Goal: Task Accomplishment & Management: Contribute content

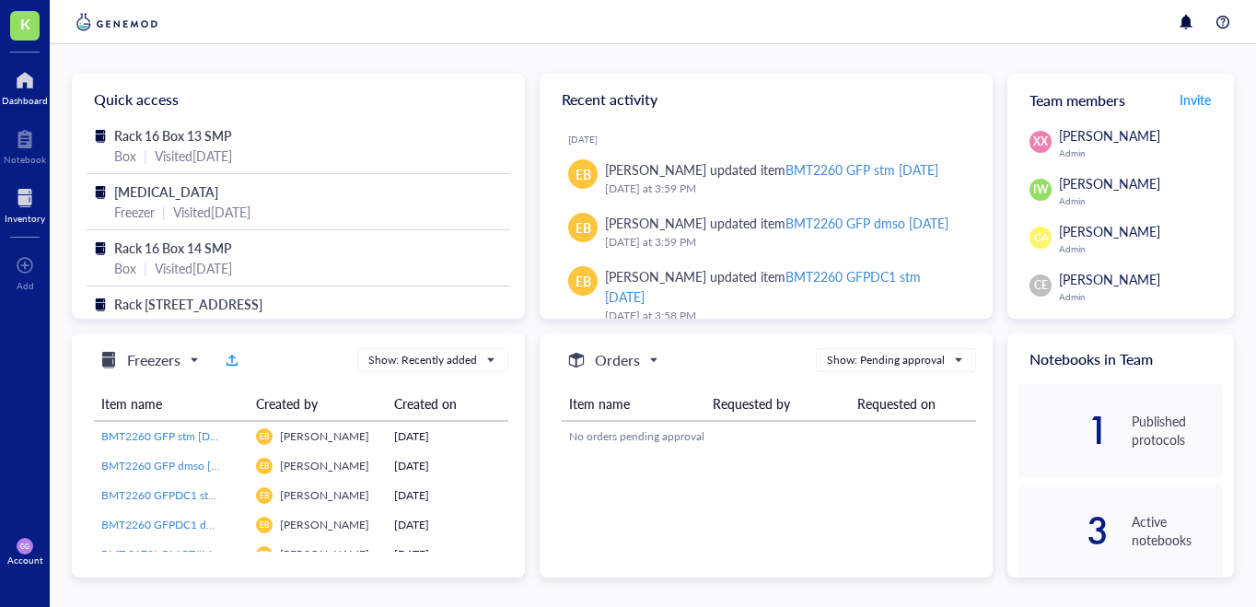
click at [27, 198] on div at bounding box center [25, 197] width 41 height 29
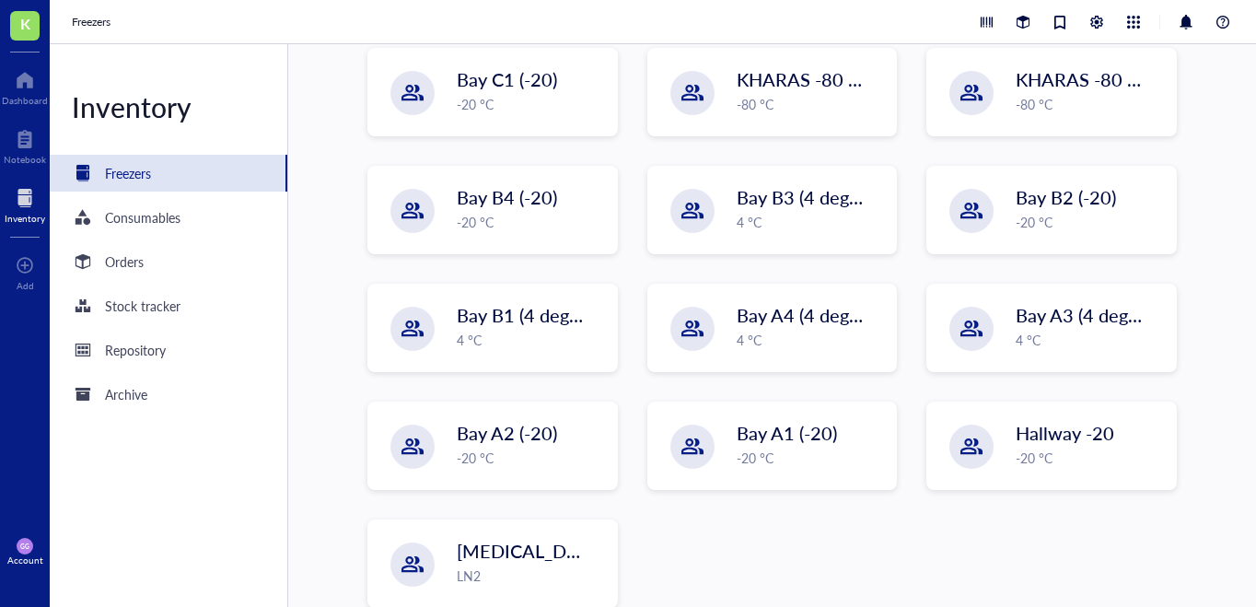
scroll to position [424, 0]
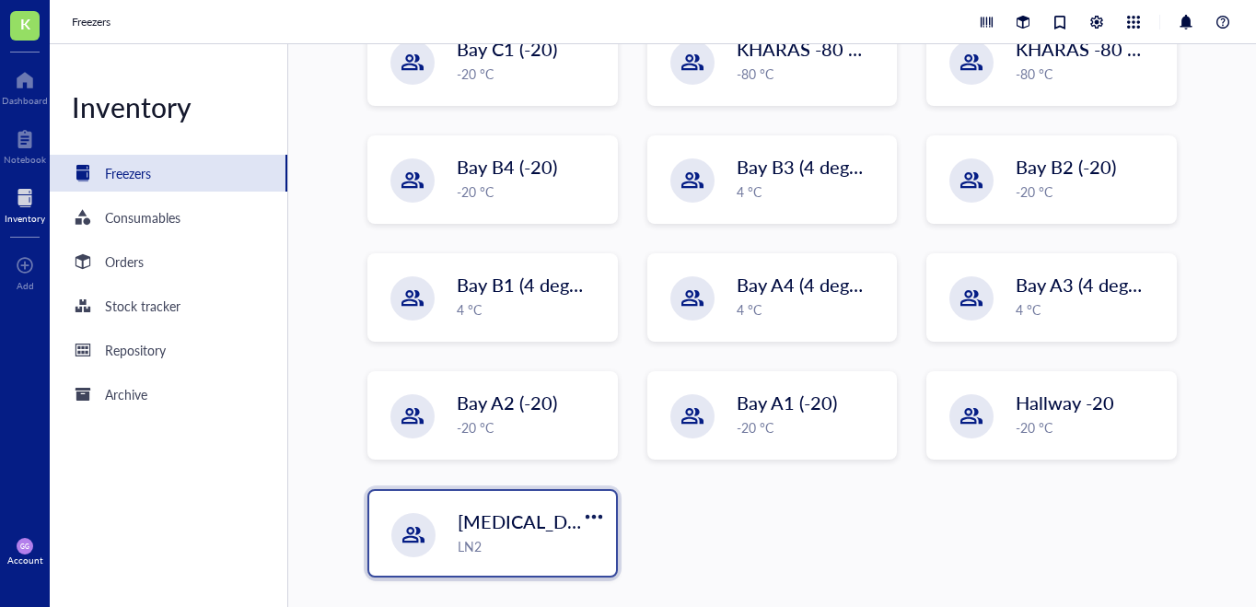
click at [560, 500] on div "[MEDICAL_DATA] LN2" at bounding box center [492, 533] width 247 height 85
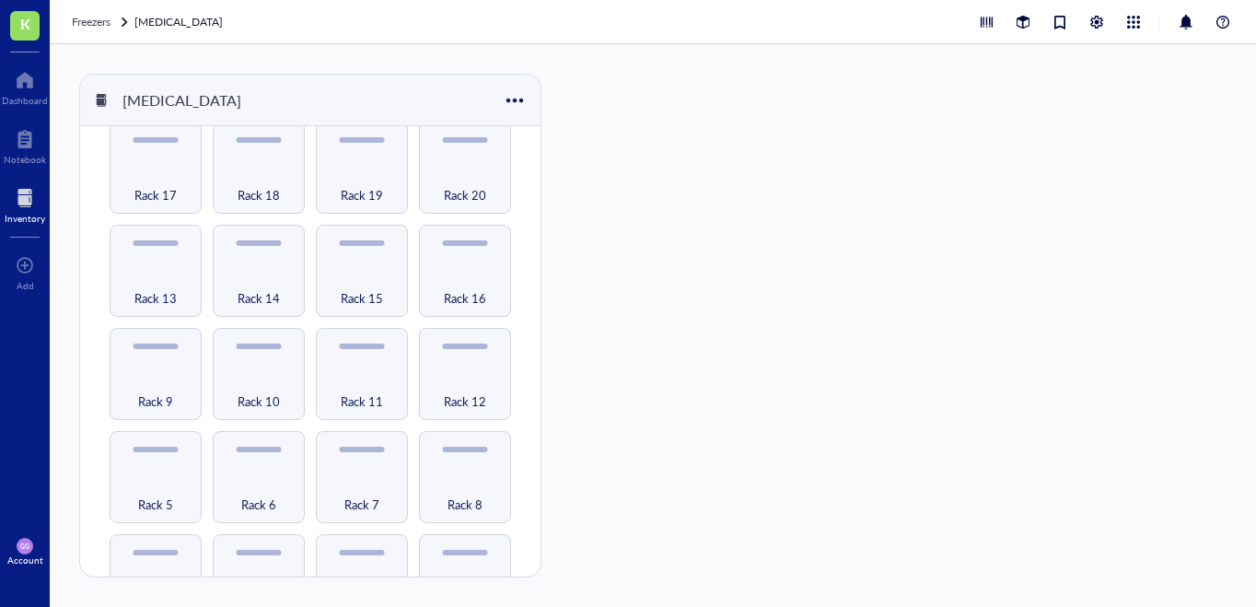
scroll to position [240, 0]
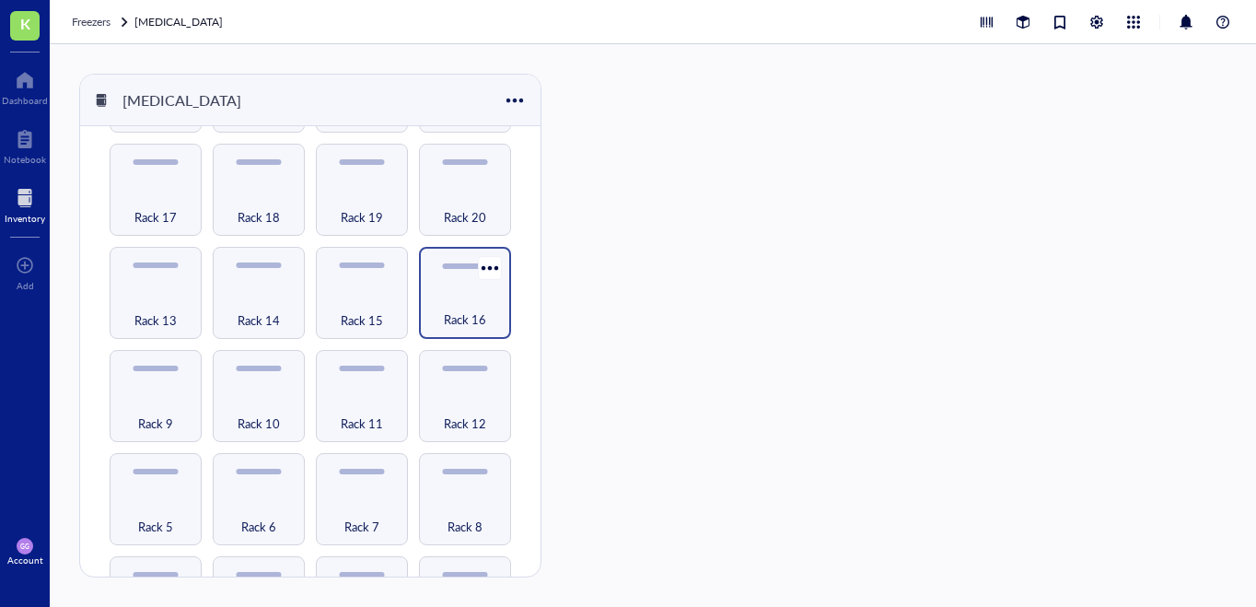
click at [444, 297] on div "Rack 16" at bounding box center [465, 309] width 74 height 41
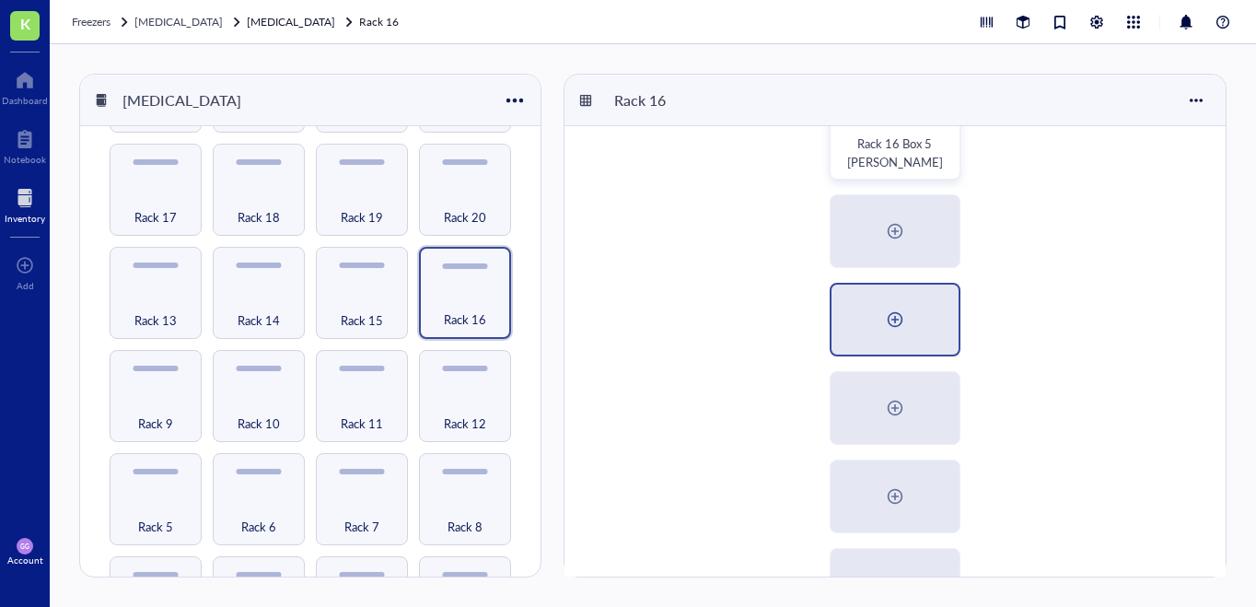
scroll to position [428, 0]
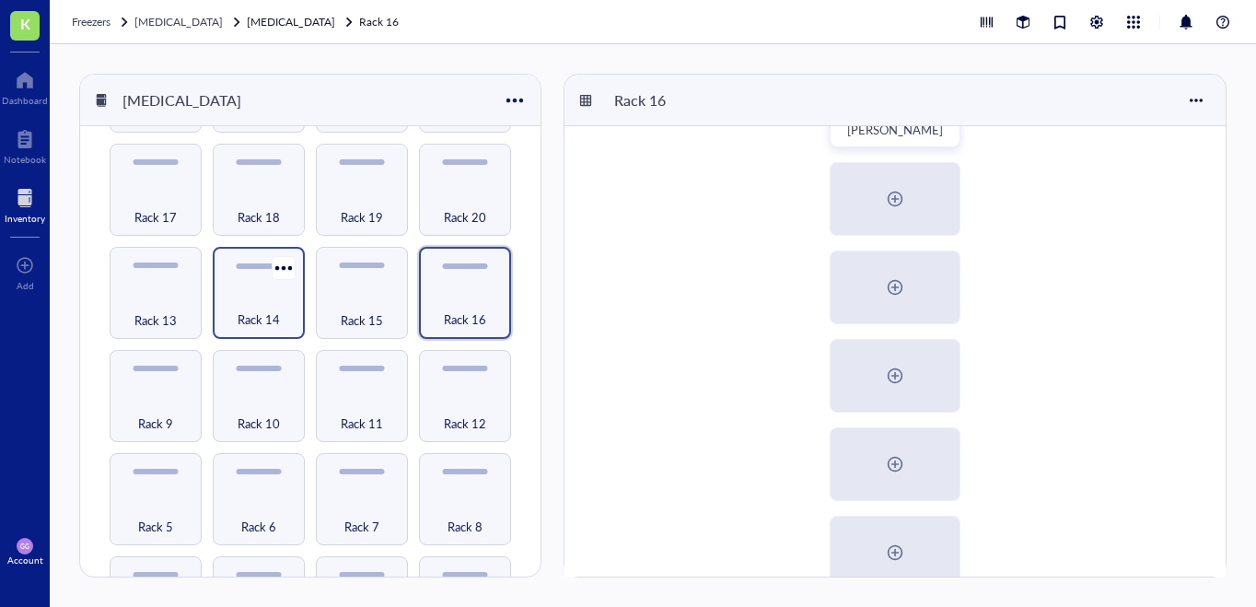
click at [257, 289] on div "Rack 14" at bounding box center [259, 309] width 74 height 41
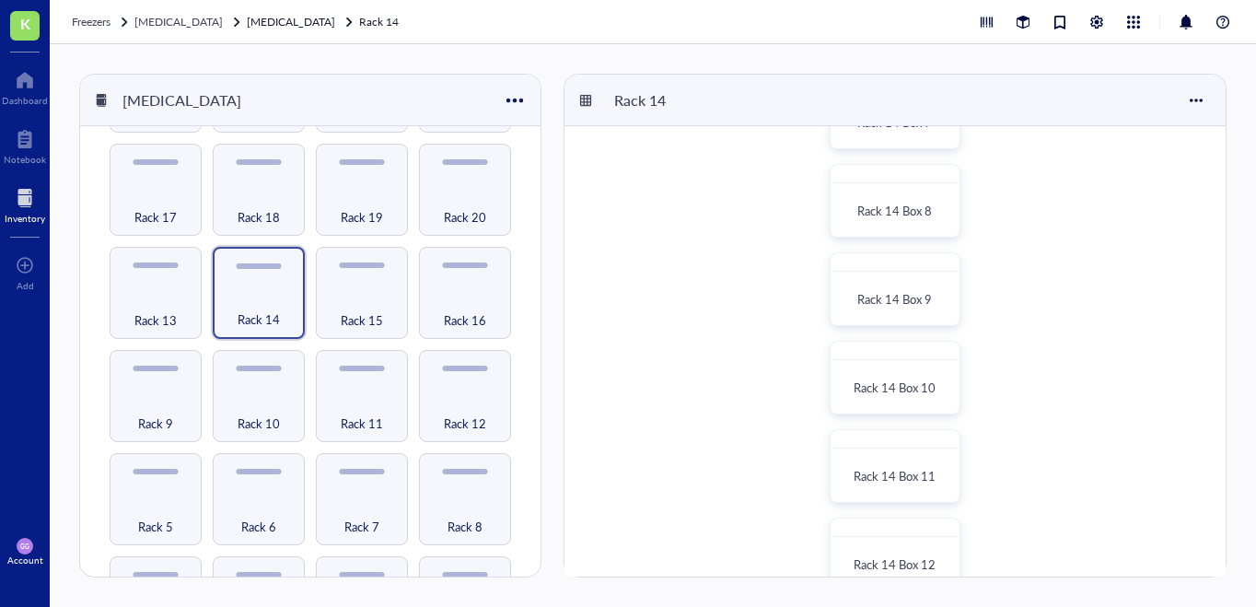
scroll to position [816, 0]
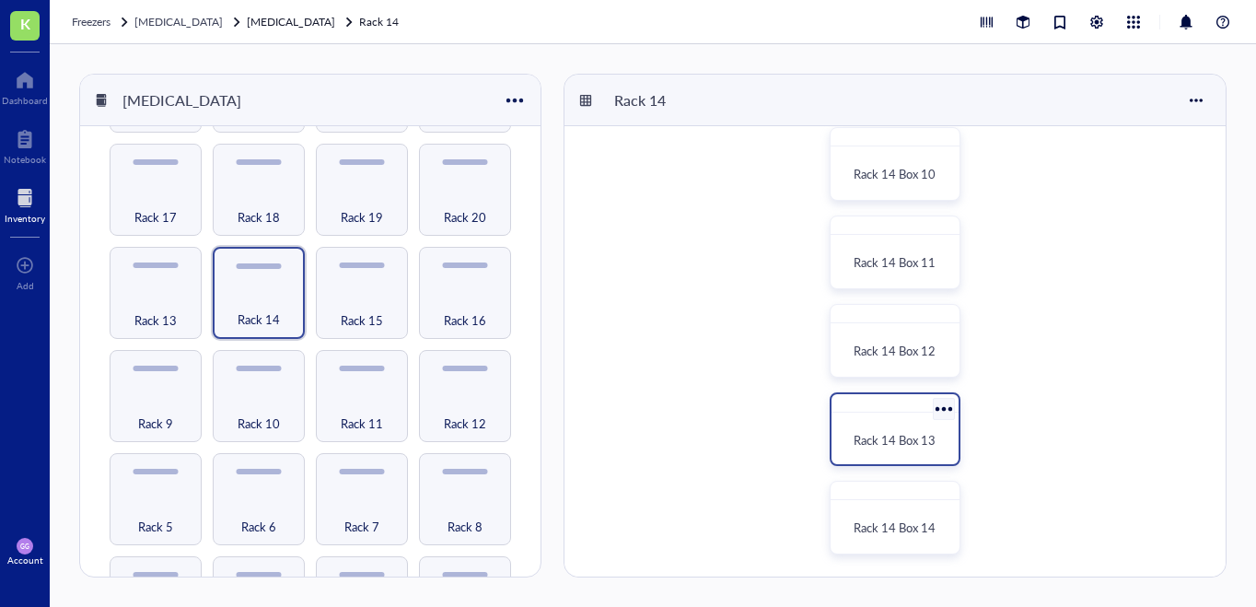
click at [897, 414] on div "Rack 14 Box 13" at bounding box center [894, 429] width 131 height 74
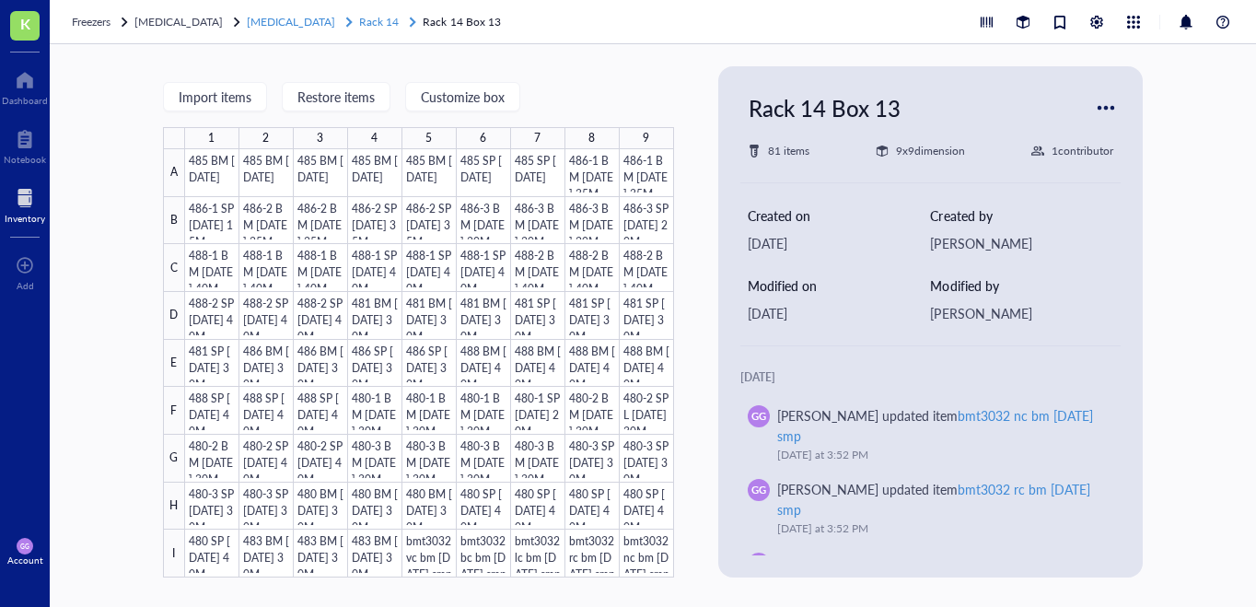
click at [359, 24] on span "Rack 14" at bounding box center [379, 22] width 40 height 16
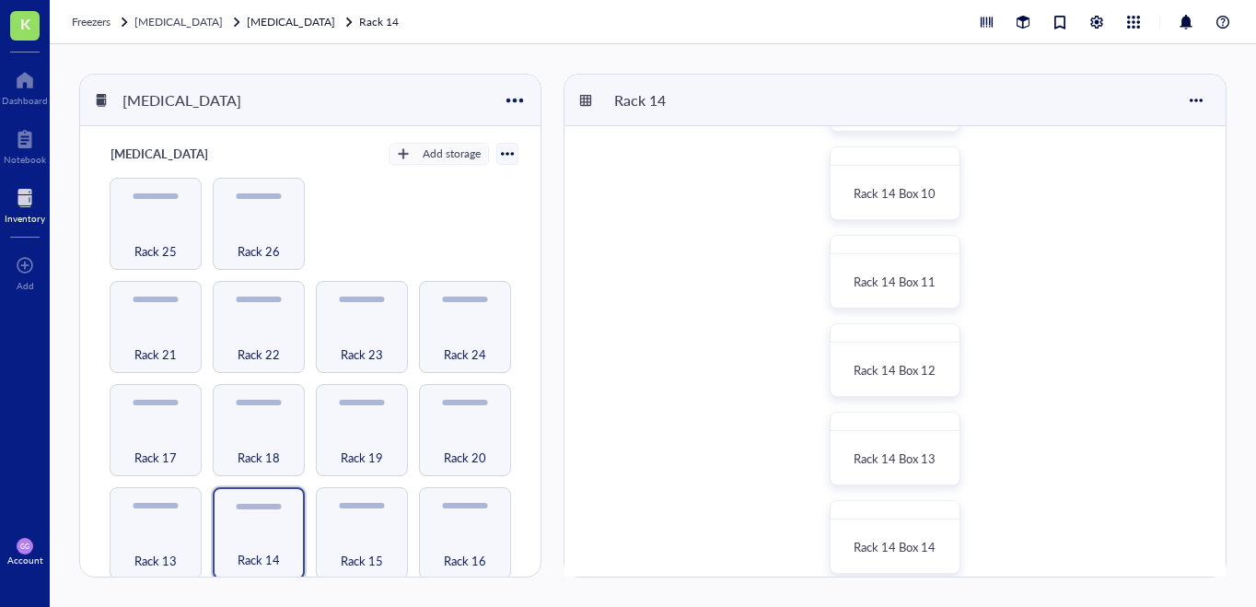
scroll to position [816, 0]
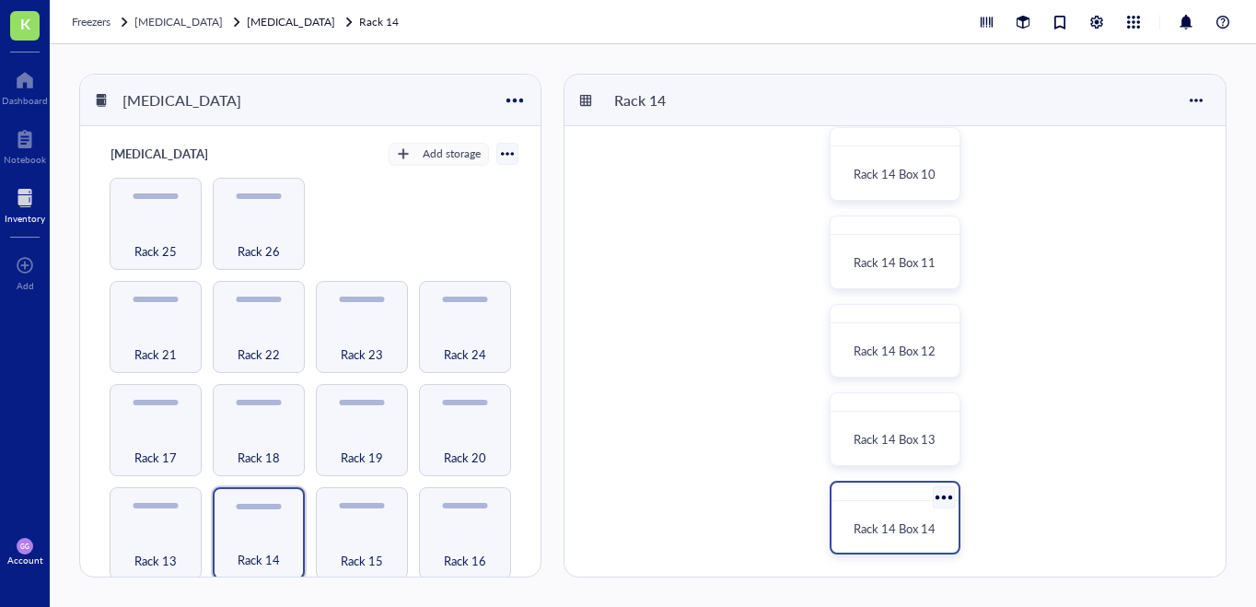
click at [899, 493] on div at bounding box center [894, 491] width 127 height 18
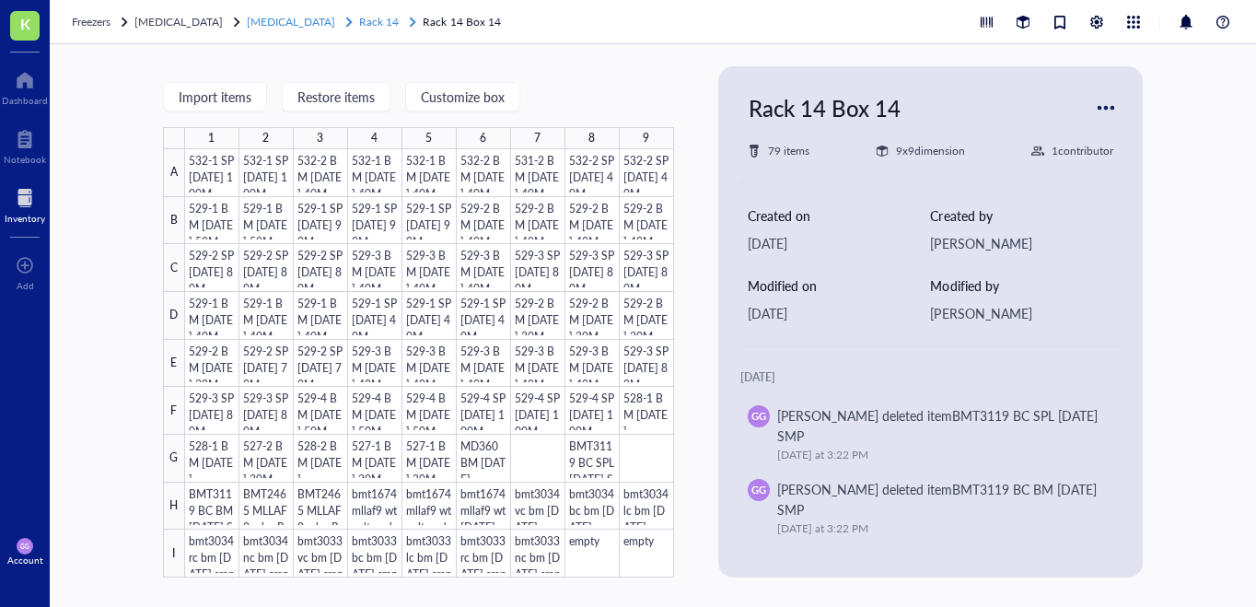
click at [299, 18] on span "[MEDICAL_DATA]" at bounding box center [291, 22] width 88 height 16
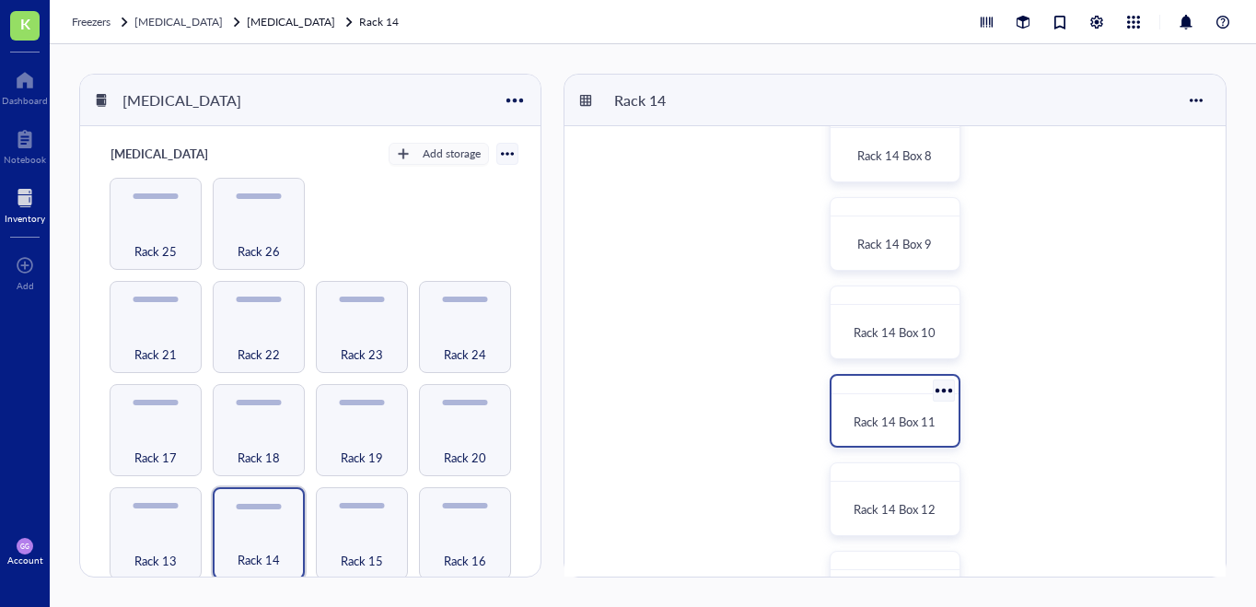
scroll to position [656, 0]
click at [872, 484] on div "Rack 14 Box 12" at bounding box center [894, 501] width 131 height 74
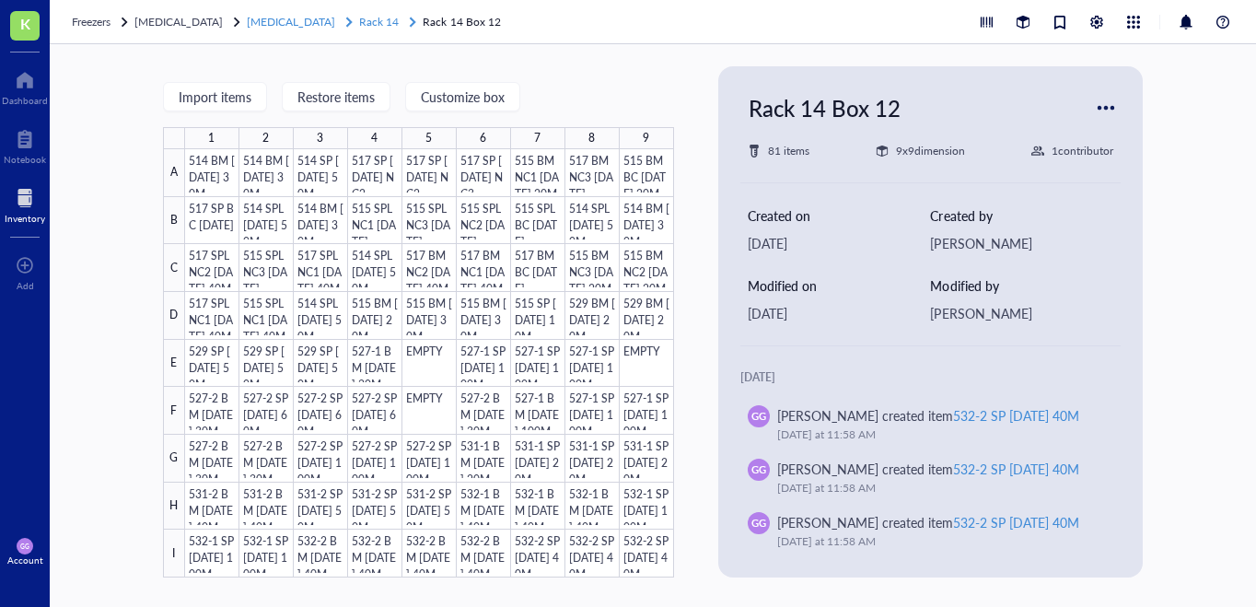
click at [285, 23] on span "[MEDICAL_DATA]" at bounding box center [291, 22] width 88 height 16
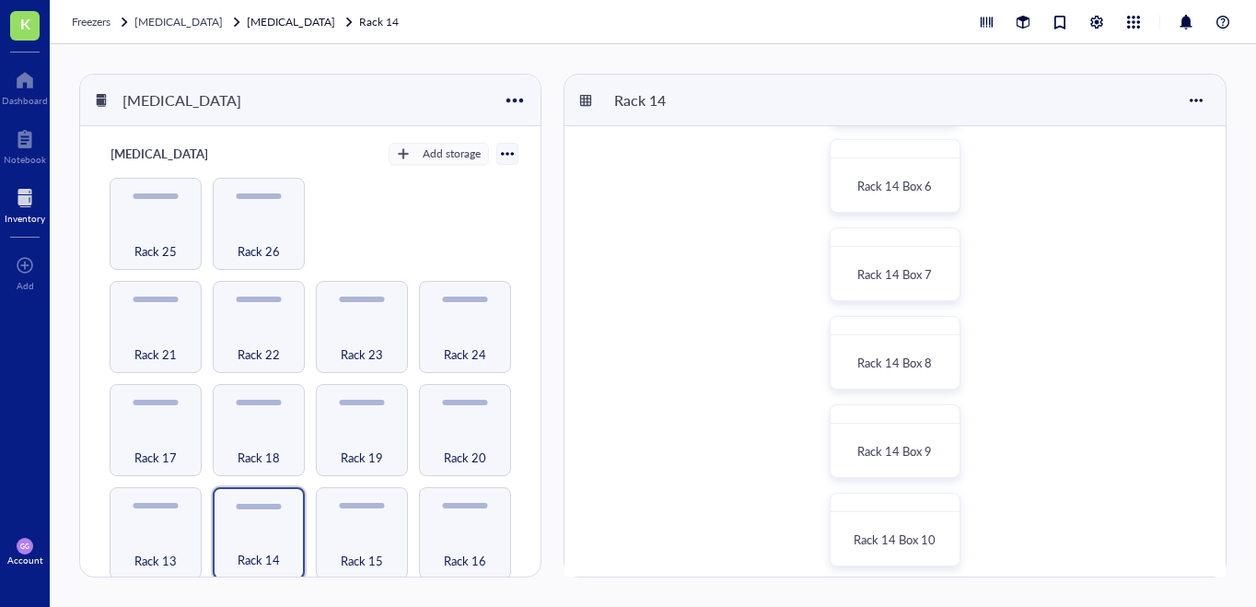
scroll to position [603, 0]
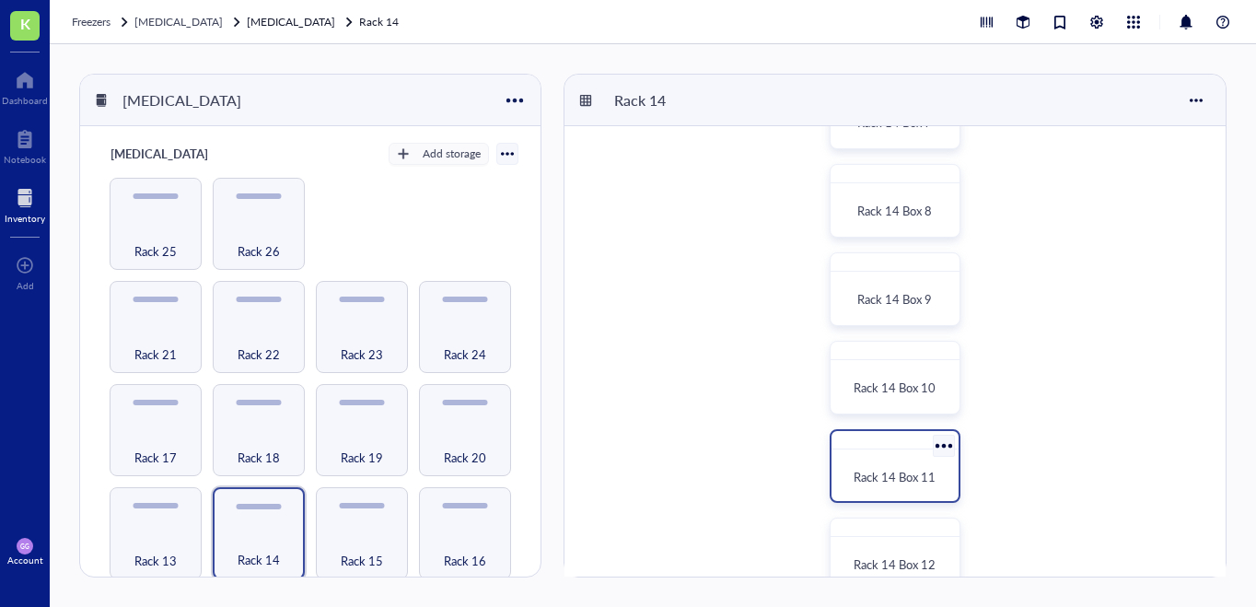
click at [885, 439] on div at bounding box center [894, 440] width 127 height 18
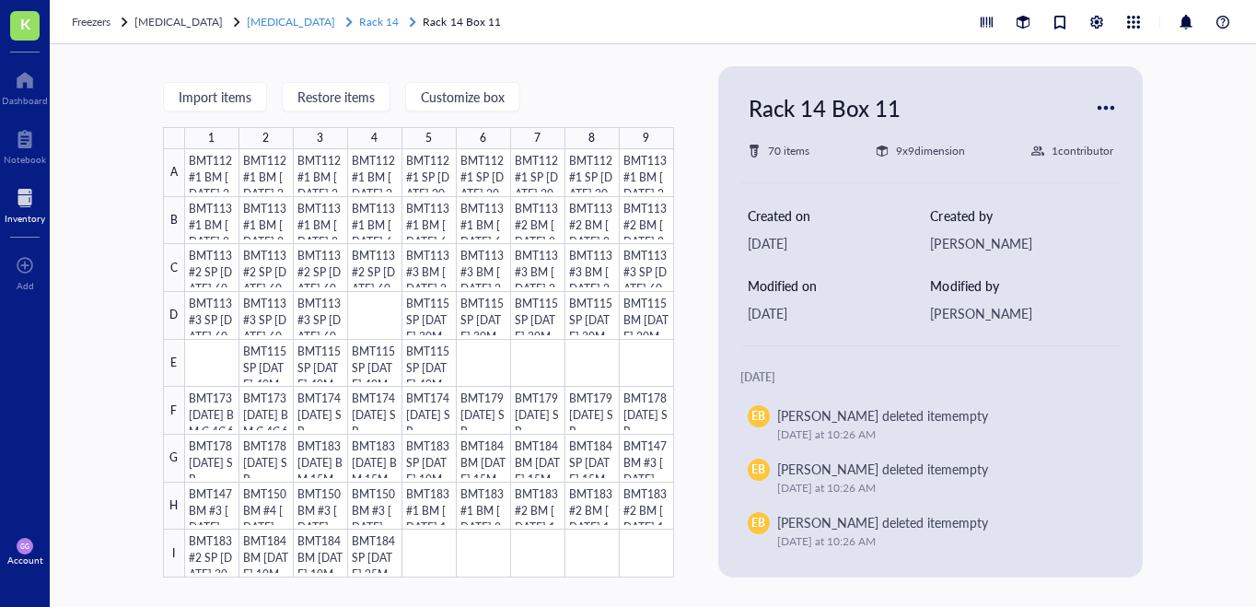
click at [312, 21] on div "[MEDICAL_DATA]" at bounding box center [301, 22] width 109 height 18
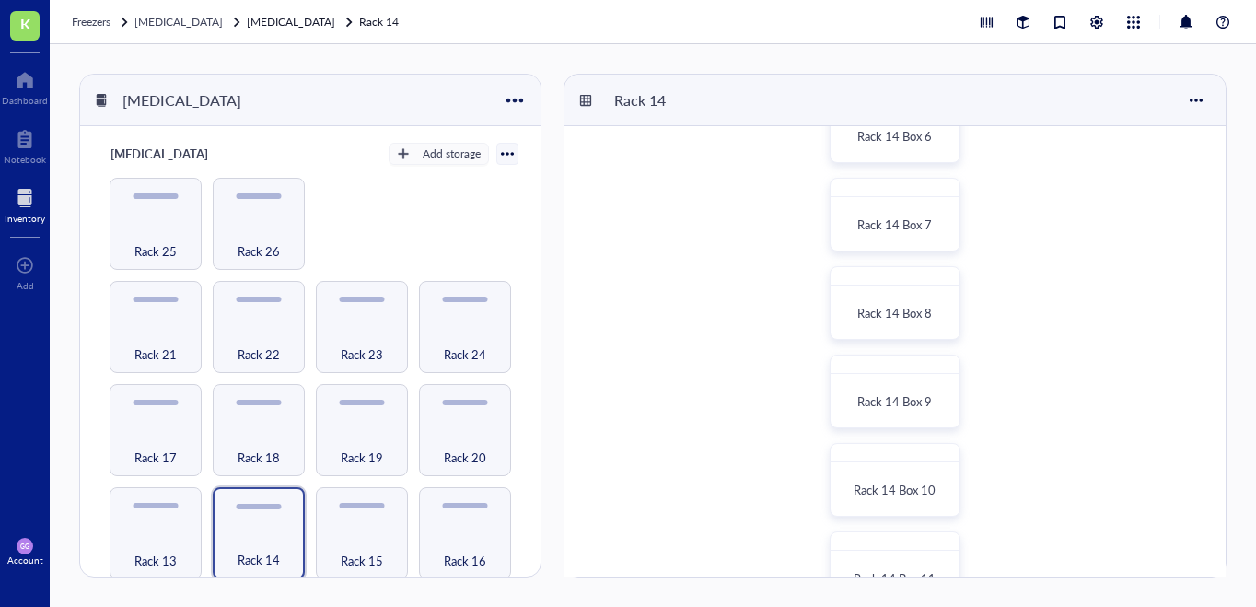
scroll to position [516, 0]
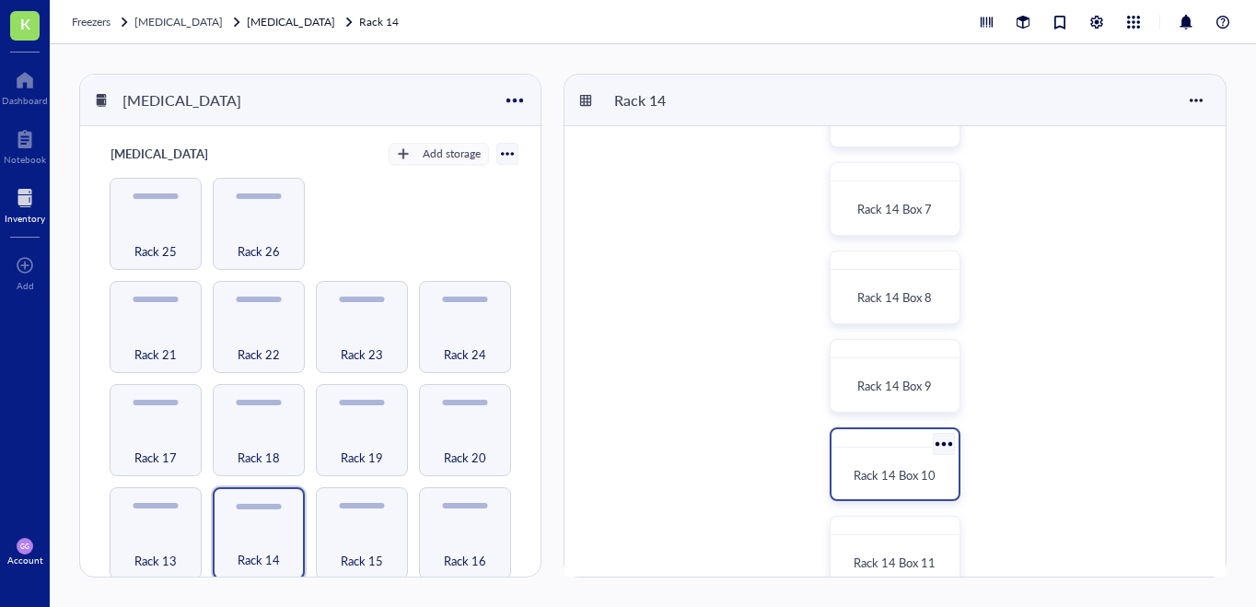
click at [910, 454] on div "Rack 14 Box 10" at bounding box center [894, 464] width 131 height 74
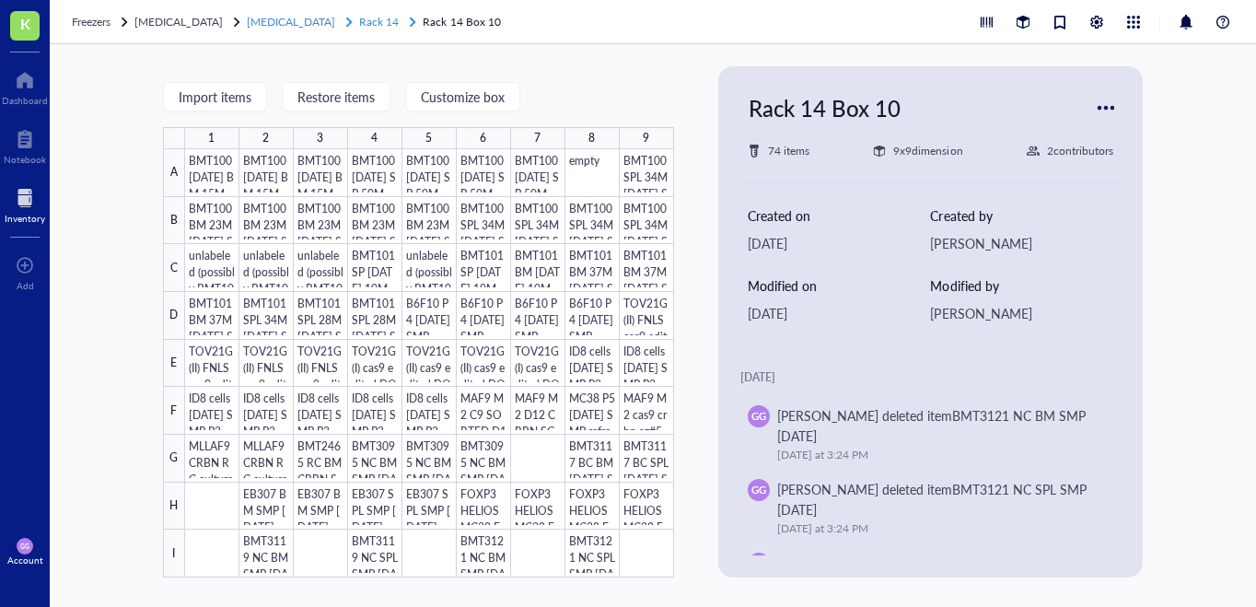
click at [294, 20] on span "[MEDICAL_DATA]" at bounding box center [291, 22] width 88 height 16
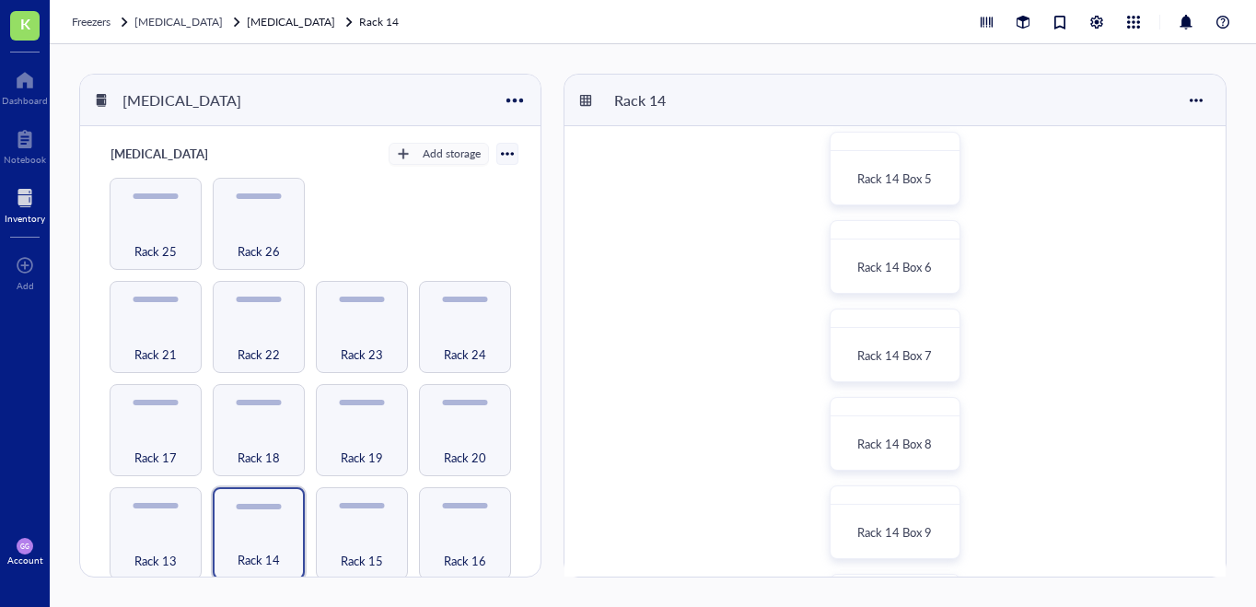
scroll to position [450, 0]
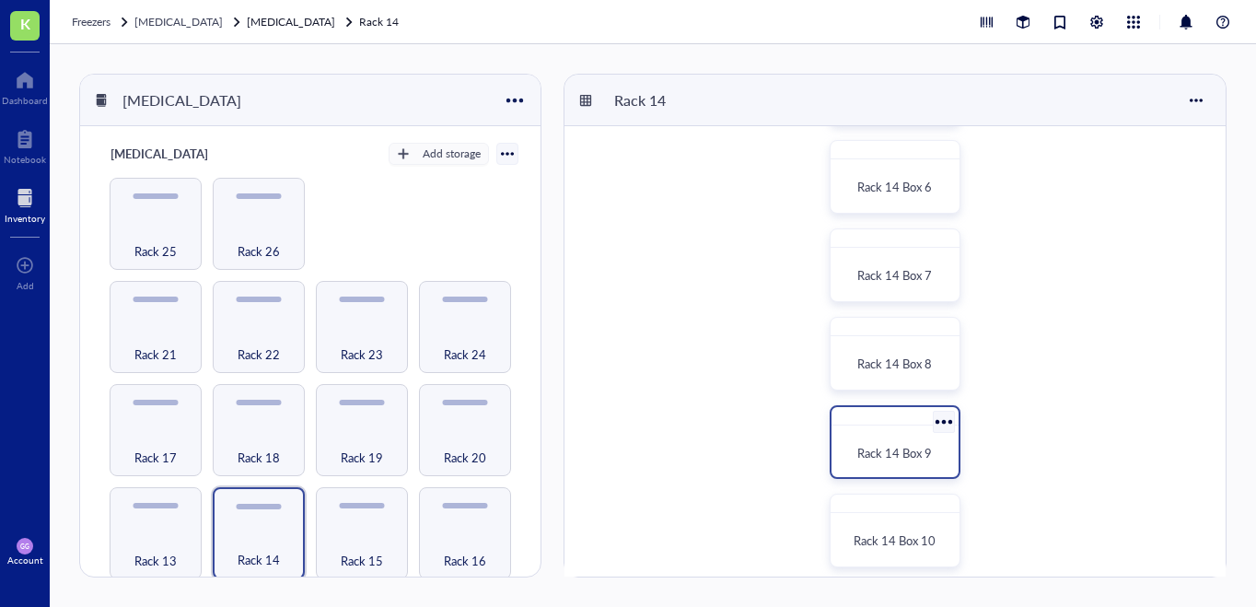
click at [868, 414] on div at bounding box center [894, 416] width 127 height 18
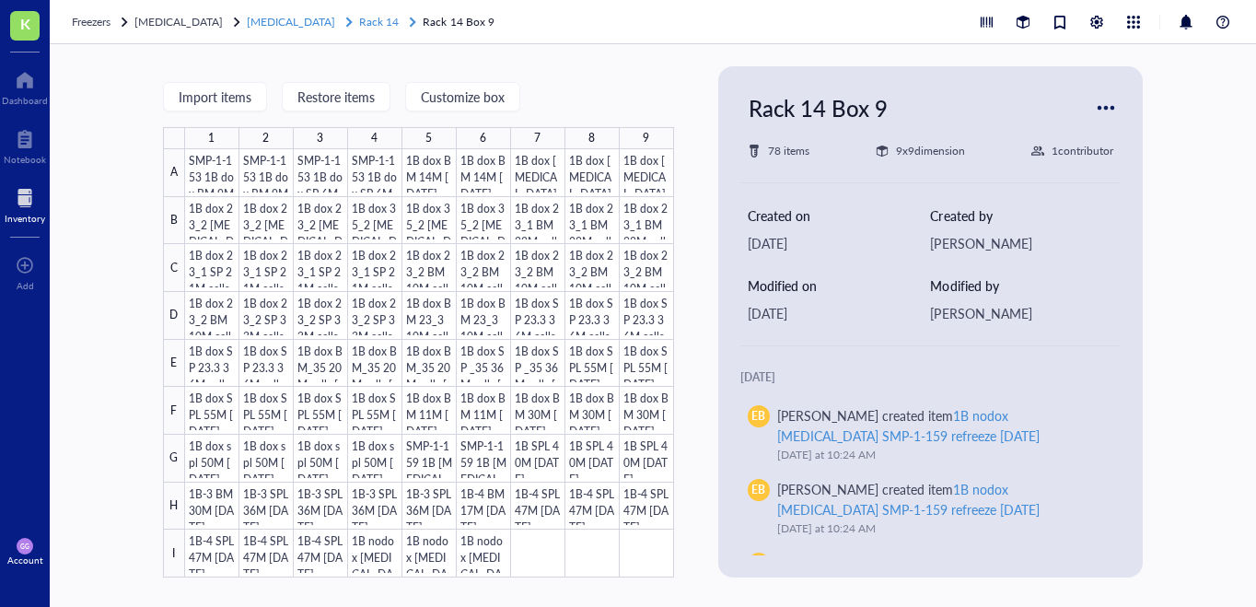
click at [302, 22] on span "[MEDICAL_DATA]" at bounding box center [291, 22] width 88 height 16
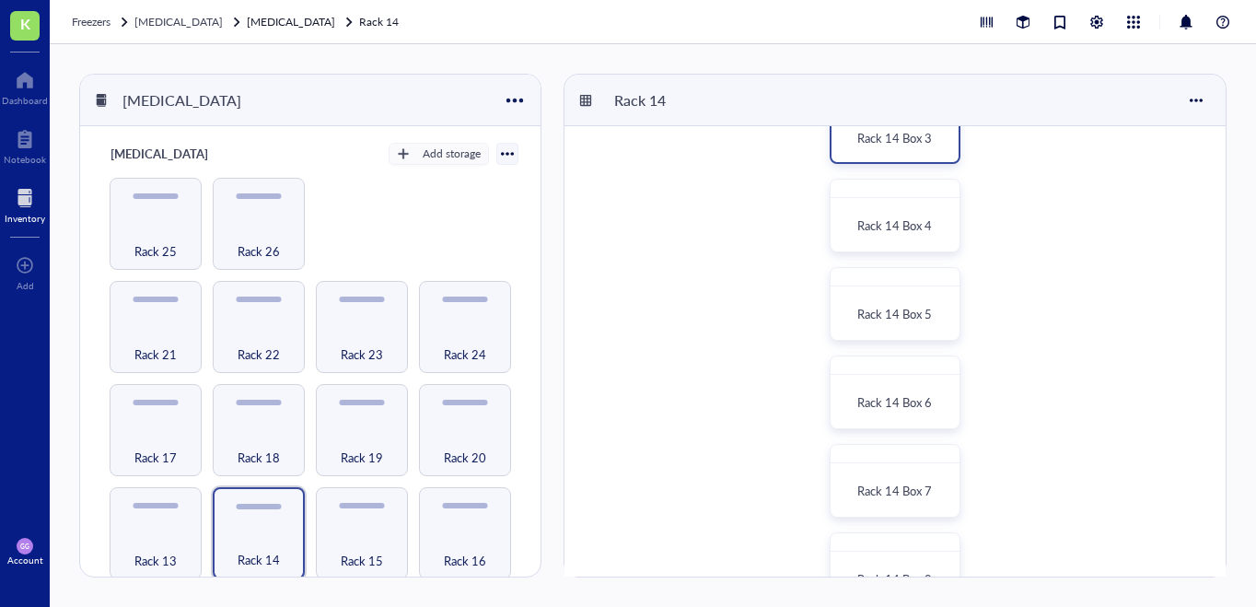
scroll to position [368, 0]
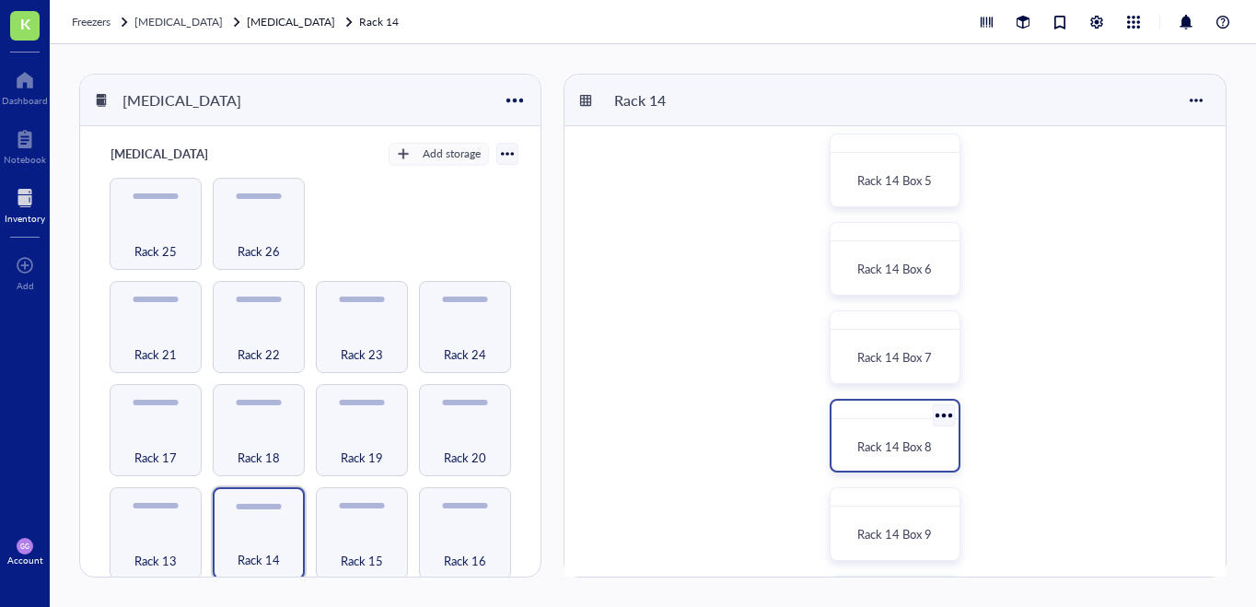
click at [887, 427] on div "Rack 14 Box 8" at bounding box center [895, 446] width 112 height 41
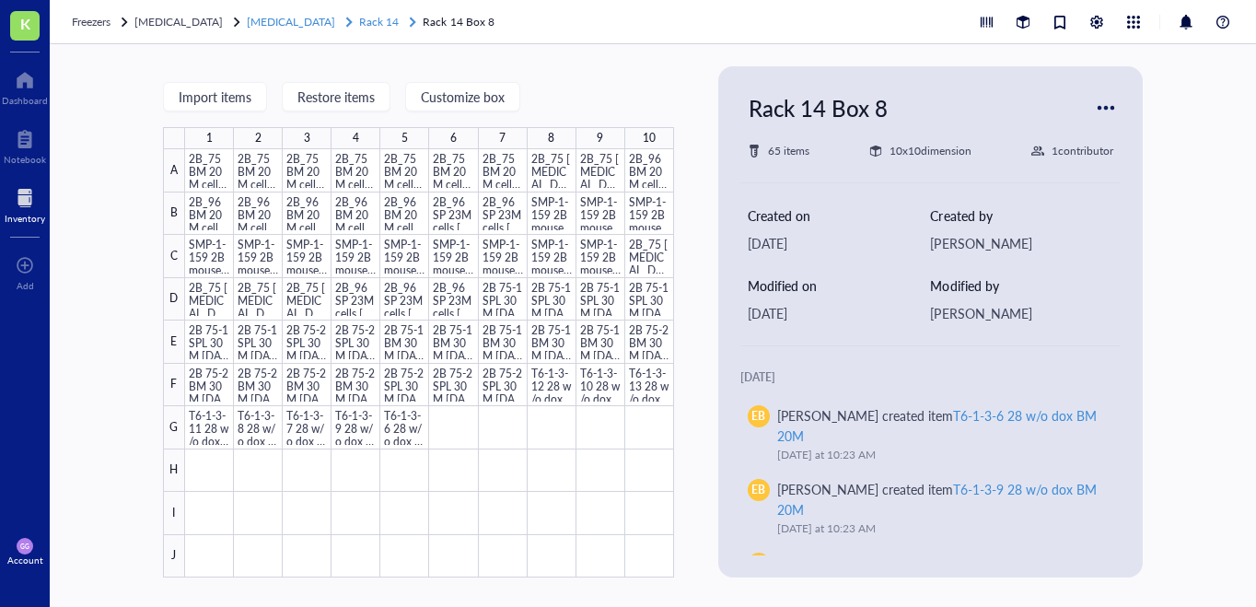
click at [309, 18] on span "[MEDICAL_DATA]" at bounding box center [291, 22] width 88 height 16
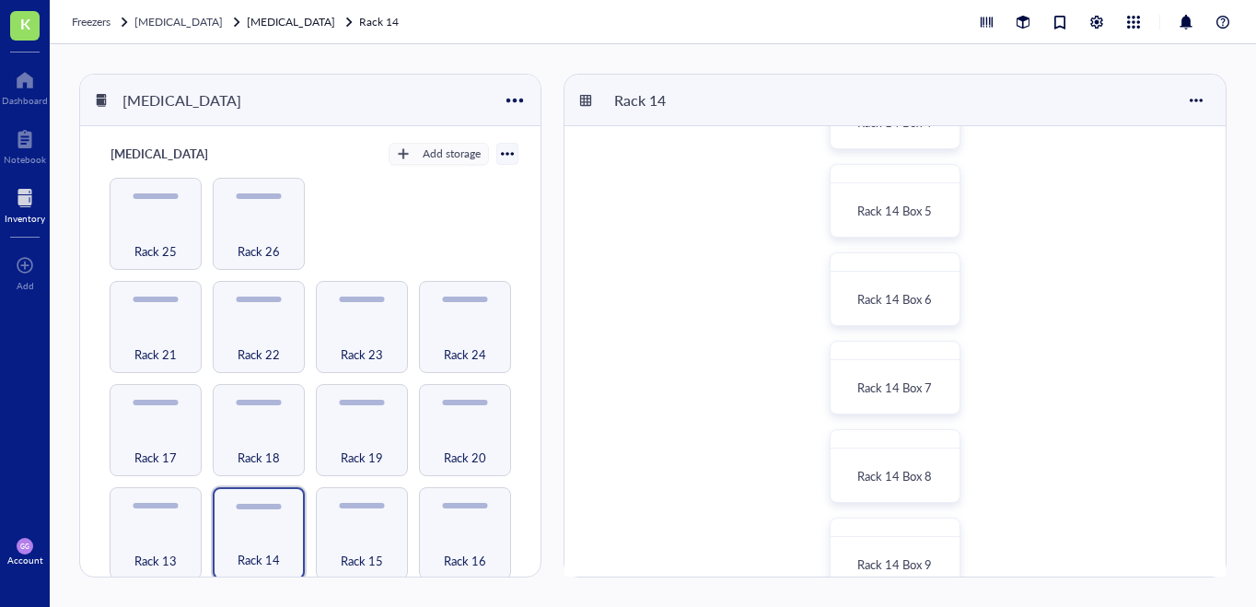
scroll to position [355, 0]
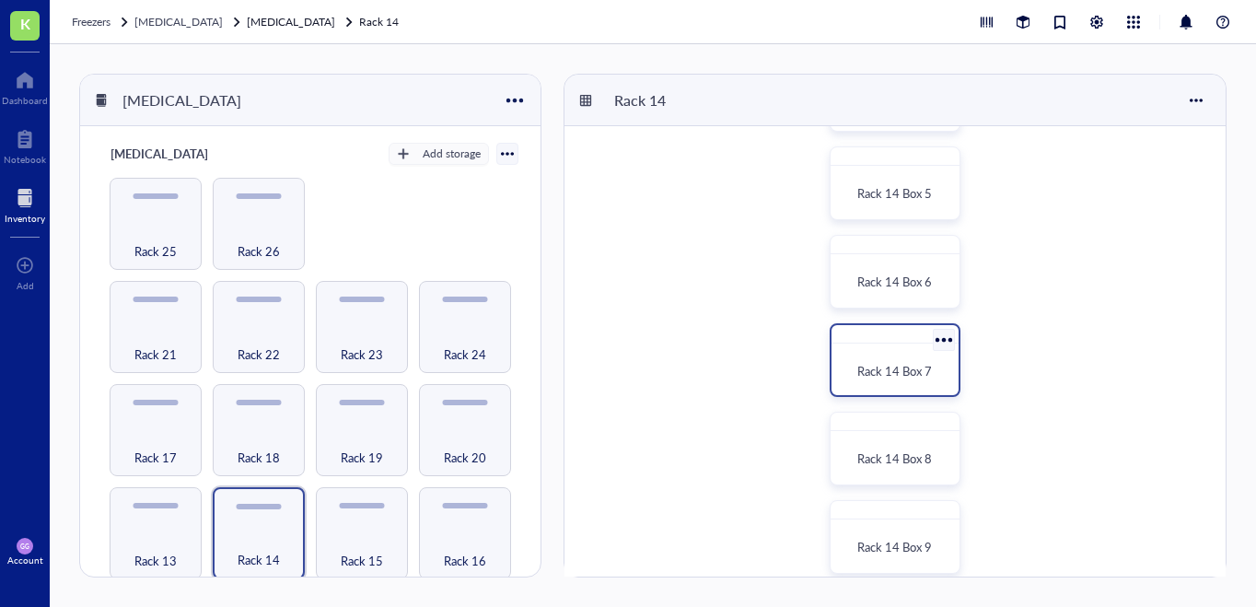
click at [889, 341] on div at bounding box center [894, 334] width 127 height 18
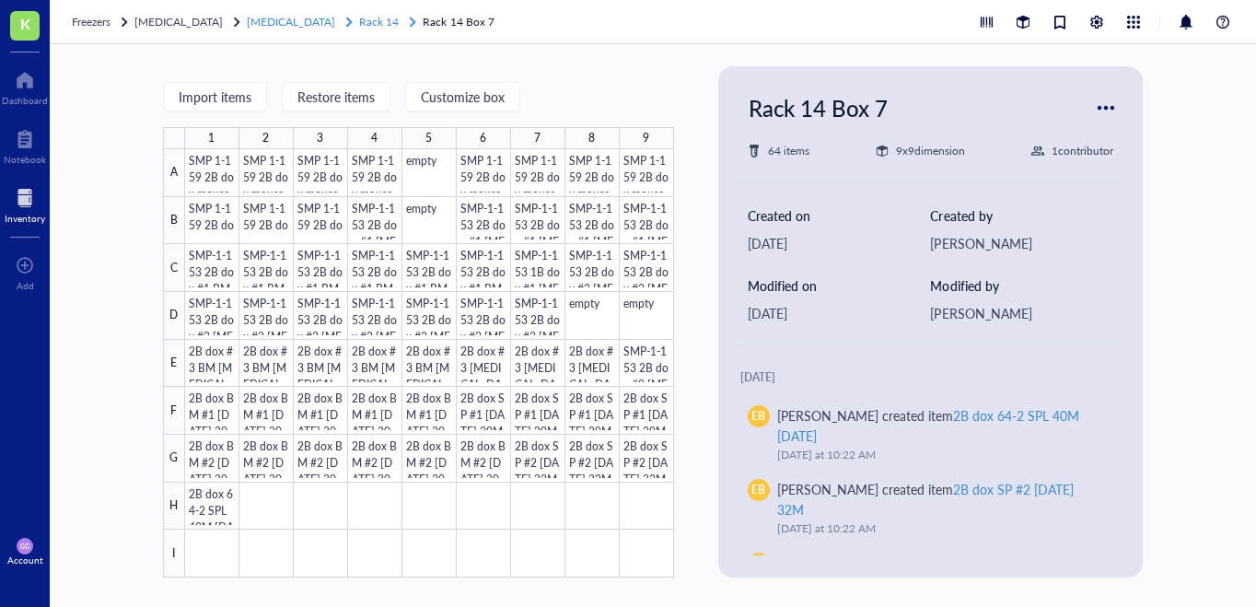
click at [313, 28] on div "[MEDICAL_DATA]" at bounding box center [301, 22] width 109 height 18
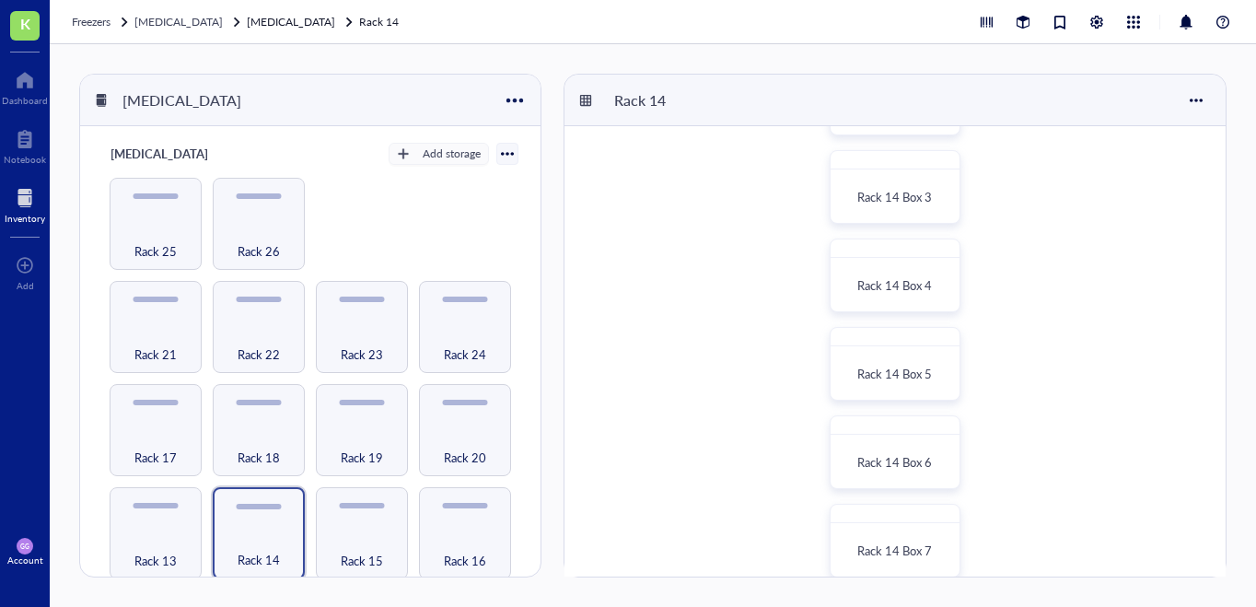
scroll to position [185, 0]
click at [892, 401] on div "Rack 14 Box 1 Rack 14 Box 2 Rack 14 Box 3 Rack 14 Box 4 Rack 14 Box 5 Rack 14 B…" at bounding box center [894, 574] width 661 height 1267
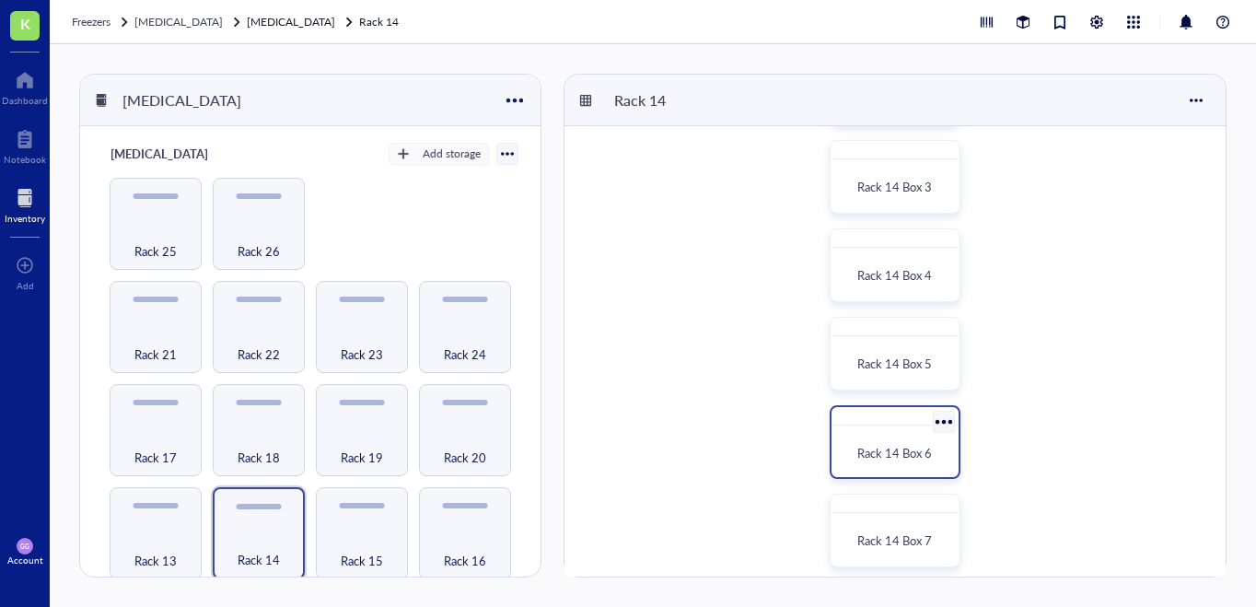
click at [891, 414] on div at bounding box center [894, 416] width 127 height 18
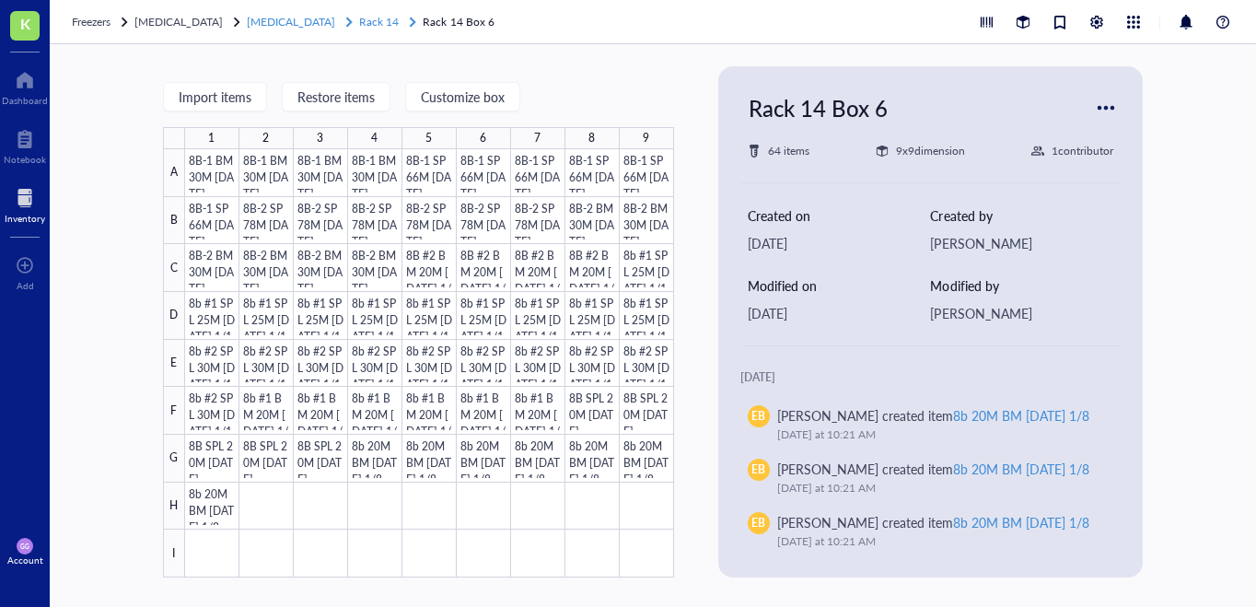
click at [359, 26] on span "Rack 14" at bounding box center [379, 22] width 40 height 16
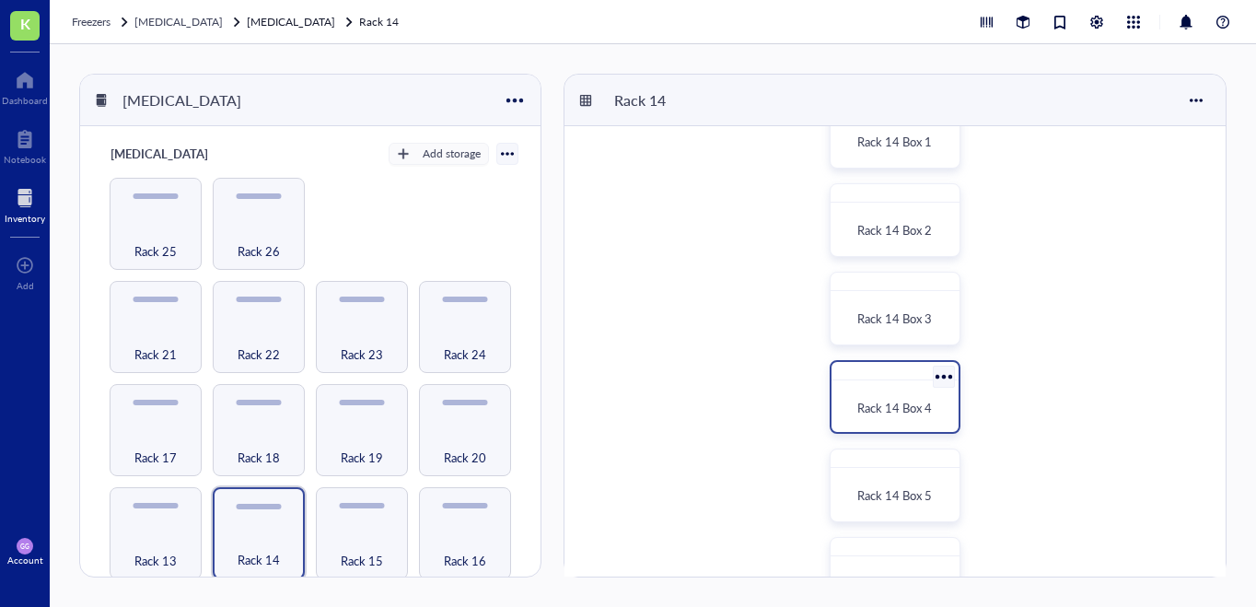
scroll to position [67, 0]
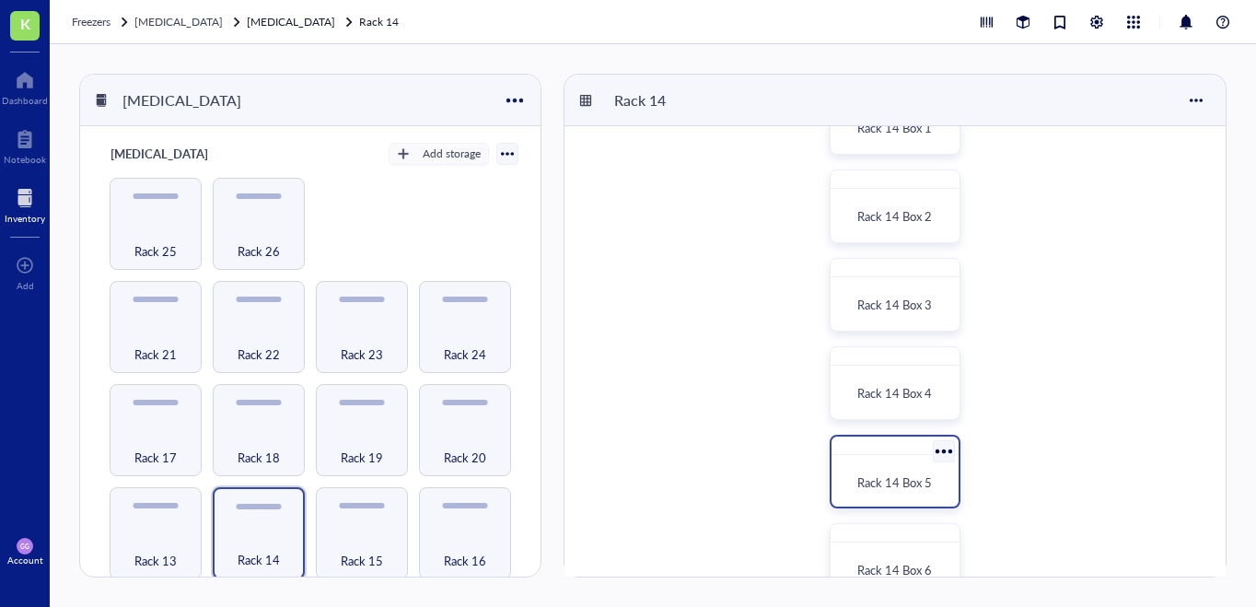
click at [901, 450] on div at bounding box center [894, 445] width 127 height 18
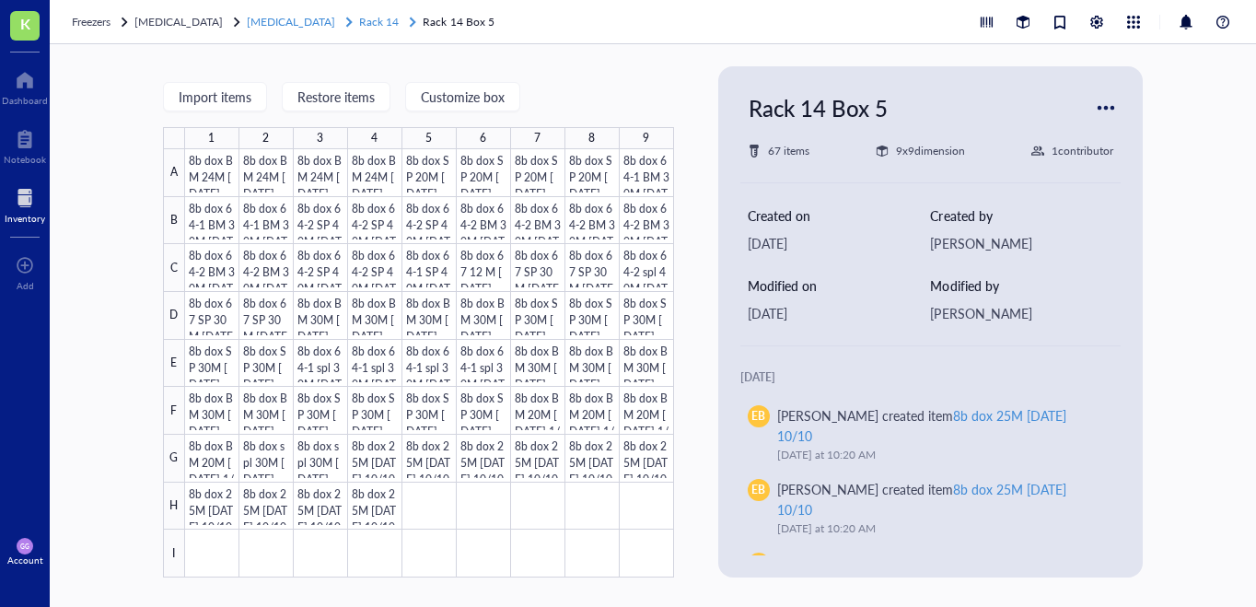
click at [359, 27] on span "Rack 14" at bounding box center [379, 22] width 40 height 16
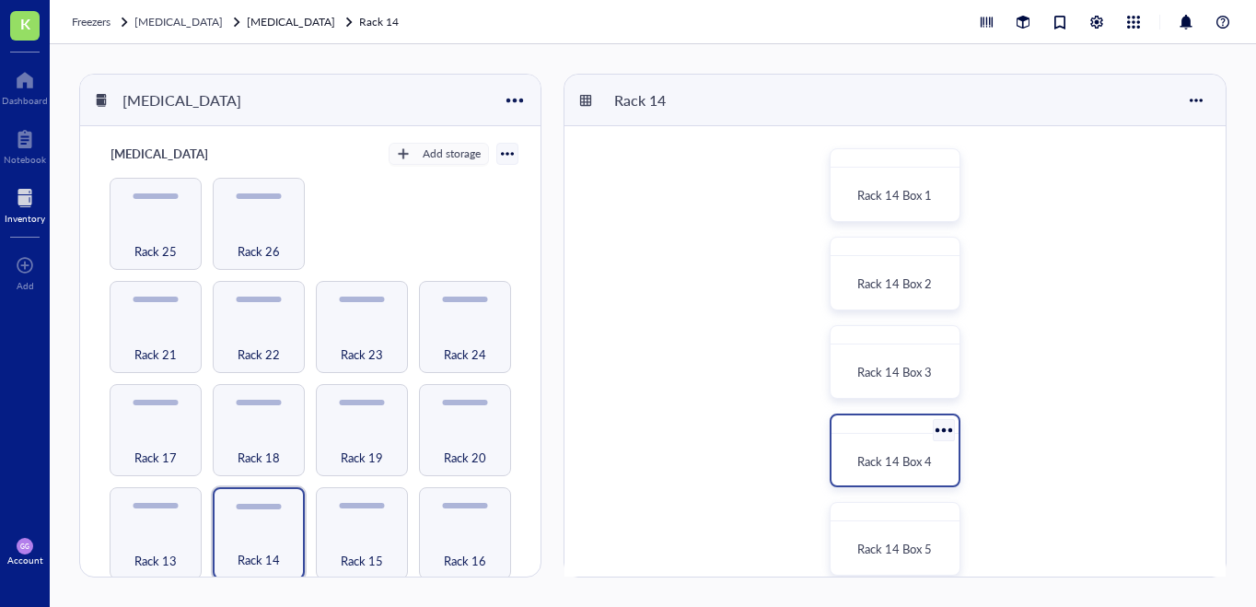
click at [900, 434] on div "Rack 14 Box 4" at bounding box center [894, 450] width 131 height 74
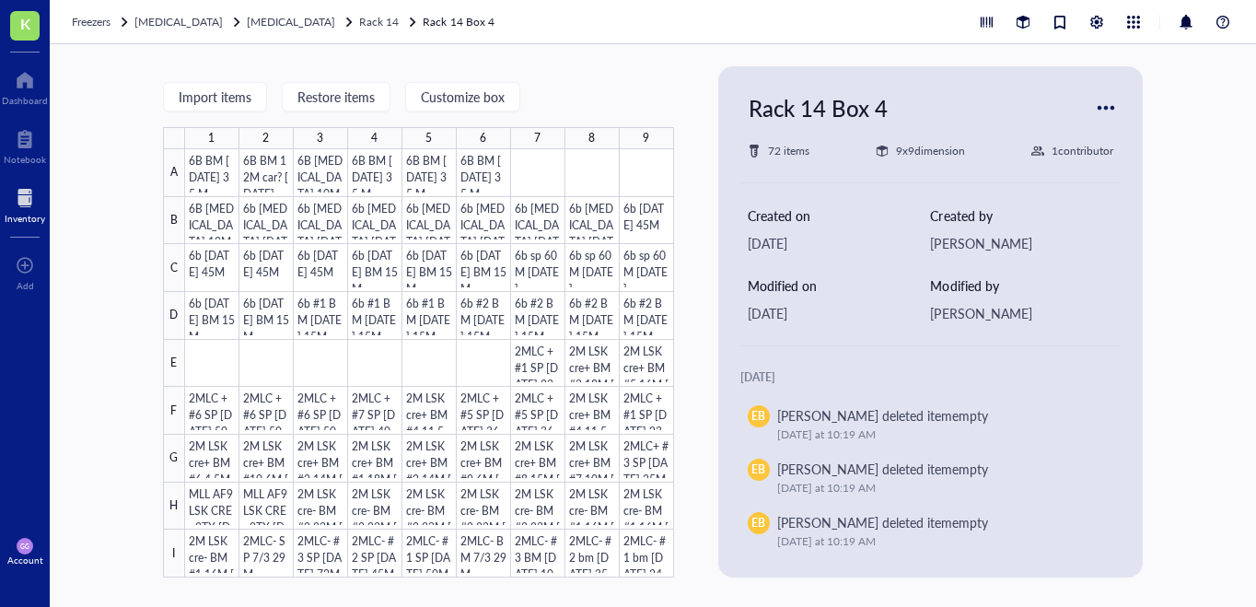
drag, startPoint x: 341, startPoint y: 26, endPoint x: 378, endPoint y: 32, distance: 38.3
click at [359, 26] on span "Rack 14" at bounding box center [379, 22] width 40 height 16
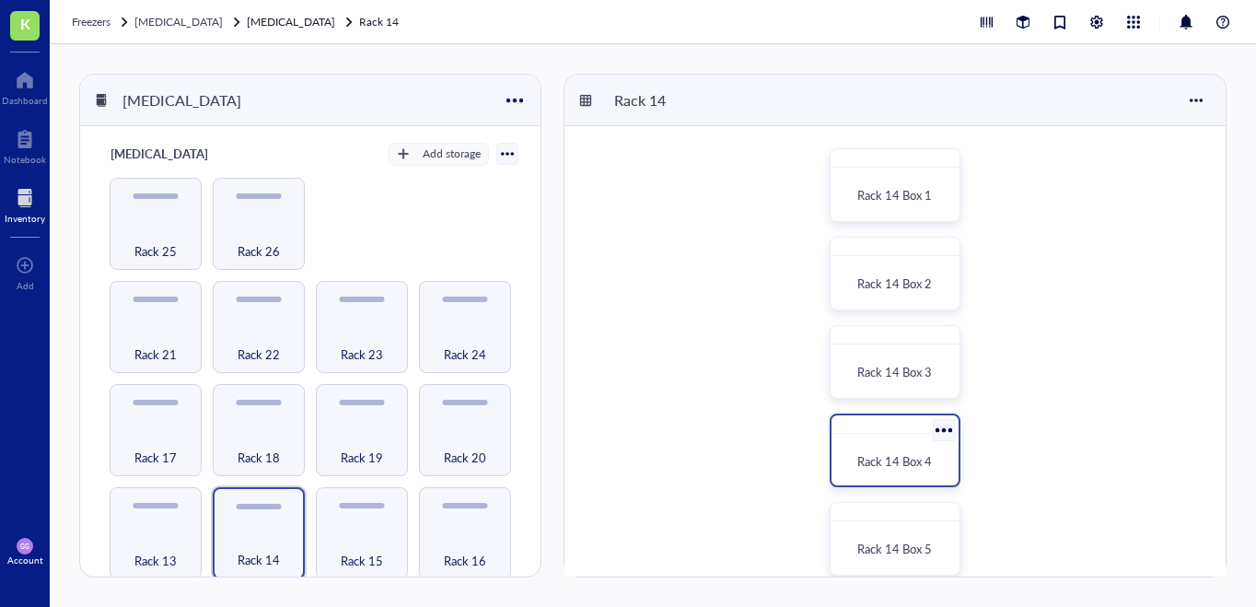
click at [909, 418] on div at bounding box center [894, 424] width 127 height 18
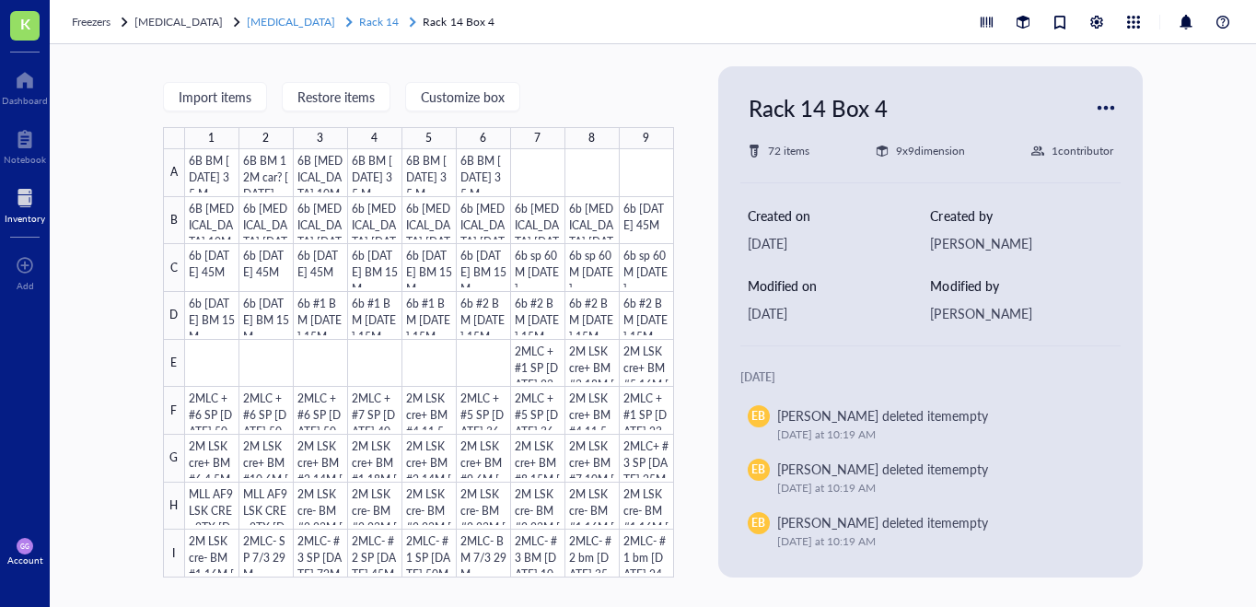
click at [283, 25] on span "[MEDICAL_DATA]" at bounding box center [291, 22] width 88 height 16
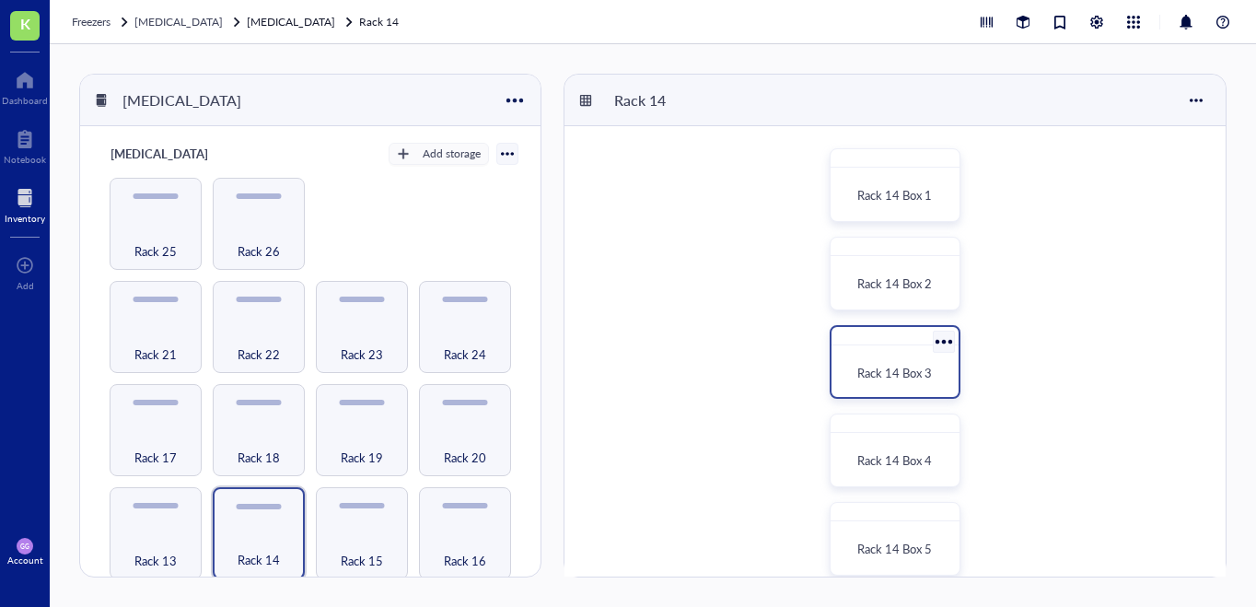
click at [903, 330] on div at bounding box center [894, 336] width 127 height 18
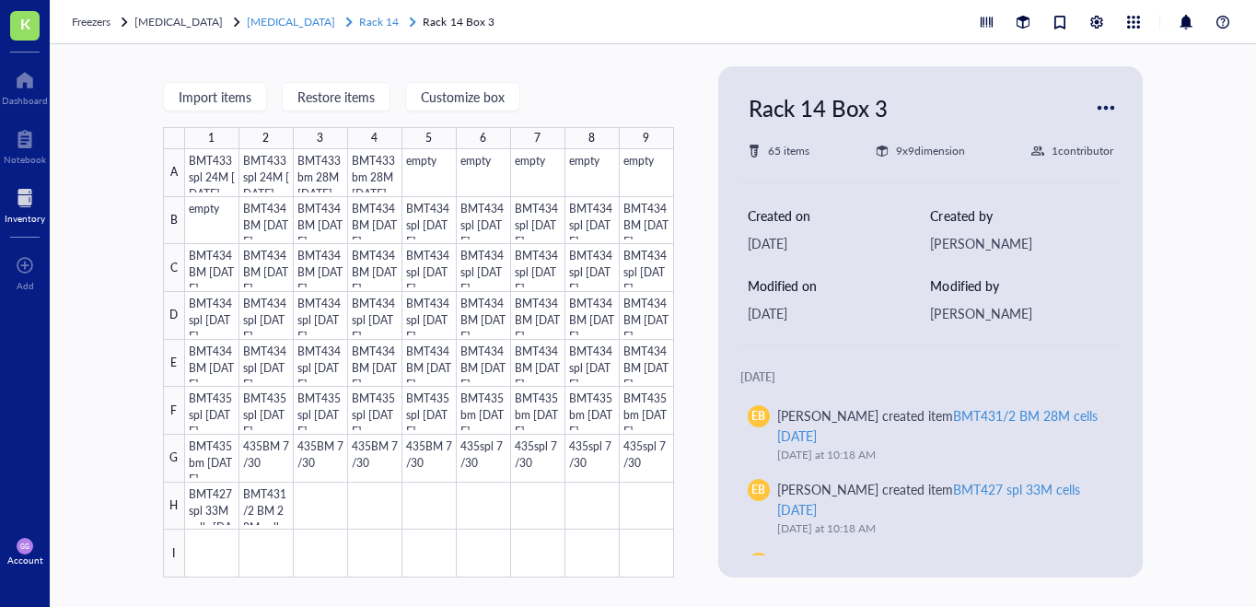
click at [330, 17] on link "[MEDICAL_DATA] Rack 14" at bounding box center [333, 22] width 172 height 18
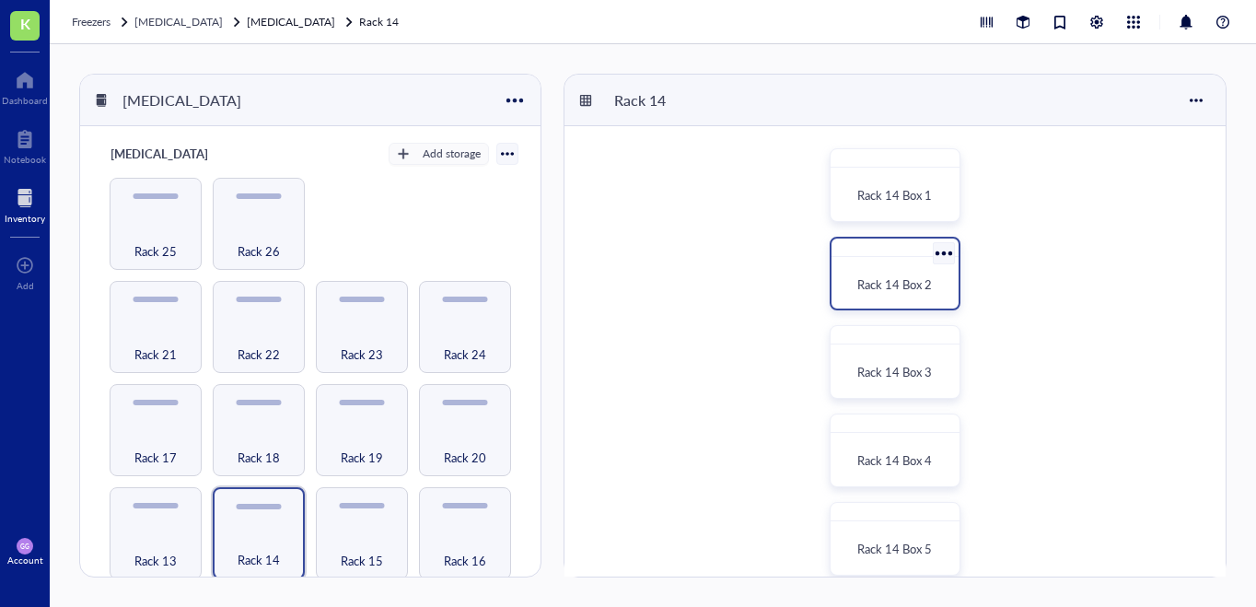
click at [933, 258] on div at bounding box center [943, 252] width 27 height 27
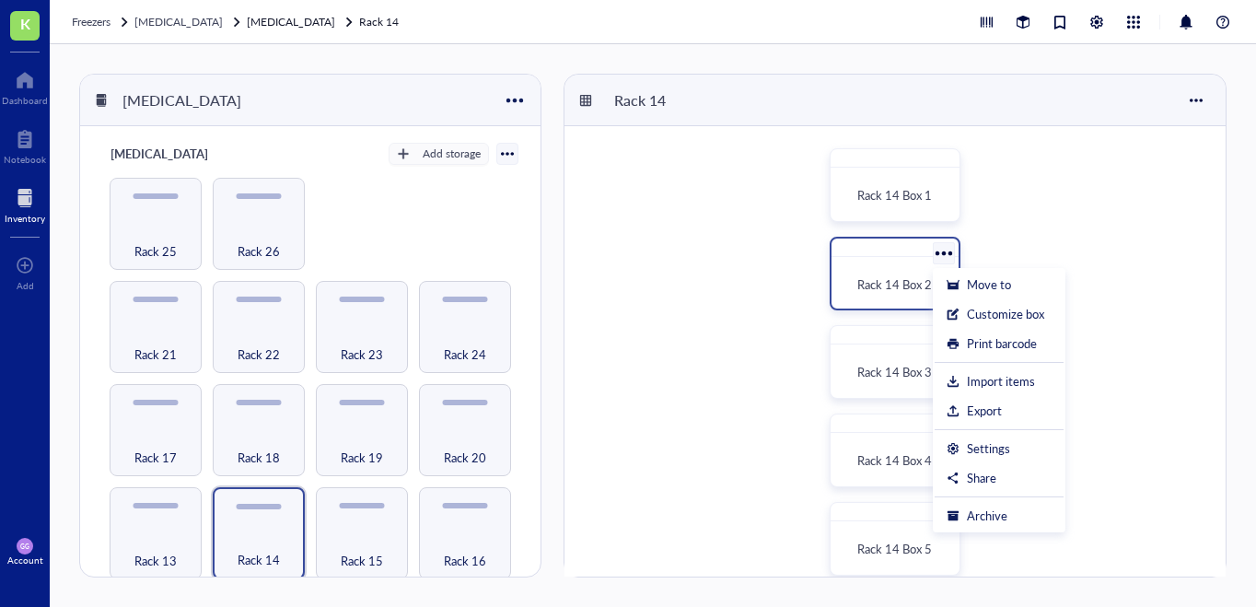
click at [908, 257] on div "Rack 14 Box 2" at bounding box center [894, 274] width 131 height 74
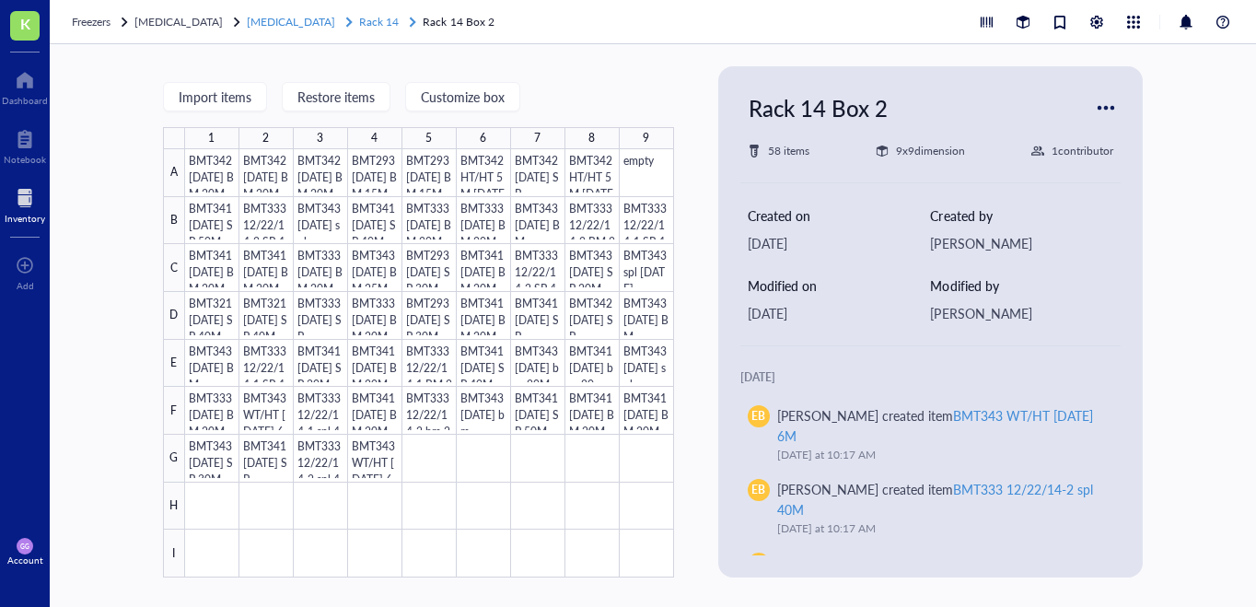
click at [362, 23] on span "Rack 14" at bounding box center [379, 22] width 40 height 16
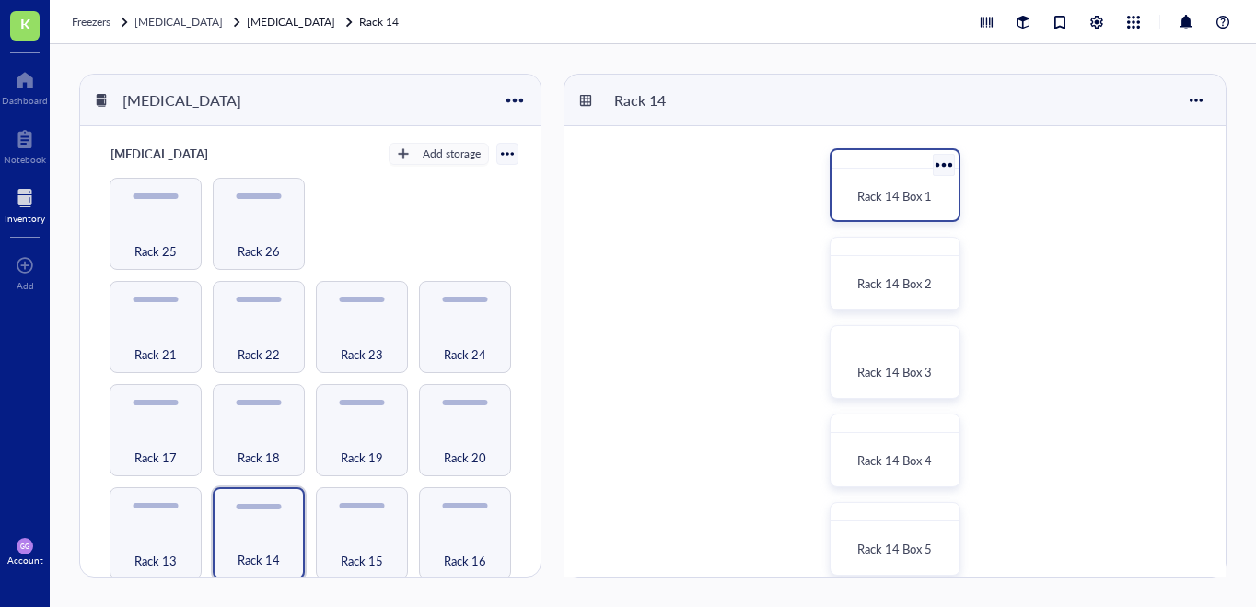
click at [868, 211] on div "Rack 14 Box 1" at bounding box center [895, 196] width 112 height 41
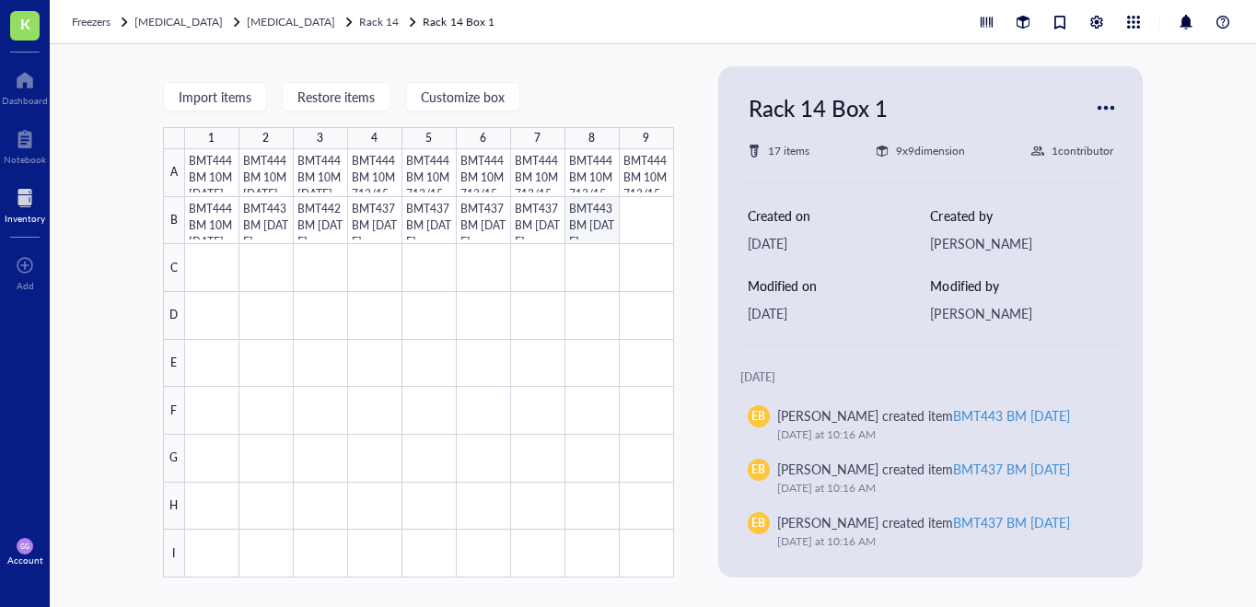
click at [596, 217] on div at bounding box center [429, 363] width 489 height 428
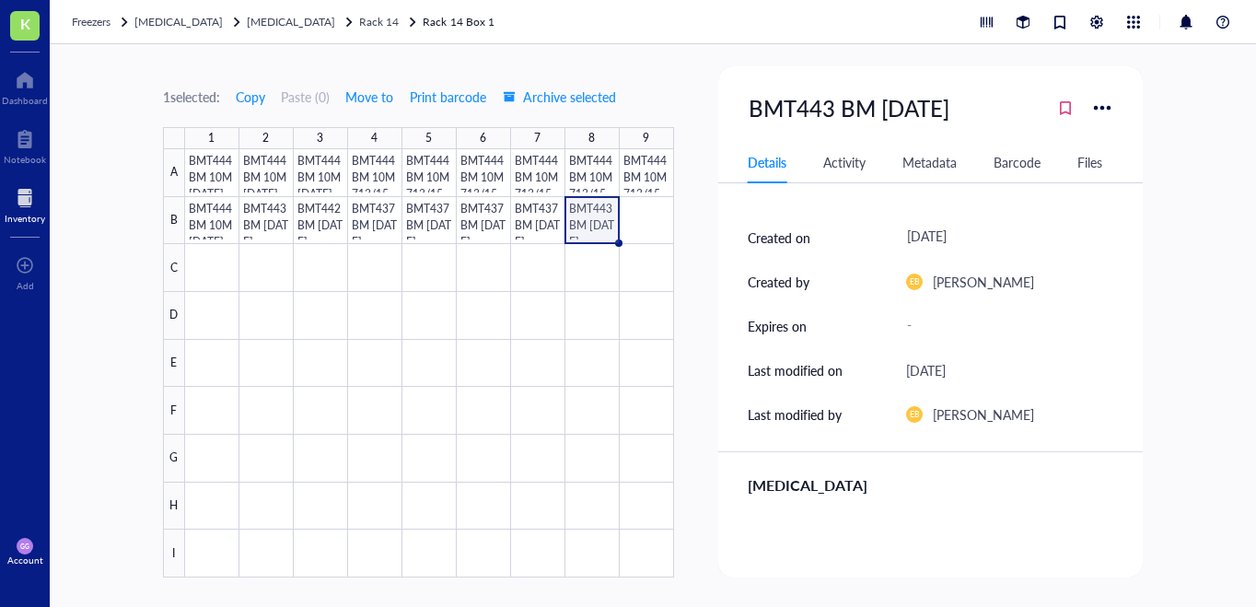
scroll to position [164, 0]
click at [655, 234] on div at bounding box center [429, 363] width 489 height 428
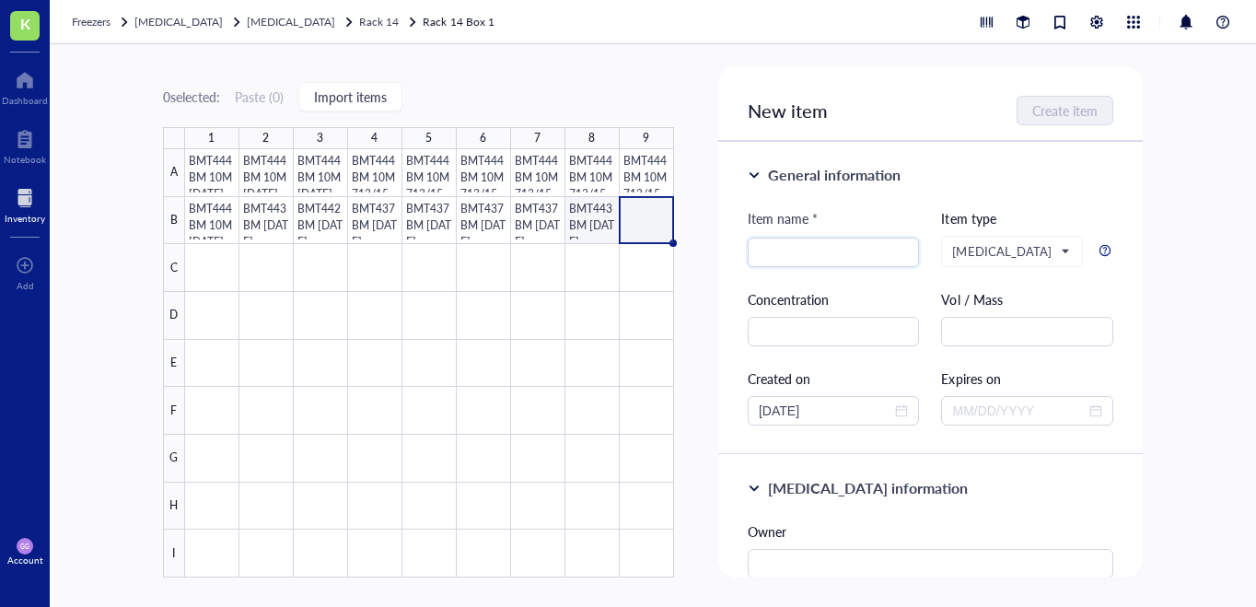
click at [603, 221] on div at bounding box center [429, 363] width 489 height 428
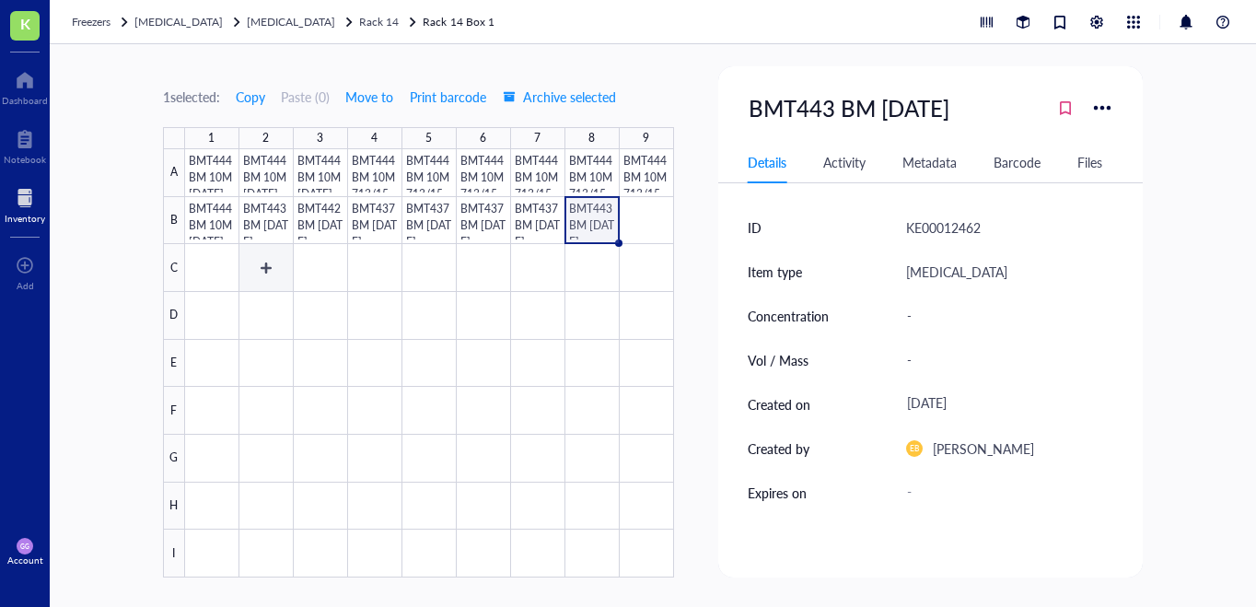
click at [254, 272] on div at bounding box center [429, 363] width 489 height 428
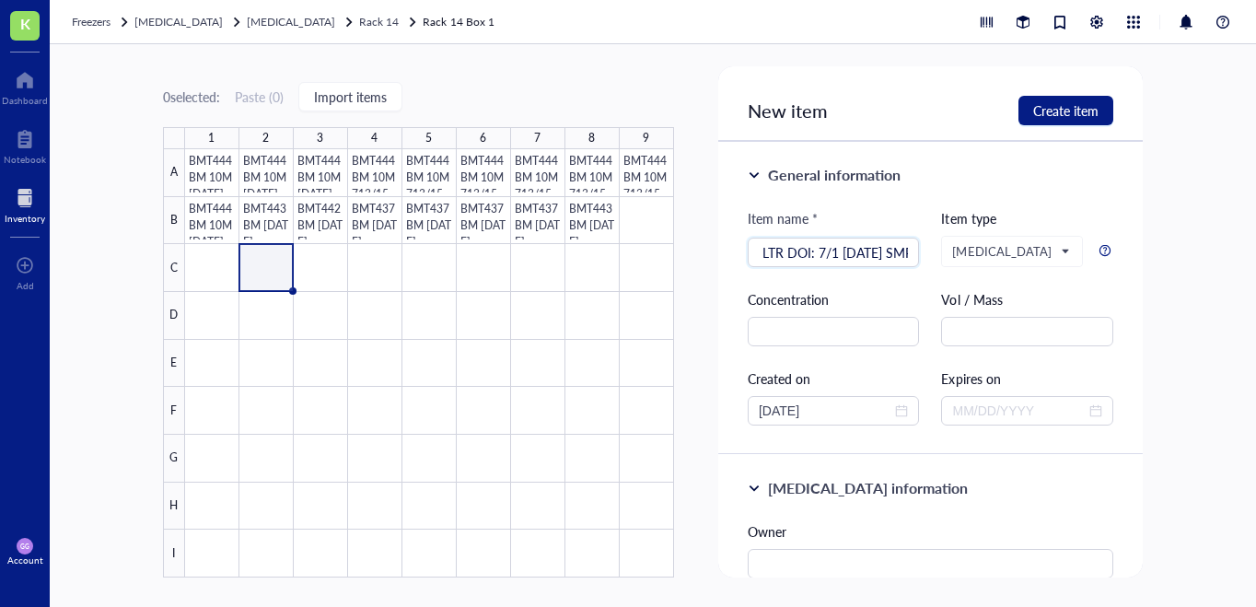
scroll to position [0, 80]
type input "OVISE FNLS LTR DOI: 7/1 [DATE] SMP"
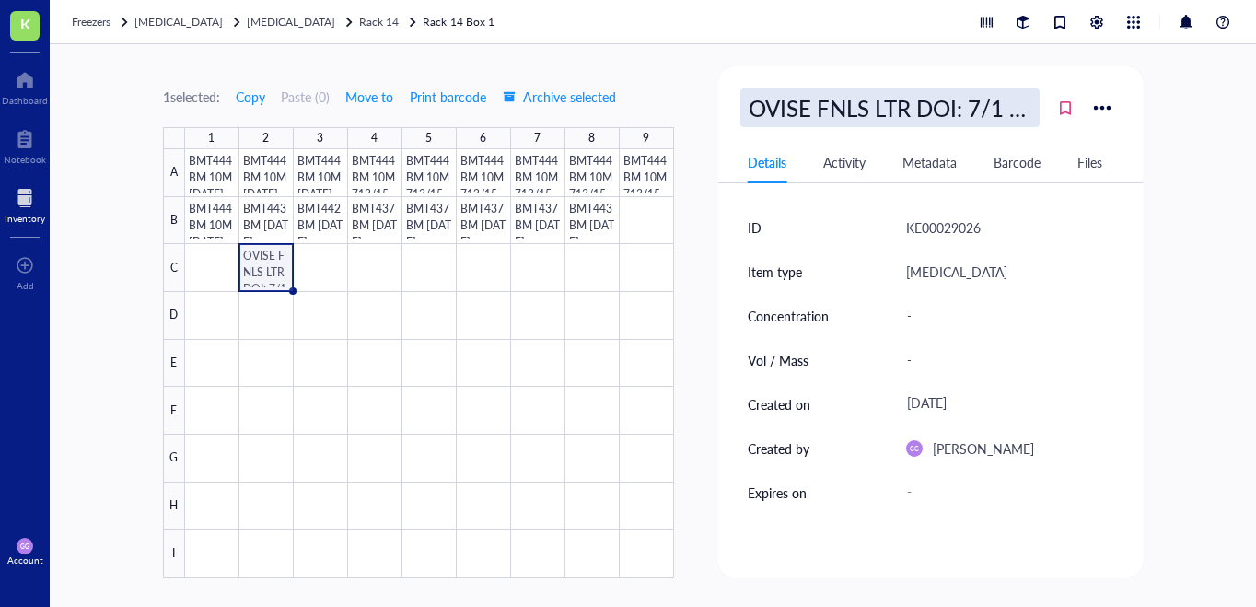
click at [838, 99] on div "OVISE FNLS LTR DOI: 7/1 [DATE] SMP" at bounding box center [889, 107] width 299 height 39
click at [838, 99] on input "OVISE FNLS LTR DOI: 7/1 [DATE] SMP" at bounding box center [889, 107] width 297 height 37
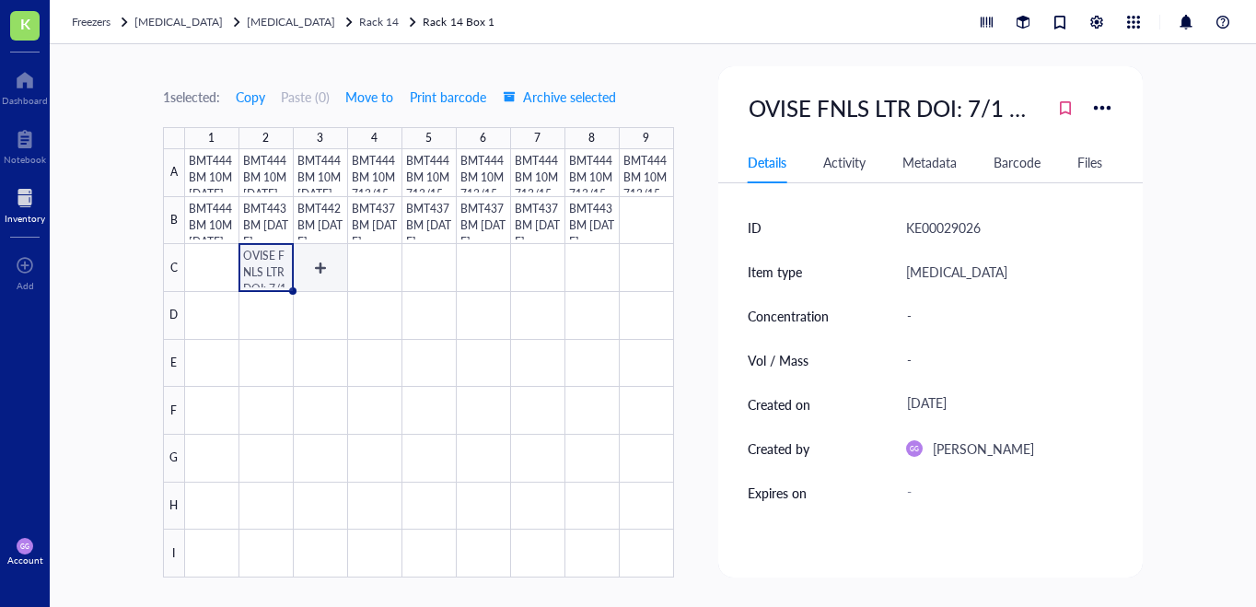
click at [319, 277] on div at bounding box center [429, 363] width 489 height 428
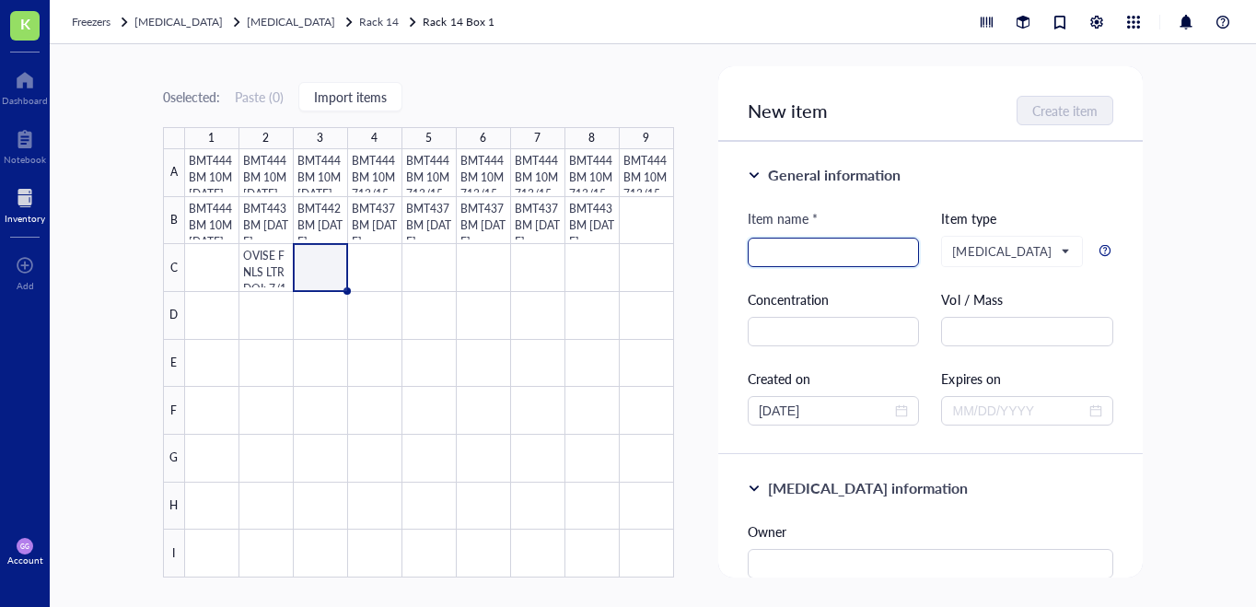
click at [779, 244] on input "search" at bounding box center [833, 252] width 150 height 28
paste input "OVISE FNLS LTR DOI: 7/1 [DATE] SMP"
click at [804, 254] on input "OVISE FNLS LTR DOI: 7/1 [DATE] SMP" at bounding box center [833, 252] width 150 height 28
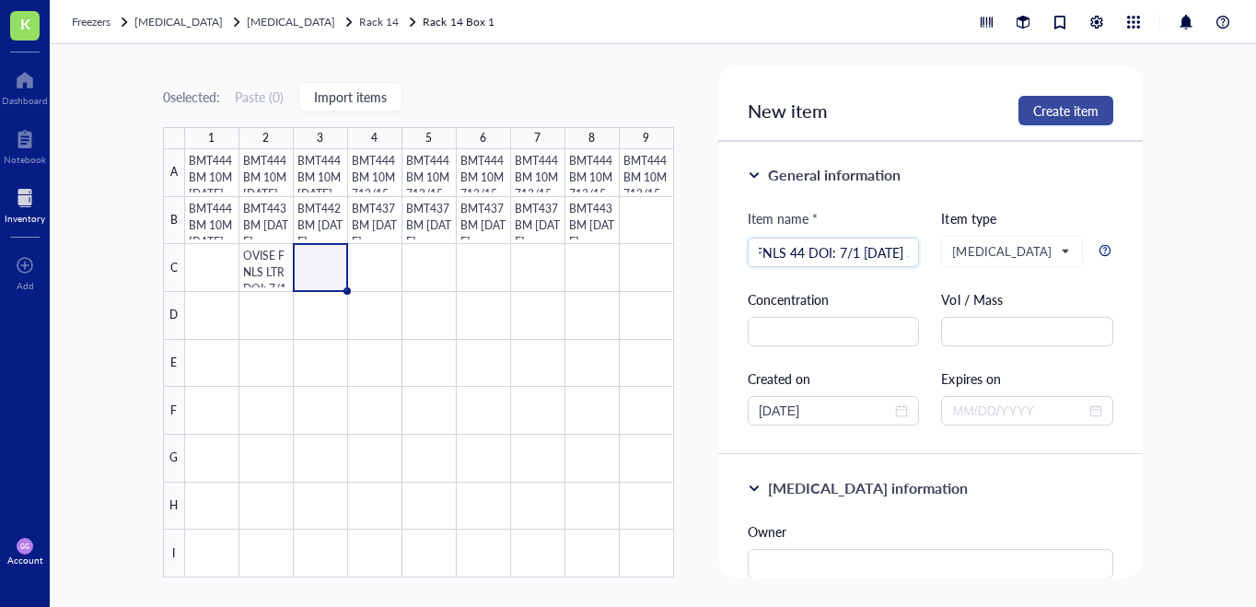
type input "OVISE FNLS 44 DOI: 7/1 [DATE] SMP"
click at [1067, 110] on span "Create item" at bounding box center [1065, 110] width 65 height 15
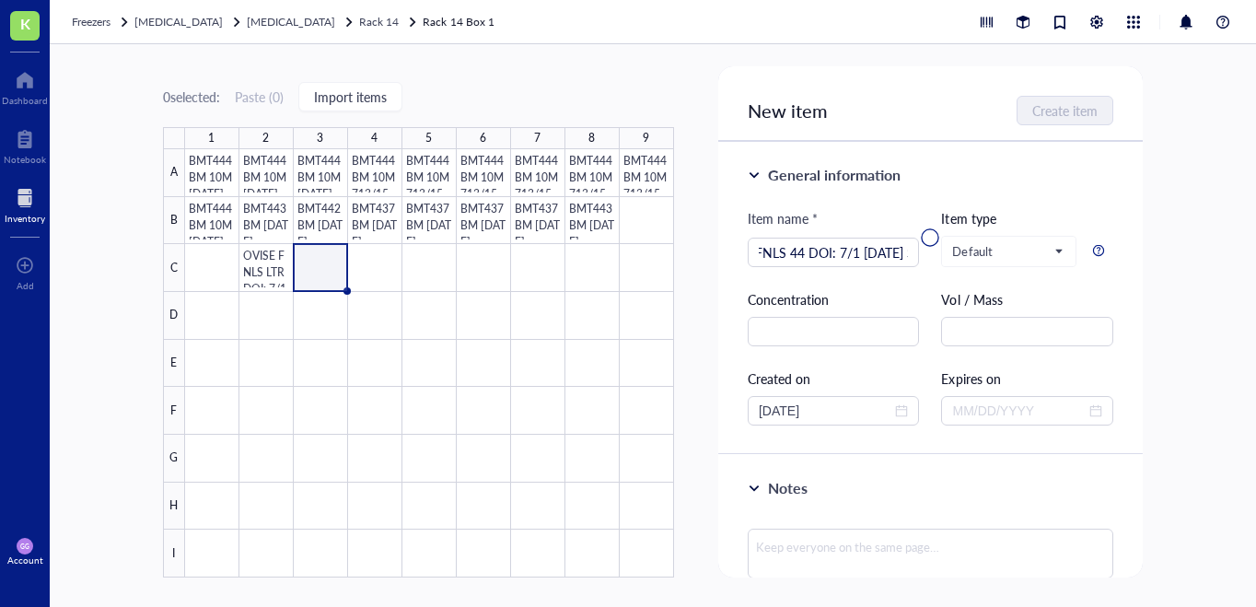
scroll to position [0, 0]
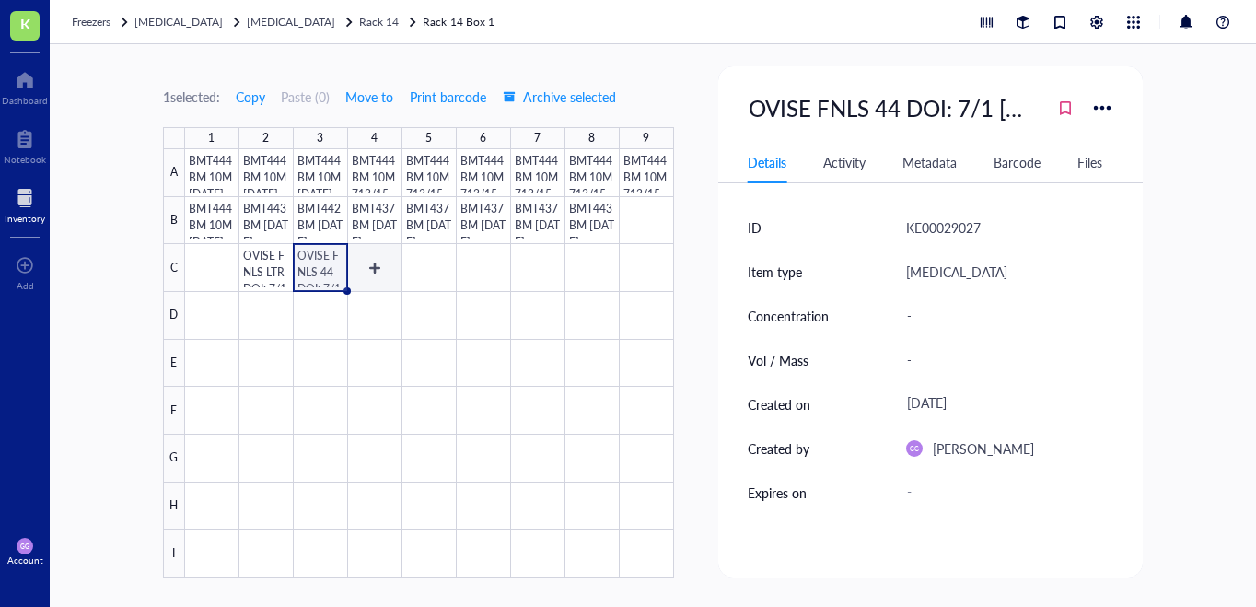
click at [378, 271] on div at bounding box center [429, 363] width 489 height 428
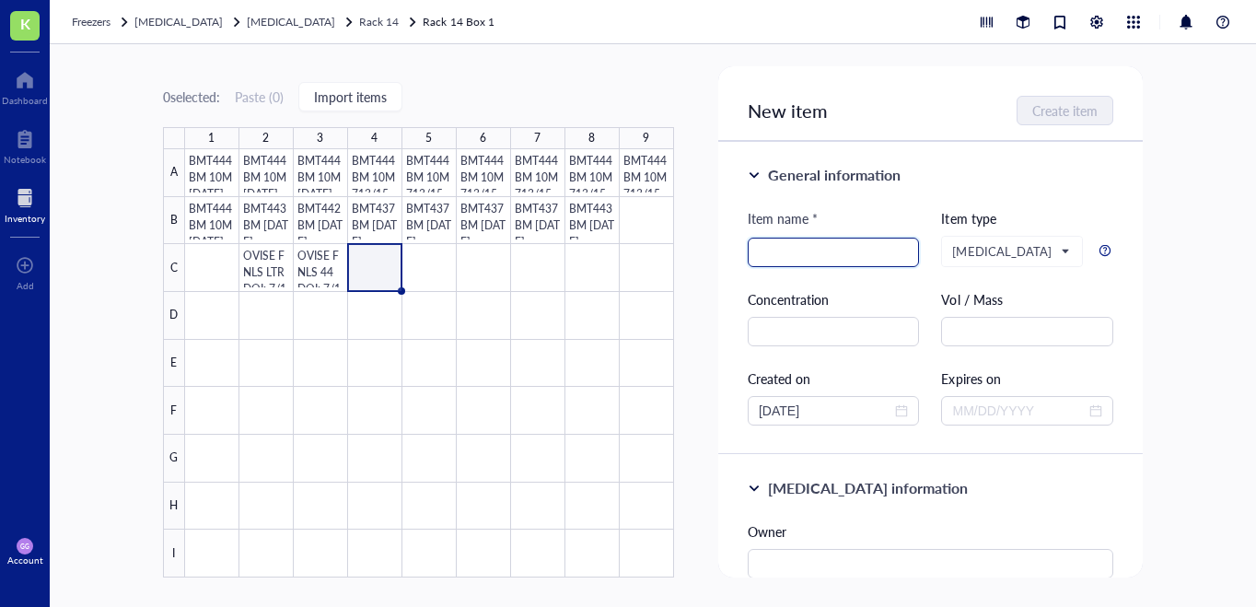
click at [776, 256] on input "search" at bounding box center [833, 252] width 150 height 28
paste input "OVISE FNLS LTR DOI: 7/1 [DATE] SMP"
click at [811, 258] on input "OVISE FNLS LTR DOI: 7/1 [DATE] SMP" at bounding box center [833, 252] width 150 height 28
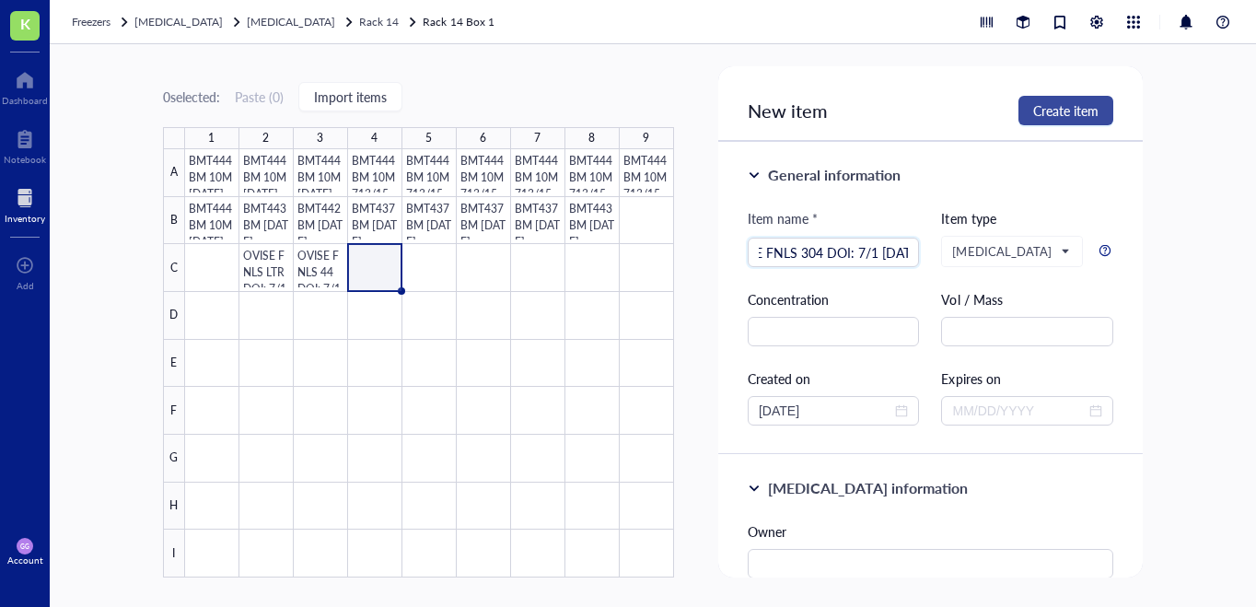
type input "OVISE FNLS 304 DOI: 7/1 [DATE] SMP"
click at [1056, 113] on span "Create item" at bounding box center [1065, 110] width 65 height 15
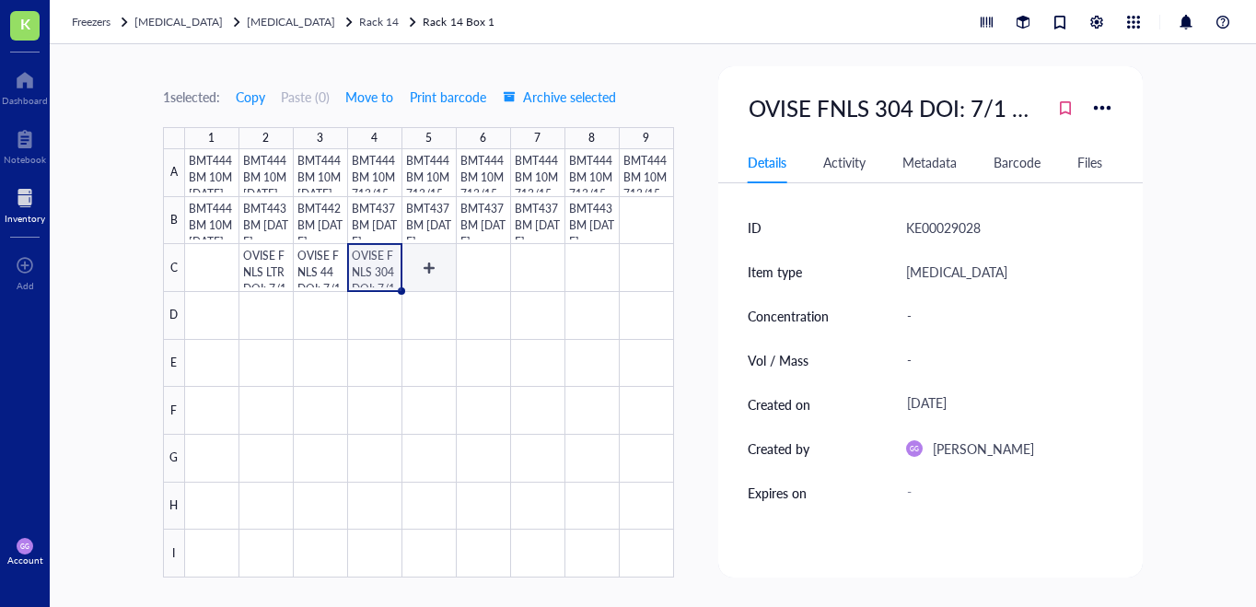
click at [424, 267] on div at bounding box center [429, 363] width 489 height 428
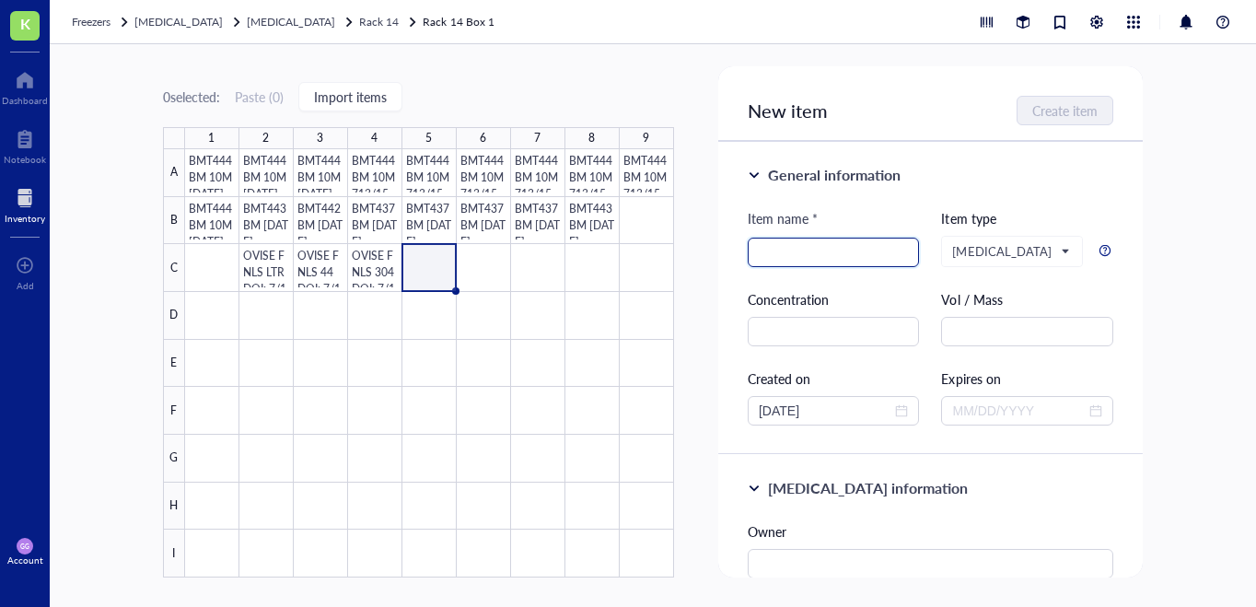
click at [781, 255] on input "search" at bounding box center [833, 252] width 150 height 28
paste input "OVISE FNLS LTR DOI: 7/1 [DATE] SMP"
click at [797, 254] on input "OVISE FNLS LTR DOI: 7/1 [DATE] SMP" at bounding box center [833, 252] width 150 height 28
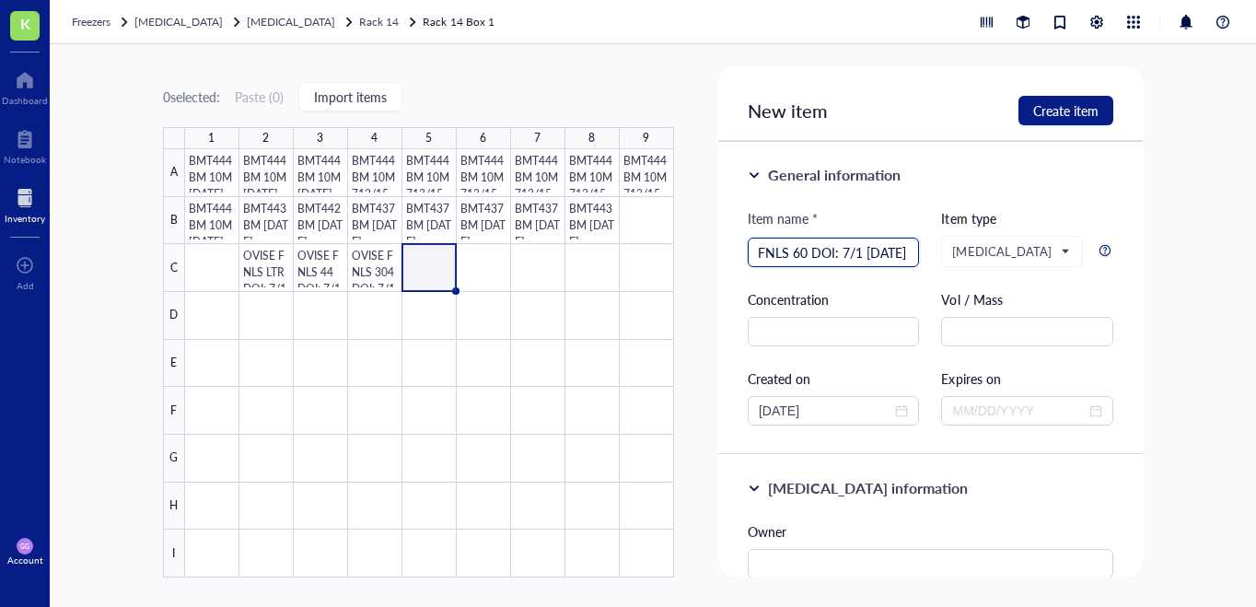
type input "OVISE FNLS 60 DOI: 7/1 [DATE] SMP"
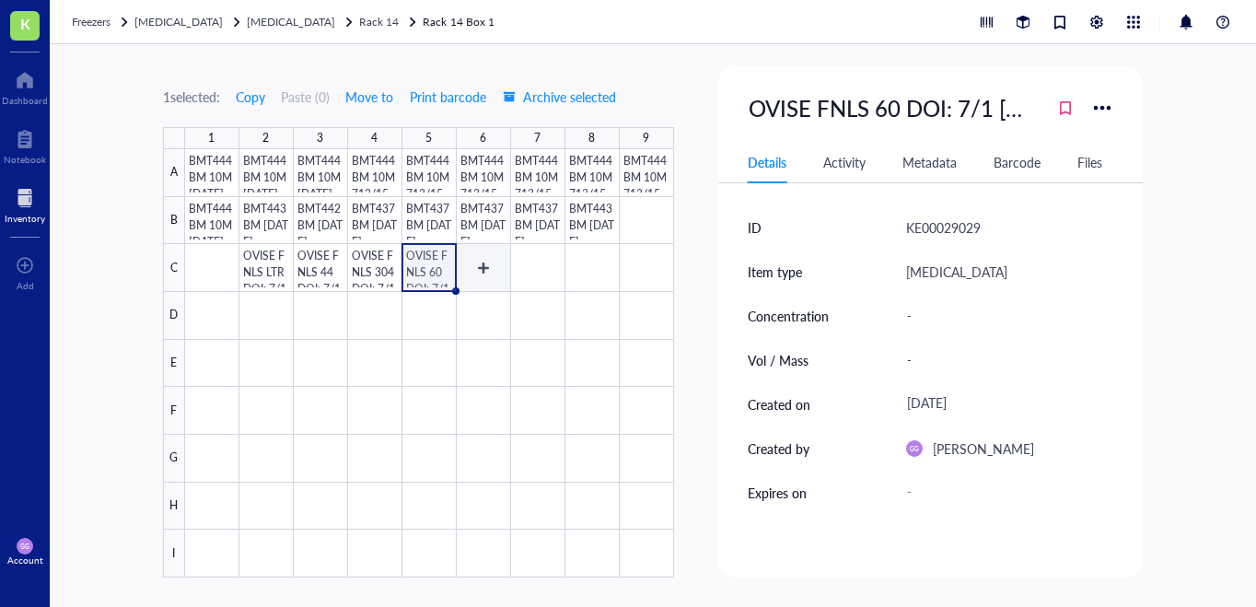
click at [490, 271] on div at bounding box center [429, 363] width 489 height 428
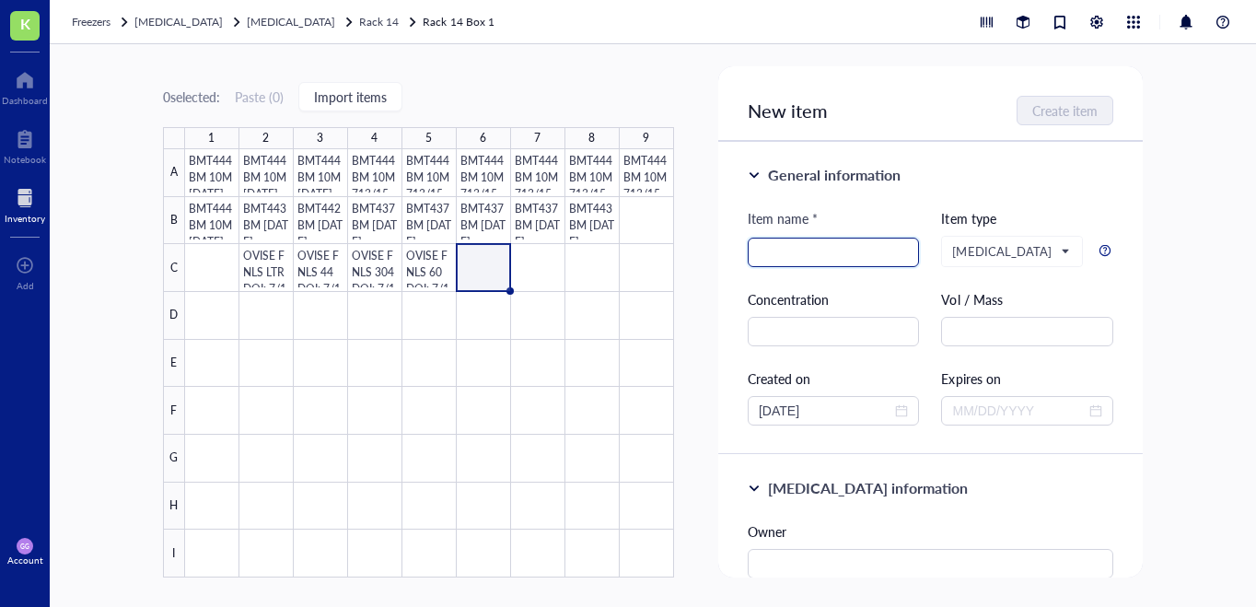
click at [767, 246] on input "search" at bounding box center [833, 252] width 150 height 28
paste input "OVISE FNLS LTR DOI: 7/1 [DATE] SMP"
click at [771, 250] on input "OVISE FNLS LTR DOI: 7/1 [DATE] SMP" at bounding box center [833, 252] width 150 height 28
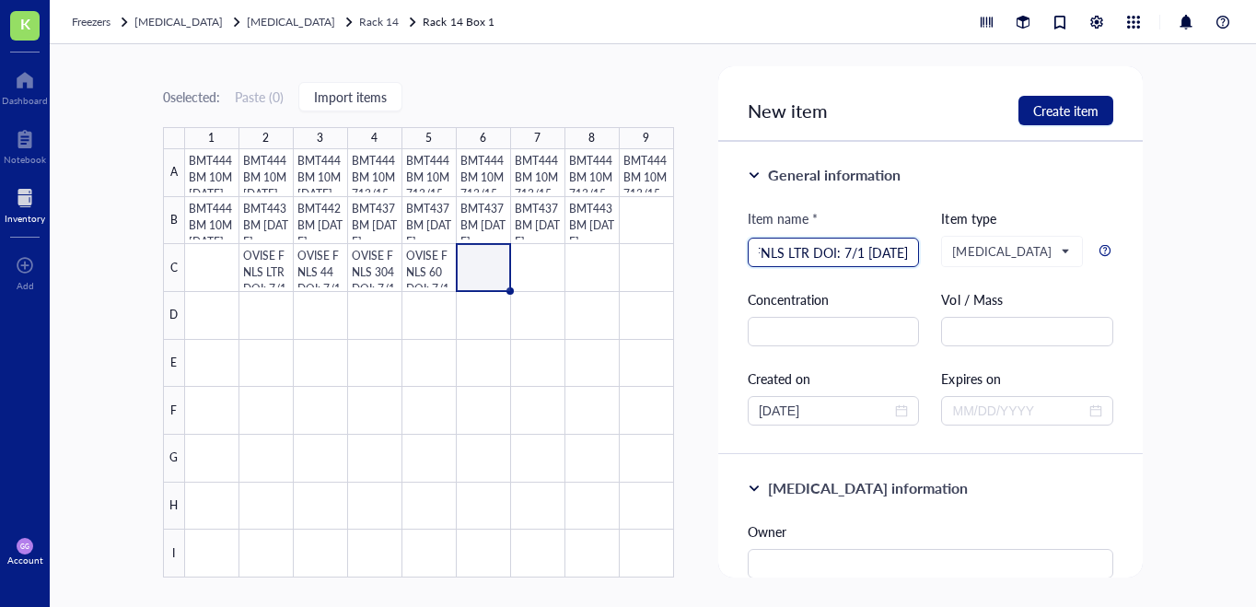
click at [793, 257] on input "OVMANA FNLS LTR DOI: 7/1 [DATE] SMP" at bounding box center [833, 252] width 150 height 28
click at [793, 257] on input "OVMANA FNLS 44 DOI: 7/1 [DATE] SMP" at bounding box center [833, 252] width 150 height 28
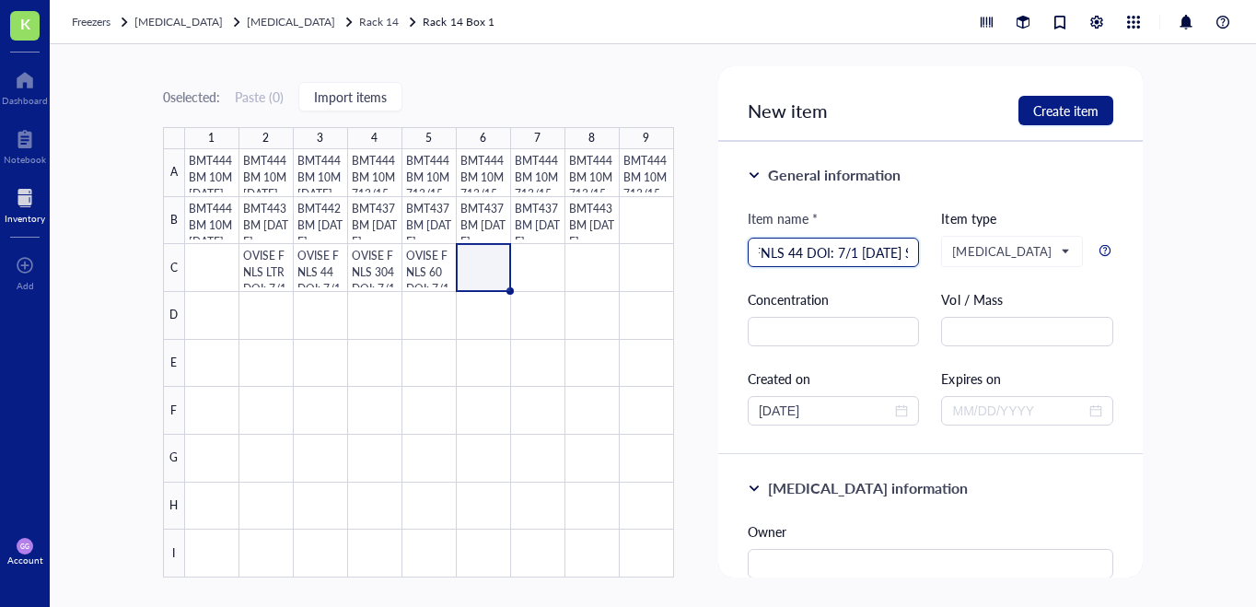
click at [793, 257] on input "OVMANA FNLS 44 DOI: 7/1 [DATE] SMP" at bounding box center [833, 252] width 150 height 28
type input "OVMANA FNLS 44 DOI: 7/1 [DATE] SMP"
click at [1075, 116] on span "Create item" at bounding box center [1065, 110] width 65 height 15
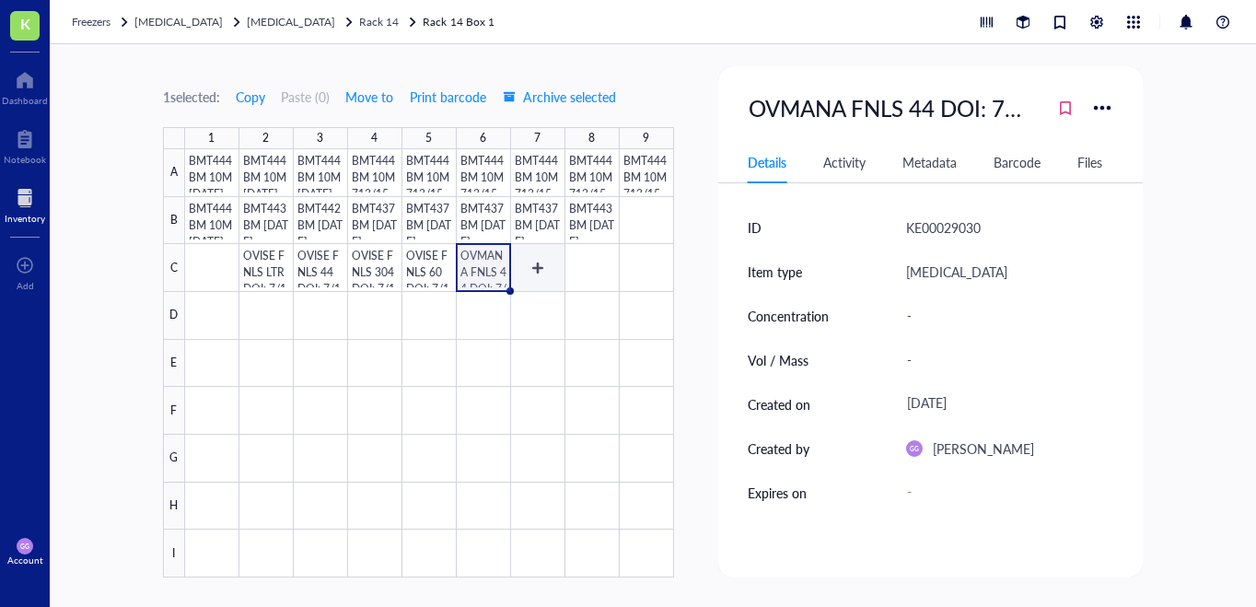
click at [541, 263] on div at bounding box center [429, 363] width 489 height 428
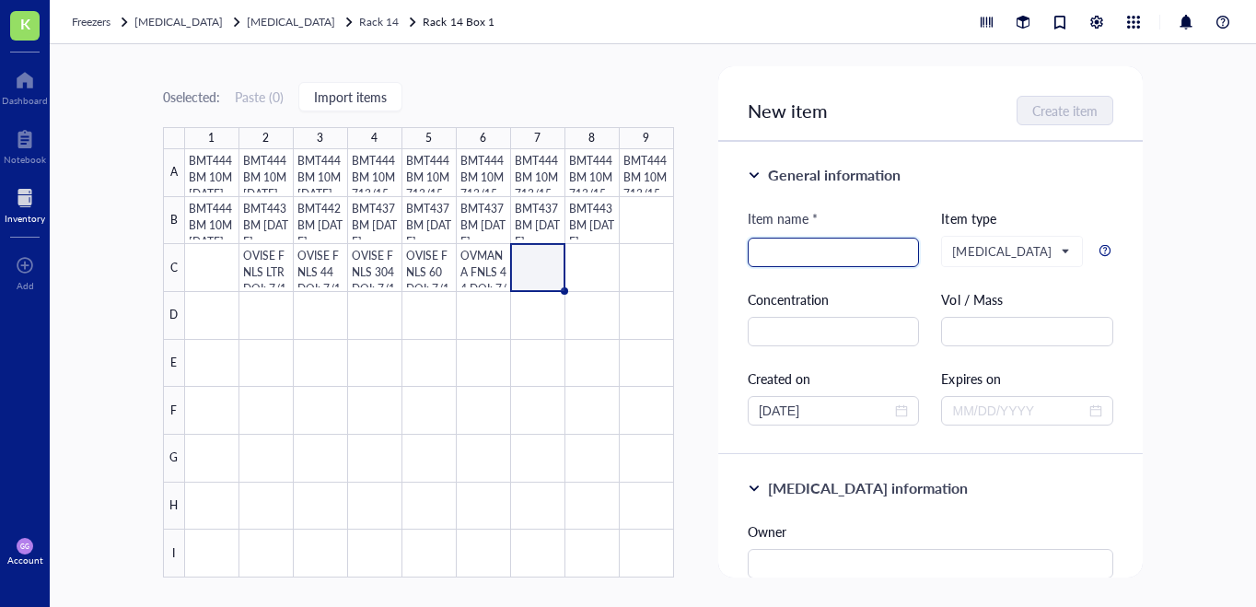
click at [792, 247] on input "search" at bounding box center [833, 252] width 150 height 28
paste input "OVMANA FNLS 44 DOI: 7/1 [DATE] SMP"
click at [766, 253] on input "OVMANA FNLS 44 DOI: 7/1 [DATE] SMP" at bounding box center [833, 252] width 150 height 28
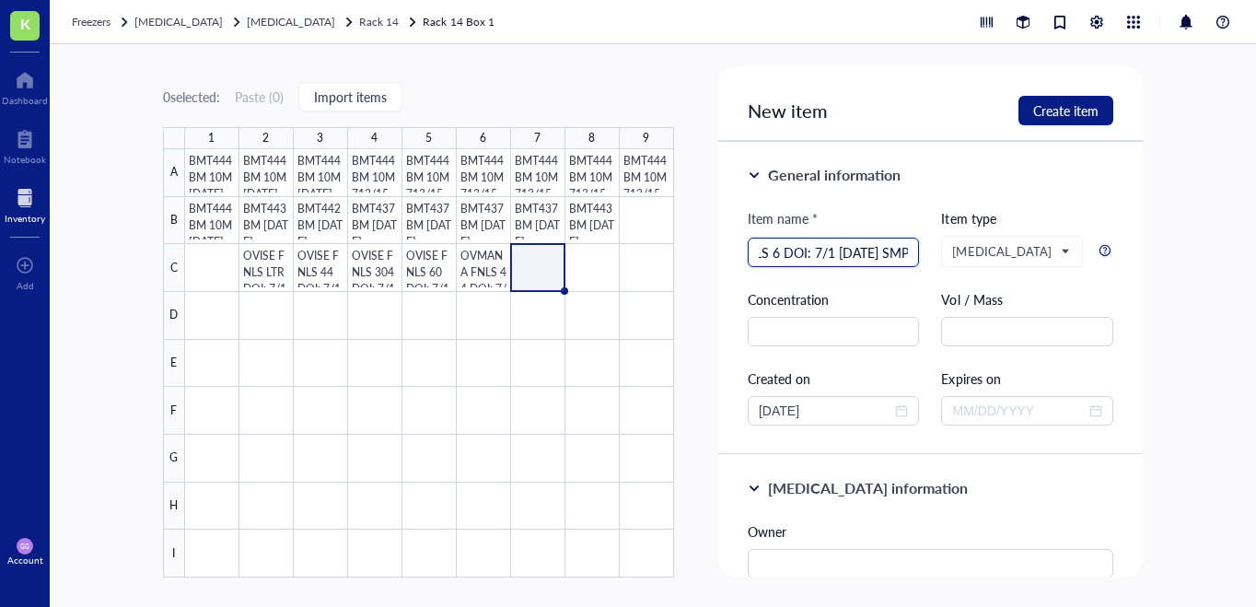
scroll to position [0, 87]
type input "OVMANA FNLS 60 DOI: 7/1 [DATE] SMP"
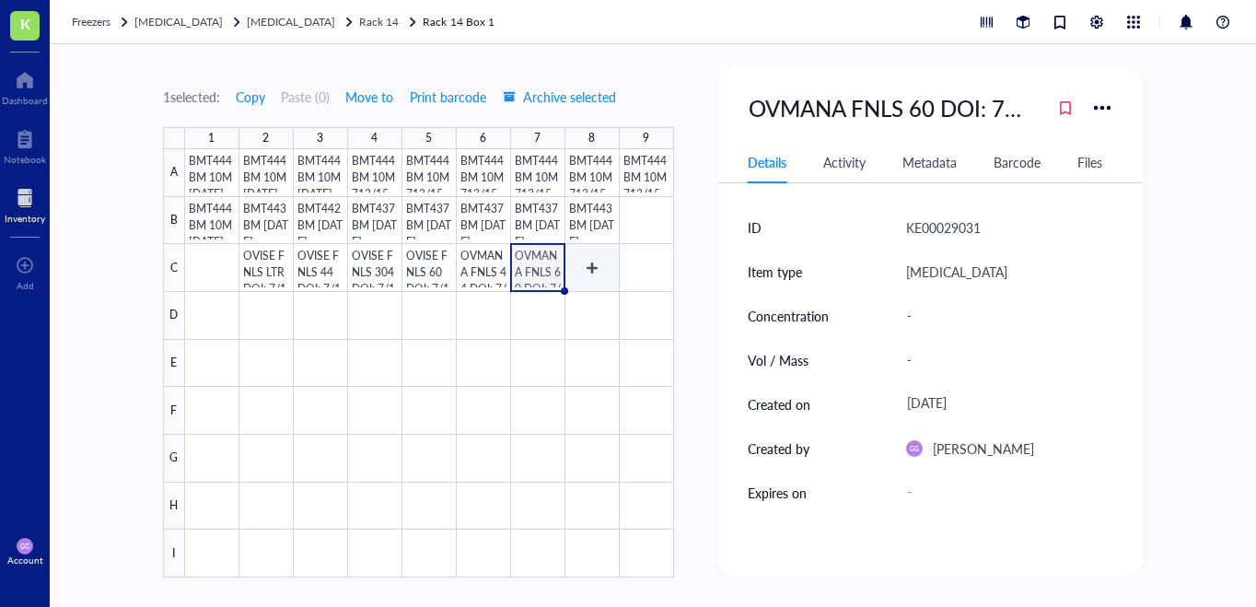
click at [589, 270] on div at bounding box center [429, 363] width 489 height 428
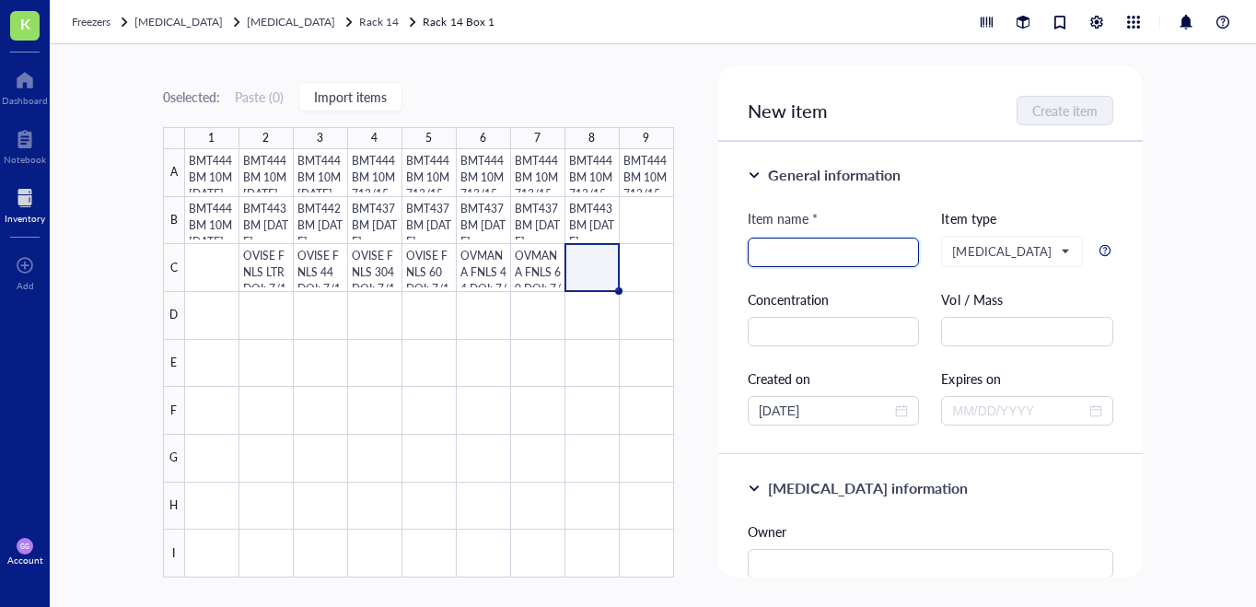
click at [787, 250] on input "search" at bounding box center [833, 252] width 150 height 28
paste input "OVMANA FNLS 44 DOI: 7/1 [DATE] SMP"
click at [765, 252] on input "OVMANA FNLS 44 DOI: 7/1 [DATE] SMP" at bounding box center [833, 252] width 150 height 28
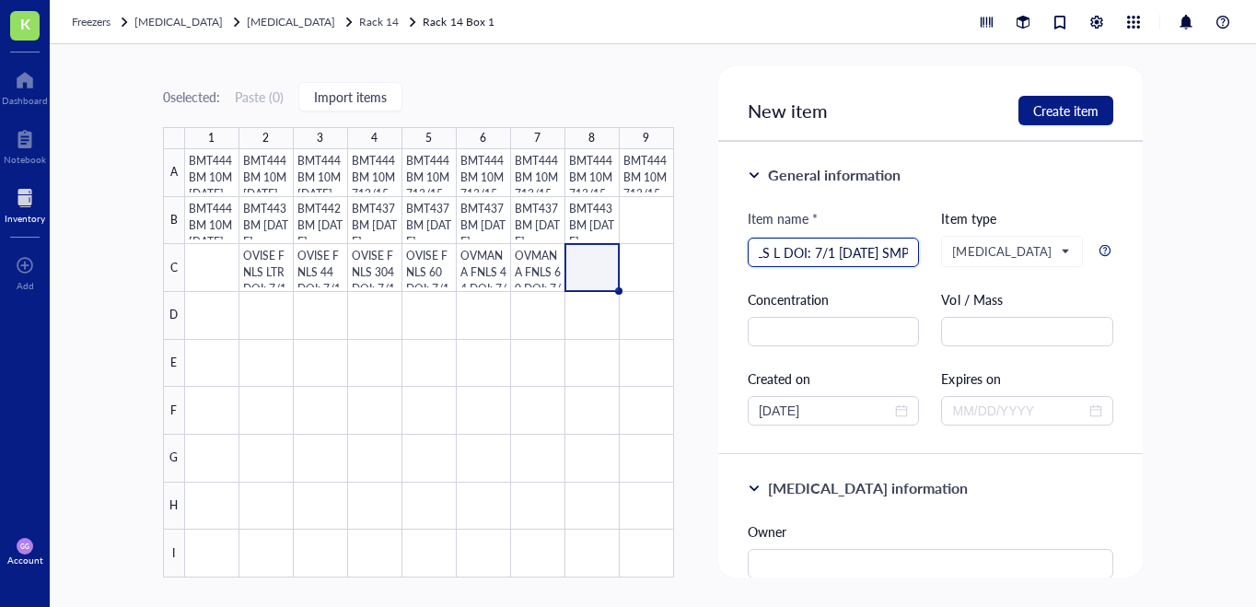
scroll to position [0, 87]
type input "OVMANA FNLS LTR DOI: 7/1 [DATE] SMP"
click at [1054, 114] on span "Create item" at bounding box center [1065, 110] width 65 height 15
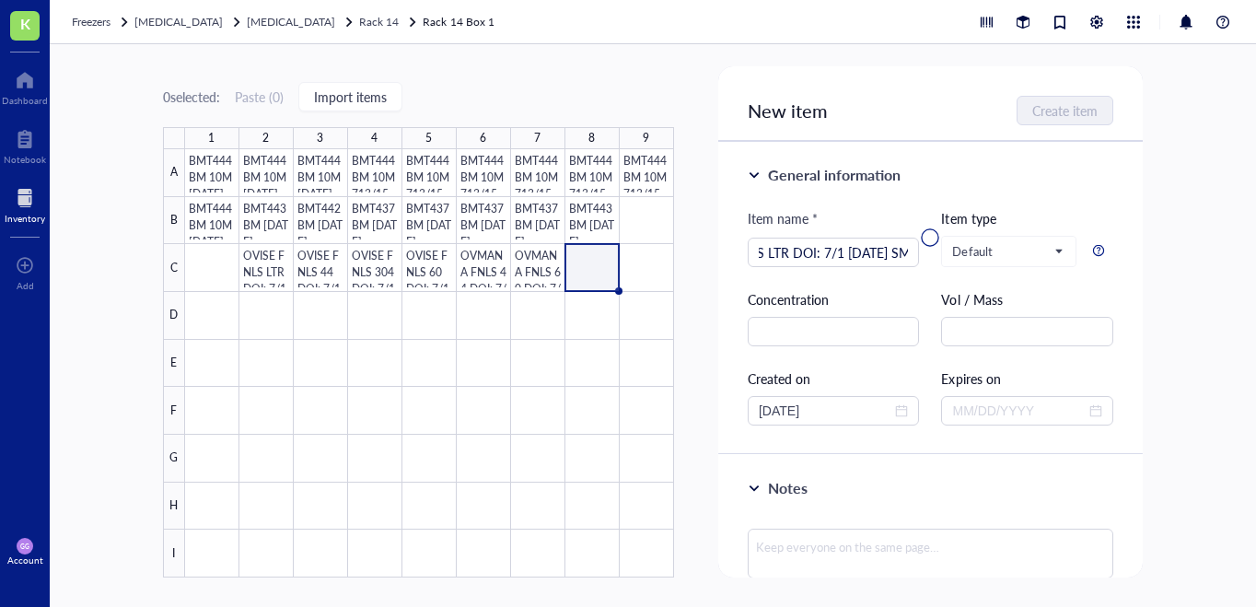
scroll to position [0, 0]
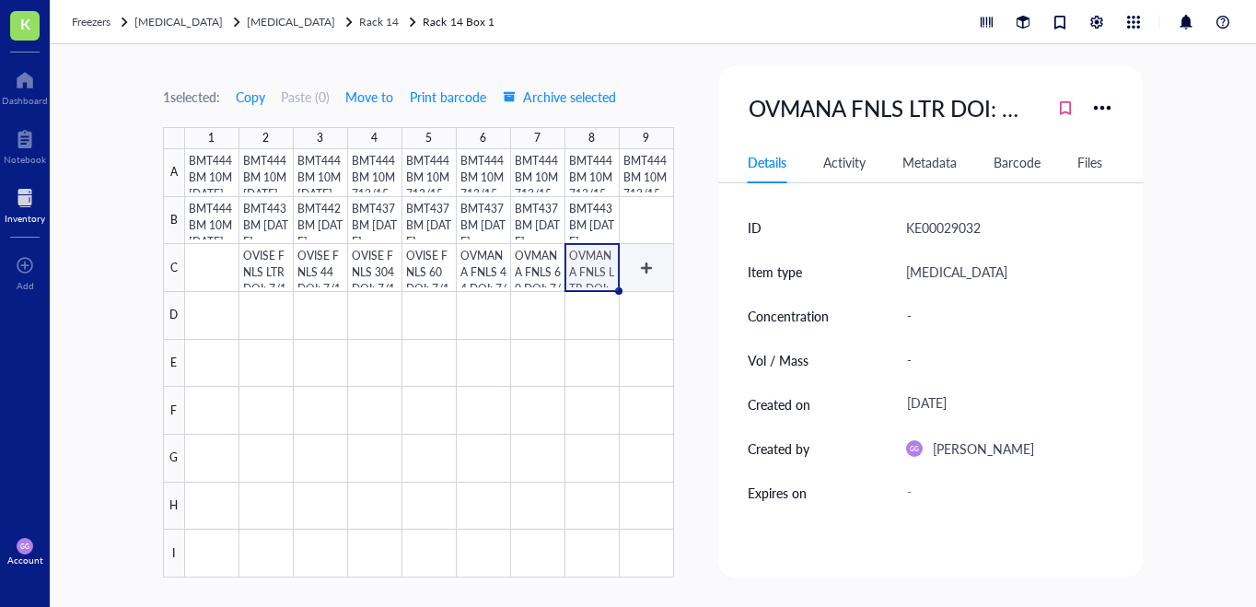
click at [649, 270] on div at bounding box center [429, 363] width 489 height 428
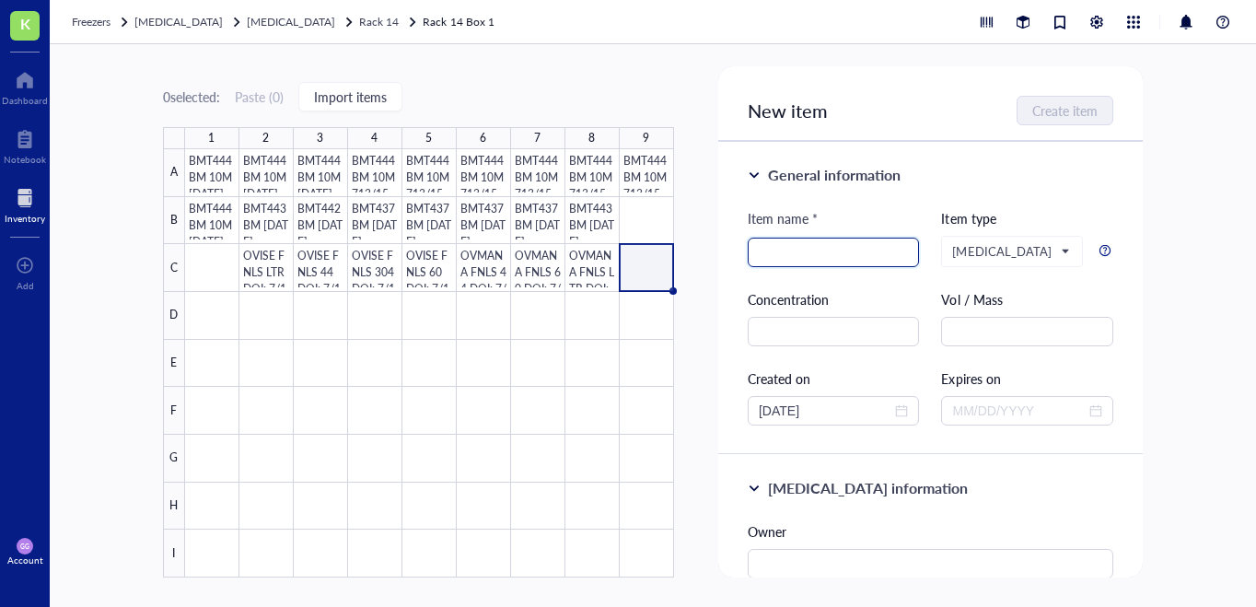
click at [770, 256] on input "search" at bounding box center [833, 252] width 150 height 28
paste input "OVMANA FNLS 44 DOI: 7/1 [DATE] SMP"
click at [770, 249] on input "OVMANA FNLS 44 DOI: 7/1 [DATE] SMP" at bounding box center [833, 252] width 150 height 28
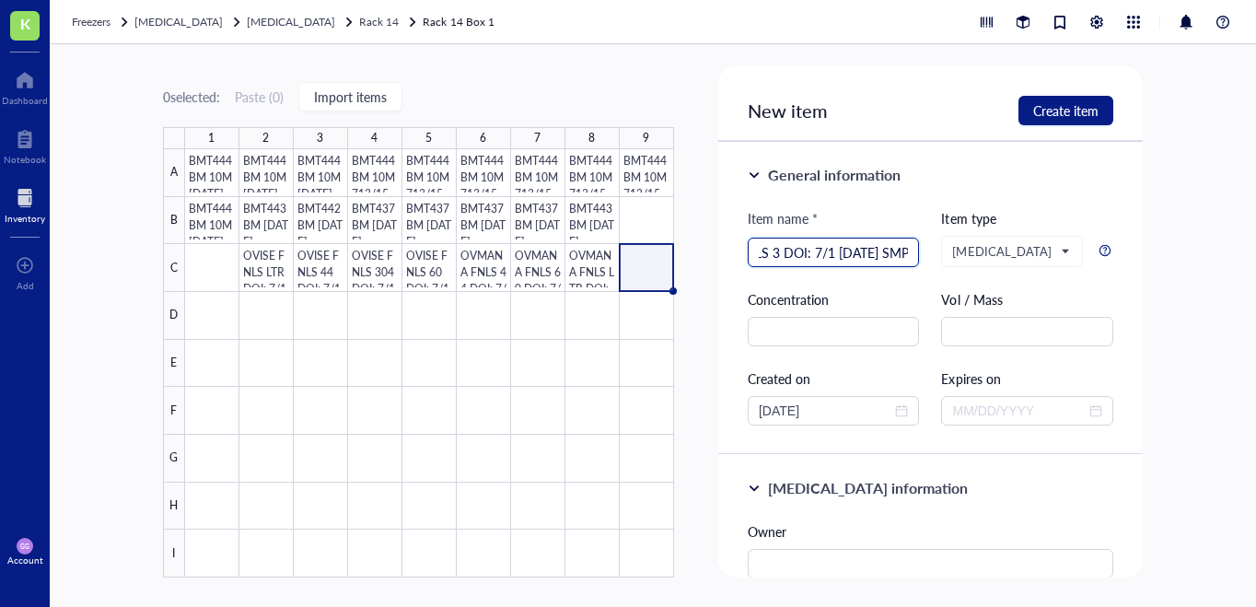
scroll to position [0, 87]
type input "OVMANA FNLS 304 DOI: 7/1 [DATE] SMP"
click at [1065, 113] on span "Create item" at bounding box center [1065, 110] width 65 height 15
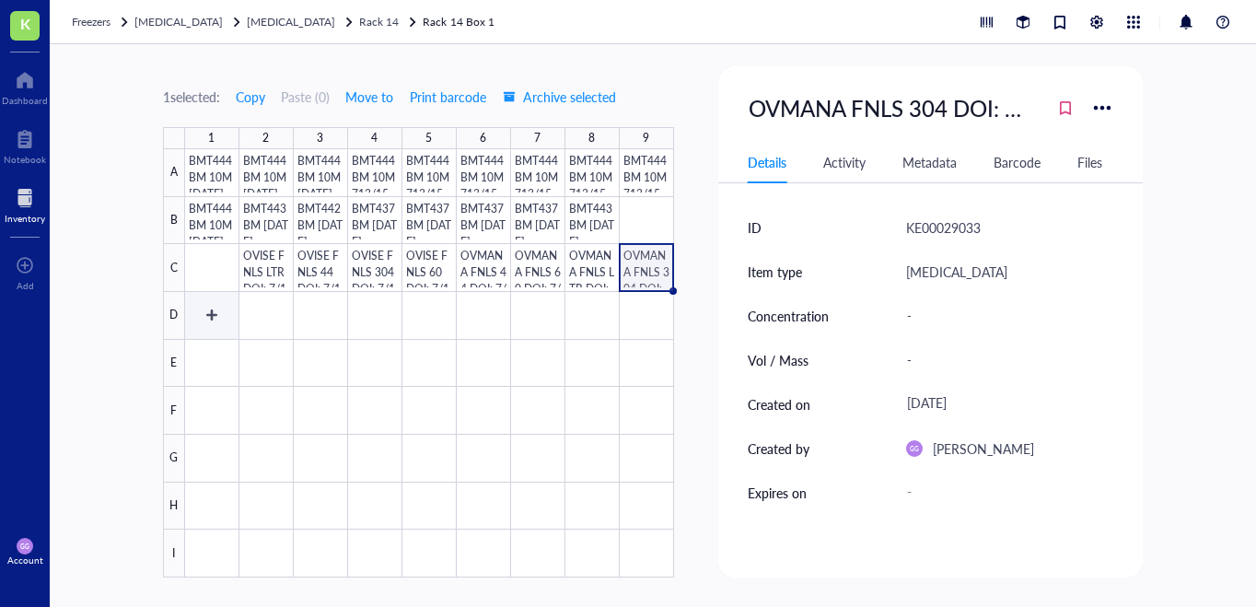
click at [202, 317] on div at bounding box center [429, 363] width 489 height 428
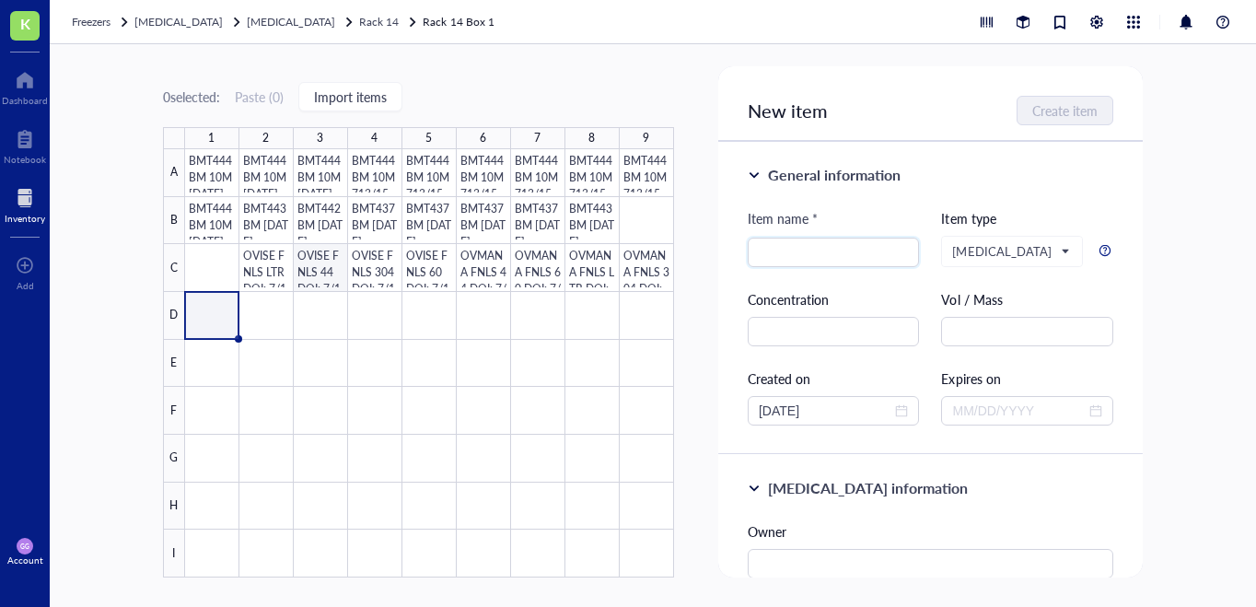
click at [322, 264] on div at bounding box center [429, 363] width 489 height 428
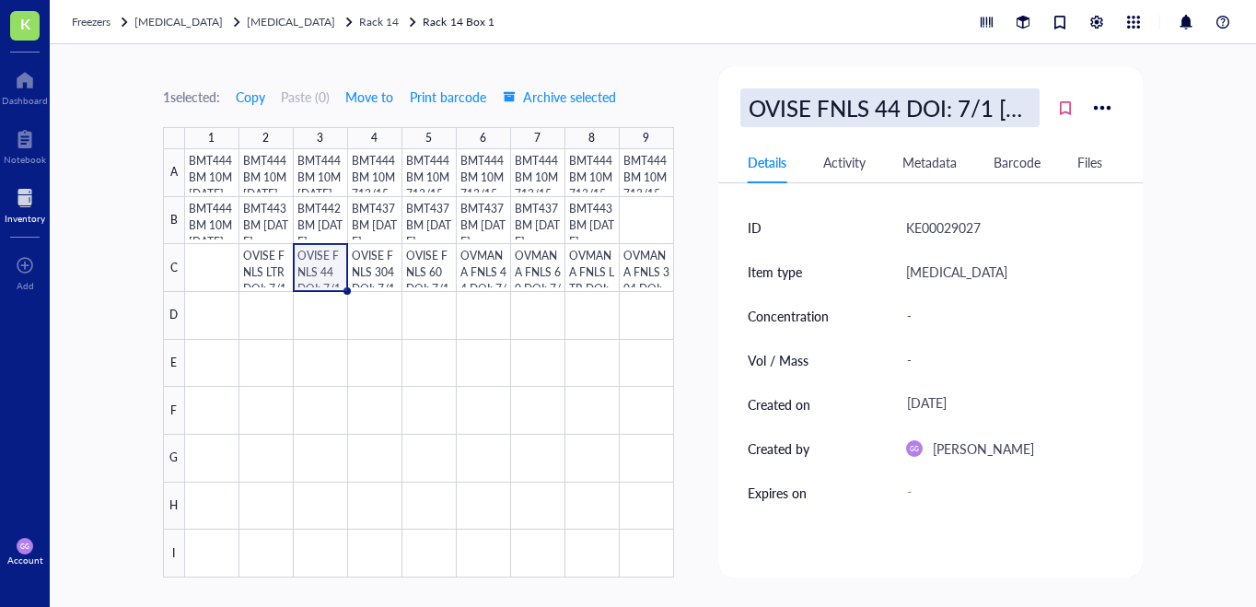
click at [832, 98] on div "OVISE FNLS 44 DOI: 7/1 [DATE] SMP" at bounding box center [889, 107] width 299 height 39
click at [832, 98] on input "OVISE FNLS 44 DOI: 7/1 [DATE] SMP" at bounding box center [889, 107] width 297 height 37
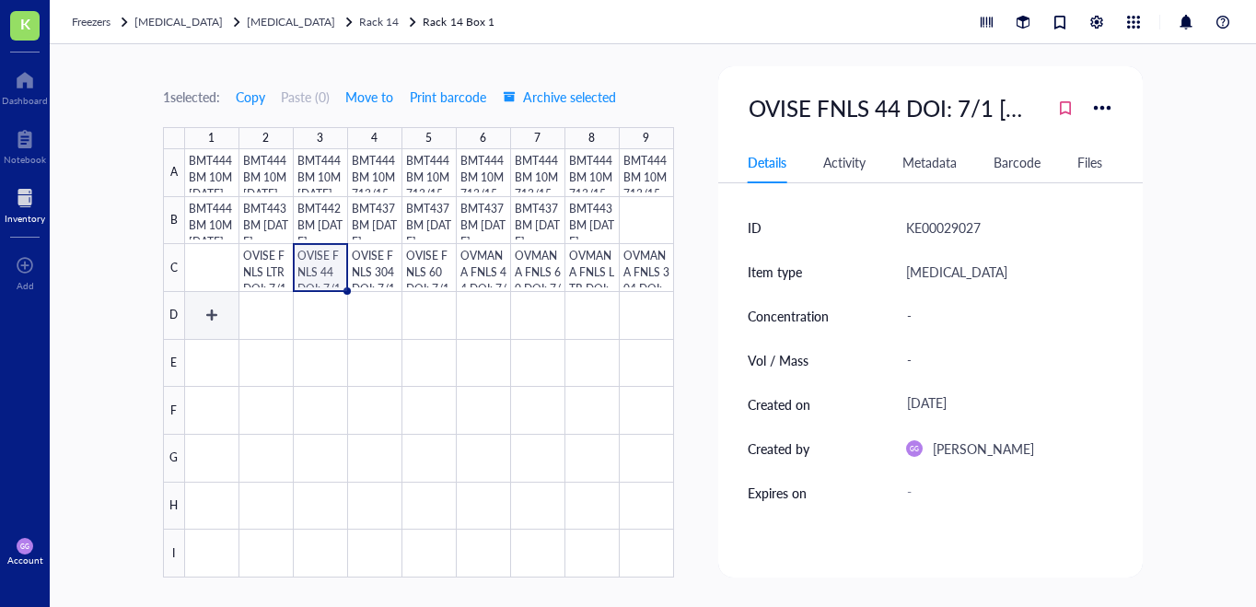
click at [211, 314] on div at bounding box center [429, 363] width 489 height 428
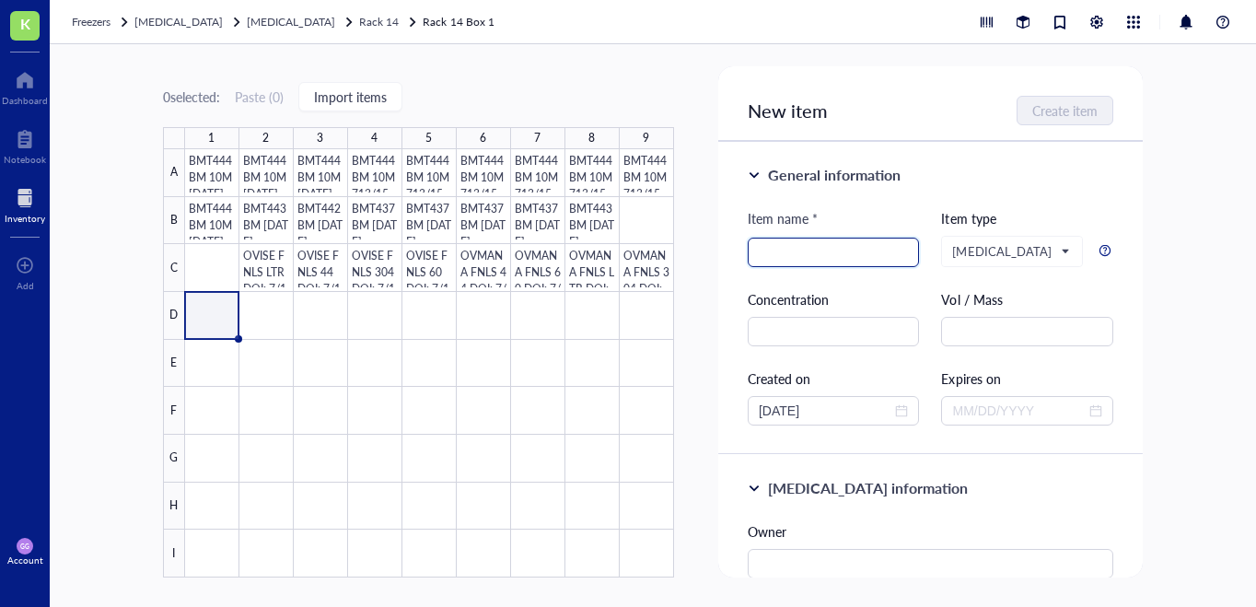
click at [785, 237] on div at bounding box center [833, 251] width 172 height 29
click at [775, 253] on input "search" at bounding box center [833, 252] width 150 height 28
paste input "OVISE FNLS 44 DOI: 7/1 [DATE] SMP"
drag, startPoint x: 793, startPoint y: 254, endPoint x: 847, endPoint y: 255, distance: 54.3
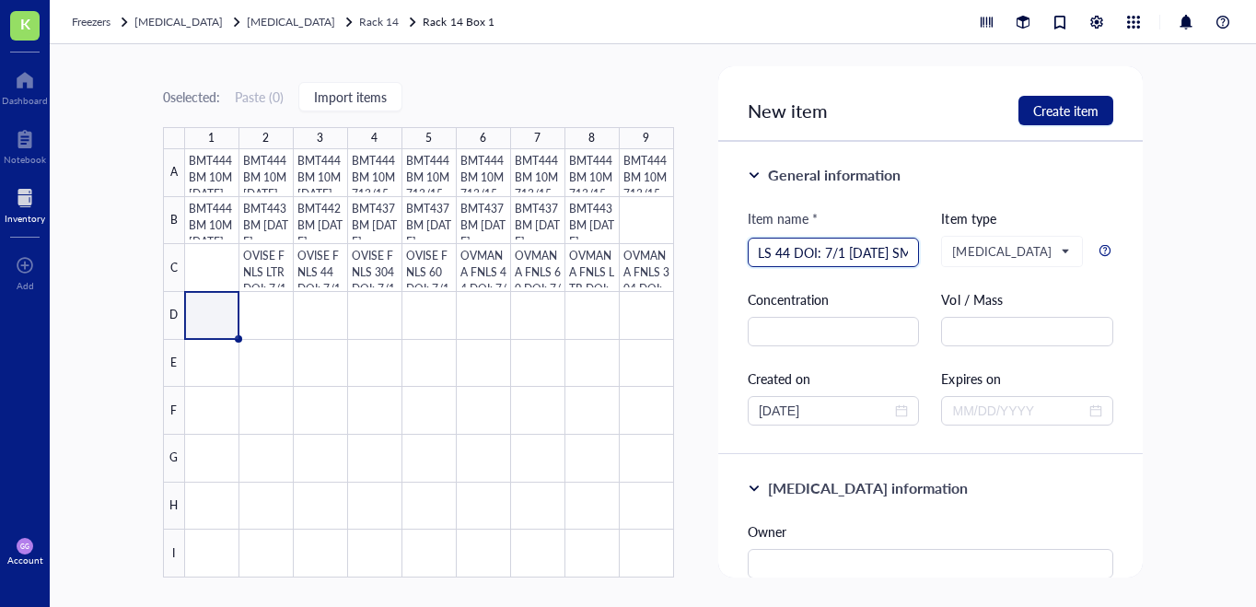
click at [847, 255] on input "OVISE FNLS 44 DOI: 7/1 [DATE] SMP" at bounding box center [833, 252] width 150 height 28
click at [855, 253] on input "OVISE FNLS 44 [DATE] SMP" at bounding box center [833, 252] width 150 height 28
type input "OVISE FNLS 44 [DATE] SMP"
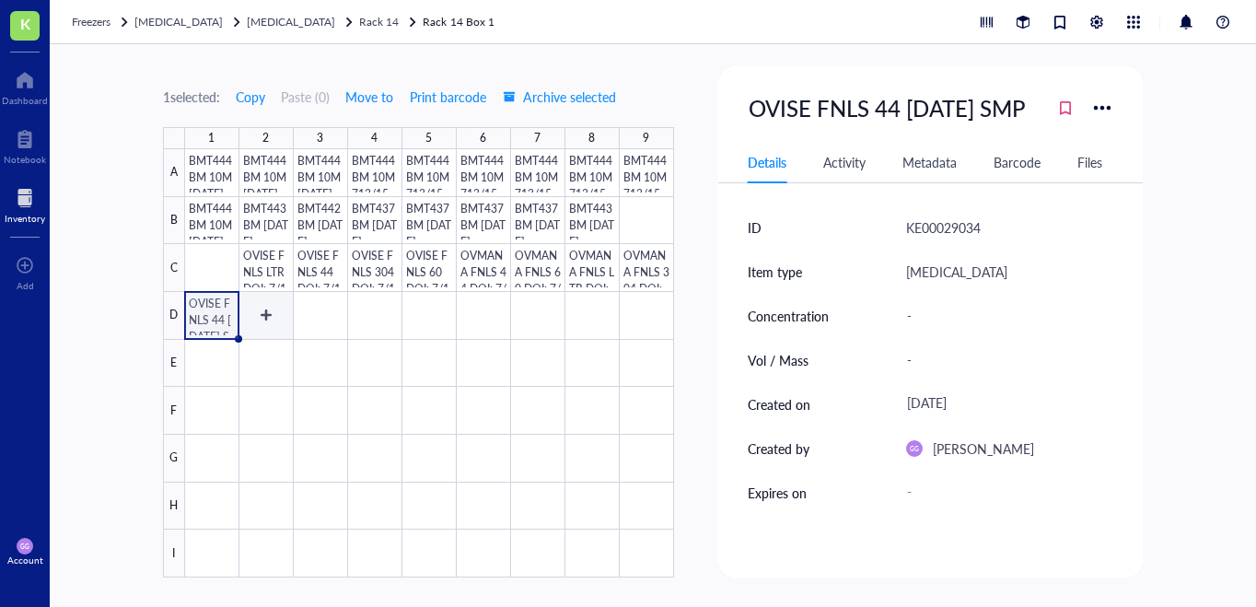
click at [262, 315] on div at bounding box center [429, 363] width 489 height 428
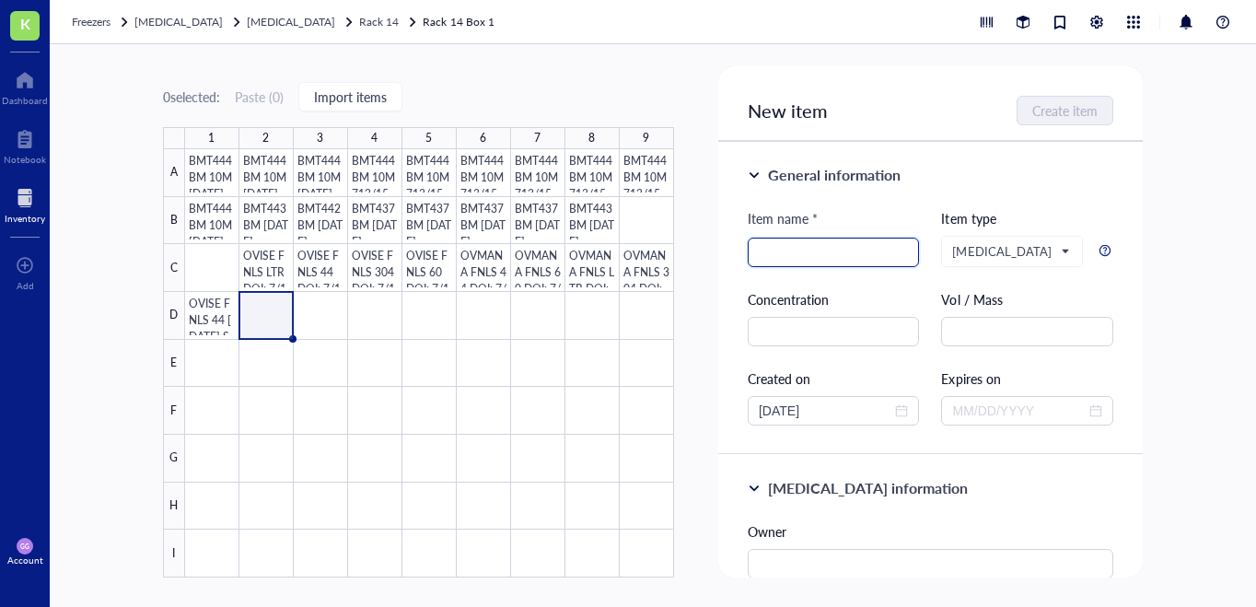
click at [792, 251] on input "search" at bounding box center [833, 252] width 150 height 28
paste input "OVISE FNLS 44 DOI: 7/1 [DATE] SMP"
type input "OVISE FNLS 44 DOI: 7/1 [DATE] SMP"
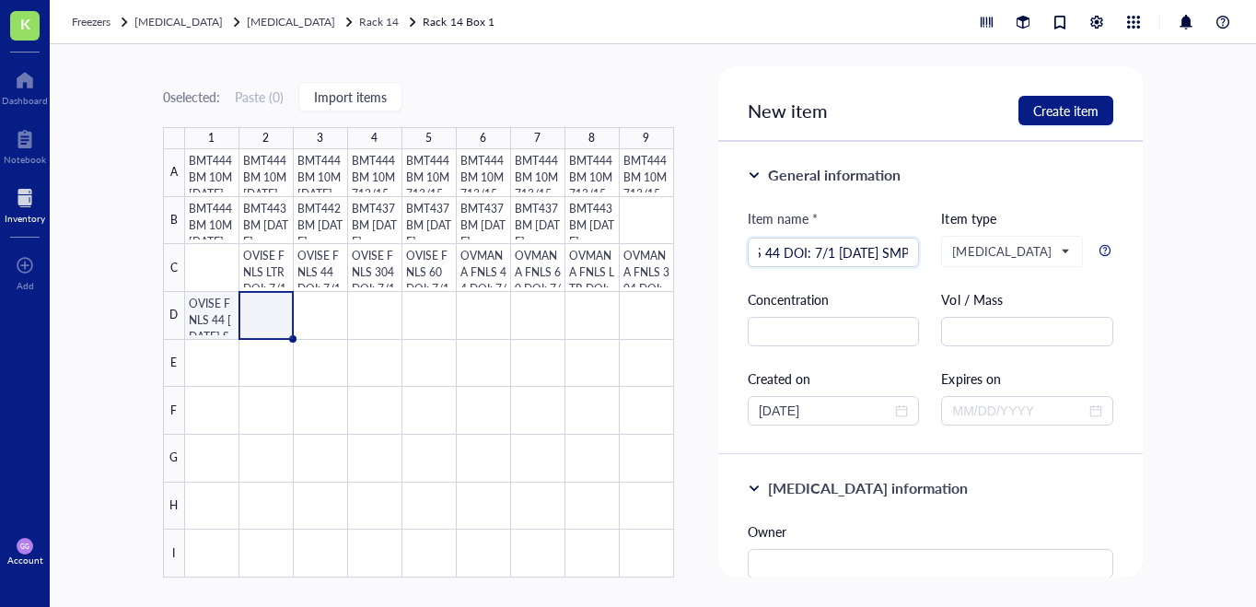
click at [203, 318] on div at bounding box center [429, 363] width 489 height 428
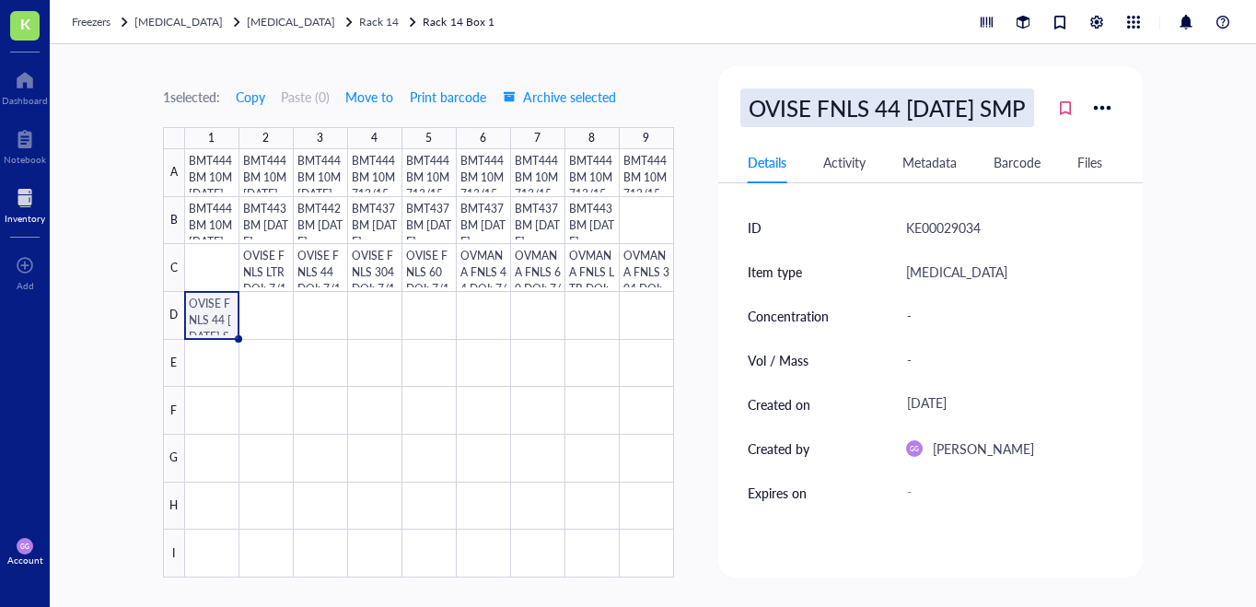
click at [807, 101] on div "OVISE FNLS 44 [DATE] SMP" at bounding box center [887, 107] width 294 height 39
click at [807, 101] on input "OVISE FNLS 44 [DATE] SMP" at bounding box center [889, 107] width 297 height 37
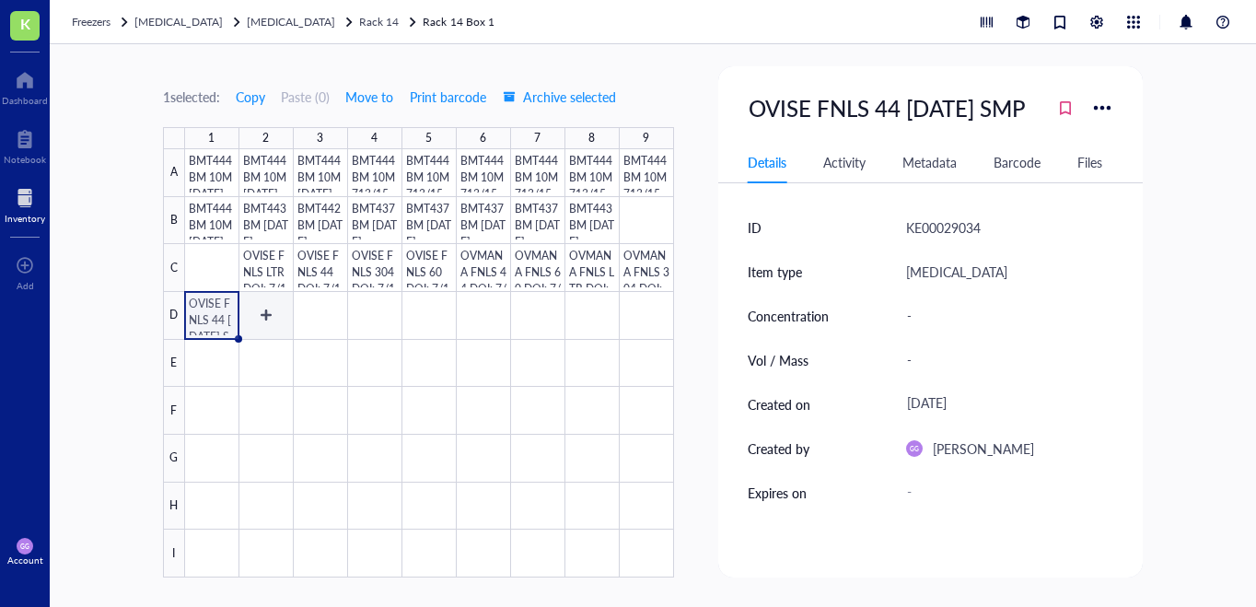
click at [269, 314] on div at bounding box center [429, 363] width 489 height 428
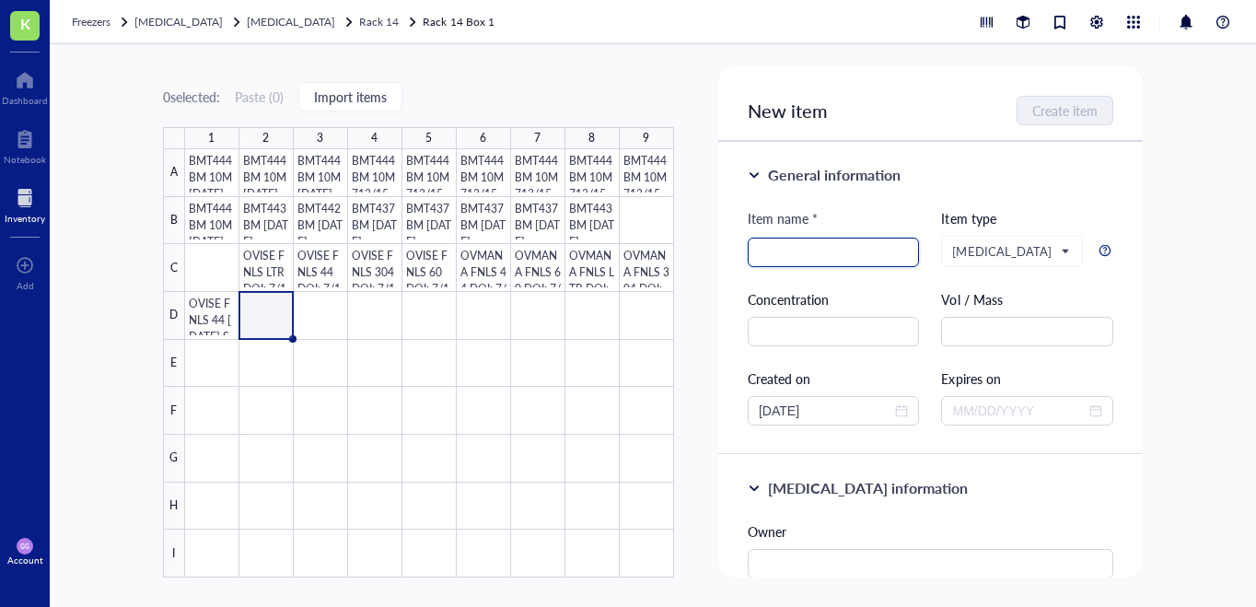
click at [763, 258] on input "search" at bounding box center [833, 252] width 150 height 28
paste input "OVISE FNLS 44 [DATE] SMP"
click at [821, 250] on input "OVISE FNLS 44 [DATE] SMP" at bounding box center [833, 252] width 150 height 28
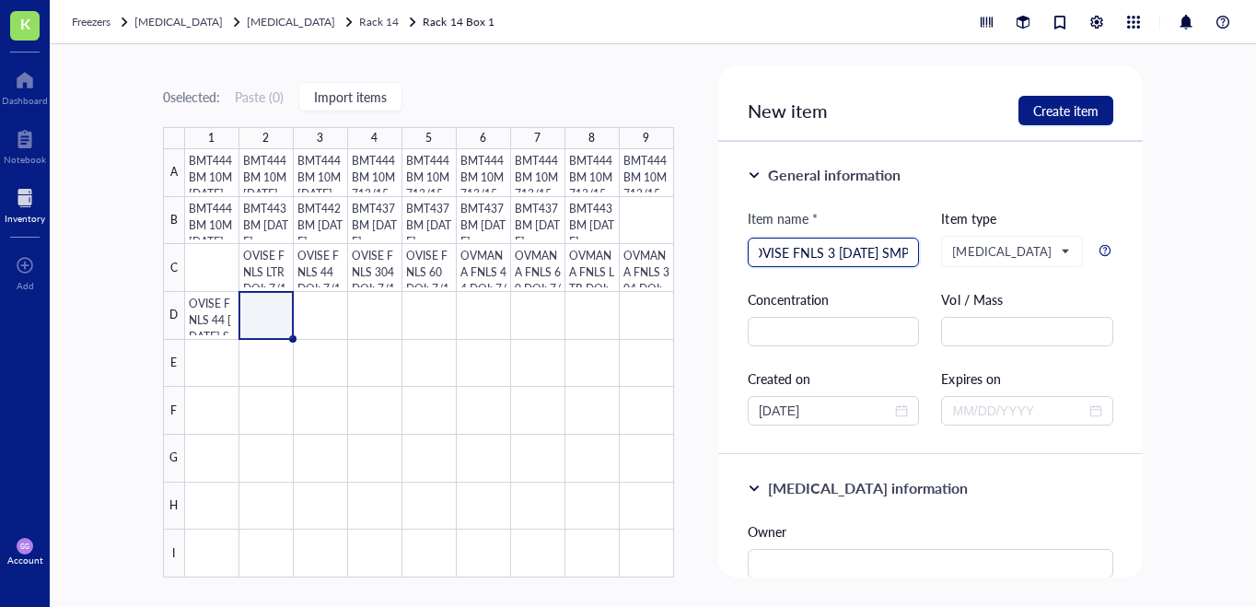
scroll to position [0, 12]
type input "OVISE FNLS 304 [DATE] SMP"
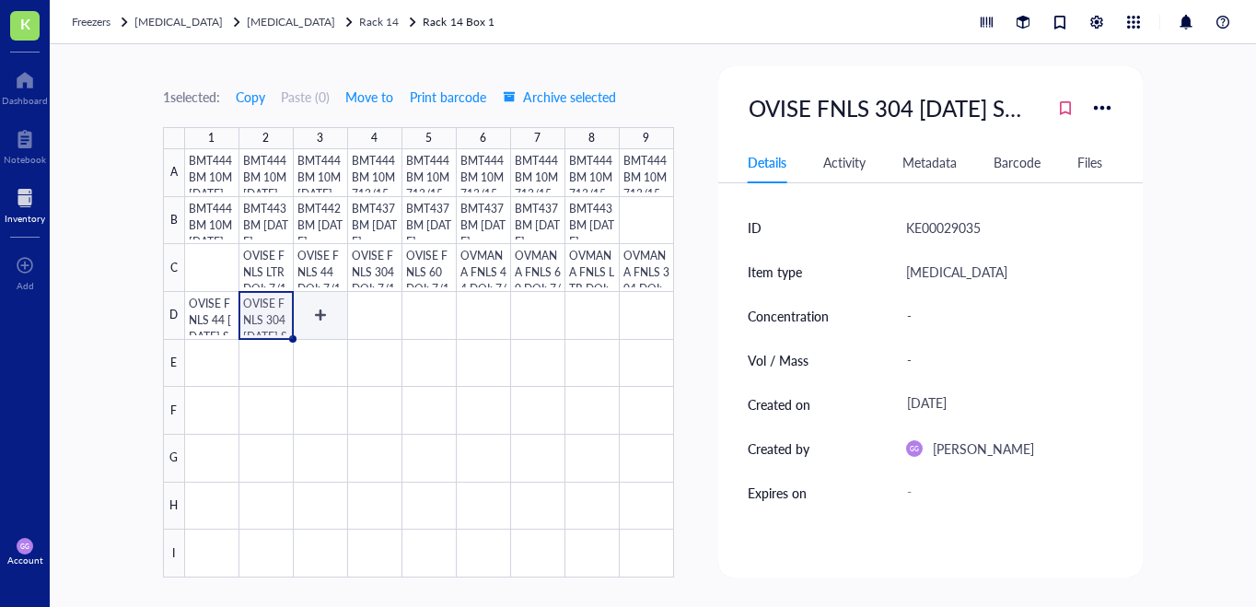
click at [321, 315] on div at bounding box center [429, 363] width 489 height 428
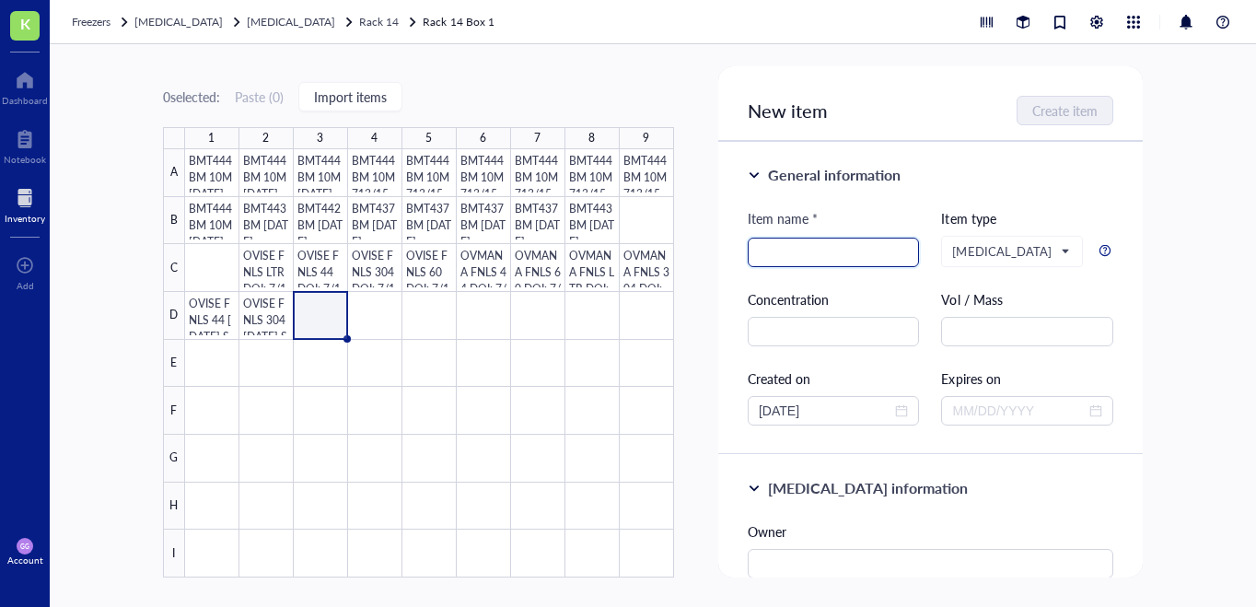
click at [761, 253] on input "search" at bounding box center [833, 252] width 150 height 28
paste input "OVISE FNLS 44 [DATE] SMP"
click at [817, 250] on input "OVISE FNLS 44 [DATE] SMP" at bounding box center [833, 252] width 150 height 28
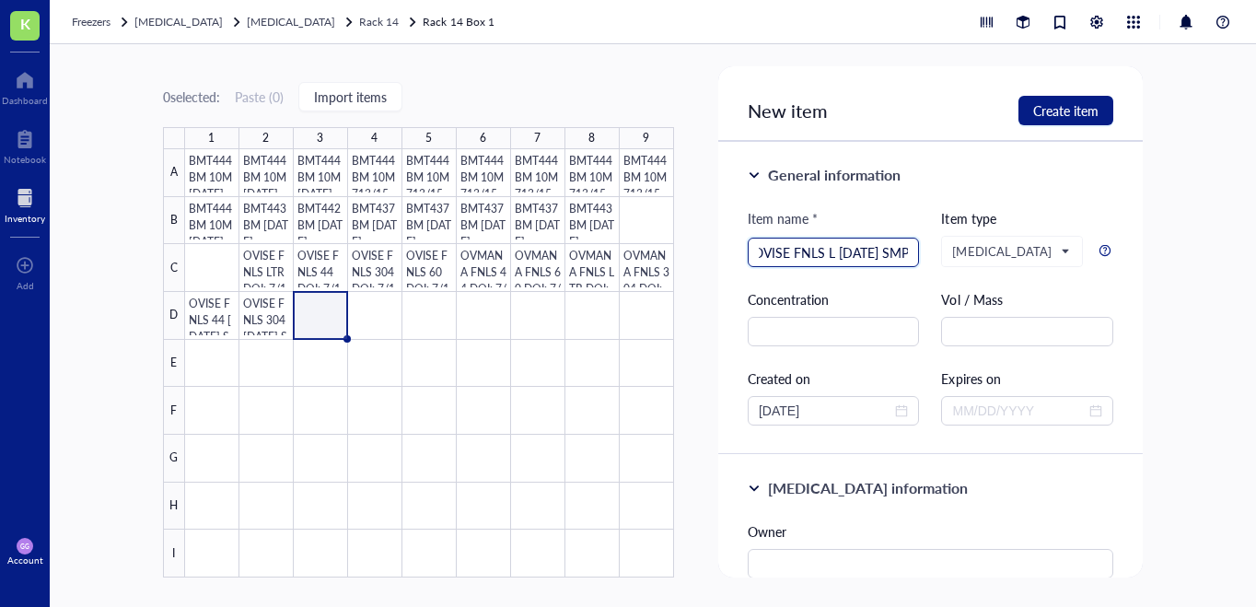
scroll to position [0, 11]
type input "OVISE FNLS LTR [DATE] SMP"
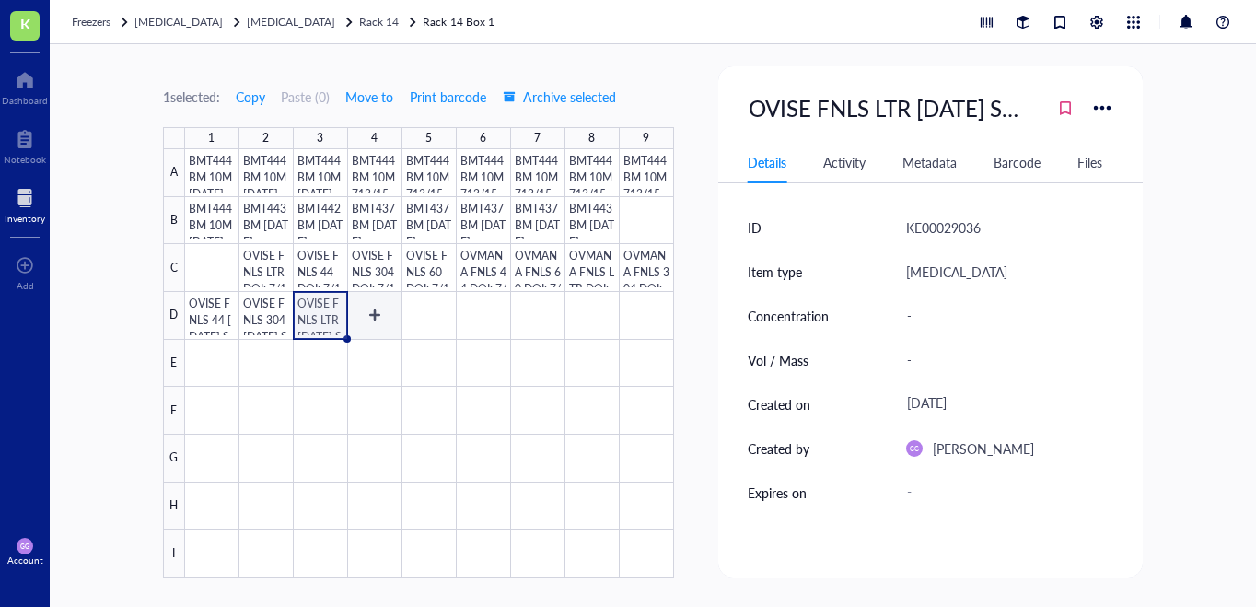
click at [383, 316] on div at bounding box center [429, 363] width 489 height 428
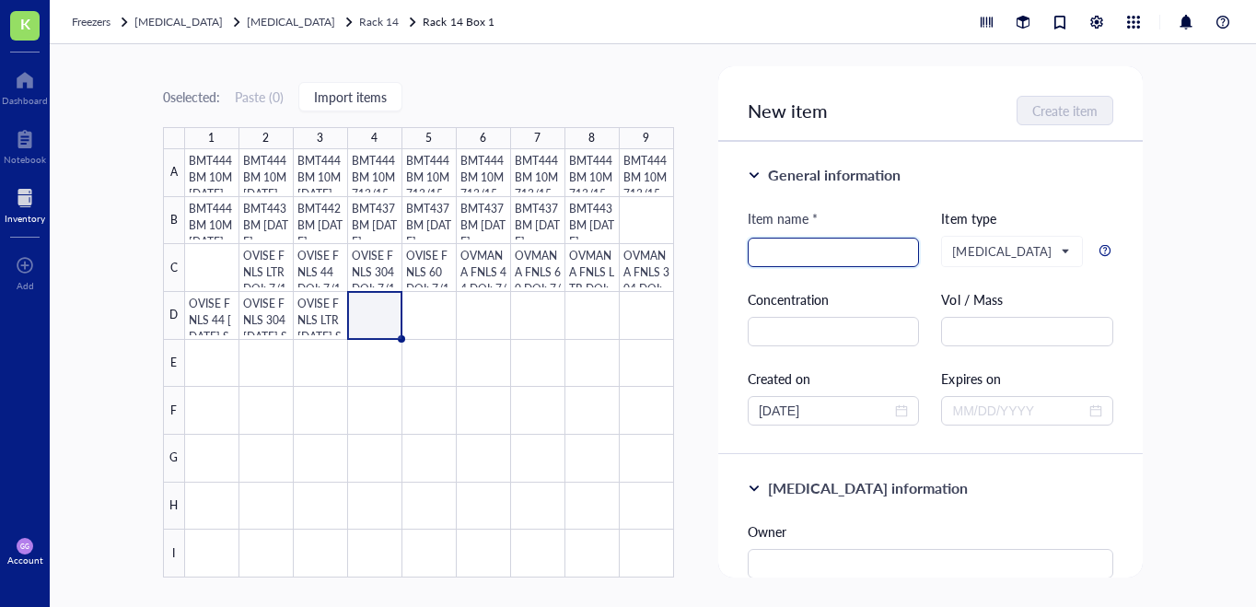
click at [788, 261] on input "search" at bounding box center [833, 252] width 150 height 28
paste input "OVISE FNLS 44 [DATE] SMP"
click at [819, 253] on input "OVISE FNLS 44 [DATE] SMP" at bounding box center [833, 252] width 150 height 28
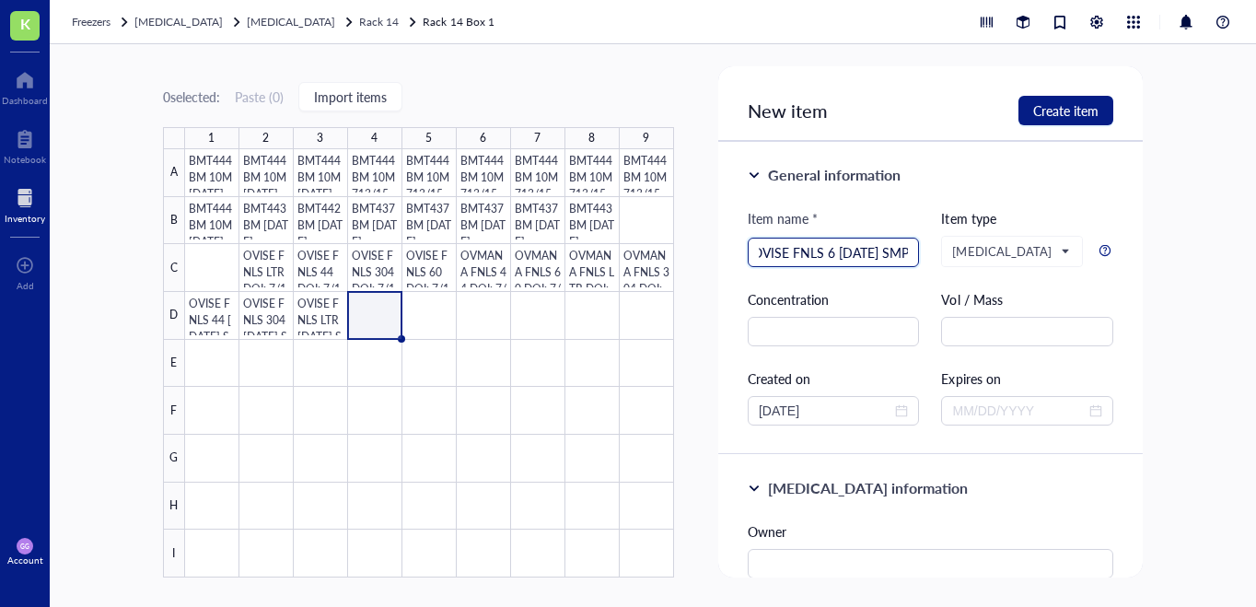
scroll to position [0, 12]
type input "OVISE FNLS 60 [DATE] SMP"
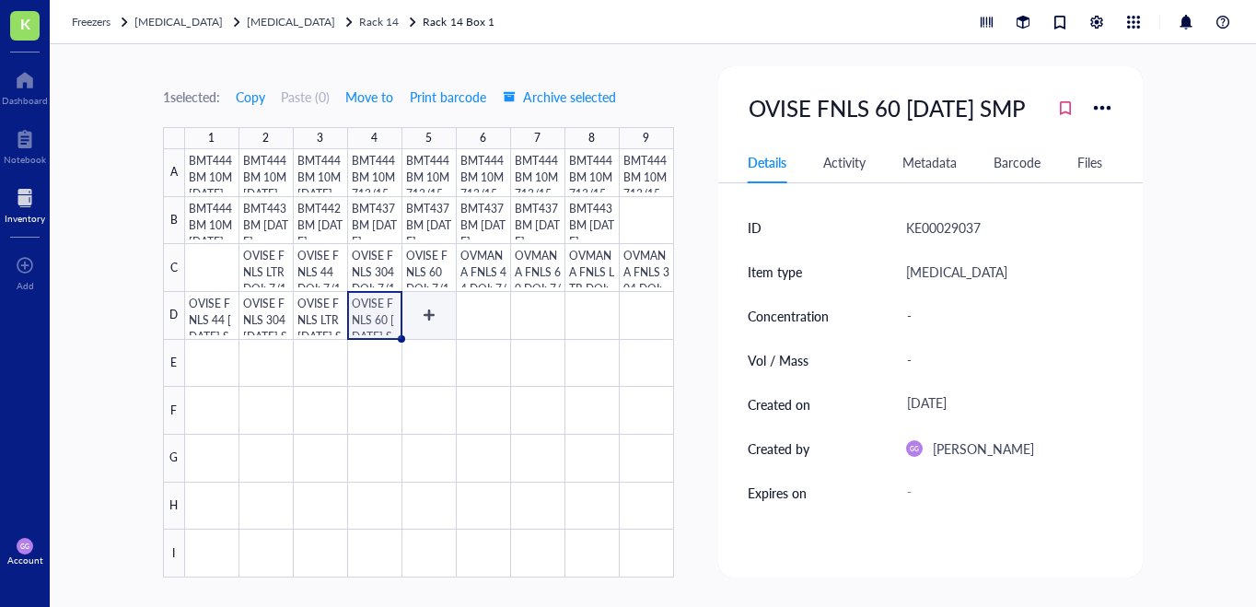
click at [429, 315] on div at bounding box center [429, 363] width 489 height 428
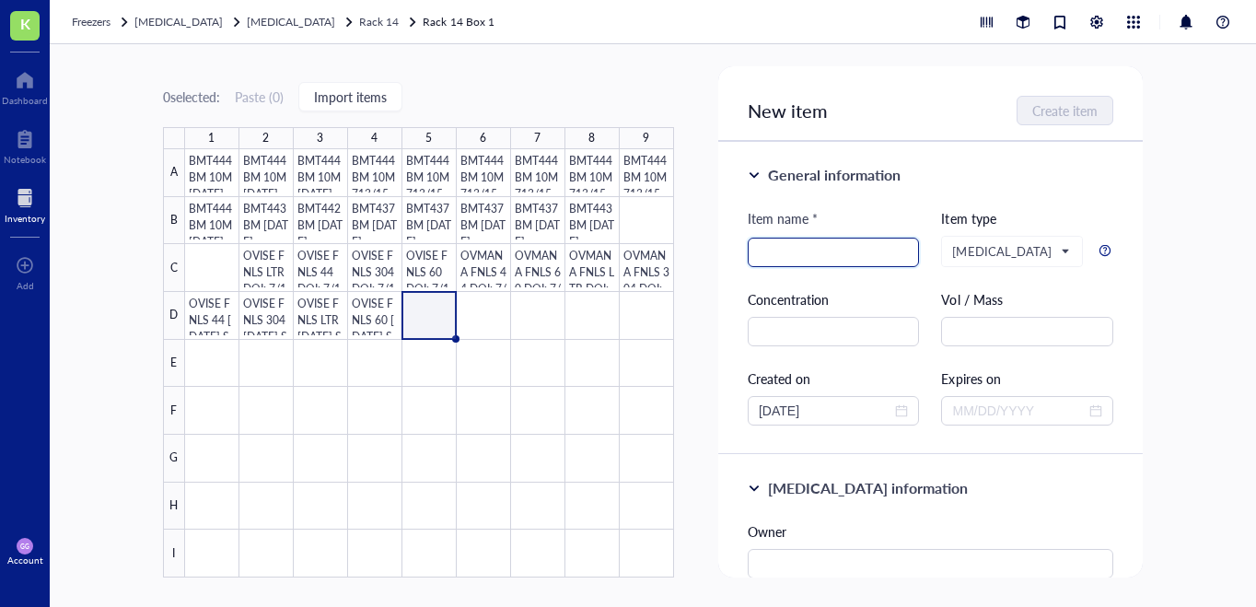
click at [763, 253] on input "search" at bounding box center [833, 252] width 150 height 28
paste input "OVISE FNLS 44 [DATE] SMP"
click at [856, 254] on input "OVISE FNLS 44 [DATE] SMP" at bounding box center [833, 252] width 150 height 28
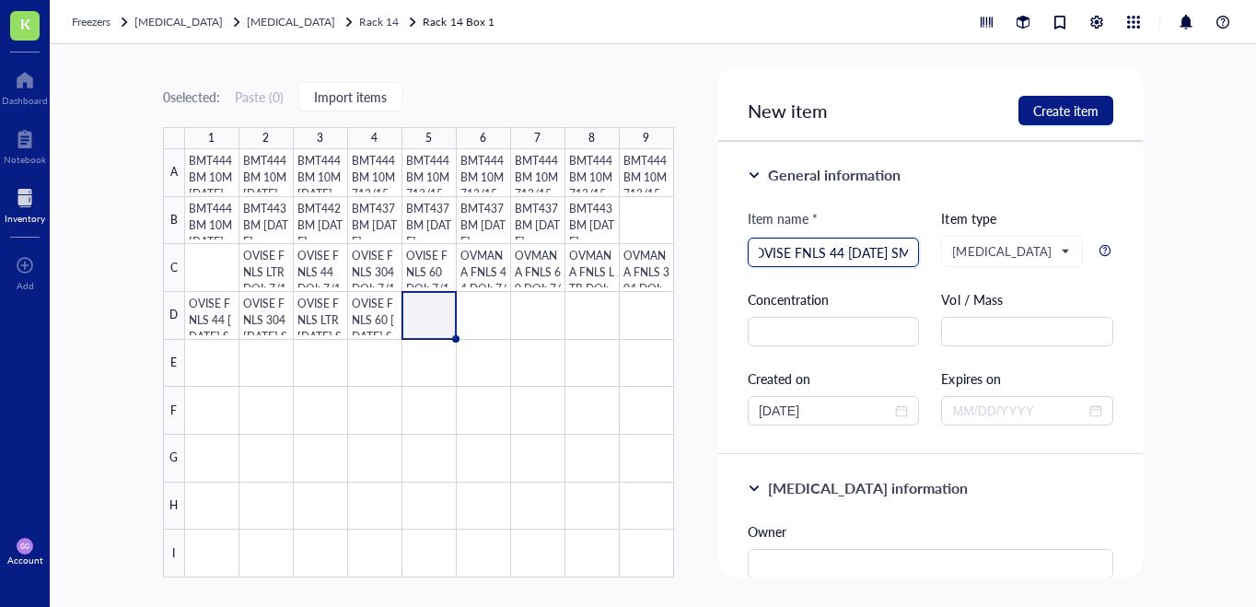
click at [856, 254] on input "OVISE FNLS 44 [DATE] SMP" at bounding box center [833, 252] width 150 height 28
type input "OVISE FNLS 44 [DATE] SMP"
click at [1059, 110] on span "Create item" at bounding box center [1065, 110] width 65 height 15
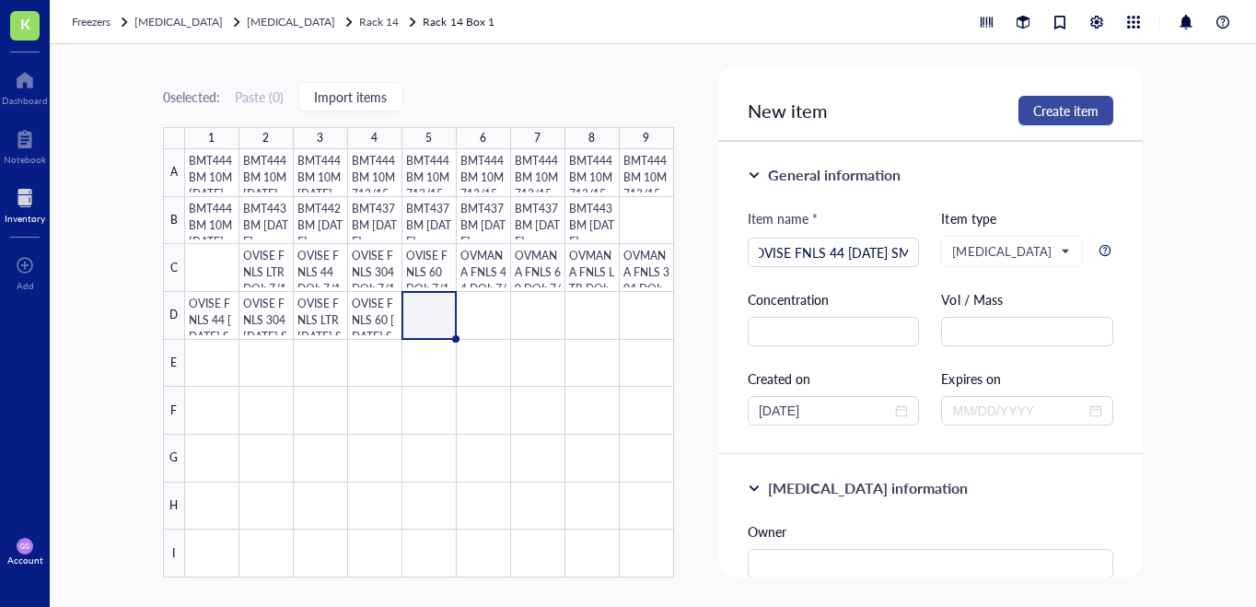
scroll to position [0, 0]
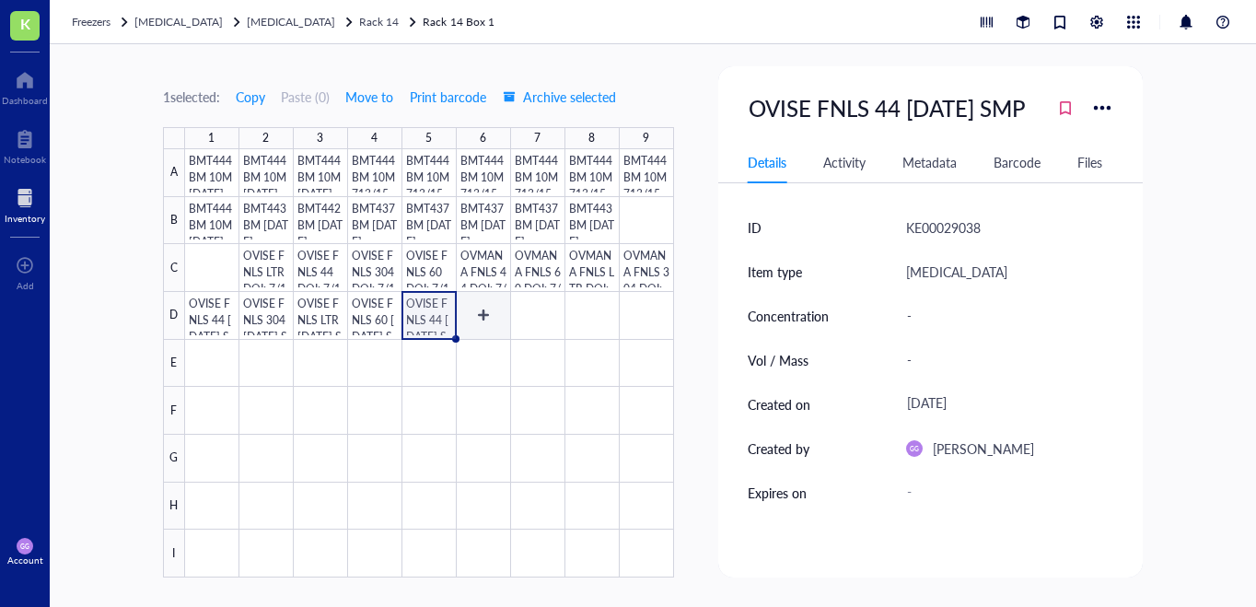
click at [481, 320] on div at bounding box center [429, 363] width 489 height 428
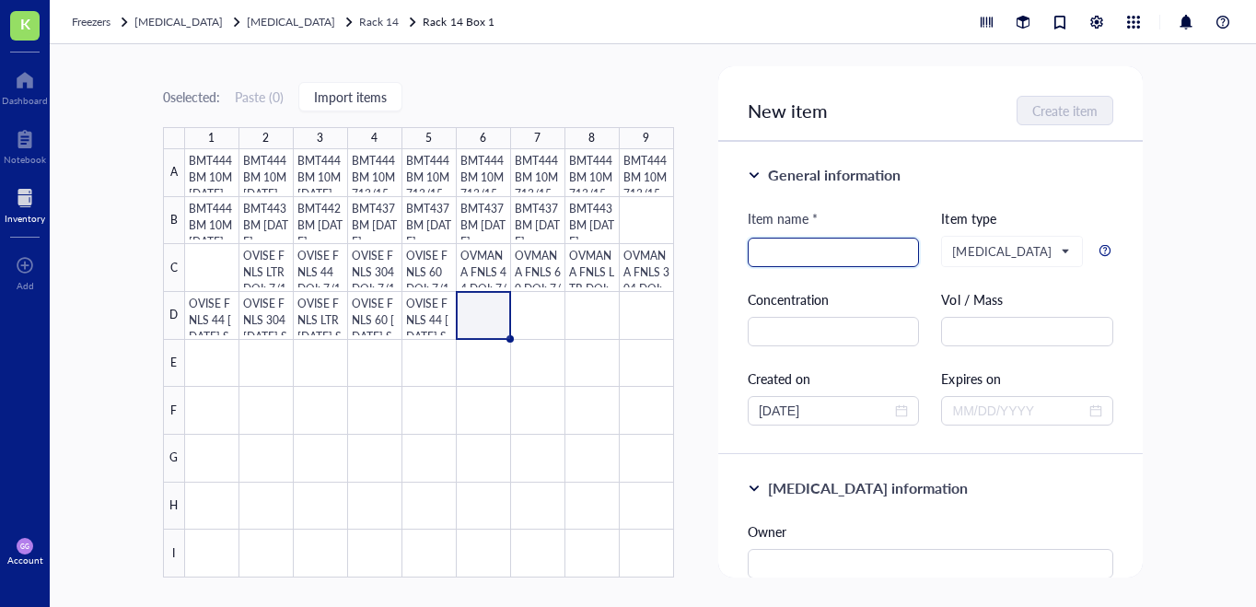
click at [784, 250] on input "search" at bounding box center [833, 252] width 150 height 28
paste input "OVISE FNLS 44 [DATE] SMP"
click at [820, 252] on input "OVISE FNLS 44 [DATE] SMP" at bounding box center [833, 252] width 150 height 28
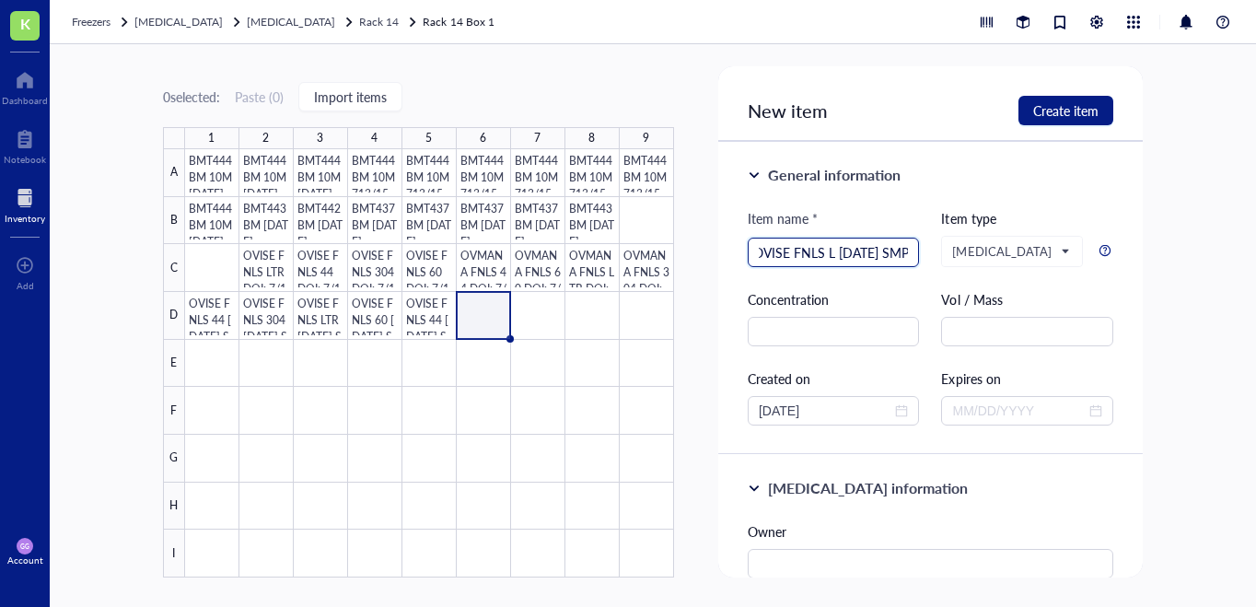
scroll to position [0, 11]
type input "OVISE FNLS LTR [DATE] SMP"
click at [1055, 112] on span "Create item" at bounding box center [1065, 110] width 65 height 15
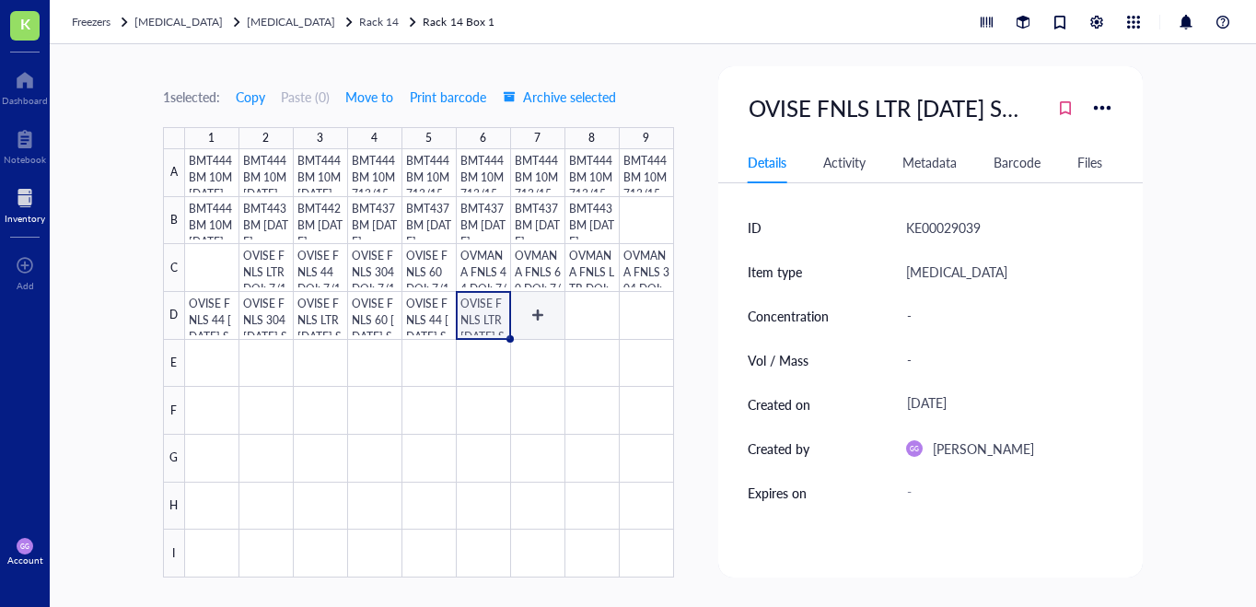
click at [541, 318] on div at bounding box center [429, 363] width 489 height 428
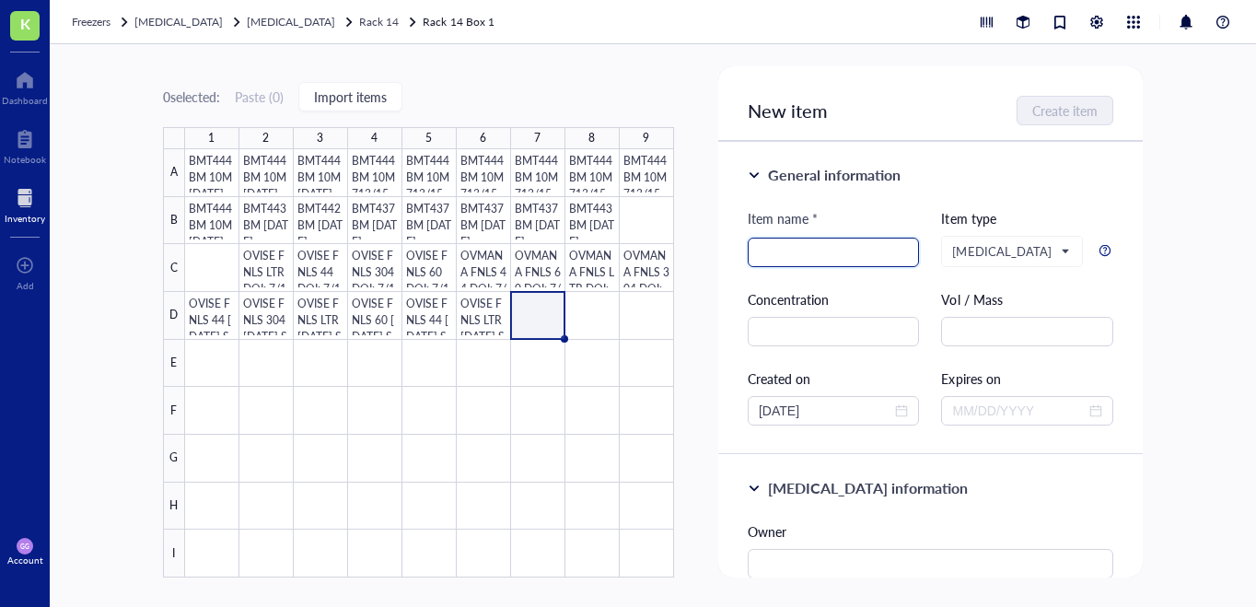
click at [769, 263] on input "search" at bounding box center [833, 252] width 150 height 28
paste input "OVISE FNLS 44 [DATE] SMP"
click at [819, 252] on input "OVISE FNLS 44 [DATE] SMP" at bounding box center [833, 252] width 150 height 28
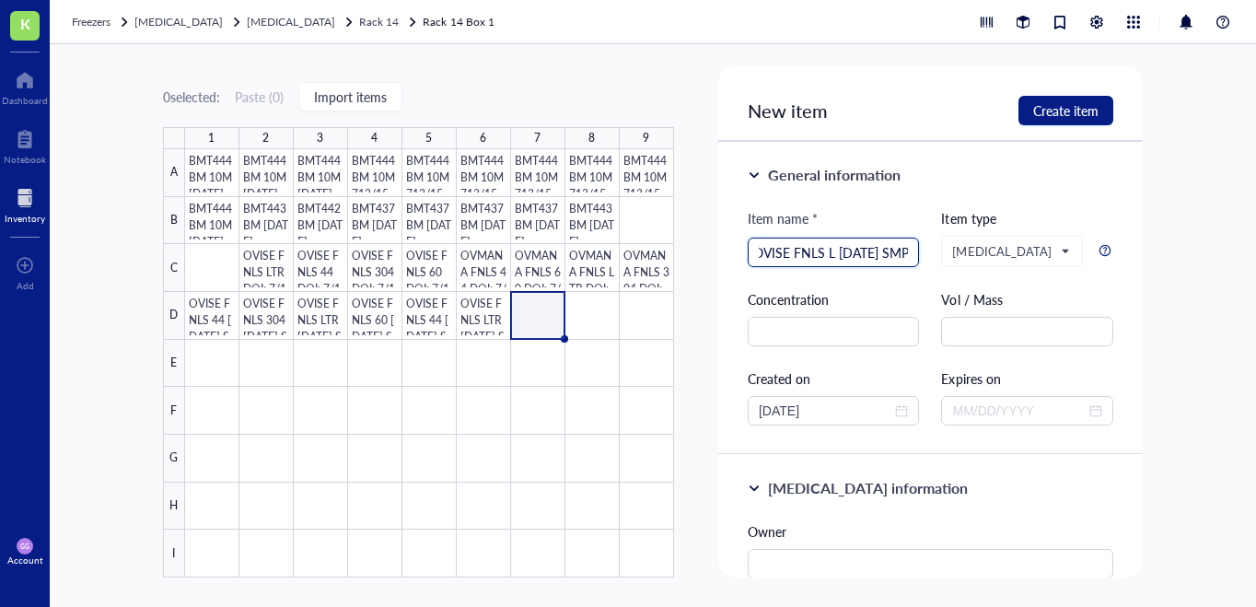
scroll to position [0, 11]
type input "OVISE FNLS LTR [DATE] SMP"
click at [1055, 125] on div "New item Create item" at bounding box center [930, 103] width 424 height 75
click at [1055, 115] on span "Create item" at bounding box center [1065, 110] width 65 height 15
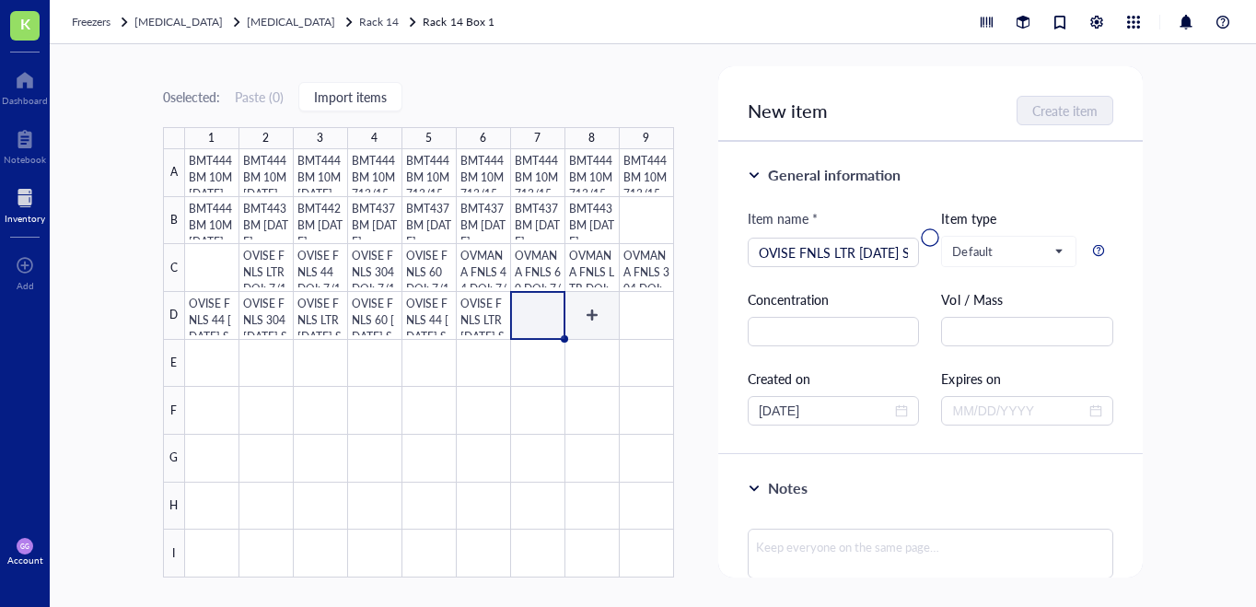
click at [593, 315] on div at bounding box center [429, 363] width 489 height 428
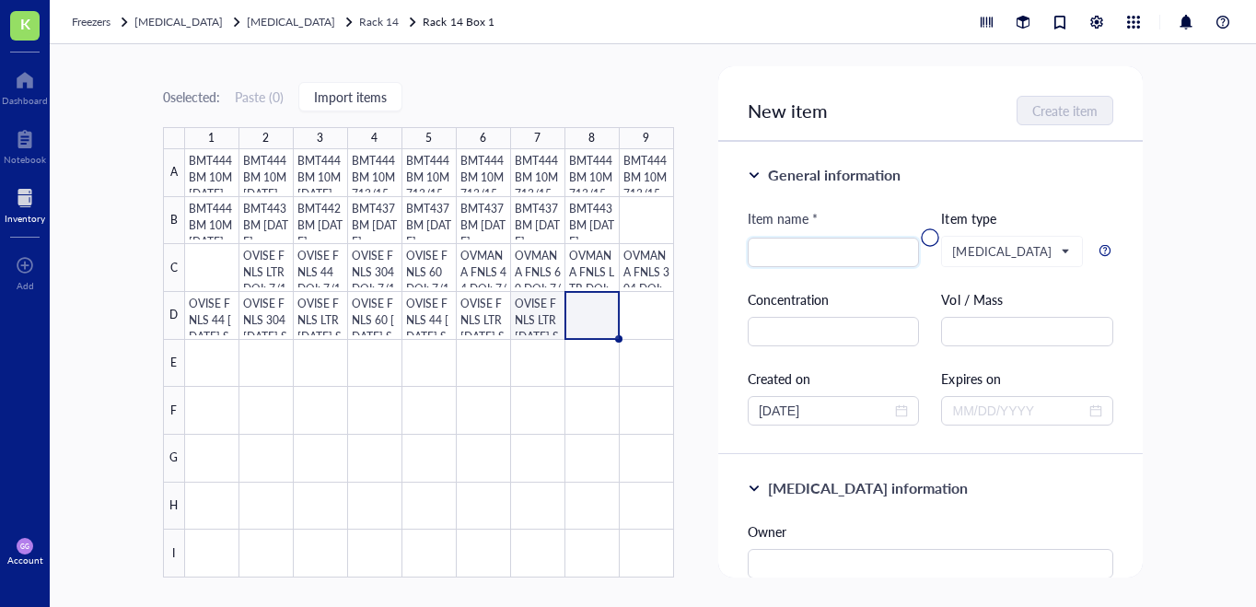
click at [545, 315] on div at bounding box center [429, 363] width 489 height 428
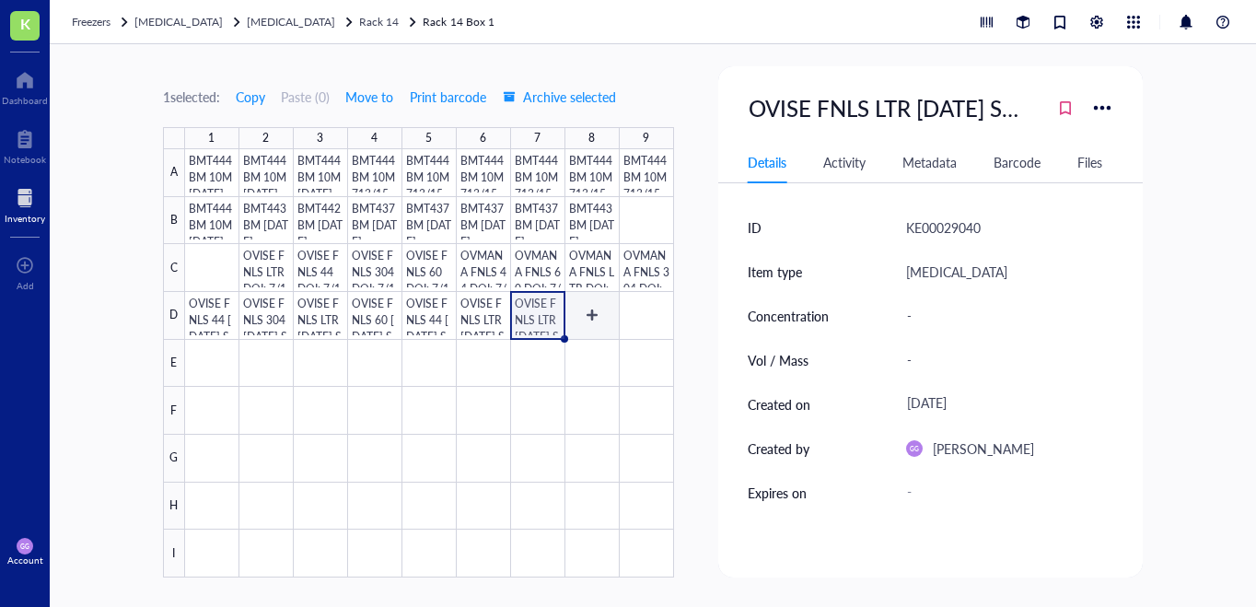
click at [584, 316] on div at bounding box center [429, 363] width 489 height 428
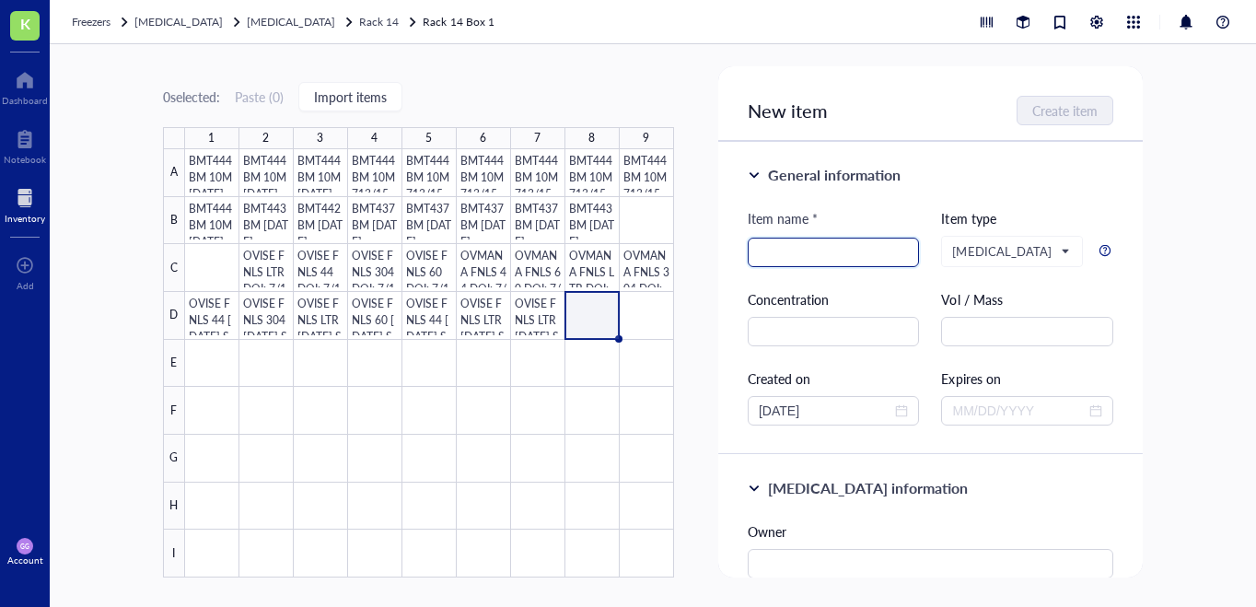
click at [763, 255] on input "search" at bounding box center [833, 252] width 150 height 28
paste input "OVISE FNLS 44 [DATE] SMP"
click at [816, 253] on input "OVISE FNLS 44 [DATE] SMP" at bounding box center [833, 252] width 150 height 28
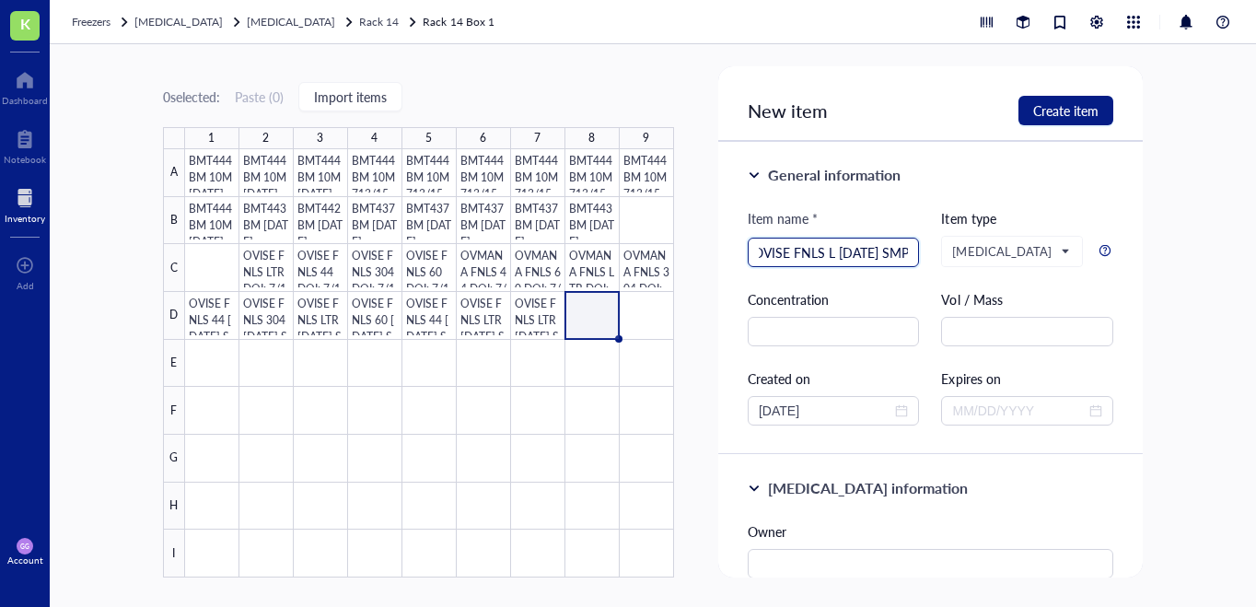
scroll to position [0, 11]
type input "OVISE FNLS LTR [DATE] SMP"
click at [1072, 108] on span "Create item" at bounding box center [1065, 110] width 65 height 15
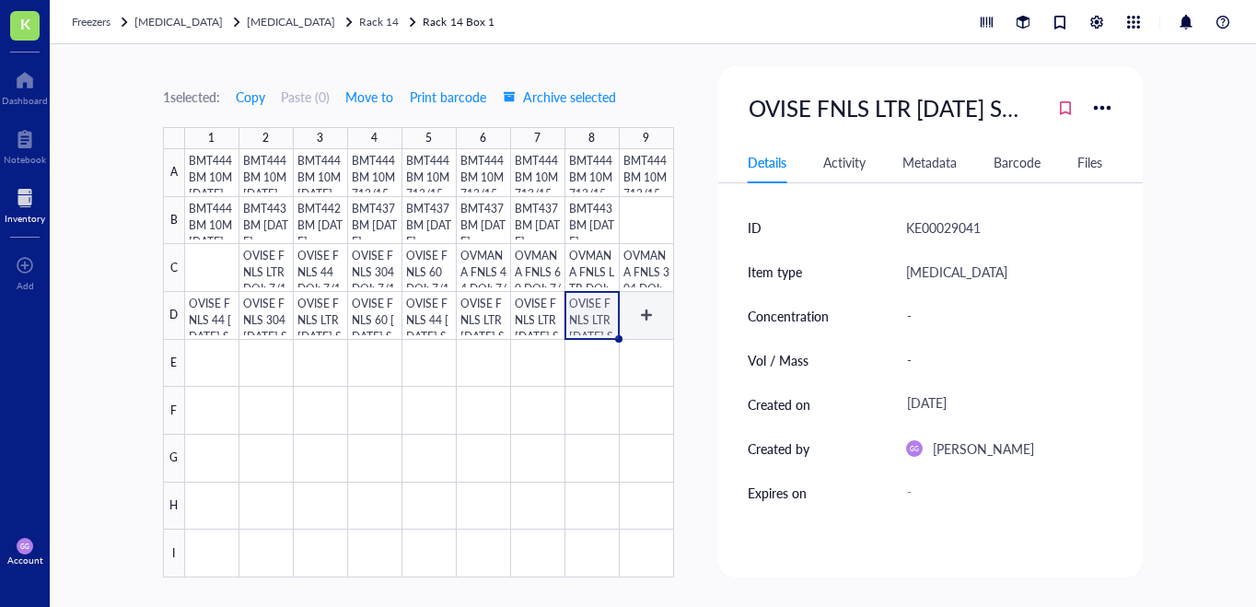
click at [650, 307] on div at bounding box center [429, 363] width 489 height 428
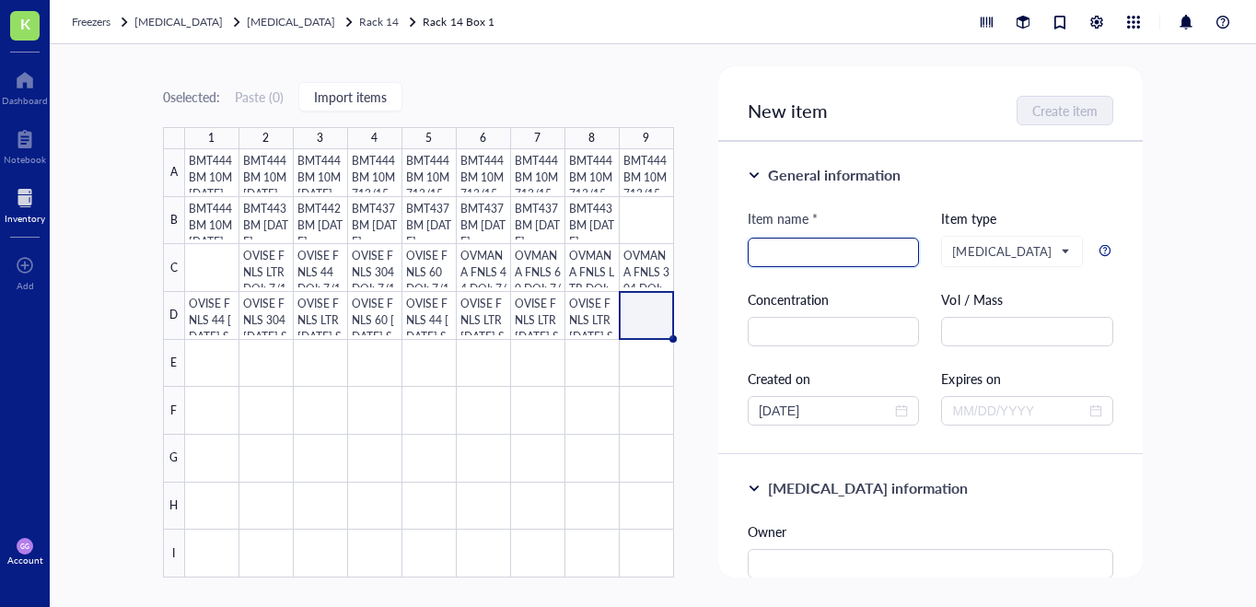
click at [778, 252] on input "search" at bounding box center [833, 252] width 150 height 28
paste input "OVISE FNLS 44 [DATE] SMP"
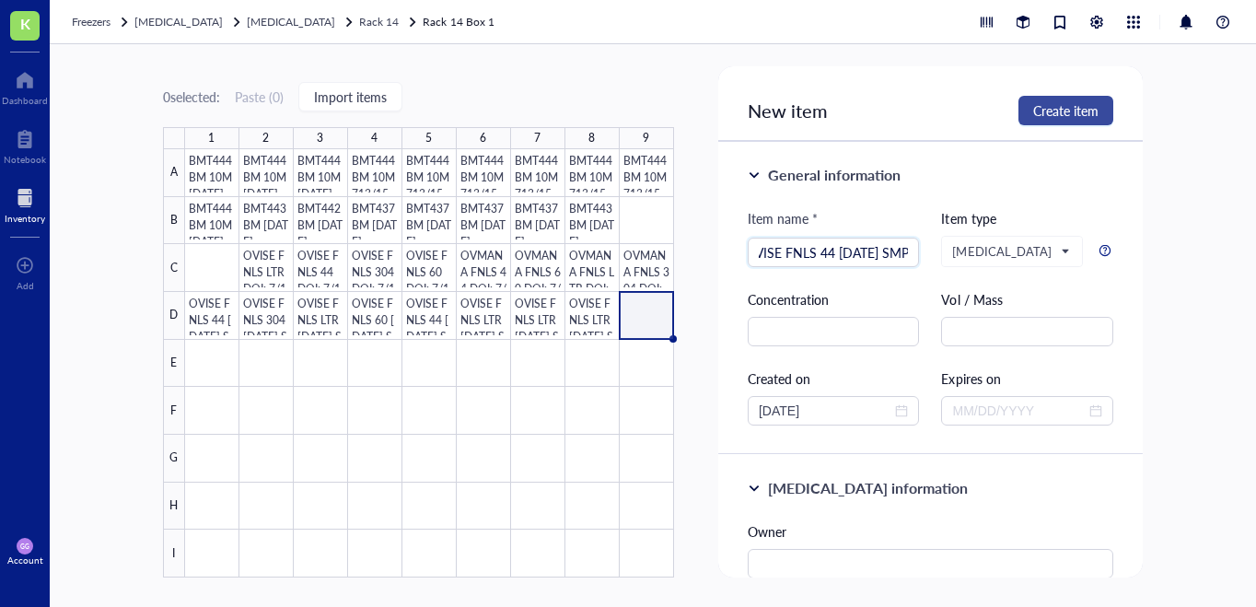
type input "OVISE FNLS 44 [DATE] SMP"
click at [1054, 113] on span "Create item" at bounding box center [1065, 110] width 65 height 15
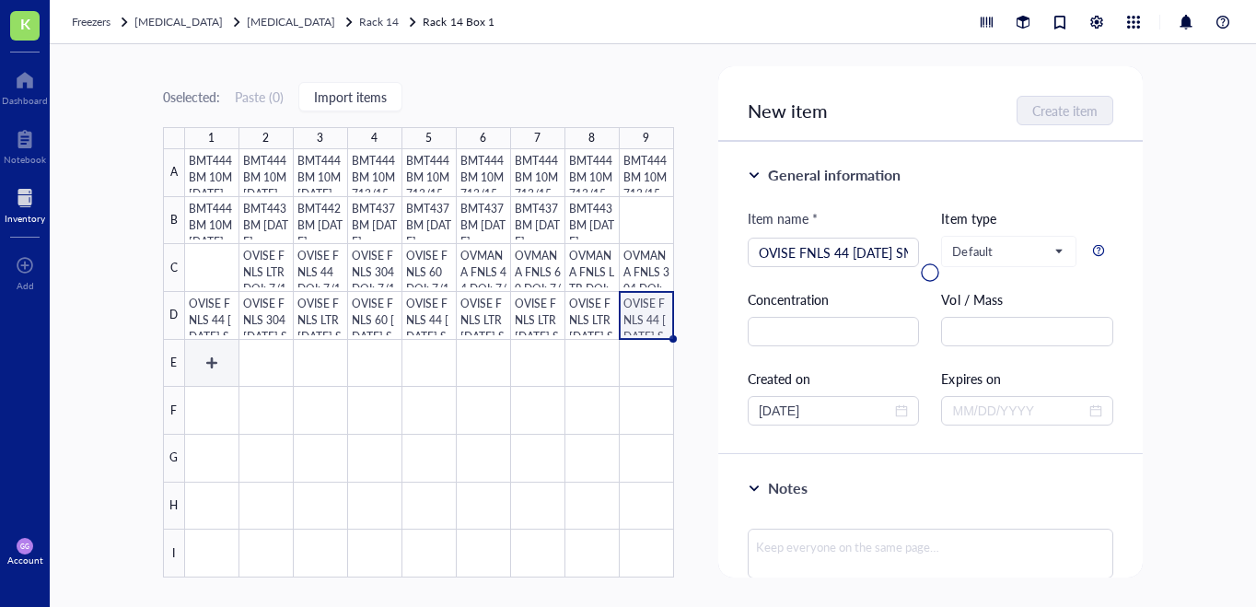
click at [205, 362] on div at bounding box center [429, 363] width 489 height 428
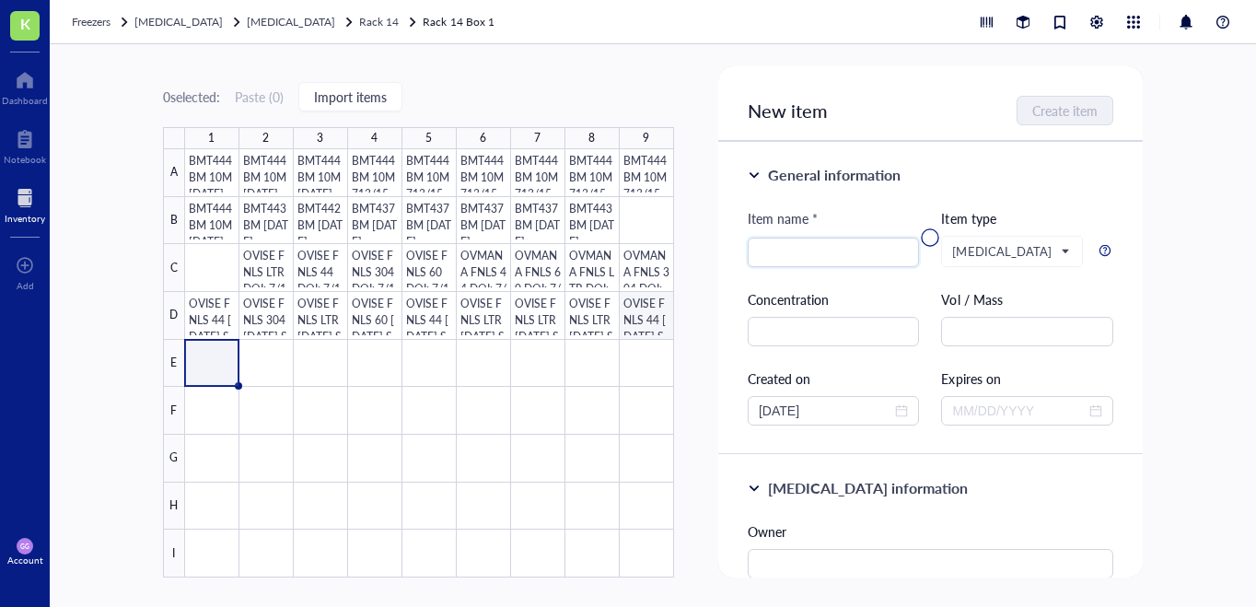
click at [640, 318] on div at bounding box center [429, 363] width 489 height 428
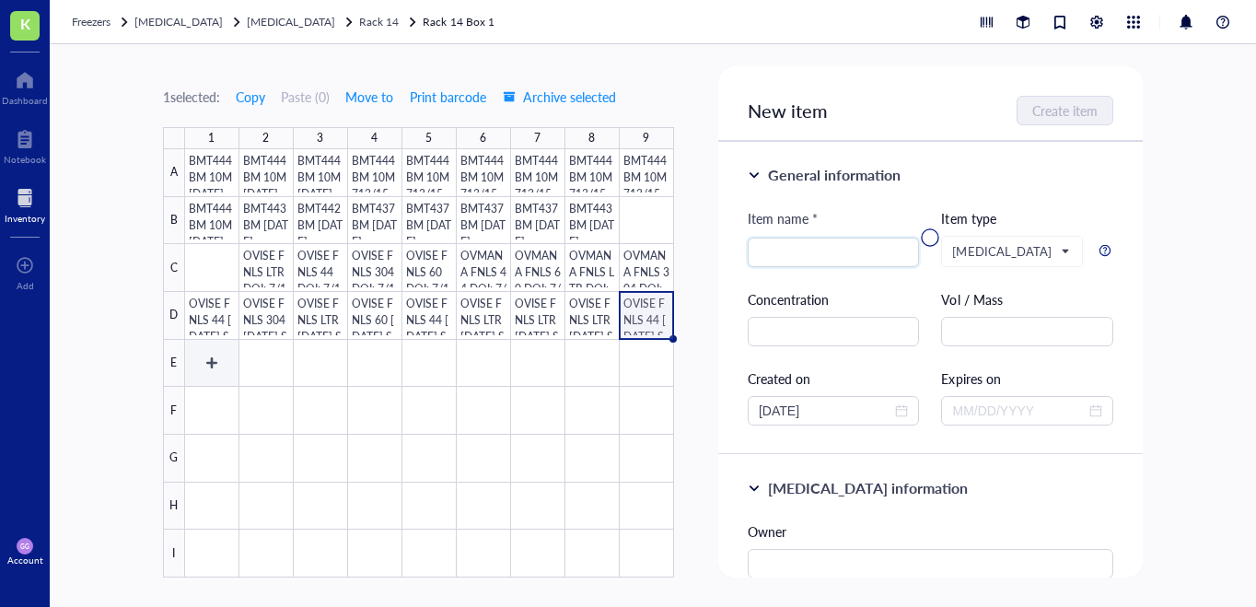
click at [210, 357] on div at bounding box center [429, 363] width 489 height 428
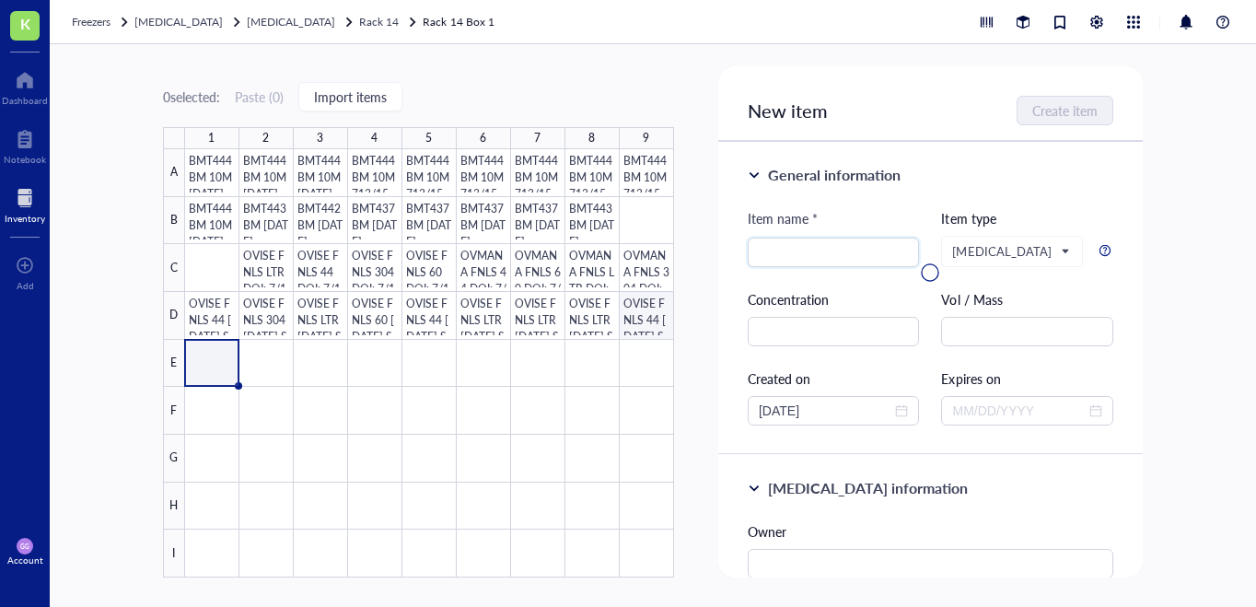
click at [649, 318] on div at bounding box center [429, 363] width 489 height 428
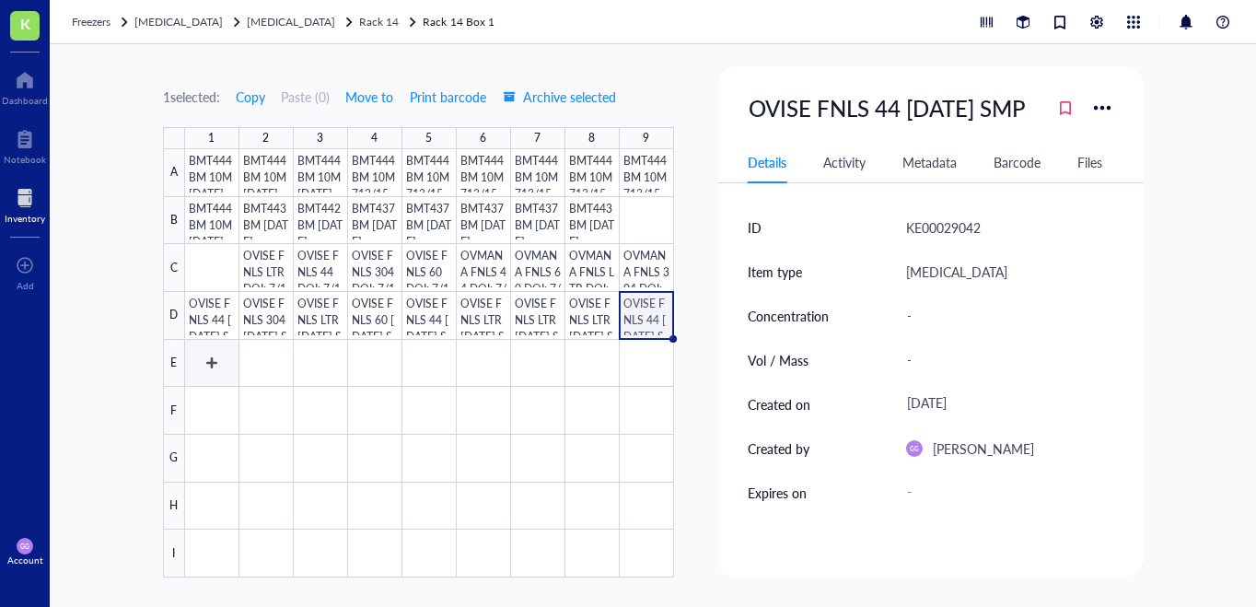
click at [210, 365] on div at bounding box center [429, 363] width 489 height 428
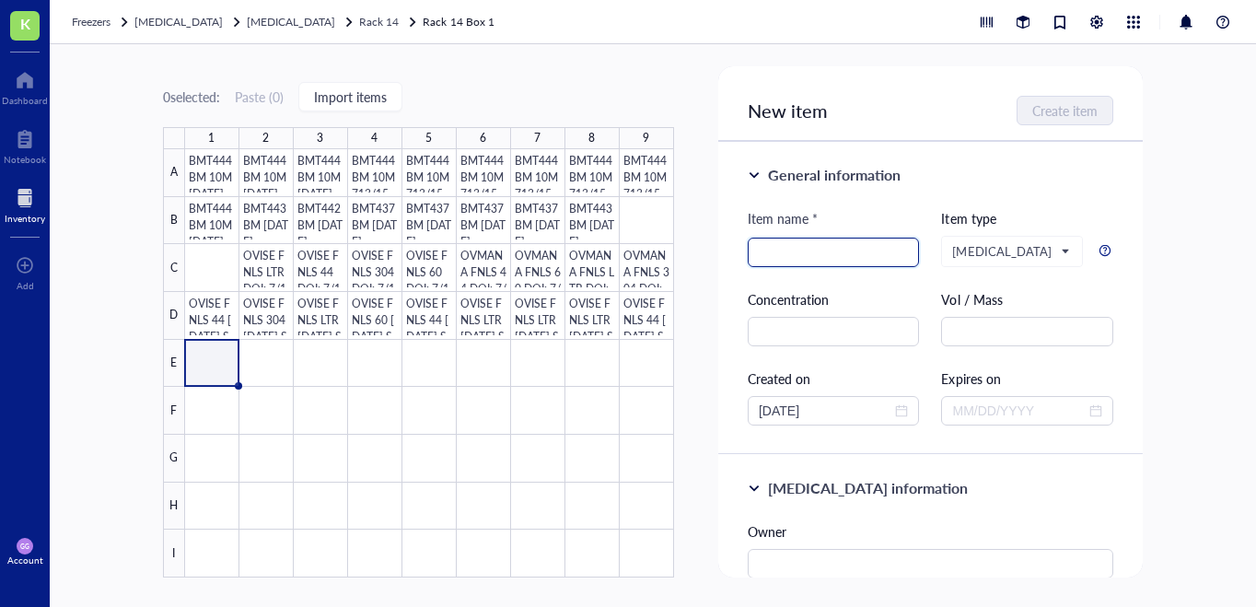
click at [780, 255] on input "search" at bounding box center [833, 252] width 150 height 28
paste input "OVISE FNLS 44 [DATE] SMP"
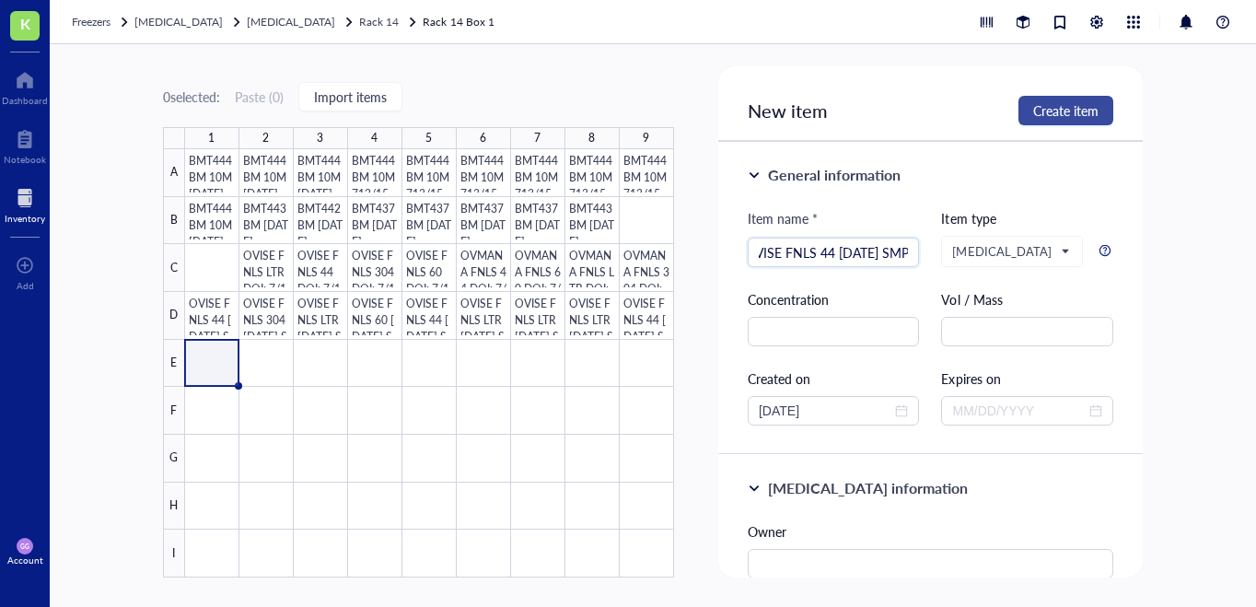
type input "OVISE FNLS 44 [DATE] SMP"
click at [1069, 110] on span "Create item" at bounding box center [1065, 110] width 65 height 15
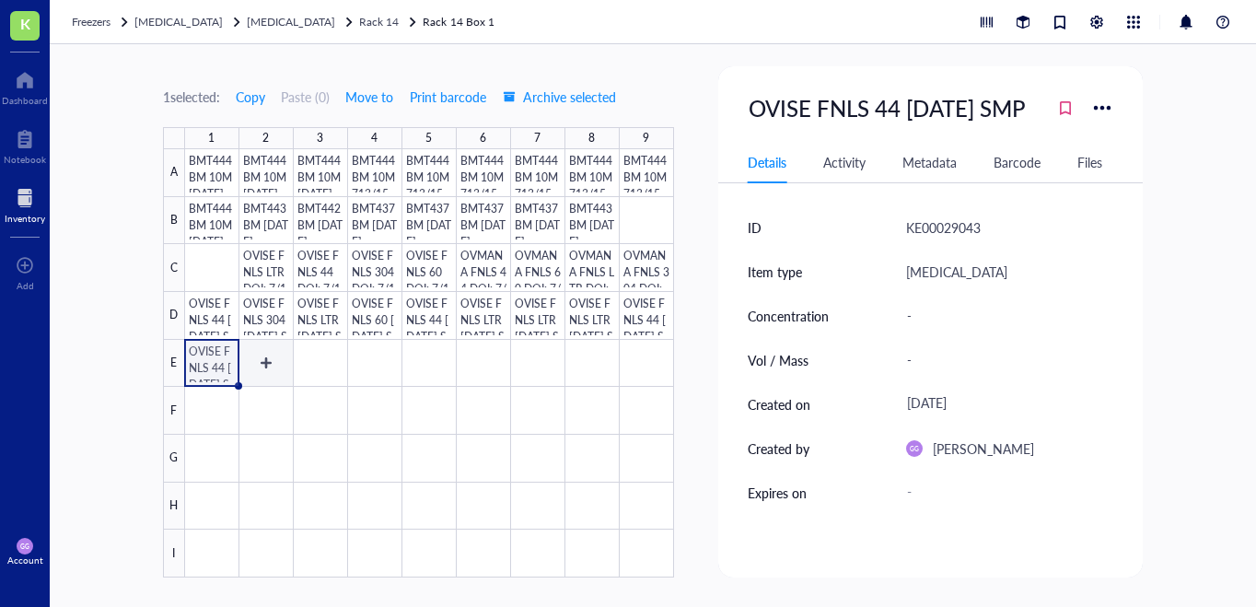
click at [275, 364] on div at bounding box center [429, 363] width 489 height 428
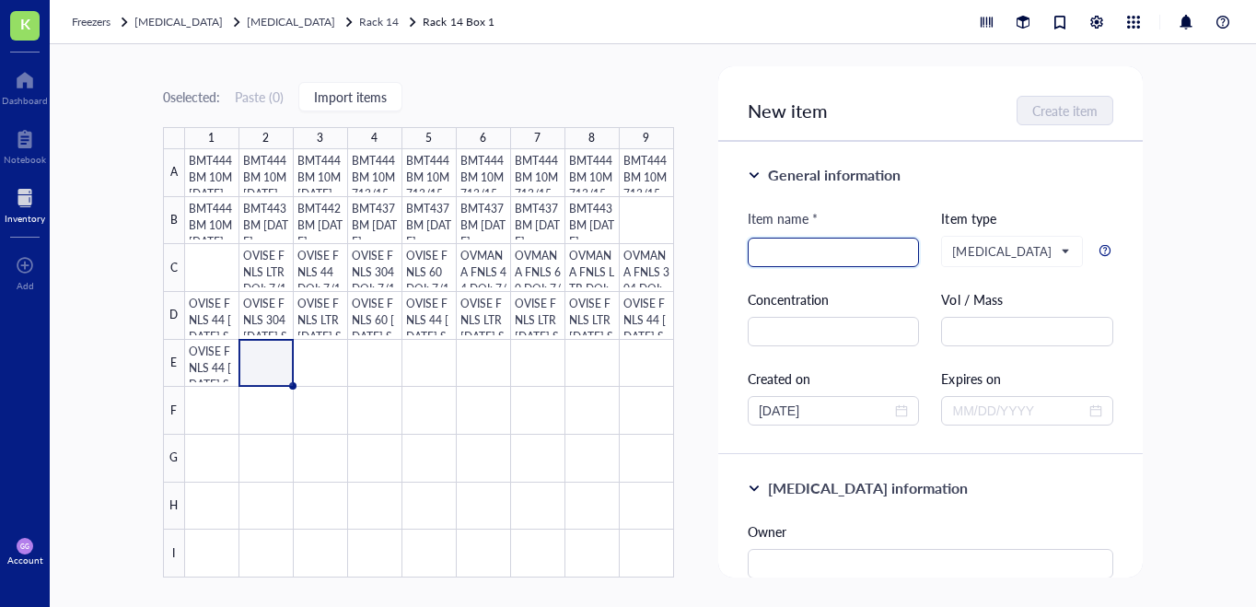
click at [798, 249] on input "search" at bounding box center [833, 252] width 150 height 28
paste input "OVISE FNLS 44 [DATE] SMP"
click at [819, 254] on input "OVISE FNLS 44 [DATE] SMP" at bounding box center [833, 252] width 150 height 28
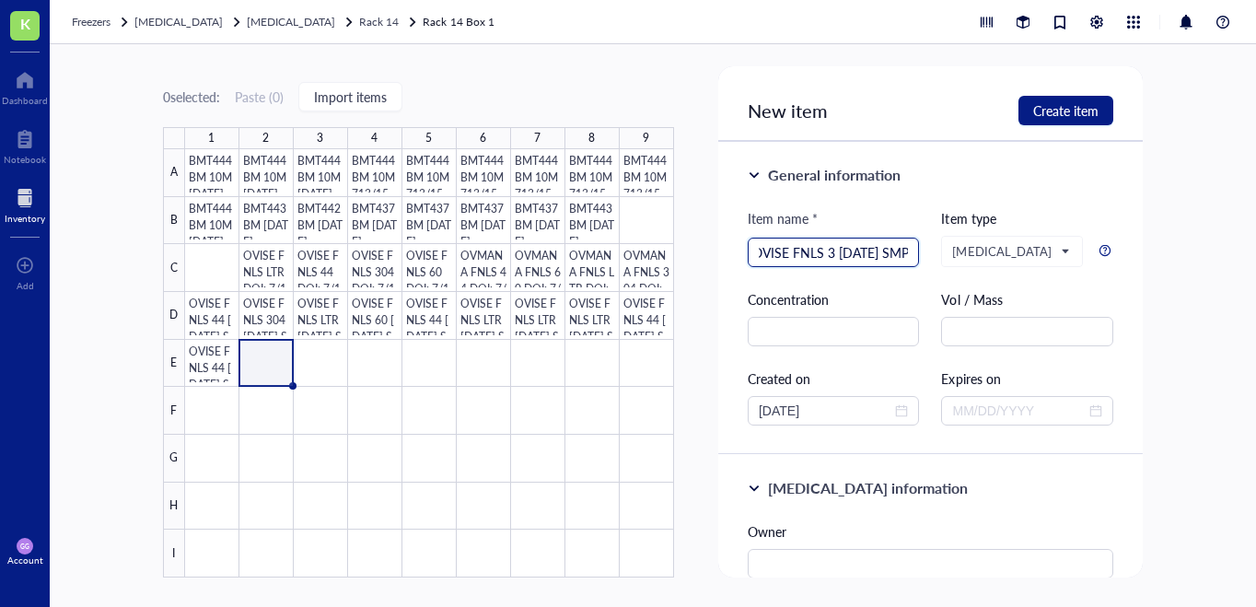
scroll to position [0, 12]
type input "OVISE FNLS 304 [DATE] SMP"
click at [1048, 110] on span "Create item" at bounding box center [1065, 110] width 65 height 15
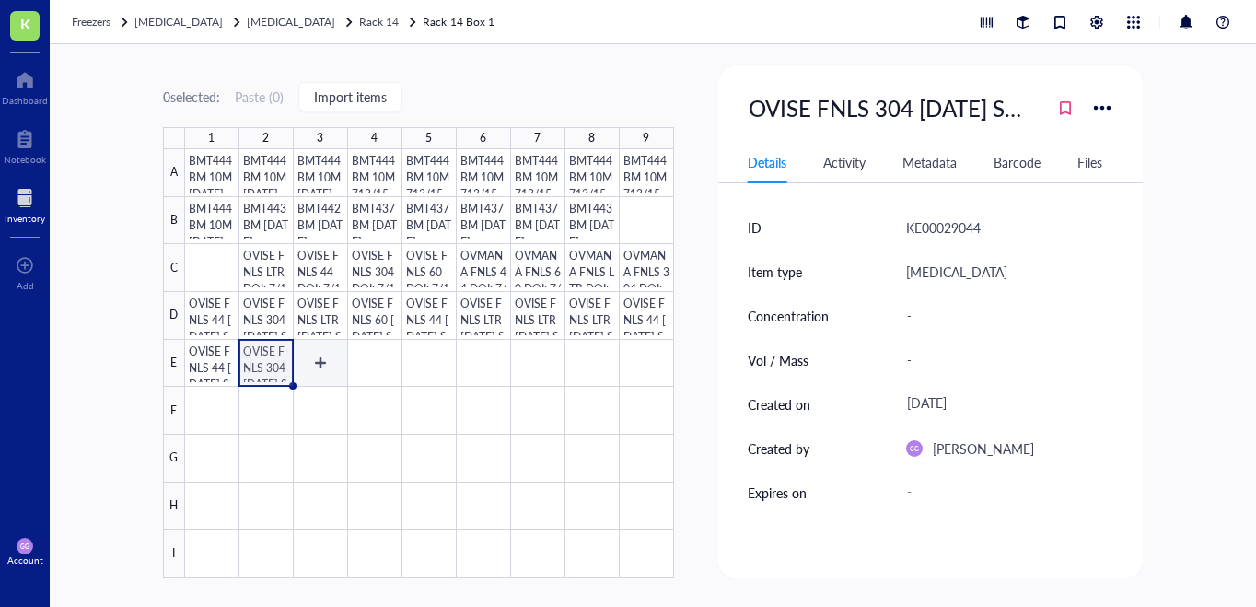
click at [318, 366] on div at bounding box center [429, 363] width 489 height 428
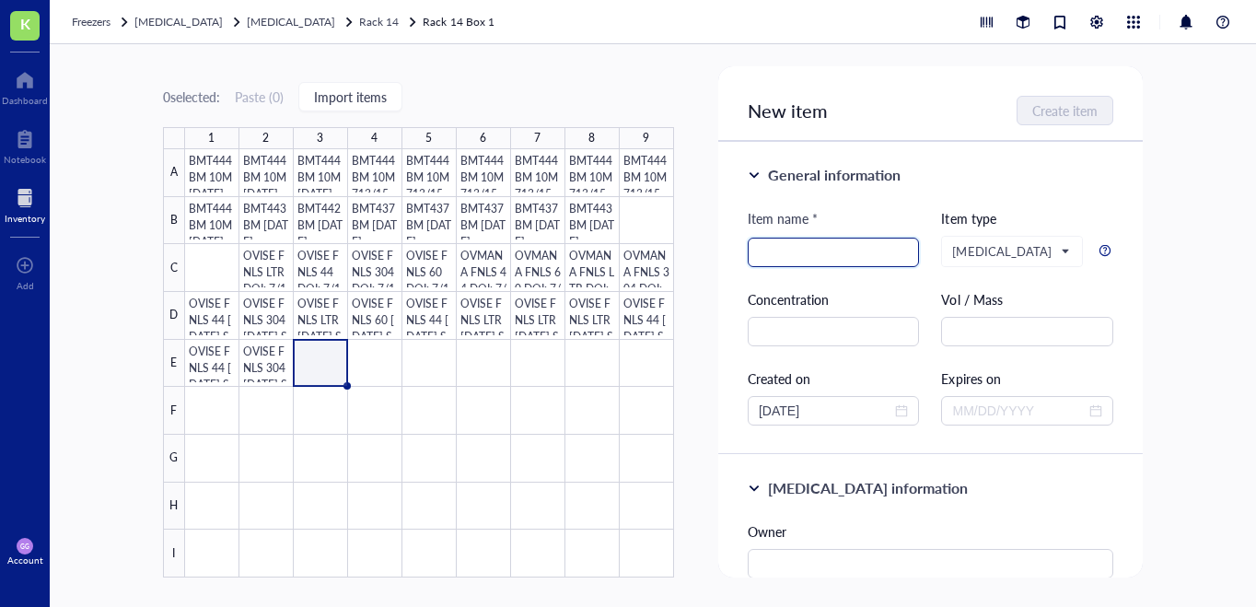
click at [765, 250] on input "search" at bounding box center [833, 252] width 150 height 28
paste input "OVISE FNLS 44 [DATE] SMP"
click at [824, 253] on input "OVISE FNLS 44 [DATE] SMP" at bounding box center [833, 252] width 150 height 28
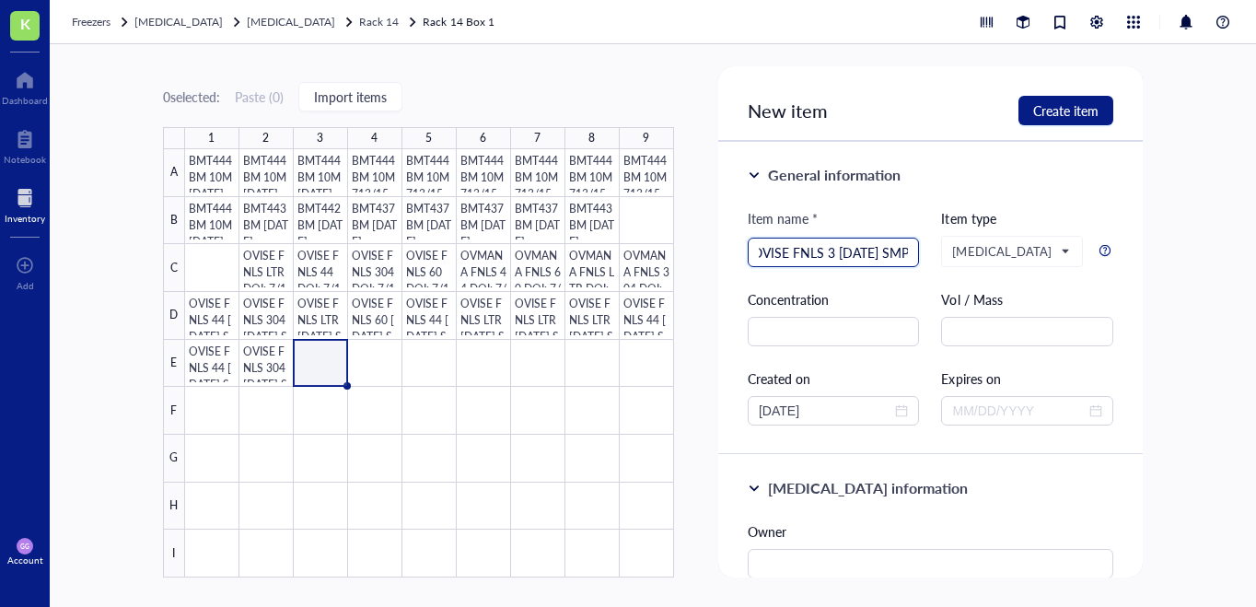
scroll to position [0, 12]
type input "OVISE FNLS 304 [DATE] SMP"
click at [1057, 114] on span "Create item" at bounding box center [1065, 110] width 65 height 15
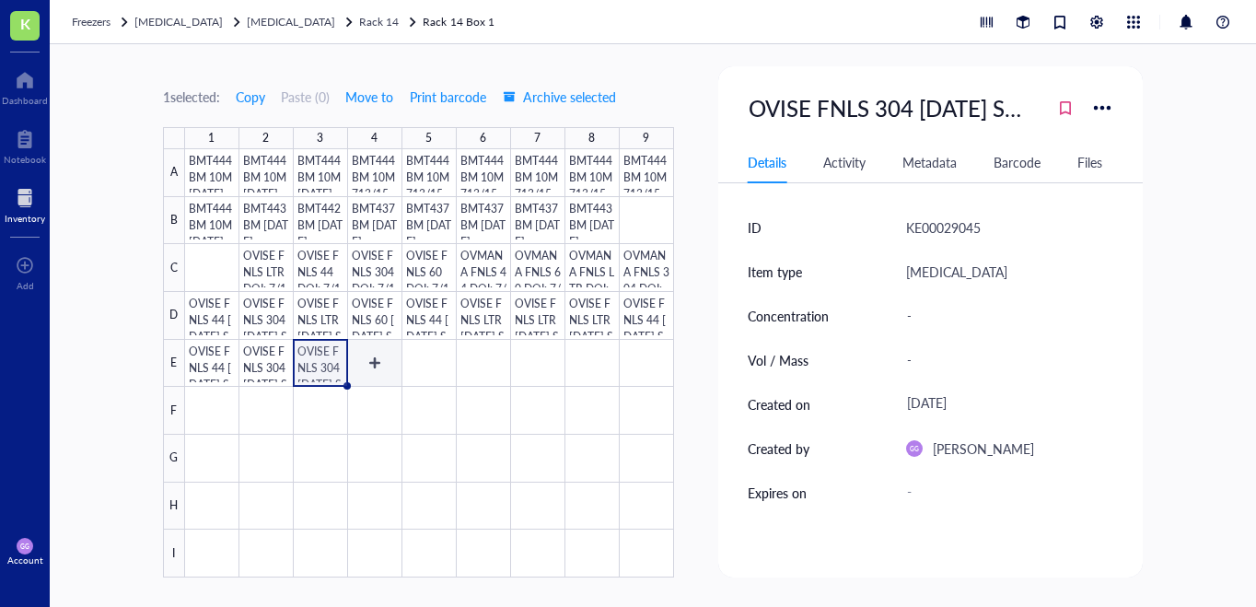
click at [366, 363] on div at bounding box center [429, 363] width 489 height 428
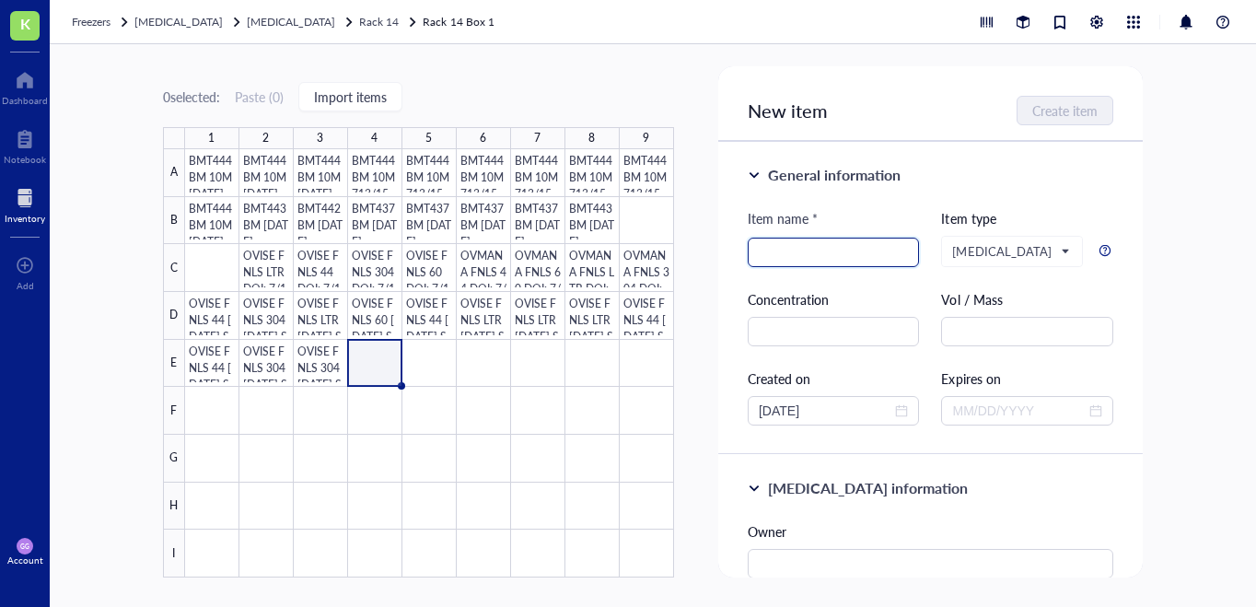
click at [769, 255] on input "search" at bounding box center [833, 252] width 150 height 28
paste input "OVISE FNLS 44 [DATE] SMP"
click at [824, 251] on input "OVISE FNLS 44 [DATE] SMP" at bounding box center [833, 252] width 150 height 28
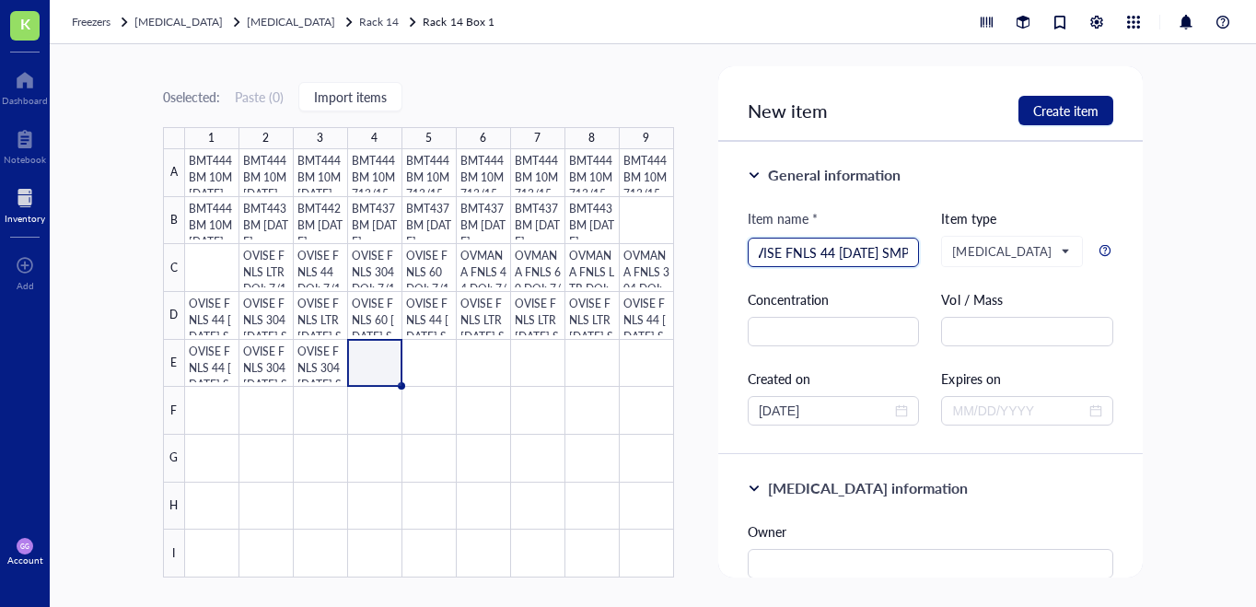
click at [819, 251] on input "OVISE FNLS 44 [DATE] SMP" at bounding box center [833, 252] width 150 height 28
type input "OVISE FNLS 304 [DATE] SMP"
click at [1079, 111] on span "Create item" at bounding box center [1065, 110] width 65 height 15
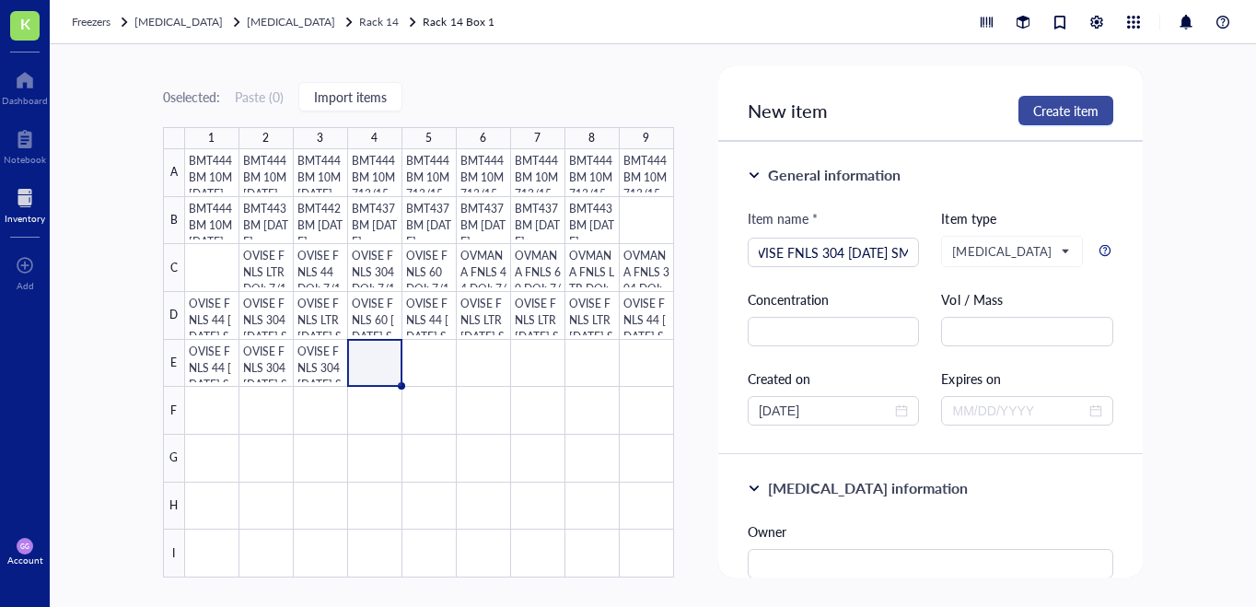
scroll to position [0, 0]
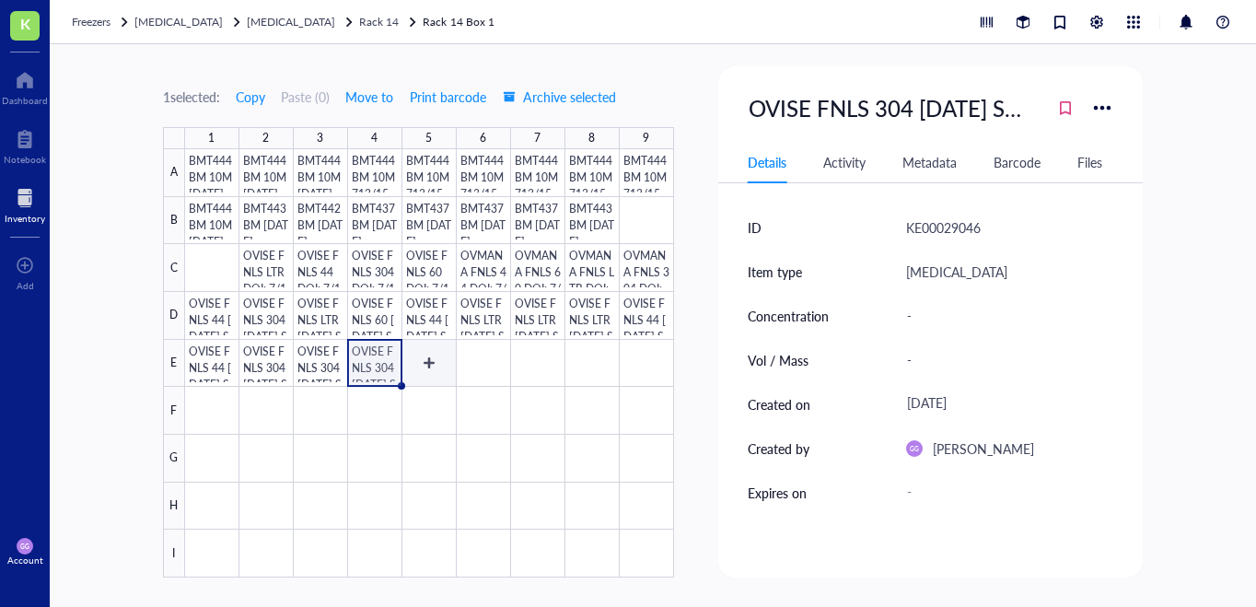
click at [434, 364] on div at bounding box center [429, 363] width 489 height 428
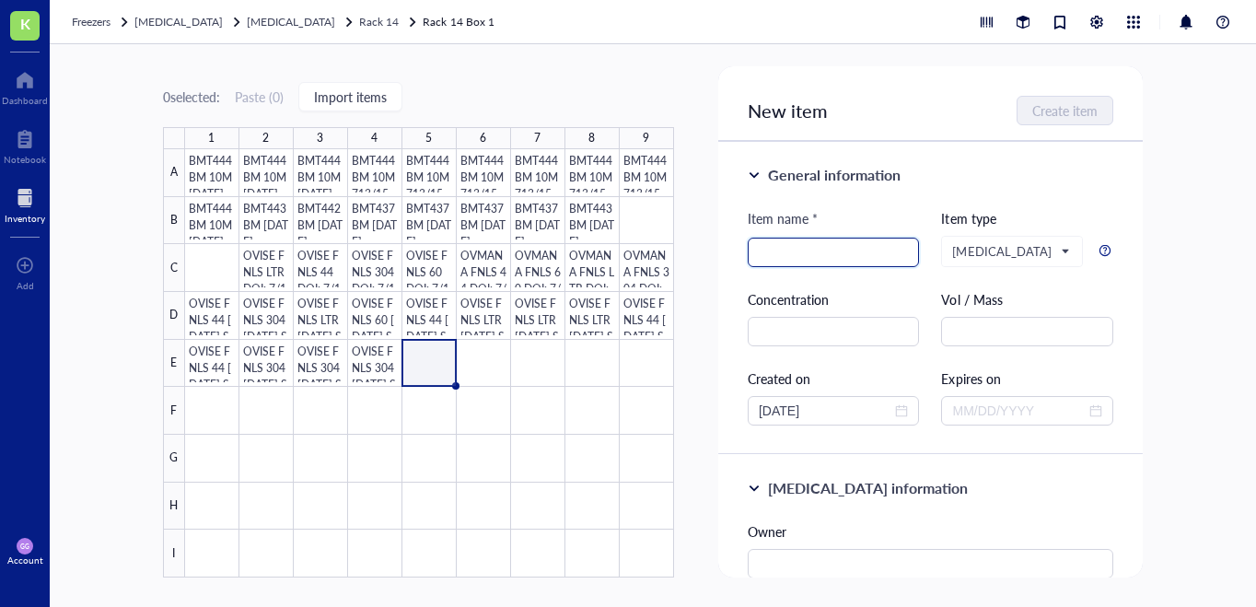
click at [769, 247] on input "search" at bounding box center [833, 252] width 150 height 28
paste input "OVISE FNLS 44 [DATE] SMP"
click at [818, 258] on input "OVISE FNLS 44 [DATE] SMP" at bounding box center [833, 252] width 150 height 28
click at [818, 257] on input "OVISE FNLS 44 [DATE] SMP" at bounding box center [833, 252] width 150 height 28
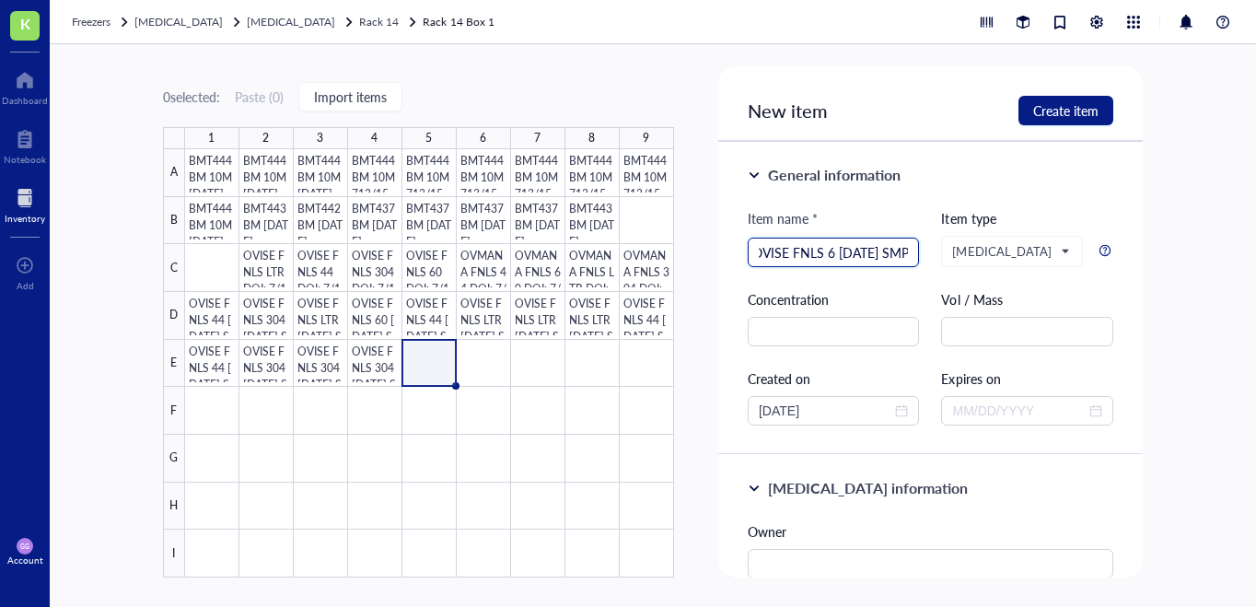
scroll to position [0, 12]
type input "OVISE FNLS 60 [DATE] SMP"
click at [1068, 105] on span "Create item" at bounding box center [1065, 110] width 65 height 15
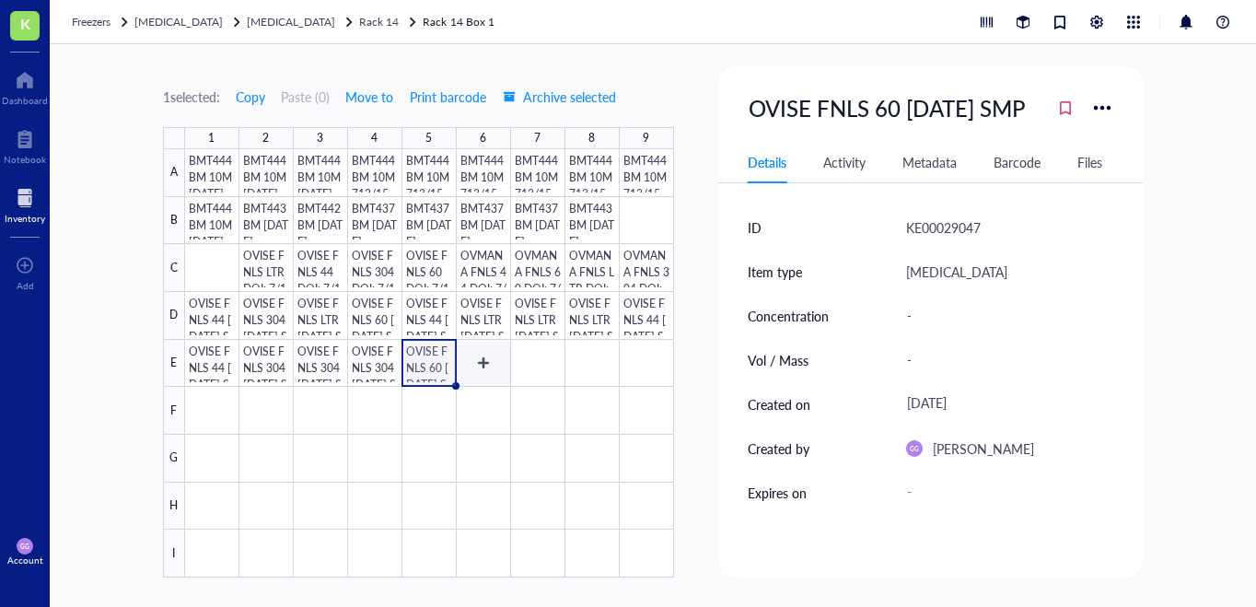
click at [483, 363] on div at bounding box center [429, 363] width 489 height 428
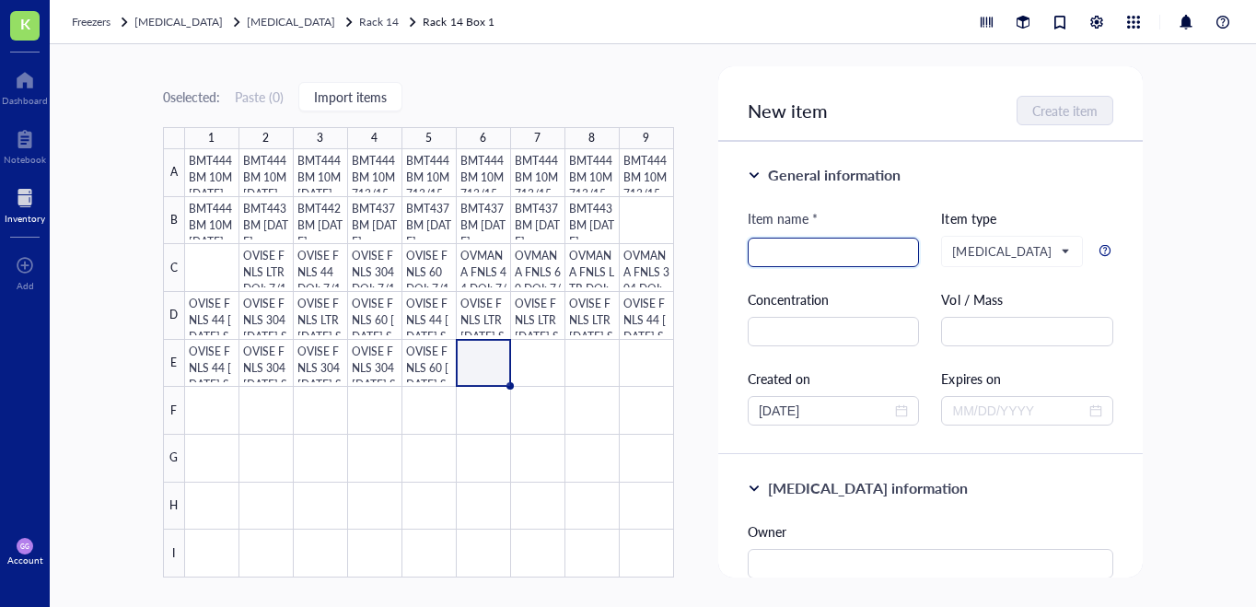
click at [770, 251] on input "search" at bounding box center [833, 252] width 150 height 28
paste input "OVISE FNLS 44 [DATE] SMP"
click at [822, 257] on input "OVISE FNLS 44 [DATE] SMP" at bounding box center [833, 252] width 150 height 28
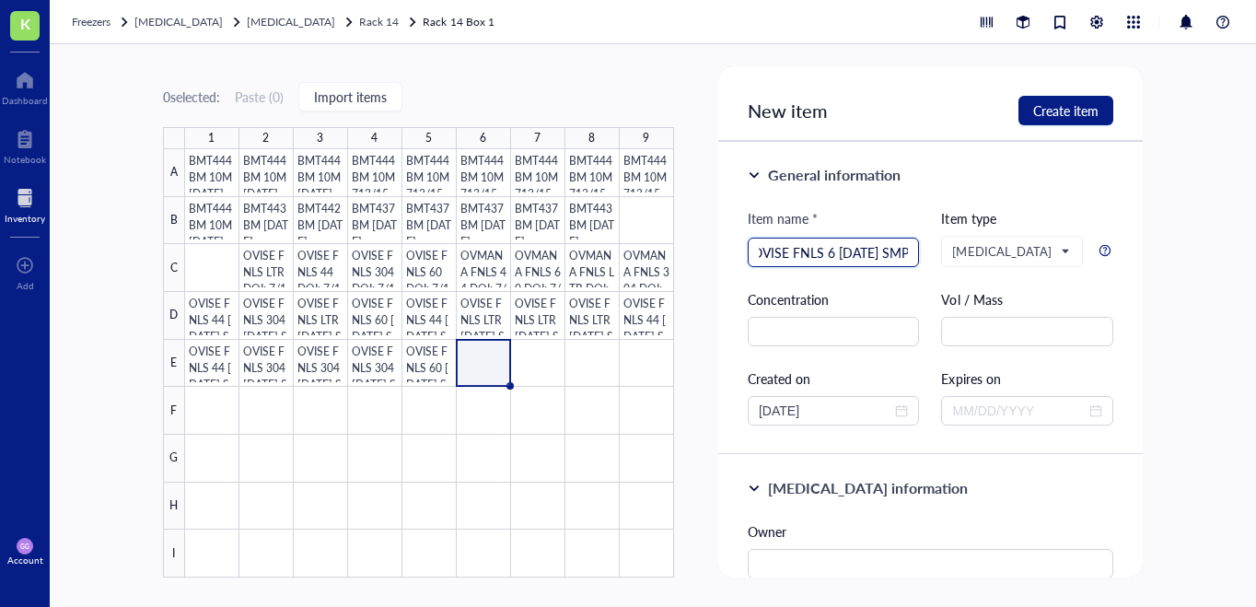
scroll to position [0, 12]
type input "OVISE FNLS 60 [DATE] SMP"
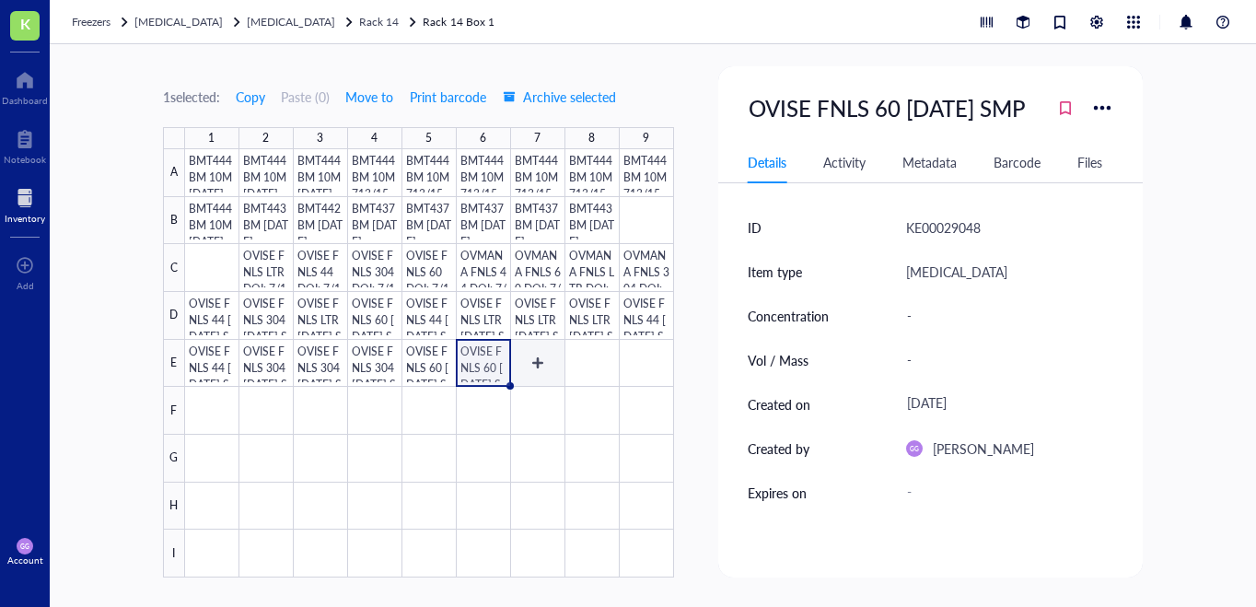
click at [536, 365] on div at bounding box center [429, 363] width 489 height 428
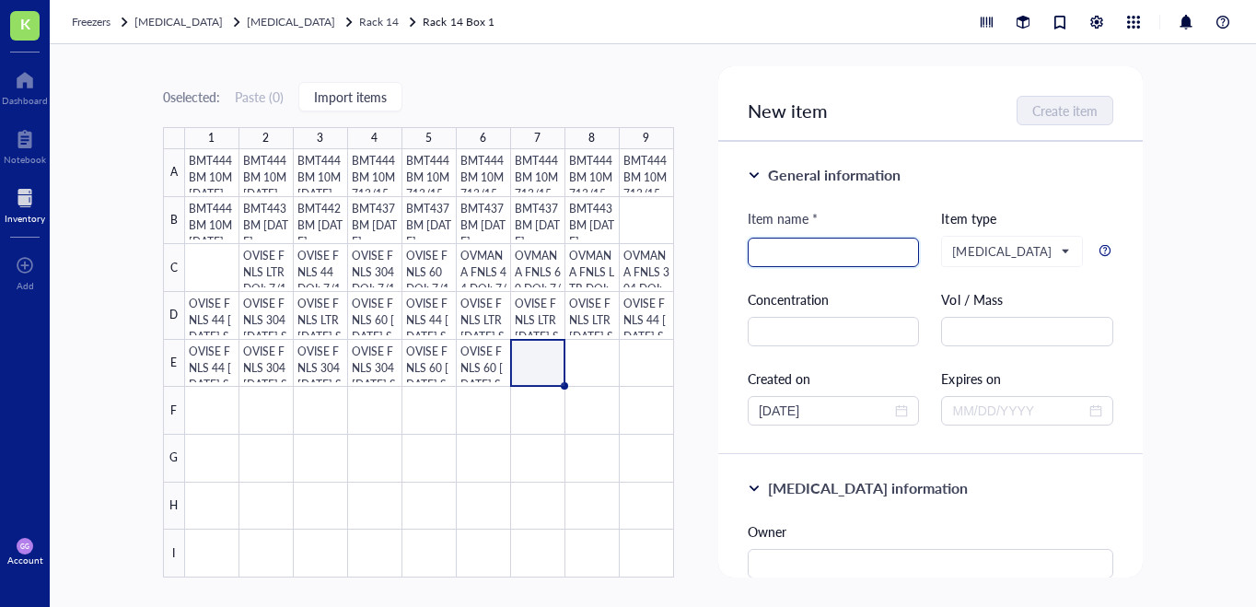
click at [766, 254] on input "search" at bounding box center [833, 252] width 150 height 28
paste input "OVISE FNLS 44 [DATE] SMP"
click at [818, 255] on input "OVISE FNLS 44 [DATE] SMP" at bounding box center [833, 252] width 150 height 28
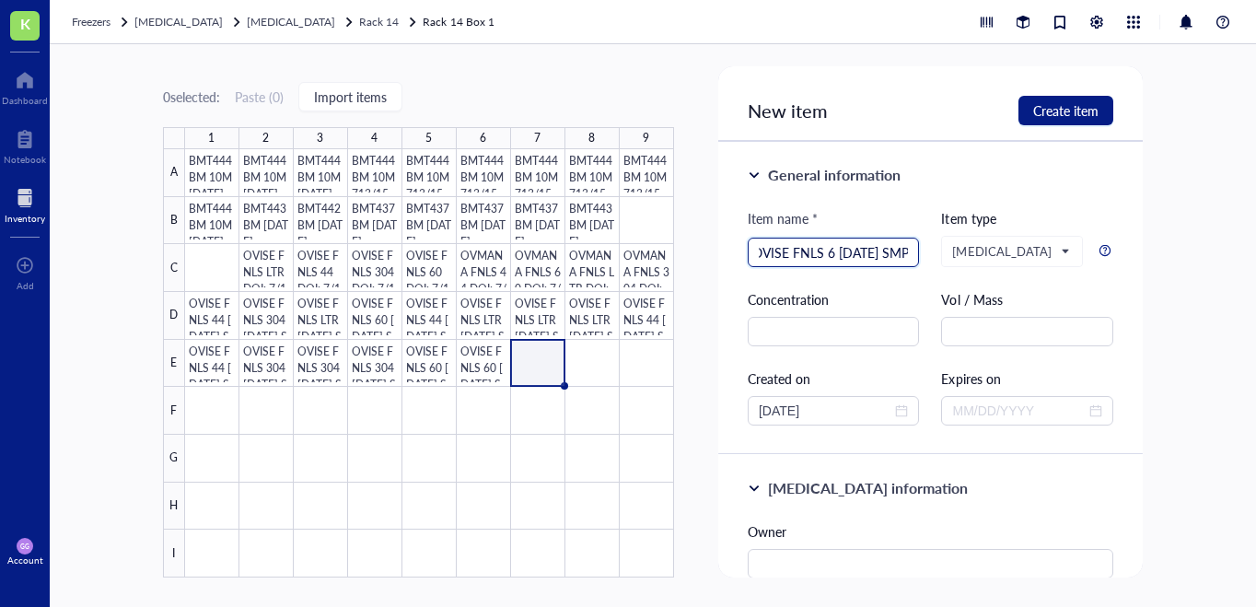
scroll to position [0, 12]
type input "OVISE FNLS 60 [DATE] SMP"
click at [1065, 110] on span "Create item" at bounding box center [1065, 110] width 65 height 15
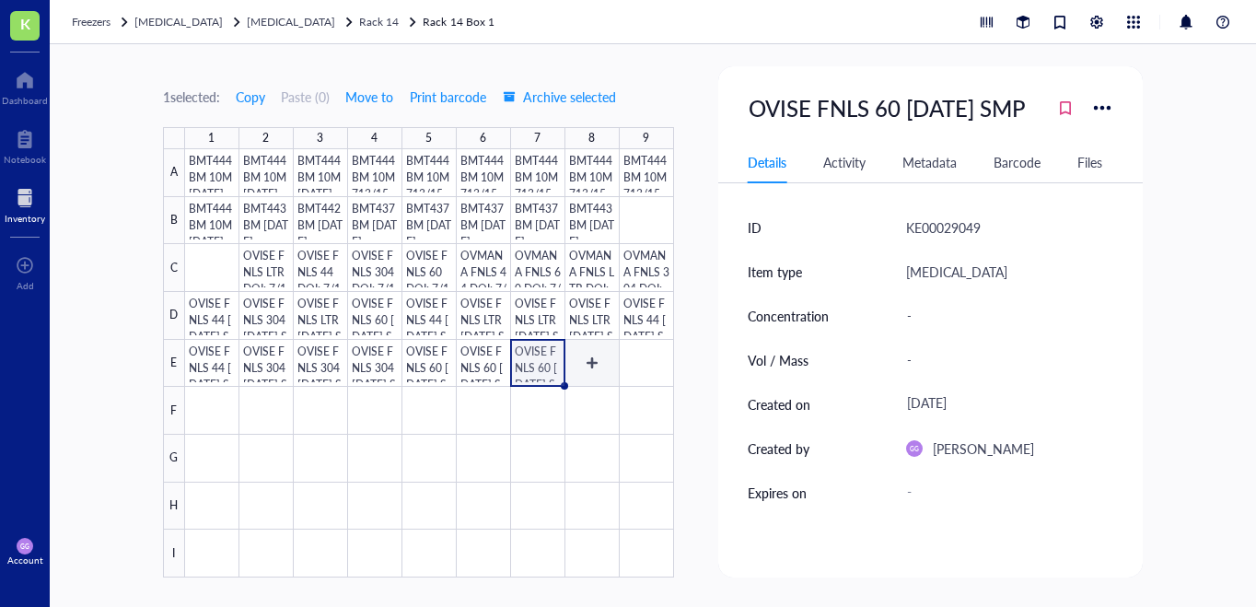
click at [590, 363] on div at bounding box center [429, 363] width 489 height 428
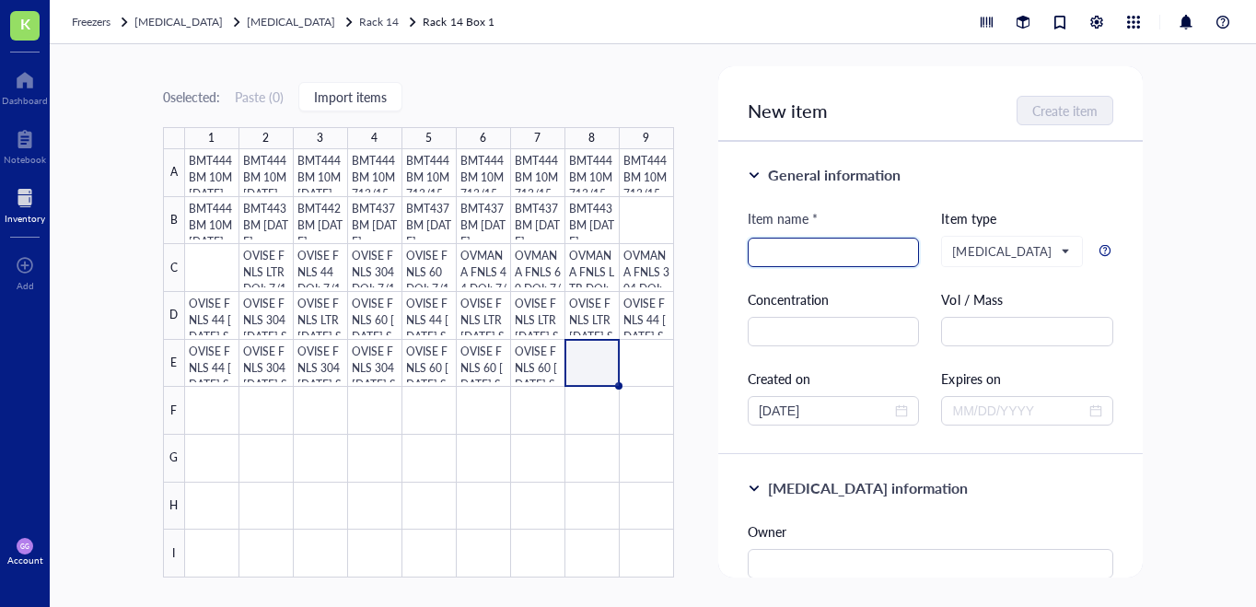
click at [788, 256] on input "search" at bounding box center [833, 252] width 150 height 28
paste input "OVISE FNLS 44 [DATE] SMP"
click at [781, 256] on input "OVISE FNLS 44 [DATE] SMP" at bounding box center [833, 252] width 150 height 28
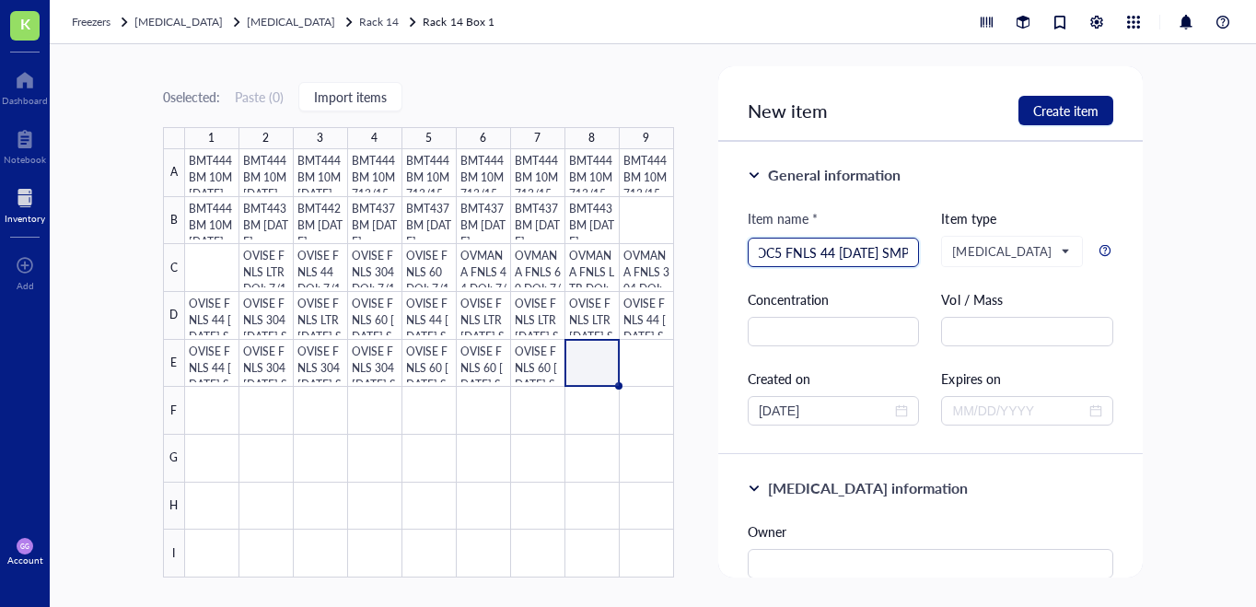
click at [816, 255] on input "JHOC5 FNLS 44 [DATE] SMP" at bounding box center [833, 252] width 150 height 28
click at [856, 255] on input "JHOC5 FNLS LTR [DATE] SMP" at bounding box center [833, 252] width 150 height 28
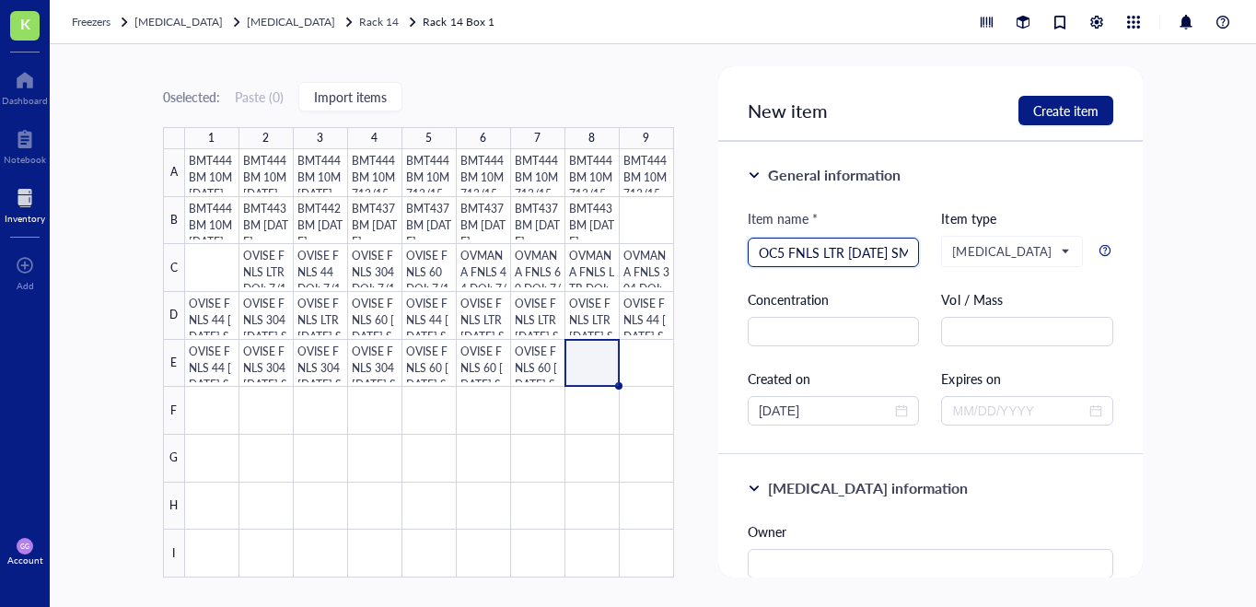
click at [873, 249] on input "JHOC5 FNLS LTR [DATE] SMP" at bounding box center [833, 252] width 150 height 28
type input "JHOC5 FNLS LTR [DATE] SMP"
click at [1065, 107] on span "Create item" at bounding box center [1065, 110] width 65 height 15
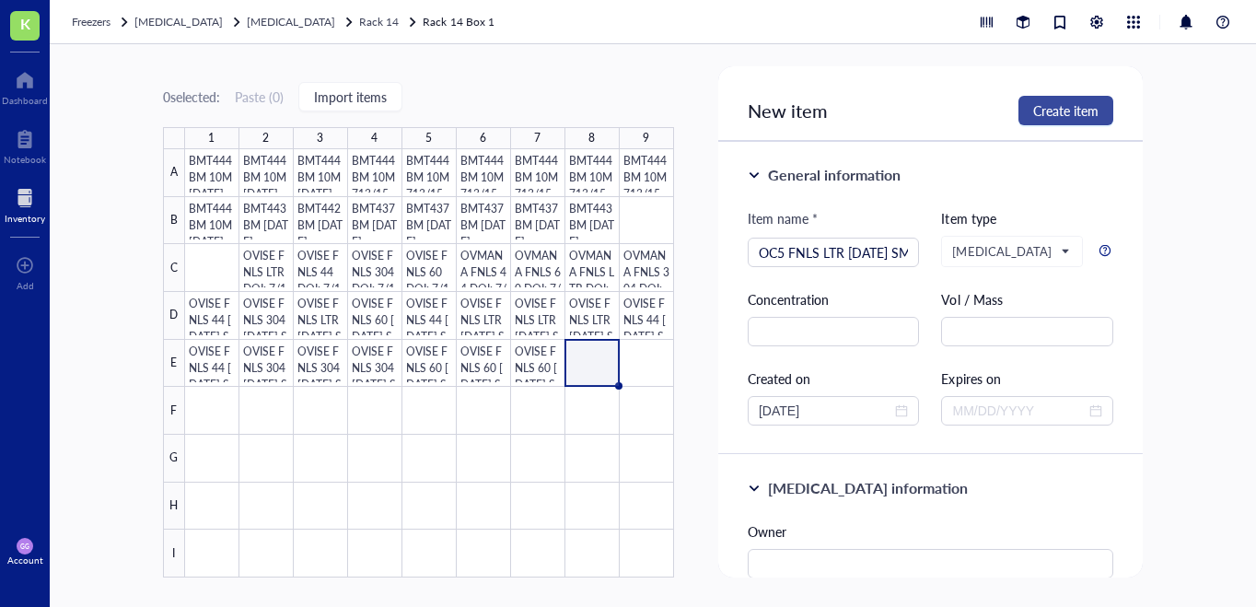
scroll to position [0, 0]
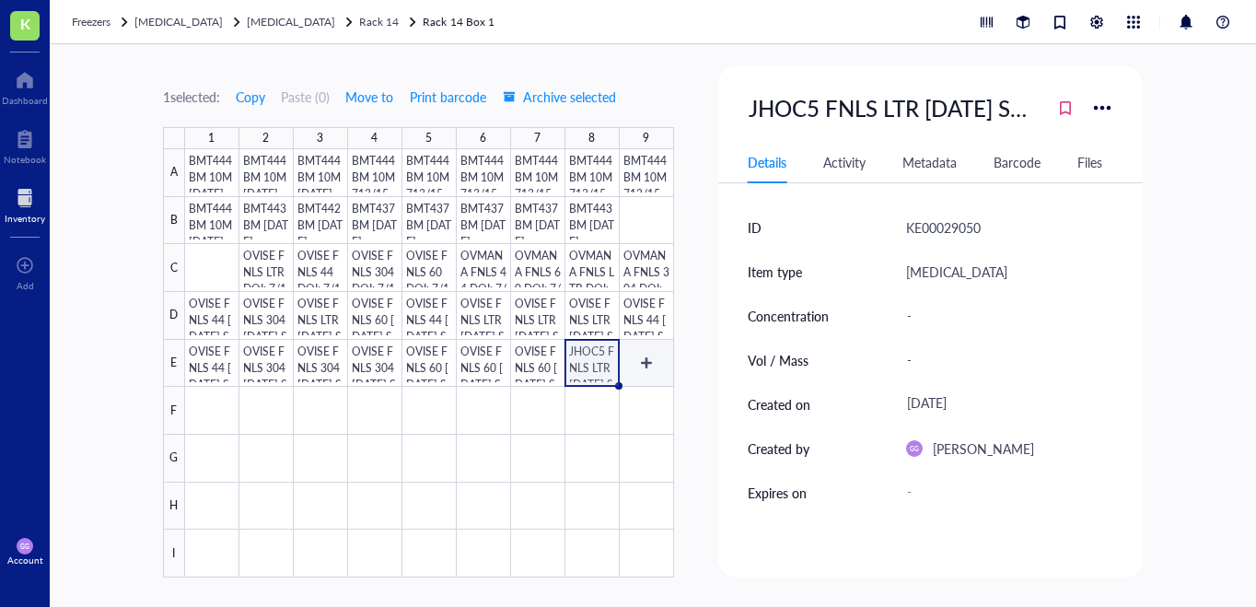
click at [642, 359] on div at bounding box center [429, 363] width 489 height 428
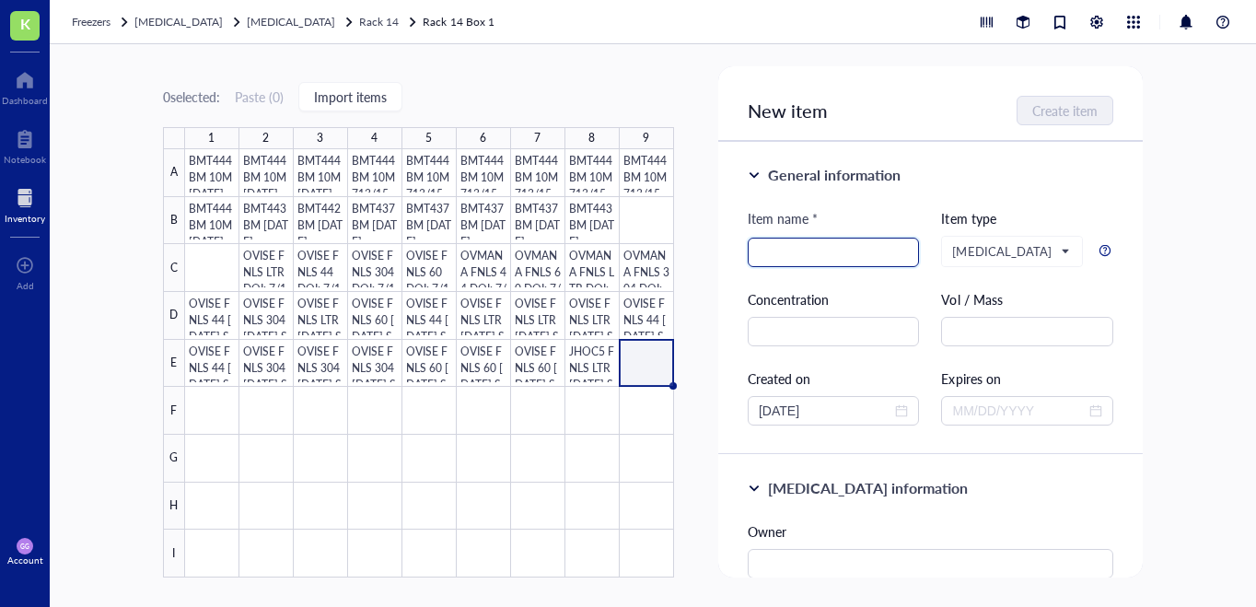
click at [783, 260] on input "search" at bounding box center [833, 252] width 150 height 28
paste input "JHOC5 FNLS LTR [DATE] SMP"
click at [819, 252] on input "JHOC5 FNLS LTR [DATE] SMP" at bounding box center [833, 252] width 150 height 28
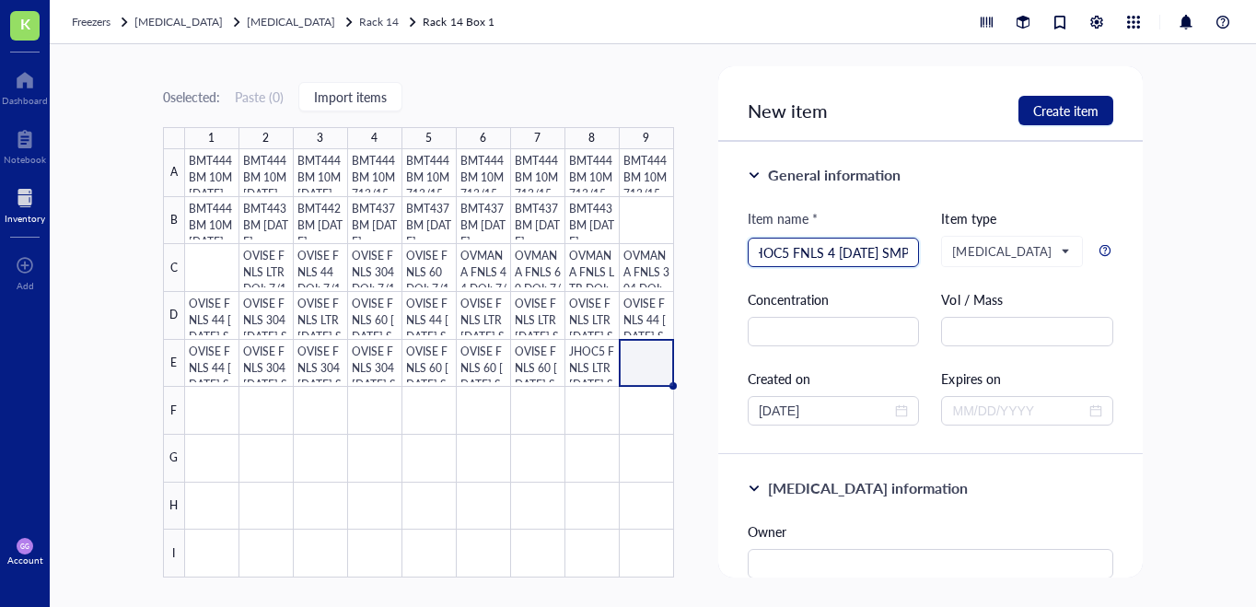
scroll to position [0, 17]
type input "JHOC5 FNLS 44 [DATE] SMP"
click at [1047, 118] on span "Create item" at bounding box center [1065, 110] width 65 height 15
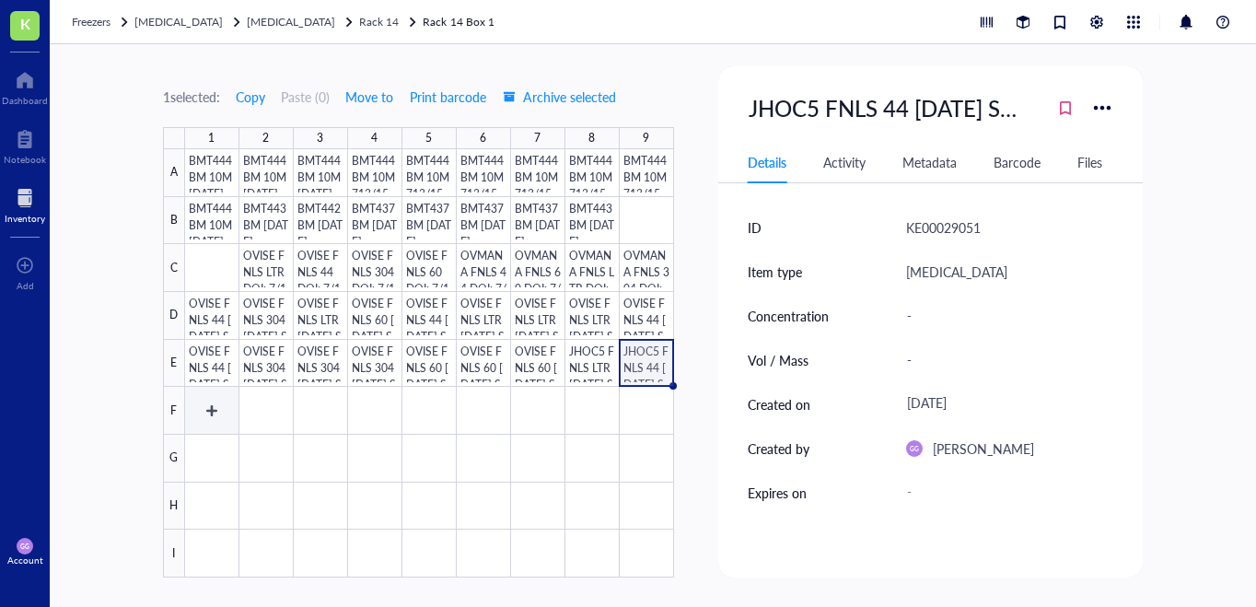
click at [213, 411] on div at bounding box center [429, 363] width 489 height 428
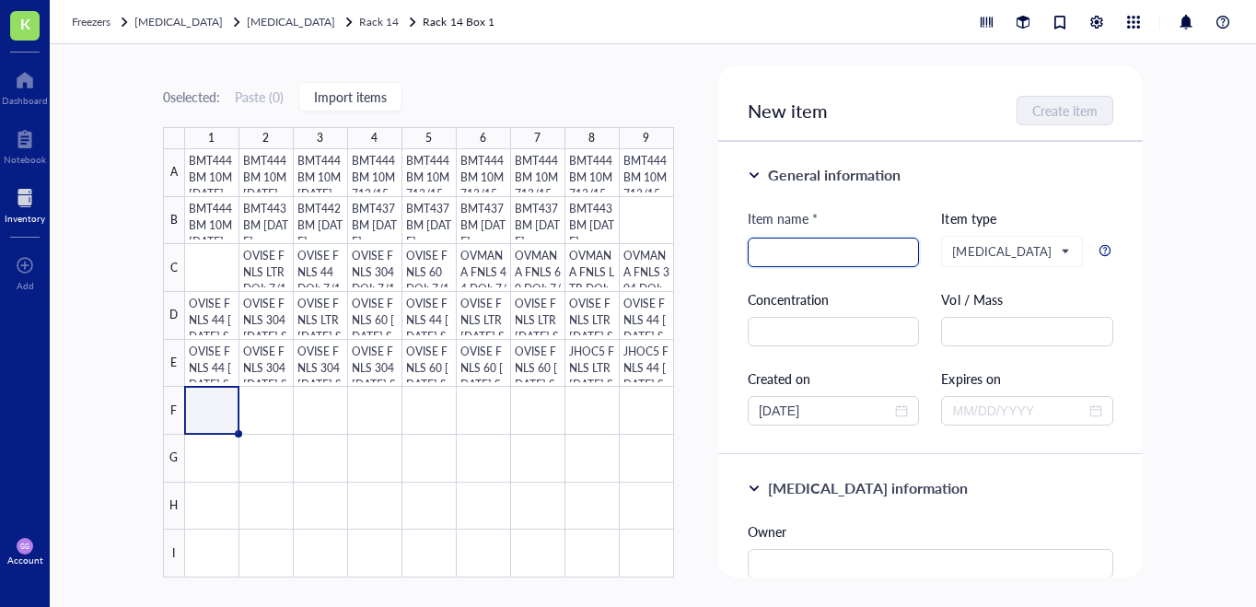
click at [780, 254] on input "search" at bounding box center [833, 252] width 150 height 28
paste input "JHOC5 FNLS LTR [DATE] SMP"
click at [815, 254] on input "JHOC5 FNLS LTR [DATE] SMP" at bounding box center [833, 252] width 150 height 28
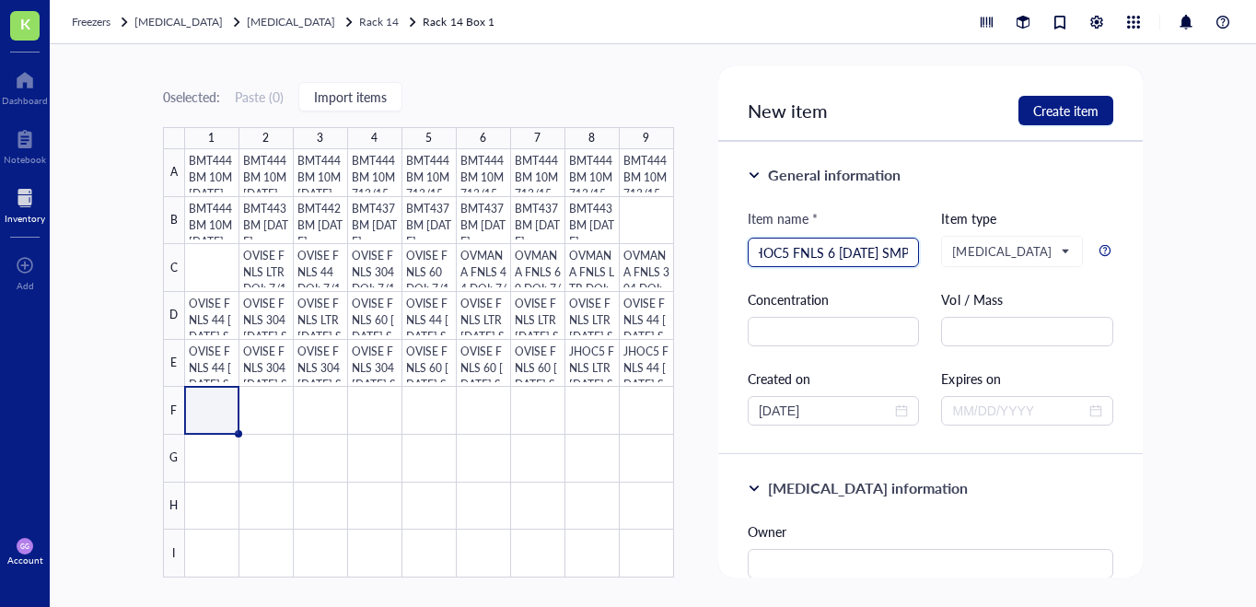
scroll to position [0, 17]
type input "JHOC5 FNLS 60 [DATE] SMP"
click at [1059, 109] on span "Create item" at bounding box center [1065, 110] width 65 height 15
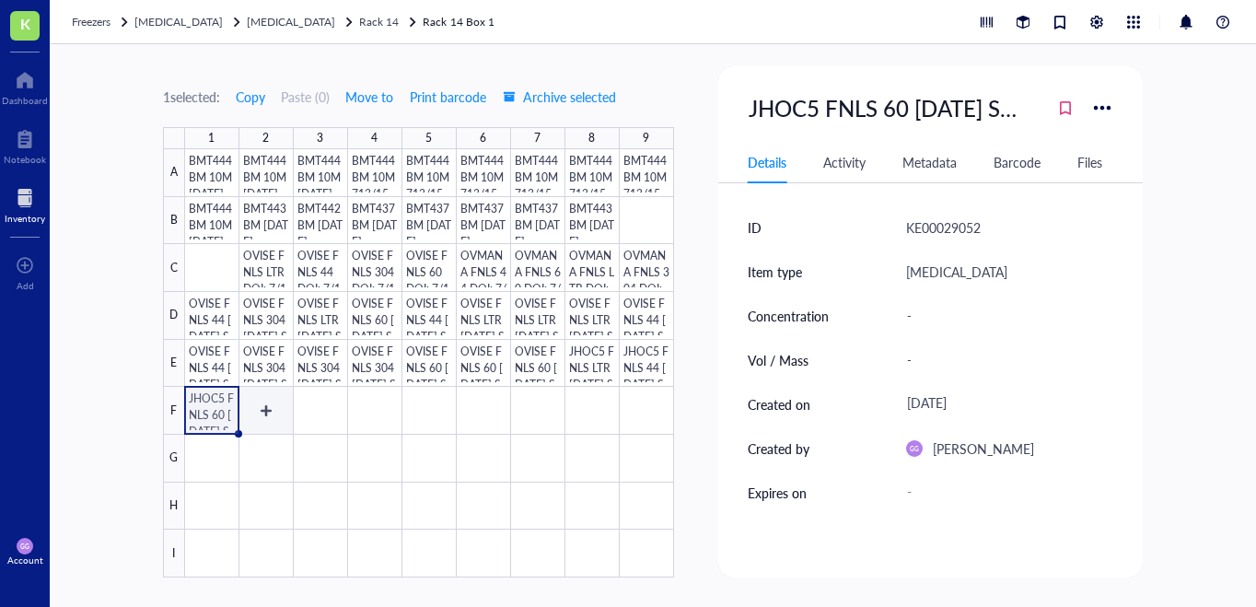
click at [260, 404] on div at bounding box center [429, 363] width 489 height 428
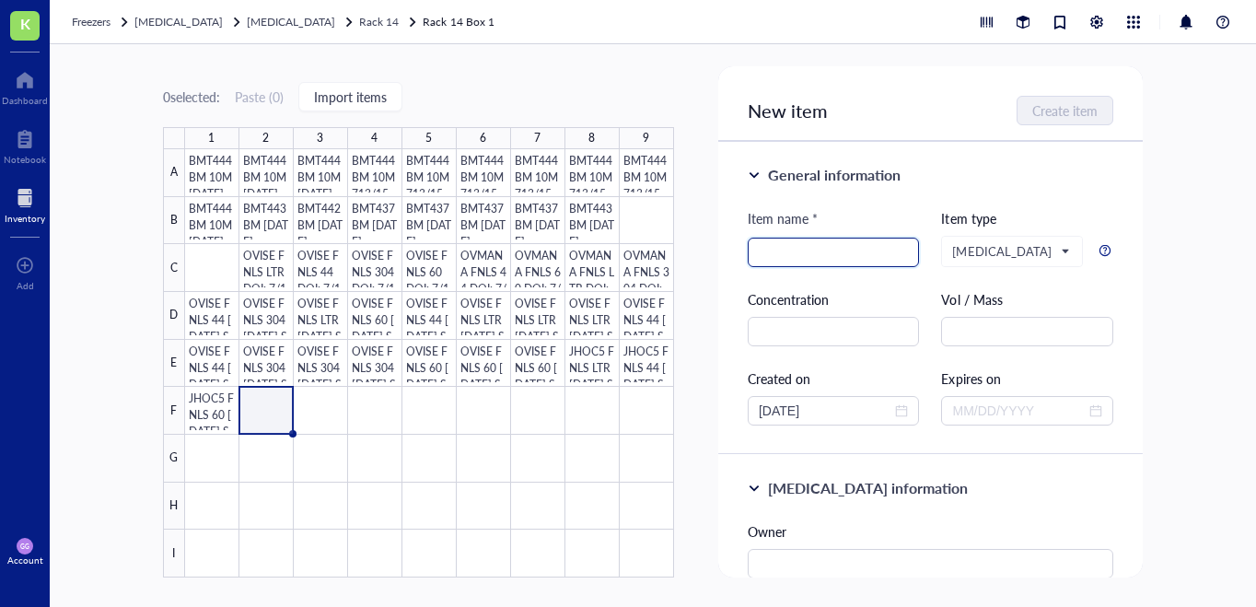
click at [786, 249] on input "search" at bounding box center [833, 252] width 150 height 28
paste input "JHOC5 FNLS LTR [DATE] SMP"
click at [816, 255] on input "JHOC5 FNLS LTR [DATE] SMP" at bounding box center [833, 252] width 150 height 28
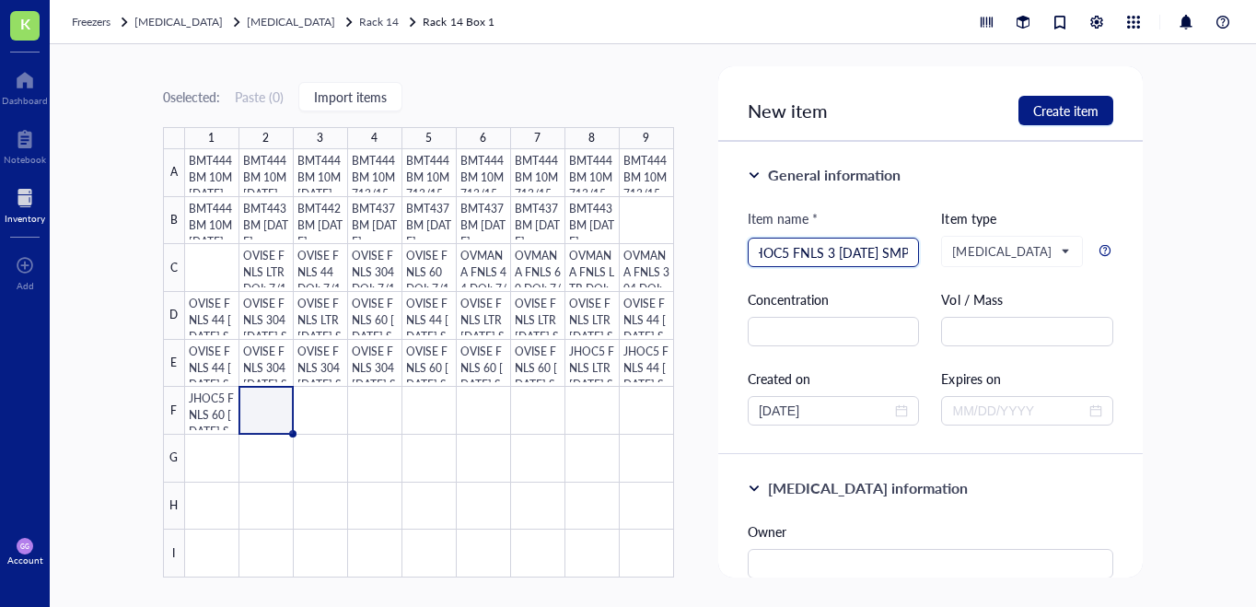
scroll to position [0, 17]
type input "JHOC5 FNLS 304 [DATE] SMP"
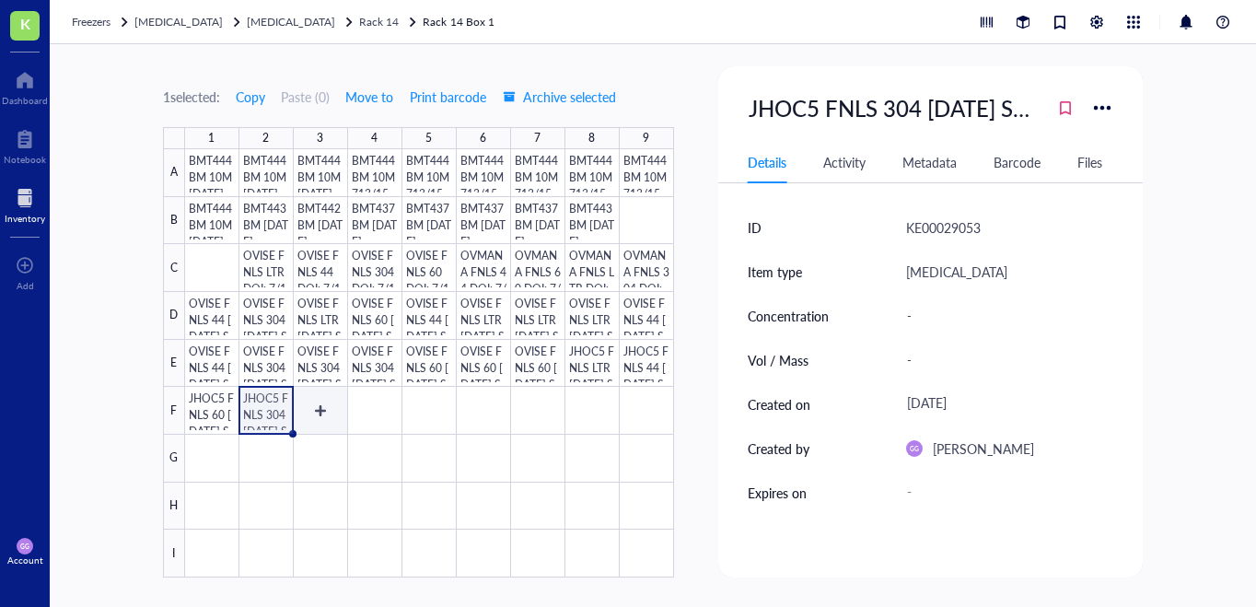
click at [320, 411] on div at bounding box center [429, 363] width 489 height 428
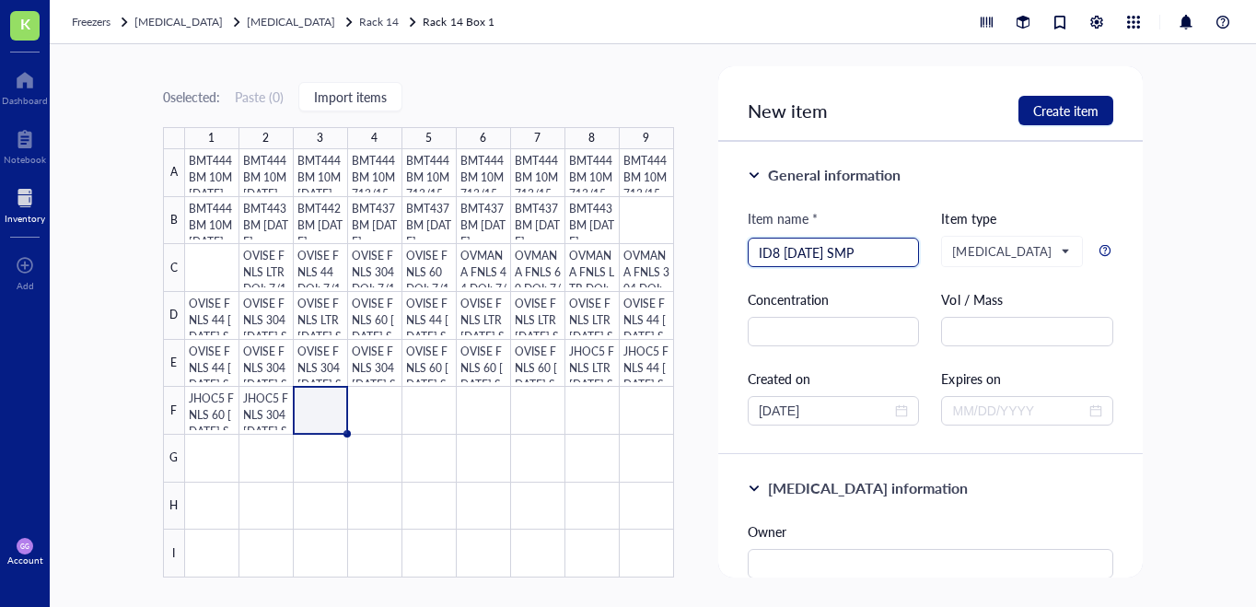
click at [821, 255] on input "ID8 [DATE] SMP" at bounding box center [833, 252] width 150 height 28
type input "ID8 [DATE] SMP"
click at [1081, 108] on span "Create item" at bounding box center [1065, 110] width 65 height 15
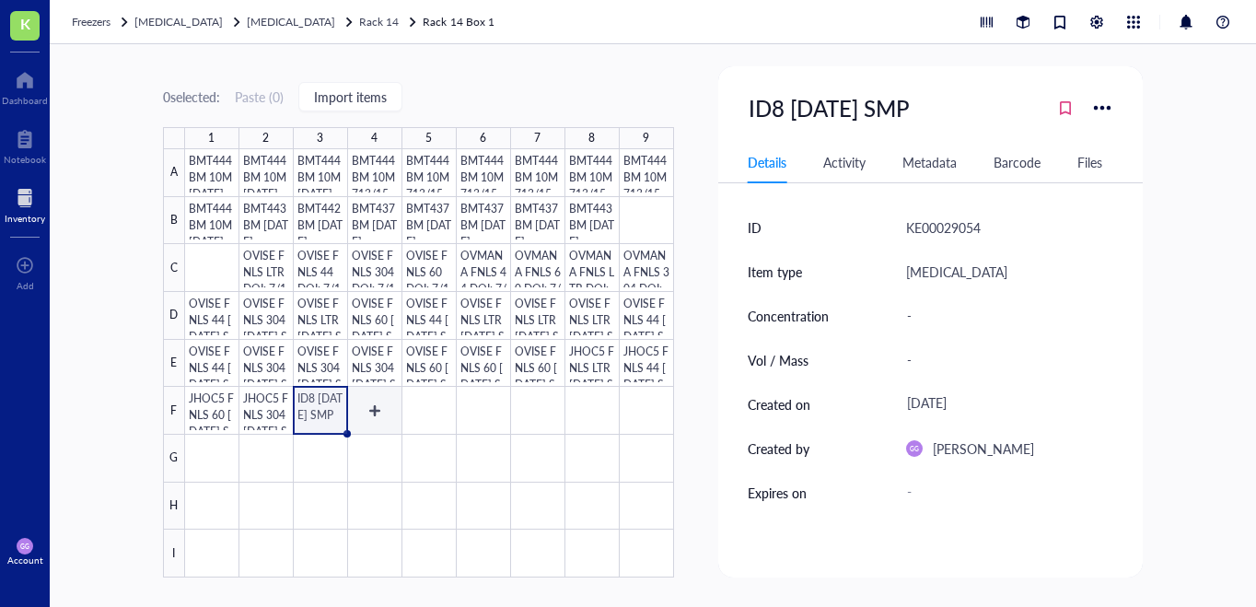
click at [370, 404] on div at bounding box center [429, 363] width 489 height 428
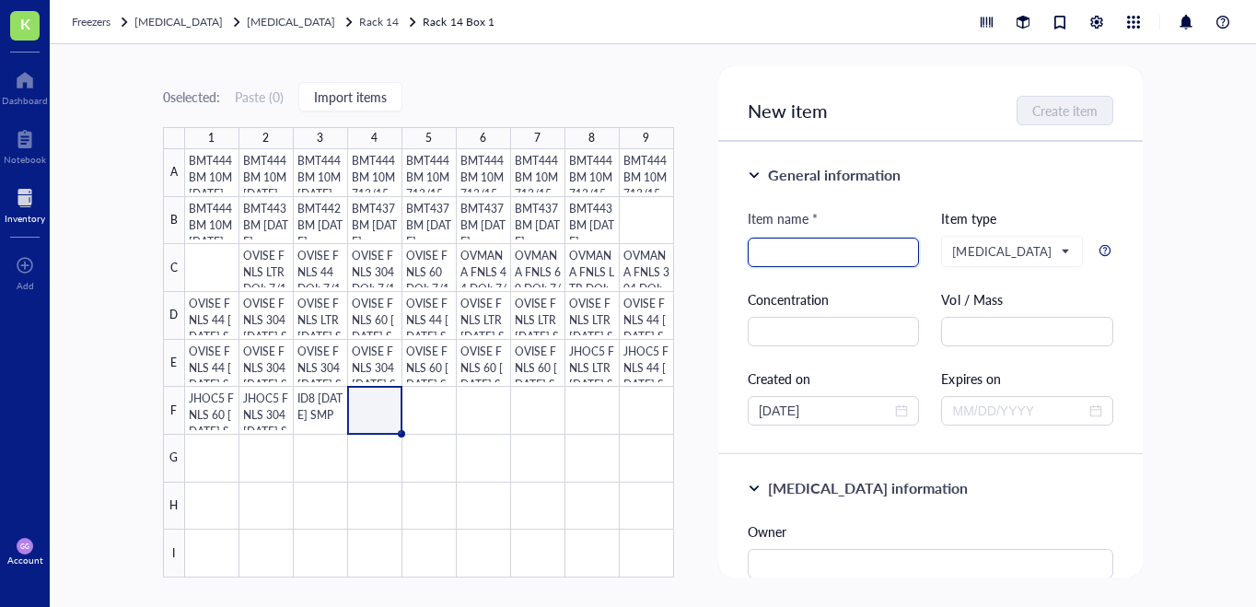
click at [765, 257] on input "search" at bounding box center [833, 252] width 150 height 28
paste input "ID8 [DATE] SMP"
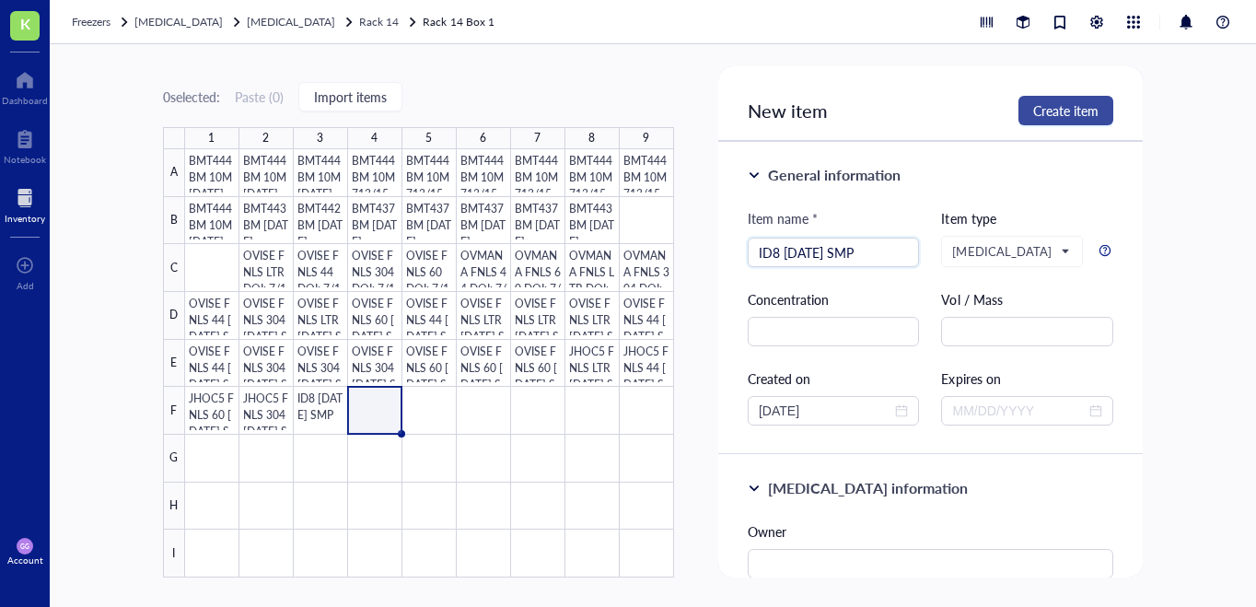
type input "ID8 [DATE] SMP"
click at [1055, 114] on span "Create item" at bounding box center [1065, 110] width 65 height 15
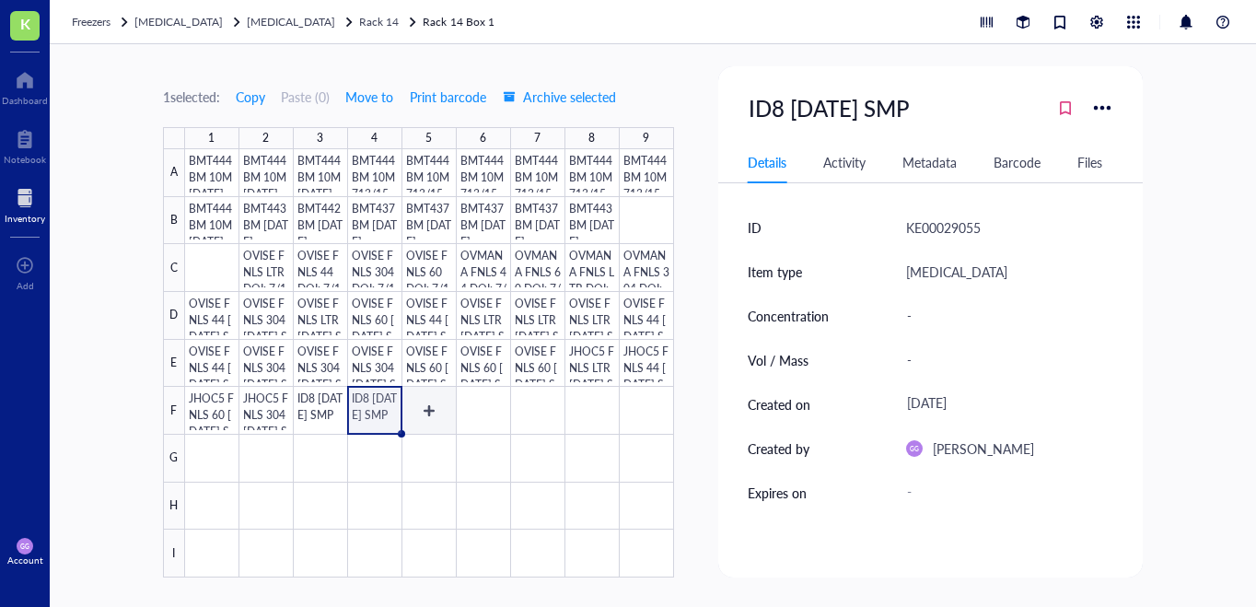
click at [426, 401] on div at bounding box center [429, 363] width 489 height 428
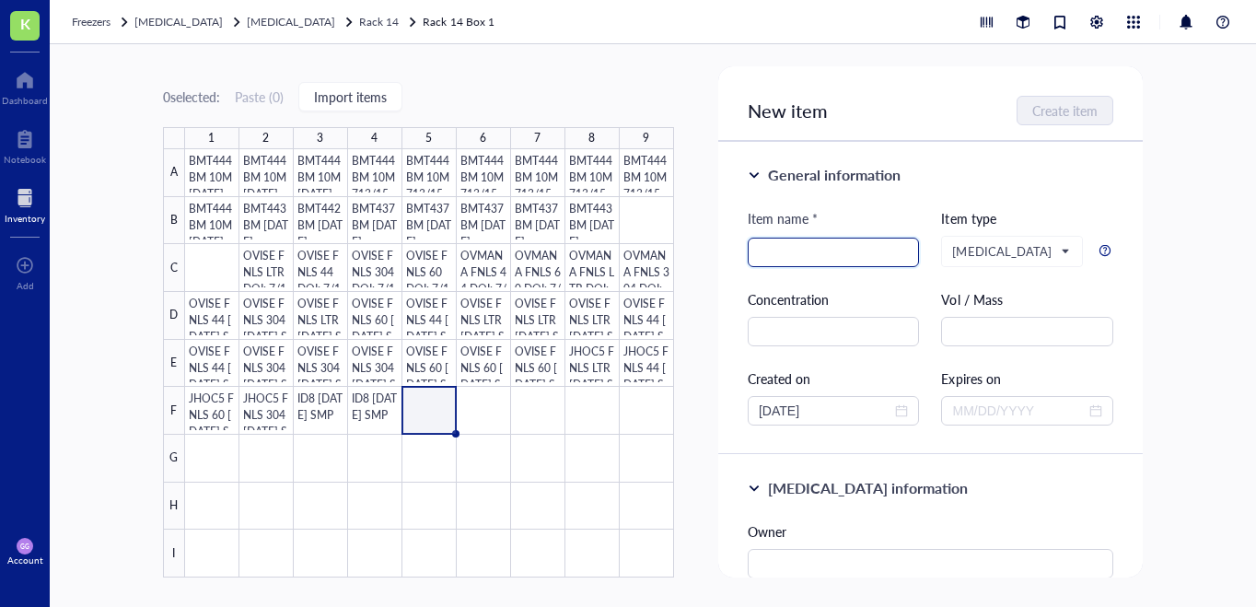
click at [792, 249] on input "search" at bounding box center [833, 252] width 150 height 28
paste input "ID8 [DATE] SMP"
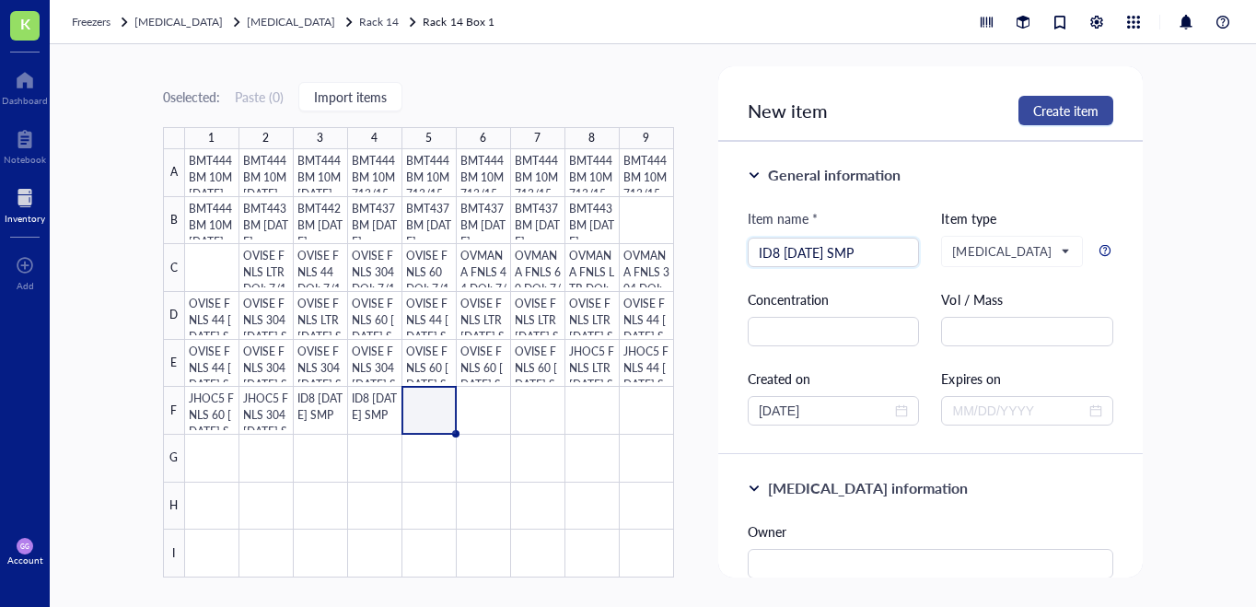
type input "ID8 [DATE] SMP"
click at [1053, 110] on span "Create item" at bounding box center [1065, 110] width 65 height 15
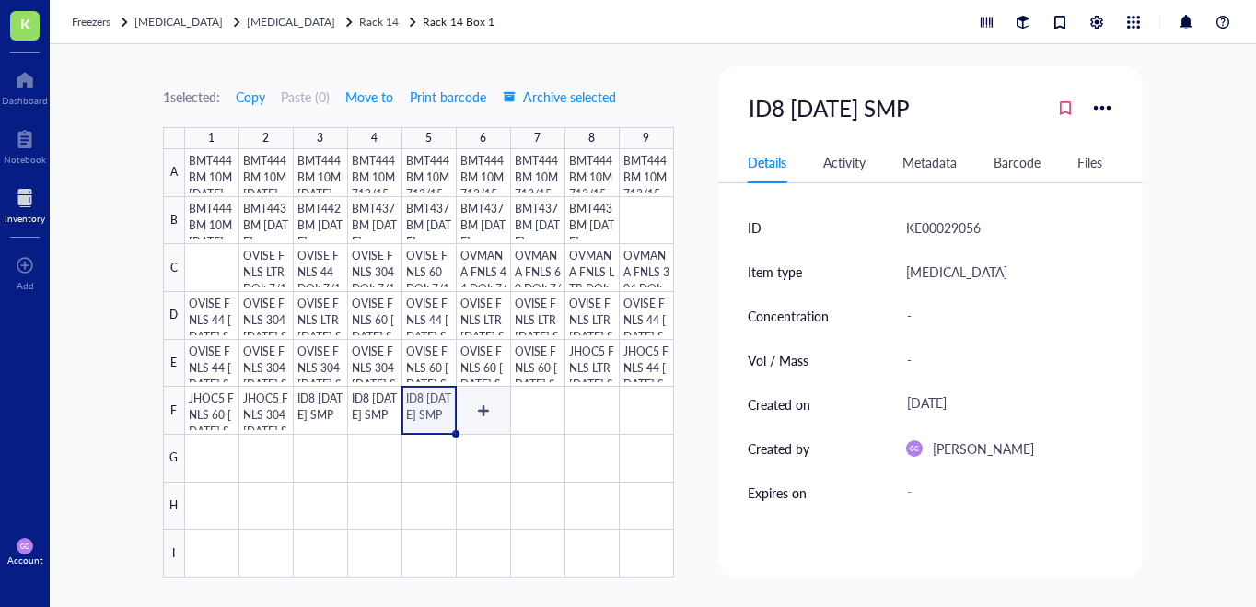
click at [480, 411] on div at bounding box center [429, 363] width 489 height 428
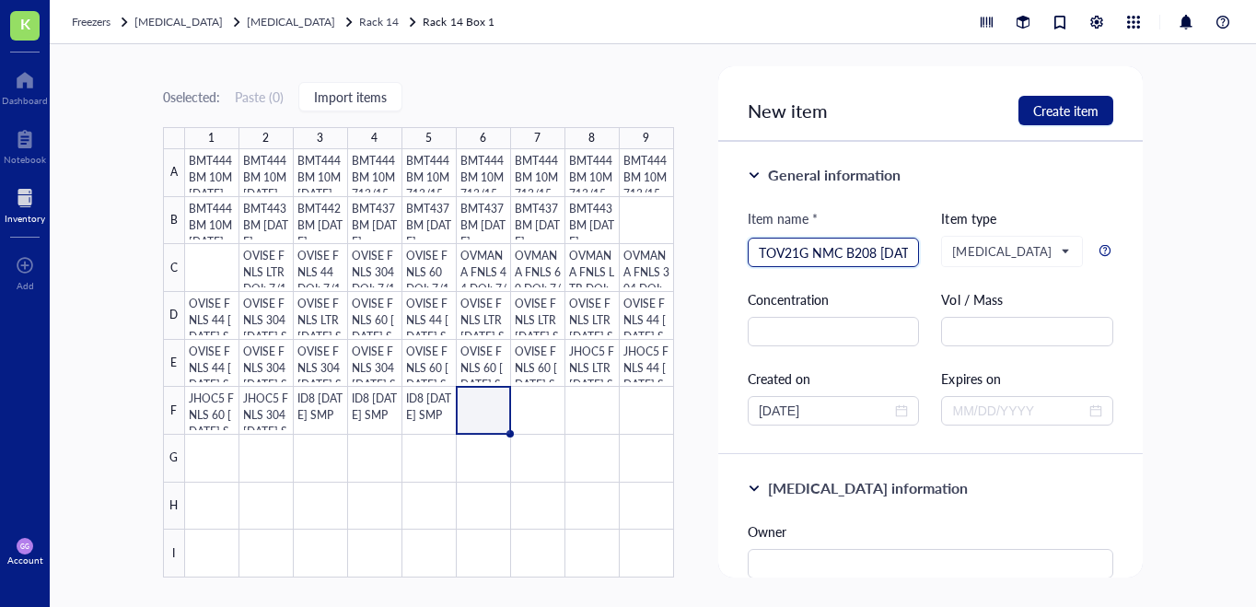
scroll to position [0, 11]
click at [853, 254] on input "TOV21G NMC B208 [DATE]" at bounding box center [833, 252] width 150 height 28
type input "TOV21G NMC B208 [DATE]"
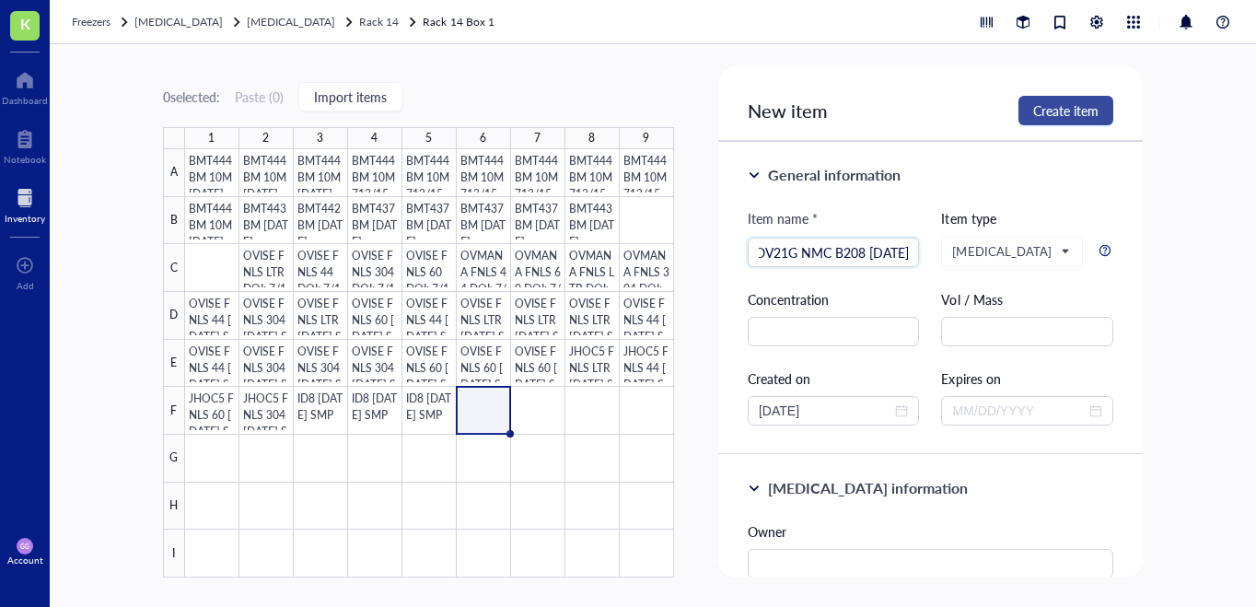
click at [1043, 116] on span "Create item" at bounding box center [1065, 110] width 65 height 15
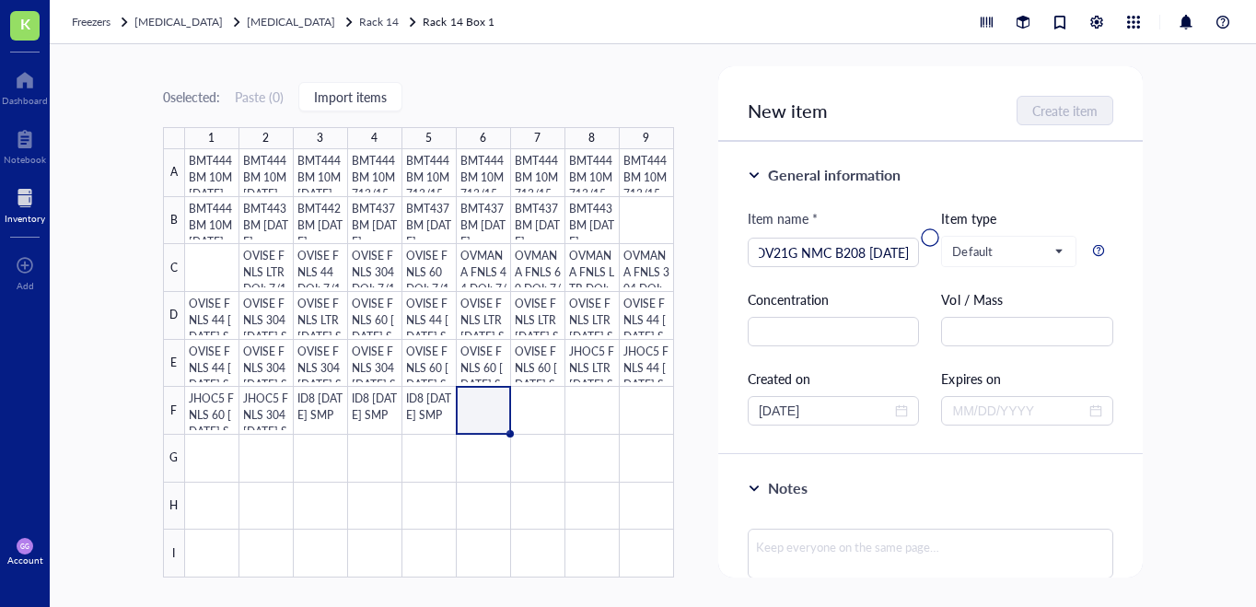
scroll to position [0, 0]
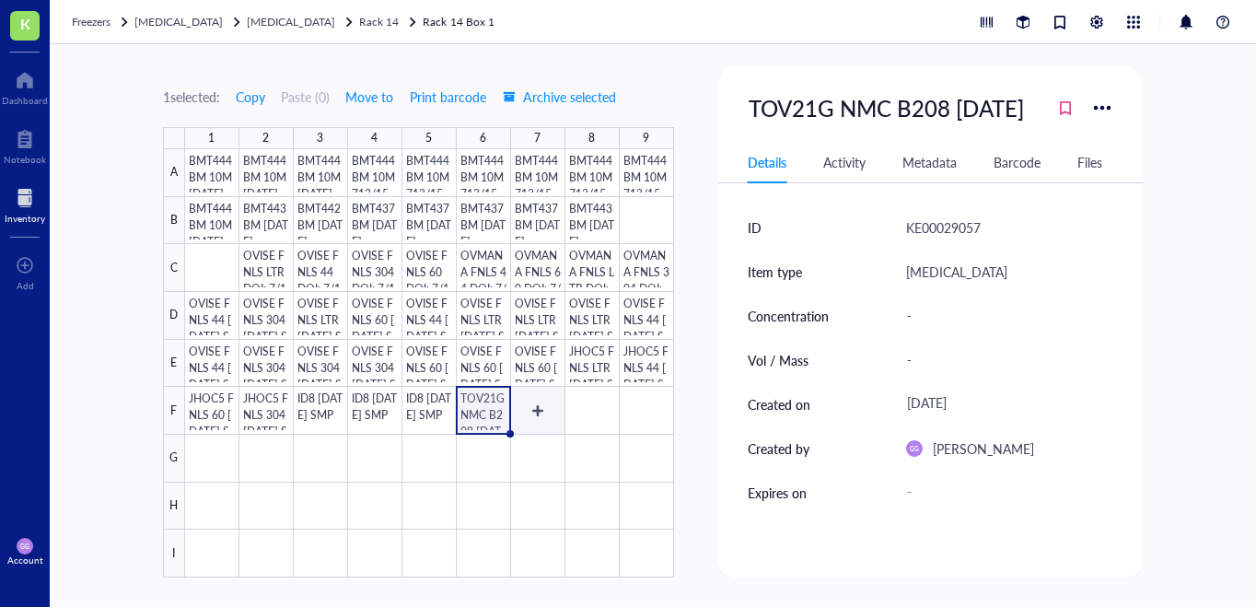
click at [535, 409] on div at bounding box center [429, 363] width 489 height 428
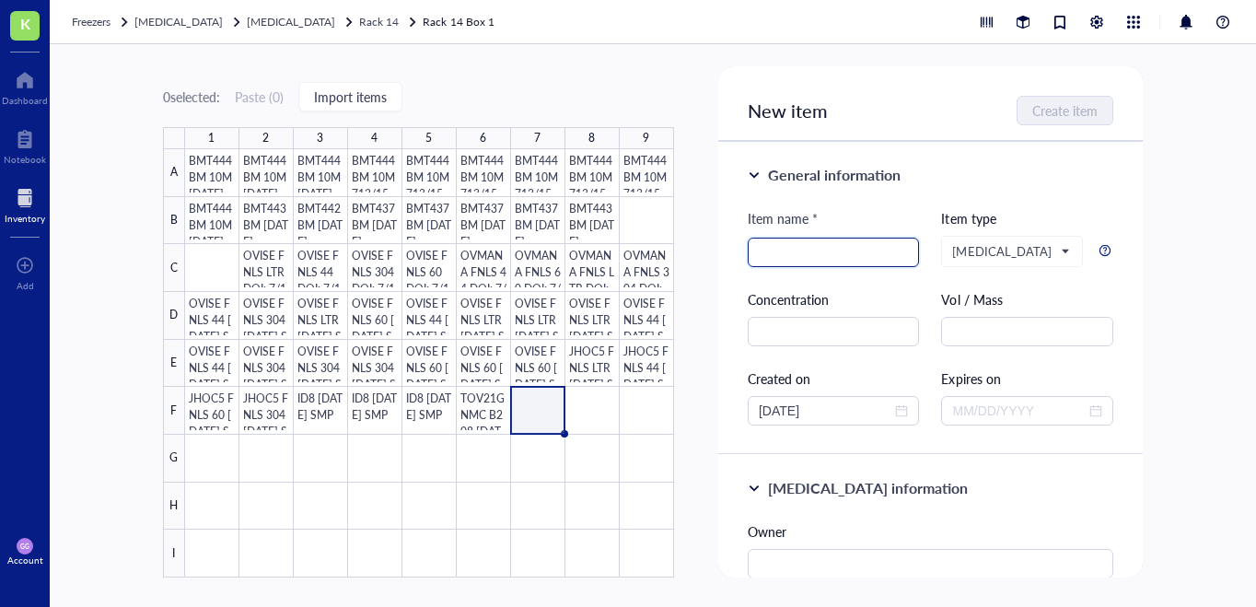
click at [778, 255] on input "search" at bounding box center [833, 252] width 150 height 28
paste input "TOV21G NMC B208 [DATE]"
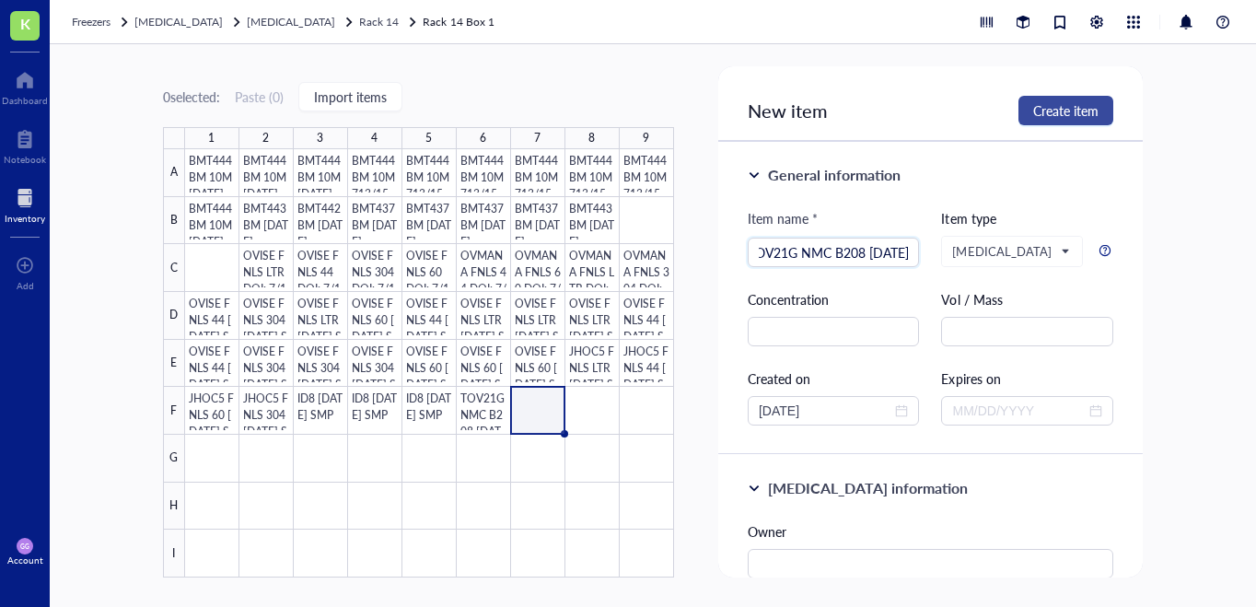
type input "TOV21G NMC B208 [DATE]"
click at [1047, 108] on span "Create item" at bounding box center [1065, 110] width 65 height 15
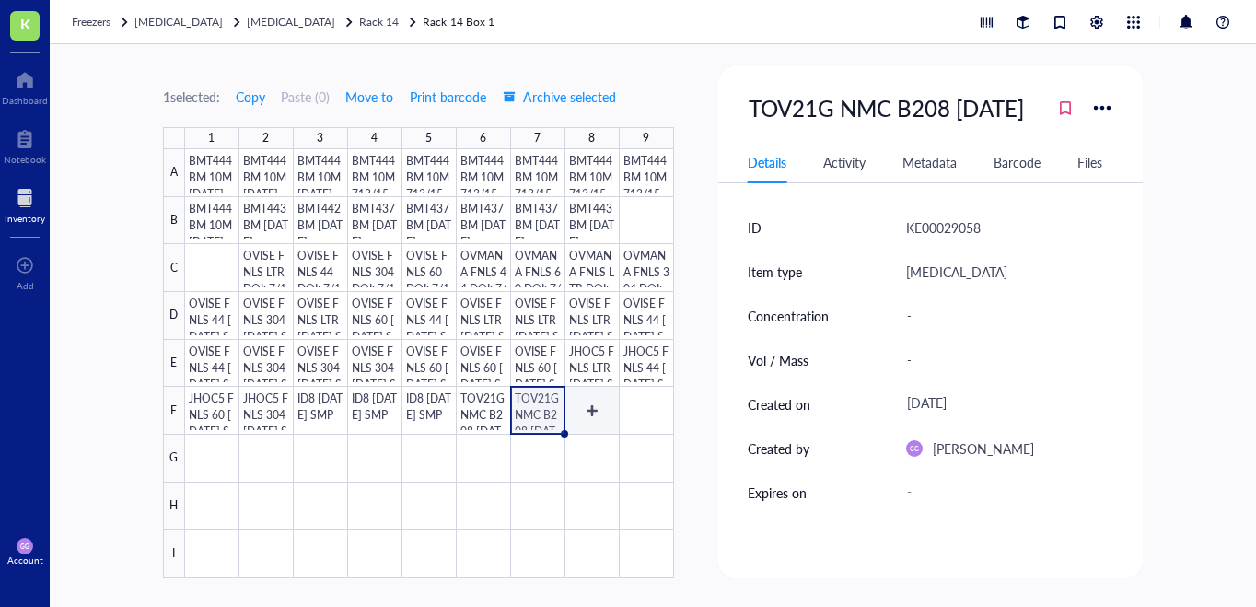
click at [585, 411] on div at bounding box center [429, 363] width 489 height 428
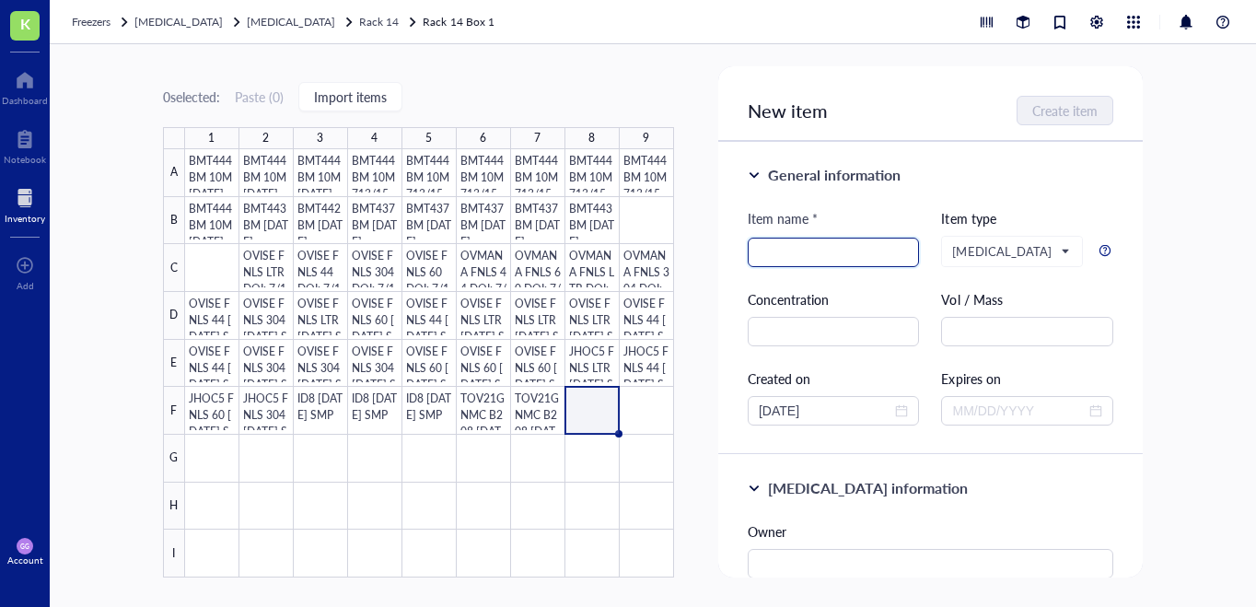
click at [790, 249] on input "search" at bounding box center [833, 252] width 150 height 28
click at [821, 252] on input "SCCOHT1 B4 B208 [DATE]" at bounding box center [833, 252] width 150 height 28
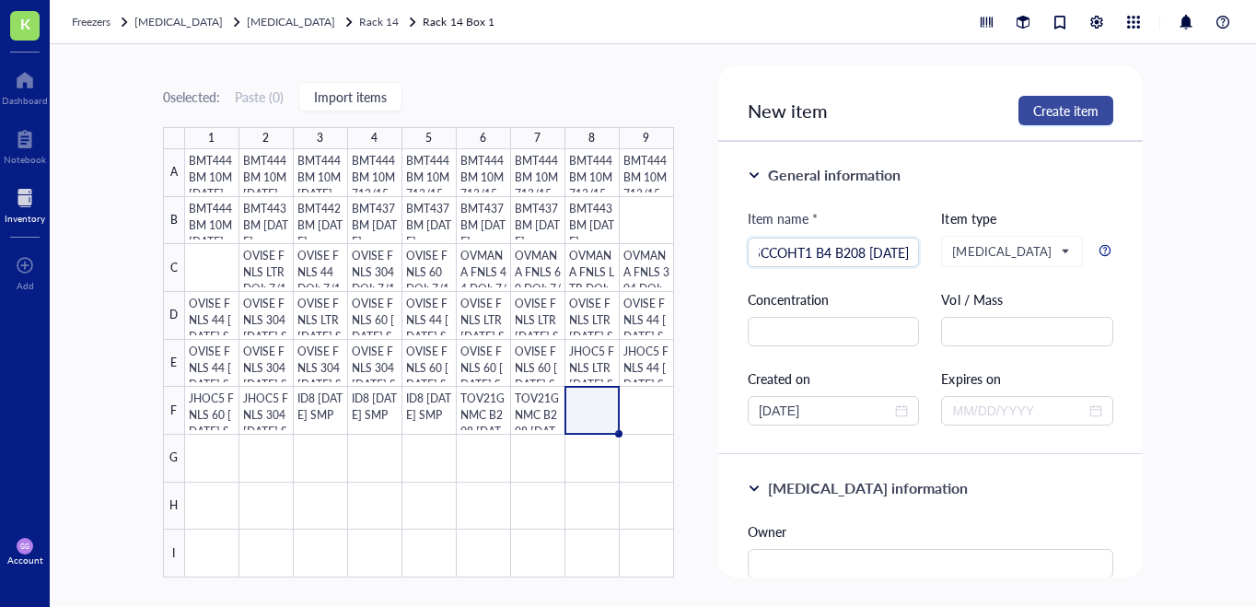
type input "SCCOHT1 B4 B208 [DATE]"
click at [1059, 109] on span "Create item" at bounding box center [1065, 110] width 65 height 15
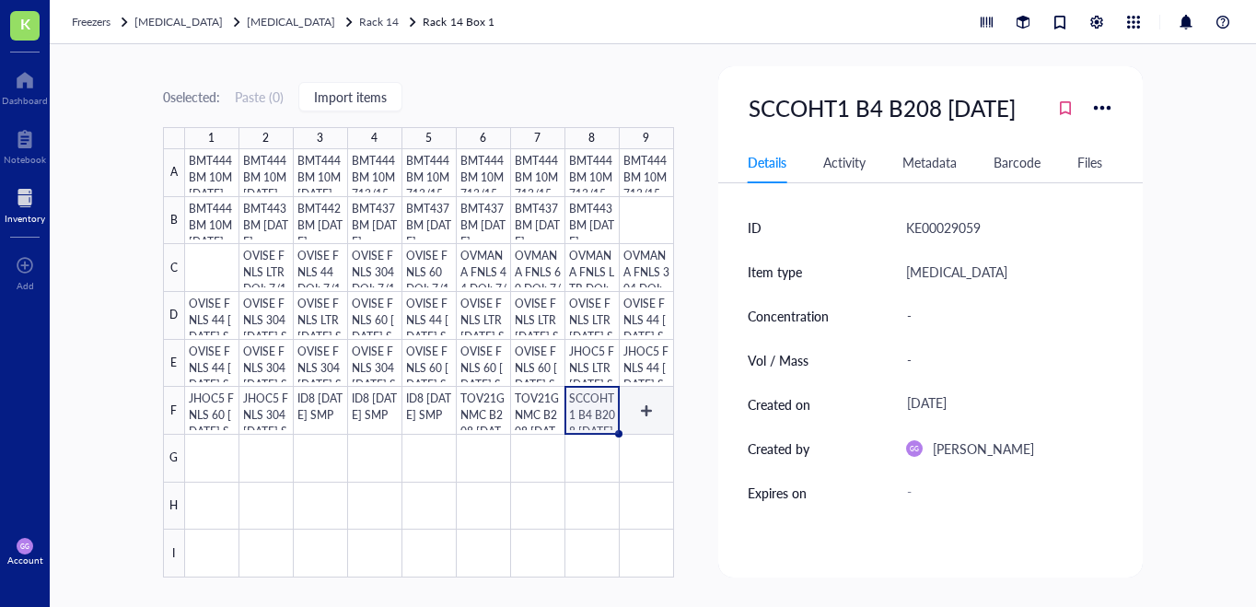
click at [649, 413] on div at bounding box center [429, 363] width 489 height 428
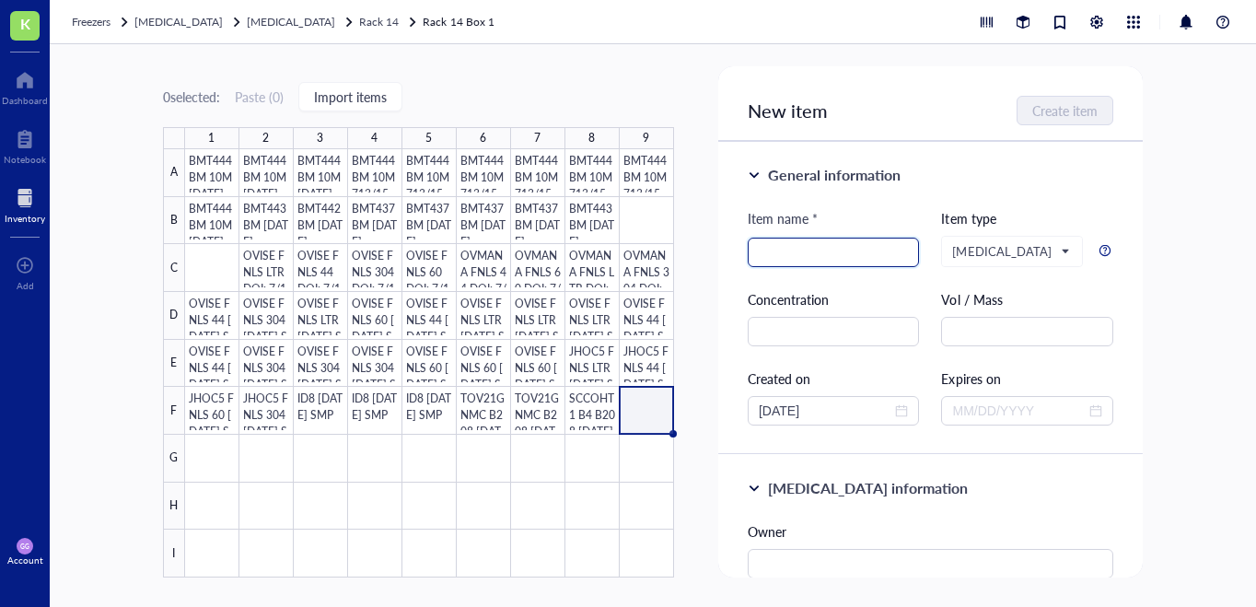
click at [809, 250] on input "search" at bounding box center [833, 252] width 150 height 28
paste input "SCCOHT1 B4 B208 [DATE]"
click at [826, 252] on input "SCCOHT1 B4 B208 [DATE]" at bounding box center [833, 252] width 150 height 28
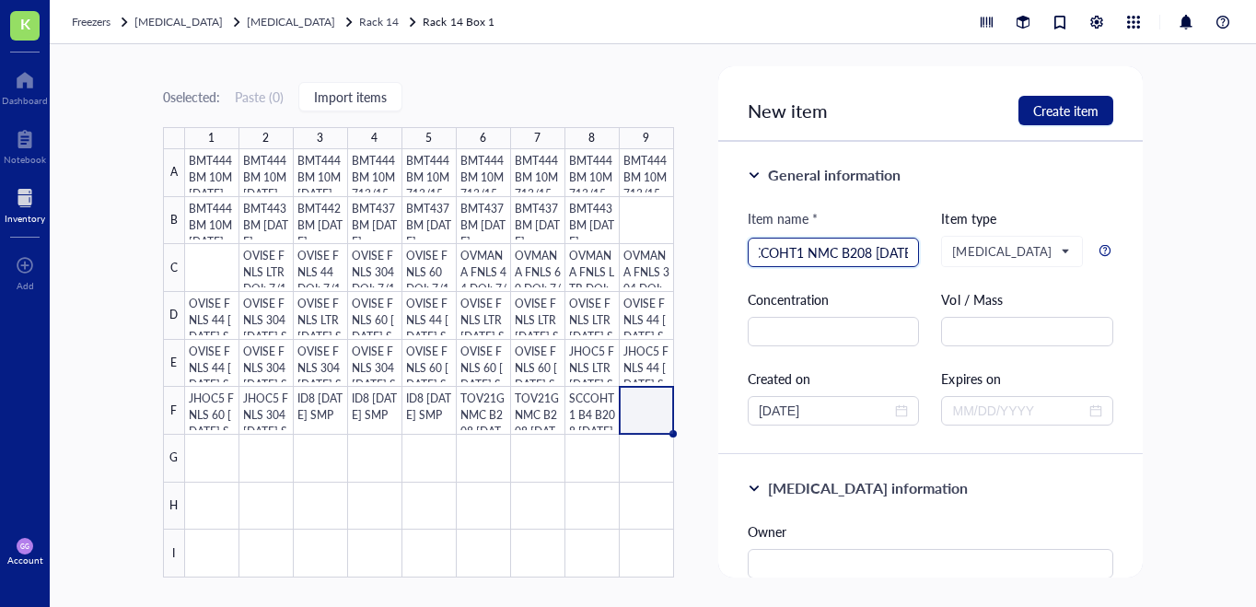
scroll to position [0, 20]
click at [868, 252] on input "SCCOHT1 NMC B208 [DATE]" at bounding box center [833, 252] width 150 height 28
click at [833, 251] on input "SCCOHT1 NMC B208 SGRNA2 [DATE]" at bounding box center [833, 252] width 150 height 28
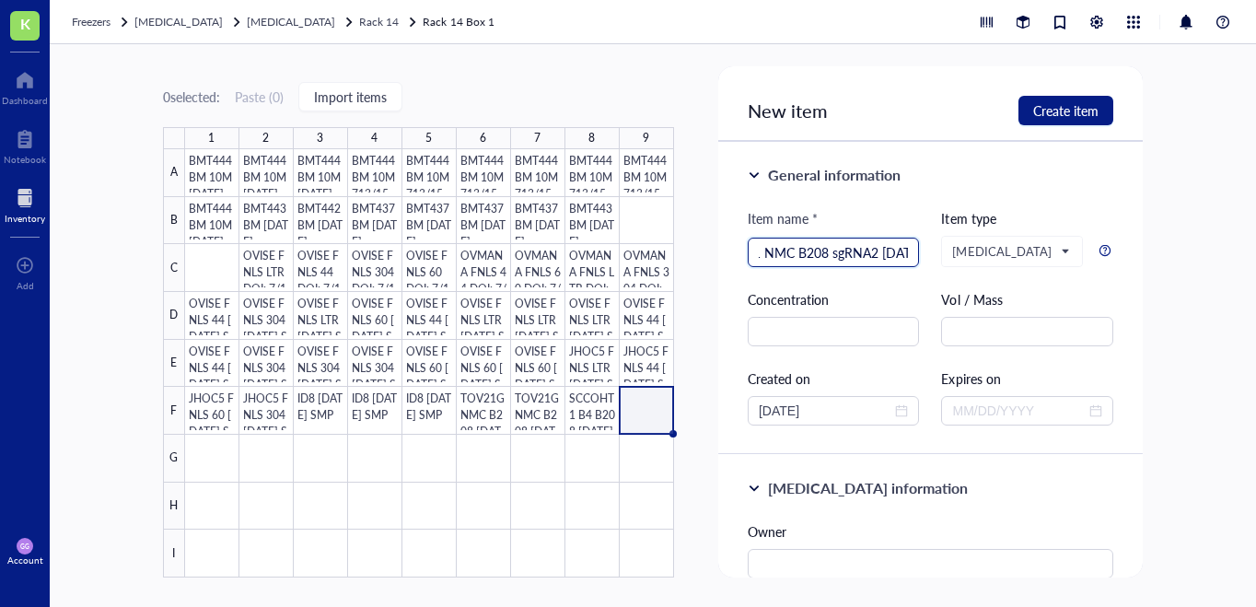
click at [833, 251] on input "SCCOHT1 NMC B208 sgRNA2 [DATE]" at bounding box center [833, 252] width 150 height 28
type input "SCCOHT1 NMC B208 sgRNA2 [DATE]"
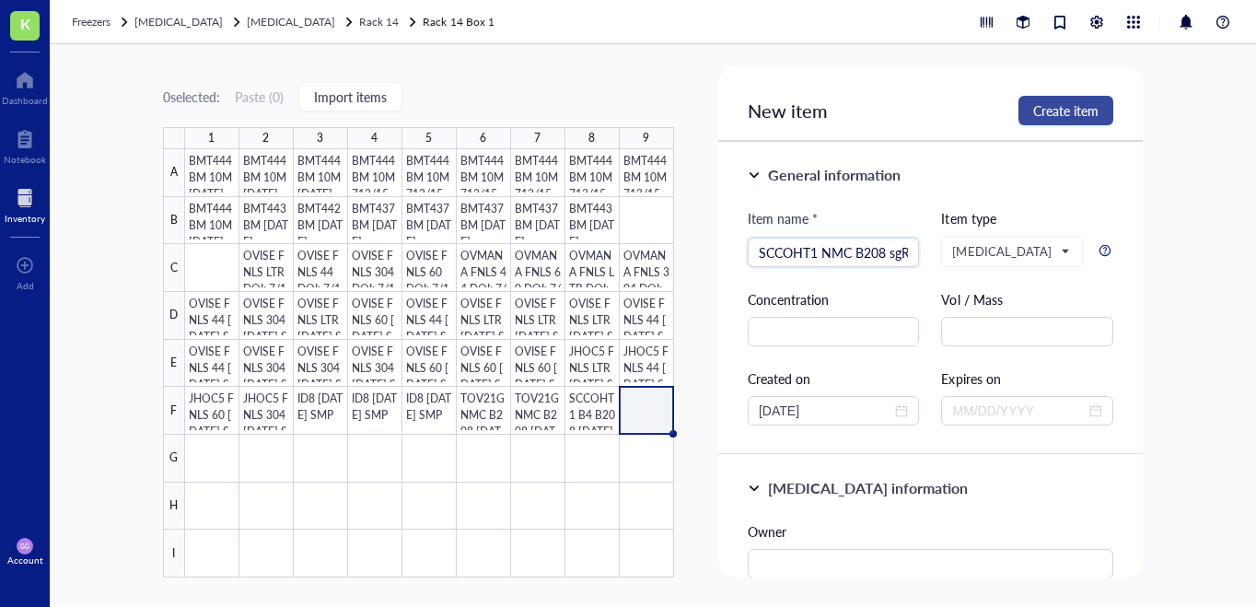
click at [1076, 112] on span "Create item" at bounding box center [1065, 110] width 65 height 15
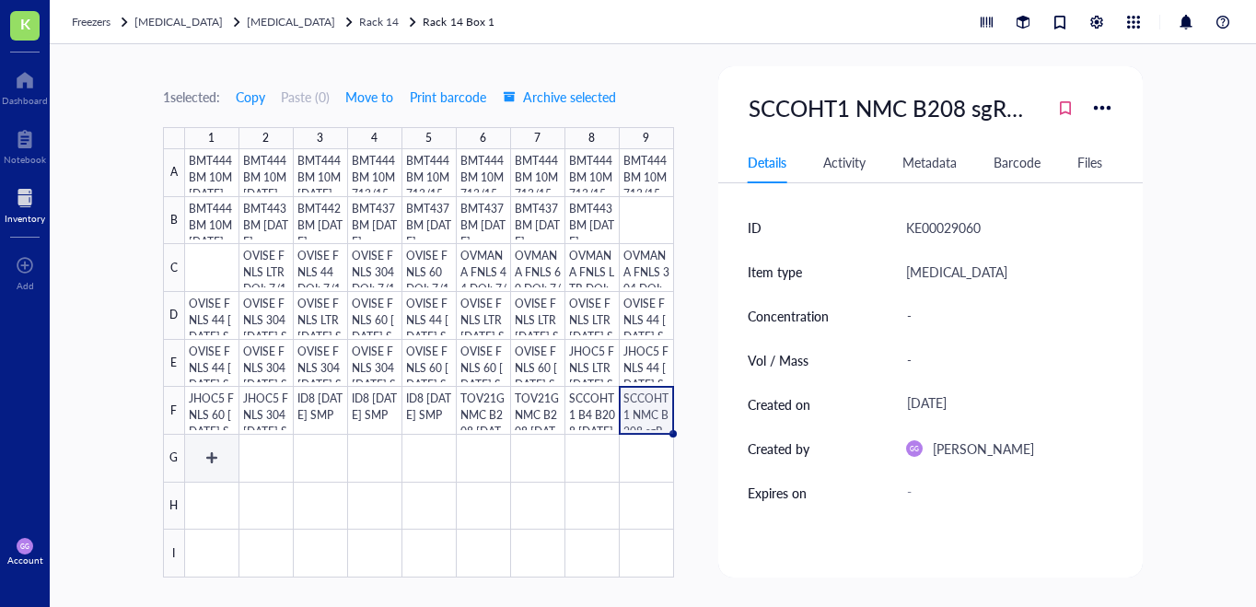
click at [211, 456] on div at bounding box center [429, 363] width 489 height 428
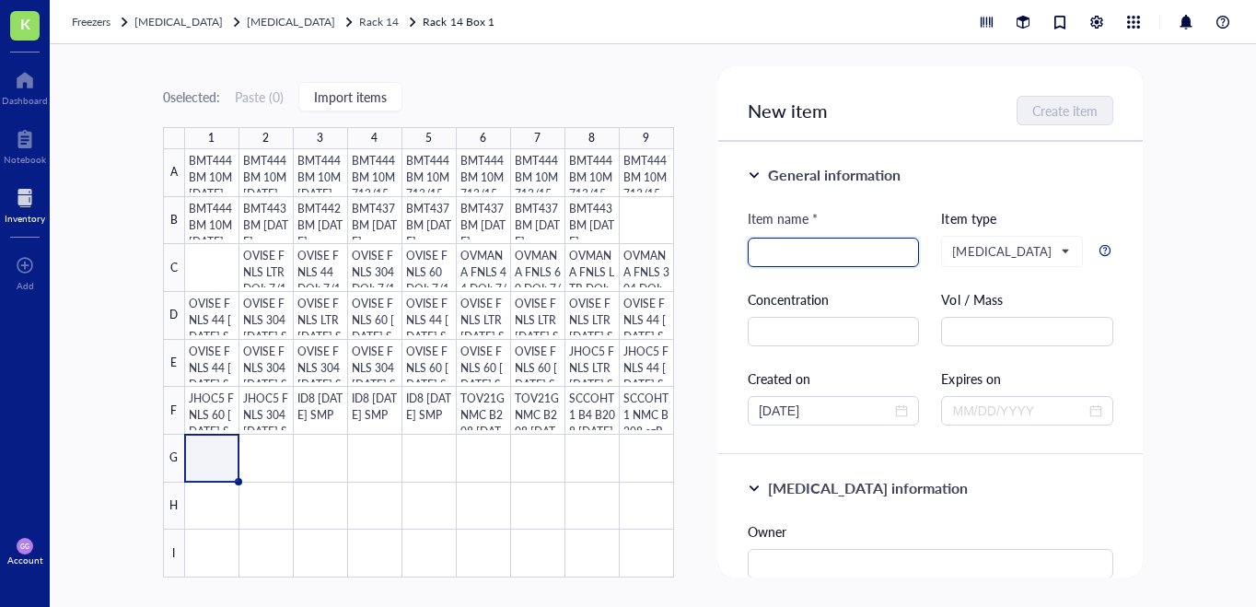
click at [819, 243] on input "search" at bounding box center [833, 252] width 150 height 28
paste input "SCCOHT1 NMC B208 sgRNA2 [DATE]"
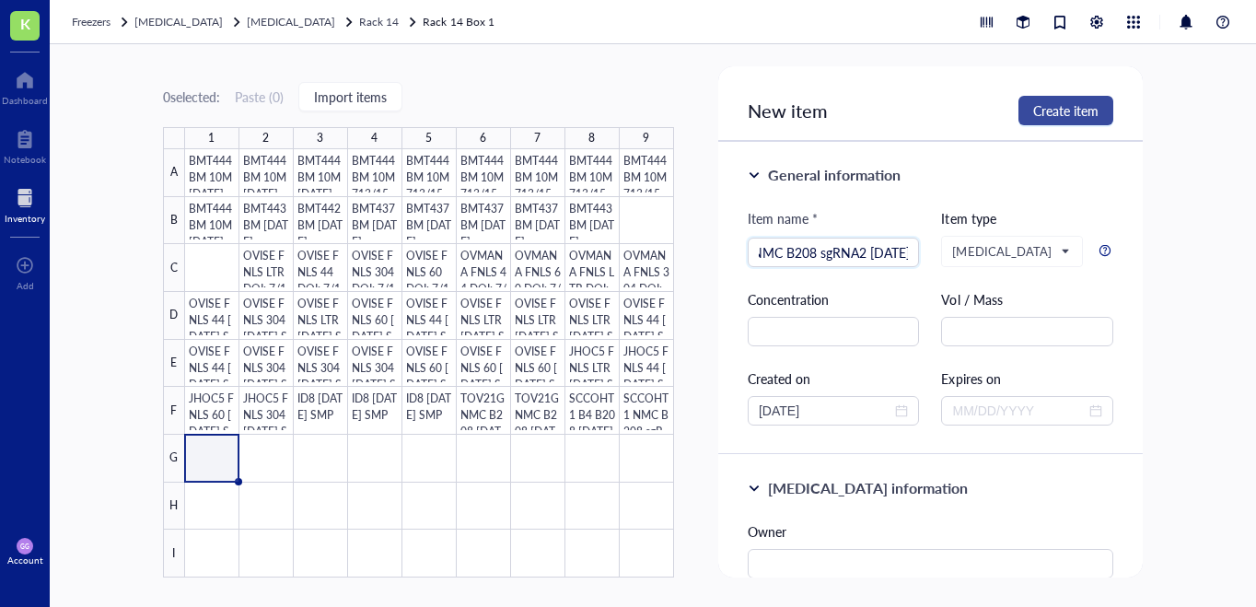
type input "SCCOHT1 NMC B208 sgRNA2 [DATE]"
click at [1053, 116] on span "Create item" at bounding box center [1065, 110] width 65 height 15
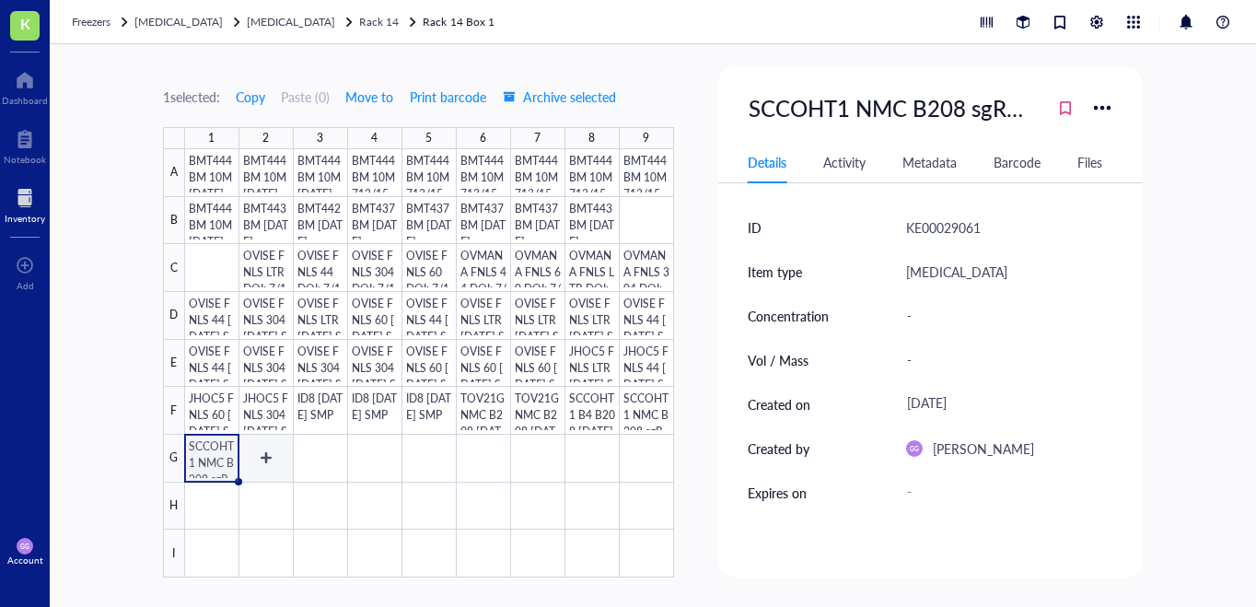
click at [269, 453] on div at bounding box center [429, 363] width 489 height 428
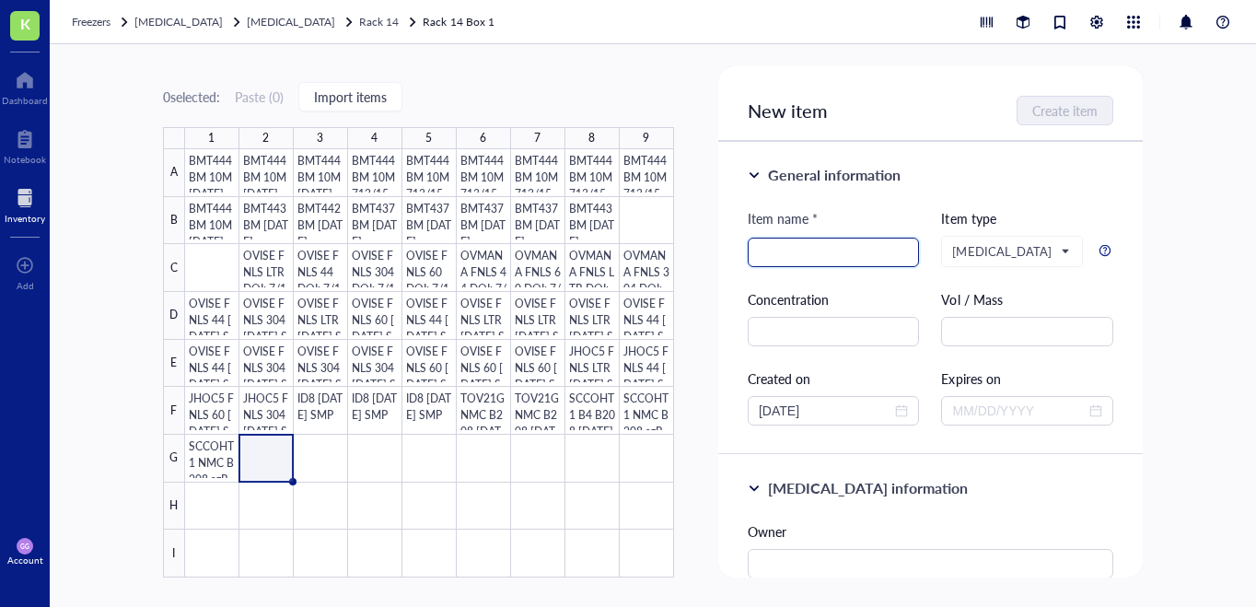
click at [768, 255] on input "search" at bounding box center [833, 252] width 150 height 28
paste input "SCCOHT1 NMC B208 sgRNA2 [DATE]"
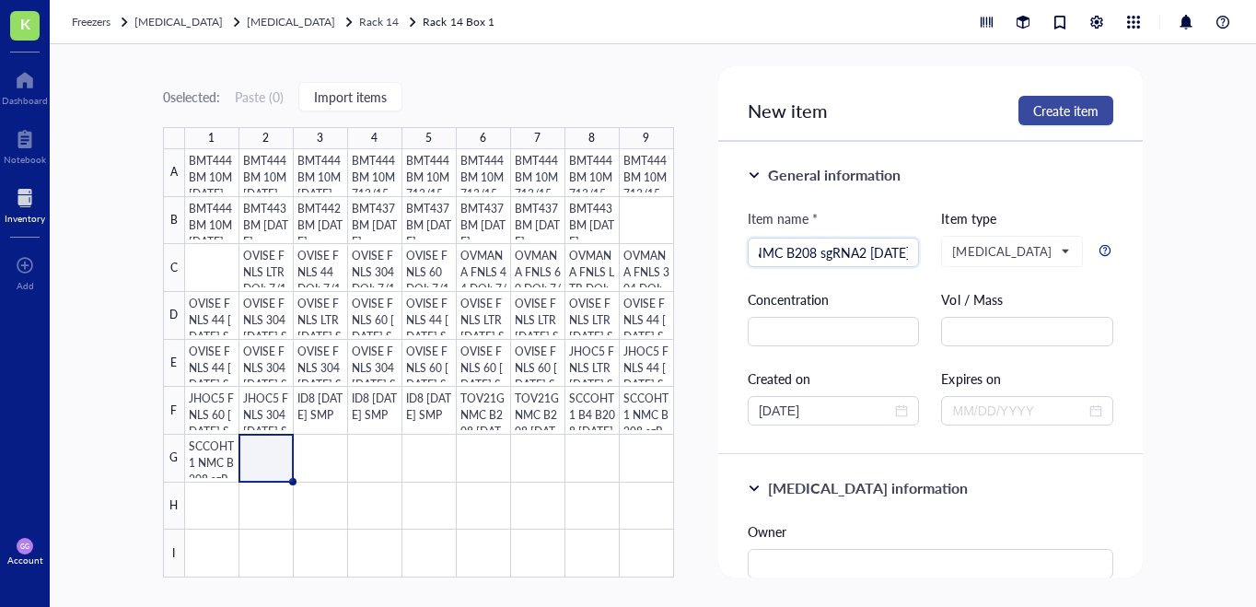
type input "SCCOHT1 NMC B208 sgRNA2 [DATE]"
click at [1068, 110] on span "Create item" at bounding box center [1065, 110] width 65 height 15
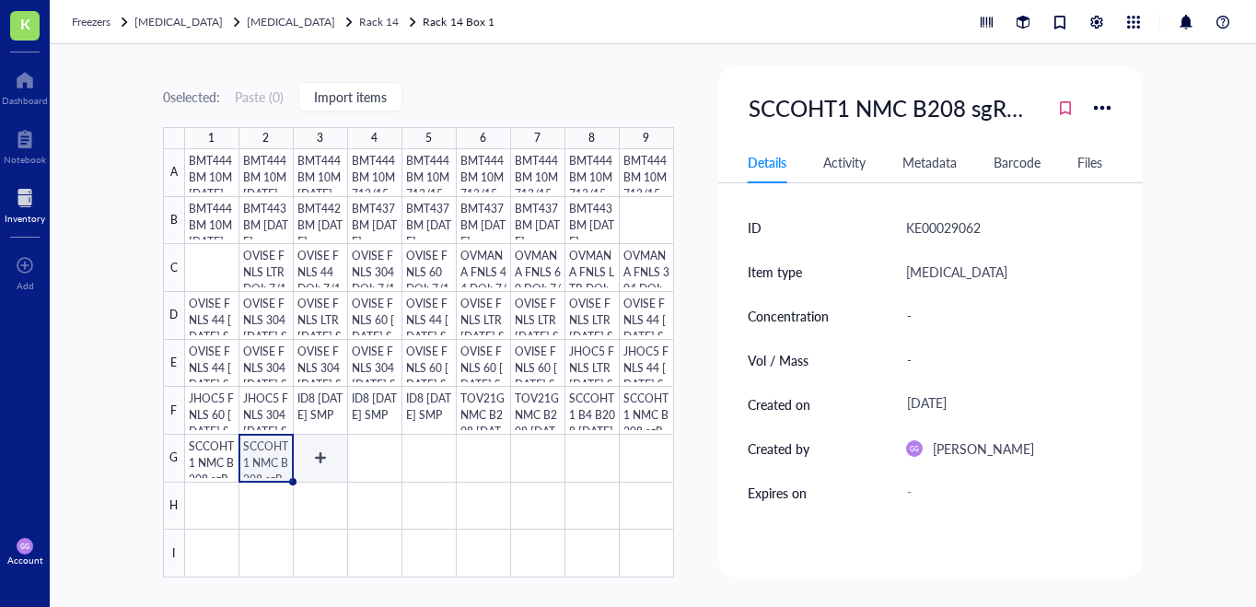
click at [321, 455] on div at bounding box center [429, 363] width 489 height 428
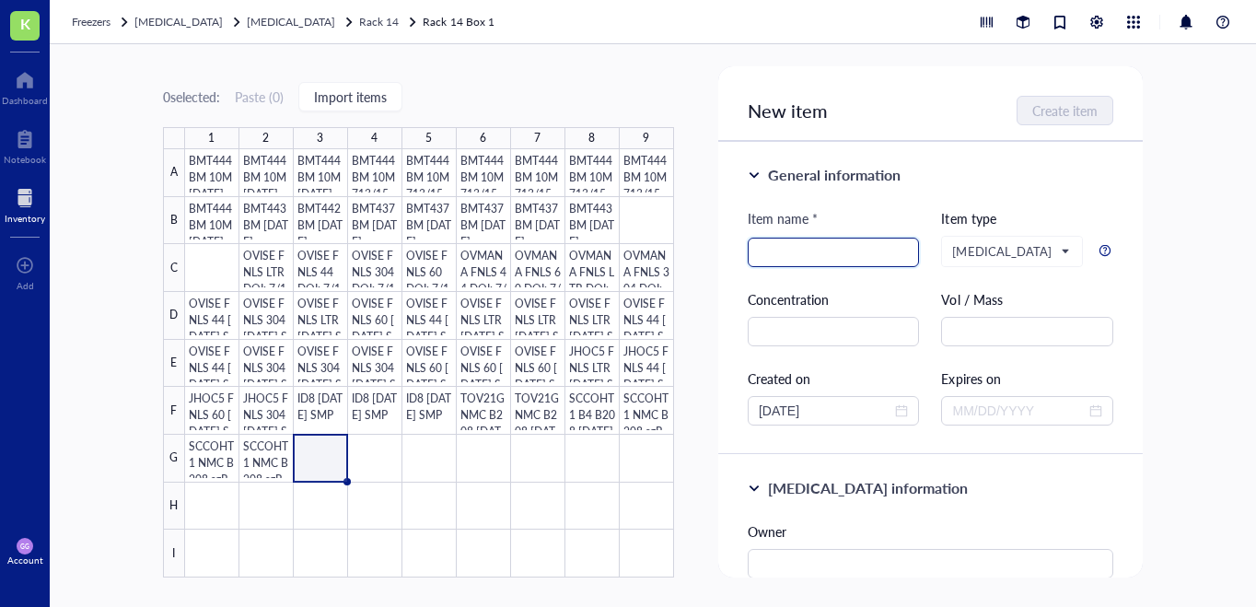
click at [777, 252] on input "search" at bounding box center [833, 252] width 150 height 28
paste input "SCCOHT1 NMC B208 sgRNA2 [DATE]"
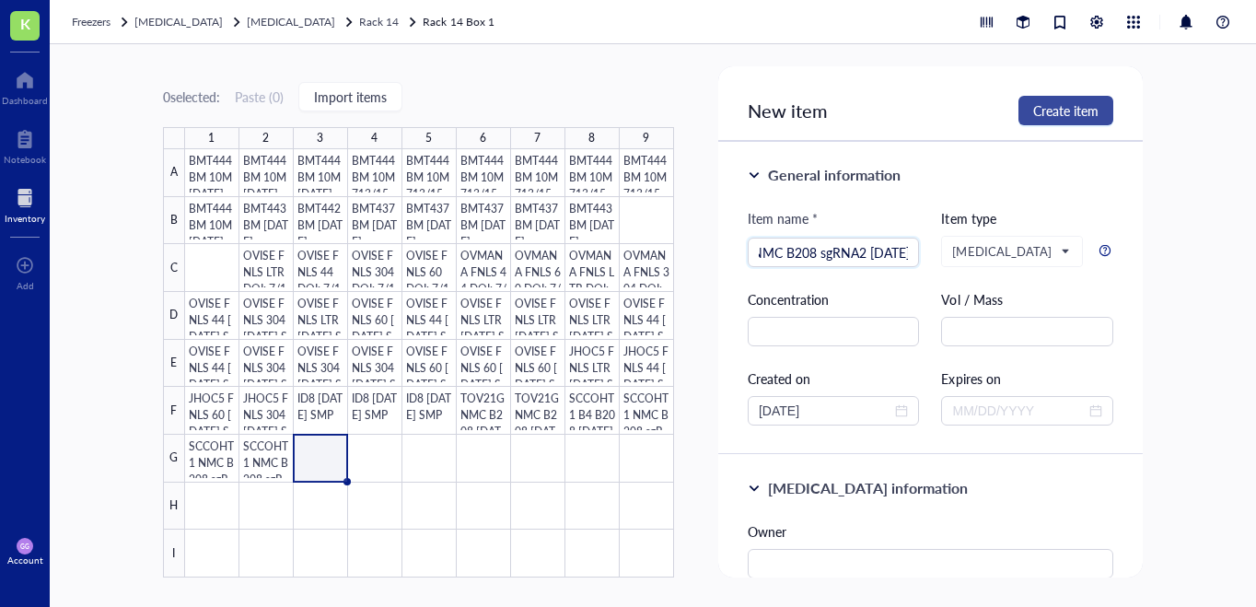
type input "SCCOHT1 NMC B208 sgRNA2 [DATE]"
click at [1042, 115] on span "Create item" at bounding box center [1065, 110] width 65 height 15
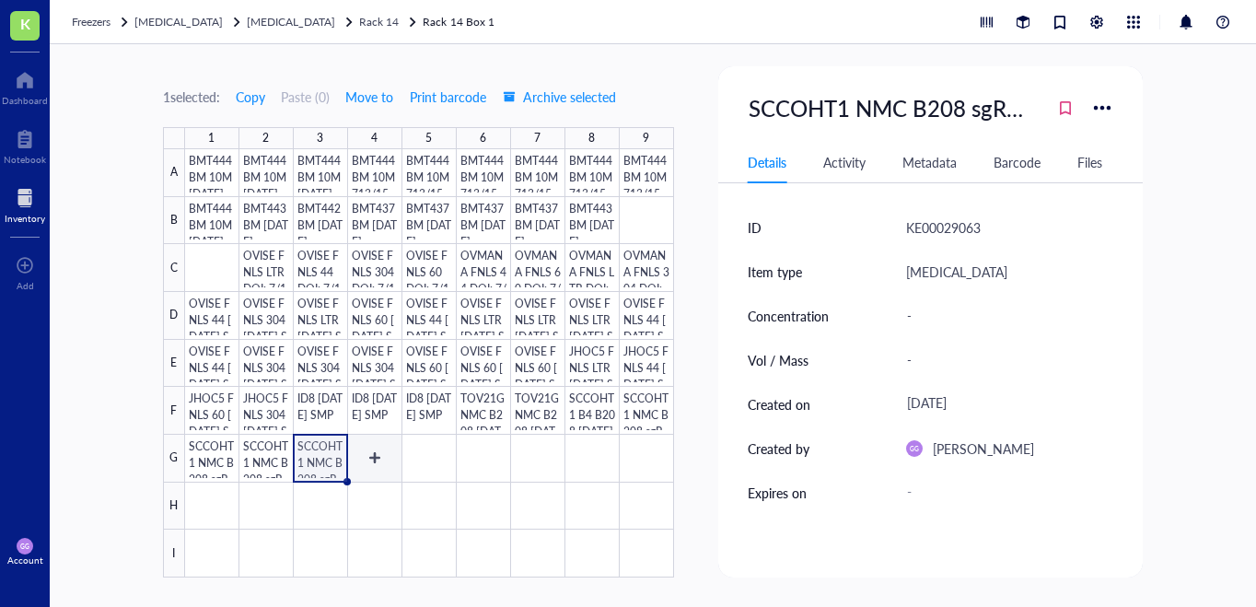
click at [370, 452] on div at bounding box center [429, 363] width 489 height 428
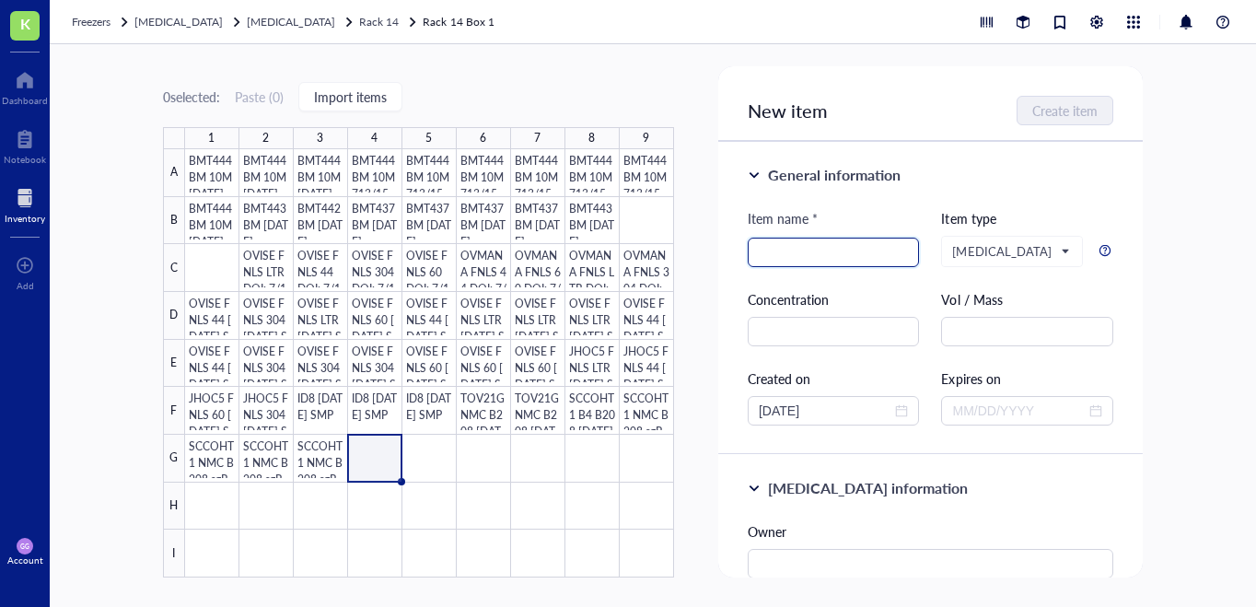
click at [789, 252] on input "search" at bounding box center [833, 252] width 150 height 28
paste input "SCCOHT1 NMC B208 sgRNA2 [DATE]"
click at [863, 254] on input "SCCOHT1 NMC B208 sgRNA2 [DATE]" at bounding box center [833, 252] width 150 height 28
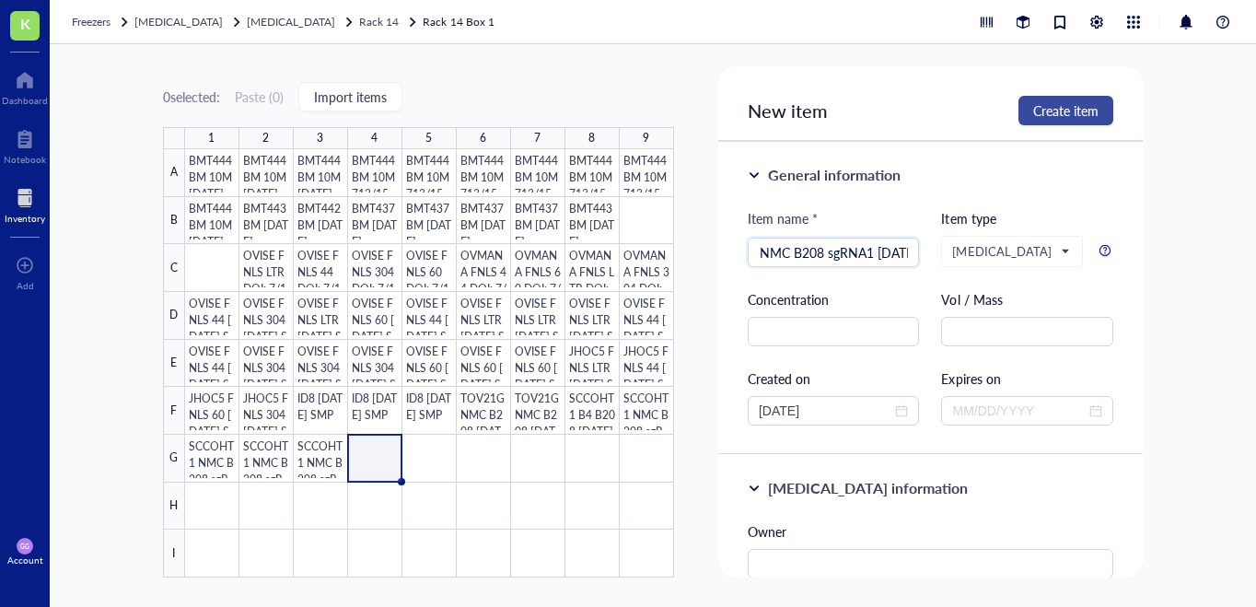
type input "SCCOHT1 NMC B208 sgRNA1 [DATE]"
click at [1071, 110] on span "Create item" at bounding box center [1065, 110] width 65 height 15
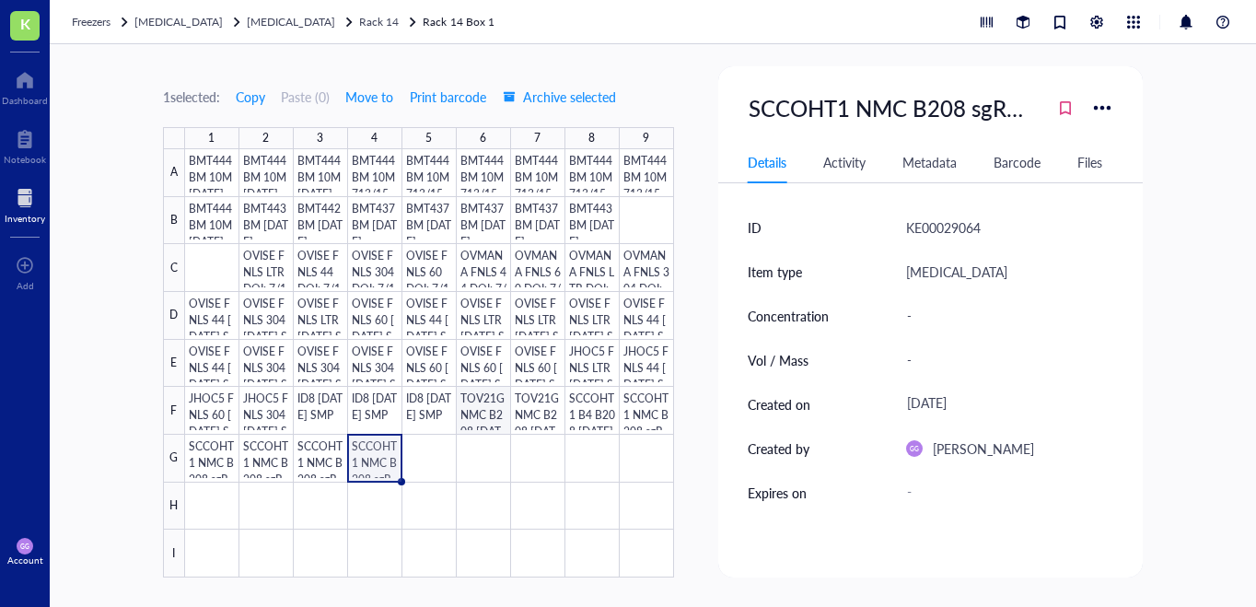
click at [481, 419] on div at bounding box center [429, 363] width 489 height 428
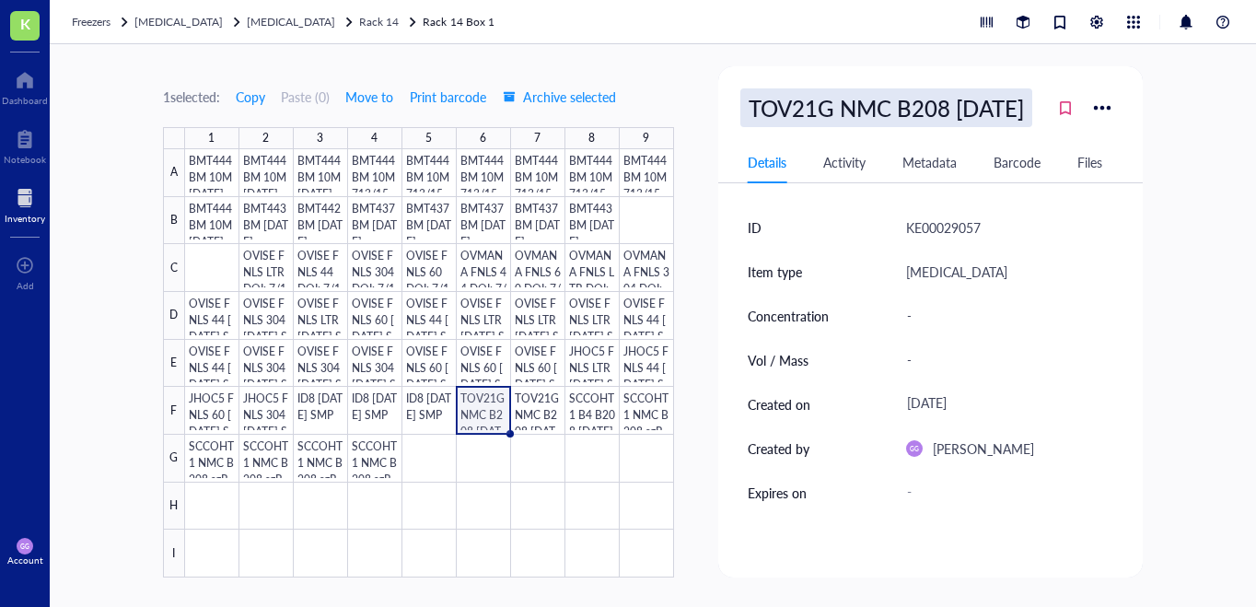
click at [851, 106] on div "TOV21G NMC B208 [DATE]" at bounding box center [886, 107] width 292 height 39
click at [851, 106] on input "TOV21G NMC B208 [DATE]" at bounding box center [889, 107] width 297 height 37
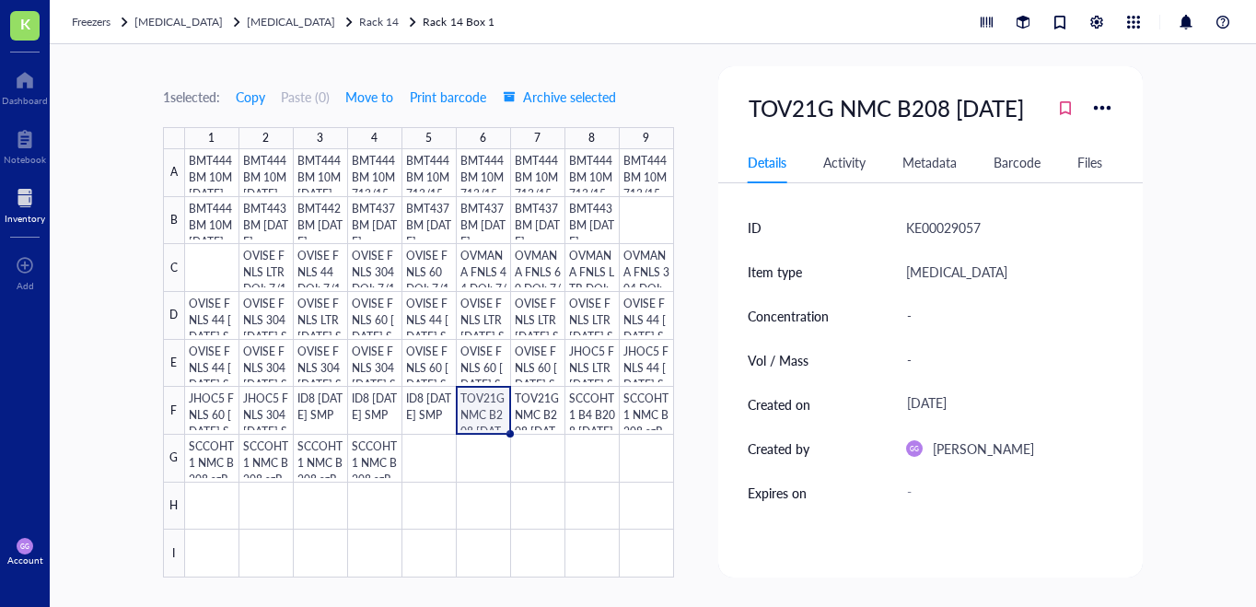
click at [1003, 70] on div "TOV21G NMC B208 [DATE] Details Activity Metadata Barcode Files ID KE00029057 It…" at bounding box center [930, 321] width 424 height 511
click at [426, 457] on div at bounding box center [429, 363] width 489 height 428
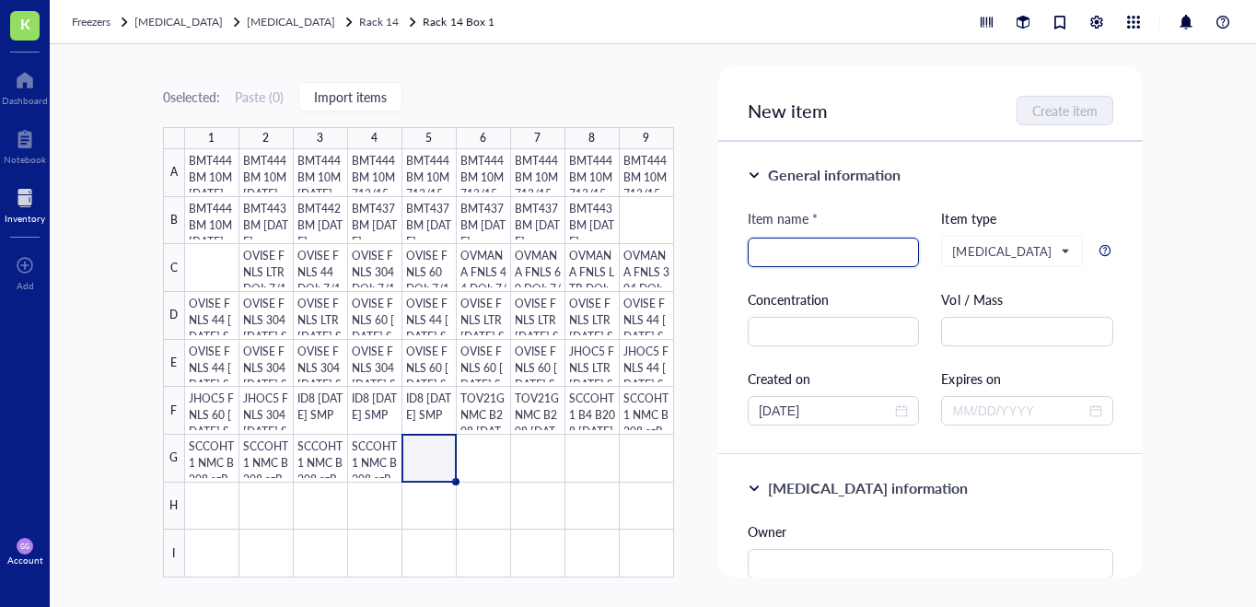
click at [791, 252] on input "search" at bounding box center [833, 252] width 150 height 28
paste input "TOV21G NMC B208 [DATE]"
click at [868, 255] on input "TOV21G NMC B208 [DATE]" at bounding box center [833, 252] width 150 height 28
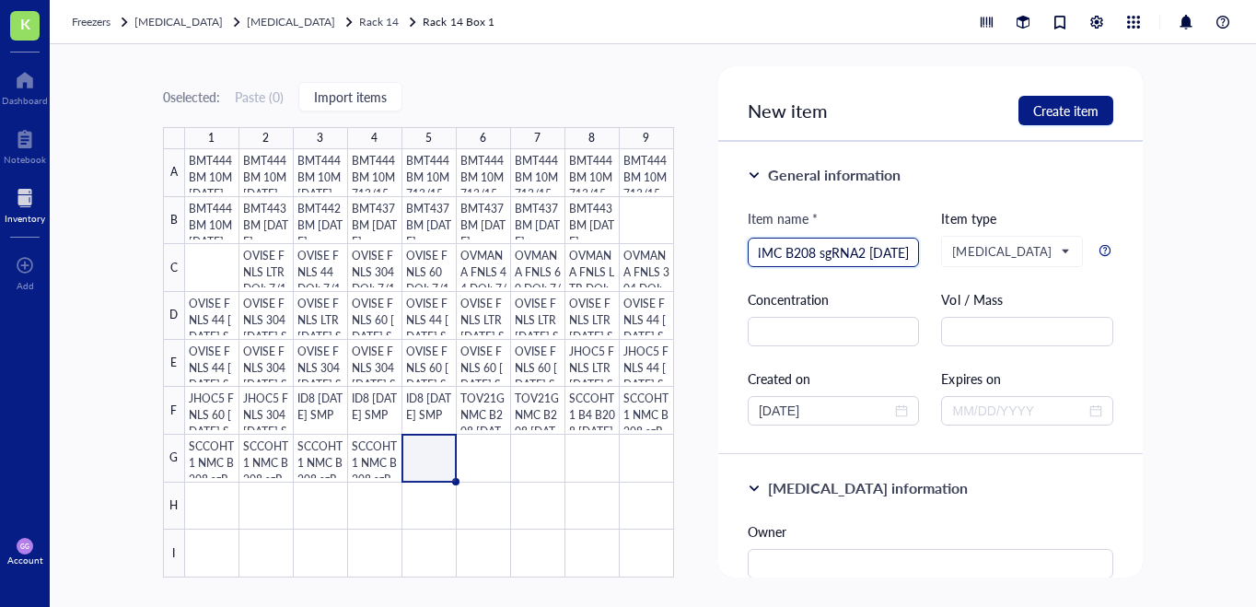
click at [885, 255] on input "TOV21G NMC B208 sgRNA2 [DATE]" at bounding box center [833, 252] width 150 height 28
click at [857, 254] on input "TOV21G NMC B208 sgRNA2 [DATE]" at bounding box center [833, 252] width 150 height 28
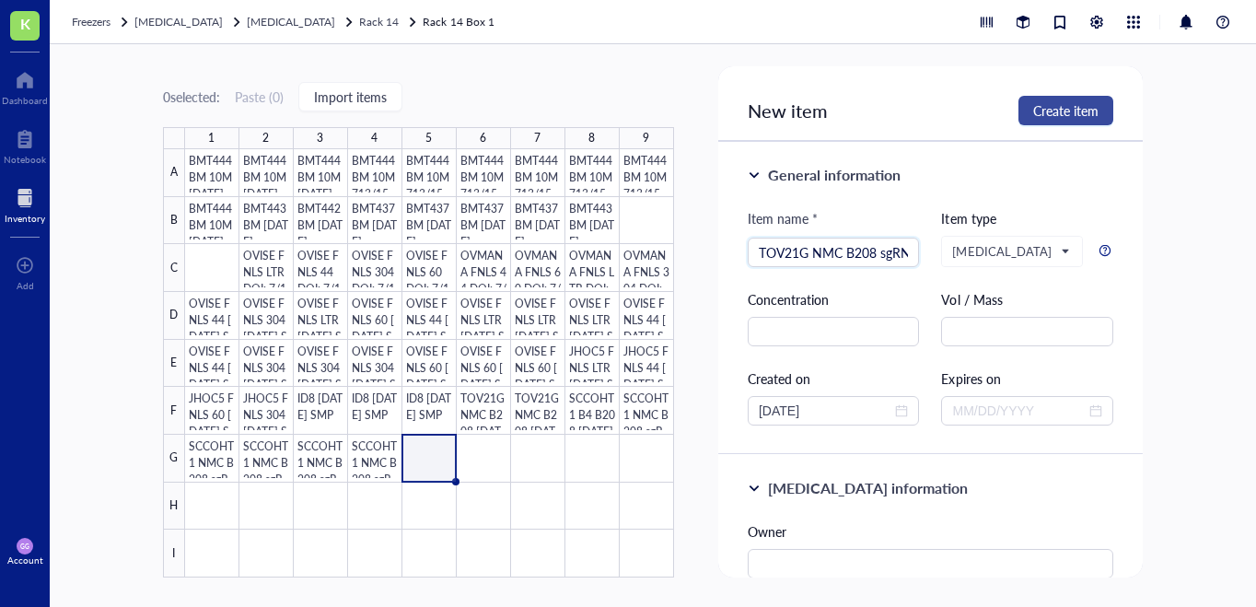
type input "TOV21G NMC B208 sgRNA2 [DATE]"
click at [1065, 110] on span "Create item" at bounding box center [1065, 110] width 65 height 15
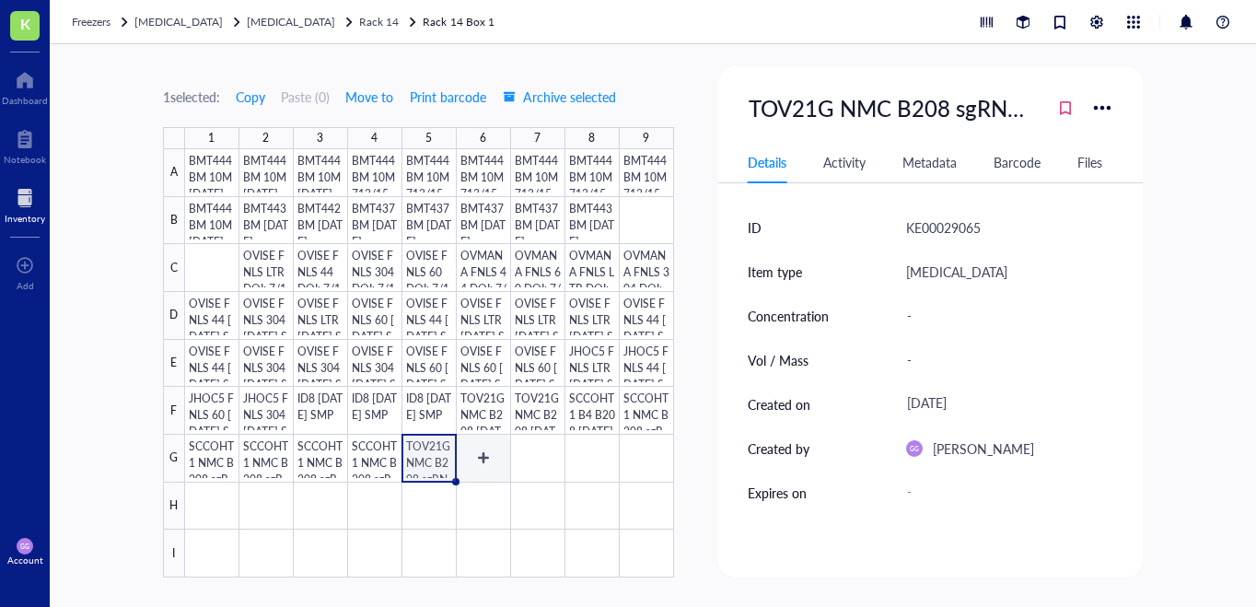
click at [484, 455] on div at bounding box center [429, 363] width 489 height 428
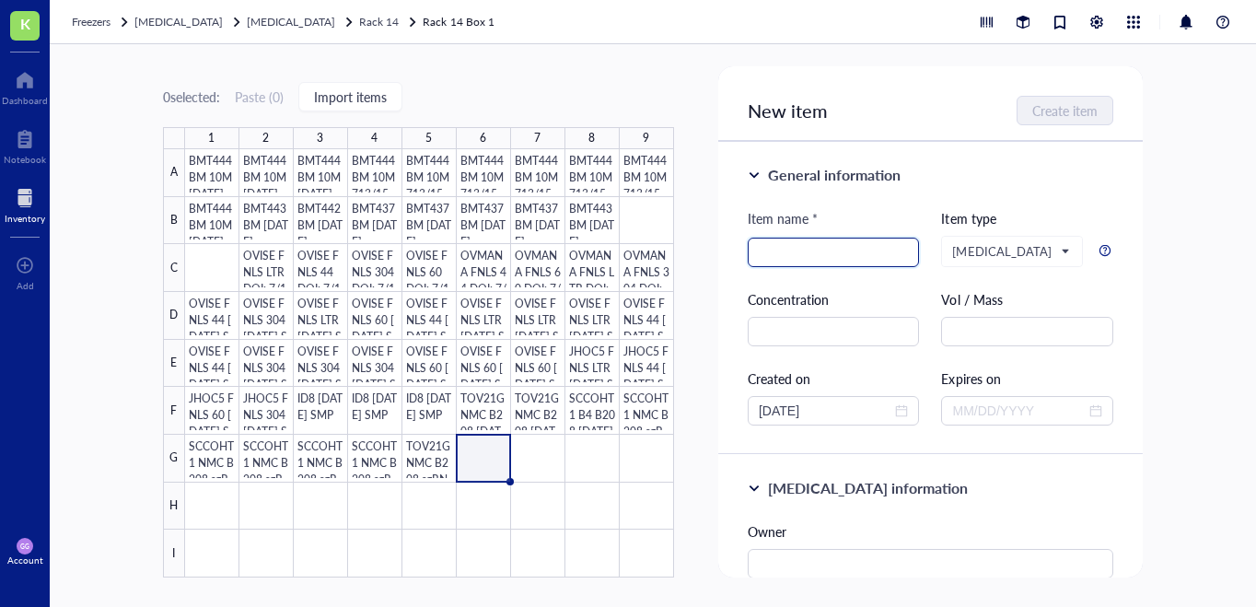
click at [767, 256] on input "search" at bounding box center [833, 252] width 150 height 28
paste input "TOV21G NMC B208 sgRNA2 [DATE]"
click at [857, 256] on input "TOV21G NMC B208 sgRNA2 [DATE]" at bounding box center [833, 252] width 150 height 28
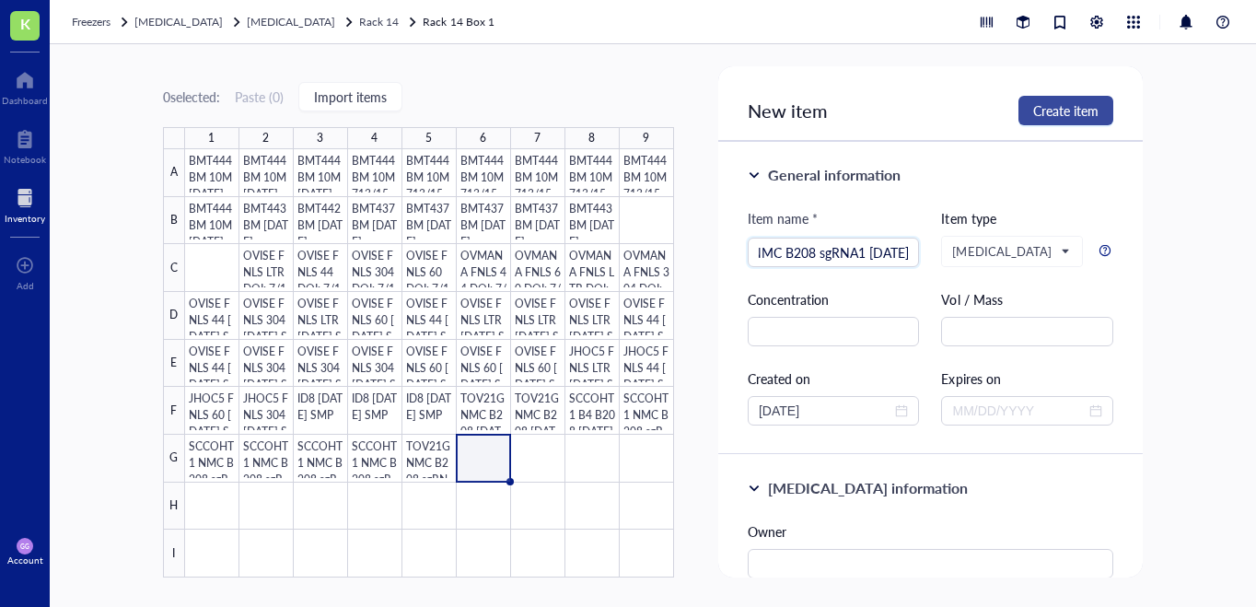
type input "TOV21G NMC B208 sgRNA1 [DATE]"
click at [1071, 103] on span "Create item" at bounding box center [1065, 110] width 65 height 15
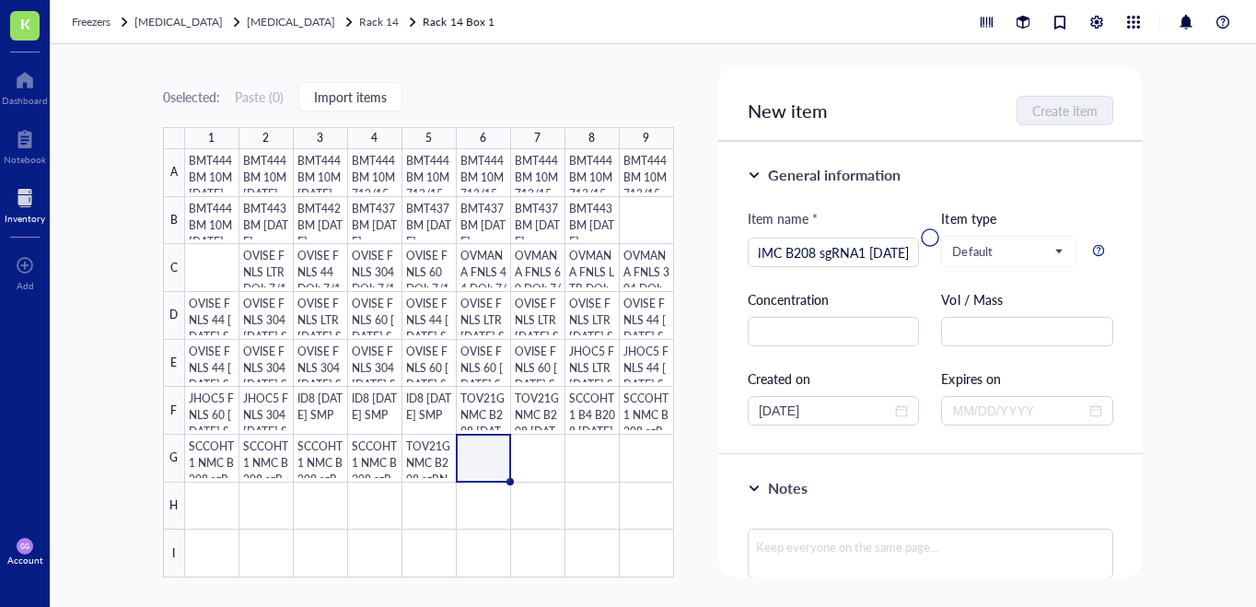
scroll to position [0, 0]
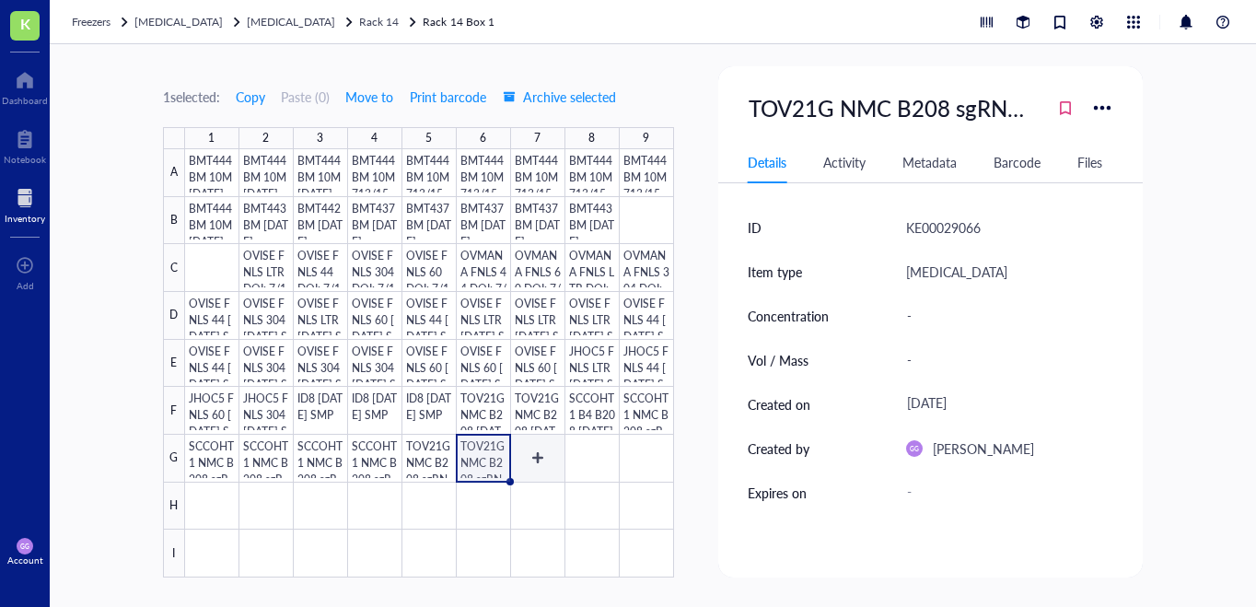
click at [536, 457] on div at bounding box center [429, 363] width 489 height 428
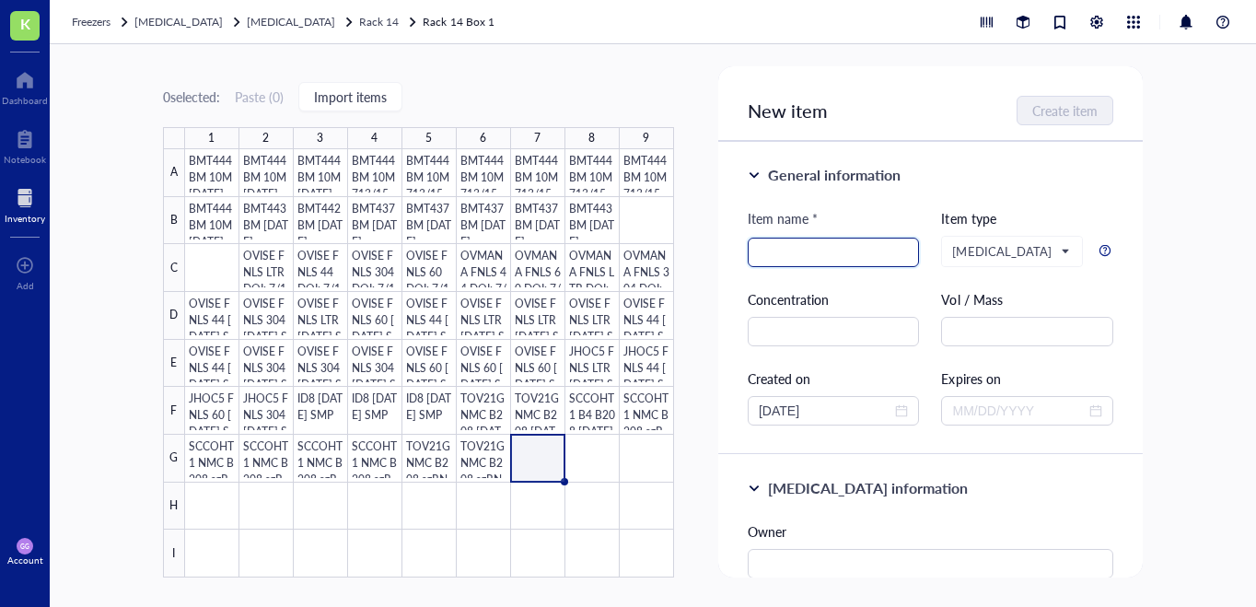
click at [788, 246] on input "search" at bounding box center [833, 252] width 150 height 28
paste input "TOV21G NMC B208 sgRNA2 [DATE]"
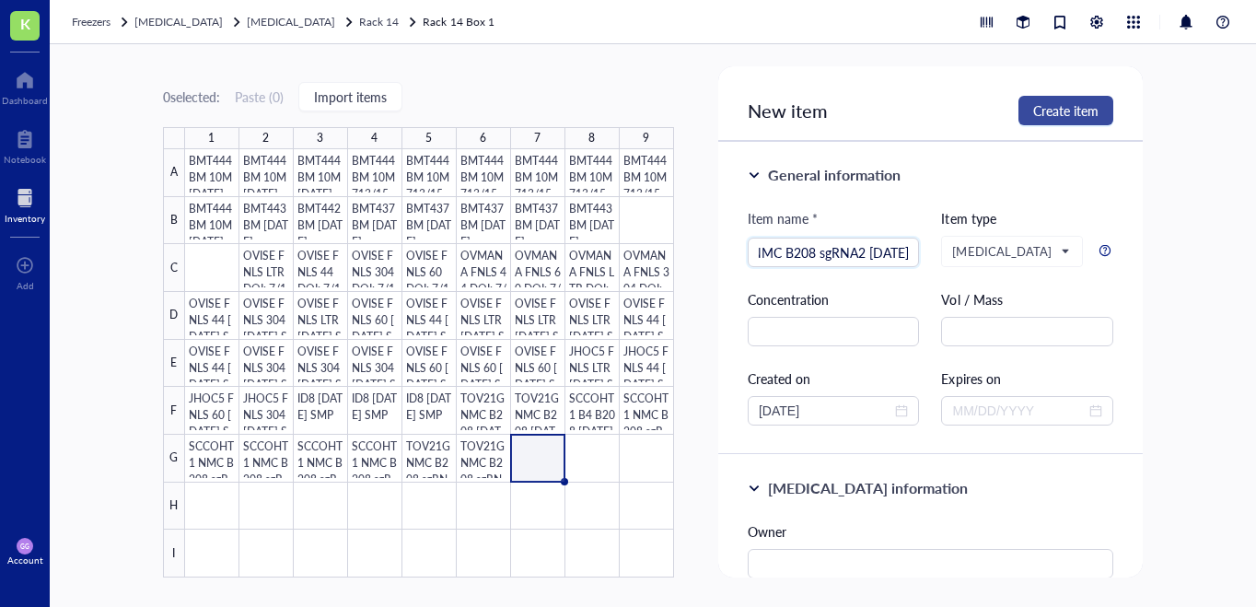
type input "TOV21G NMC B208 sgRNA2 [DATE]"
click at [1062, 112] on span "Create item" at bounding box center [1065, 110] width 65 height 15
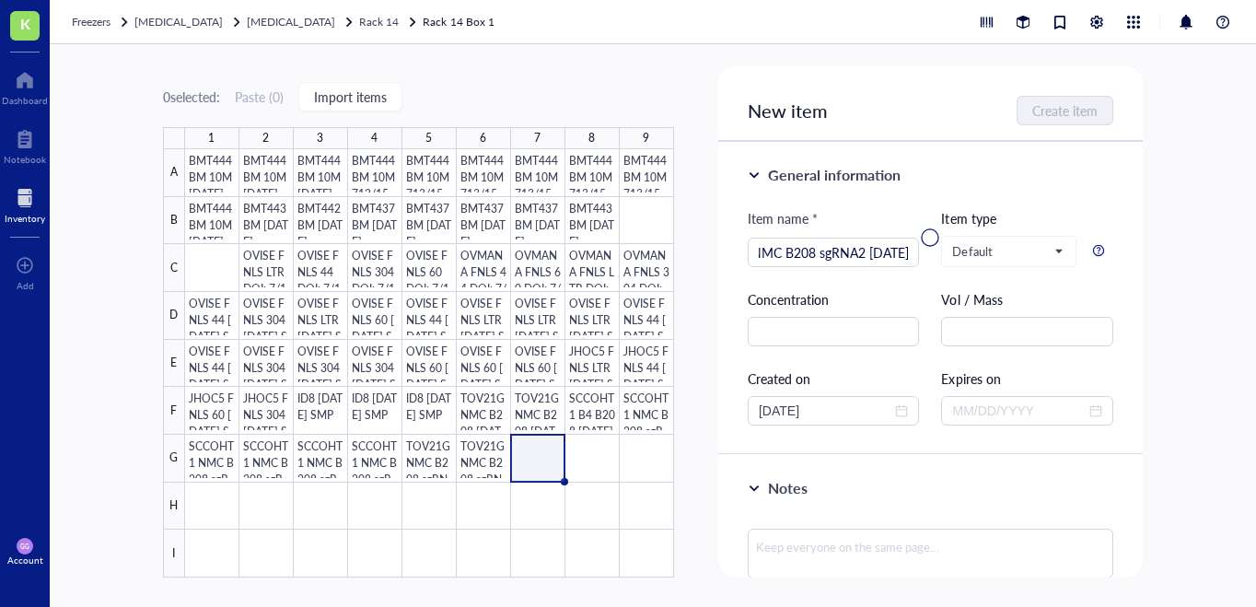
scroll to position [0, 0]
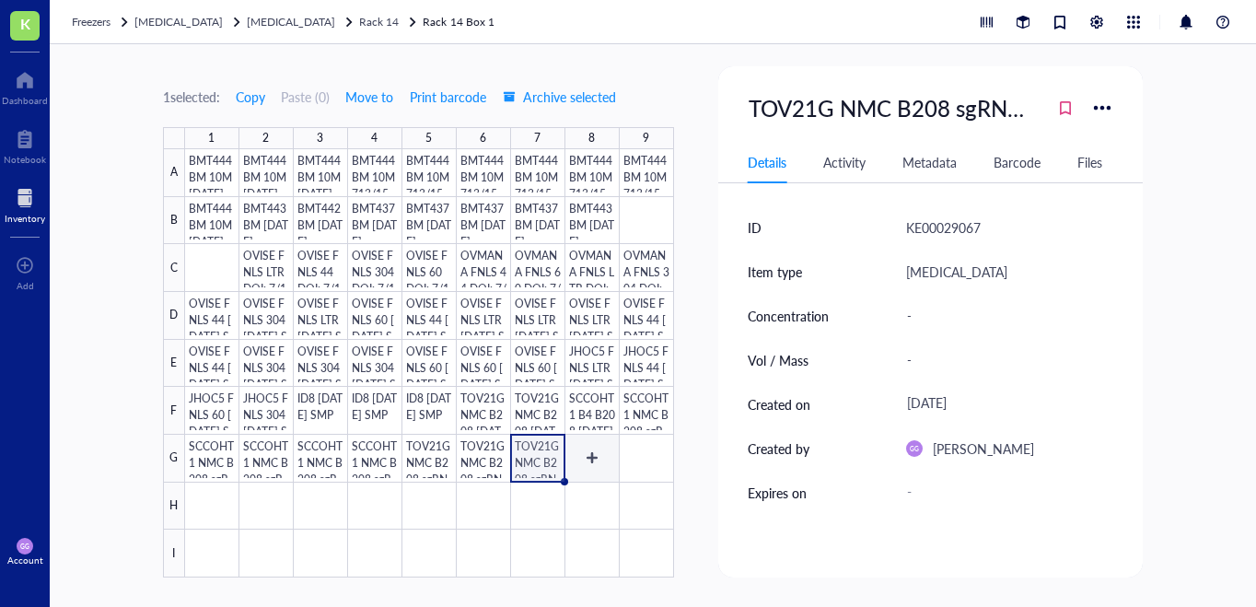
click at [585, 455] on div at bounding box center [429, 363] width 489 height 428
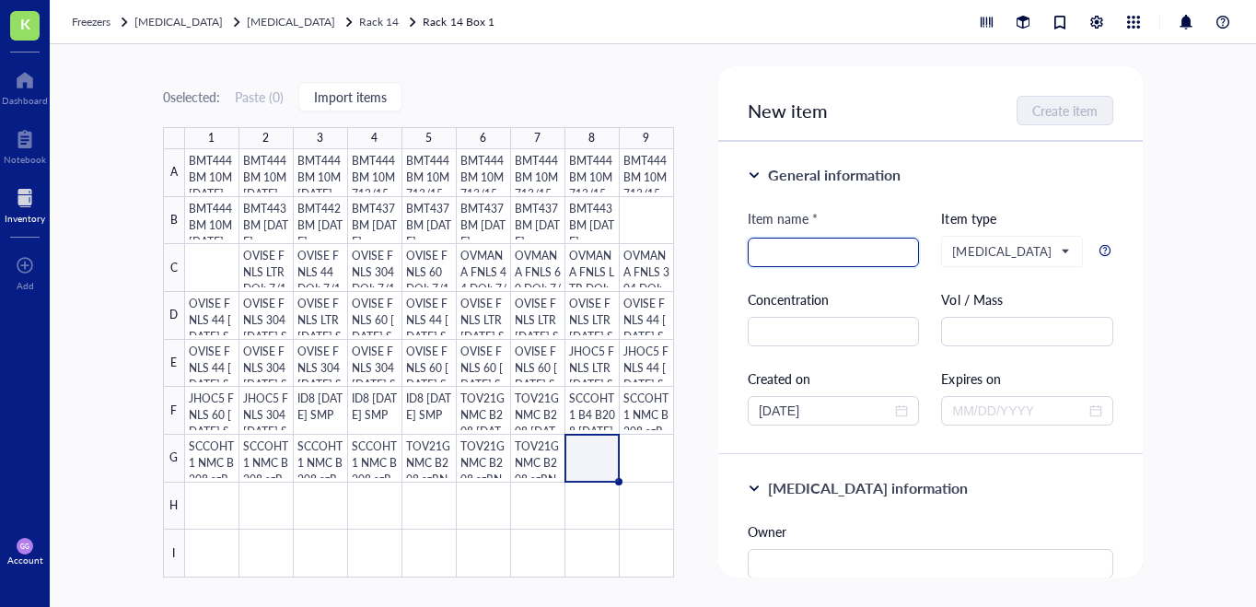
click at [781, 253] on input "search" at bounding box center [833, 252] width 150 height 28
paste input "TOV21G NMC B208 sgRNA2 [DATE]"
click at [837, 256] on input "TOV21G NMC B208 sgRNA2 [DATE]" at bounding box center [833, 252] width 150 height 28
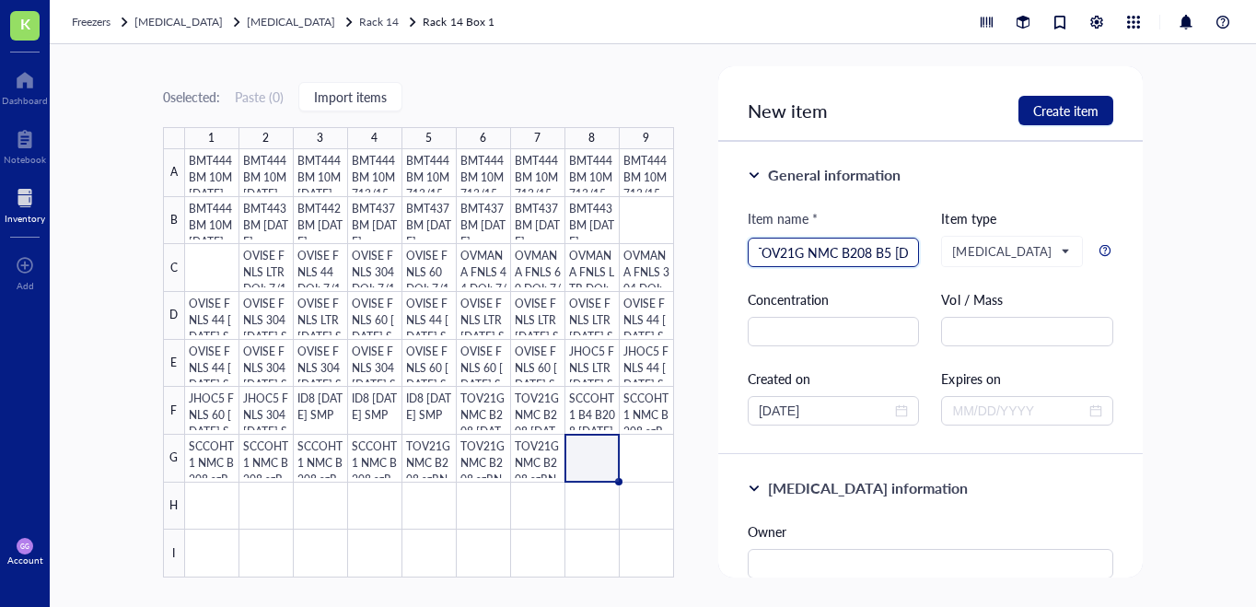
scroll to position [0, 0]
type input "TOV21G NMC B208 B5 [DATE]"
click at [1071, 110] on span "Create item" at bounding box center [1065, 110] width 65 height 15
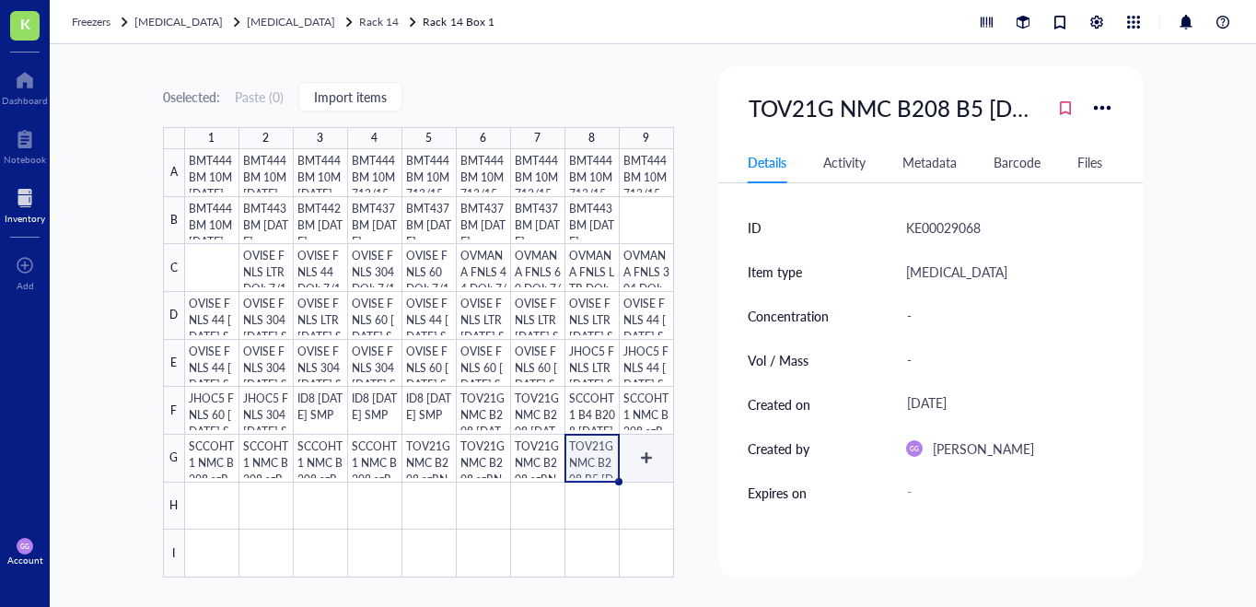
click at [648, 455] on div at bounding box center [429, 363] width 489 height 428
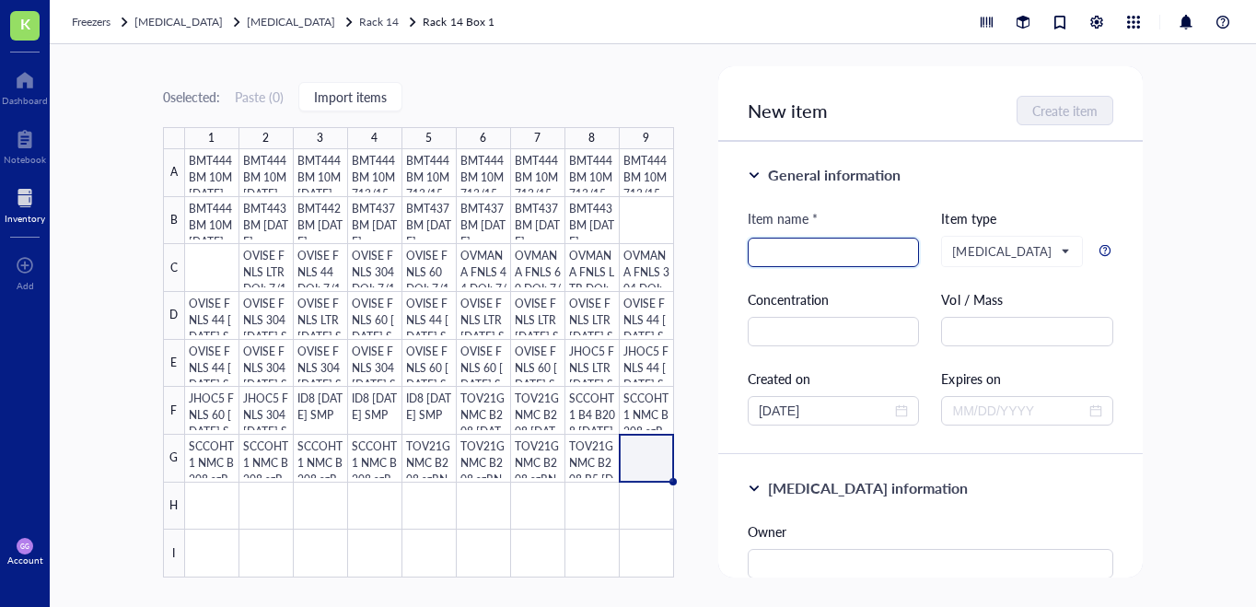
click at [793, 258] on input "search" at bounding box center [833, 252] width 150 height 28
type input "V"
paste input "TOV21G NMC B208 sgRNA2 [DATE]"
click at [824, 256] on input "TOV21G NMC B208 sgRNA2 [DATE]" at bounding box center [833, 252] width 150 height 28
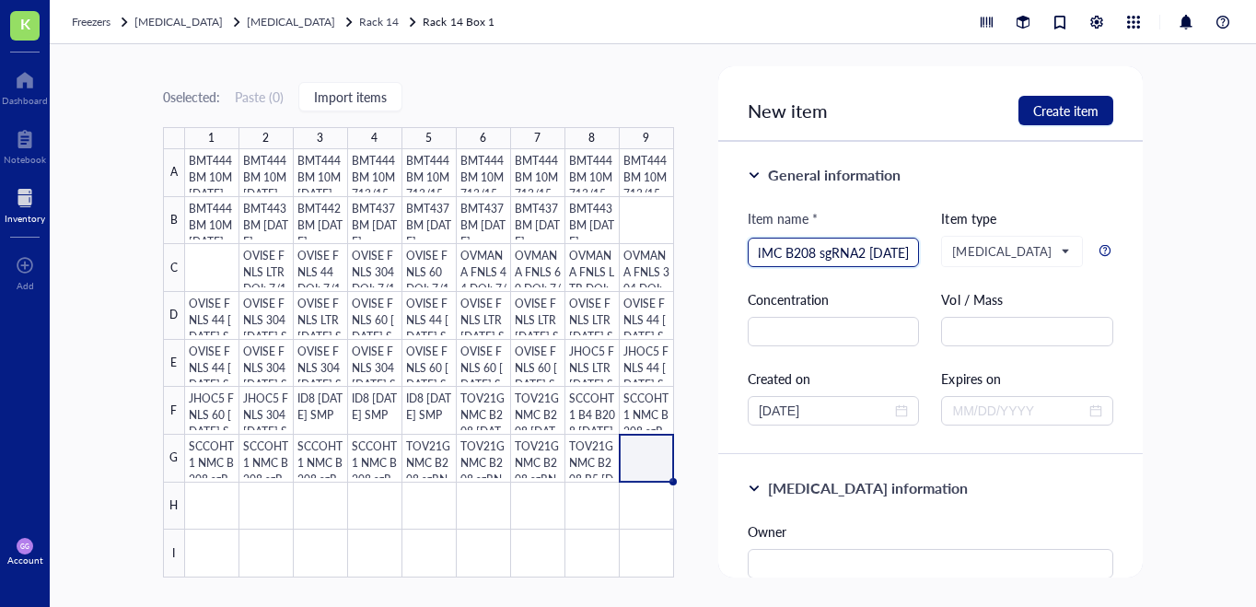
click at [824, 256] on input "TOV21G NMC B208 sgRNA2 [DATE]" at bounding box center [833, 252] width 150 height 28
type input "TOV21G NMC B208 B5 [DATE]"
click at [1059, 110] on span "Create item" at bounding box center [1065, 110] width 65 height 15
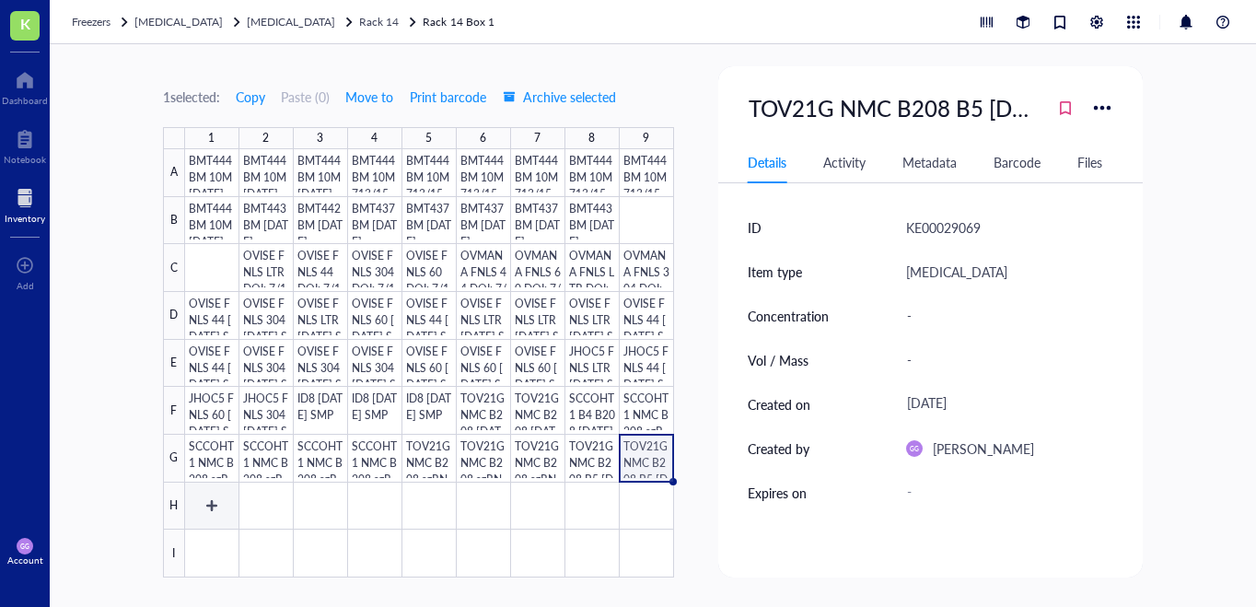
click at [206, 507] on div at bounding box center [429, 363] width 489 height 428
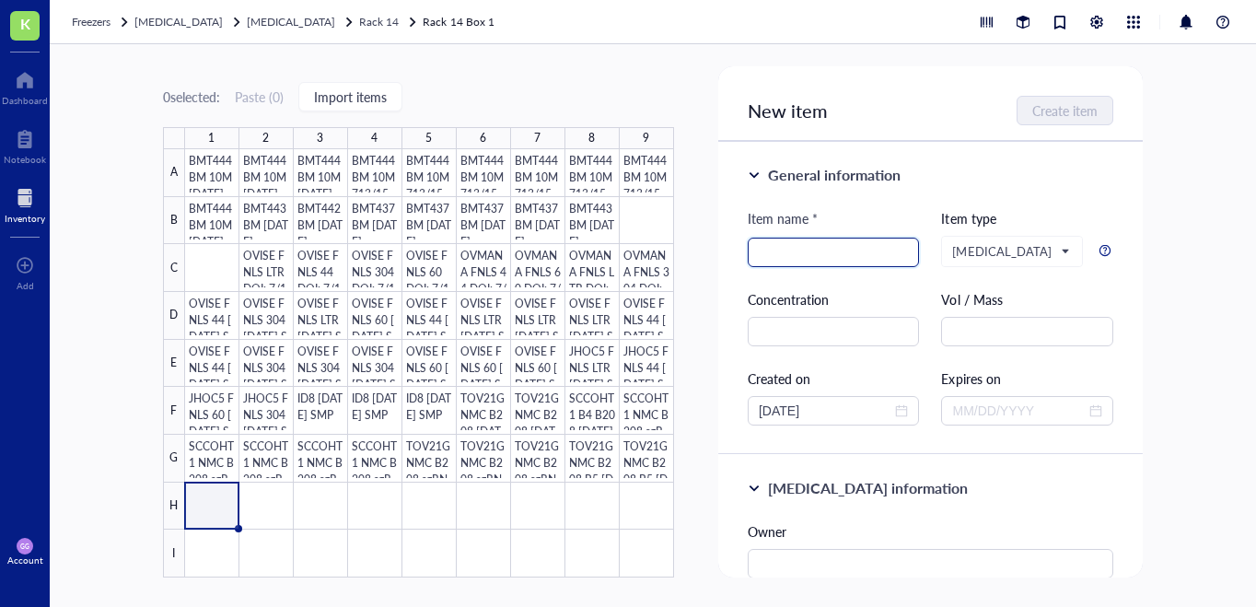
click at [765, 257] on input "search" at bounding box center [833, 252] width 150 height 28
paste input "TOV21G NMC B208 sgRNA2 [DATE]"
click at [854, 253] on input "TOV21G NMC B208 sgRNA2 [DATE]" at bounding box center [833, 252] width 150 height 28
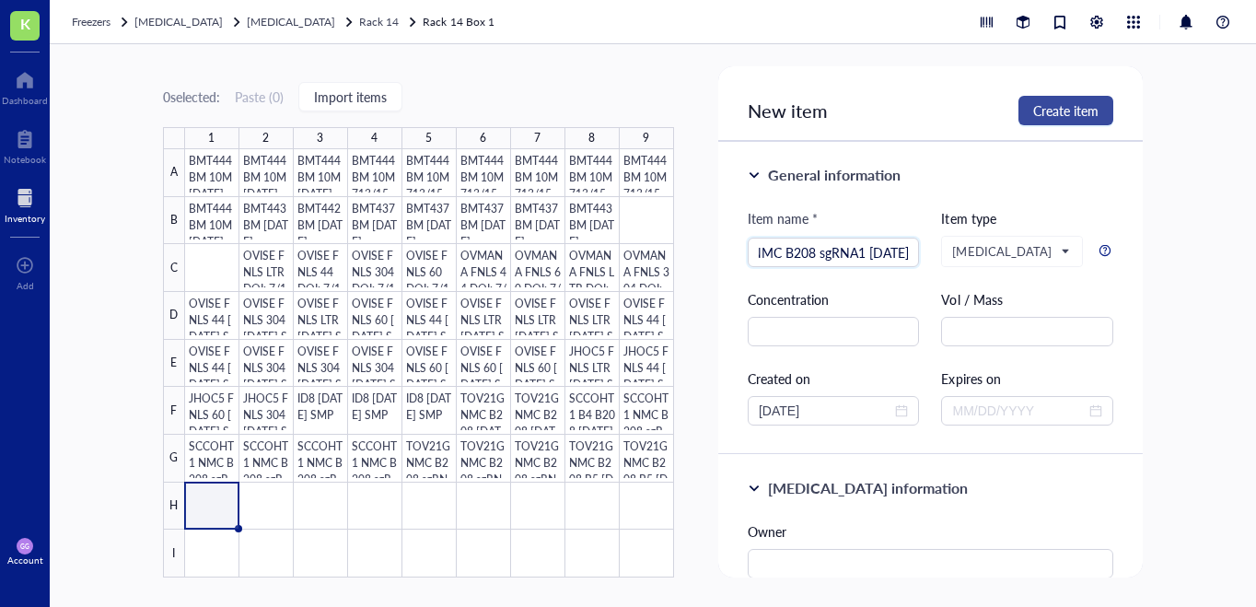
type input "TOV21G NMC B208 sgRNA1 [DATE]"
click at [1046, 118] on span "Create item" at bounding box center [1065, 110] width 65 height 15
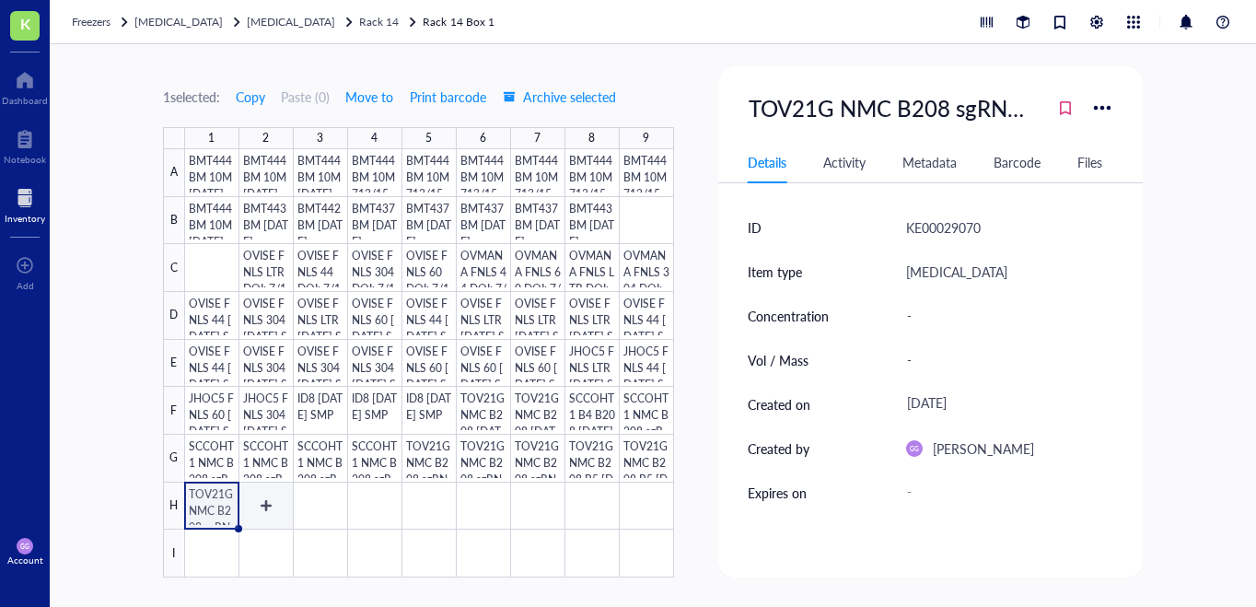
click at [267, 503] on div at bounding box center [429, 363] width 489 height 428
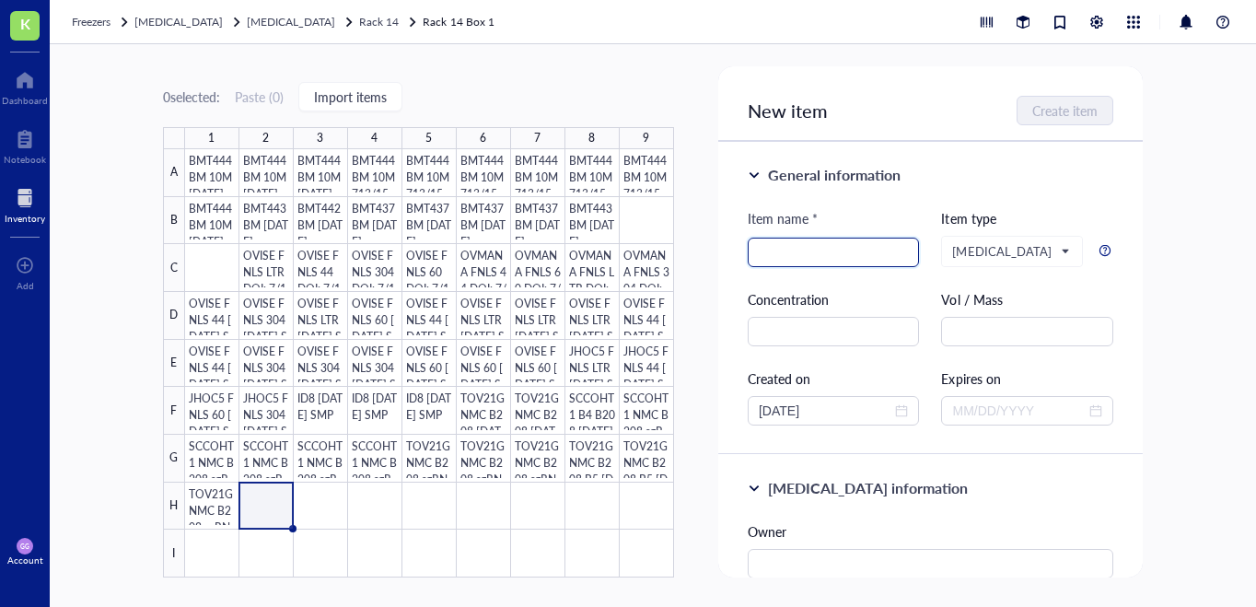
click at [776, 249] on input "search" at bounding box center [833, 252] width 150 height 28
paste input "TOV21G NMC B208 sgRNA2 [DATE]"
click at [880, 253] on input "TOV21G NMC B208 sgRNA2 [DATE]" at bounding box center [833, 252] width 150 height 28
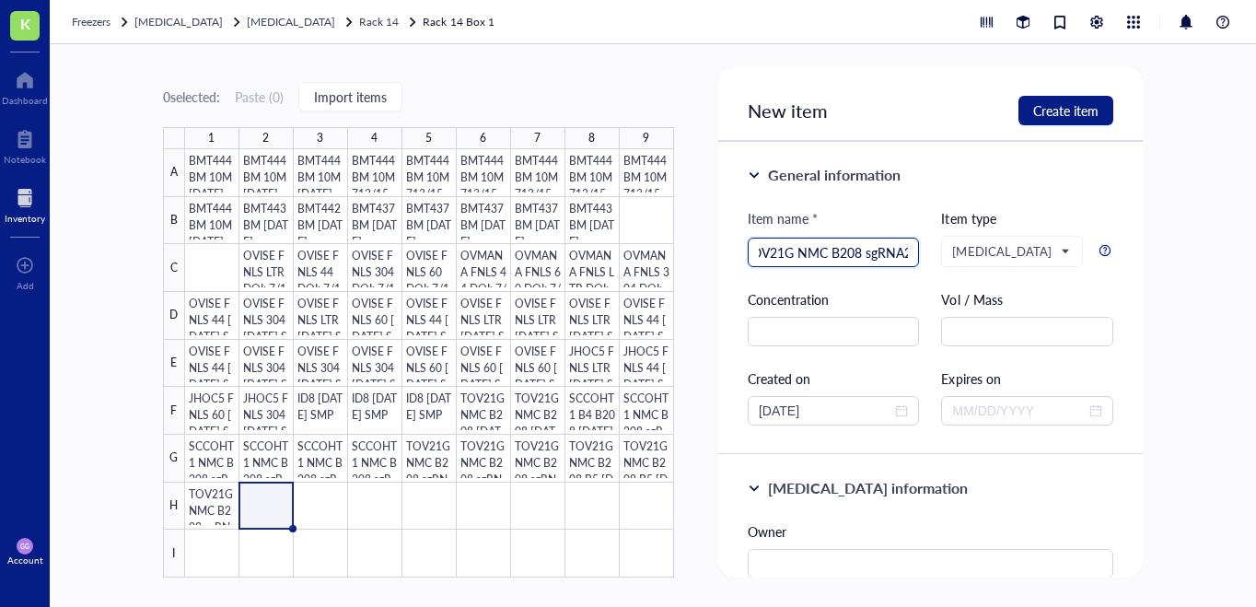
scroll to position [0, 0]
drag, startPoint x: 877, startPoint y: 253, endPoint x: 815, endPoint y: 254, distance: 62.6
click at [815, 254] on input "TOV21G NMC B208 sgRNA2 [DATE]" at bounding box center [833, 252] width 150 height 28
click at [905, 252] on div "TOV21G p53 sgRNA2 [DATE]" at bounding box center [833, 251] width 172 height 29
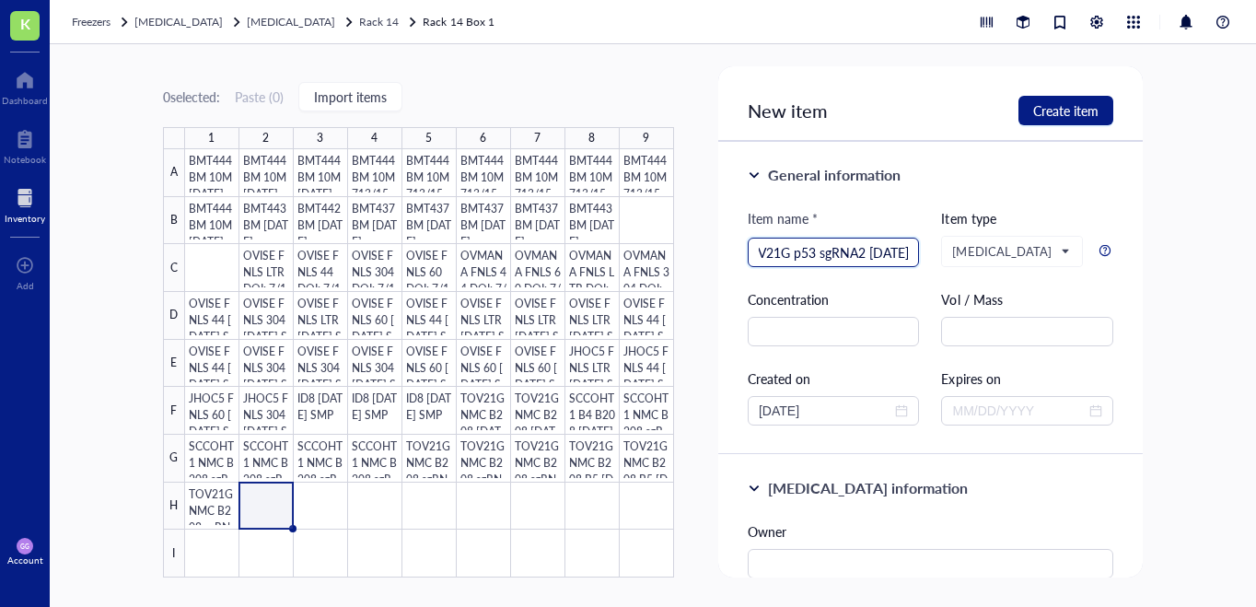
click at [901, 250] on input "TOV21G p53 sgRNA2 [DATE]" at bounding box center [833, 252] width 150 height 28
click at [901, 256] on input "TOV21G p53 sgRNA2 [DATE] SMP" at bounding box center [833, 252] width 150 height 28
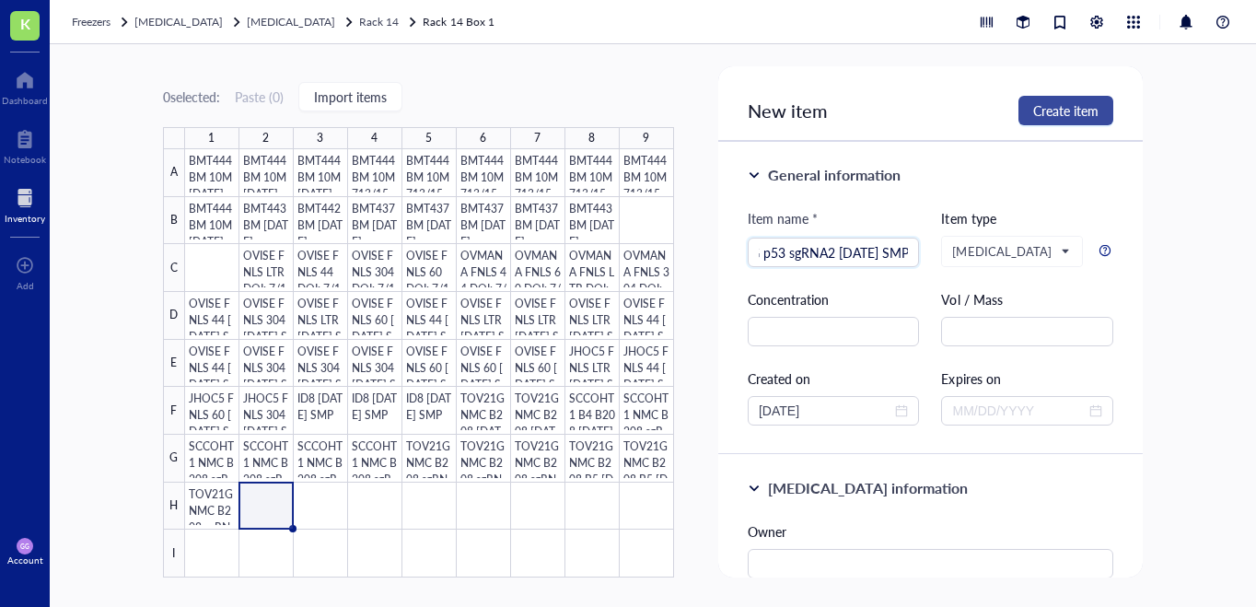
type input "TOV21G p53 sgRNA2 [DATE] SMP"
click at [1074, 112] on span "Create item" at bounding box center [1065, 110] width 65 height 15
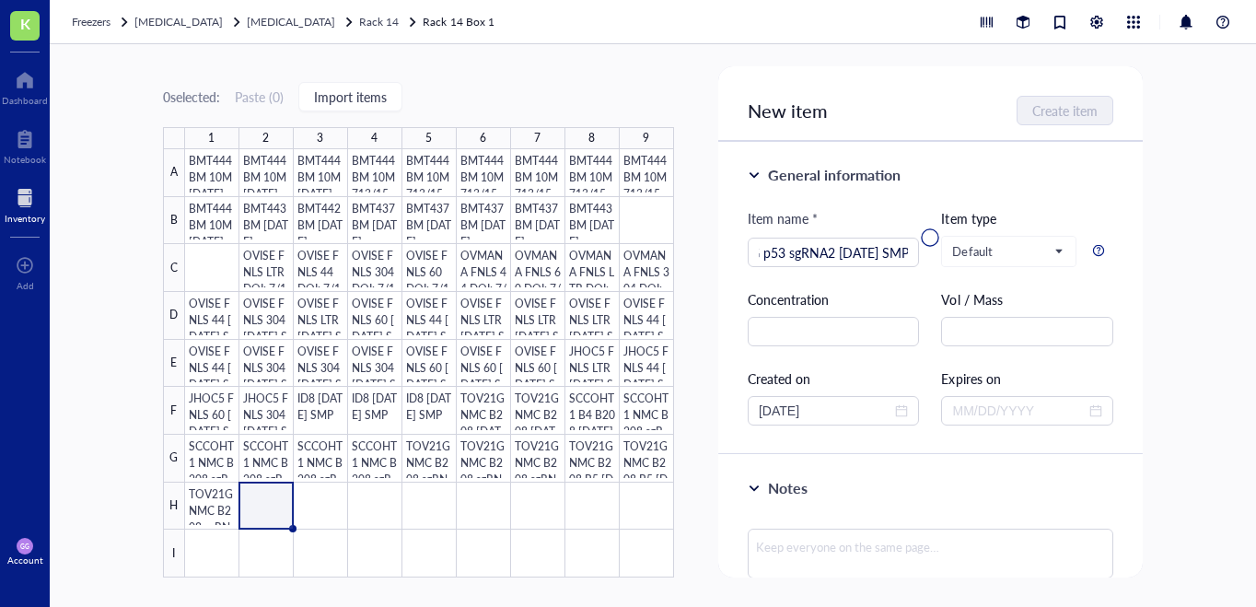
scroll to position [0, 0]
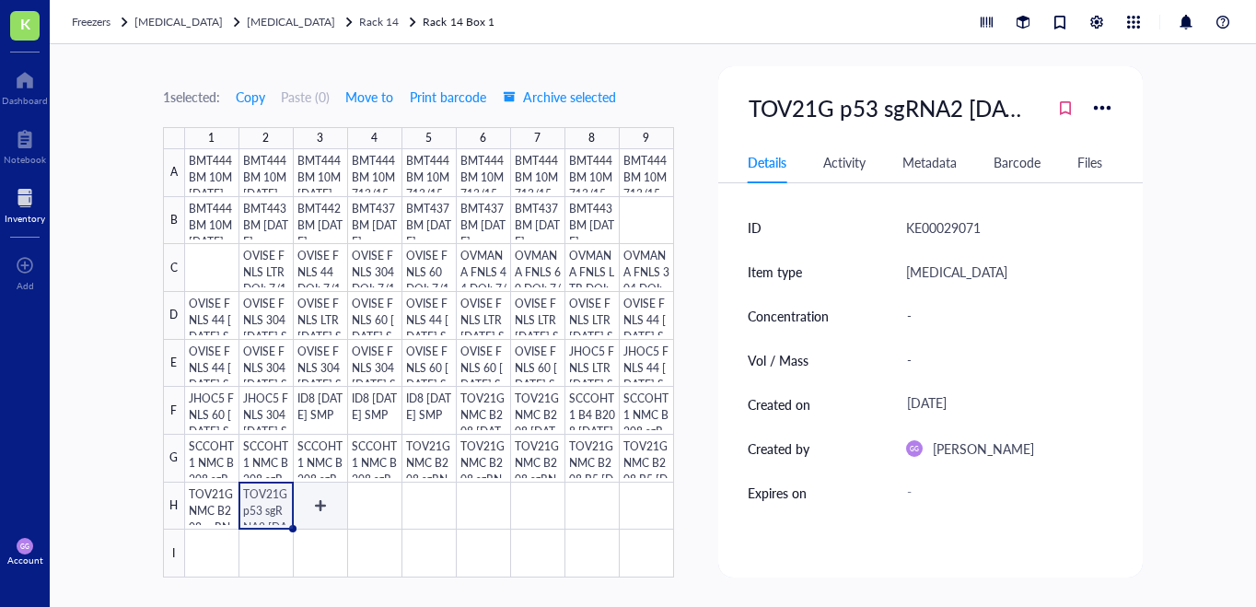
click at [324, 501] on div at bounding box center [429, 363] width 489 height 428
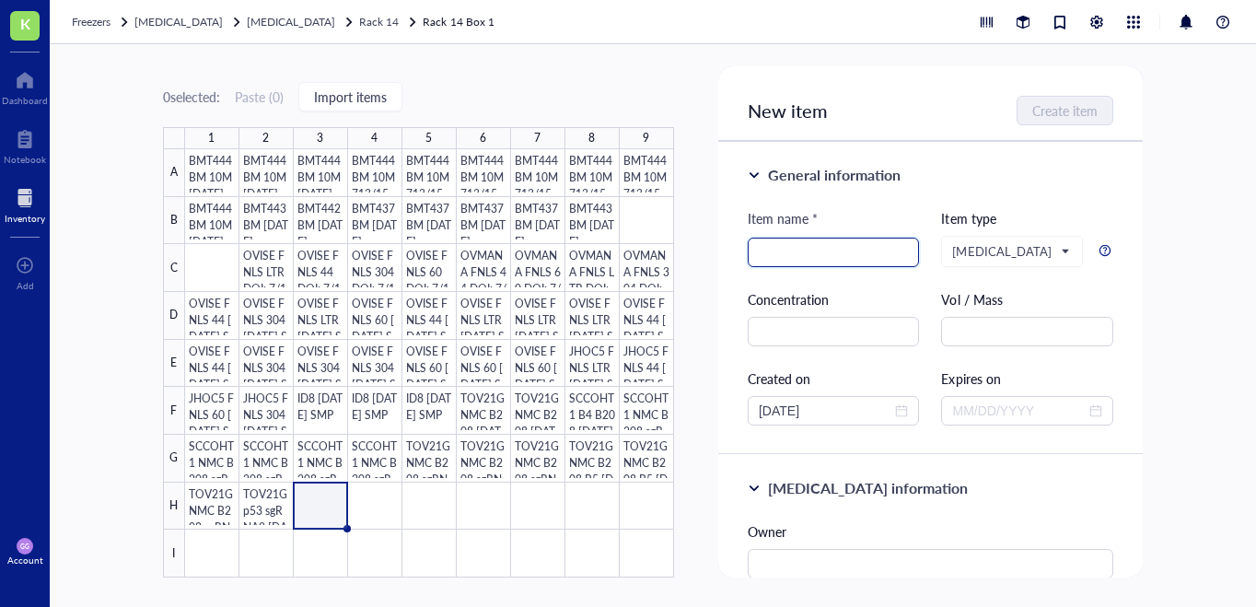
click at [770, 254] on input "search" at bounding box center [833, 252] width 150 height 28
paste input "TOV21G p53 sgRNA2 [DATE] SMP"
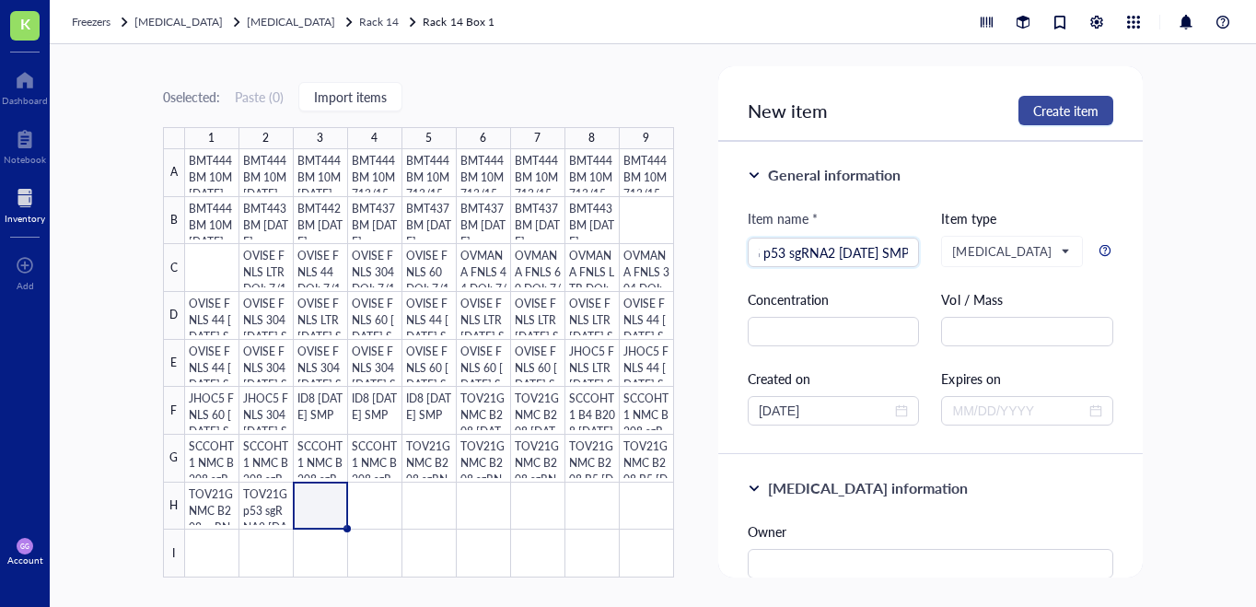
type input "TOV21G p53 sgRNA2 [DATE] SMP"
click at [1057, 105] on span "Create item" at bounding box center [1065, 110] width 65 height 15
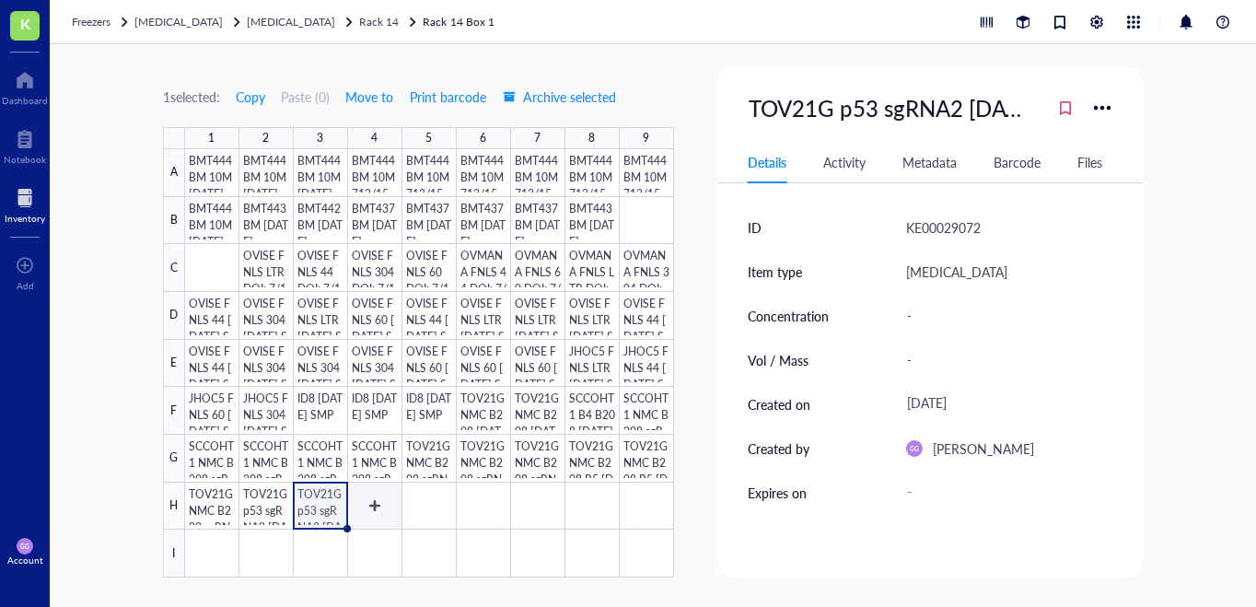
click at [370, 500] on div at bounding box center [429, 363] width 489 height 428
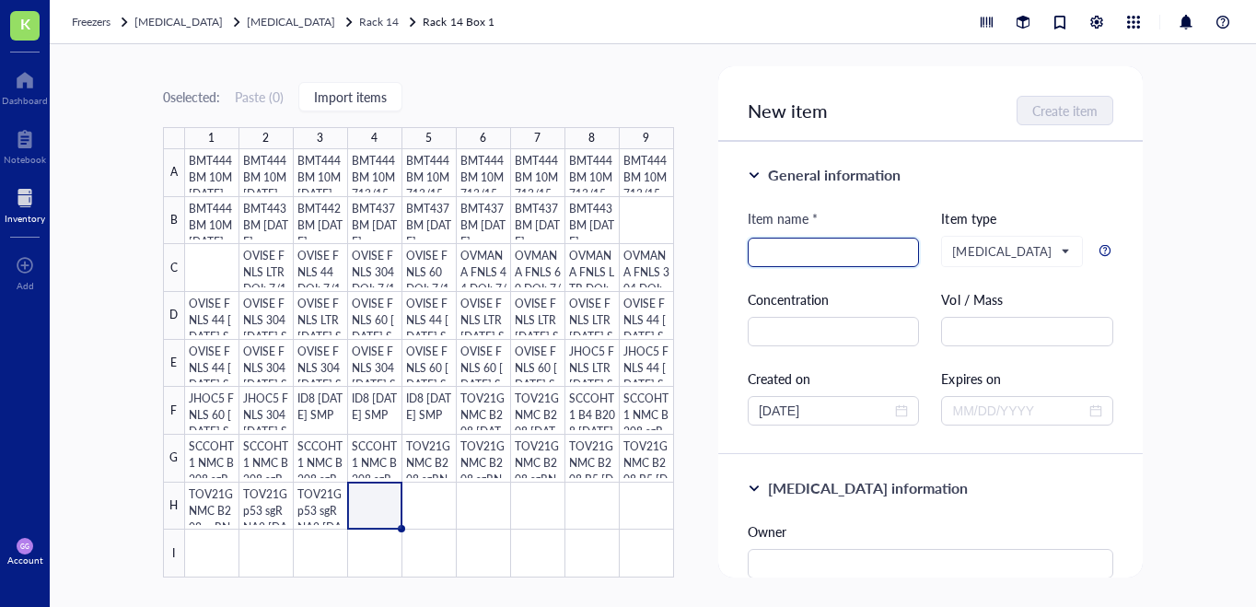
click at [781, 249] on input "search" at bounding box center [833, 252] width 150 height 28
paste input "TOV21G p53 sgRNA2 [DATE] SMP"
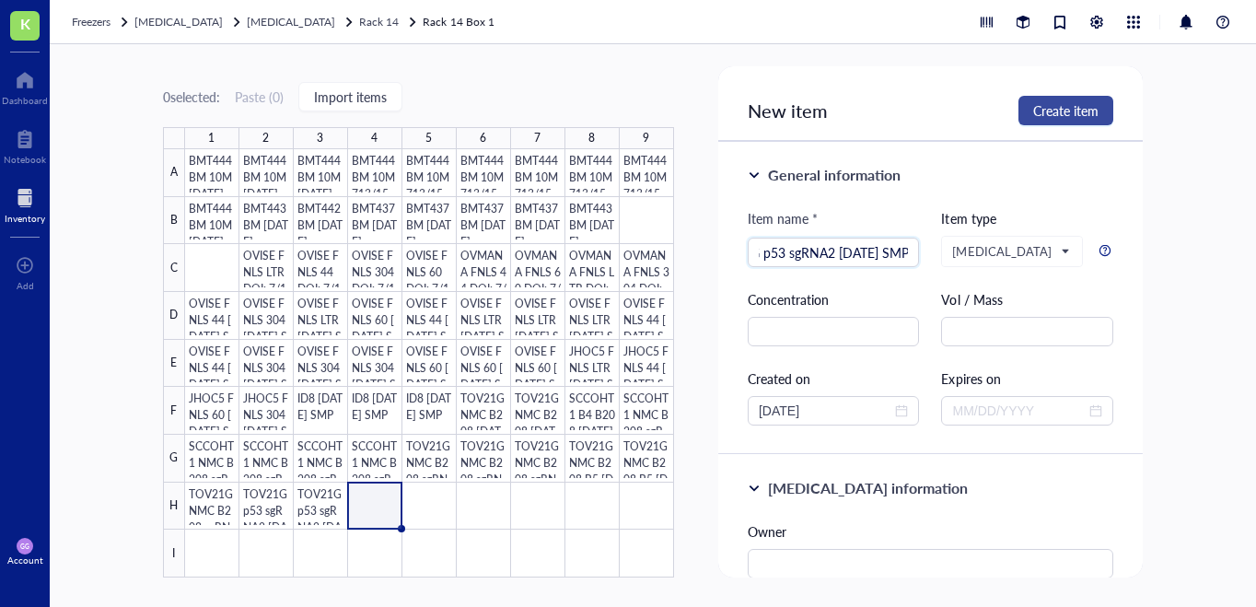
type input "TOV21G p53 sgRNA2 [DATE] SMP"
click at [1063, 108] on span "Create item" at bounding box center [1065, 110] width 65 height 15
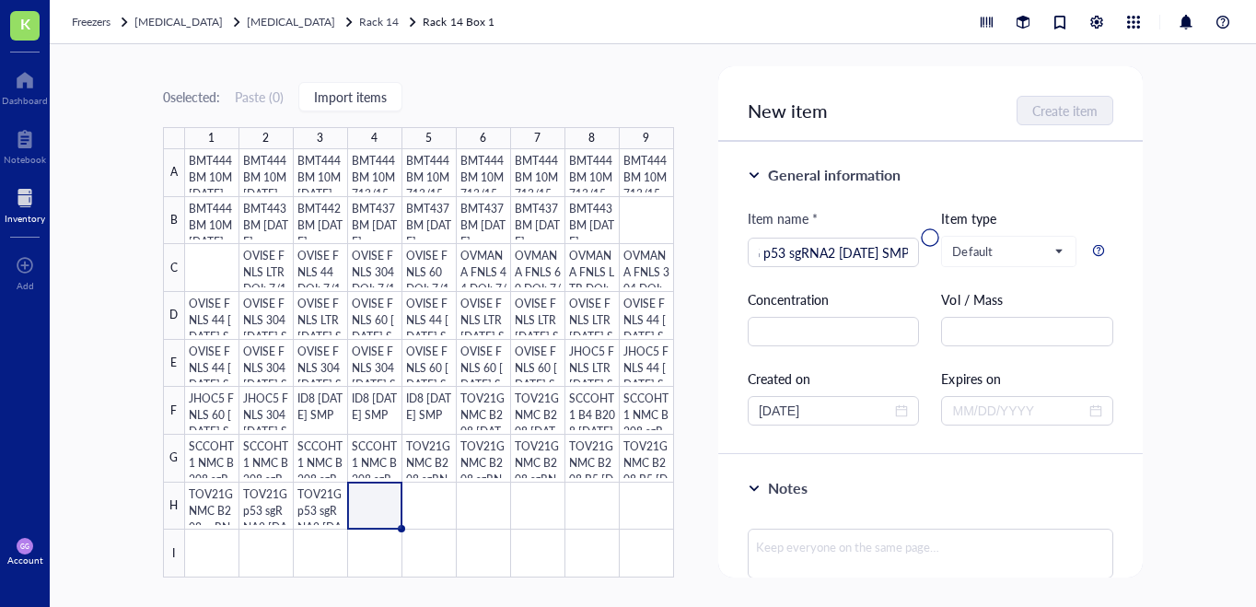
scroll to position [0, 0]
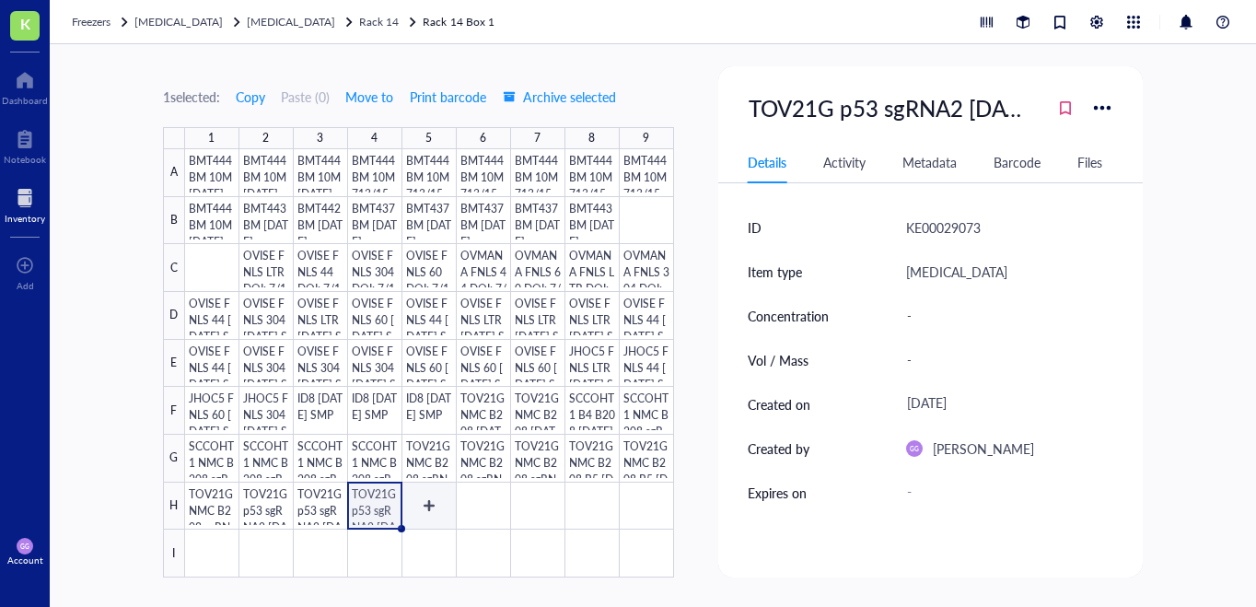
click at [434, 497] on div at bounding box center [429, 363] width 489 height 428
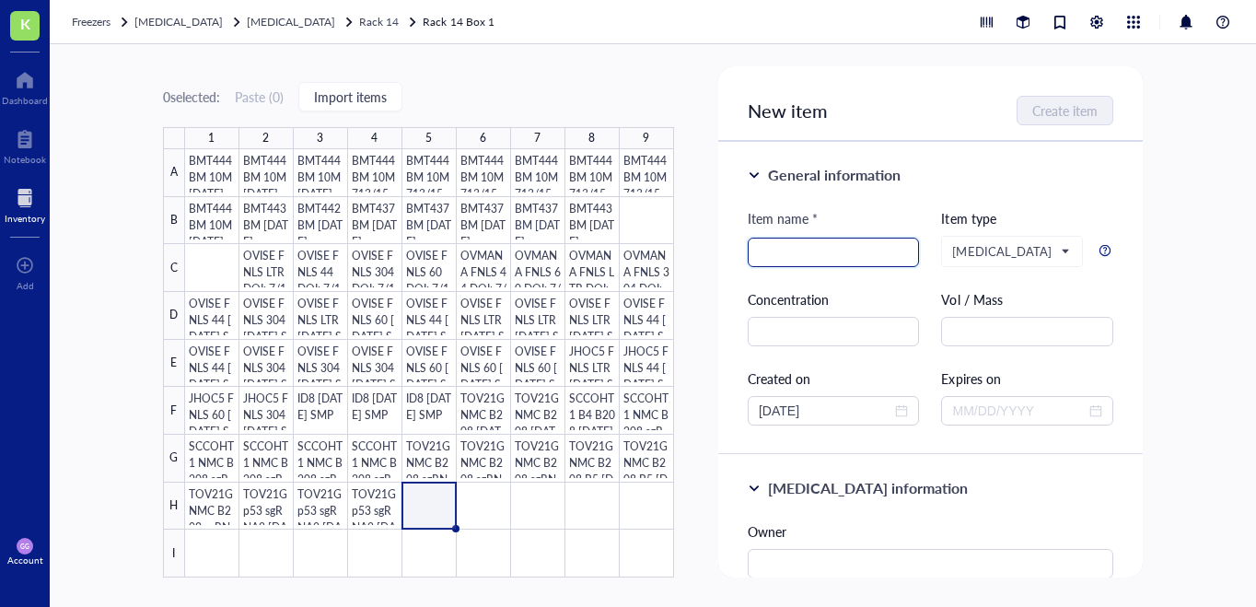
click at [769, 250] on input "search" at bounding box center [833, 252] width 150 height 28
paste input "TOV21G p53 sgRNA2 [DATE] SMP"
drag, startPoint x: 839, startPoint y: 254, endPoint x: 808, endPoint y: 254, distance: 30.4
click at [808, 254] on input "TOV21G p53 sgRNA2 [DATE] SMP" at bounding box center [833, 252] width 150 height 28
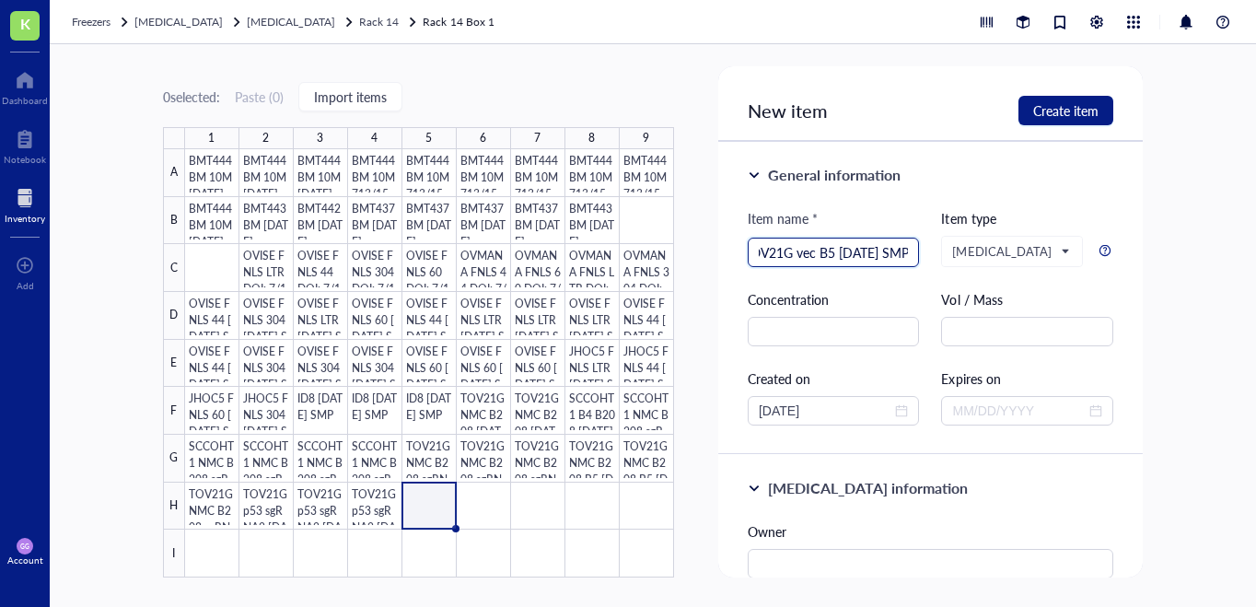
scroll to position [0, 22]
click at [805, 254] on input "TOV21G vec B5 [DATE] SMP" at bounding box center [833, 252] width 150 height 28
type input "TOV21G vec B5 [DATE] SMP"
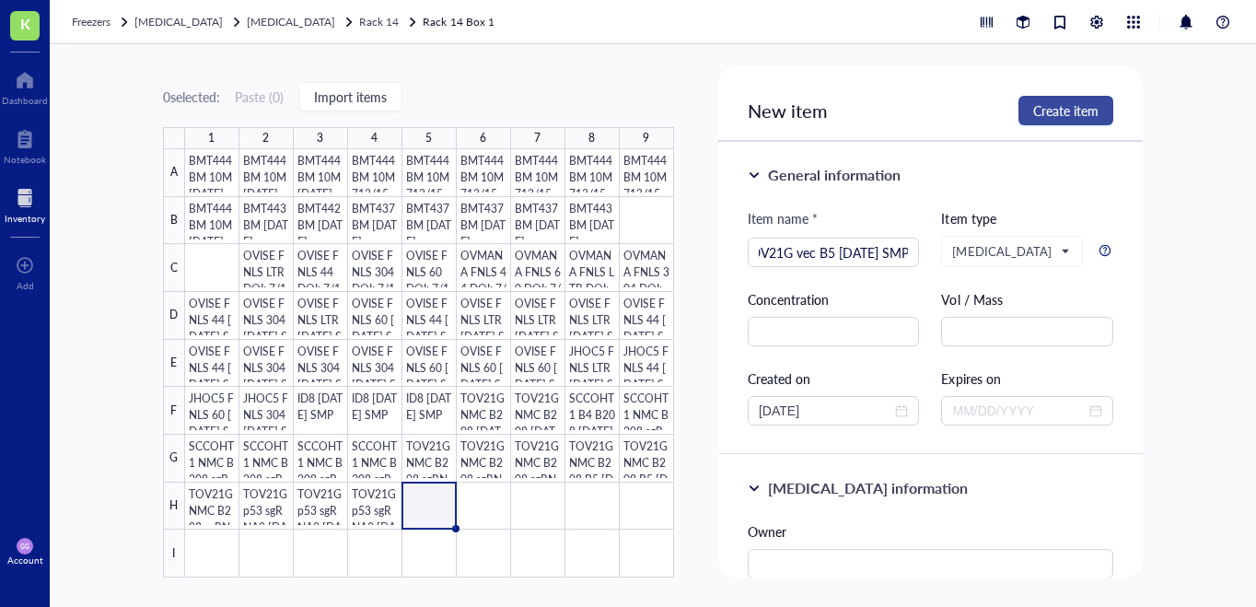
click at [1051, 118] on span "Create item" at bounding box center [1065, 110] width 65 height 15
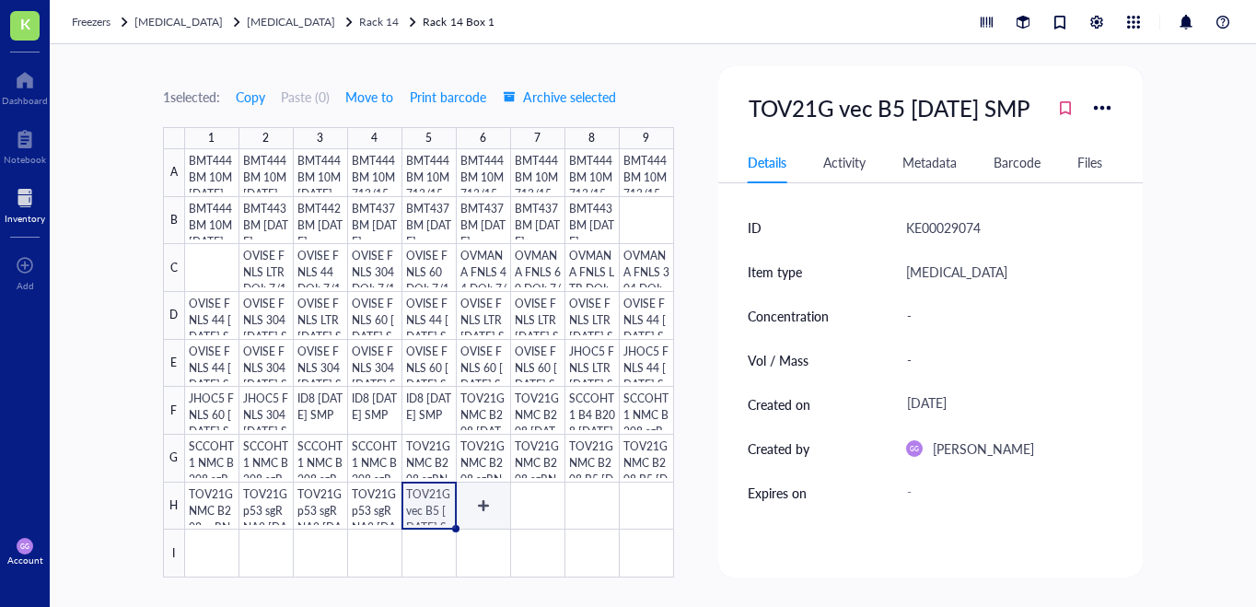
click at [485, 507] on div at bounding box center [429, 363] width 489 height 428
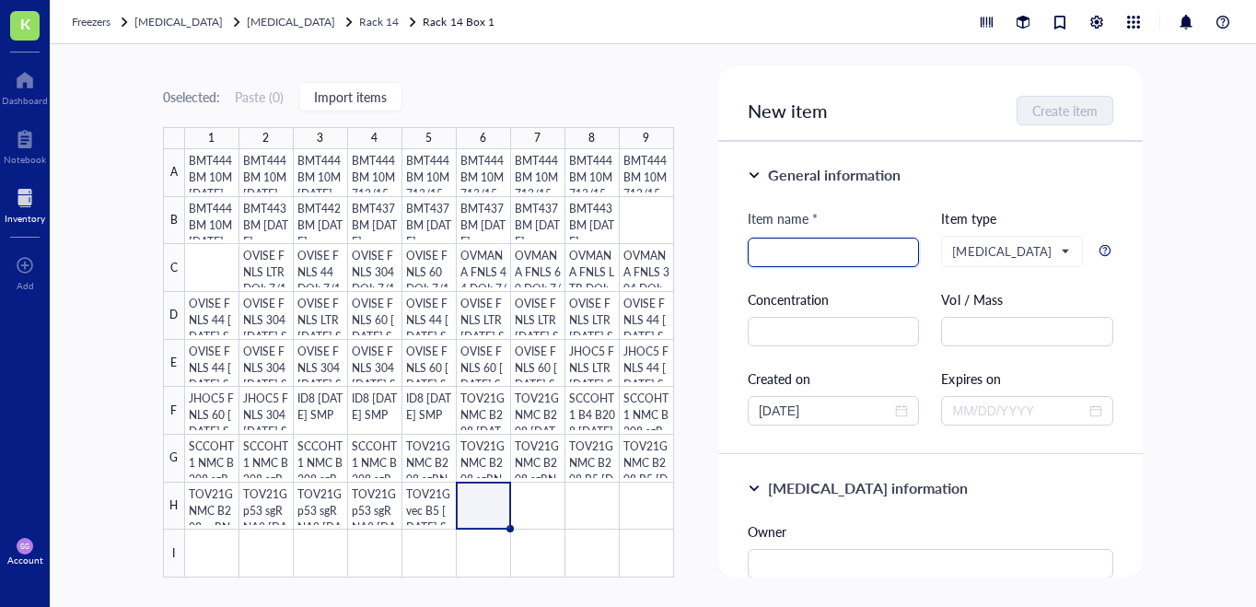
click at [763, 257] on input "search" at bounding box center [833, 252] width 150 height 28
paste input "TOV21G vec B5 [DATE] SMP"
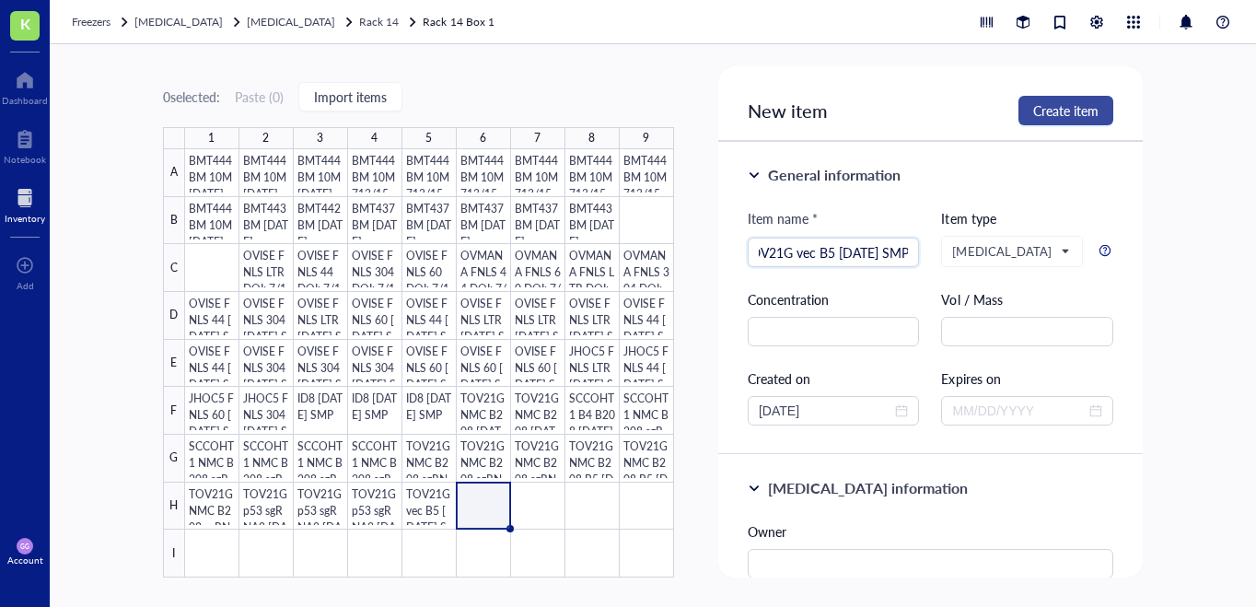
type input "TOV21G vec B5 [DATE] SMP"
click at [1053, 109] on span "Create item" at bounding box center [1065, 110] width 65 height 15
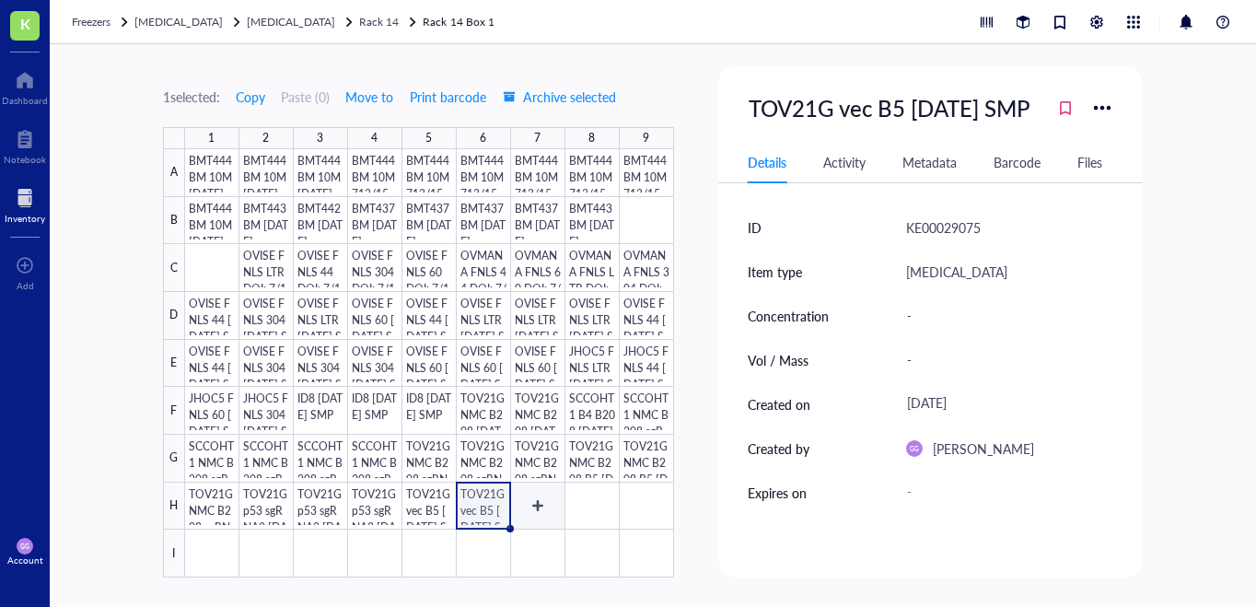
click at [536, 505] on div at bounding box center [429, 363] width 489 height 428
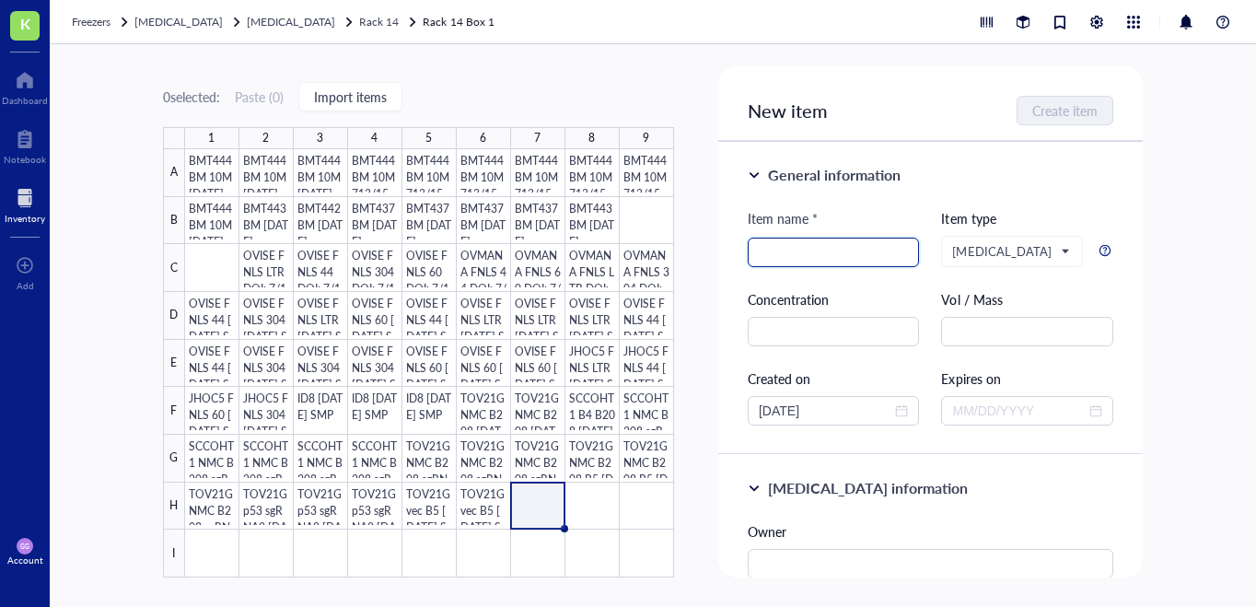
click at [773, 253] on input "search" at bounding box center [833, 252] width 150 height 28
paste input "TOV21G vec B5 [DATE] SMP"
drag, startPoint x: 828, startPoint y: 254, endPoint x: 792, endPoint y: 253, distance: 36.8
click at [792, 253] on input "TOV21G vec B5 [DATE] SMP" at bounding box center [833, 252] width 150 height 28
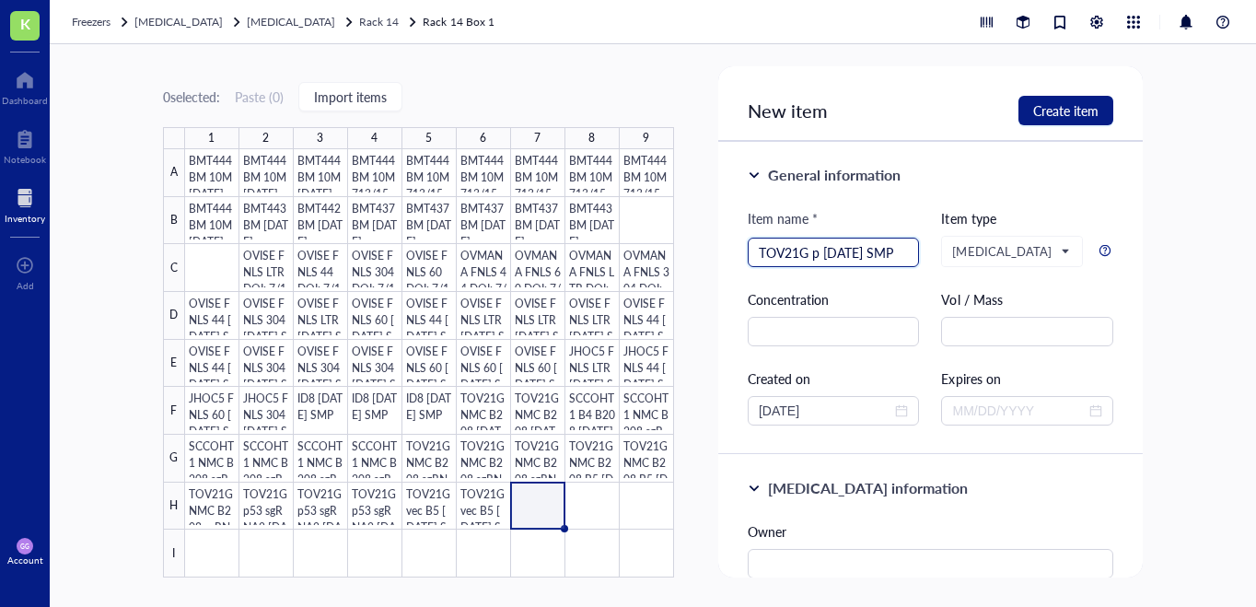
scroll to position [0, 0]
click at [791, 253] on input "TOV21G p53 sg1 [DATE] SMP" at bounding box center [833, 252] width 150 height 28
type input "TOV21G p53 sg1 [DATE] SMP"
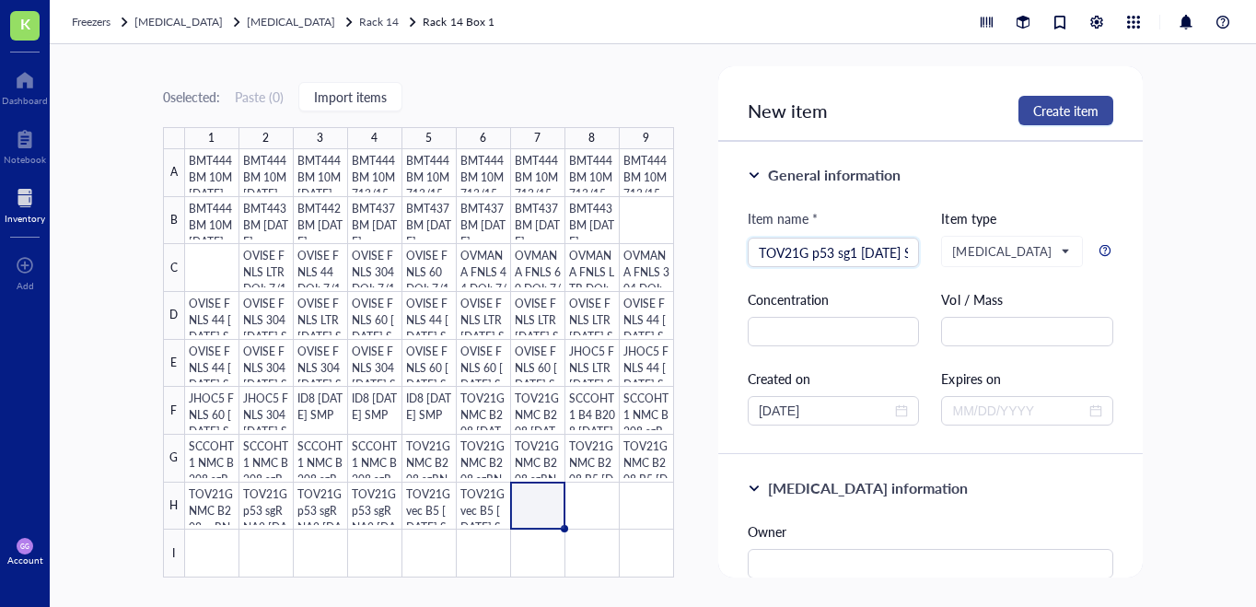
click at [1063, 115] on span "Create item" at bounding box center [1065, 110] width 65 height 15
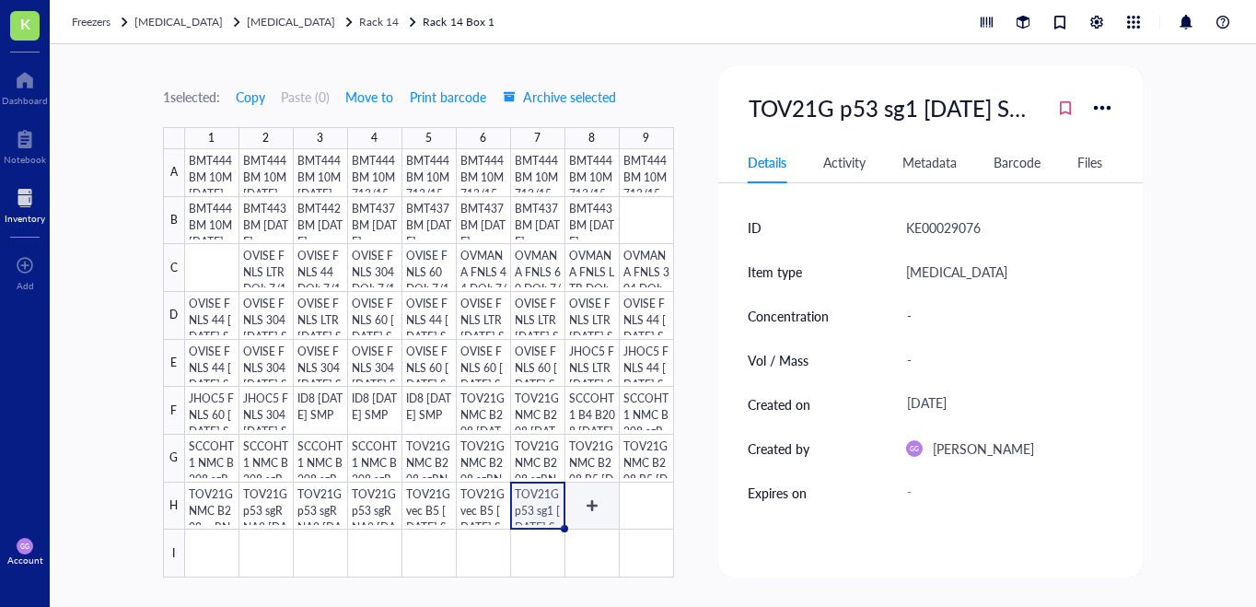
click at [596, 498] on div at bounding box center [429, 363] width 489 height 428
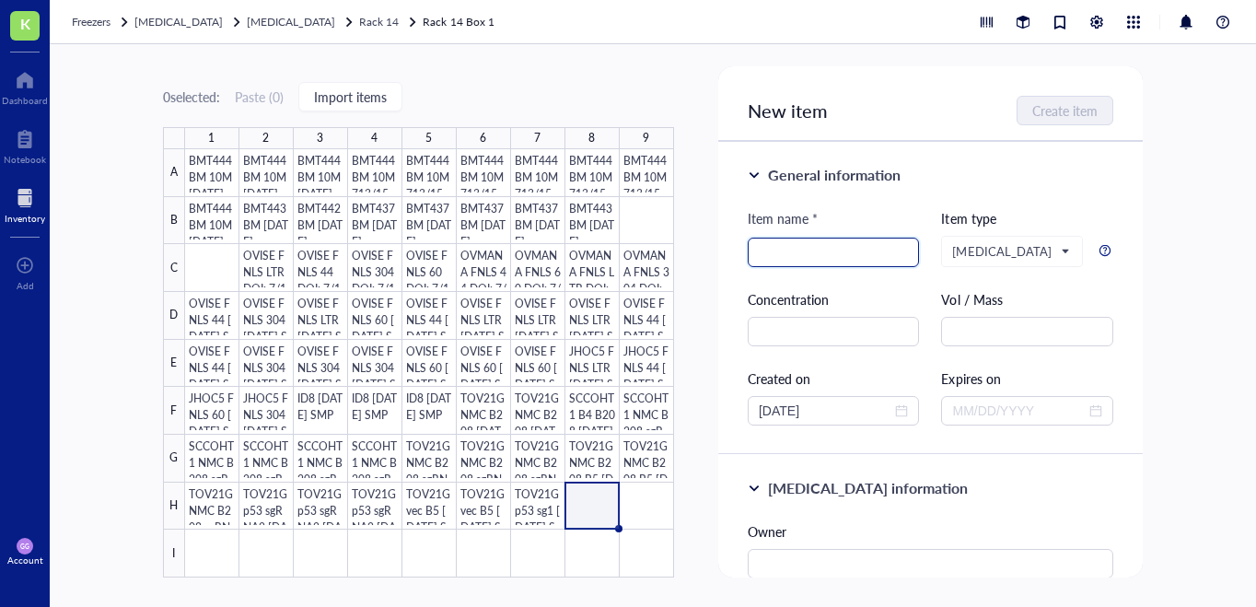
click at [783, 252] on input "search" at bounding box center [833, 252] width 150 height 28
paste input "TOV21G p53 sg1 [DATE] SMP"
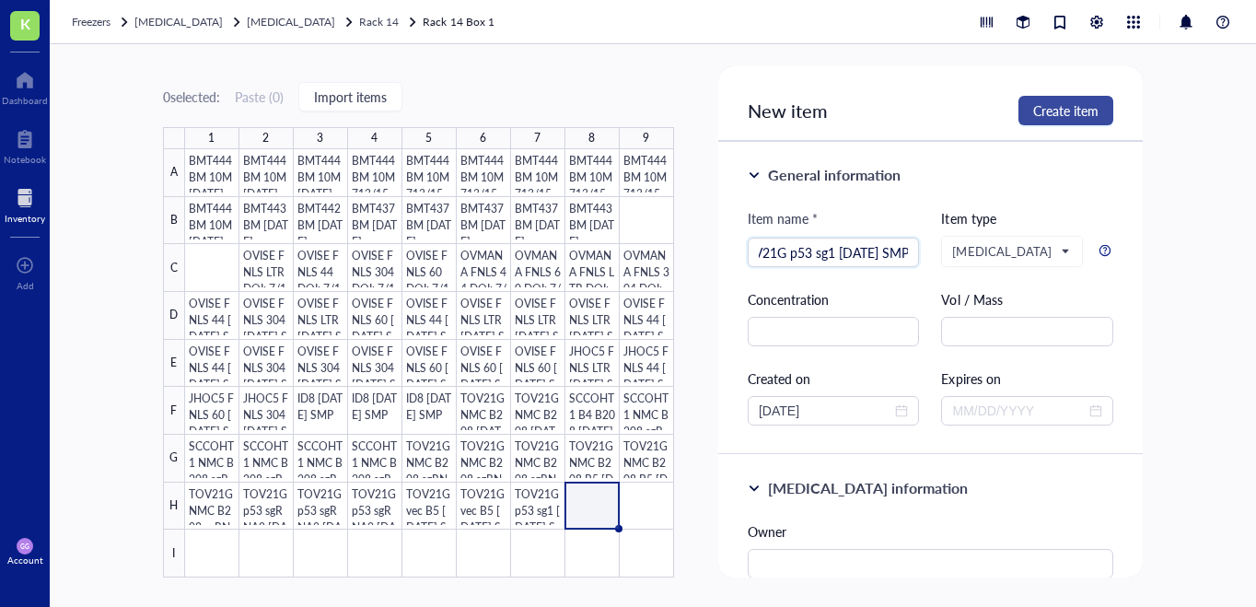
type input "TOV21G p53 sg1 [DATE] SMP"
click at [1082, 106] on span "Create item" at bounding box center [1065, 110] width 65 height 15
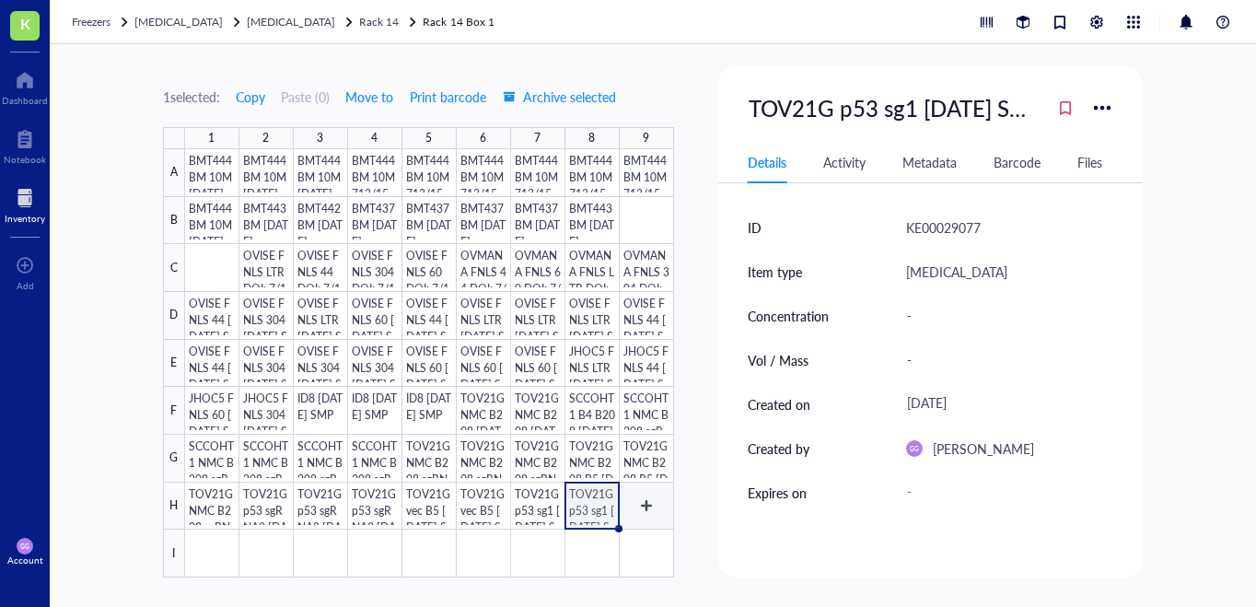
click at [644, 498] on div at bounding box center [429, 363] width 489 height 428
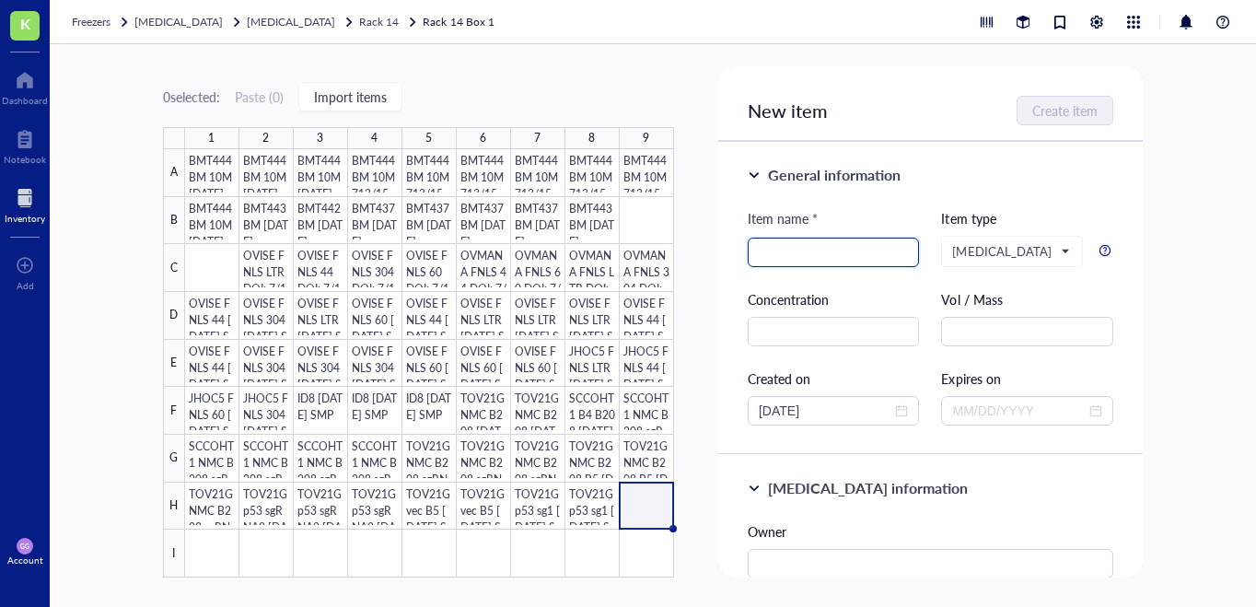
click at [793, 249] on input "search" at bounding box center [833, 252] width 150 height 28
paste input "TOV21G p53 sg1 [DATE] SMP"
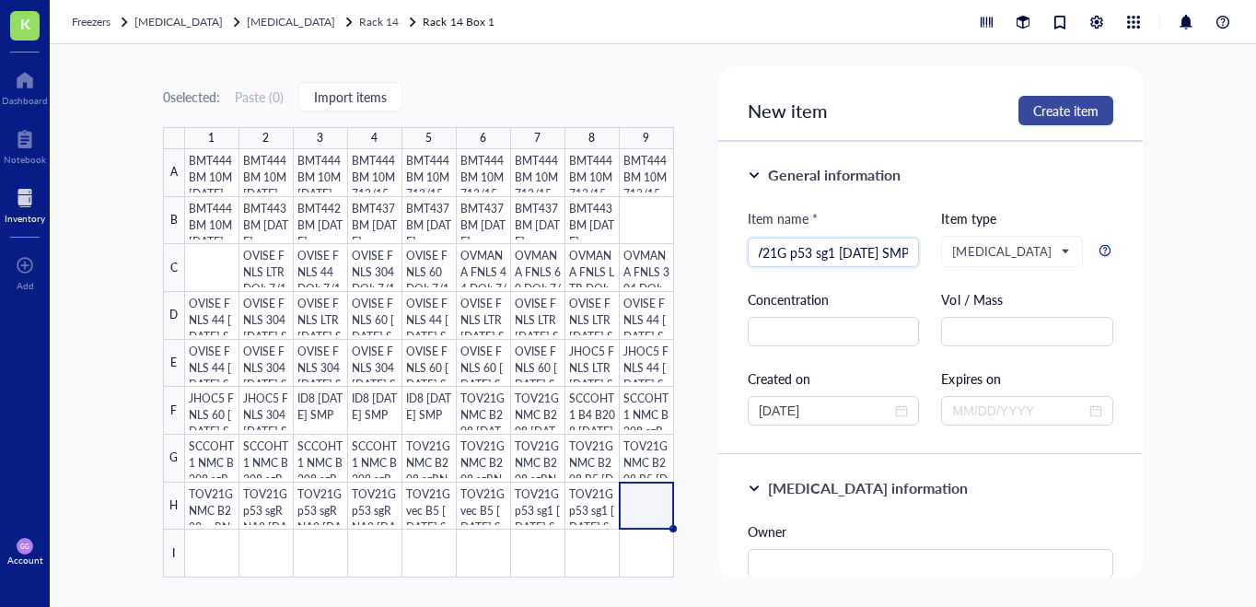
type input "TOV21G p53 sg1 [DATE] SMP"
click at [1055, 104] on span "Create item" at bounding box center [1065, 110] width 65 height 15
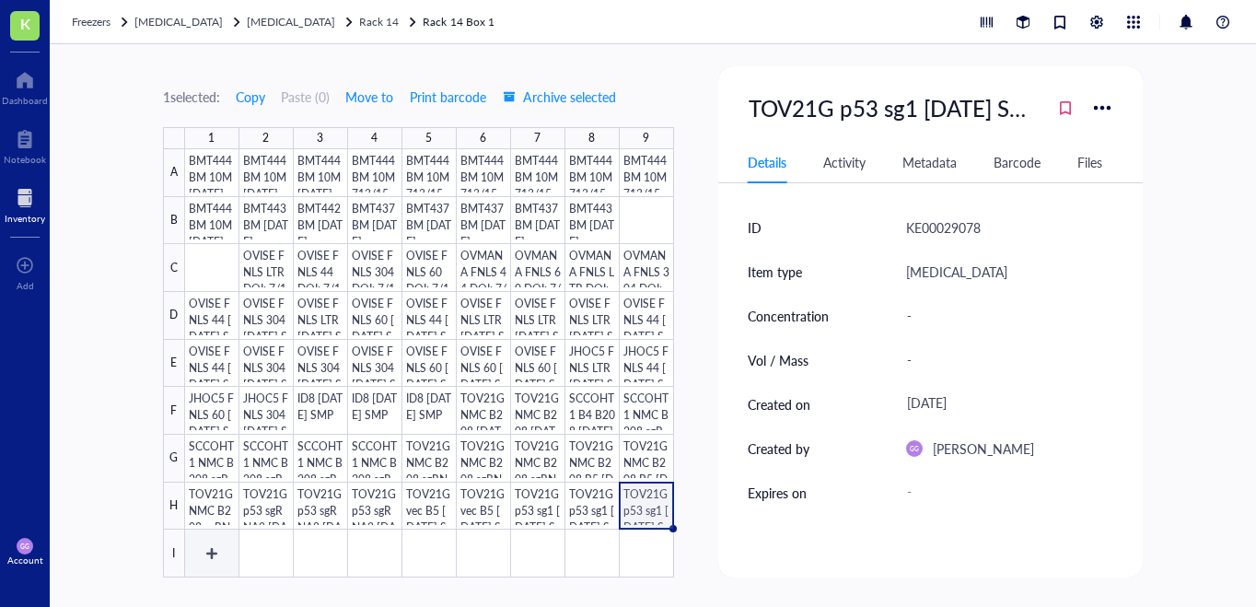
click at [209, 550] on div at bounding box center [429, 363] width 489 height 428
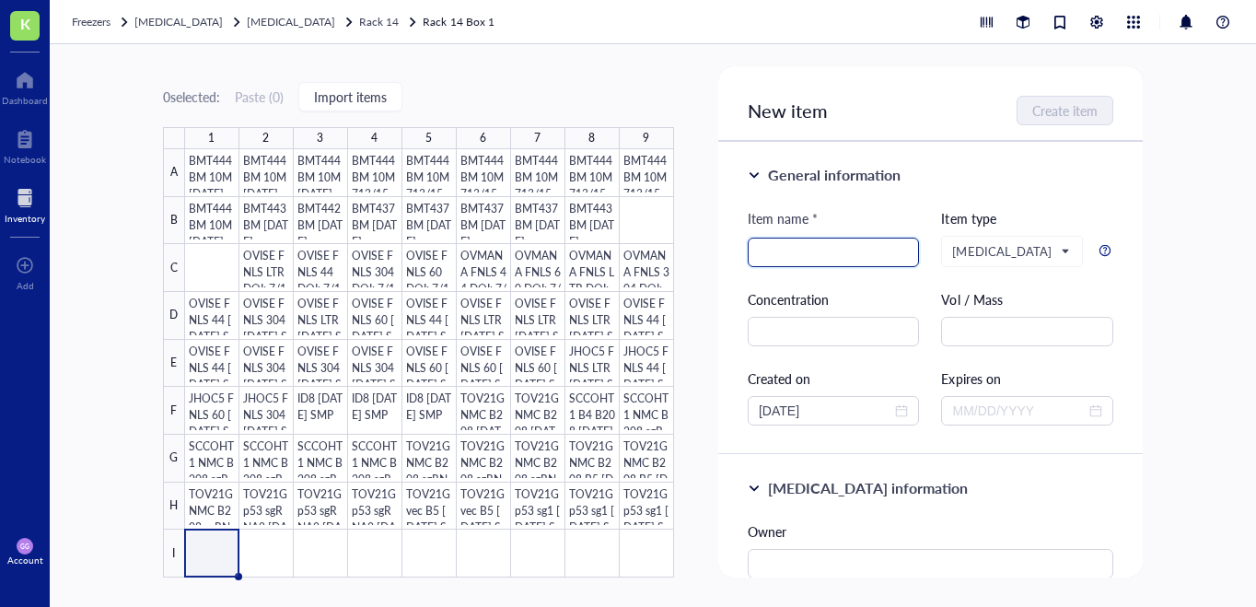
click at [788, 243] on input "search" at bounding box center [833, 252] width 150 height 28
paste input "TOV21G p53 sg1 [DATE] SMP"
drag, startPoint x: 828, startPoint y: 256, endPoint x: 782, endPoint y: 253, distance: 46.1
click at [782, 253] on input "TOV21G p53 sg1 [DATE] SMP" at bounding box center [833, 252] width 150 height 28
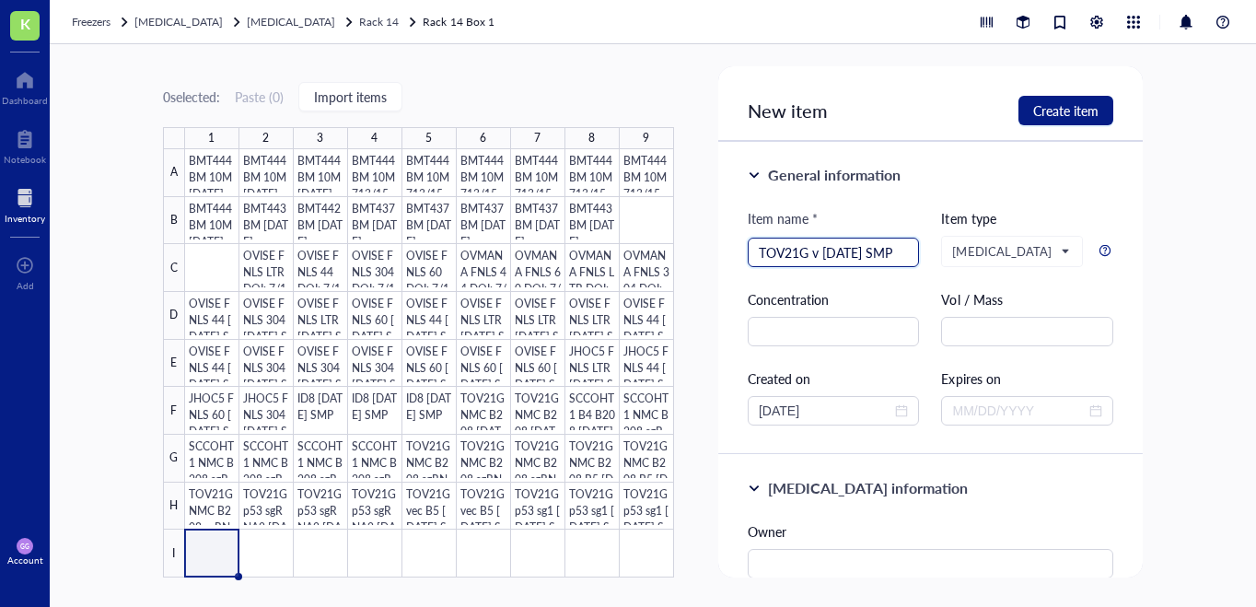
scroll to position [0, 0]
type input "TOV21G vec B5 [DATE] SMP"
click at [1052, 113] on span "Create item" at bounding box center [1065, 110] width 65 height 15
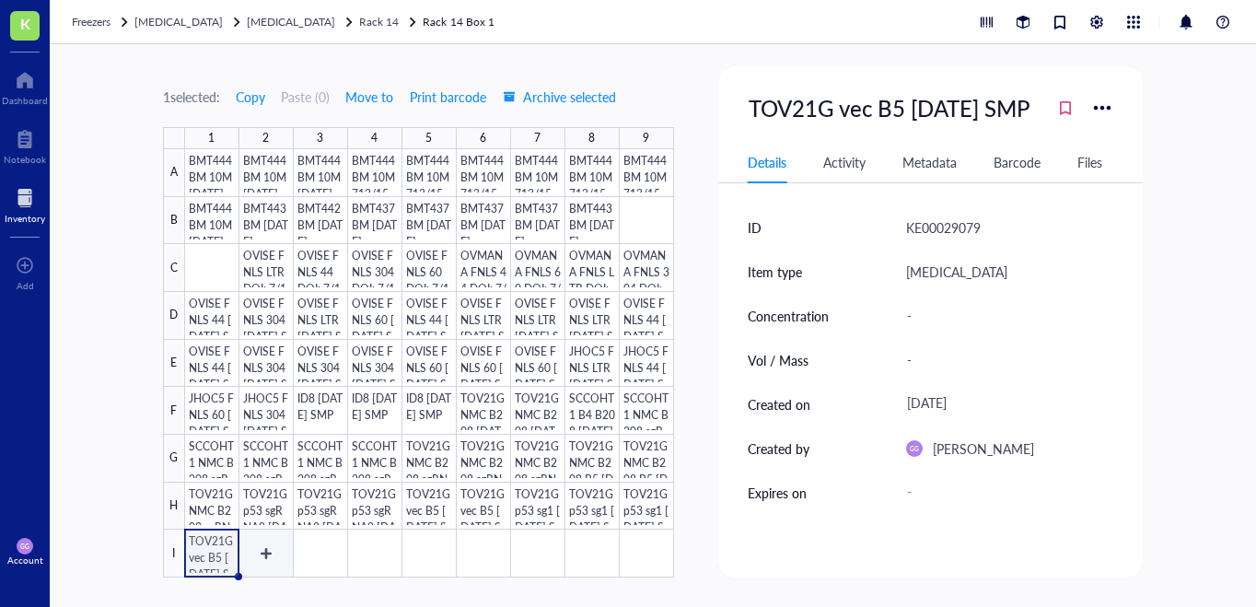
click at [260, 552] on div at bounding box center [429, 363] width 489 height 428
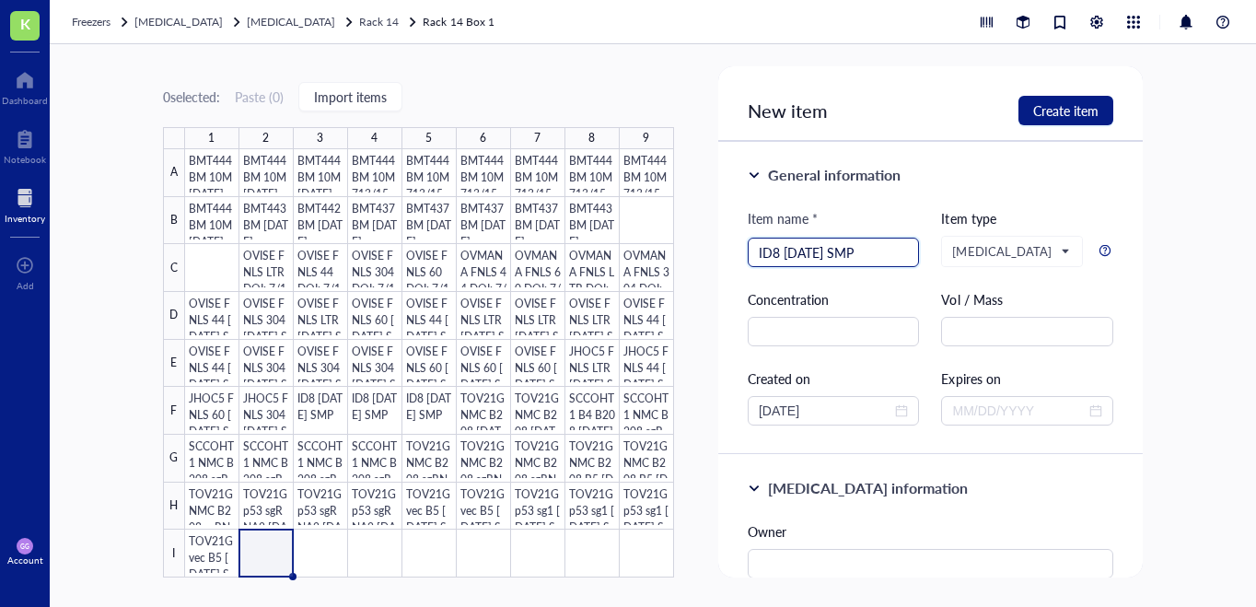
click at [781, 258] on input "ID8 [DATE] SMP" at bounding box center [833, 252] width 150 height 28
type input "ID8 [DATE] SMP"
click at [1041, 114] on span "Create item" at bounding box center [1065, 110] width 65 height 15
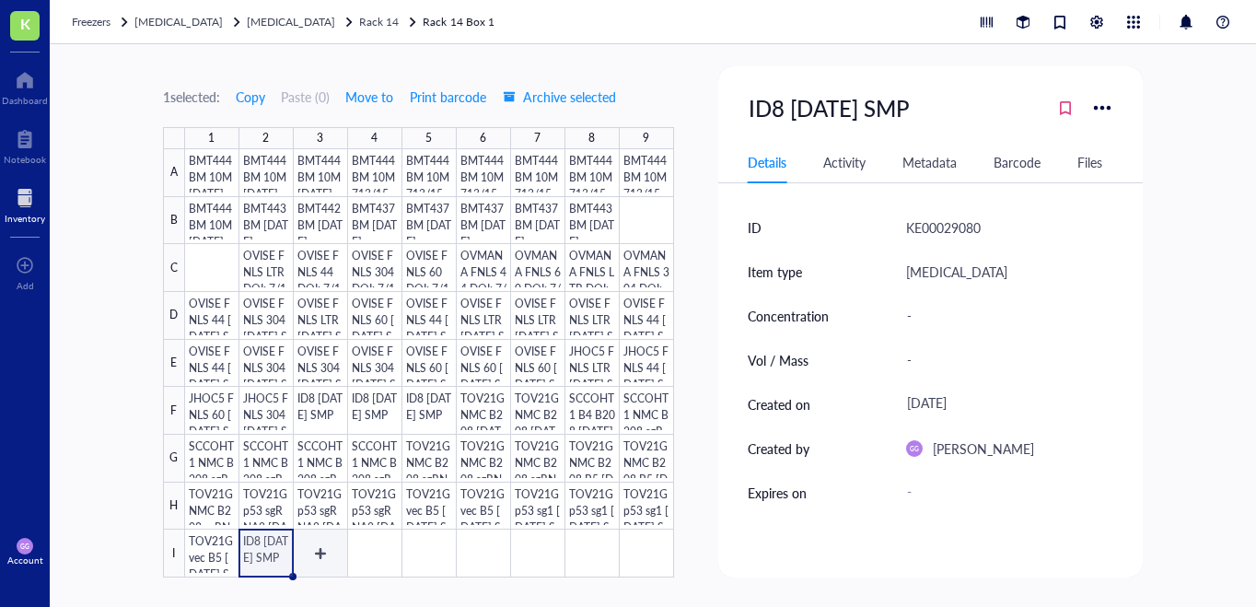
click at [323, 549] on div at bounding box center [429, 363] width 489 height 428
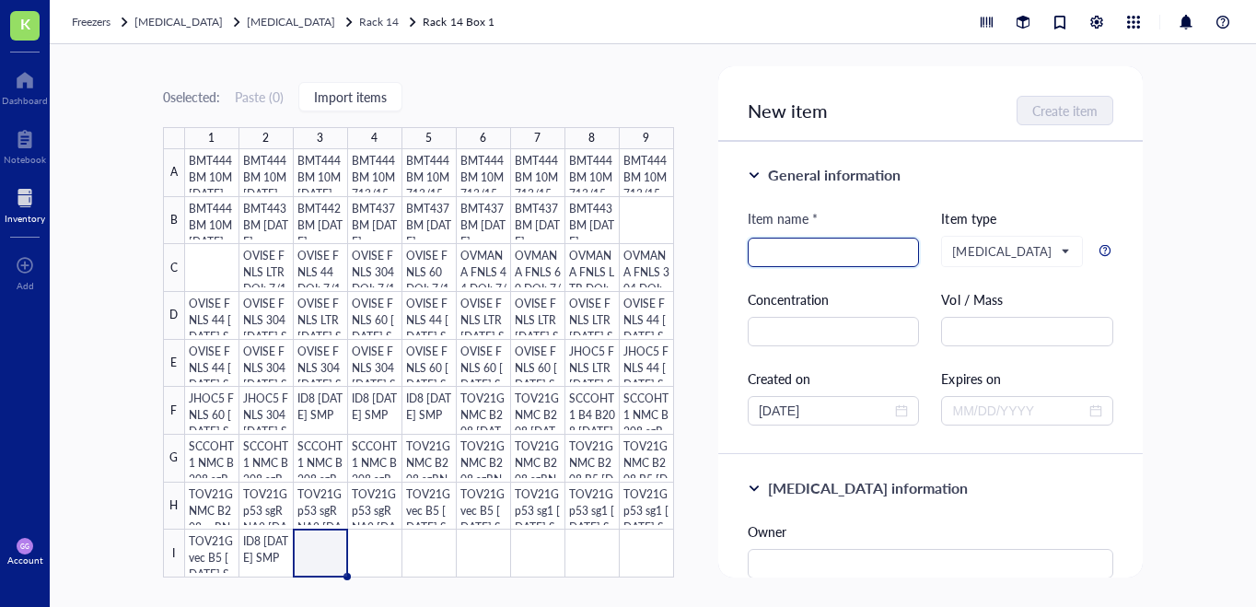
click at [802, 254] on input "search" at bounding box center [833, 252] width 150 height 28
paste input "ID8 [DATE] SMP"
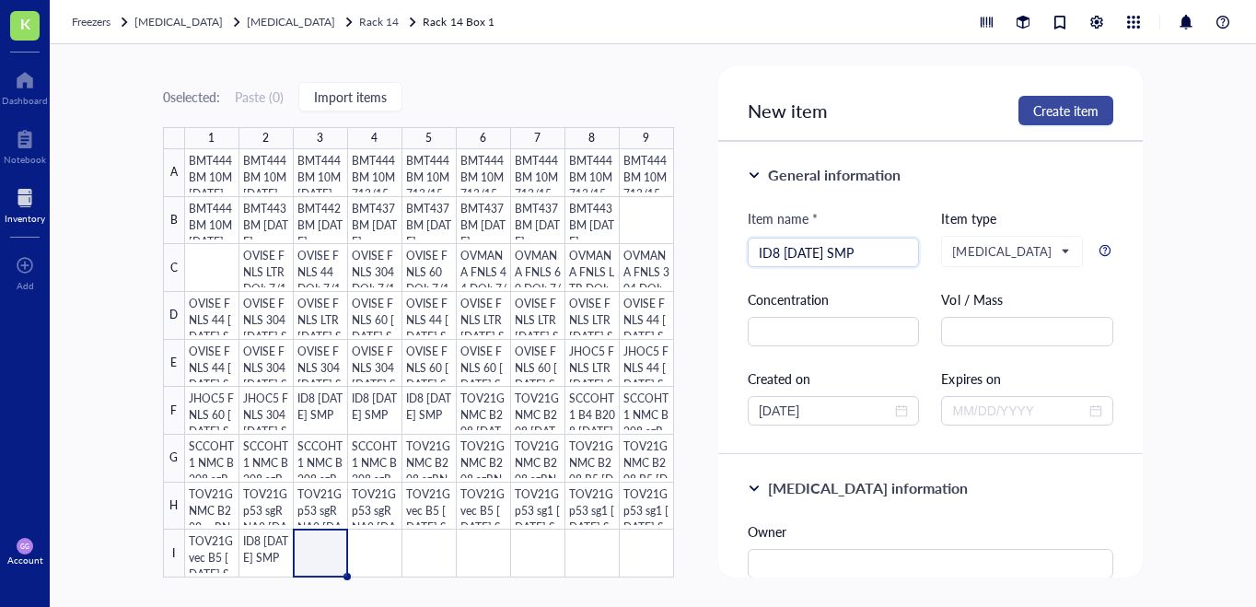
type input "ID8 [DATE] SMP"
click at [1049, 113] on span "Create item" at bounding box center [1065, 110] width 65 height 15
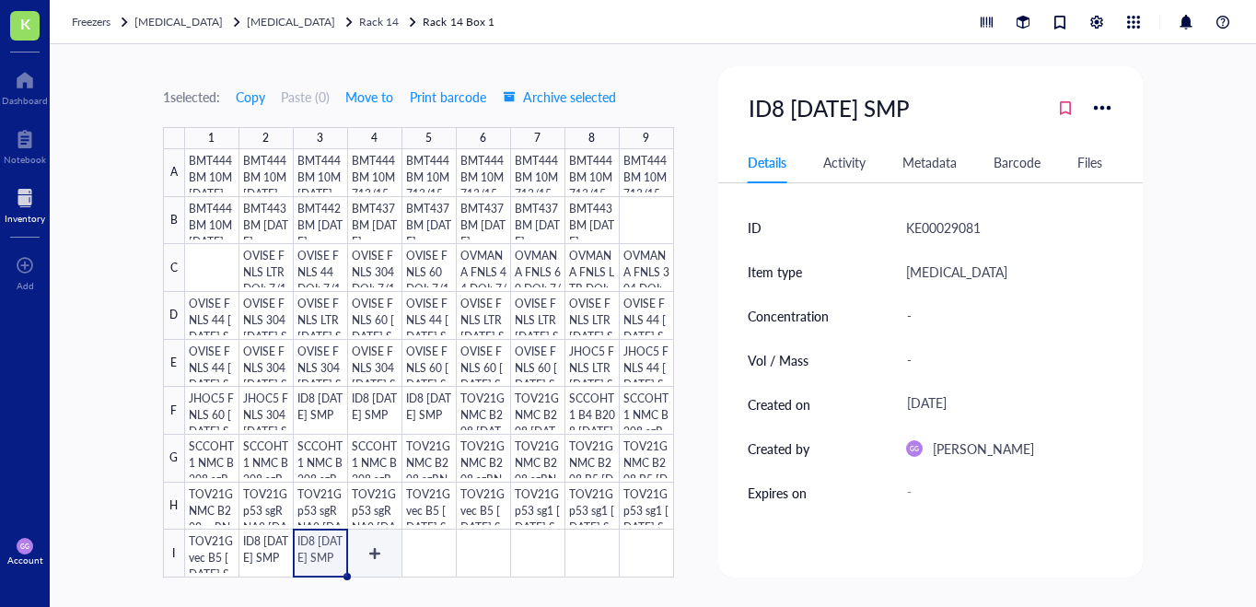
click at [379, 548] on div at bounding box center [429, 363] width 489 height 428
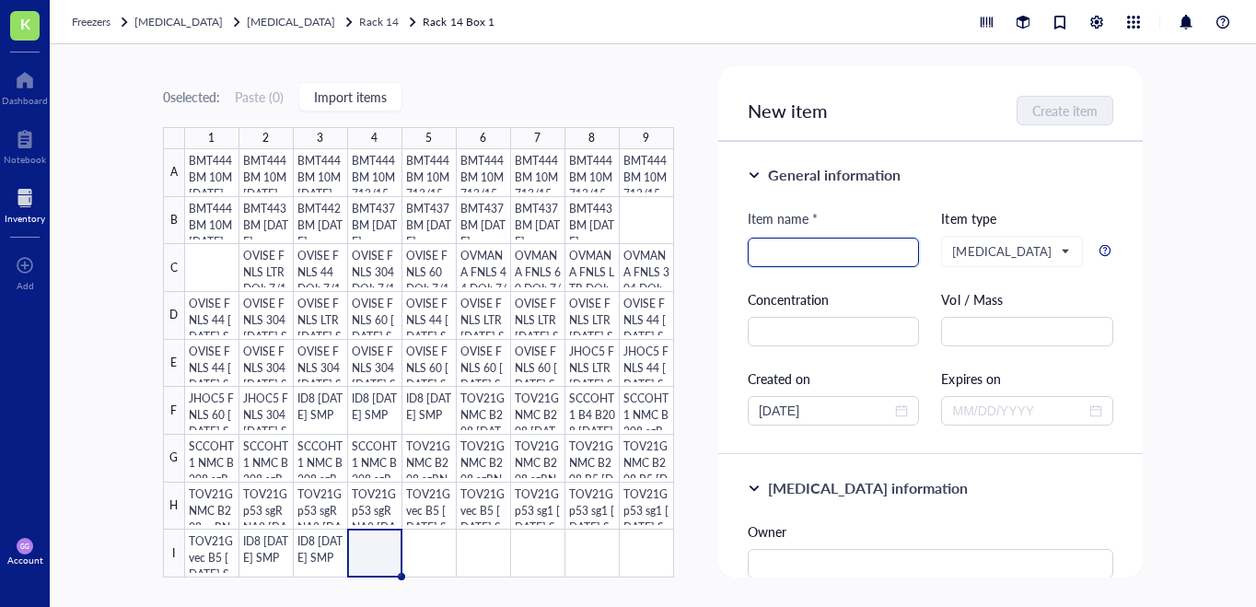
click at [782, 247] on input "search" at bounding box center [833, 252] width 150 height 28
paste input "ID8 [DATE] SMP"
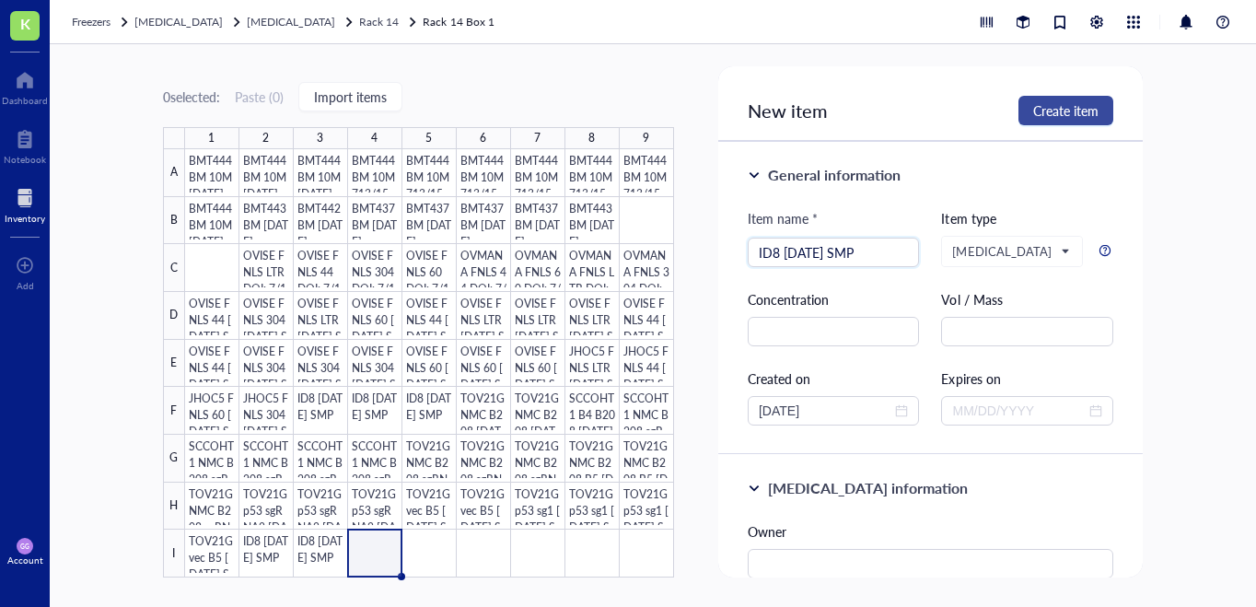
type input "ID8 [DATE] SMP"
click at [1061, 113] on span "Create item" at bounding box center [1065, 110] width 65 height 15
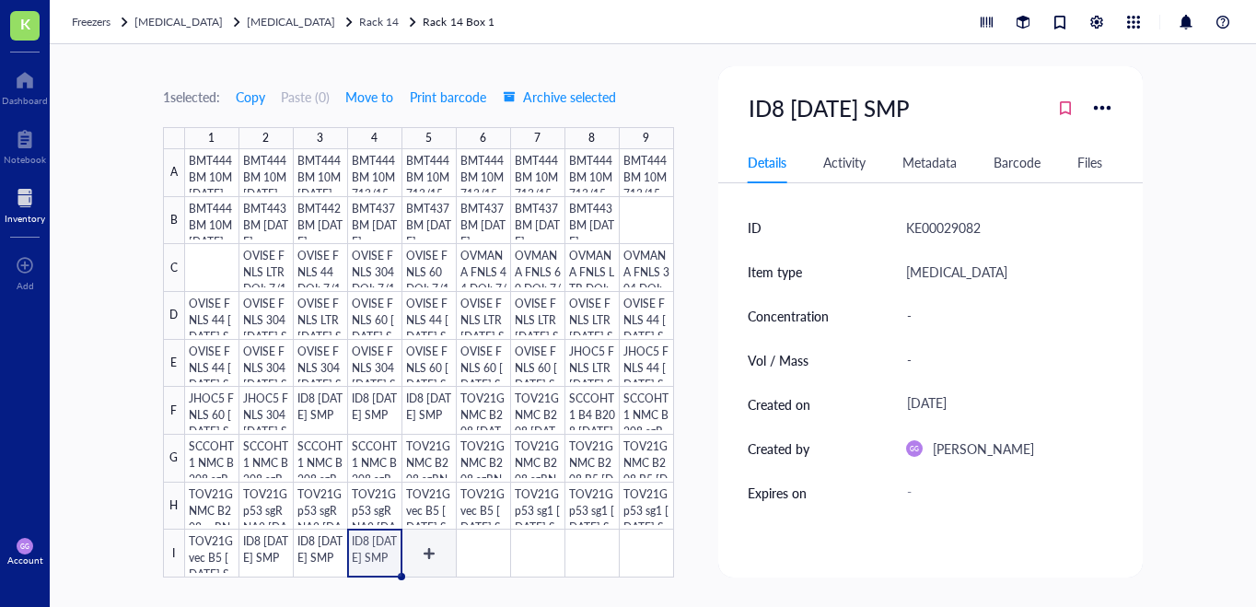
click at [423, 553] on div at bounding box center [429, 363] width 489 height 428
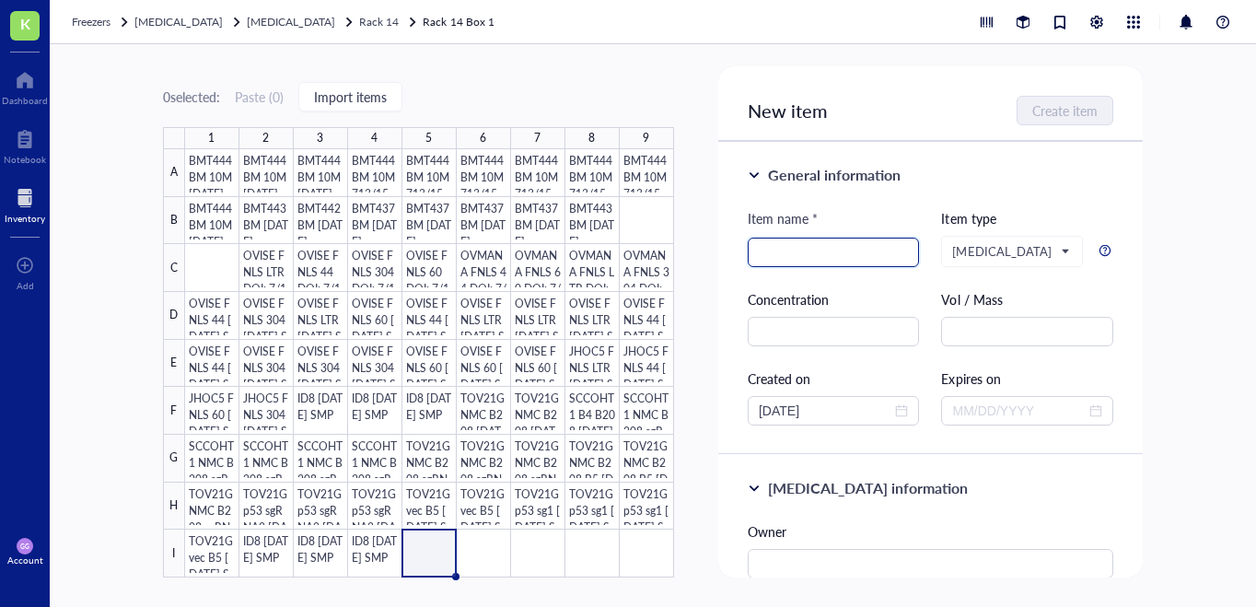
click at [764, 255] on input "search" at bounding box center [833, 252] width 150 height 28
paste input "ID8 [DATE] SMP"
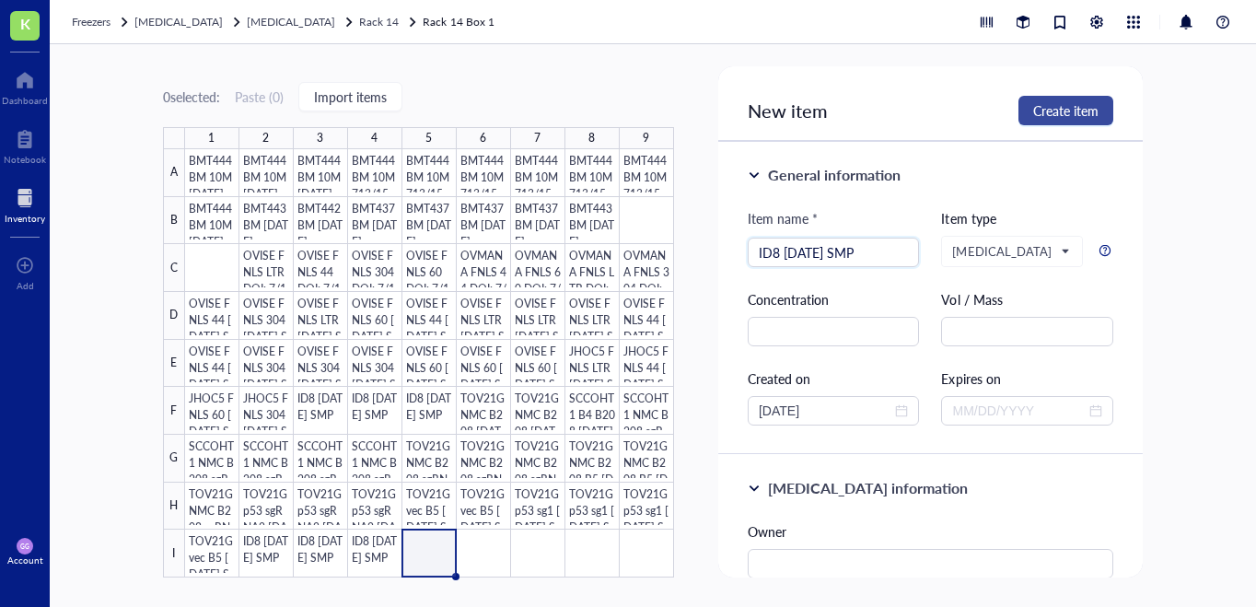
type input "ID8 [DATE] SMP"
click at [1048, 111] on span "Create item" at bounding box center [1065, 110] width 65 height 15
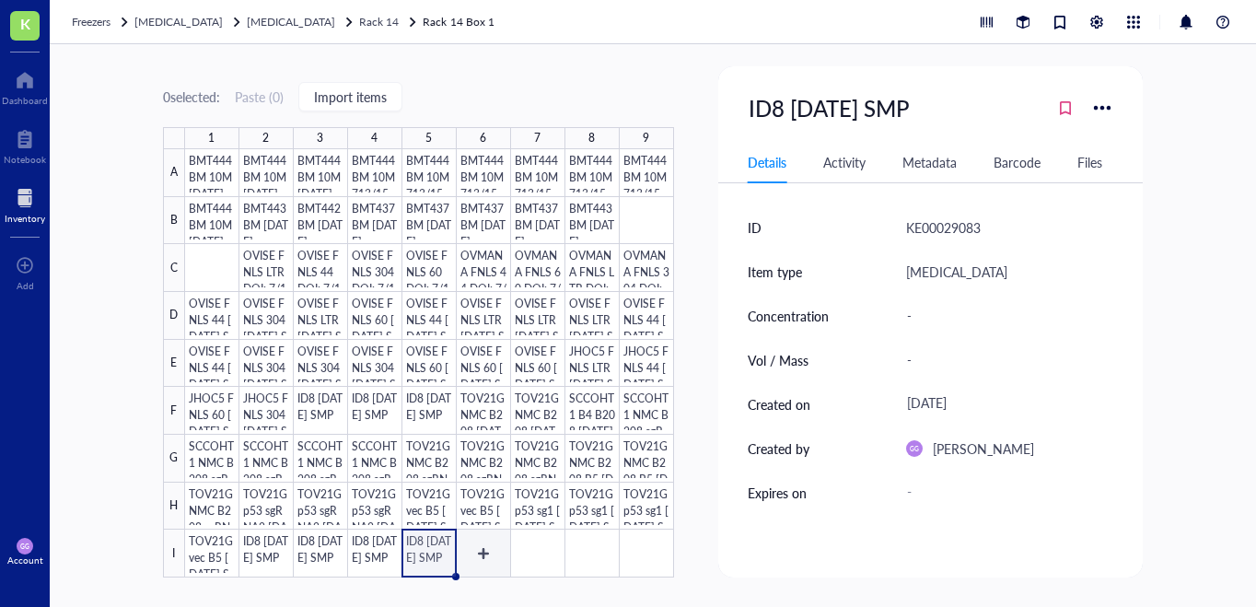
click at [486, 550] on div at bounding box center [429, 363] width 489 height 428
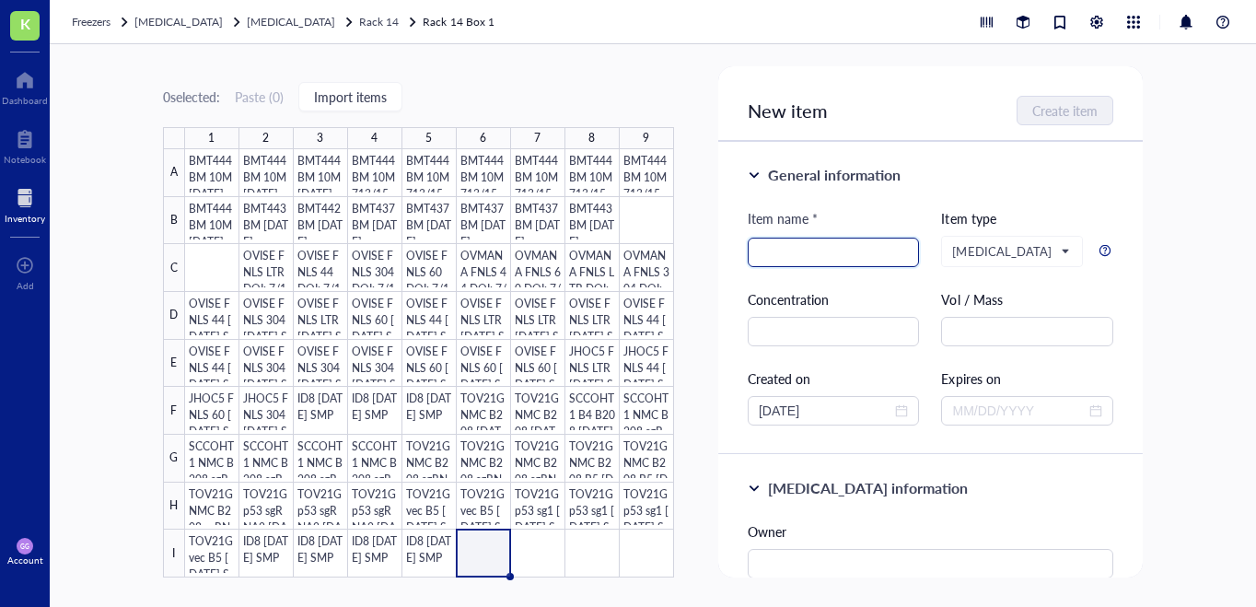
click at [784, 243] on input "search" at bounding box center [833, 252] width 150 height 28
paste input "ID8 [DATE] SMP"
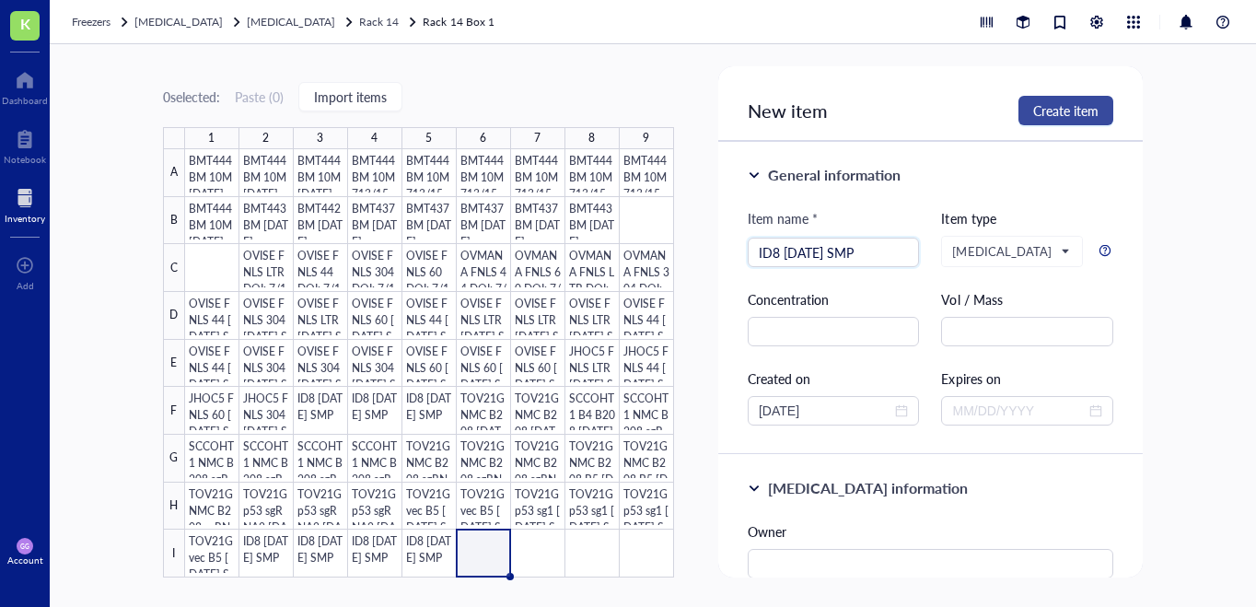
type input "ID8 [DATE] SMP"
click at [1064, 106] on span "Create item" at bounding box center [1065, 110] width 65 height 15
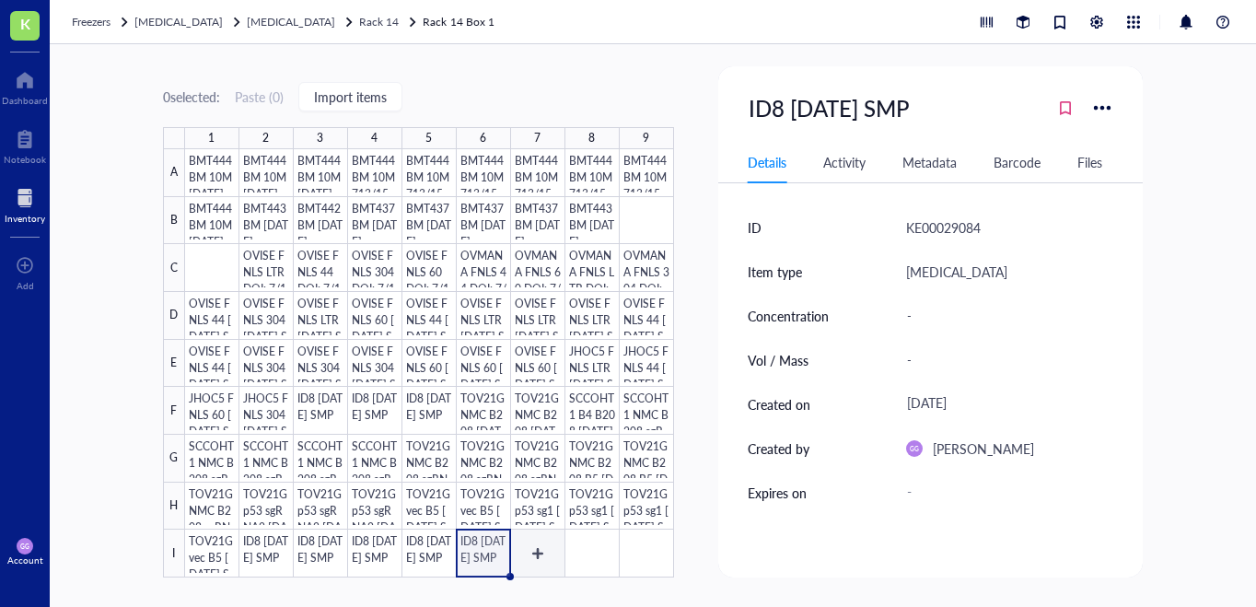
click at [536, 561] on div at bounding box center [429, 363] width 489 height 428
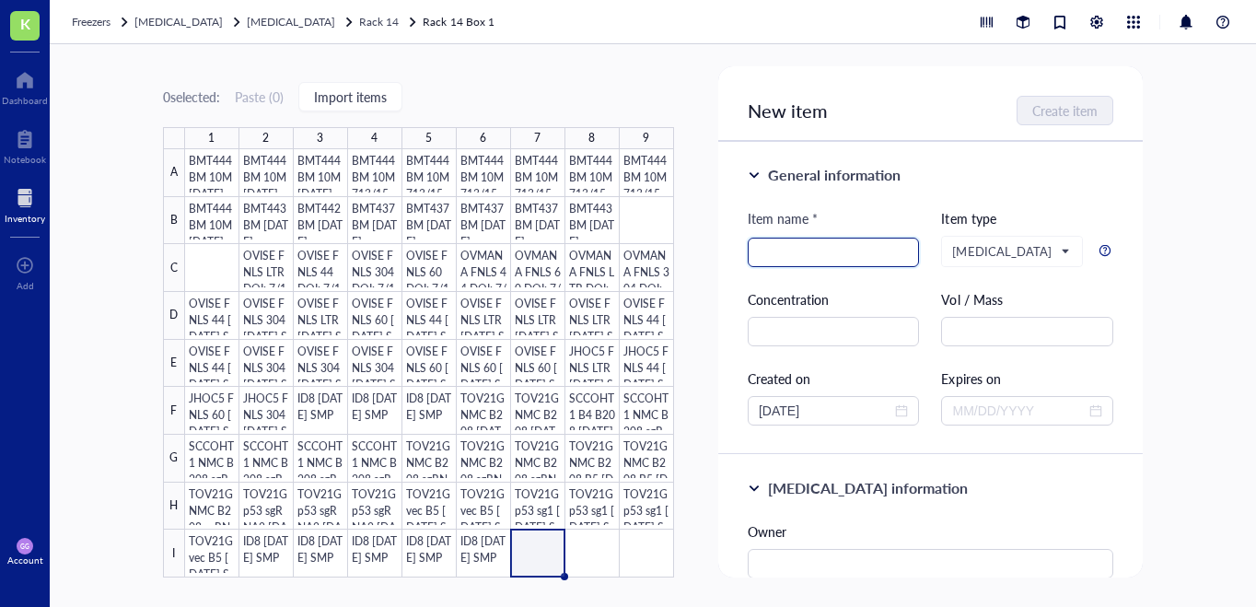
click at [780, 253] on input "search" at bounding box center [833, 252] width 150 height 28
paste input "ID8 [DATE] SMP"
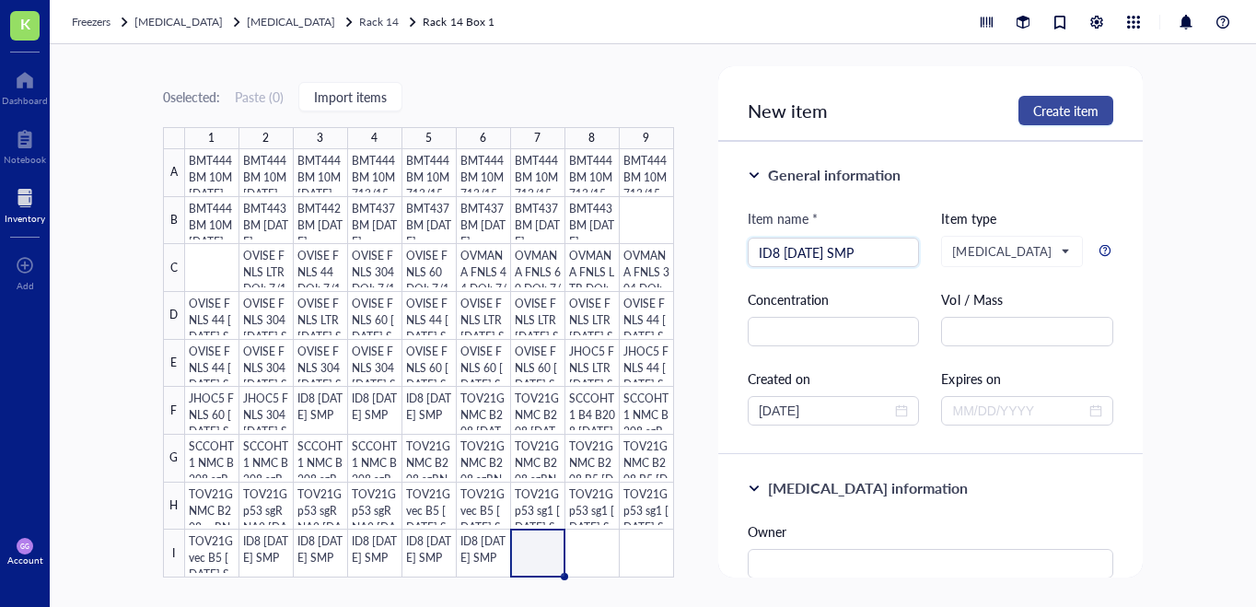
type input "ID8 [DATE] SMP"
click at [1047, 107] on span "Create item" at bounding box center [1065, 110] width 65 height 15
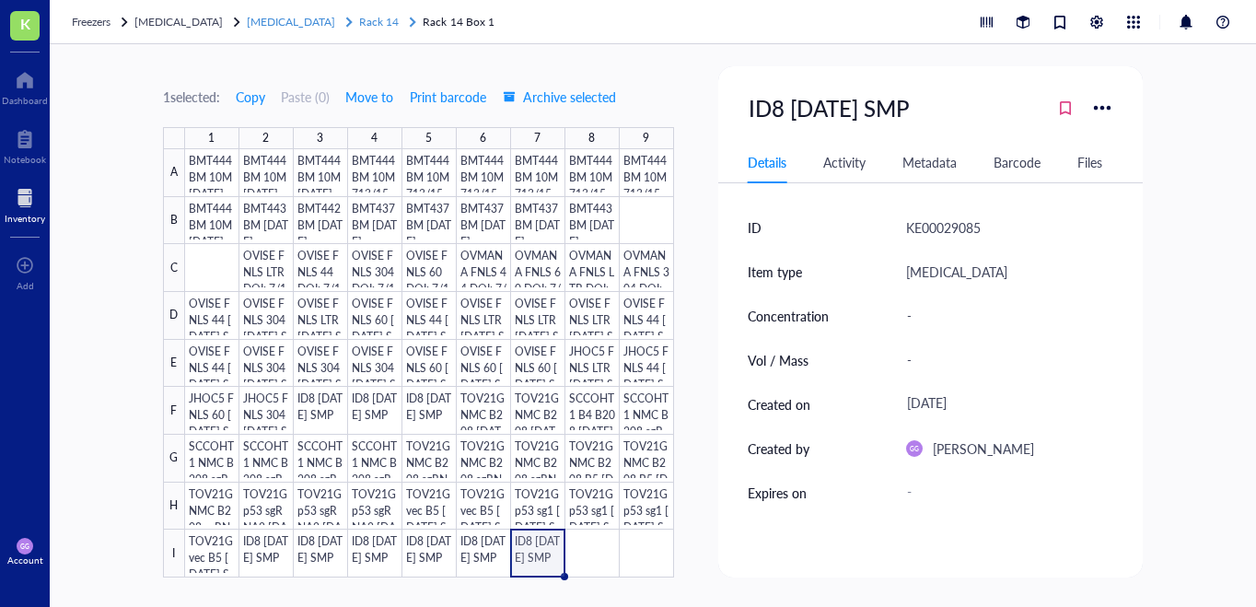
click at [359, 24] on span "Rack 14" at bounding box center [379, 22] width 40 height 16
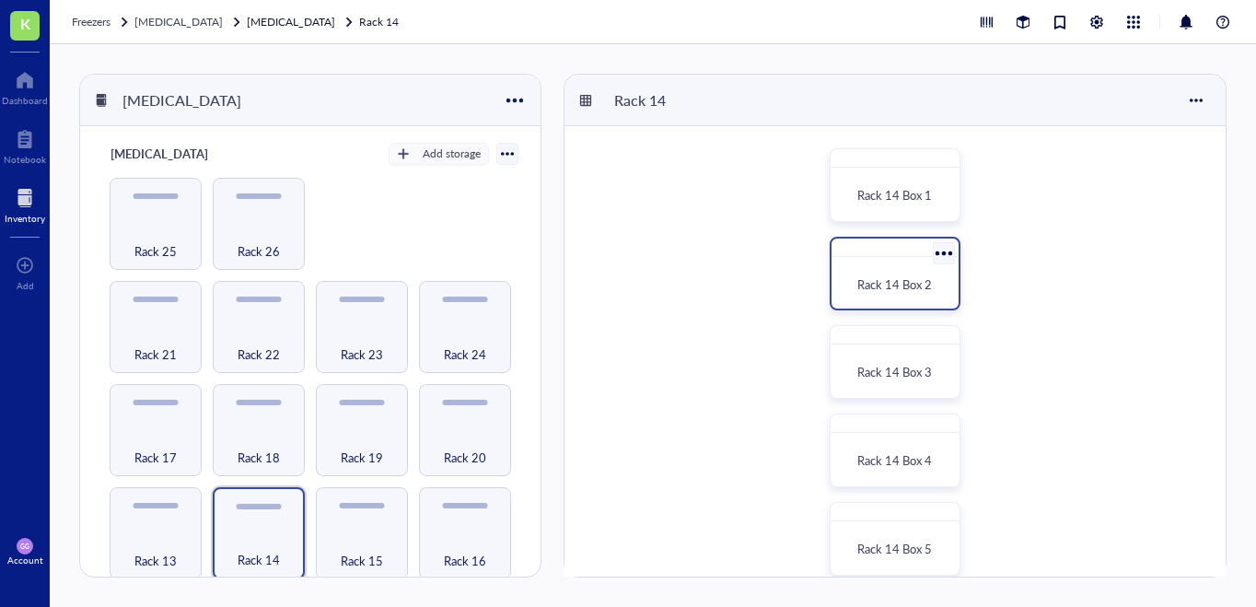
click at [898, 264] on div "Rack 14 Box 2" at bounding box center [895, 284] width 112 height 41
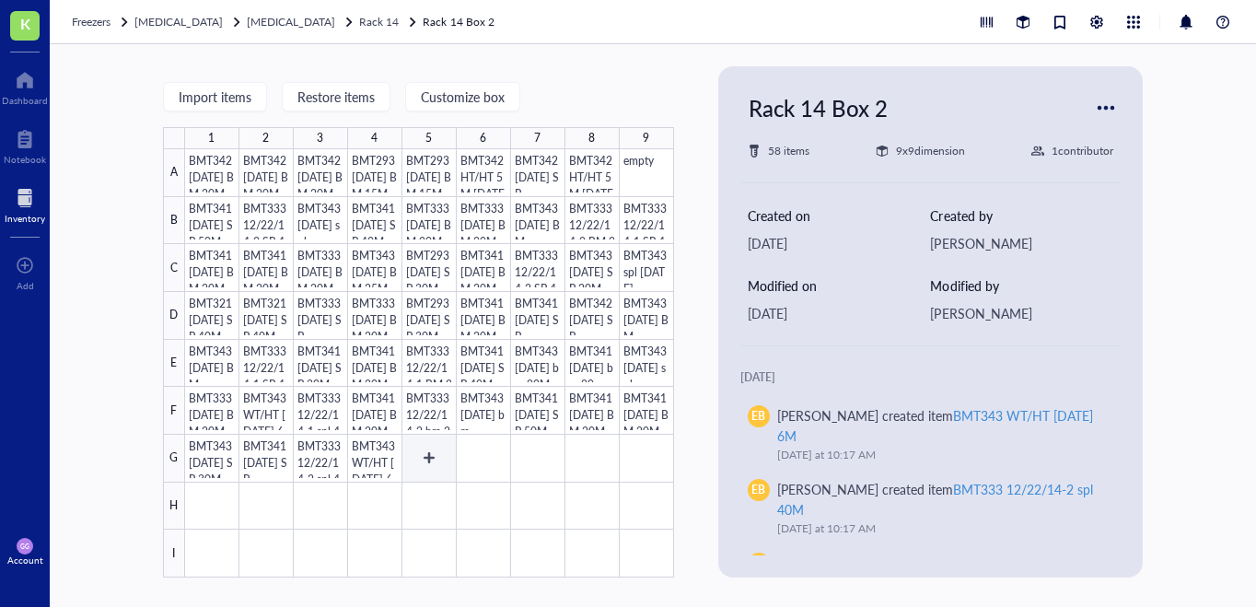
click at [420, 461] on div at bounding box center [429, 363] width 489 height 428
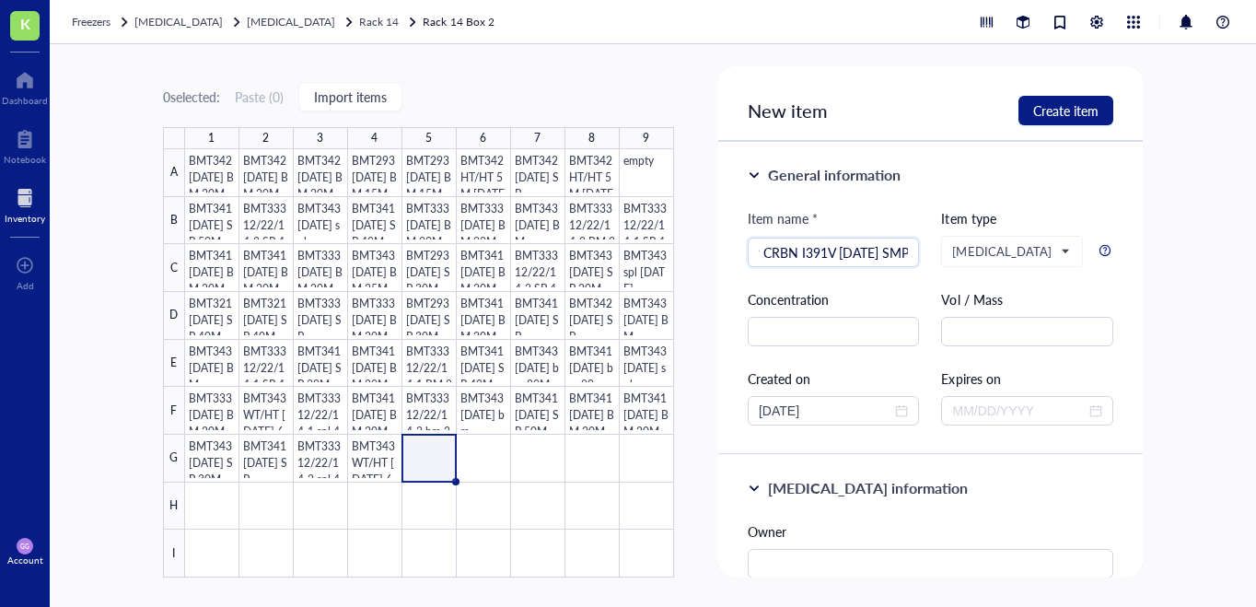
scroll to position [0, 55]
click at [863, 241] on input "MLLAF9 CRBN I391V [DATE] SMP" at bounding box center [833, 252] width 150 height 28
type input "MLLAF9 CRBN I391V [DATE] SMP"
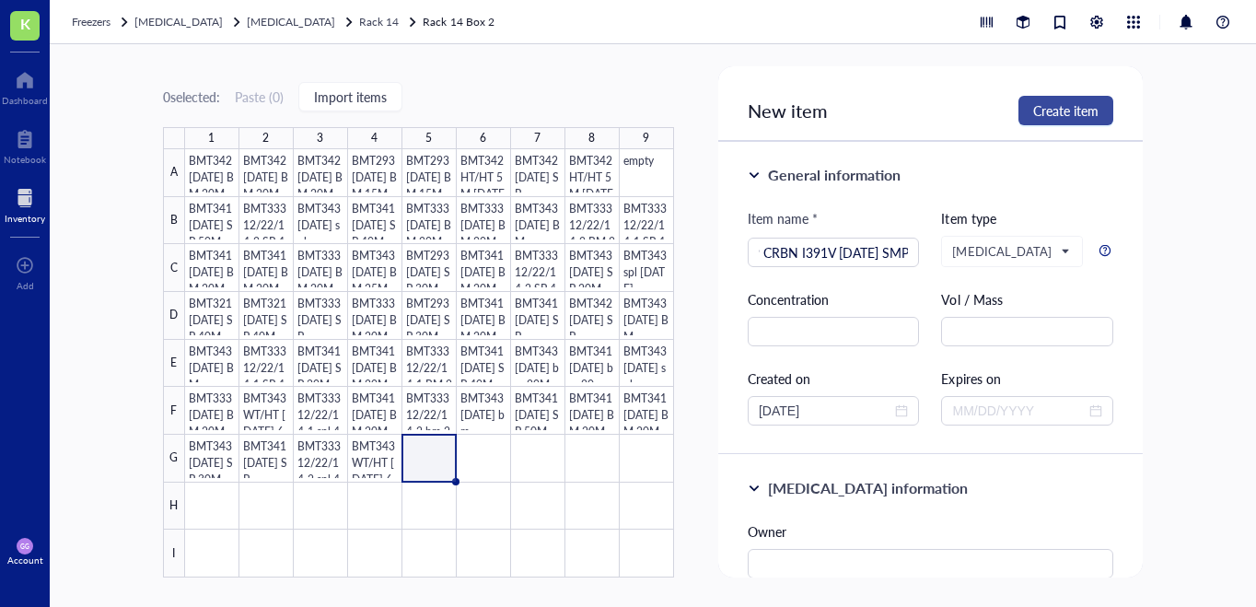
click at [1045, 115] on span "Create item" at bounding box center [1065, 110] width 65 height 15
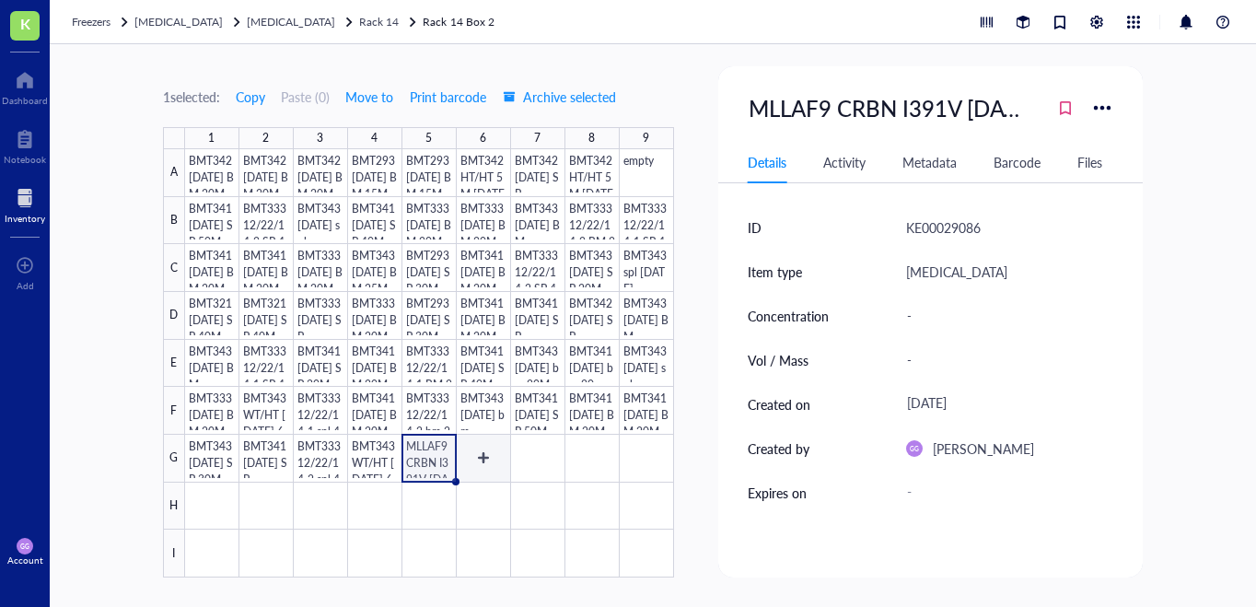
click at [484, 457] on div at bounding box center [429, 363] width 489 height 428
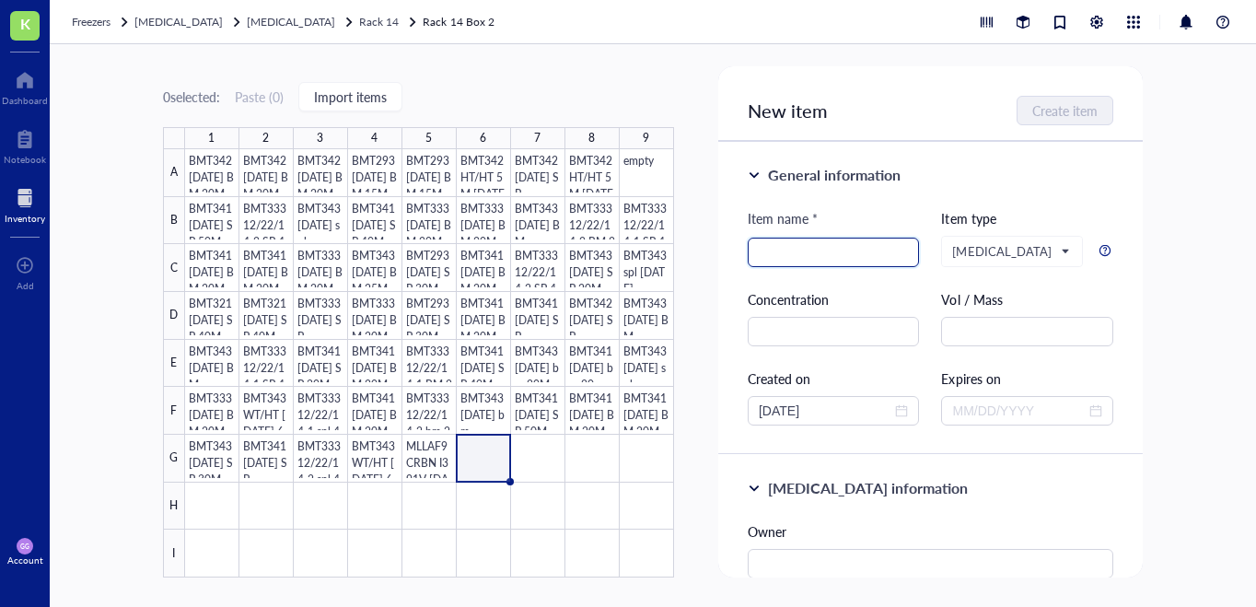
click at [782, 247] on input "search" at bounding box center [833, 252] width 150 height 28
paste input "MLLAF9 CRBN I391V [DATE] SMP"
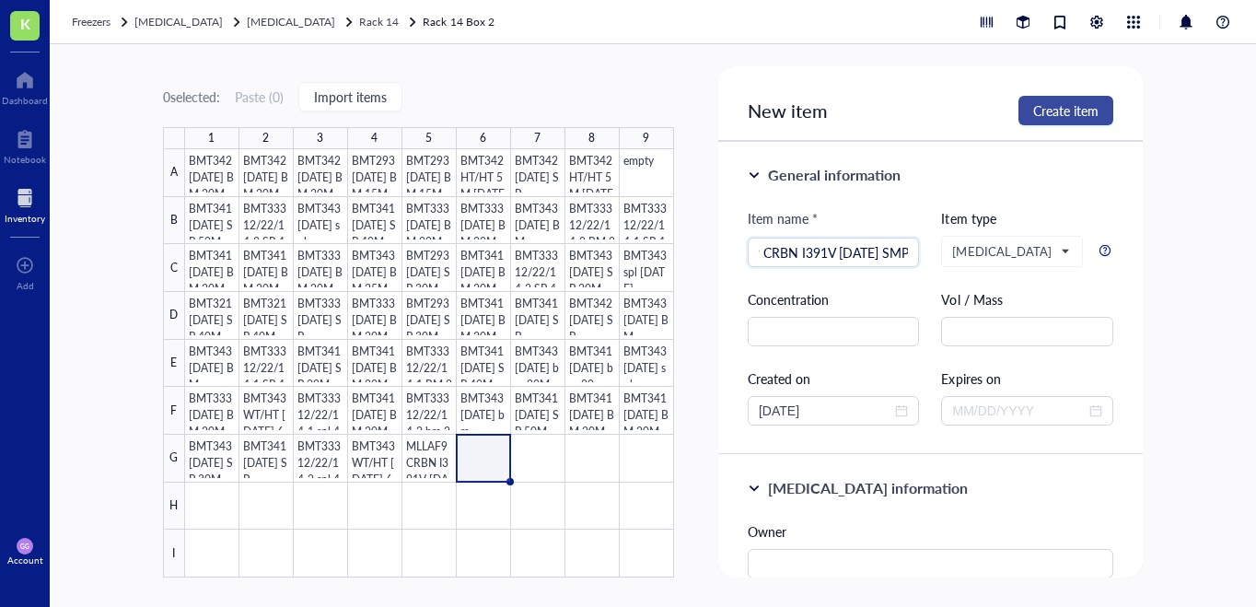
type input "MLLAF9 CRBN I391V [DATE] SMP"
click at [1071, 115] on span "Create item" at bounding box center [1065, 110] width 65 height 15
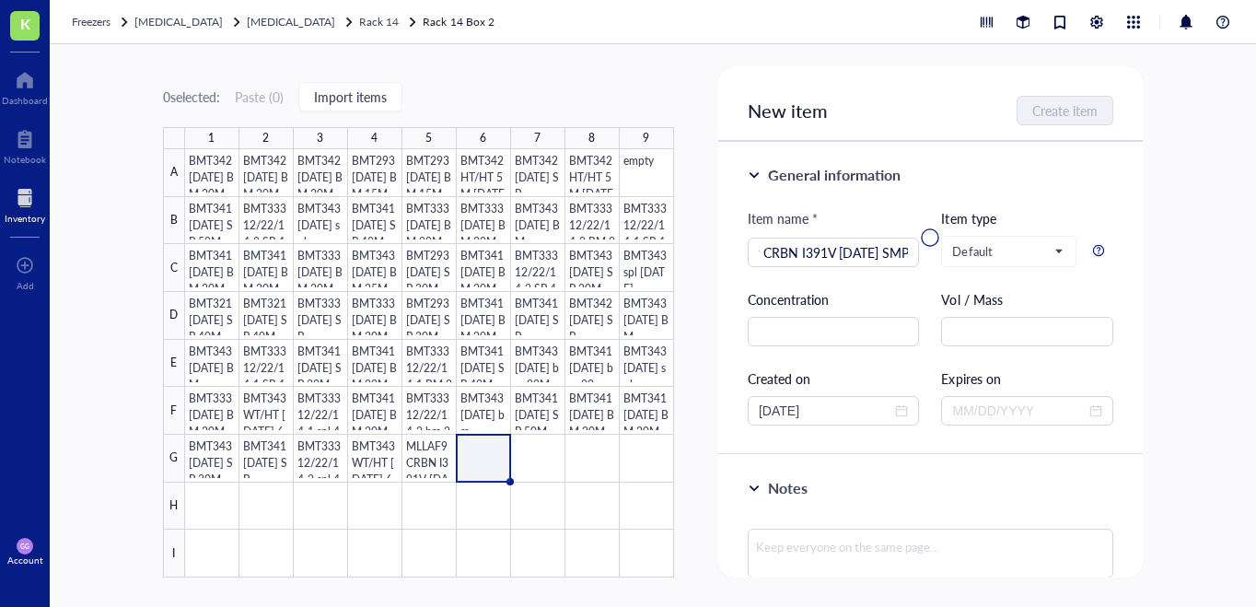
scroll to position [0, 0]
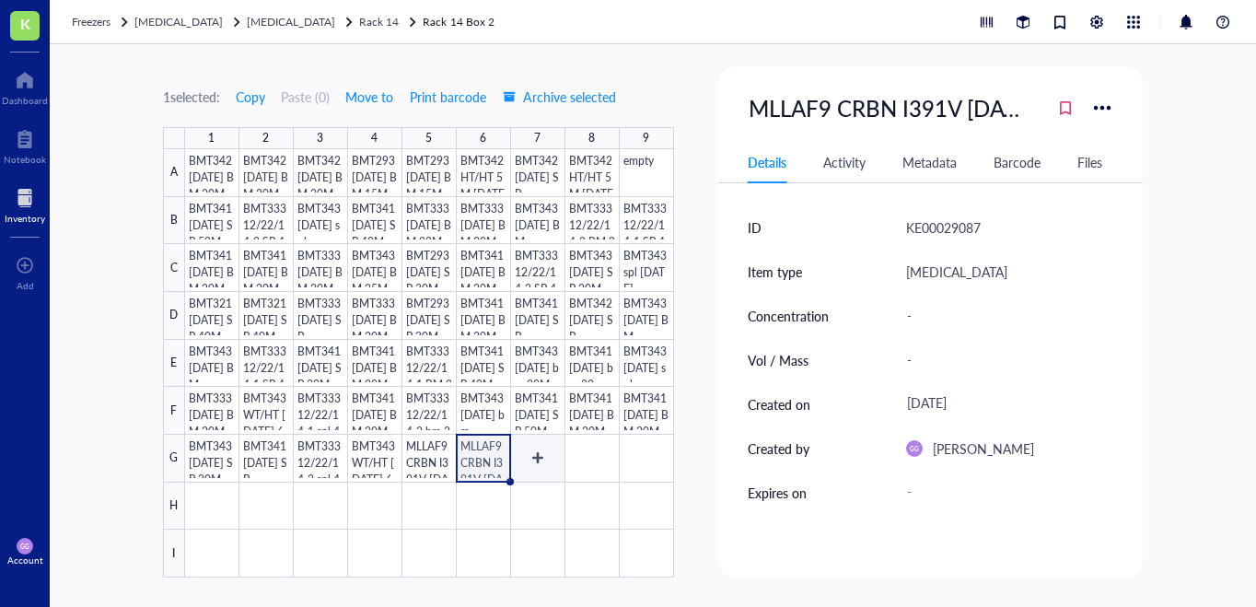
click at [544, 451] on div at bounding box center [429, 363] width 489 height 428
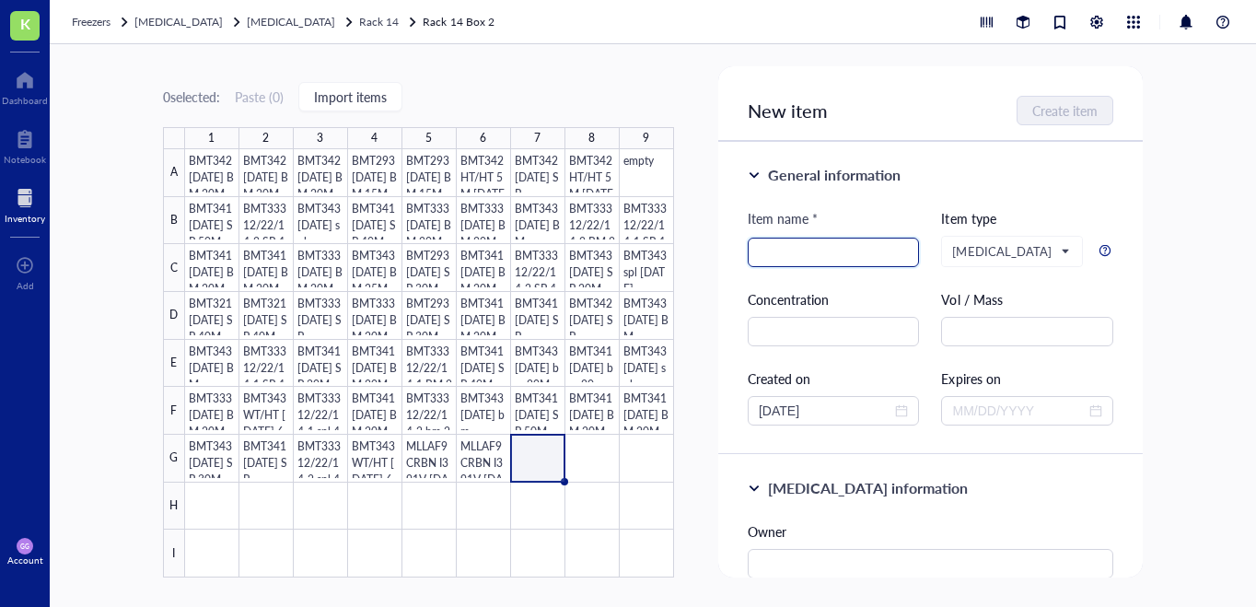
click at [773, 258] on input "search" at bounding box center [833, 252] width 150 height 28
paste input "MLLAF9 CRBN I391V [DATE] SMP"
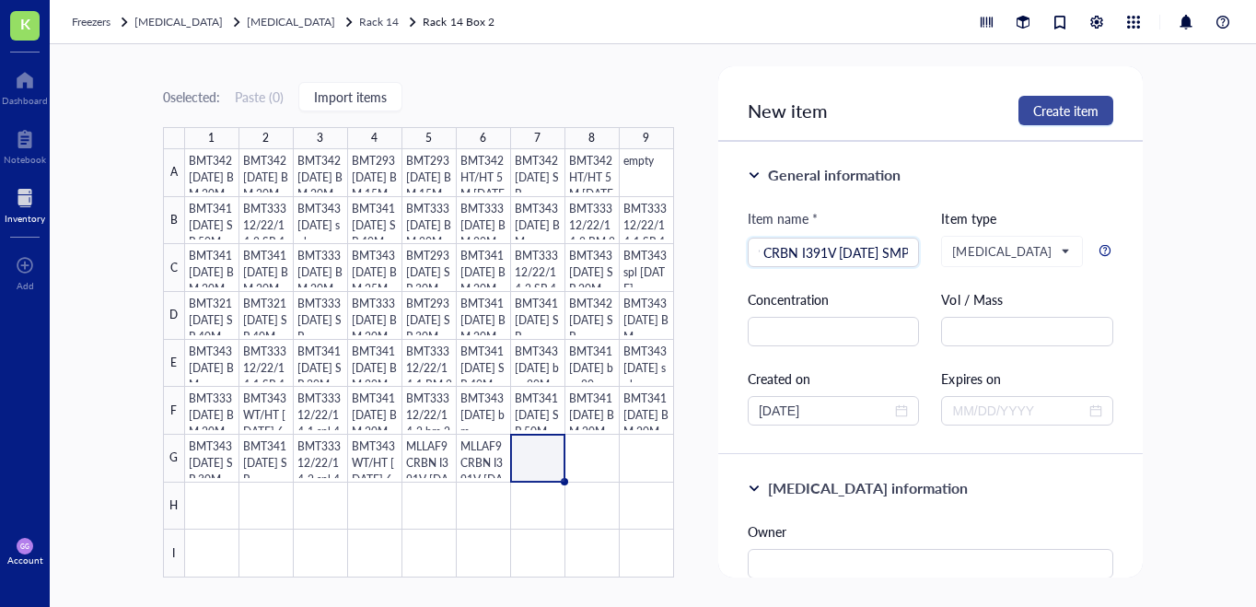
type input "MLLAF9 CRBN I391V [DATE] SMP"
click at [1049, 115] on span "Create item" at bounding box center [1065, 110] width 65 height 15
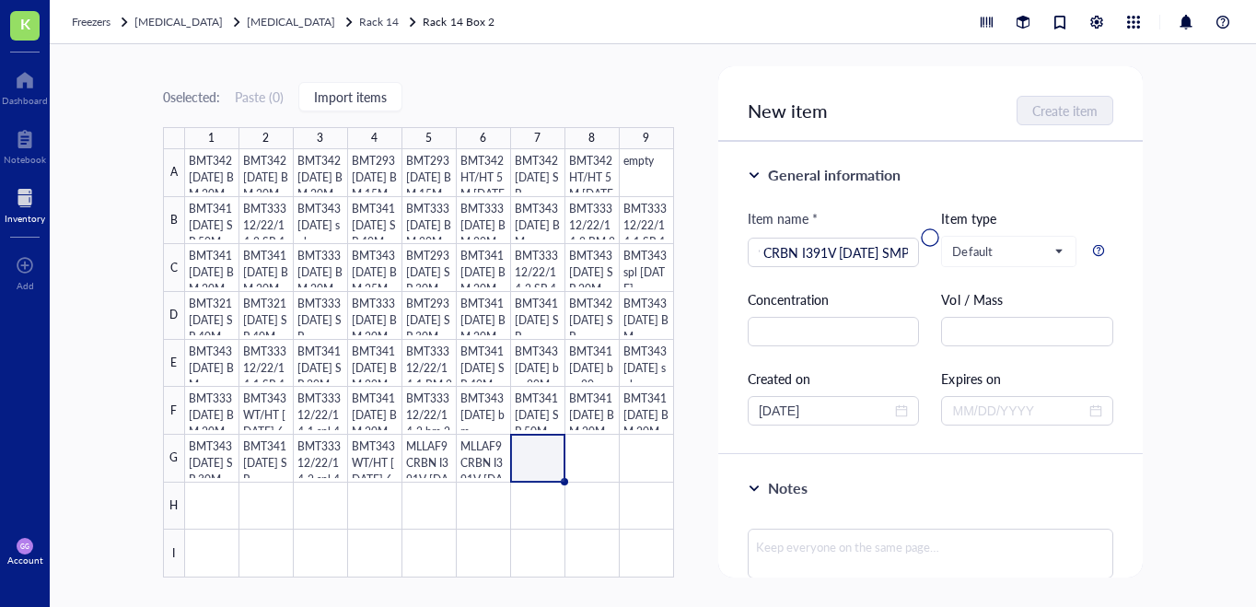
scroll to position [0, 0]
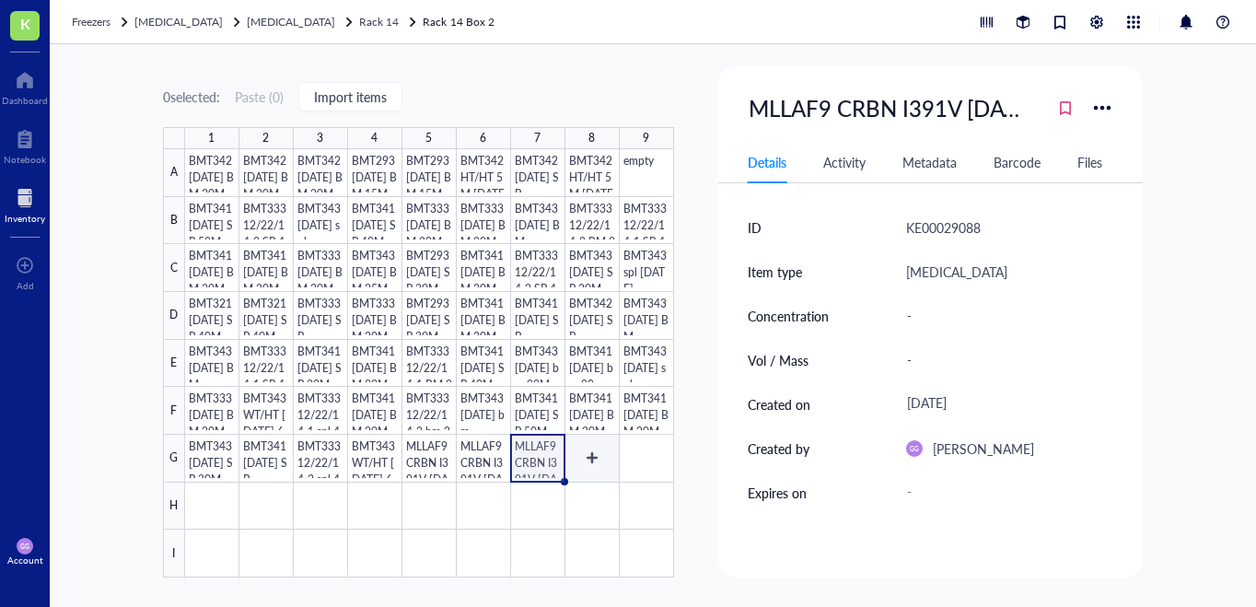
click at [586, 456] on div at bounding box center [429, 363] width 489 height 428
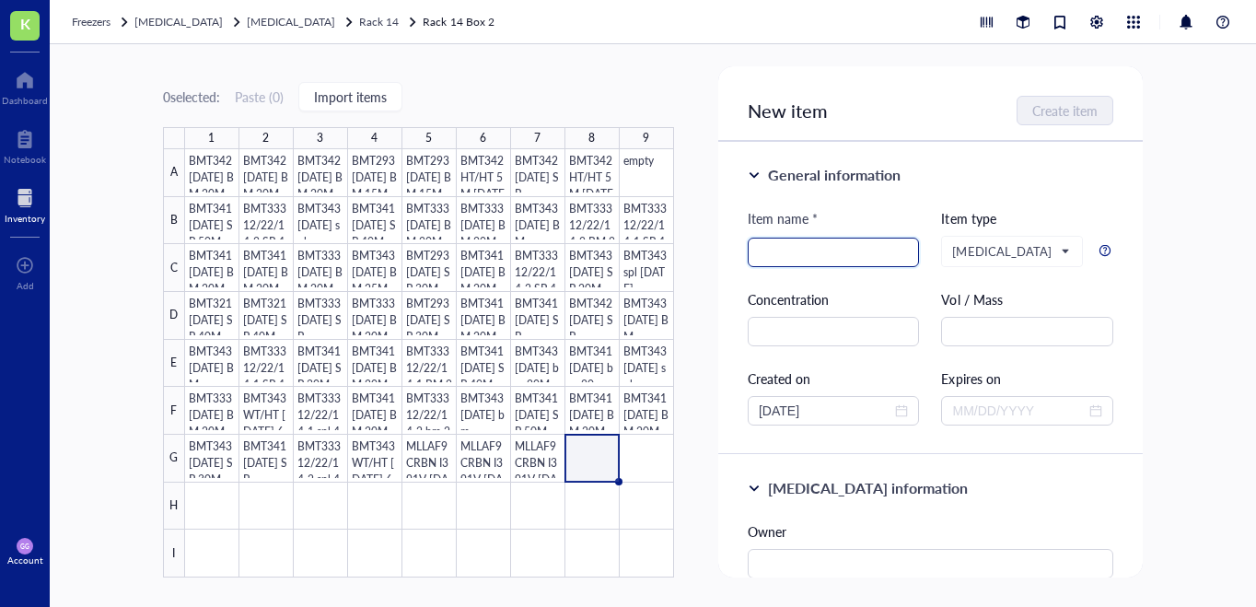
click at [797, 258] on input "search" at bounding box center [833, 252] width 150 height 28
paste input "MLLAF9 CRBN I391V [DATE] SMP"
click at [804, 255] on input "MLLAF9 CRBN I391V [DATE] SMP" at bounding box center [833, 252] width 150 height 28
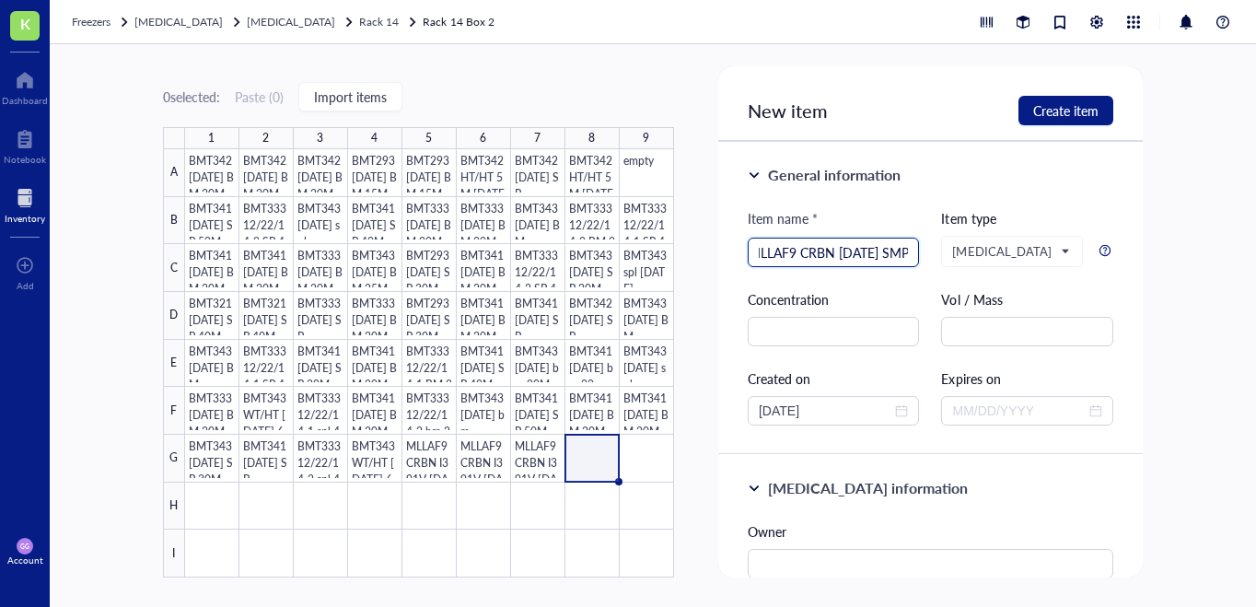
scroll to position [0, 17]
click at [794, 253] on input "MLLAF9 CRBN [DATE] SMP" at bounding box center [833, 252] width 150 height 28
click at [839, 253] on input "MLLAF9 WT CRBN [DATE] SMP" at bounding box center [833, 252] width 150 height 28
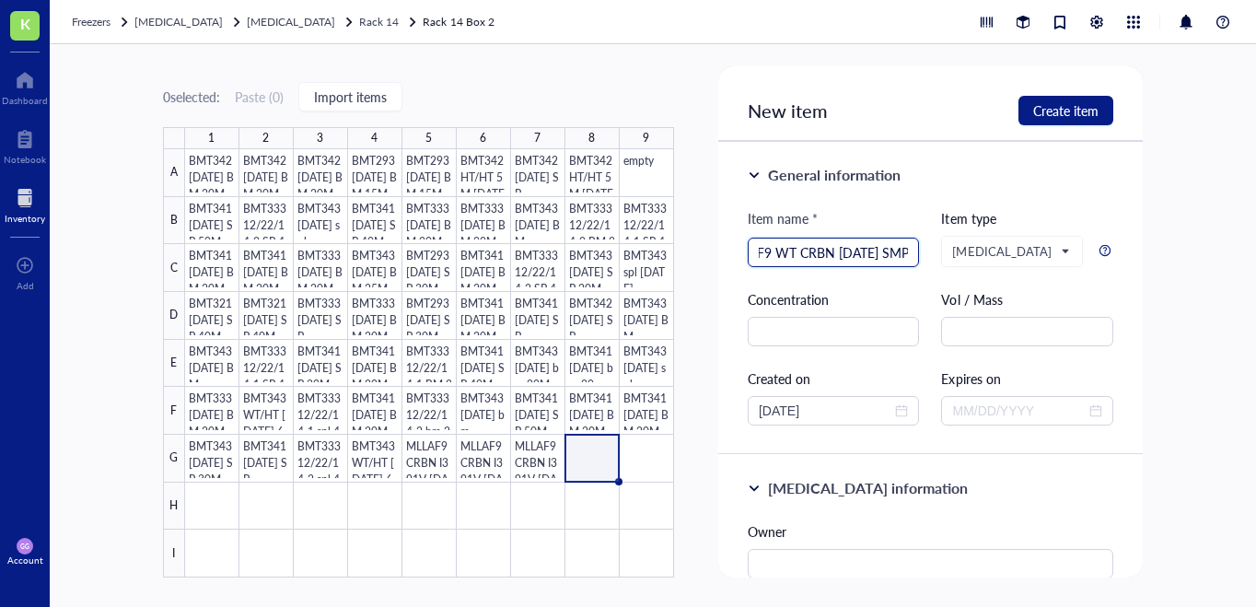
click at [839, 253] on input "MLLAF9 WT CRBN [DATE] SMP" at bounding box center [833, 252] width 150 height 28
type input "MLLAF9 WT CRBN [DATE] SMP"
click at [1049, 115] on span "Create item" at bounding box center [1065, 110] width 65 height 15
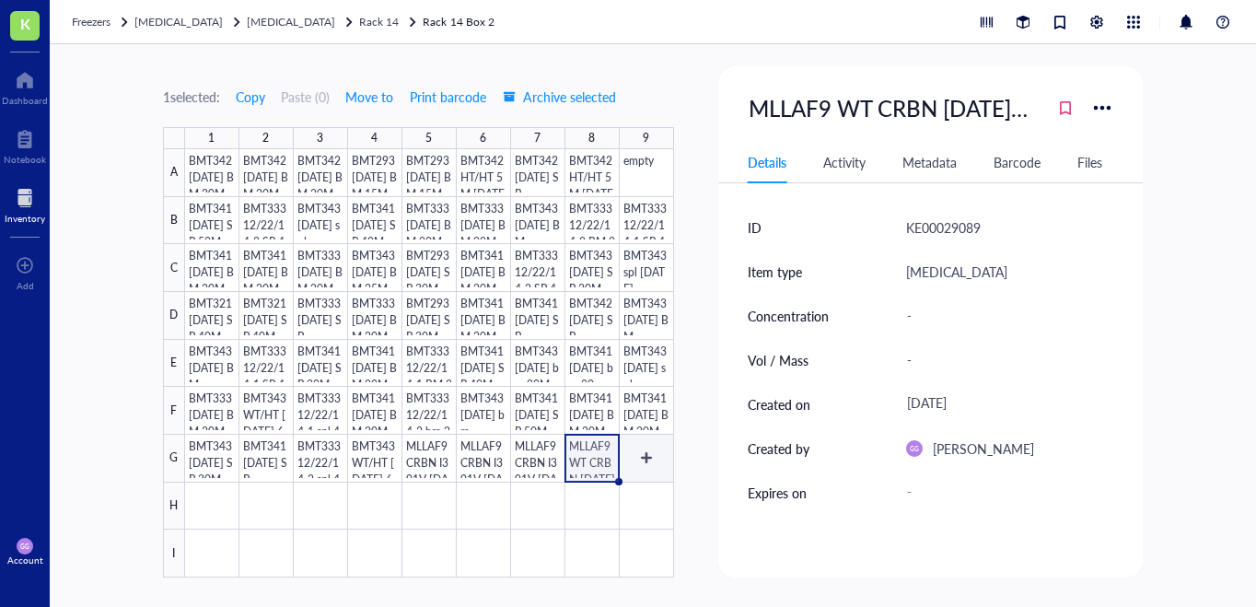
click at [646, 455] on div at bounding box center [429, 363] width 489 height 428
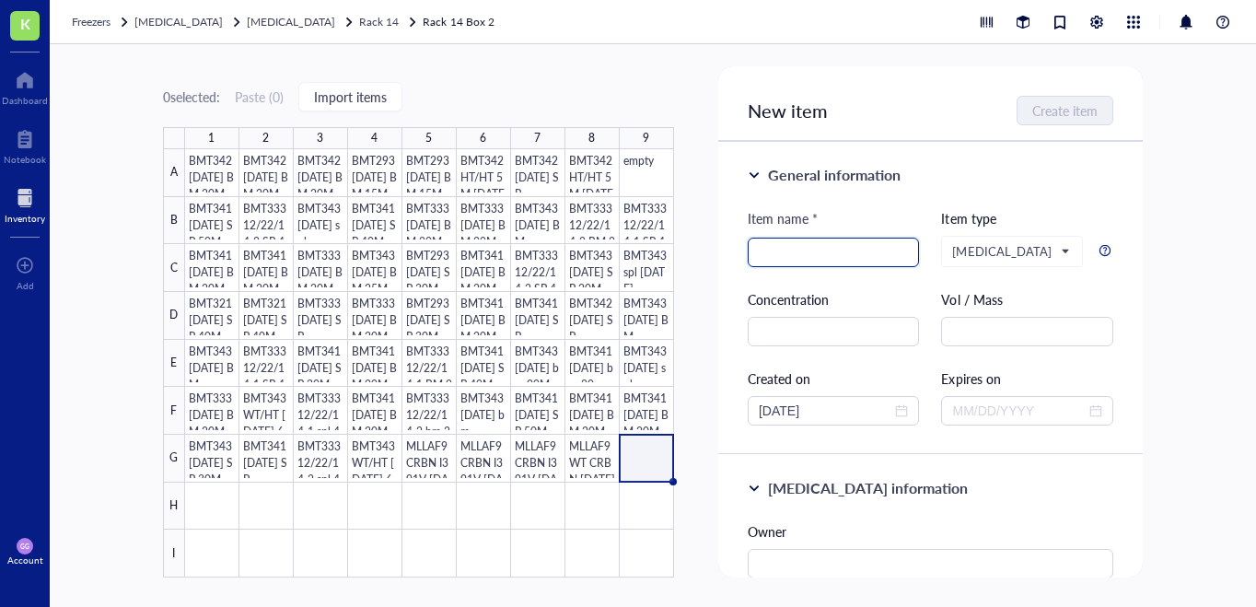
click at [772, 257] on input "search" at bounding box center [833, 252] width 150 height 28
paste input "MLLAF9 WT CRBN [DATE] SMP"
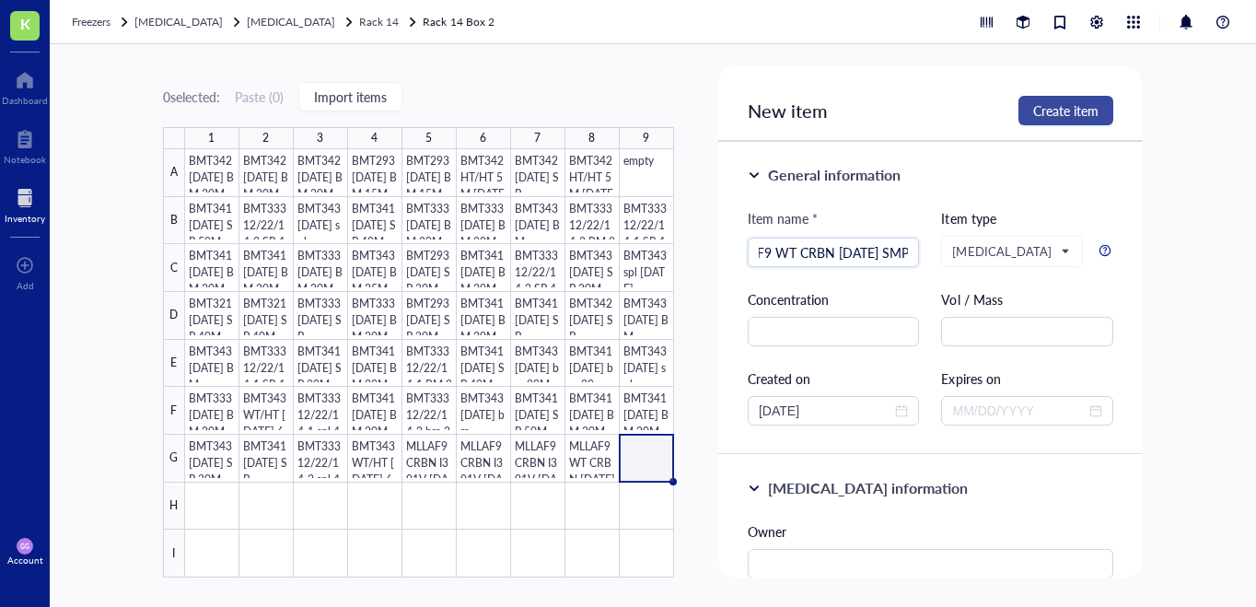
type input "MLLAF9 WT CRBN [DATE] SMP"
click at [1046, 110] on span "Create item" at bounding box center [1065, 110] width 65 height 15
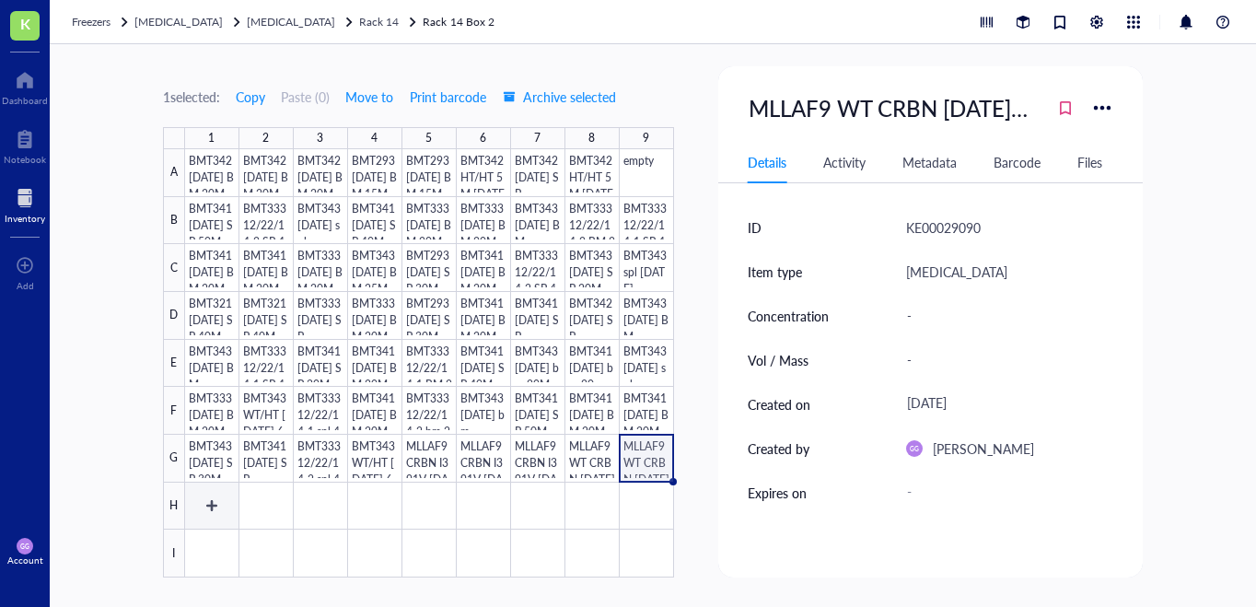
click at [205, 504] on div at bounding box center [429, 363] width 489 height 428
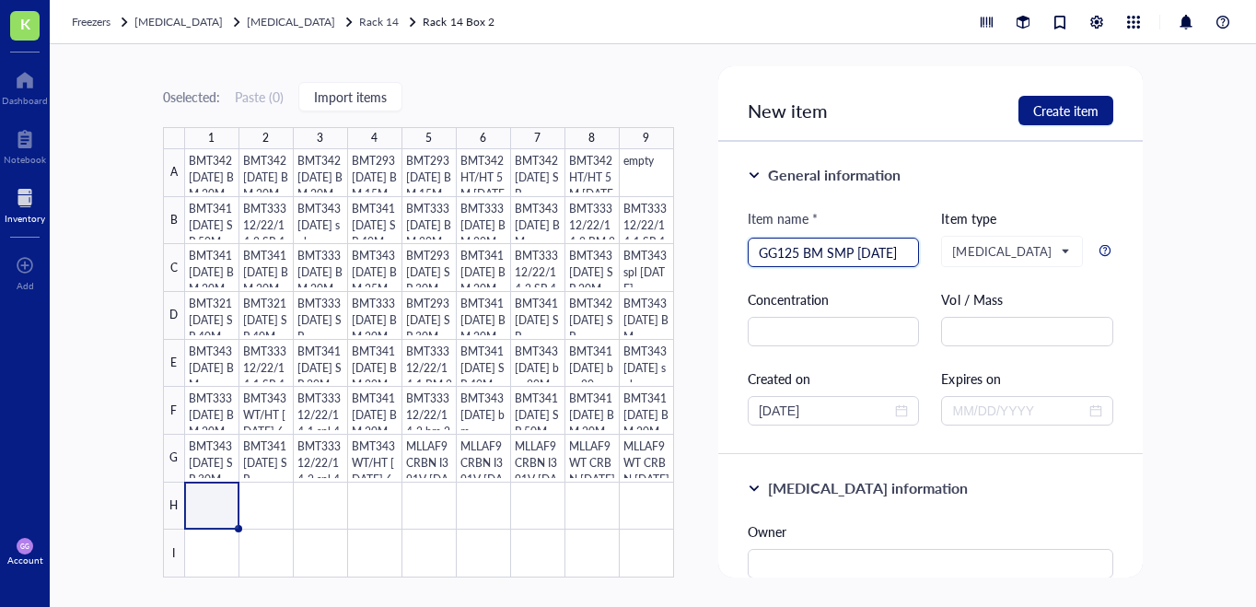
click at [793, 251] on input "GG125 BM SMP [DATE]" at bounding box center [833, 252] width 150 height 28
type input "GG125 BM SMP [DATE]"
click at [1073, 105] on span "Create item" at bounding box center [1065, 110] width 65 height 15
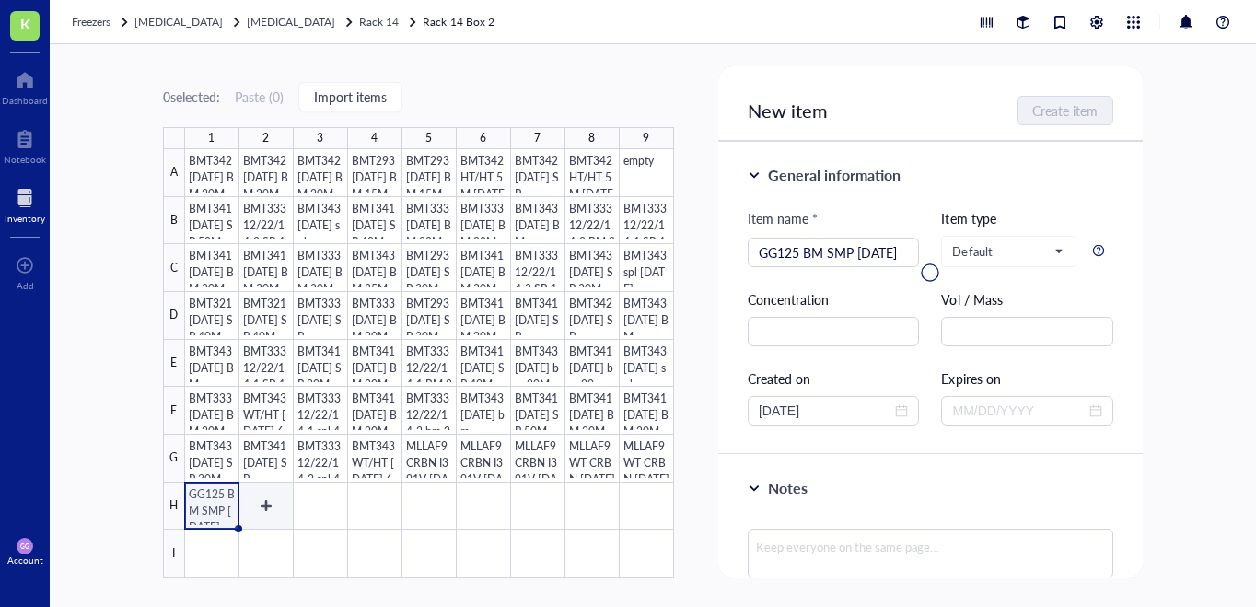
click at [265, 507] on div at bounding box center [429, 363] width 489 height 428
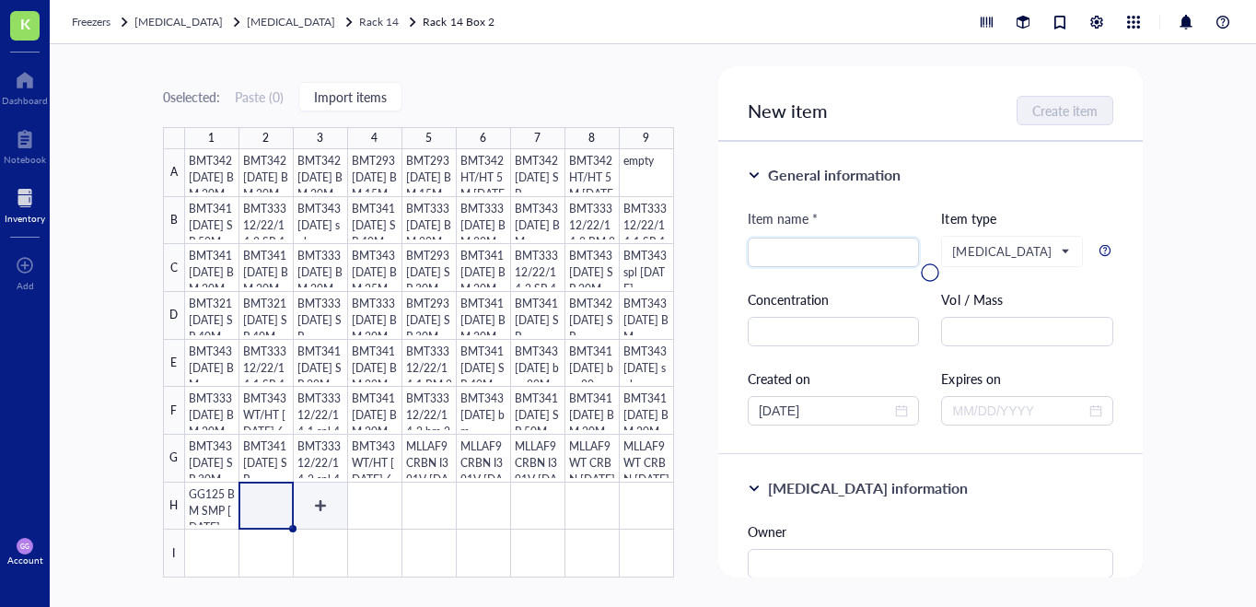
click at [319, 503] on div at bounding box center [429, 363] width 489 height 428
click at [280, 499] on div at bounding box center [429, 363] width 489 height 428
click at [217, 504] on div at bounding box center [429, 363] width 489 height 428
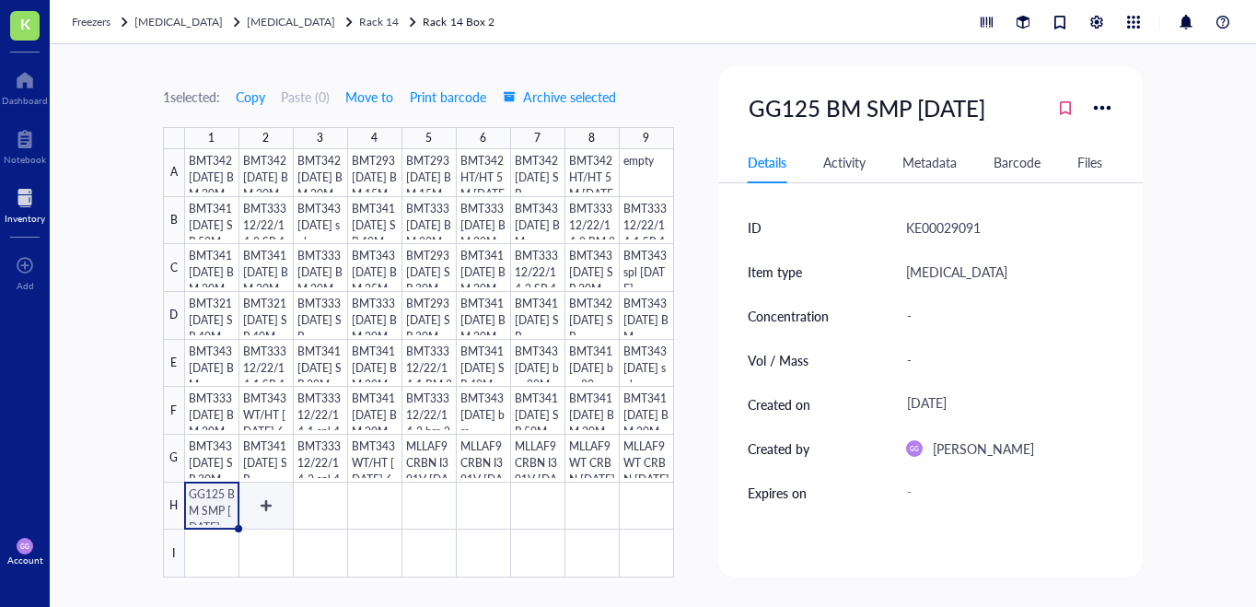
click at [270, 503] on div at bounding box center [429, 363] width 489 height 428
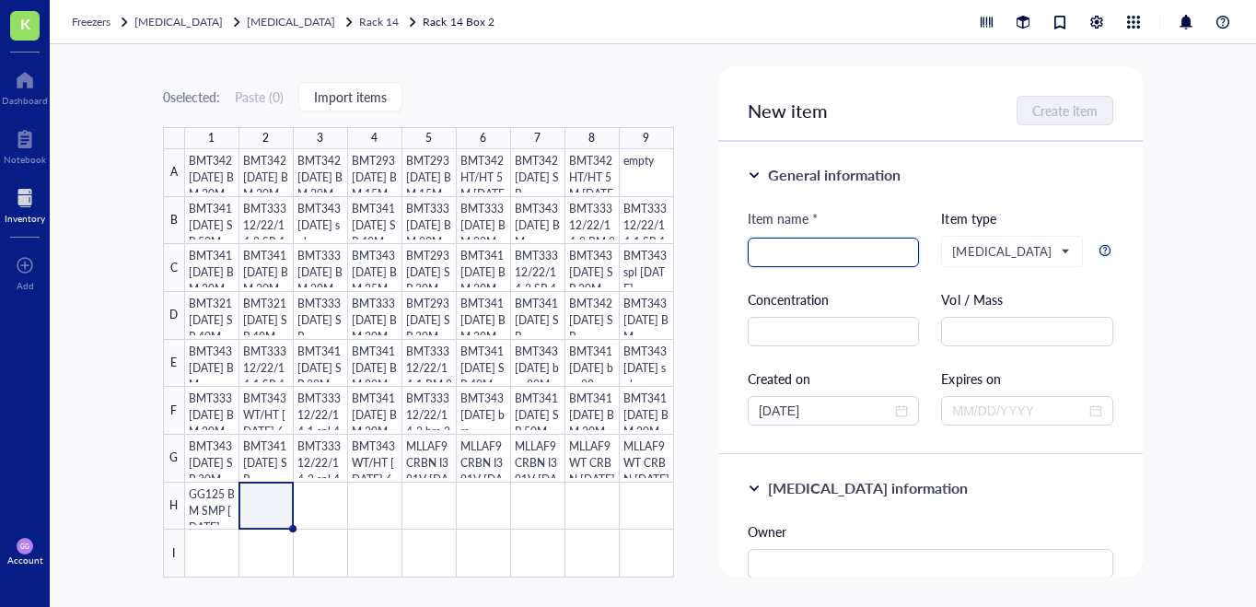
click at [765, 242] on input "search" at bounding box center [833, 252] width 150 height 28
paste input "GG125 BM SMP [DATE]"
click at [786, 255] on input "GG125 BM SMP [DATE]" at bounding box center [833, 252] width 150 height 28
click at [786, 254] on input "GG125 BM SMP [DATE]" at bounding box center [833, 252] width 150 height 28
type input "GG050 BM SMP [DATE]"
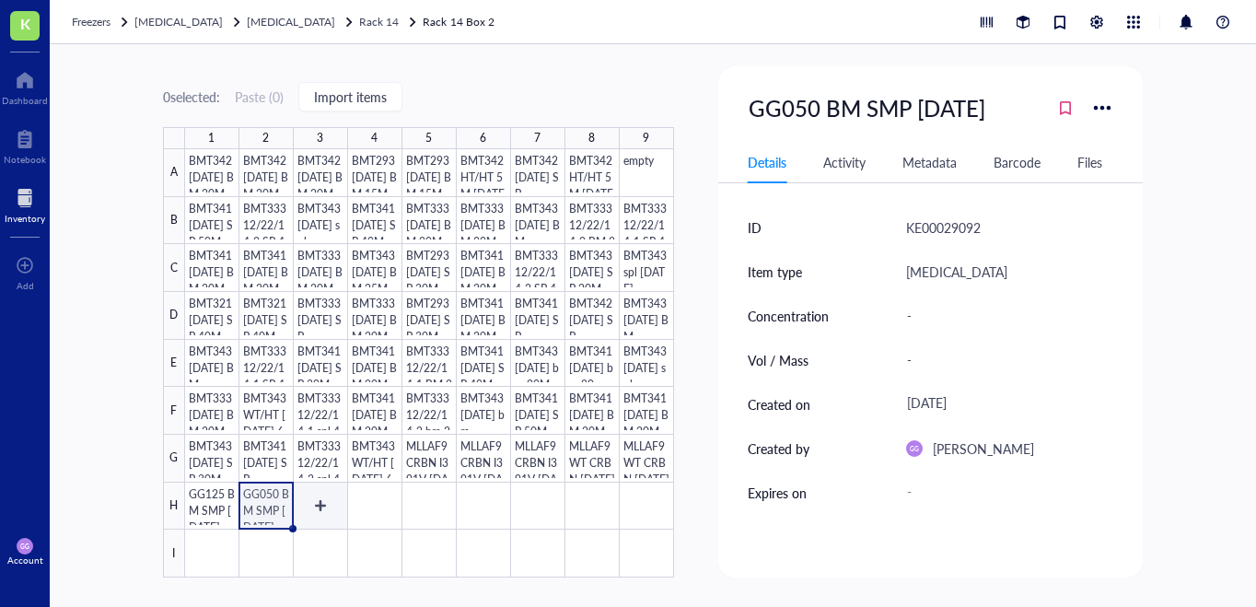
click at [320, 503] on div at bounding box center [429, 363] width 489 height 428
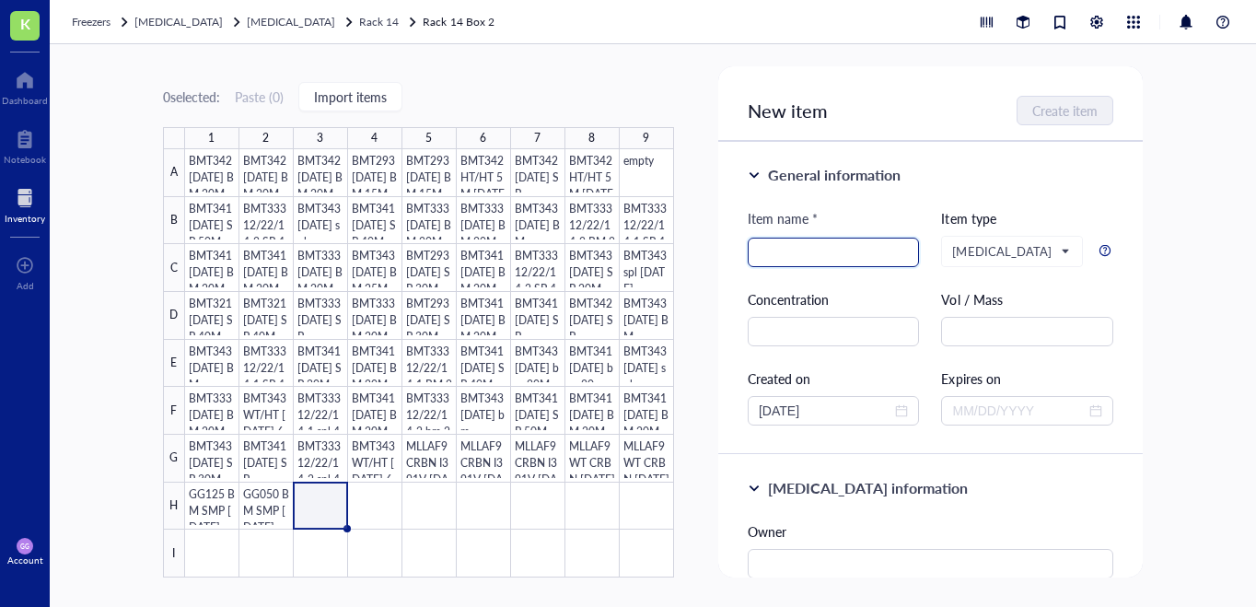
click at [772, 250] on input "search" at bounding box center [833, 252] width 150 height 28
paste input "GG125 BM SMP [DATE]"
click at [788, 253] on input "GG125 BM SMP [DATE]" at bounding box center [833, 252] width 150 height 28
type input "GG050 BM SMP [DATE]"
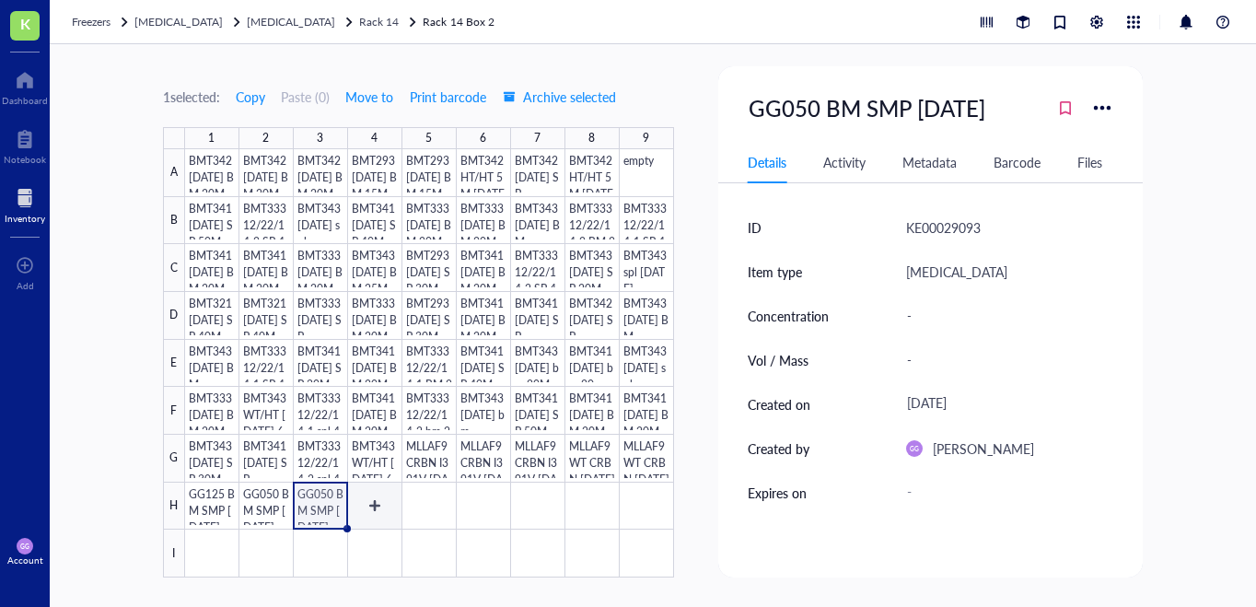
click at [377, 508] on div at bounding box center [429, 363] width 489 height 428
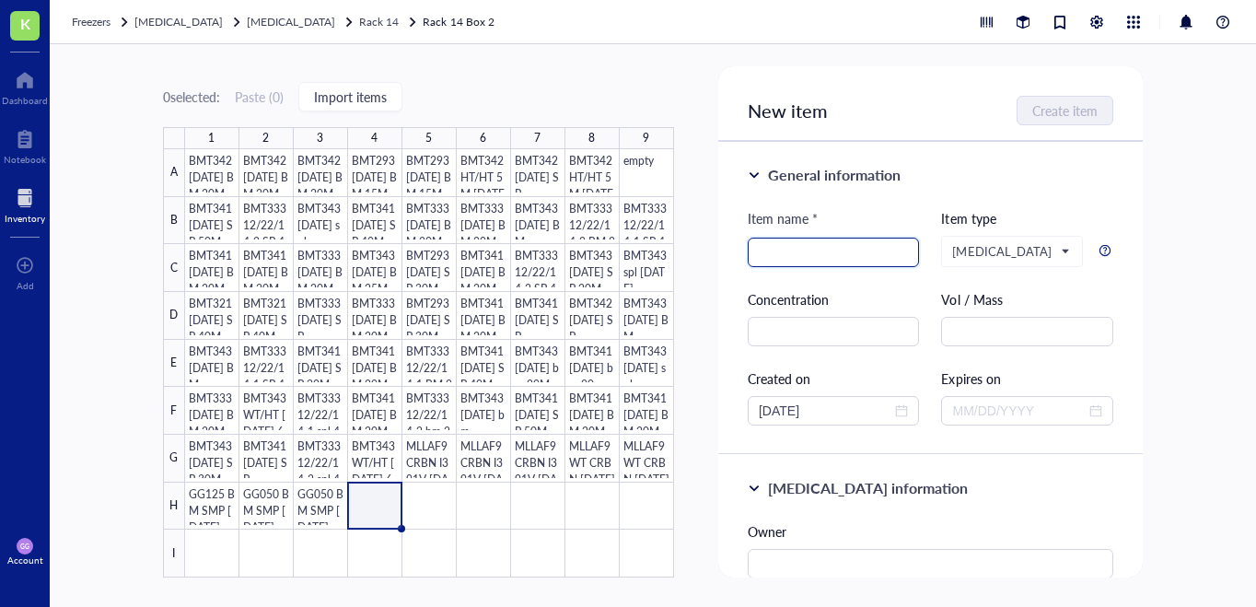
click at [770, 256] on input "search" at bounding box center [833, 252] width 150 height 28
paste input "GG125 BM SMP [DATE]"
click at [770, 256] on input "GG125 BM SMP [DATE]" at bounding box center [833, 252] width 150 height 28
type input "GG049 BM SMP [DATE]"
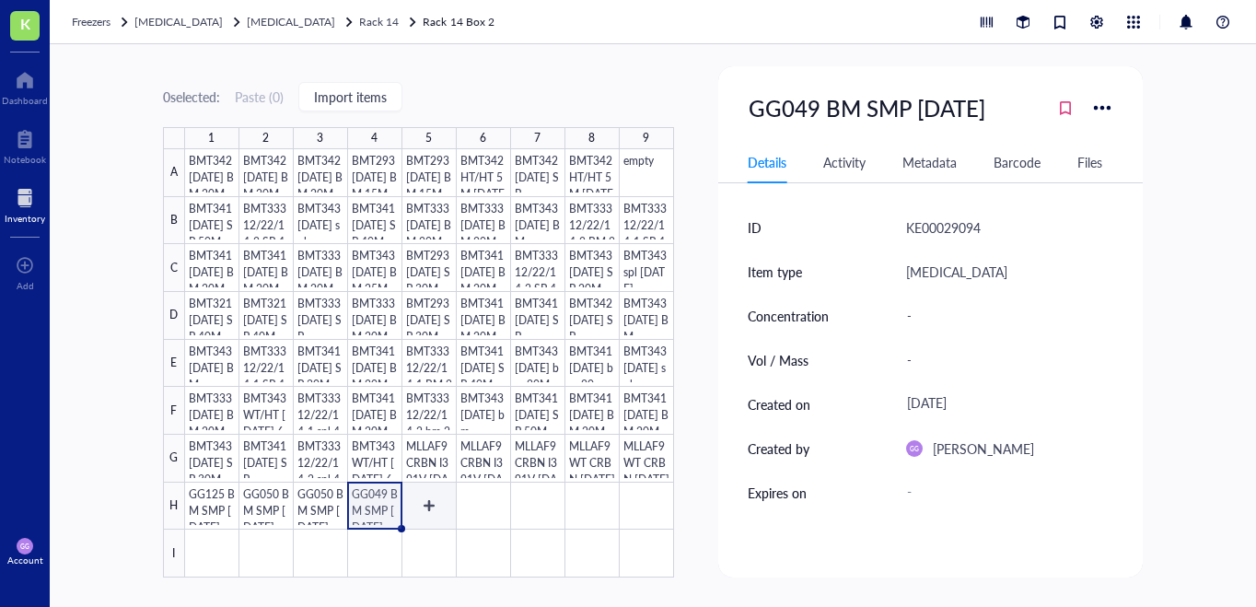
click at [426, 503] on div at bounding box center [429, 363] width 489 height 428
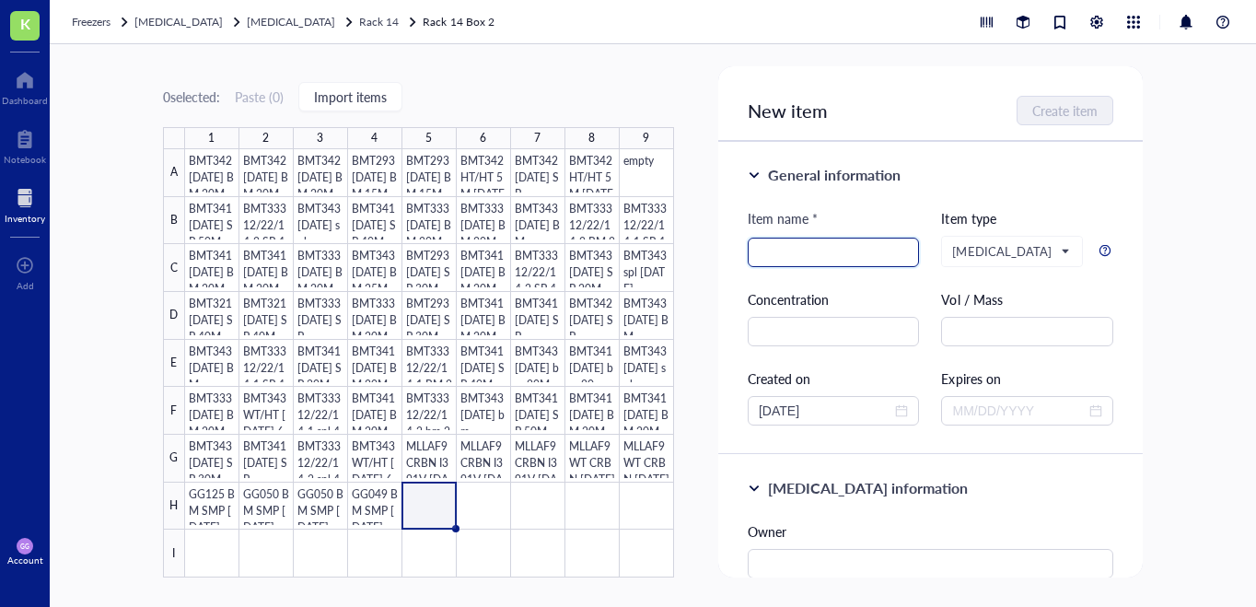
click at [774, 253] on input "search" at bounding box center [833, 252] width 150 height 28
paste input "GG125 BM SMP [DATE]"
click at [785, 252] on input "GG125 BM SMP [DATE]" at bounding box center [833, 252] width 150 height 28
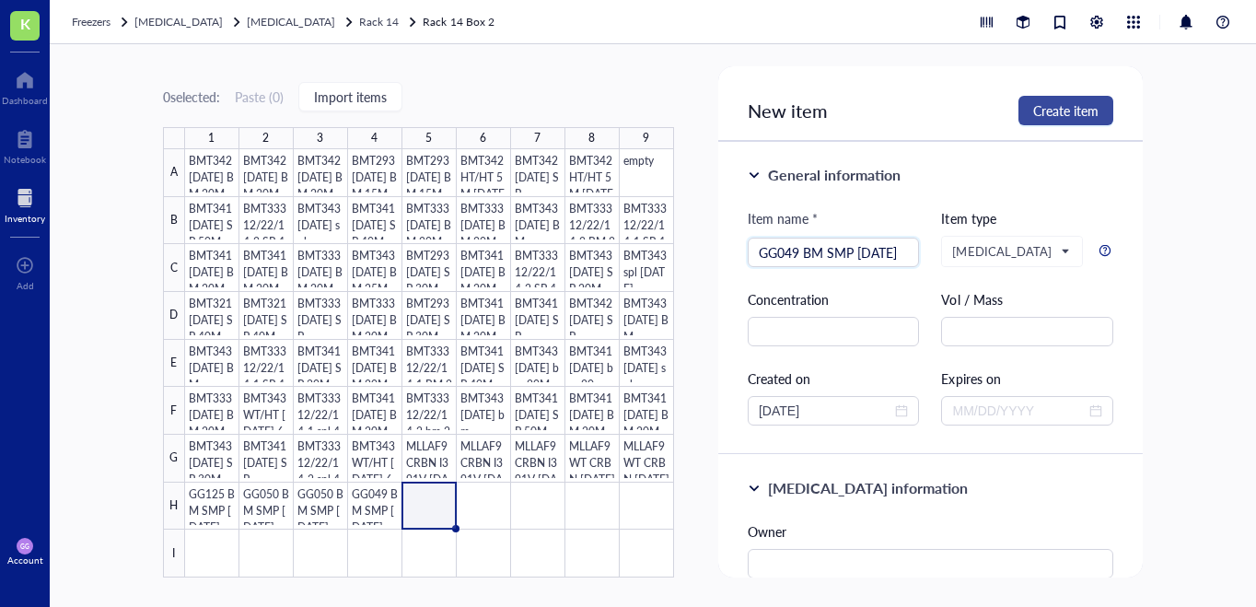
type input "GG049 BM SMP [DATE]"
click at [1045, 114] on span "Create item" at bounding box center [1065, 110] width 65 height 15
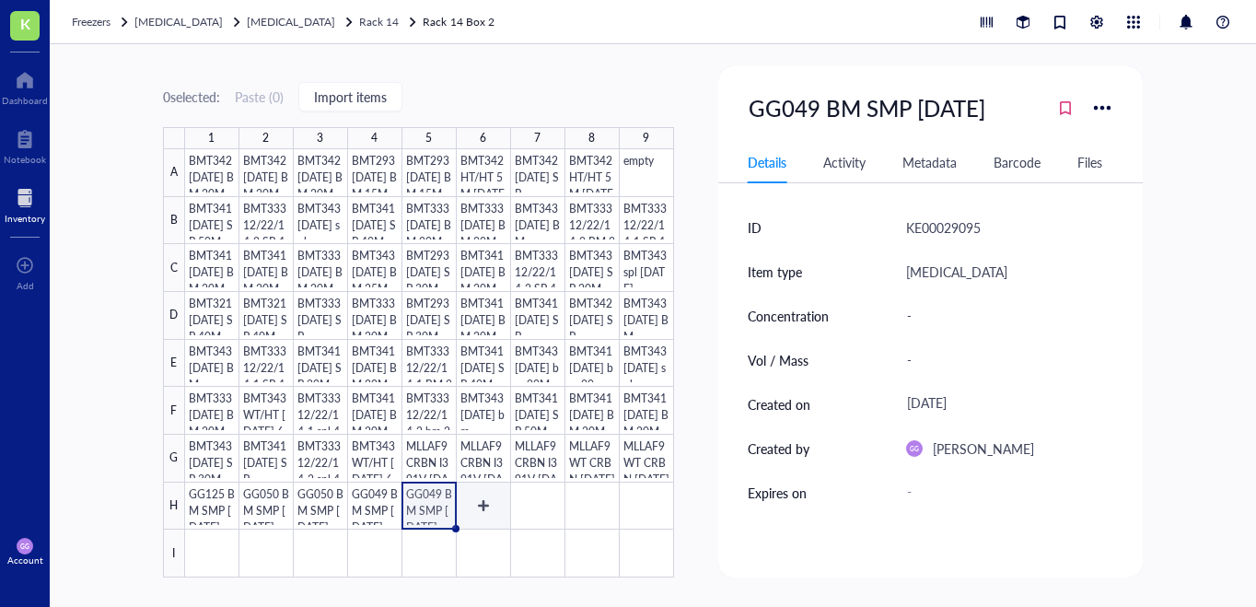
click at [489, 494] on div at bounding box center [429, 363] width 489 height 428
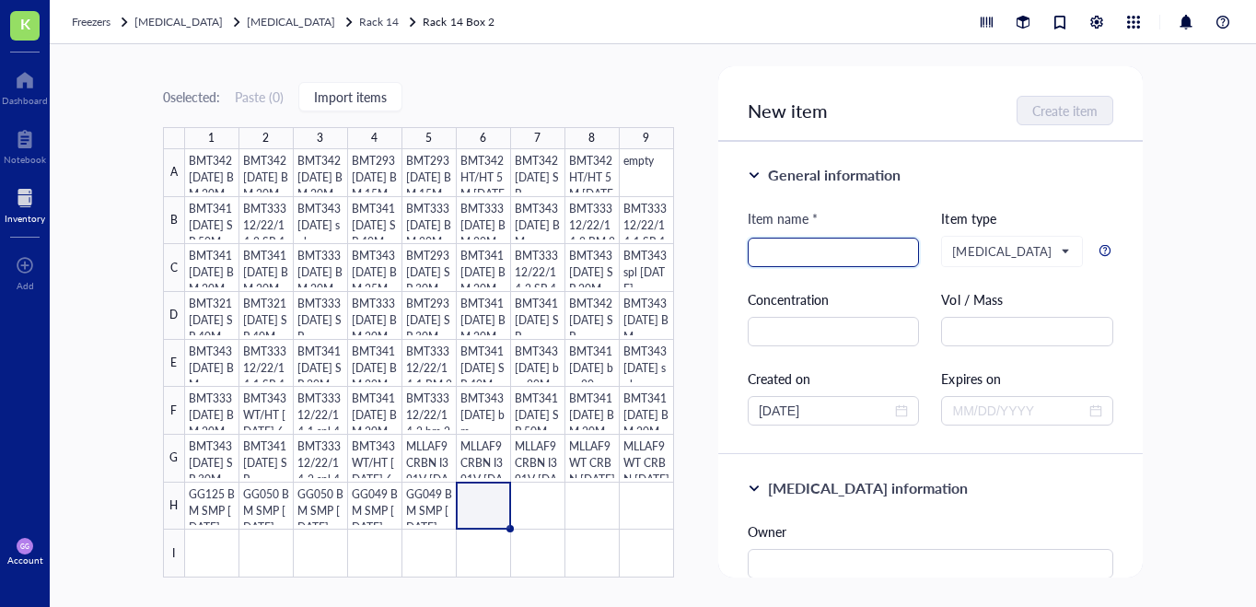
click at [769, 258] on input "search" at bounding box center [833, 252] width 150 height 28
paste input "GG125 BM SMP [DATE]"
click at [769, 258] on input "GG125 BM SMP [DATE]" at bounding box center [833, 252] width 150 height 28
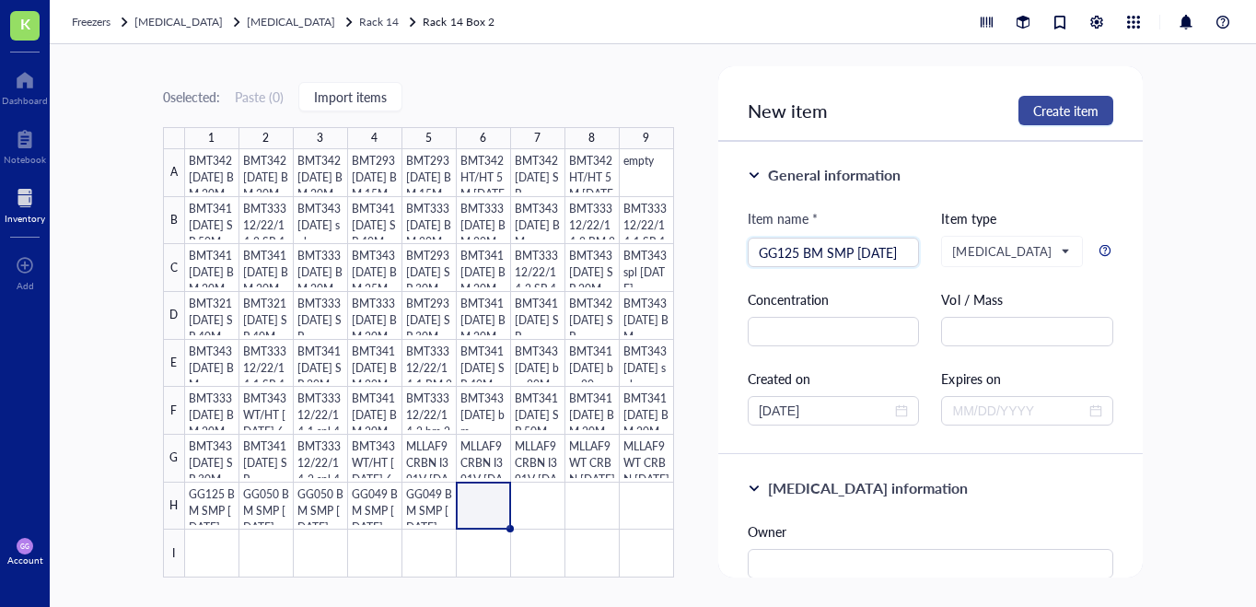
type input "GG125 BM SMP [DATE]"
click at [1073, 111] on span "Create item" at bounding box center [1065, 110] width 65 height 15
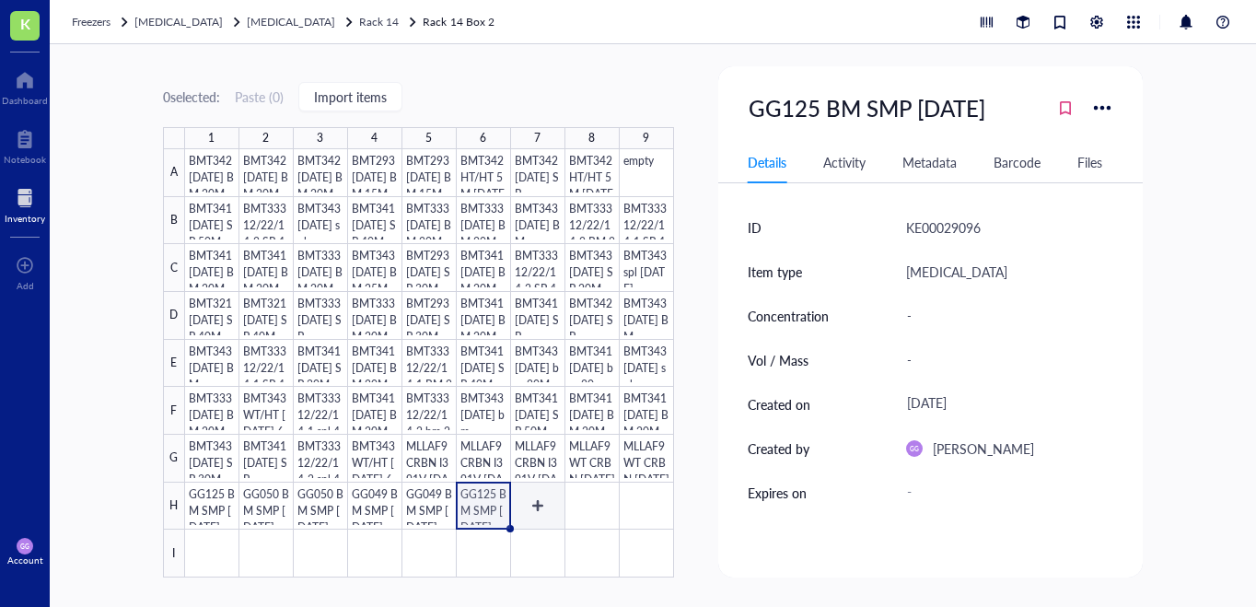
click at [533, 505] on div at bounding box center [429, 363] width 489 height 428
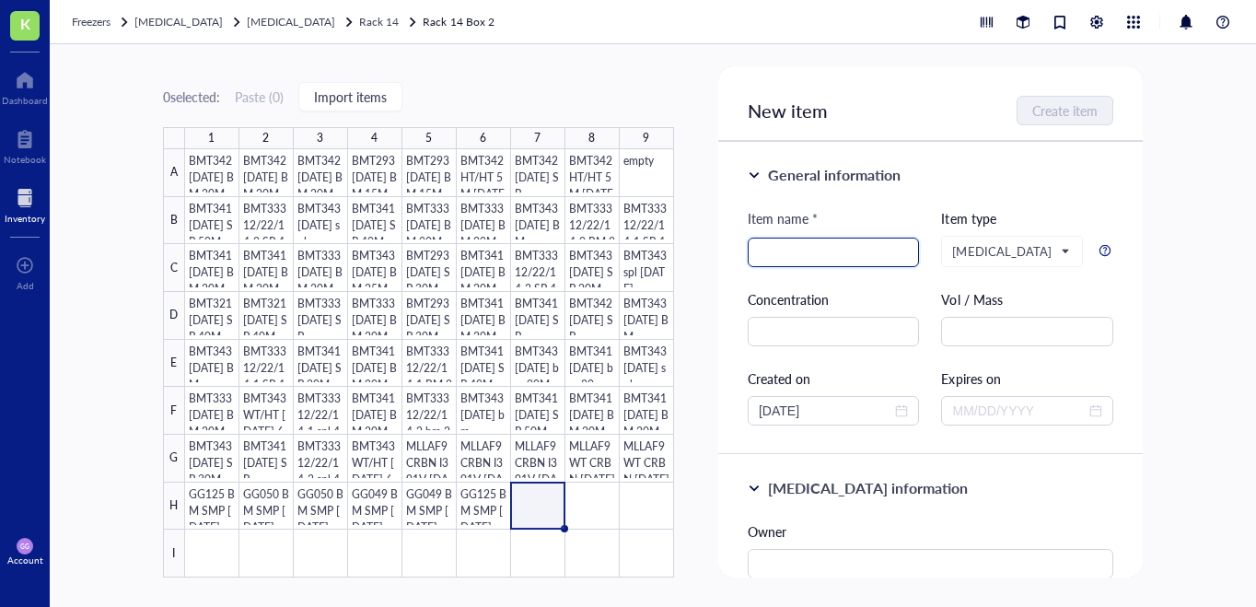
click at [770, 250] on input "search" at bounding box center [833, 252] width 150 height 28
paste input "GG125 BM SMP [DATE]"
click at [798, 253] on input "GG125 BM SMP [DATE]" at bounding box center [833, 252] width 150 height 28
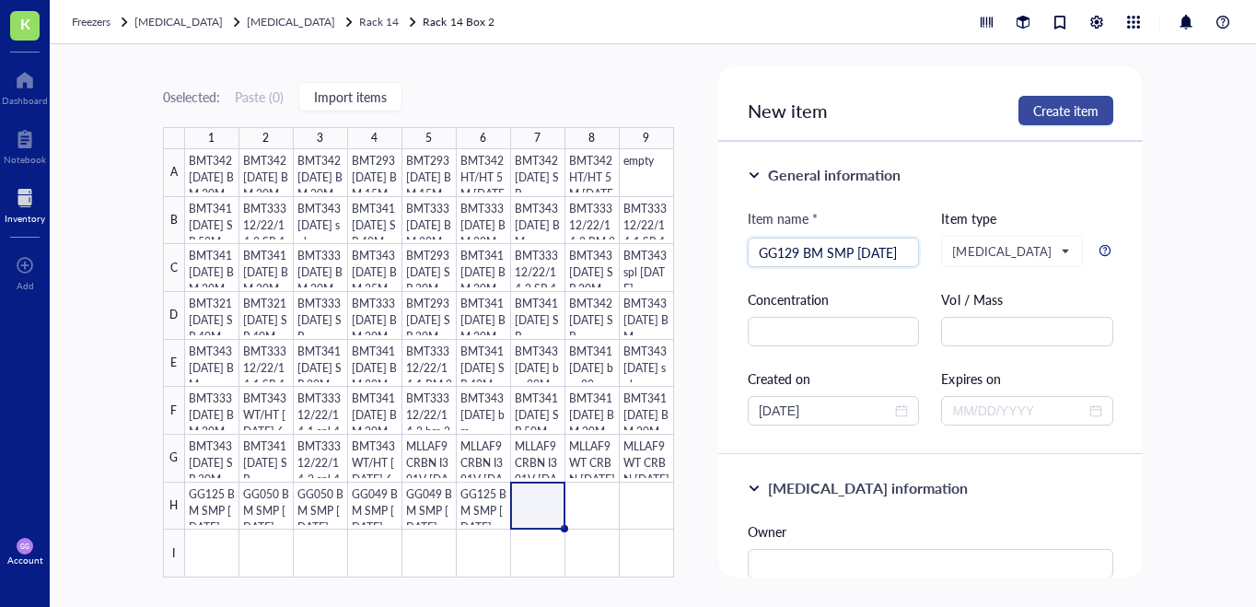
type input "GG129 BM SMP [DATE]"
click at [1047, 106] on span "Create item" at bounding box center [1065, 110] width 65 height 15
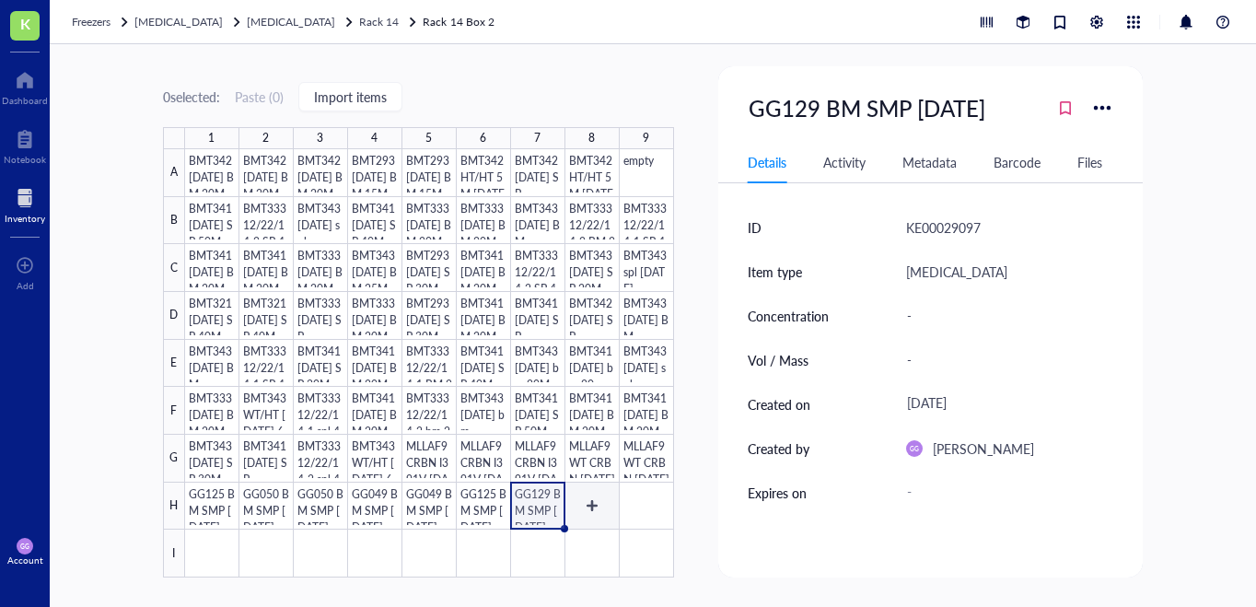
click at [586, 501] on div at bounding box center [429, 363] width 489 height 428
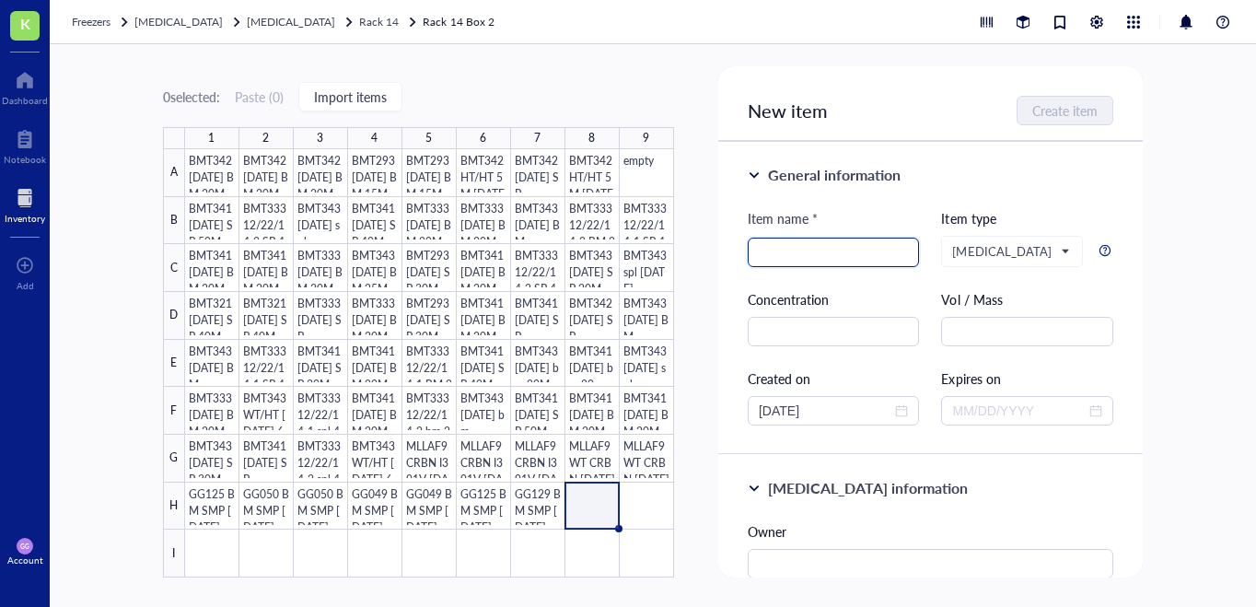
click at [772, 250] on input "search" at bounding box center [833, 252] width 150 height 28
paste input "GG125 BM SMP [DATE]"
click at [796, 256] on input "GG125 BM SMP [DATE]" at bounding box center [833, 252] width 150 height 28
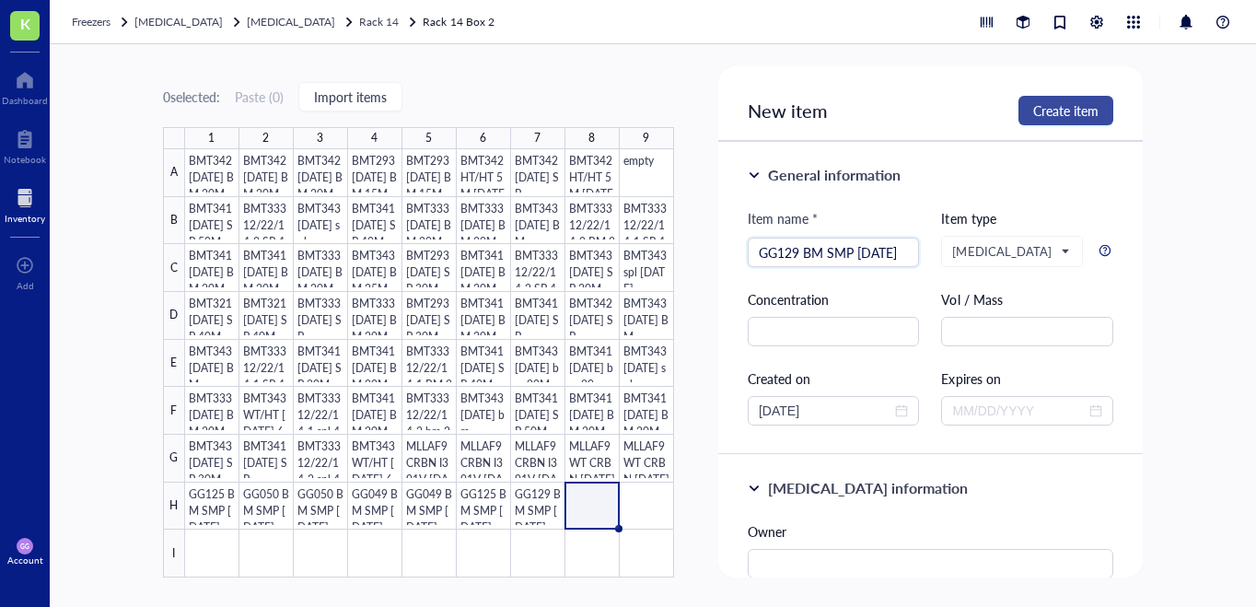
type input "GG129 BM SMP [DATE]"
click at [1046, 107] on span "Create item" at bounding box center [1065, 110] width 65 height 15
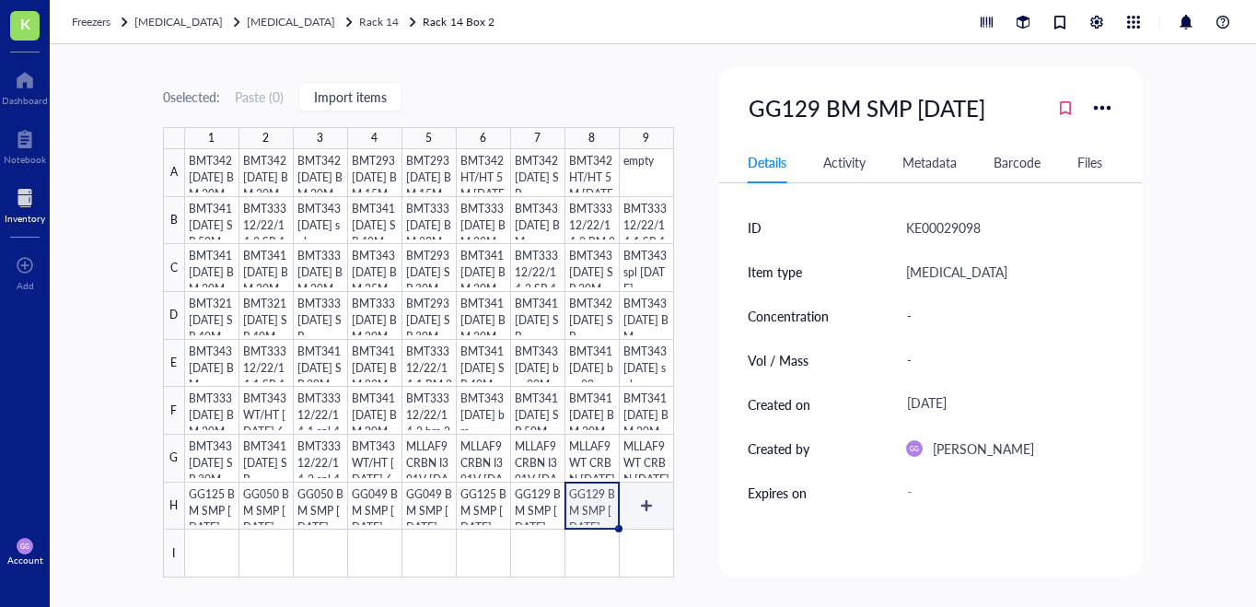
click at [645, 506] on div at bounding box center [429, 363] width 489 height 428
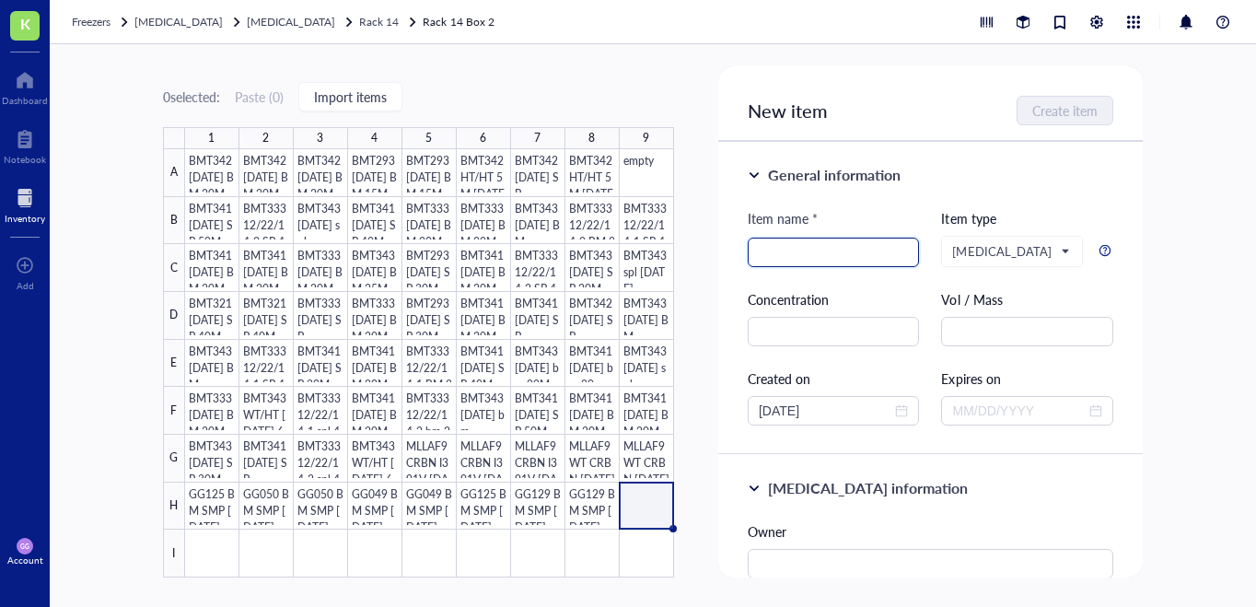
click at [804, 257] on input "search" at bounding box center [833, 252] width 150 height 28
paste input "GG125 BM SMP [DATE]"
click at [797, 254] on input "GG125 BM SMP [DATE]" at bounding box center [833, 252] width 150 height 28
click at [809, 254] on input "GG049 BM SMP [DATE]" at bounding box center [833, 252] width 150 height 28
click at [809, 255] on input "GG049 BM SMP [DATE]" at bounding box center [833, 252] width 150 height 28
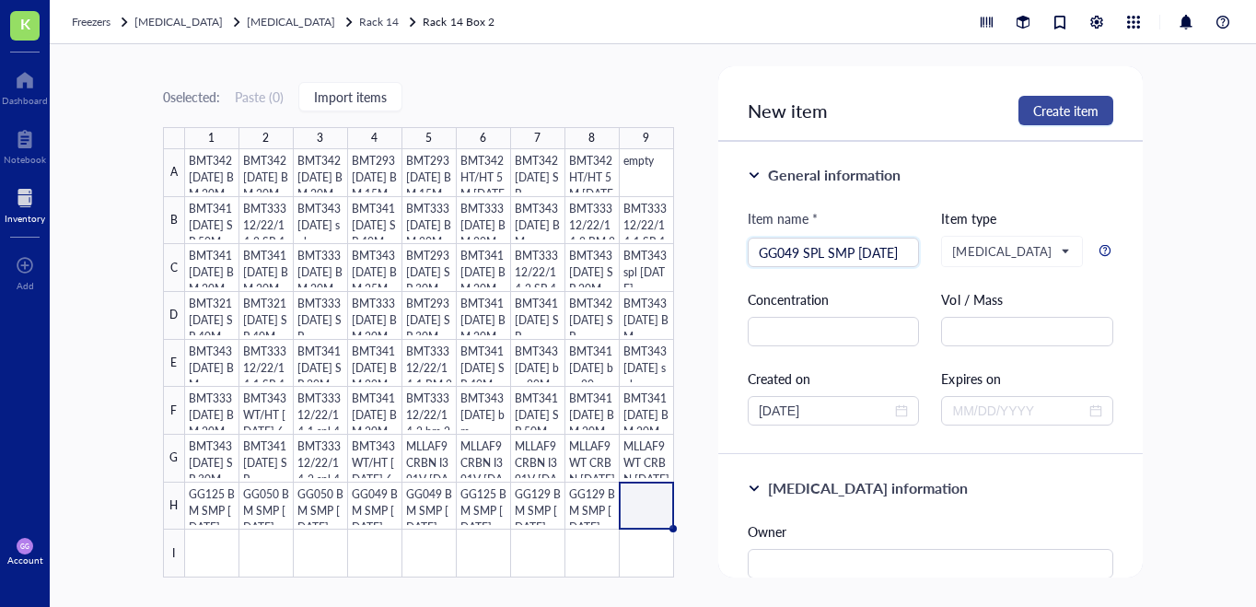
type input "GG049 SPL SMP [DATE]"
click at [1045, 114] on span "Create item" at bounding box center [1065, 110] width 65 height 15
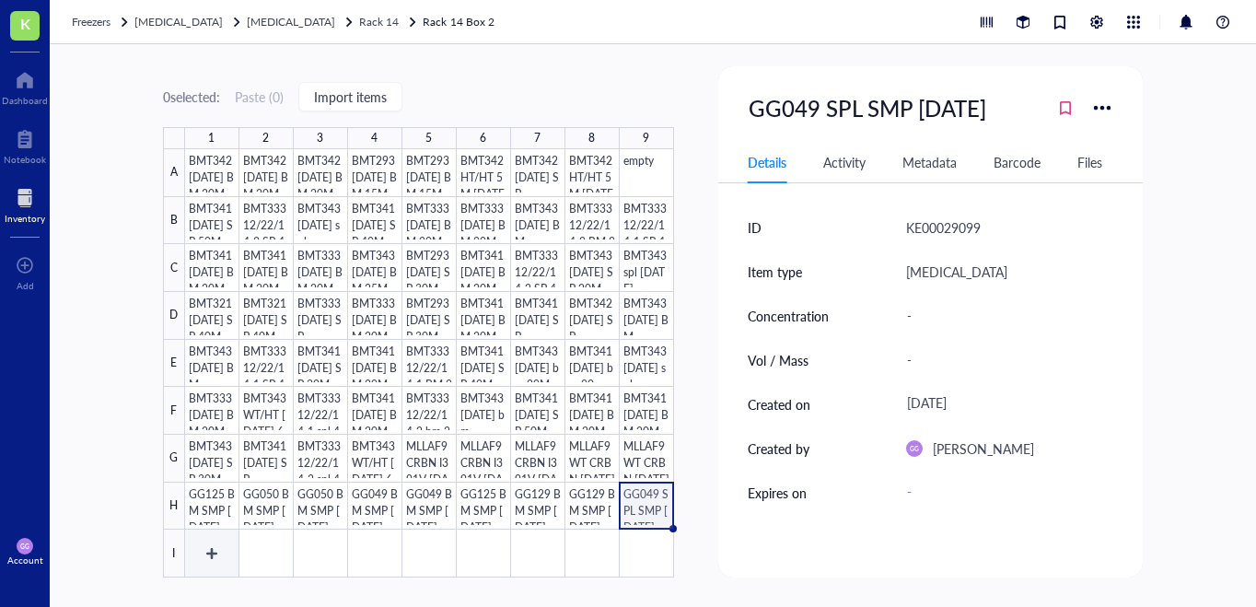
click at [213, 552] on div at bounding box center [429, 363] width 489 height 428
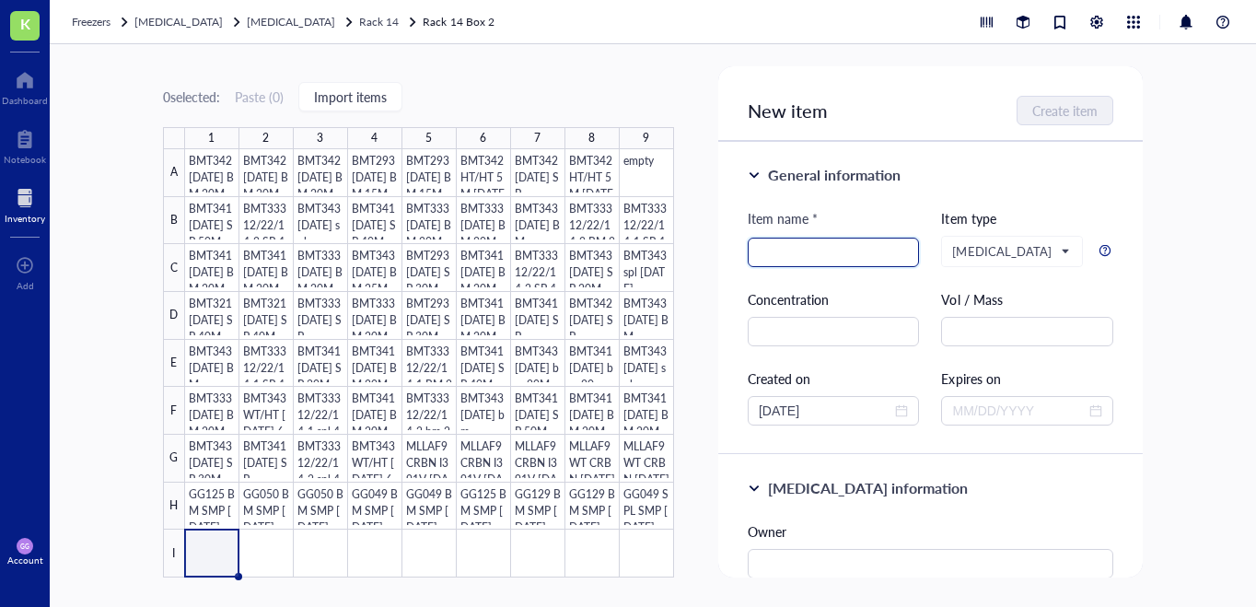
click at [763, 253] on input "search" at bounding box center [833, 252] width 150 height 28
paste input "GG125 BM SMP [DATE]"
click at [798, 254] on input "GG125 BM SMP [DATE]" at bounding box center [833, 252] width 150 height 28
click at [814, 252] on input "GG050 BM SMP [DATE]" at bounding box center [833, 252] width 150 height 28
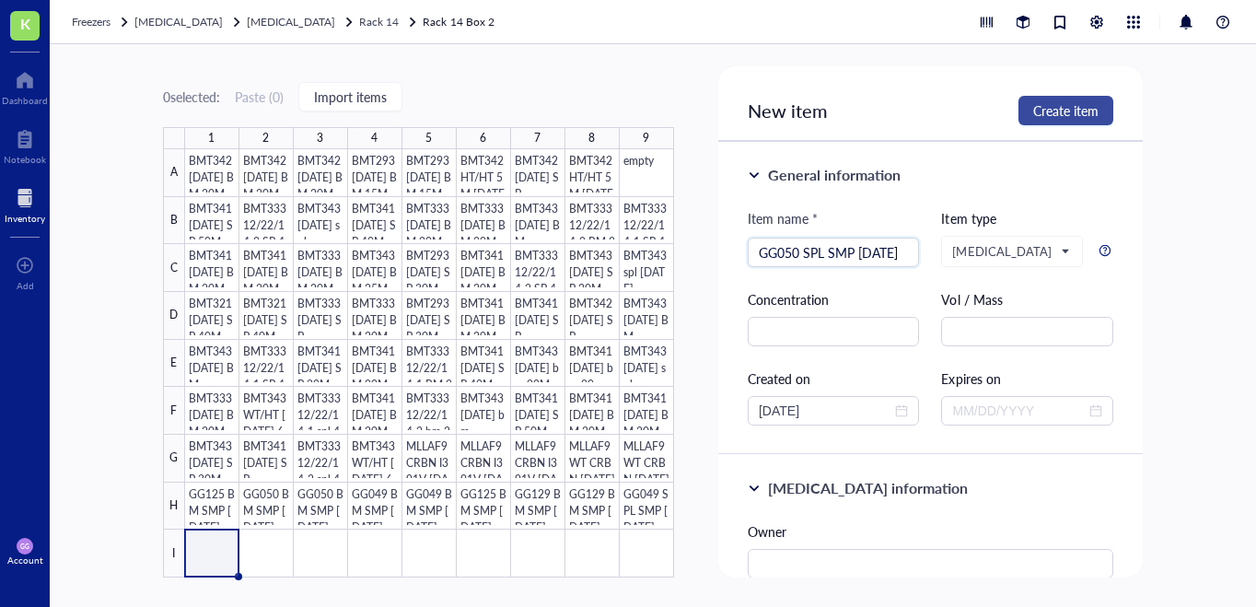
type input "GG050 SPL SMP [DATE]"
click at [1057, 107] on span "Create item" at bounding box center [1065, 110] width 65 height 15
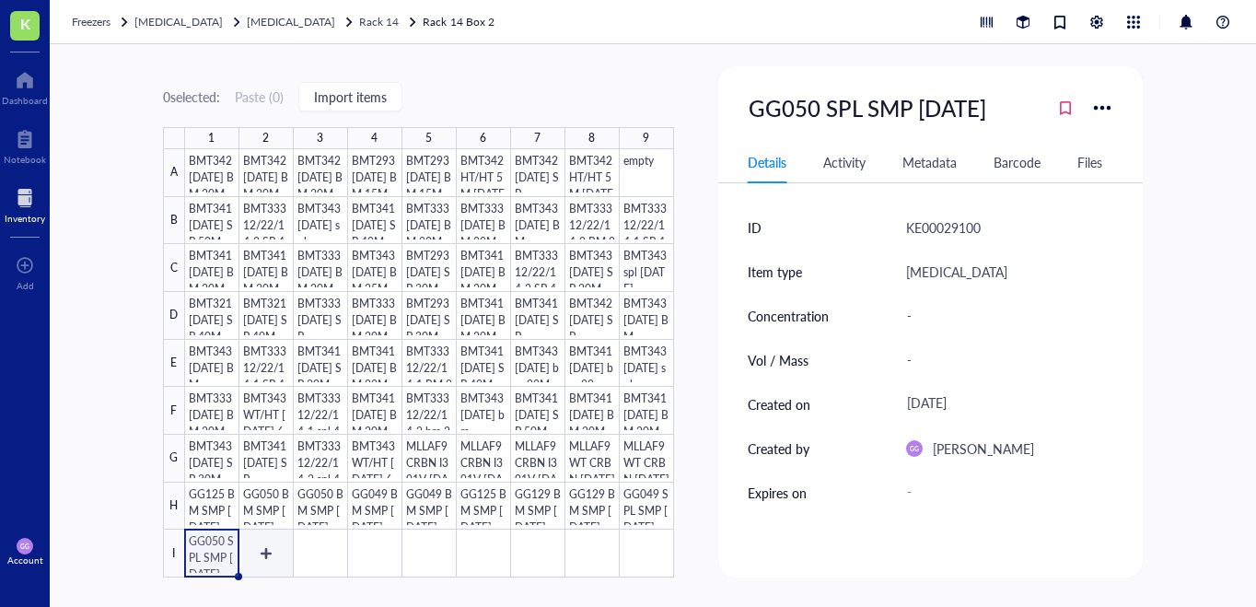
click at [267, 542] on div at bounding box center [429, 363] width 489 height 428
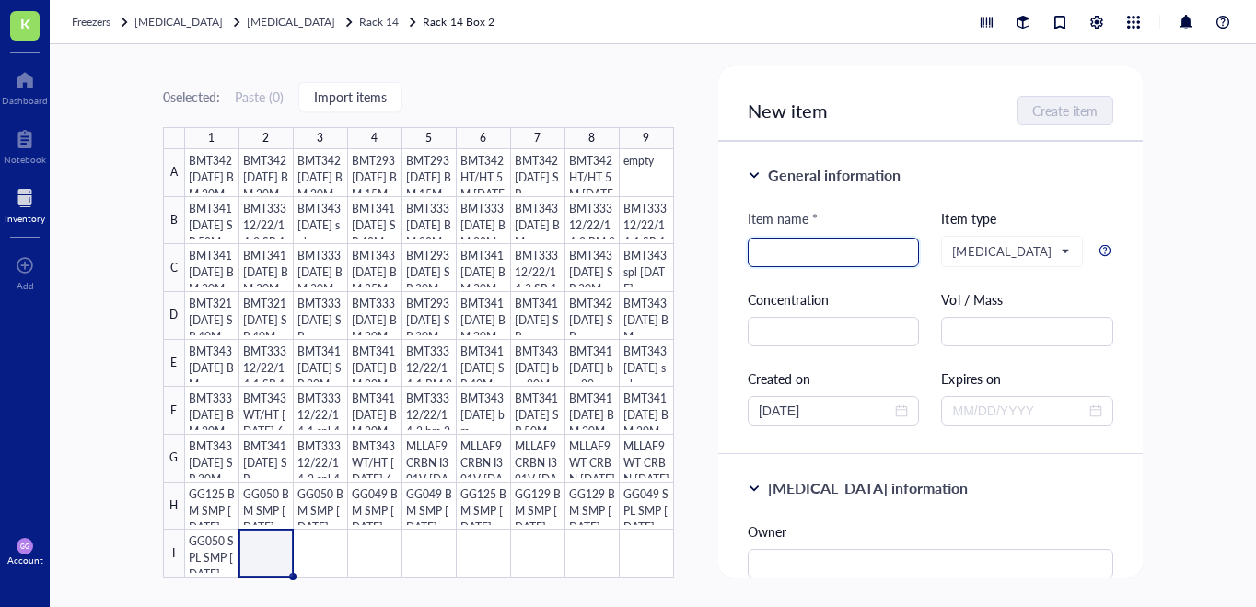
click at [766, 260] on input "search" at bounding box center [833, 252] width 150 height 28
paste input "GG125 BM SMP [DATE]"
click at [791, 255] on input "GG125 BM SMP [DATE]" at bounding box center [833, 252] width 150 height 28
click at [832, 251] on input "GG050 SPL BM SMP [DATE]" at bounding box center [833, 252] width 150 height 28
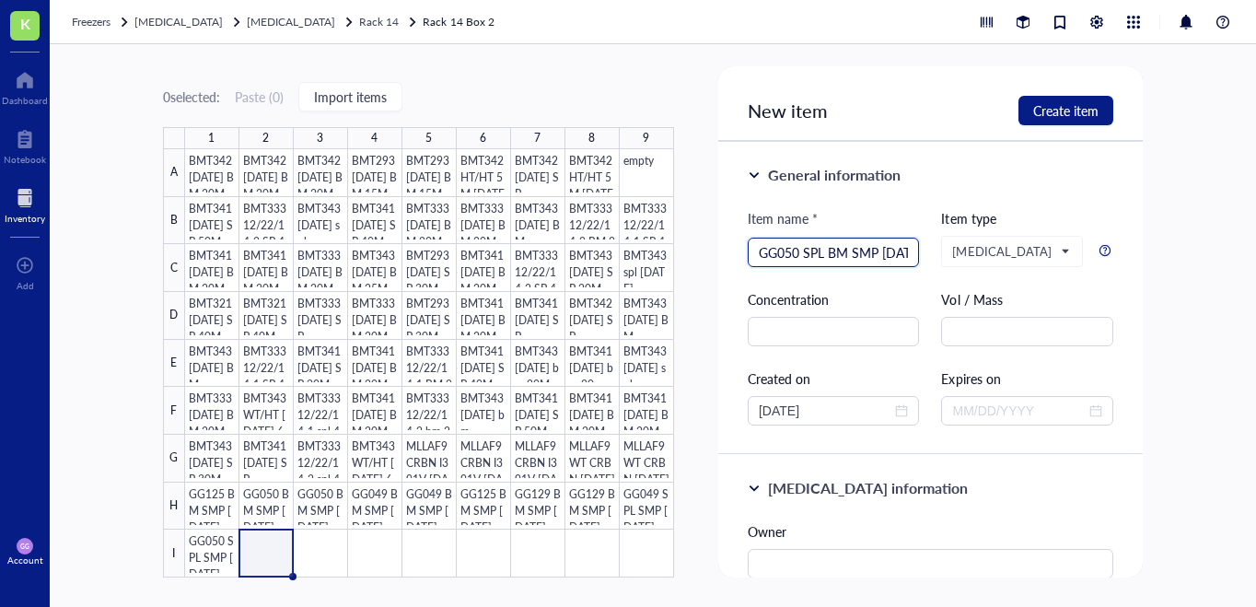
click at [832, 251] on input "GG050 SPL BM SMP [DATE]" at bounding box center [833, 252] width 150 height 28
type input "GG050 SPL SMP [DATE]"
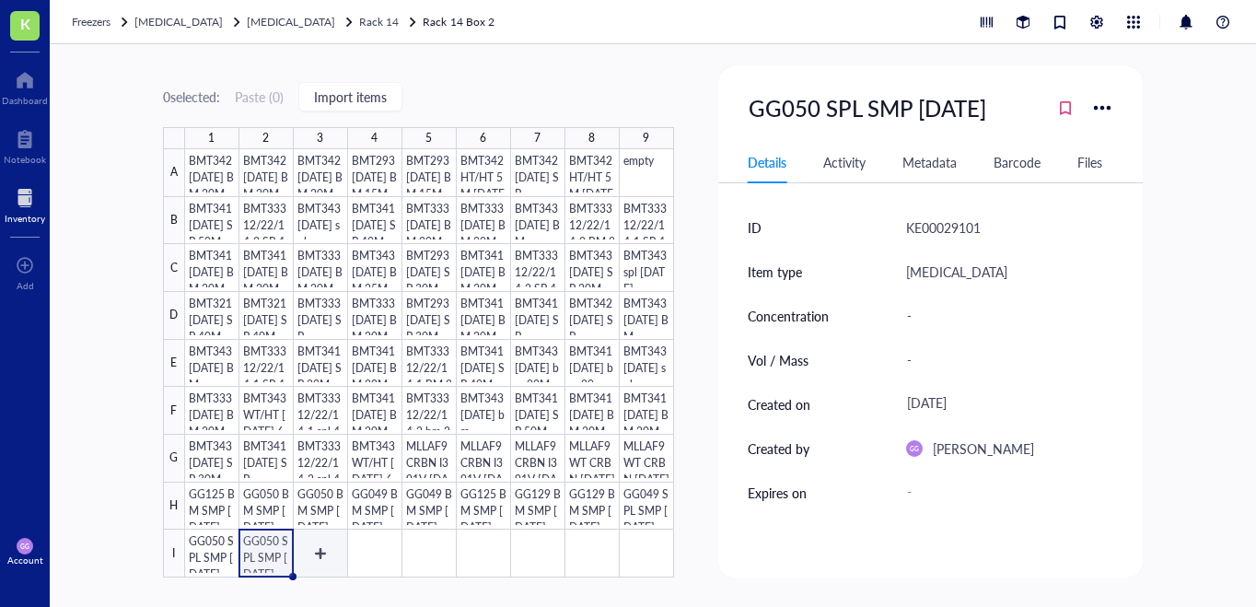
click at [330, 549] on div at bounding box center [429, 363] width 489 height 428
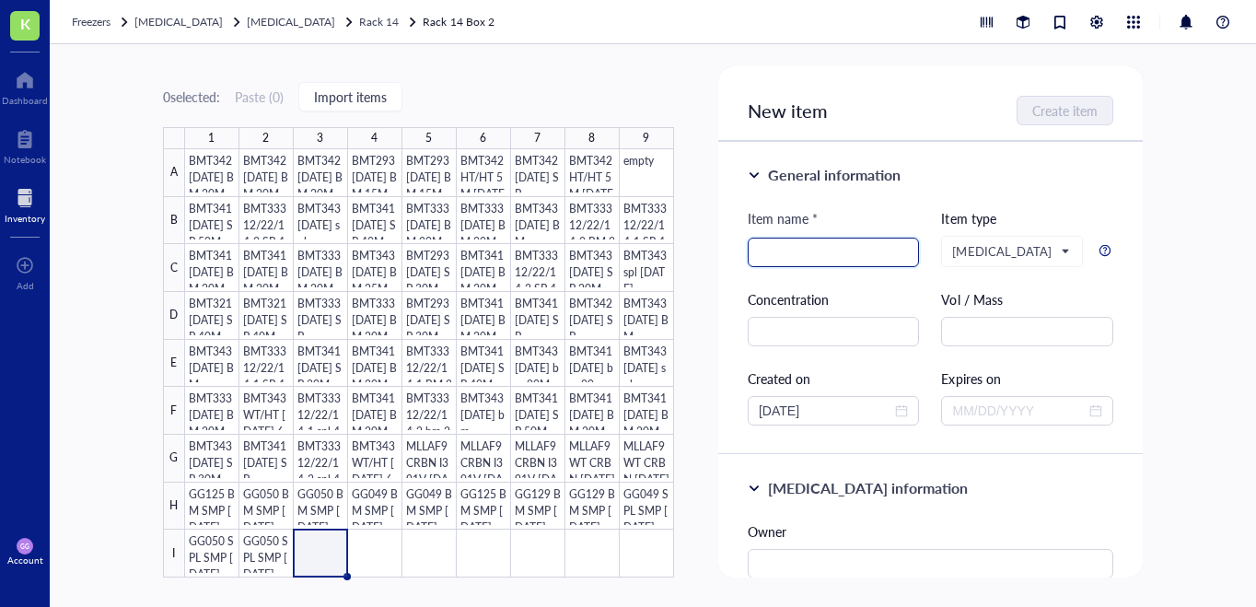
click at [770, 259] on input "search" at bounding box center [833, 252] width 150 height 28
paste input "GG125 BM SMP [DATE]"
click at [812, 252] on input "GG125 BM SMP [DATE]" at bounding box center [833, 252] width 150 height 28
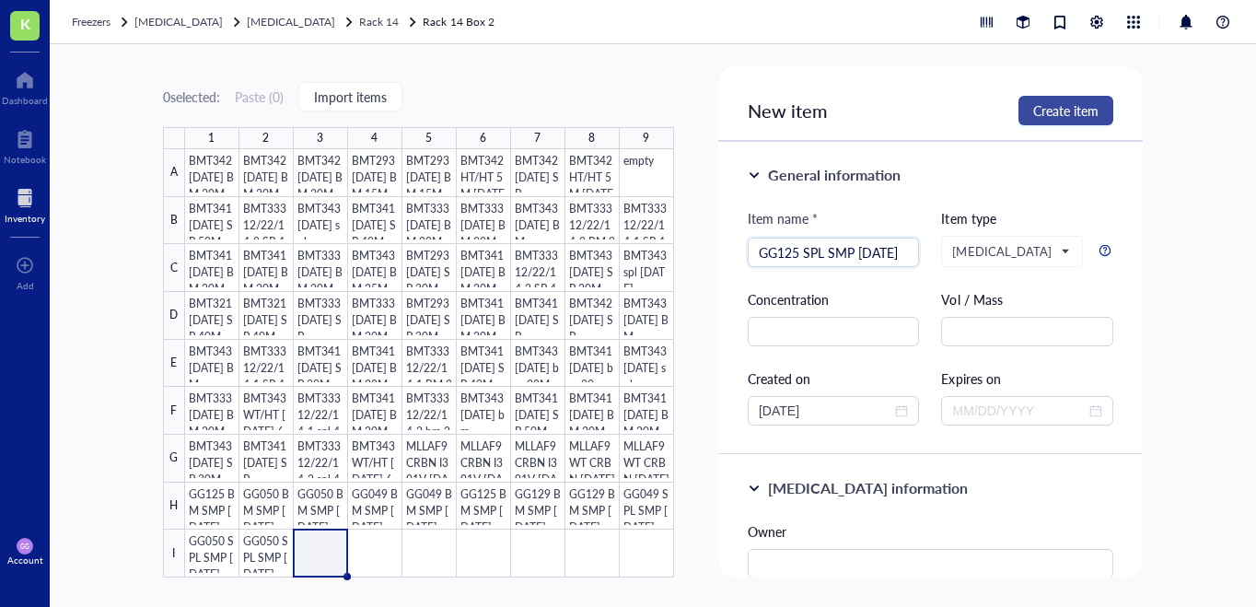
type input "GG125 SPL SMP [DATE]"
click at [1056, 110] on span "Create item" at bounding box center [1065, 110] width 65 height 15
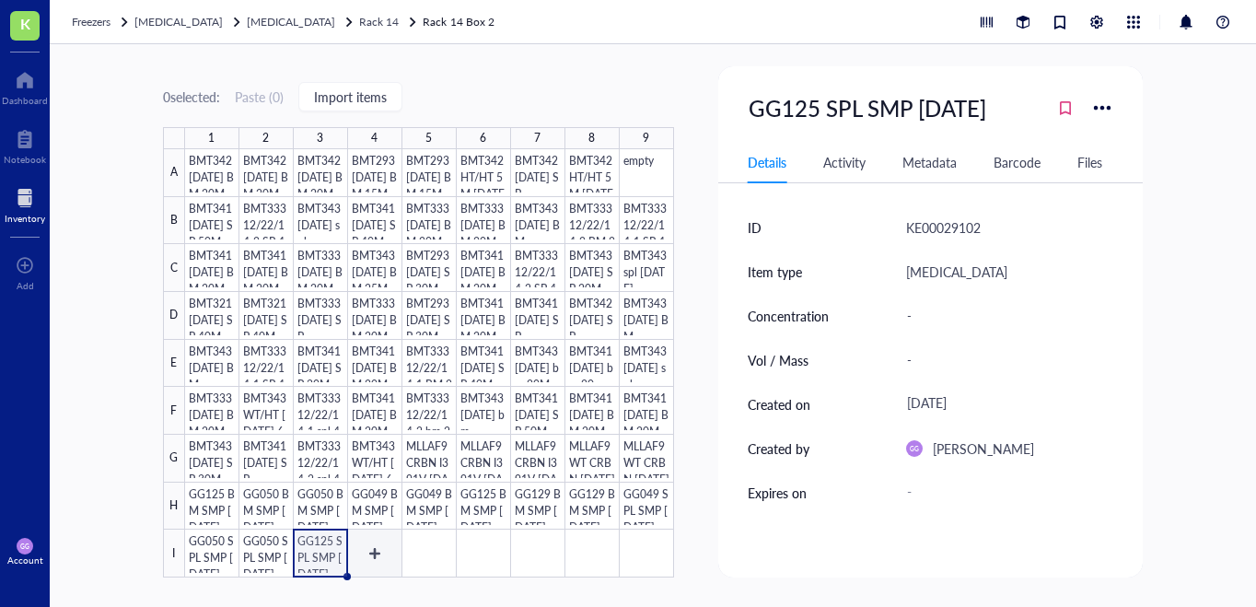
click at [374, 544] on div at bounding box center [429, 363] width 489 height 428
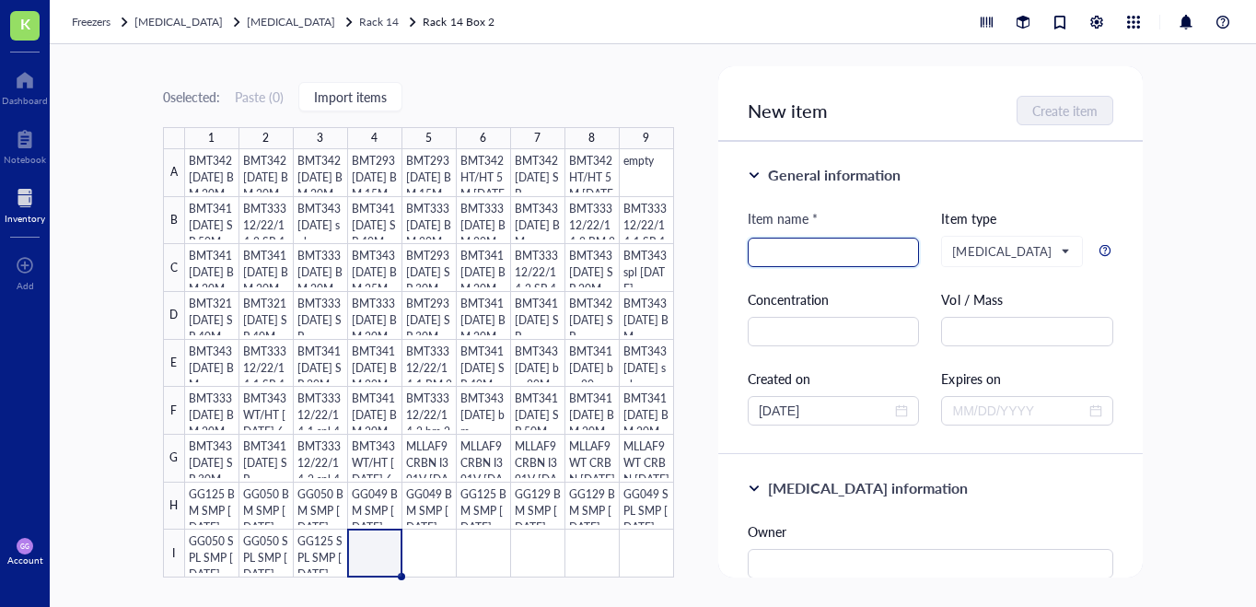
click at [770, 256] on input "search" at bounding box center [833, 252] width 150 height 28
paste input "GG125 BM SMP [DATE]"
click at [811, 253] on input "GG125 BM SMP [DATE]" at bounding box center [833, 252] width 150 height 28
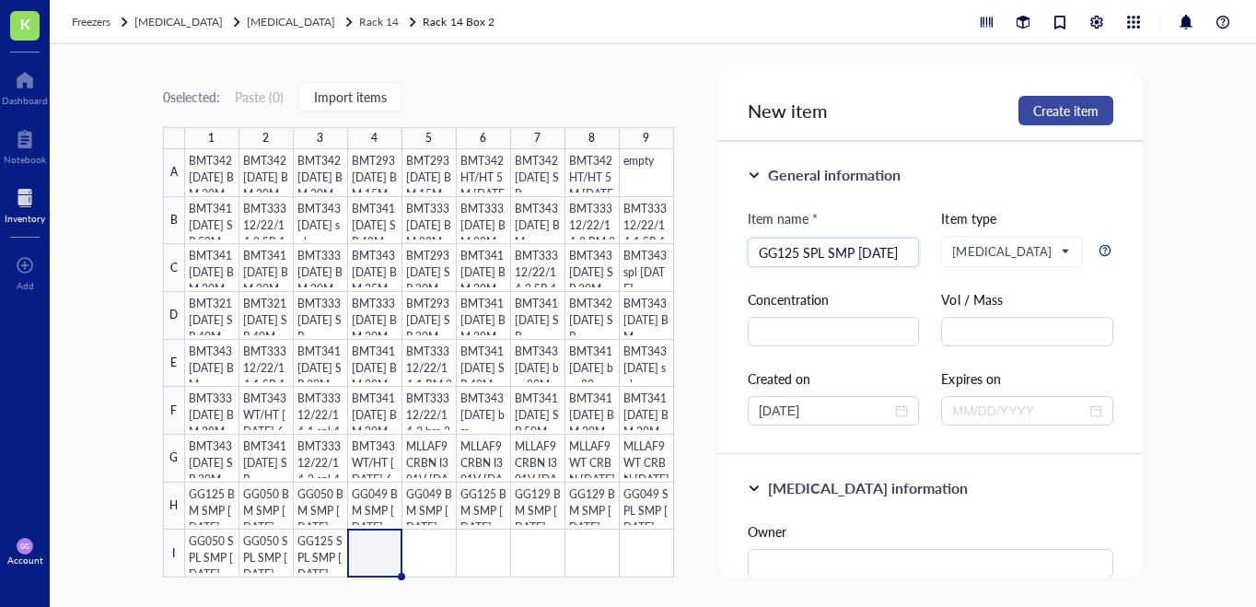
type input "GG125 SPL SMP [DATE]"
click at [1063, 110] on span "Create item" at bounding box center [1065, 110] width 65 height 15
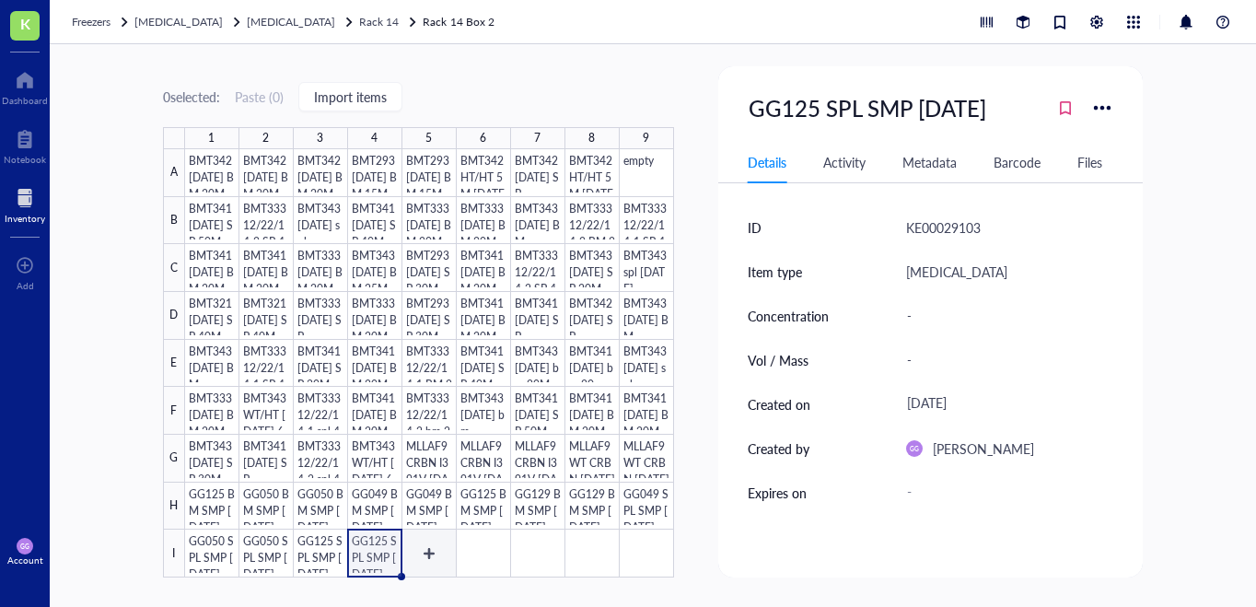
click at [429, 555] on div at bounding box center [429, 363] width 489 height 428
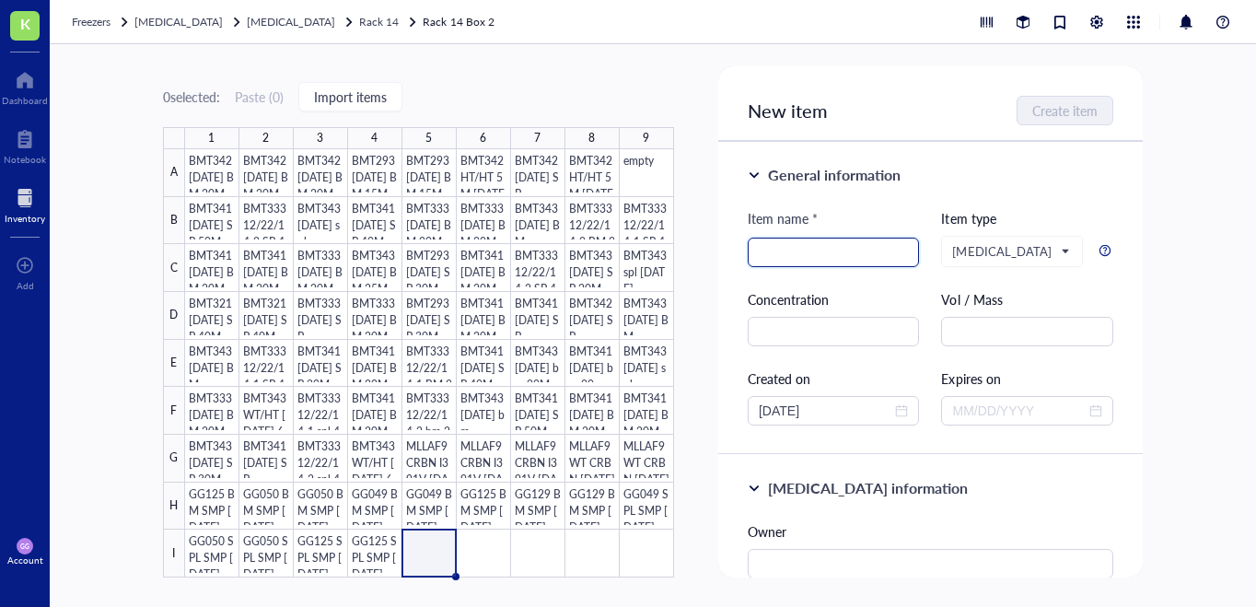
click at [795, 252] on input "search" at bounding box center [833, 252] width 150 height 28
paste input "GG125 BM SMP [DATE]"
click at [798, 253] on input "GG125 BM SMP [DATE]" at bounding box center [833, 252] width 150 height 28
click at [819, 257] on input "GG129 BM SMP [DATE]" at bounding box center [833, 252] width 150 height 28
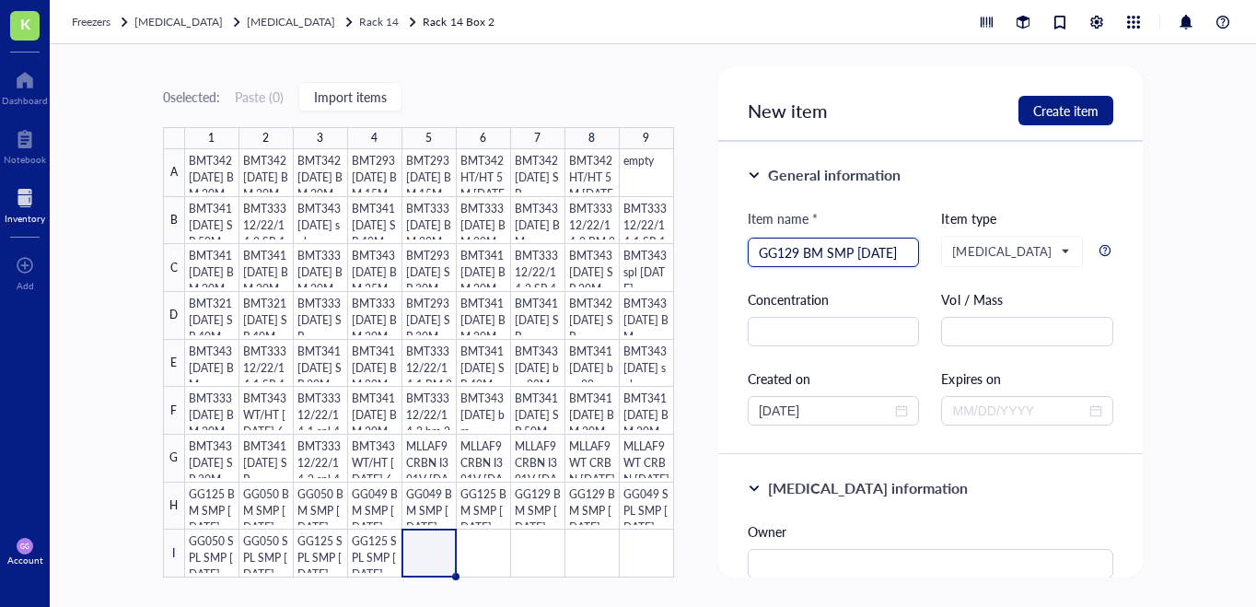
click at [813, 257] on input "GG129 BM SMP [DATE]" at bounding box center [833, 252] width 150 height 28
type input "GG129 SPL SMP [DATE]"
click at [1061, 116] on span "Create item" at bounding box center [1065, 110] width 65 height 15
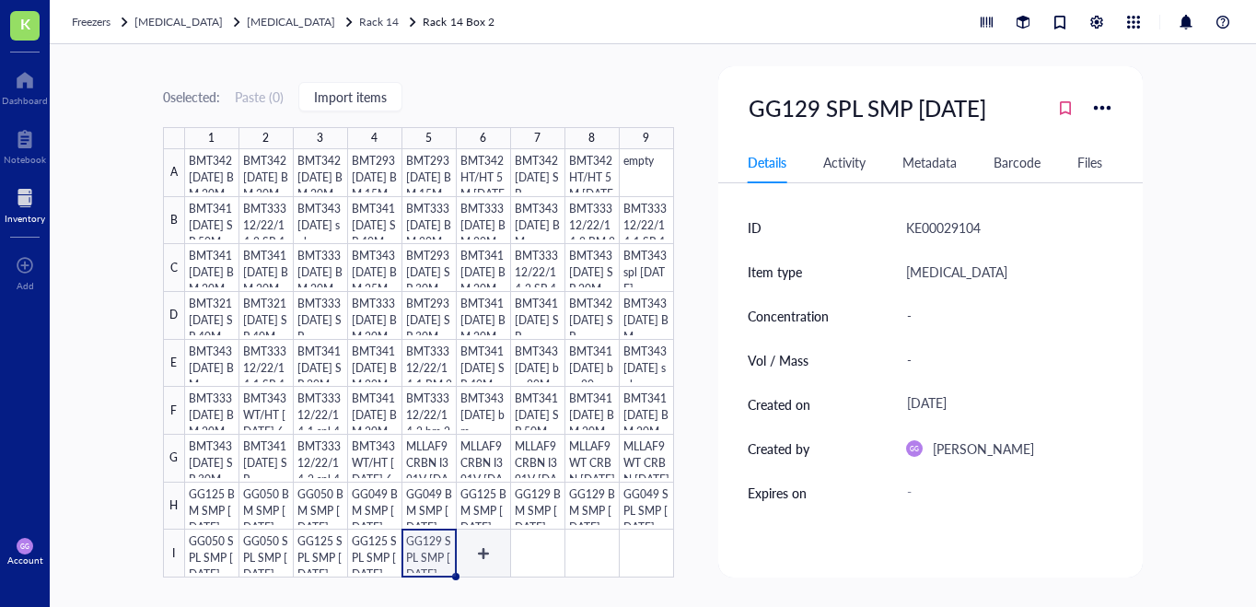
click at [486, 554] on div at bounding box center [429, 363] width 489 height 428
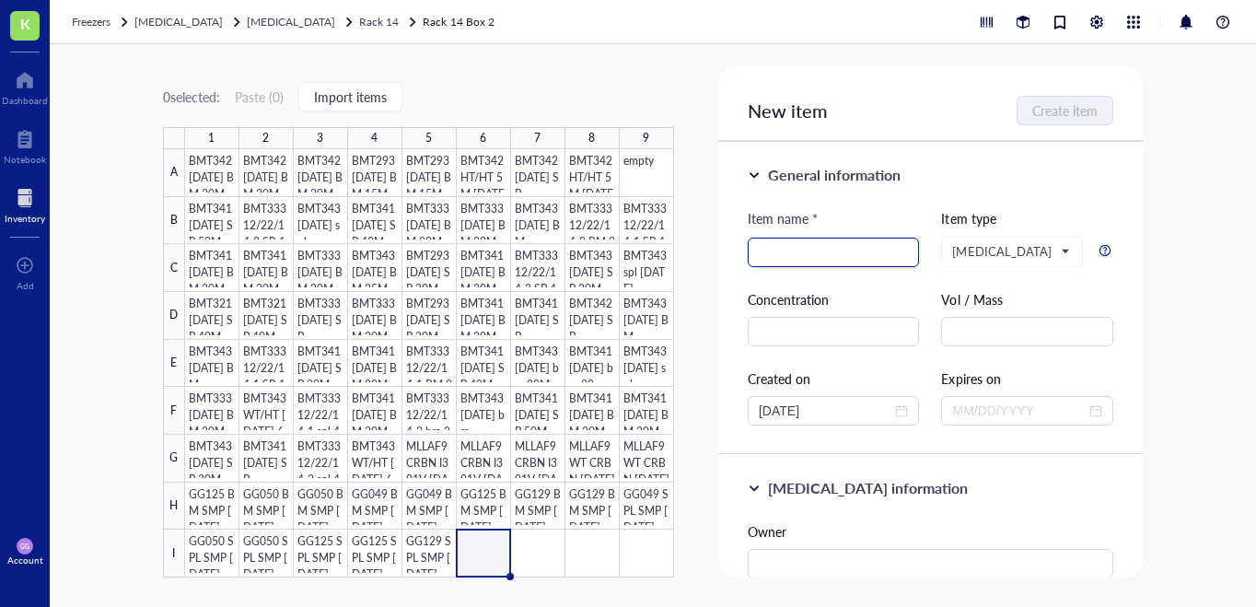
click at [790, 256] on input "search" at bounding box center [833, 252] width 150 height 28
paste input "GG125 BM SMP [DATE]"
drag, startPoint x: 824, startPoint y: 256, endPoint x: 791, endPoint y: 256, distance: 33.1
click at [792, 256] on input "GG125 BM SMP [DATE]" at bounding box center [833, 252] width 150 height 28
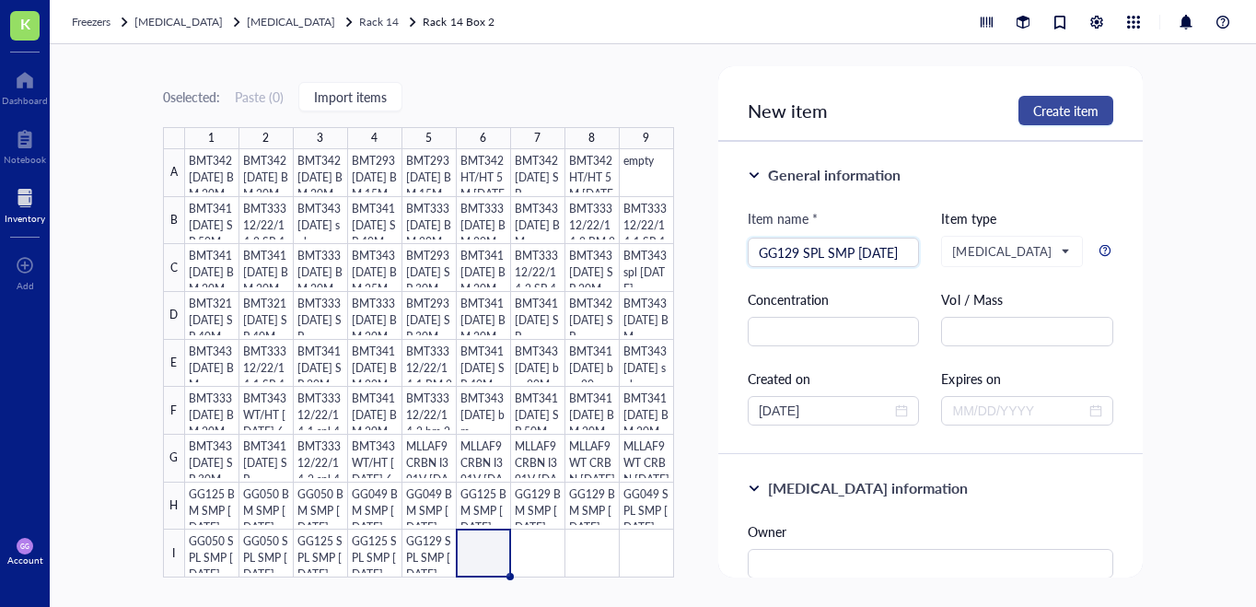
type input "GG129 SPL SMP [DATE]"
click at [1046, 116] on span "Create item" at bounding box center [1065, 110] width 65 height 15
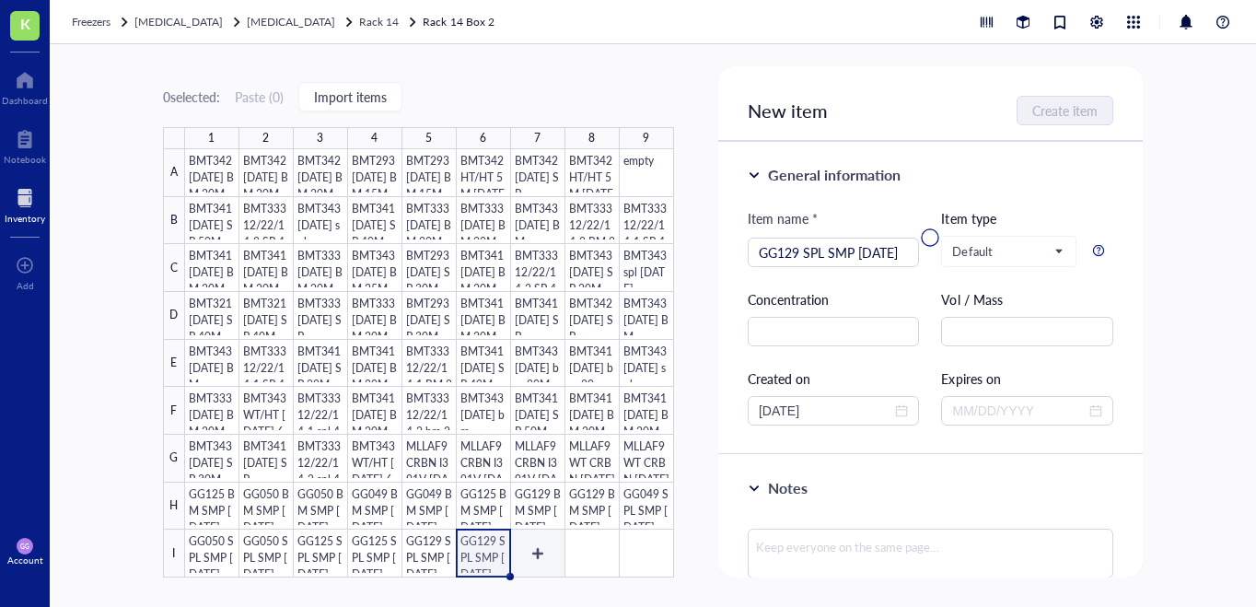
click at [535, 545] on div at bounding box center [429, 363] width 489 height 428
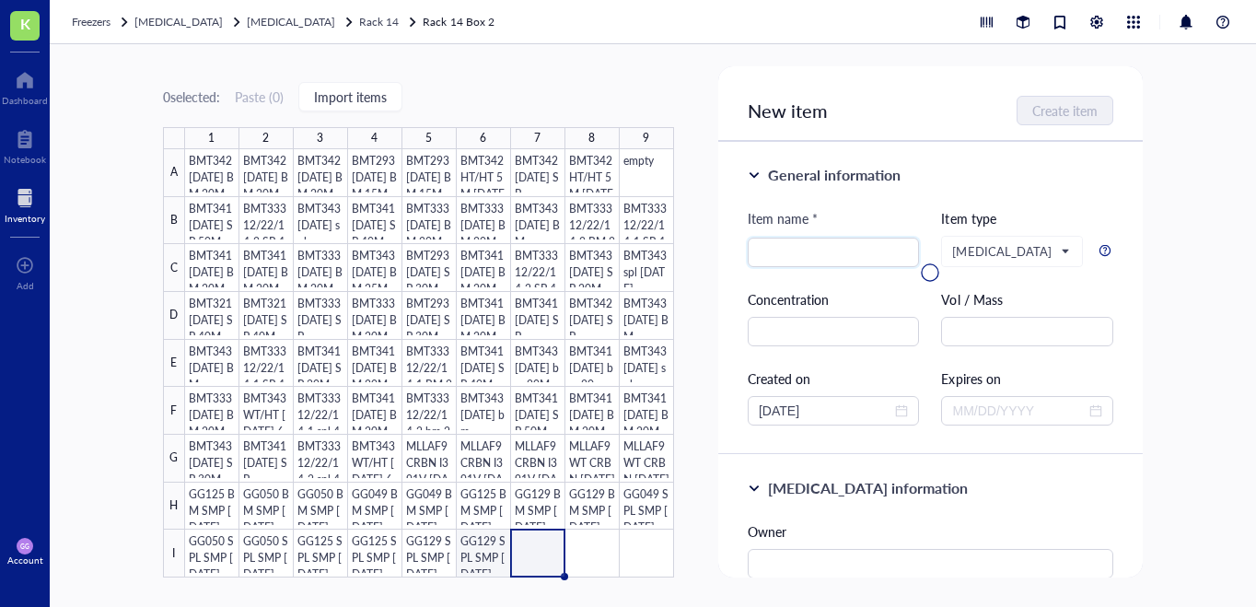
click at [495, 556] on div at bounding box center [429, 363] width 489 height 428
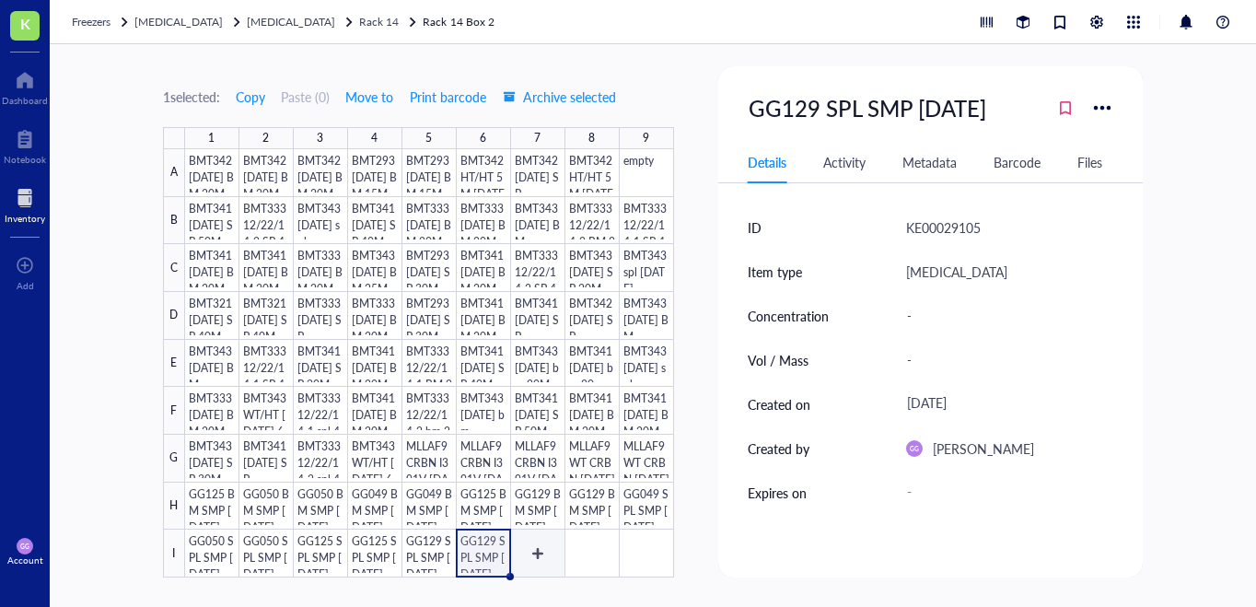
click at [532, 556] on div at bounding box center [429, 363] width 489 height 428
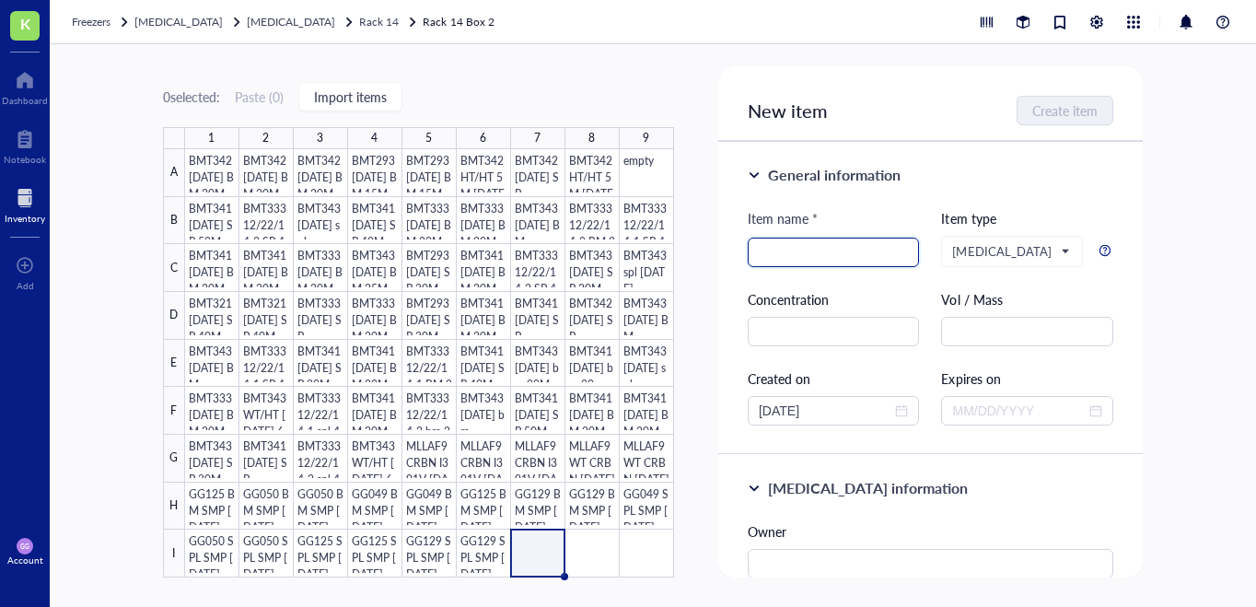
click at [766, 252] on input "search" at bounding box center [833, 252] width 150 height 28
paste input "GG125 BM SMP [DATE]"
drag, startPoint x: 822, startPoint y: 252, endPoint x: 780, endPoint y: 251, distance: 42.4
click at [780, 251] on input "GG125 BM SMP [DATE]" at bounding box center [833, 252] width 150 height 28
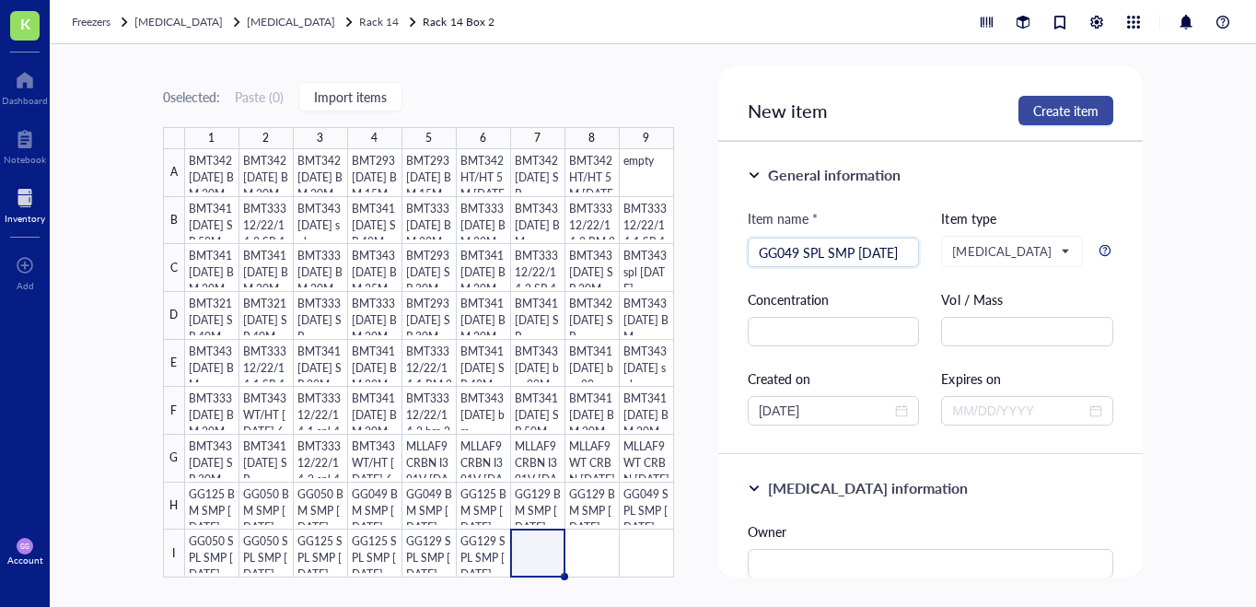
type input "GG049 SPL SMP [DATE]"
click at [1053, 109] on span "Create item" at bounding box center [1065, 110] width 65 height 15
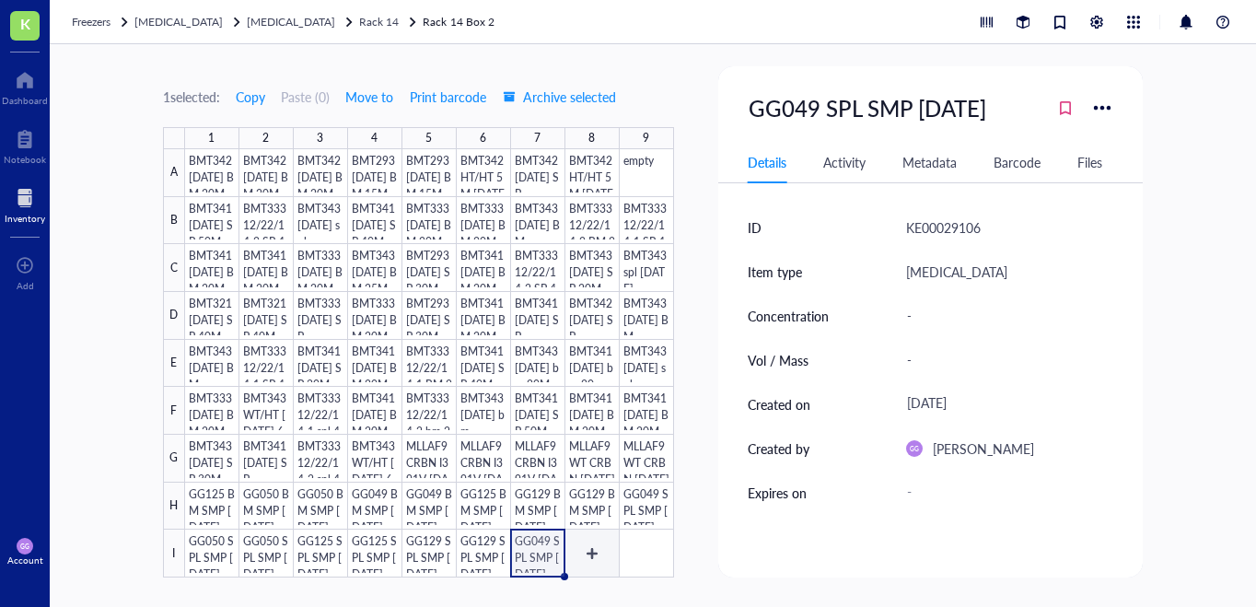
click at [592, 545] on div at bounding box center [429, 363] width 489 height 428
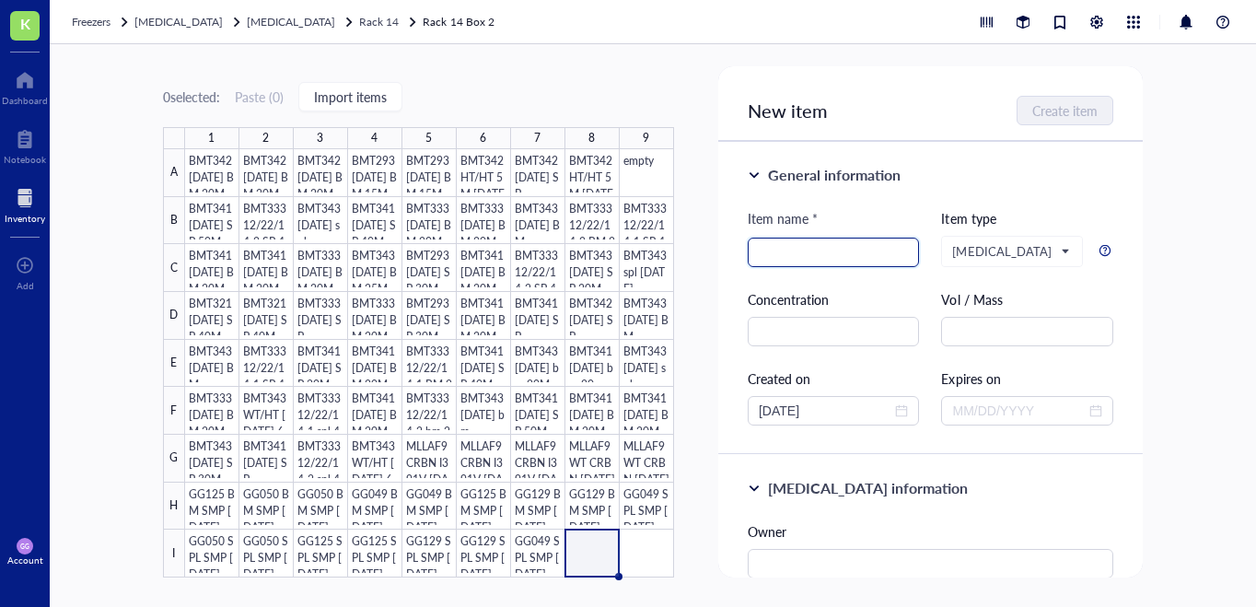
click at [780, 249] on input "search" at bounding box center [833, 252] width 150 height 28
click at [824, 249] on input "GG051 SPL SMP [DATE]" at bounding box center [833, 252] width 150 height 28
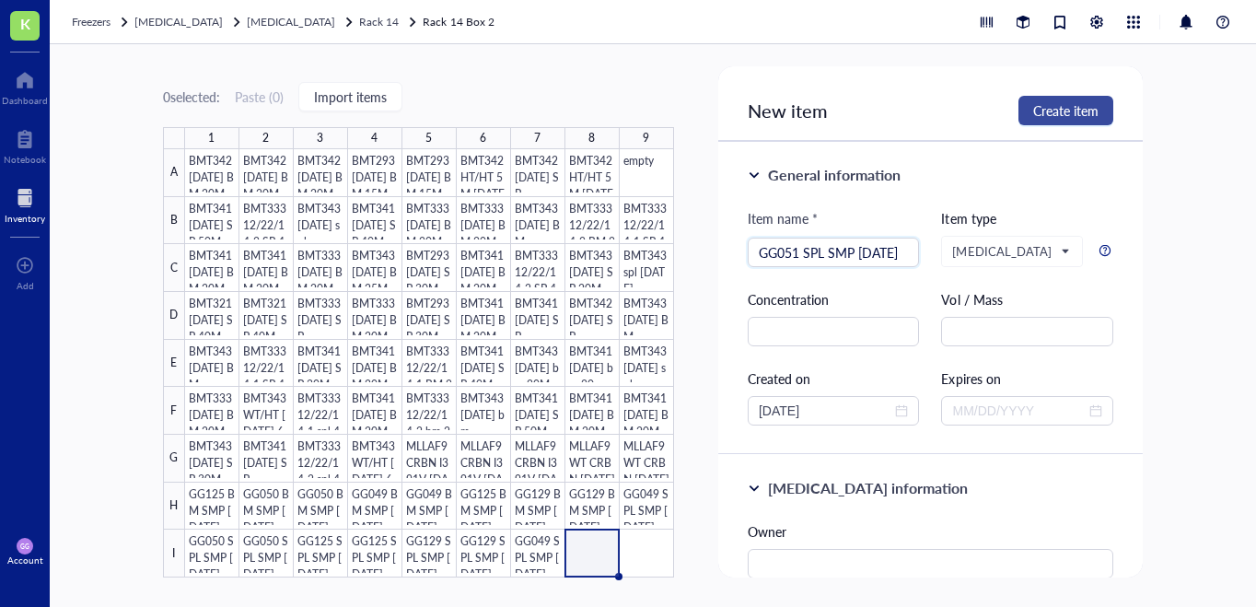
type input "GG051 SPL SMP [DATE]"
click at [1082, 107] on span "Create item" at bounding box center [1065, 110] width 65 height 15
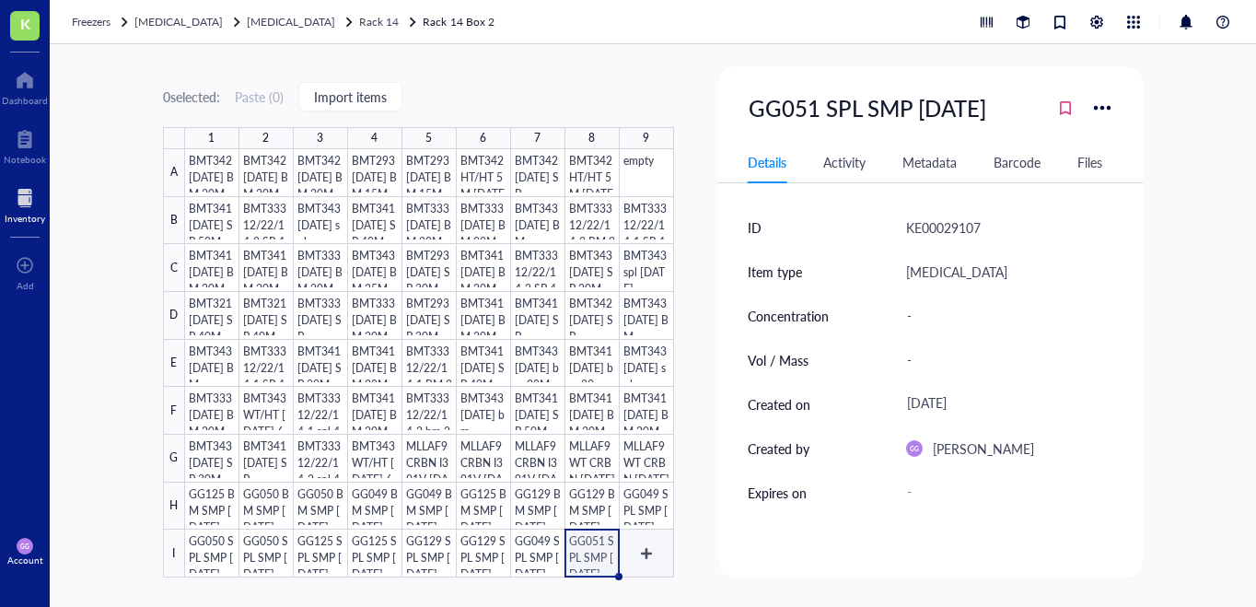
click at [652, 550] on div at bounding box center [429, 363] width 489 height 428
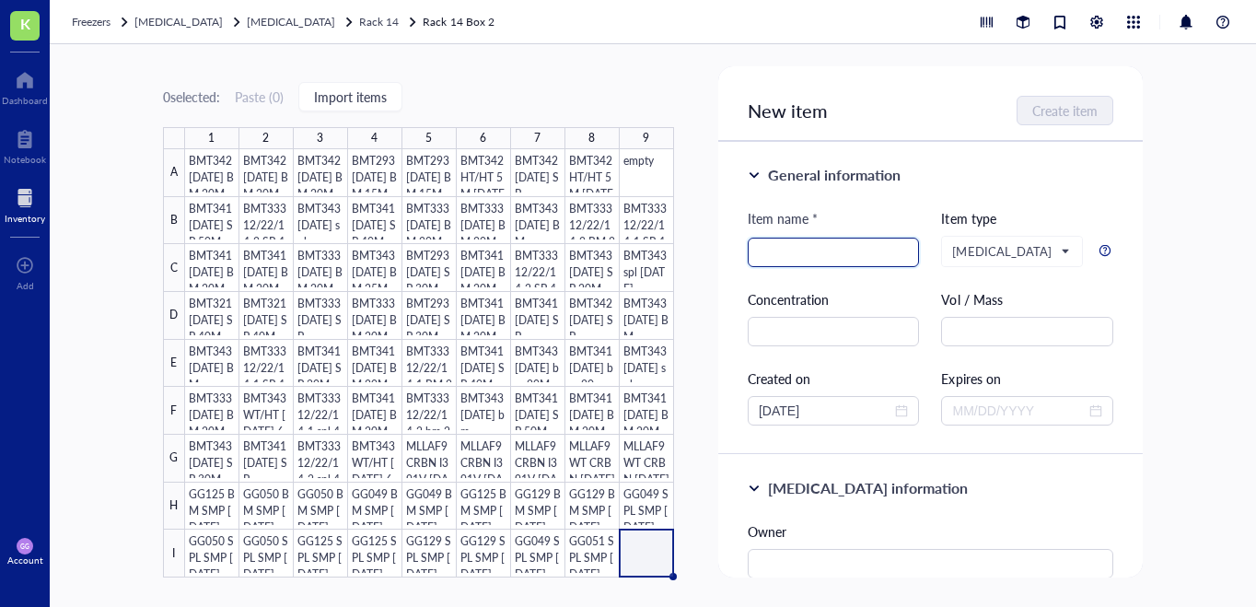
click at [774, 253] on input "search" at bounding box center [833, 252] width 150 height 28
paste input "GG051 SPL SMP [DATE]"
click at [816, 250] on input "GG051 SPL SMP [DATE]" at bounding box center [833, 252] width 150 height 28
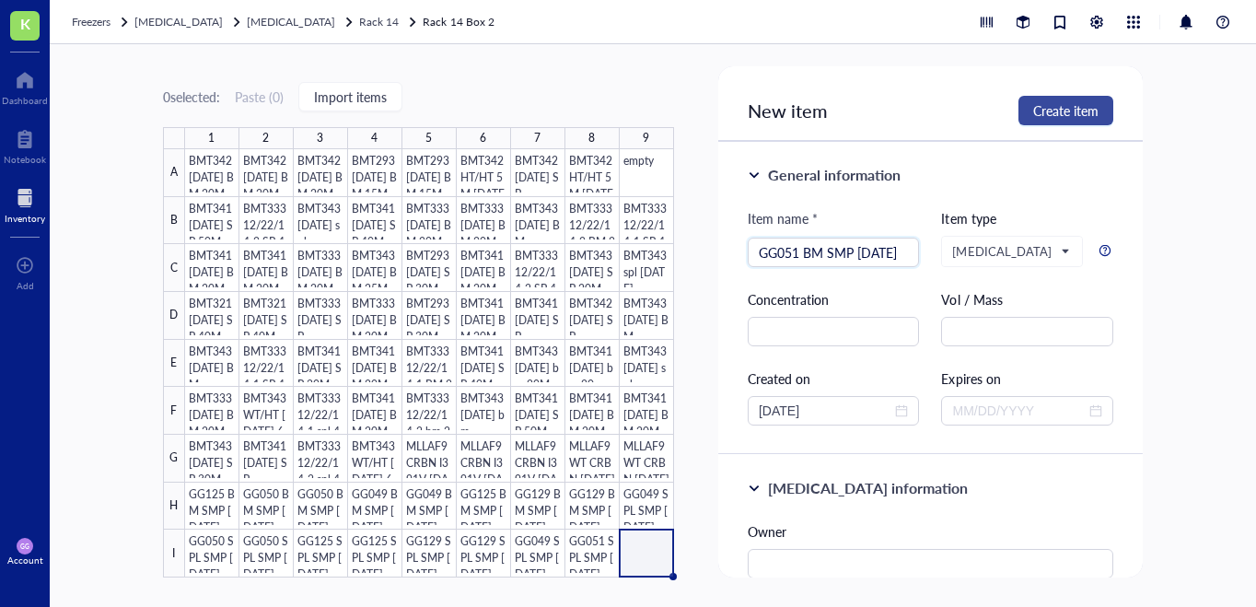
type input "GG051 BM SMP [DATE]"
click at [1049, 108] on span "Create item" at bounding box center [1065, 110] width 65 height 15
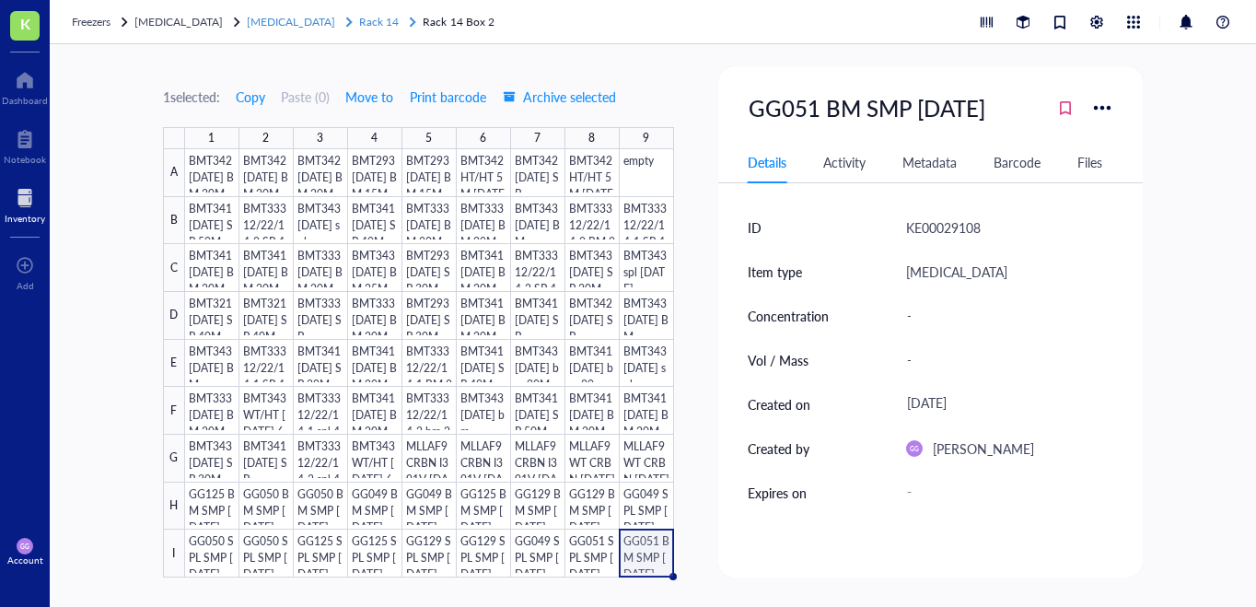
click at [359, 23] on span "Rack 14" at bounding box center [379, 22] width 40 height 16
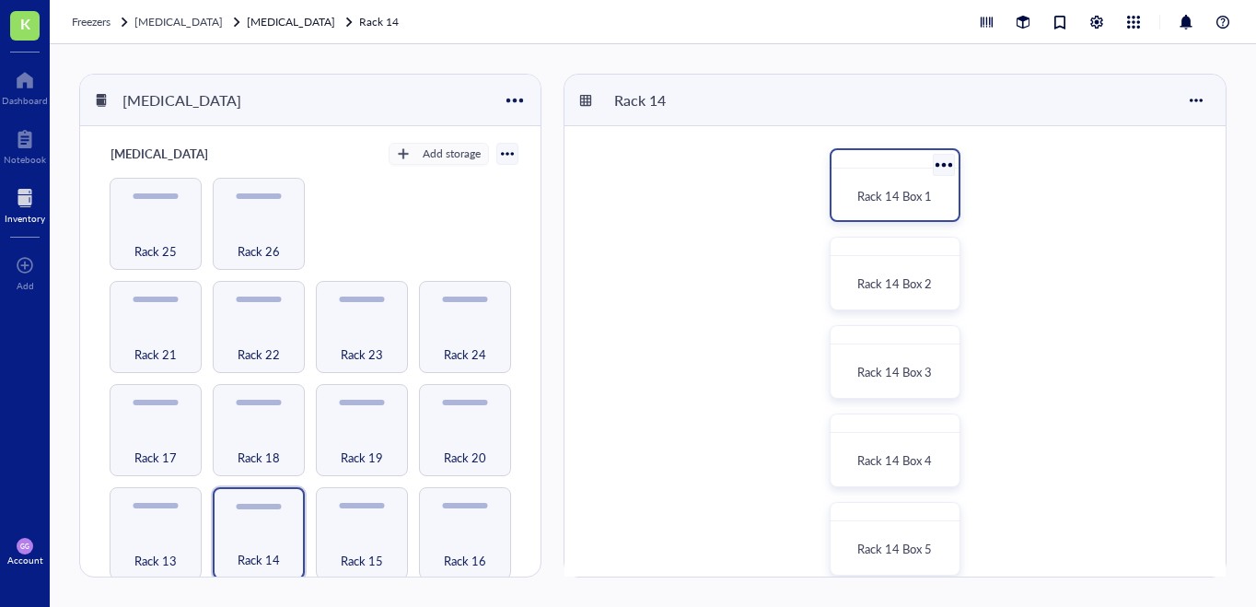
click at [859, 204] on div "Rack 14 Box 1" at bounding box center [895, 196] width 98 height 18
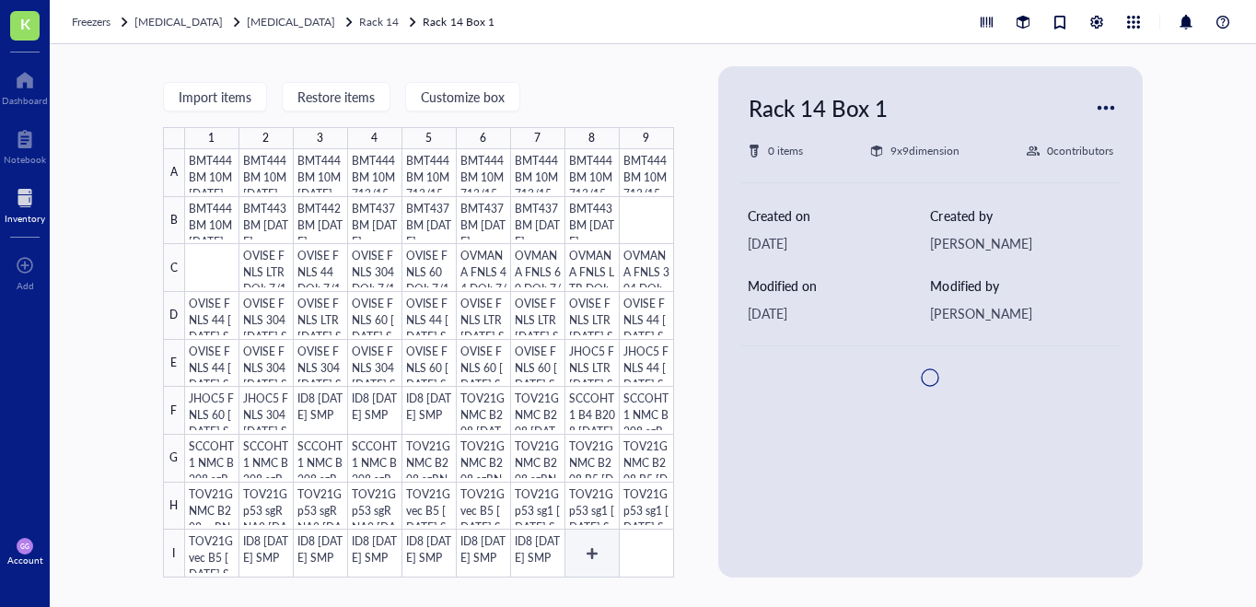
click at [579, 553] on div at bounding box center [429, 363] width 489 height 428
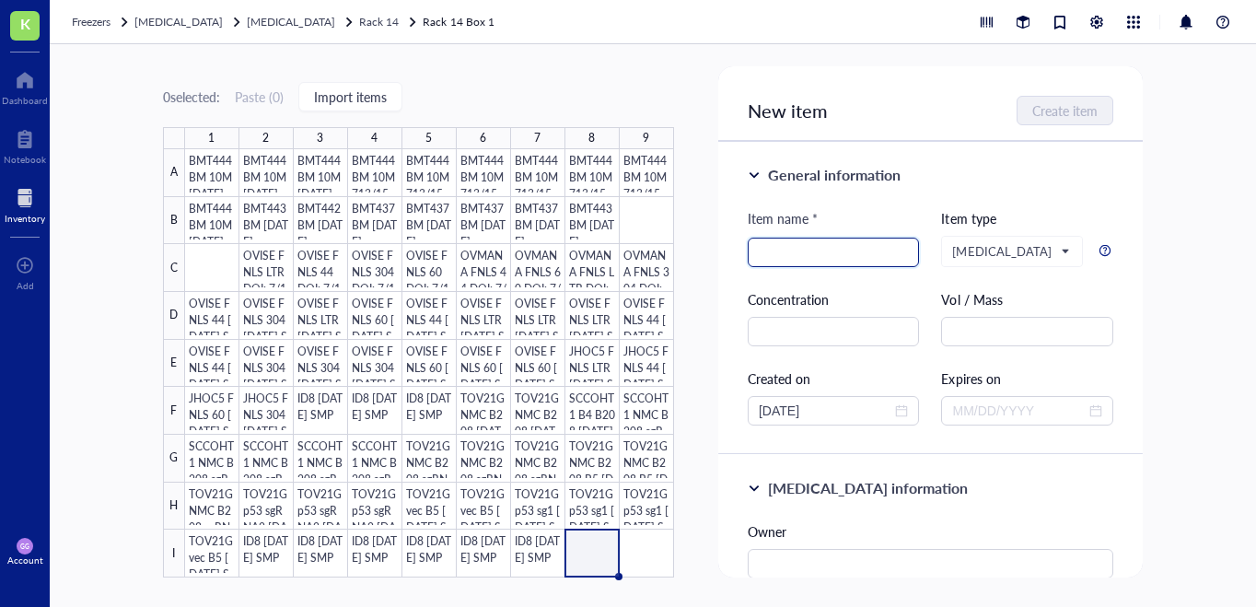
click at [767, 247] on input "search" at bounding box center [833, 252] width 150 height 28
paste input "GG051 SPL SMP [DATE]"
click at [818, 251] on input "GG051 SPL SMP [DATE]" at bounding box center [833, 252] width 150 height 28
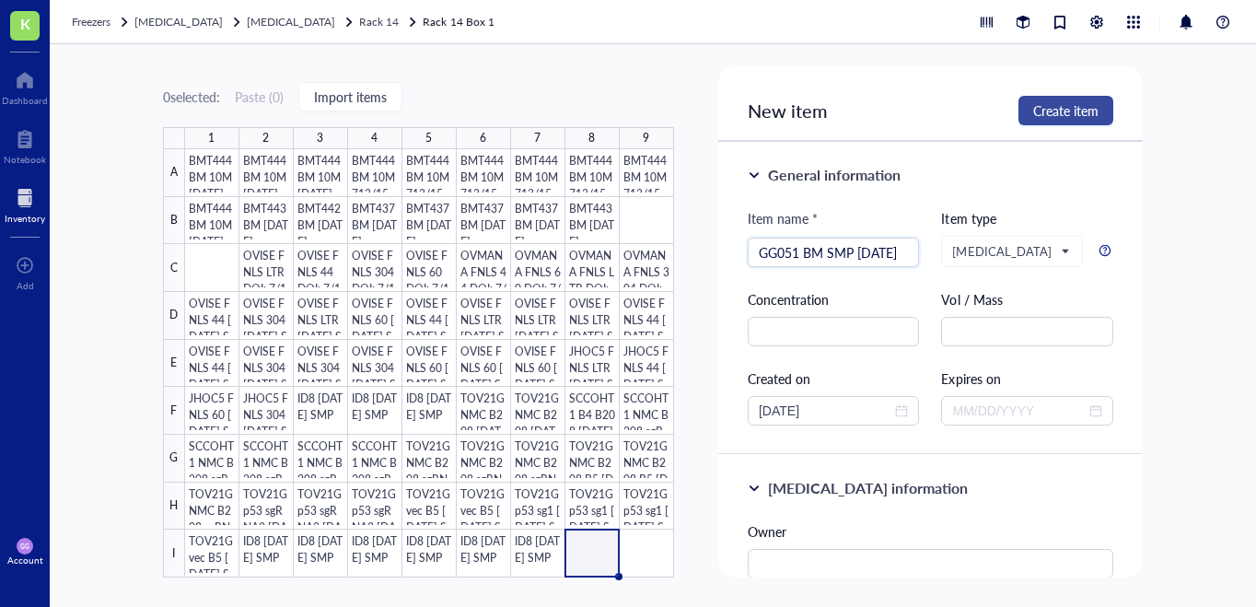
type input "GG051 BM SMP [DATE]"
click at [1041, 112] on span "Create item" at bounding box center [1065, 110] width 65 height 15
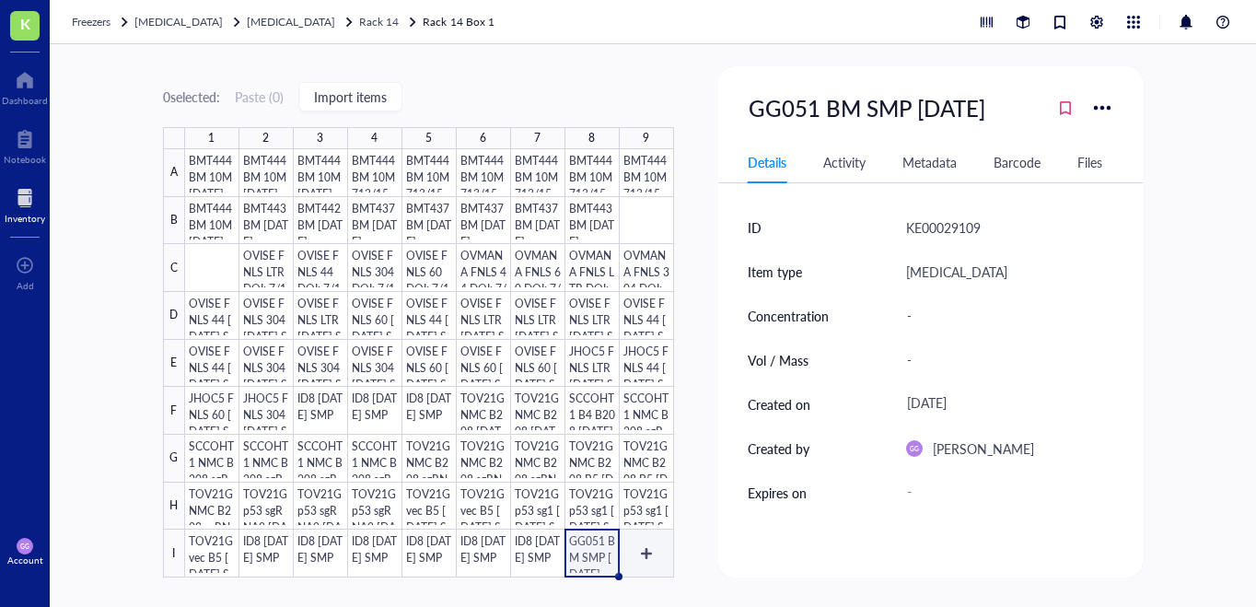
click at [645, 547] on div at bounding box center [429, 363] width 489 height 428
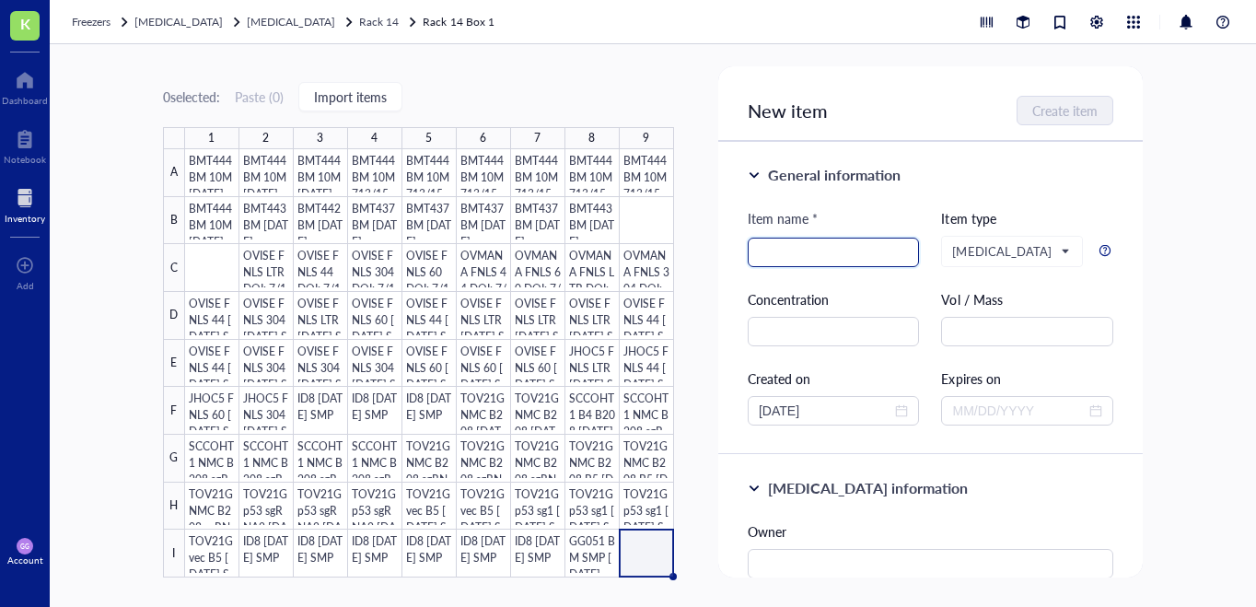
click at [772, 250] on input "search" at bounding box center [833, 252] width 150 height 28
paste input "GG051 SPL SMP [DATE]"
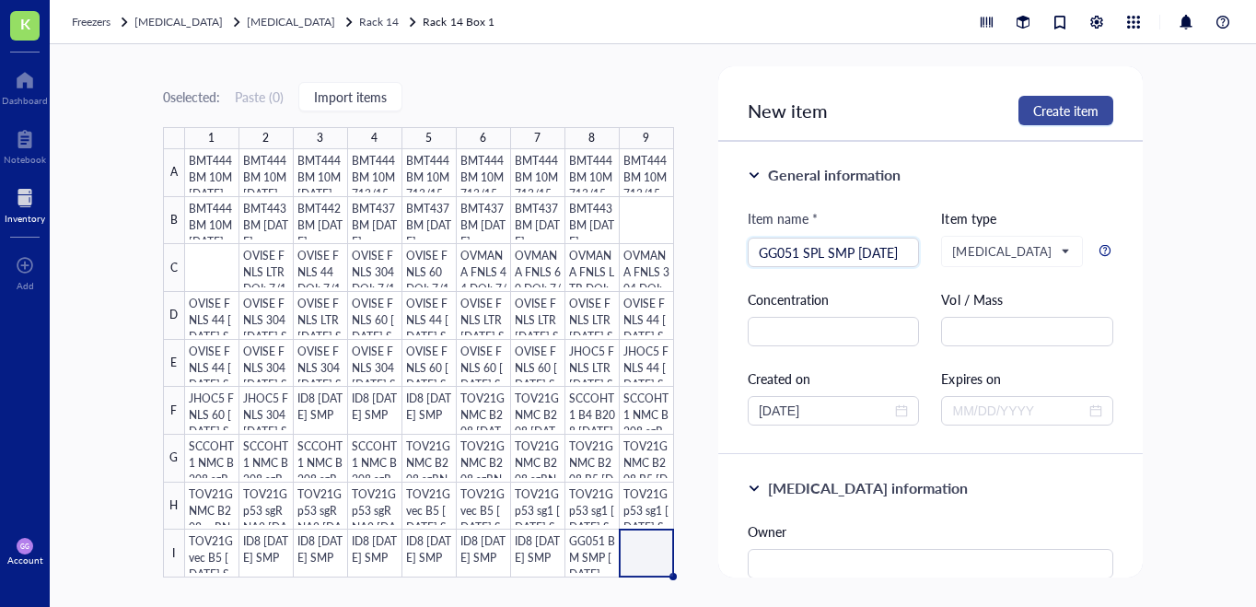
type input "GG051 SPL SMP [DATE]"
click at [1079, 105] on span "Create item" at bounding box center [1065, 110] width 65 height 15
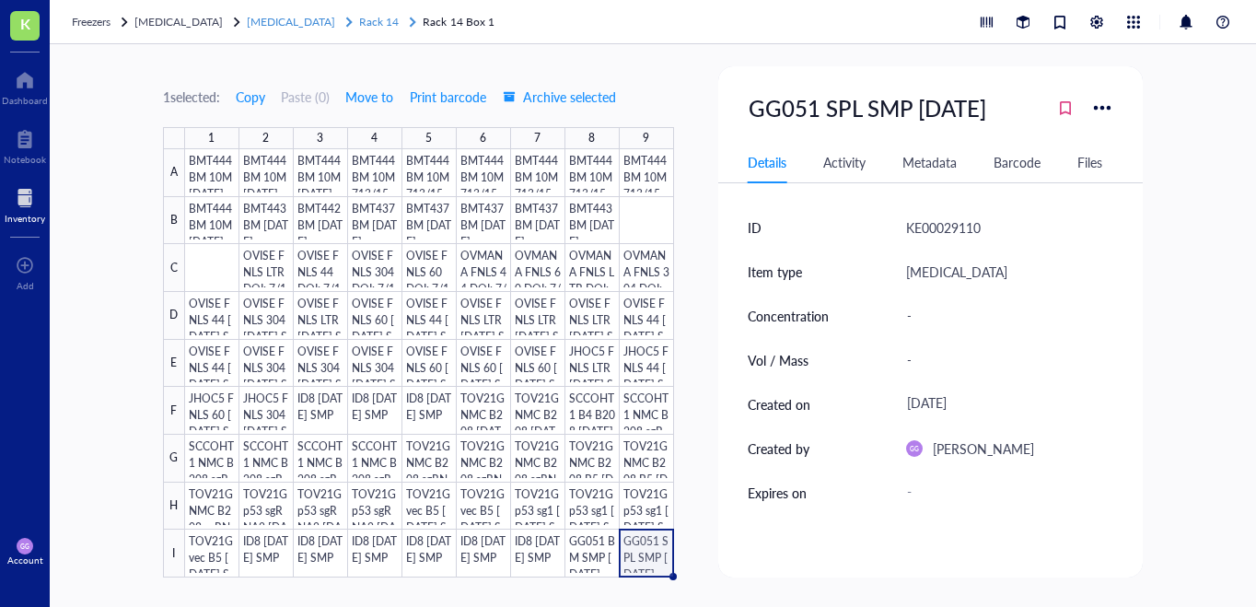
click at [359, 23] on span "Rack 14" at bounding box center [379, 22] width 40 height 16
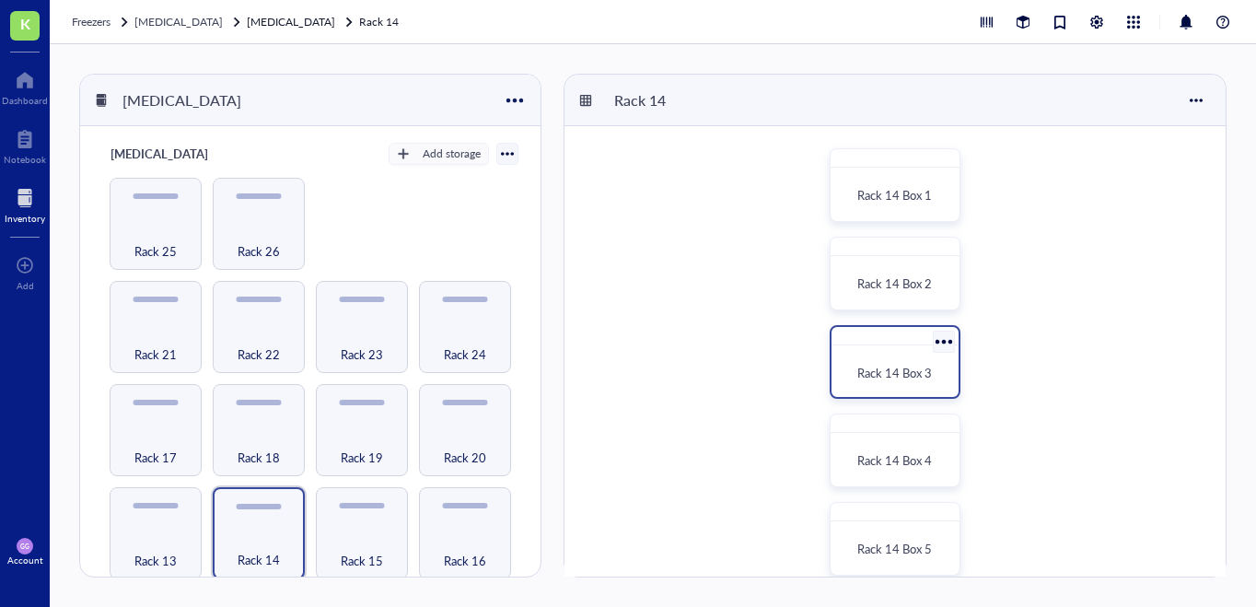
click at [928, 383] on div "Rack 14 Box 3" at bounding box center [895, 373] width 112 height 41
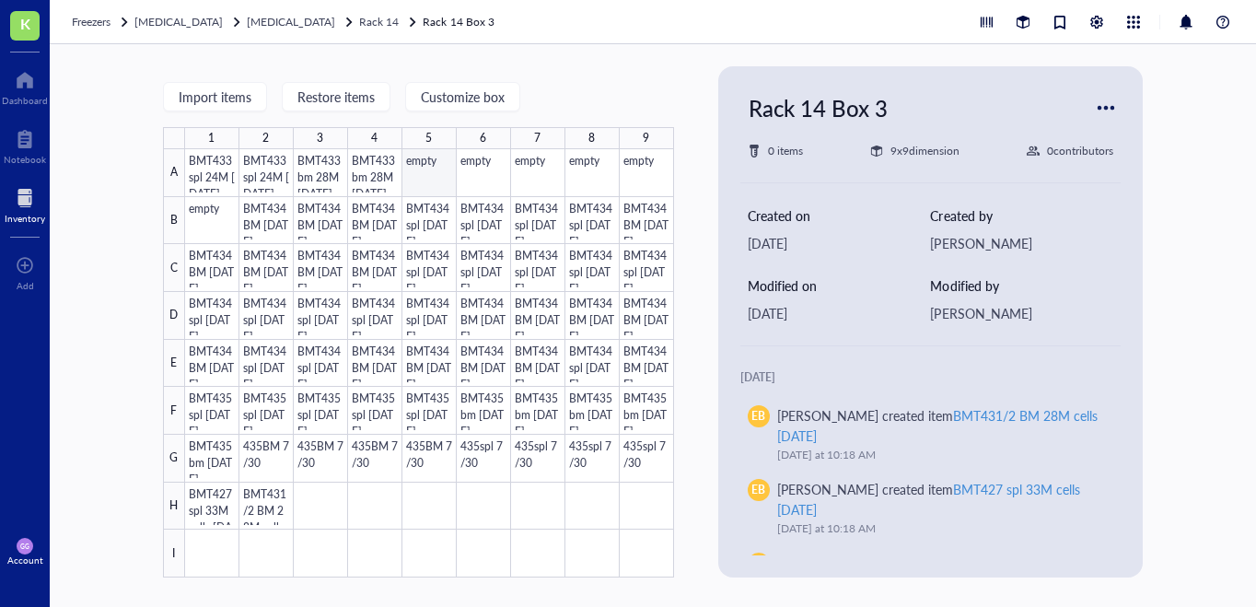
click at [427, 186] on div at bounding box center [429, 363] width 489 height 428
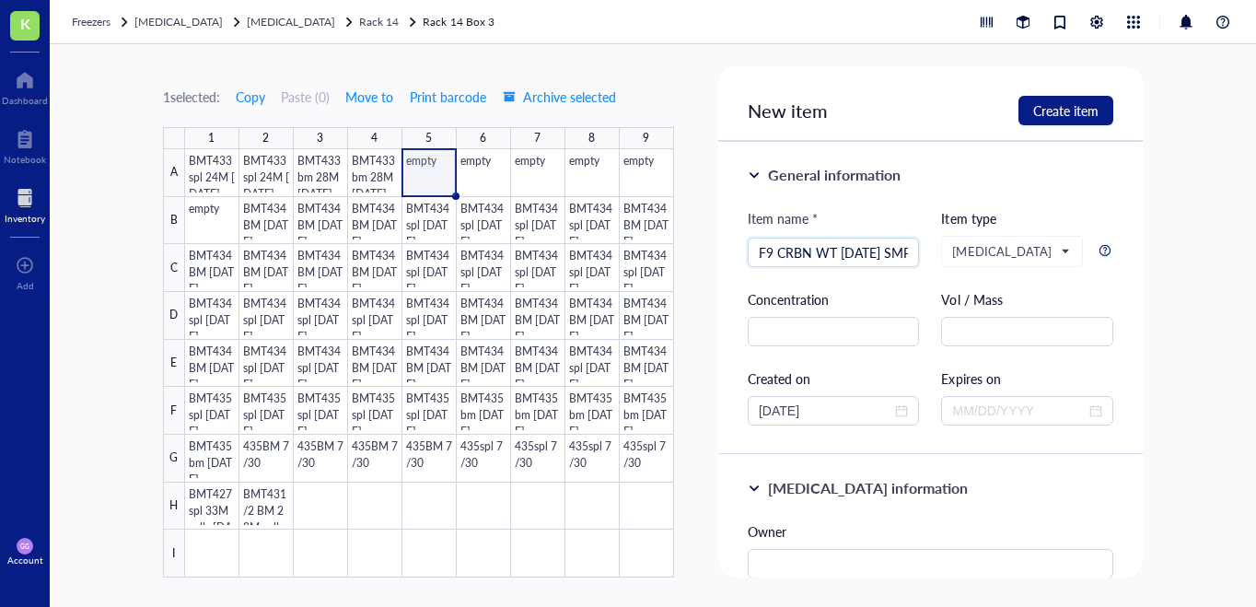
scroll to position [0, 41]
click at [773, 254] on input "MLLAF9 CRBN WT [DATE] SMP" at bounding box center [833, 252] width 150 height 28
type input "MLLAF9 CRBN WT [DATE] SMP"
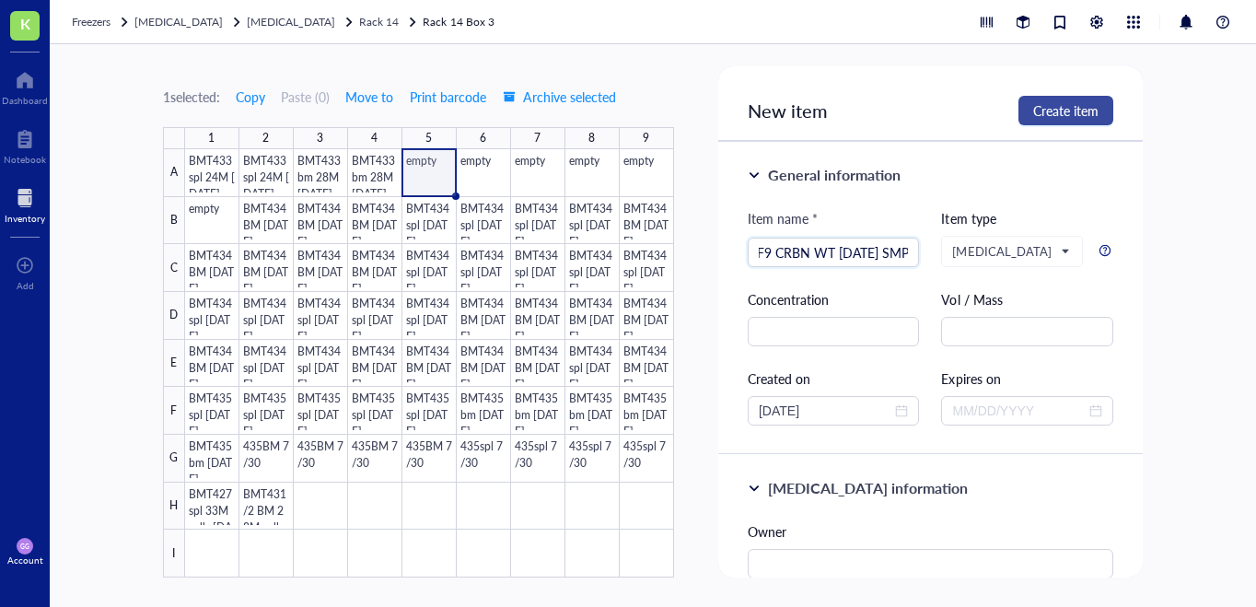
click at [1073, 111] on span "Create item" at bounding box center [1065, 110] width 65 height 15
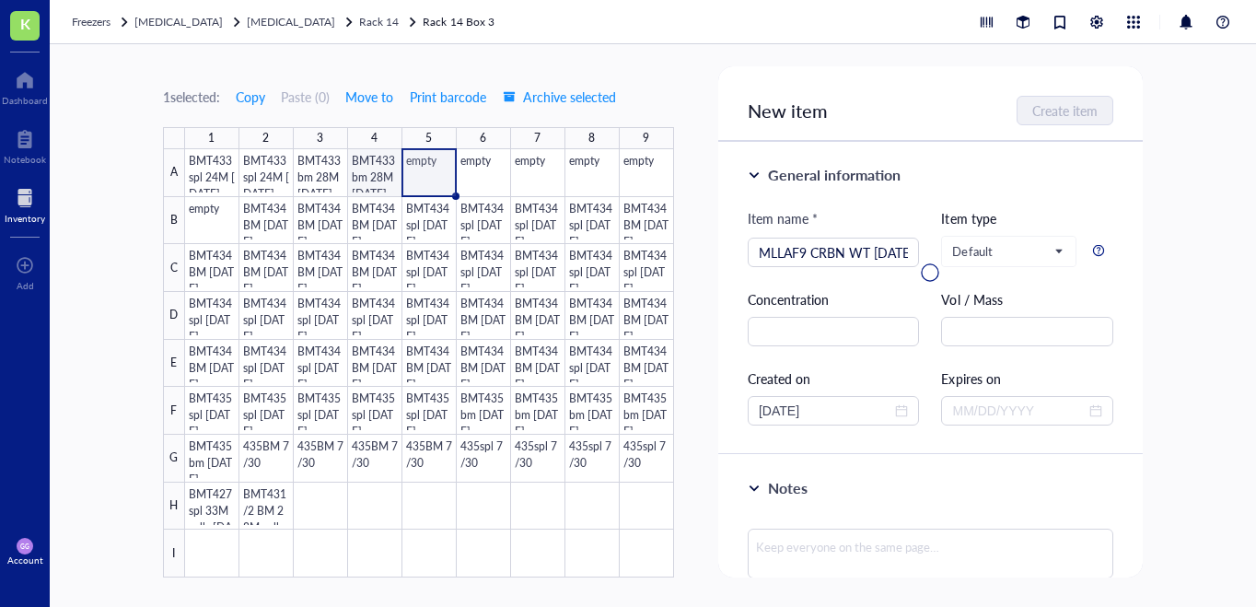
click at [379, 169] on div at bounding box center [429, 363] width 489 height 428
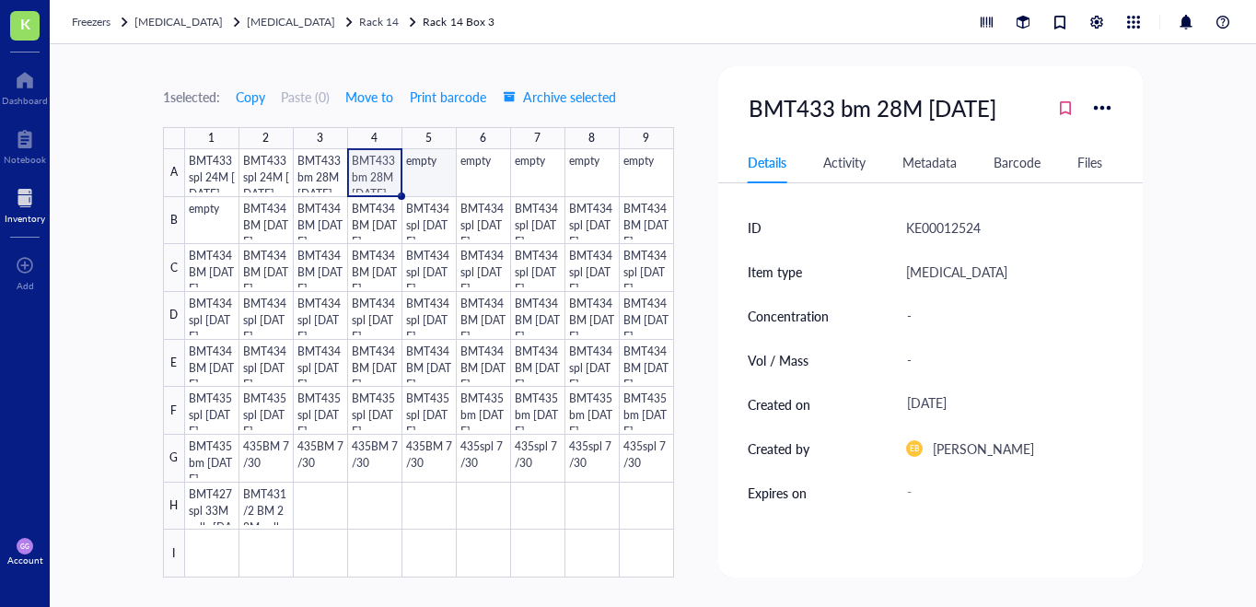
click at [419, 179] on div at bounding box center [429, 363] width 489 height 428
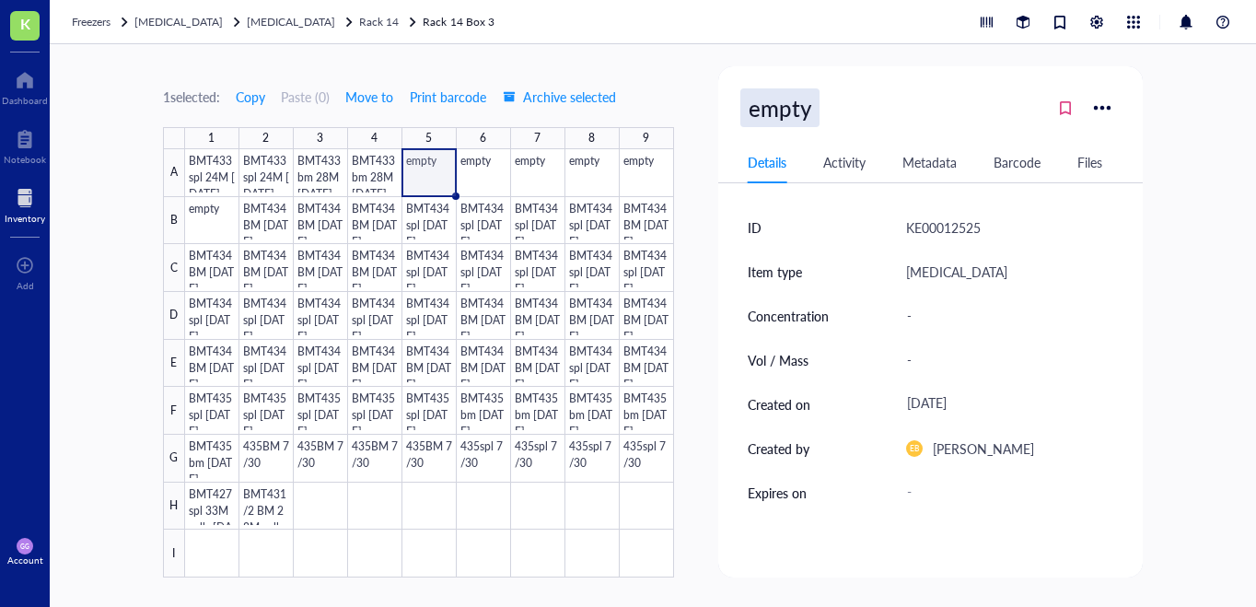
click at [774, 114] on div "empty" at bounding box center [779, 107] width 79 height 39
click at [795, 112] on div "empty" at bounding box center [779, 107] width 79 height 39
click at [795, 112] on input "empty" at bounding box center [786, 107] width 90 height 37
type input "MLLAF9 CRBN WT [DATE] SMP"
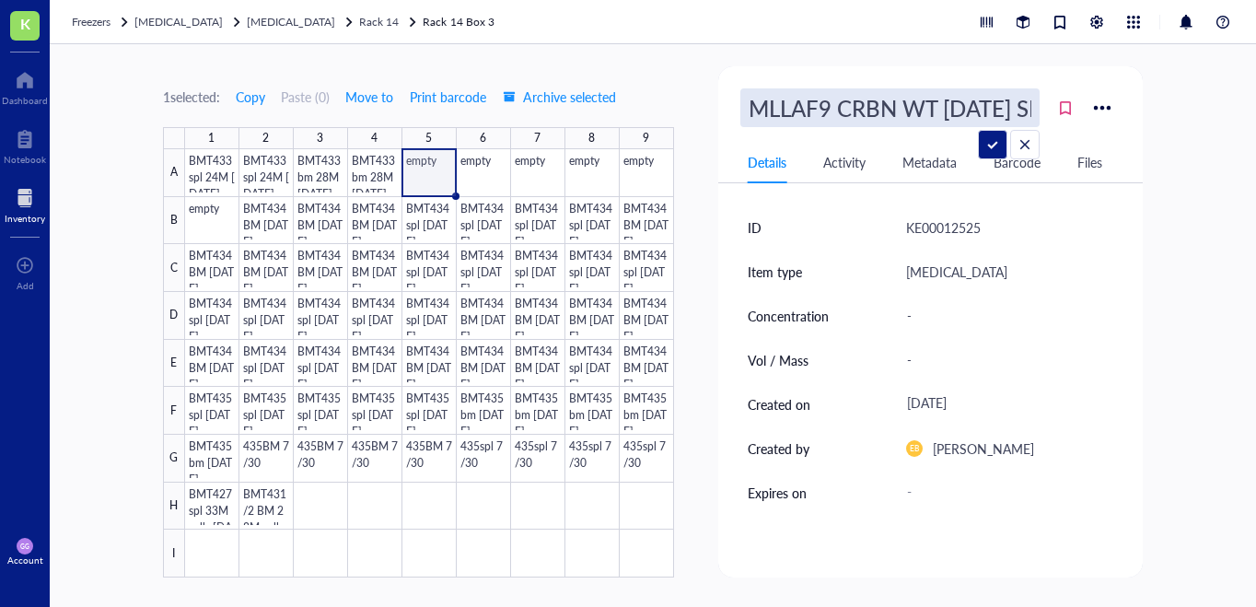
scroll to position [0, 39]
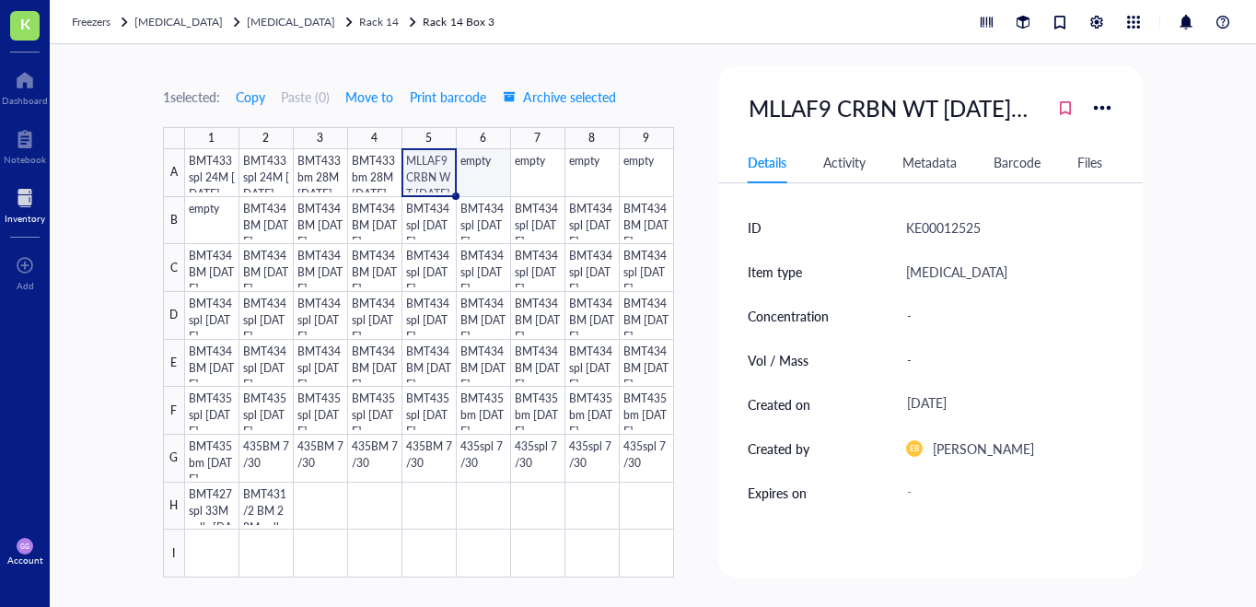
click at [489, 177] on div at bounding box center [429, 363] width 489 height 428
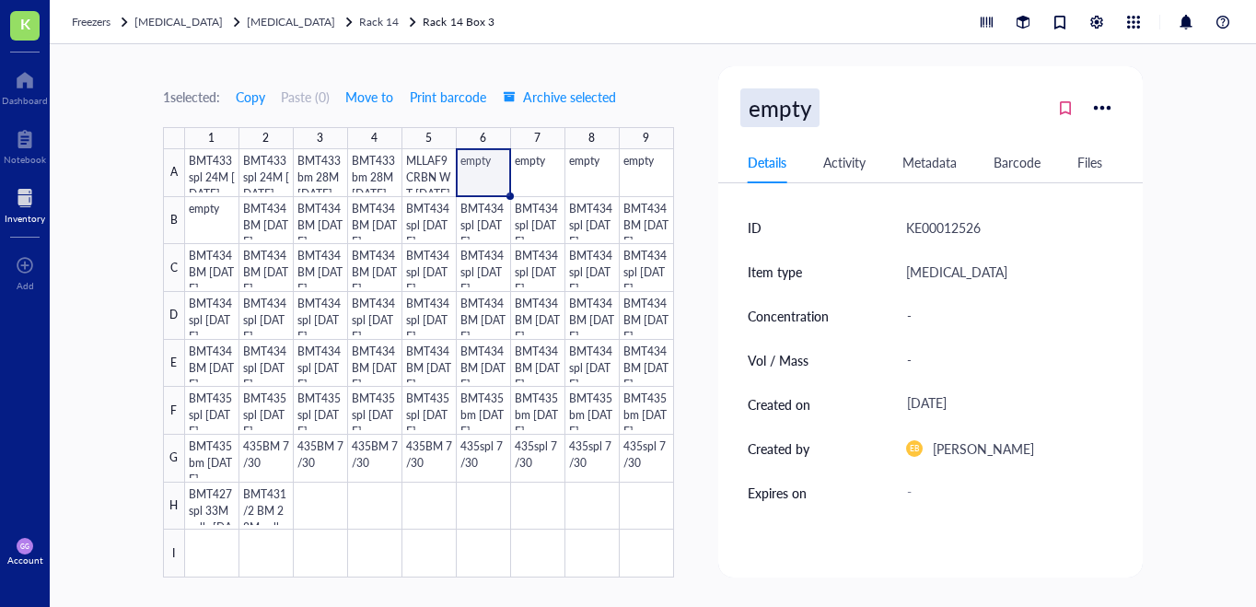
click at [789, 99] on div "empty" at bounding box center [779, 107] width 79 height 39
click at [789, 99] on input "empty" at bounding box center [786, 107] width 90 height 37
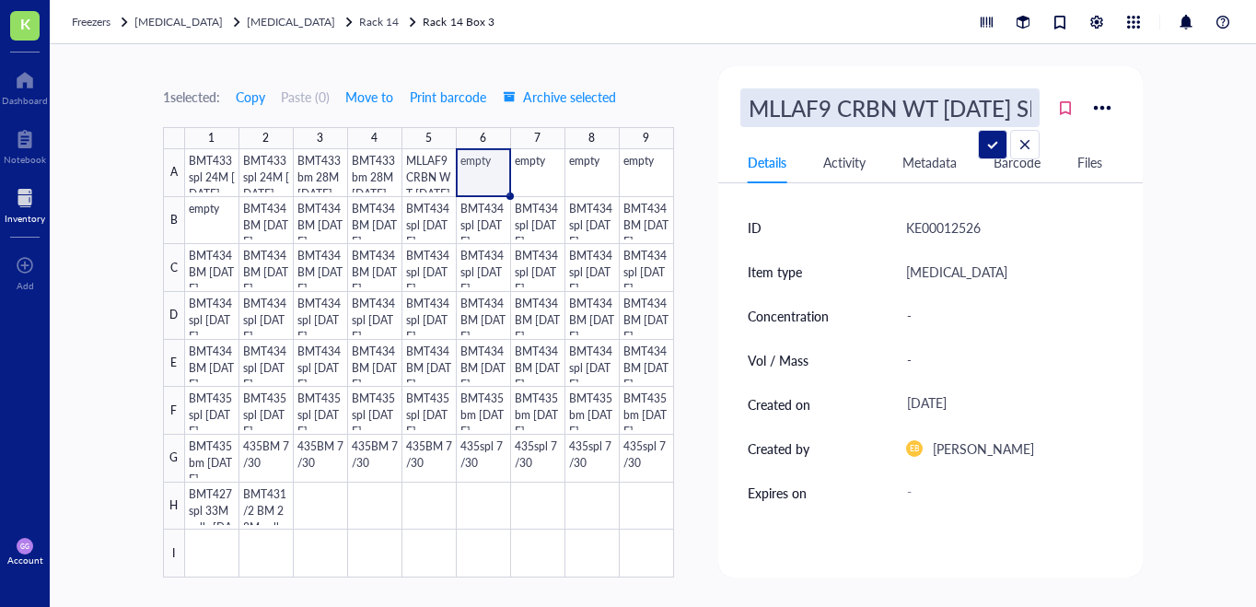
scroll to position [0, 39]
click at [882, 109] on input "MLLAF9 CRBN WT [DATE] SMP" at bounding box center [889, 107] width 297 height 37
type input "MLLAF9 CRBN S77 I391V [DATE] SMP"
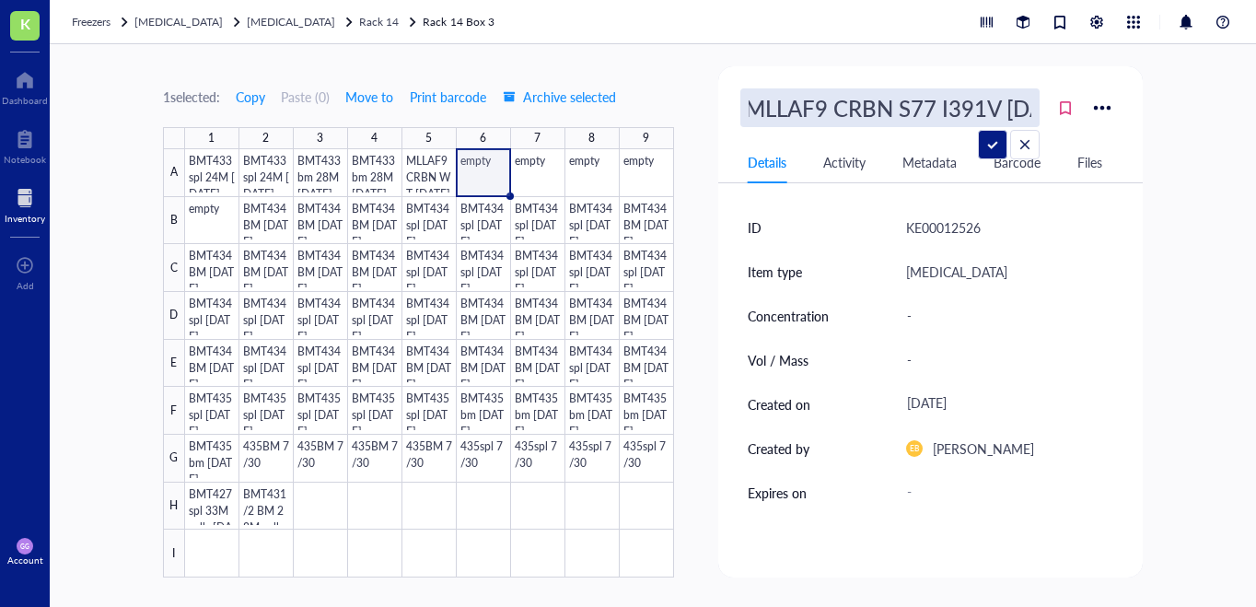
click at [891, 114] on input "MLLAF9 CRBN S77 I391V [DATE] SMP" at bounding box center [889, 107] width 297 height 37
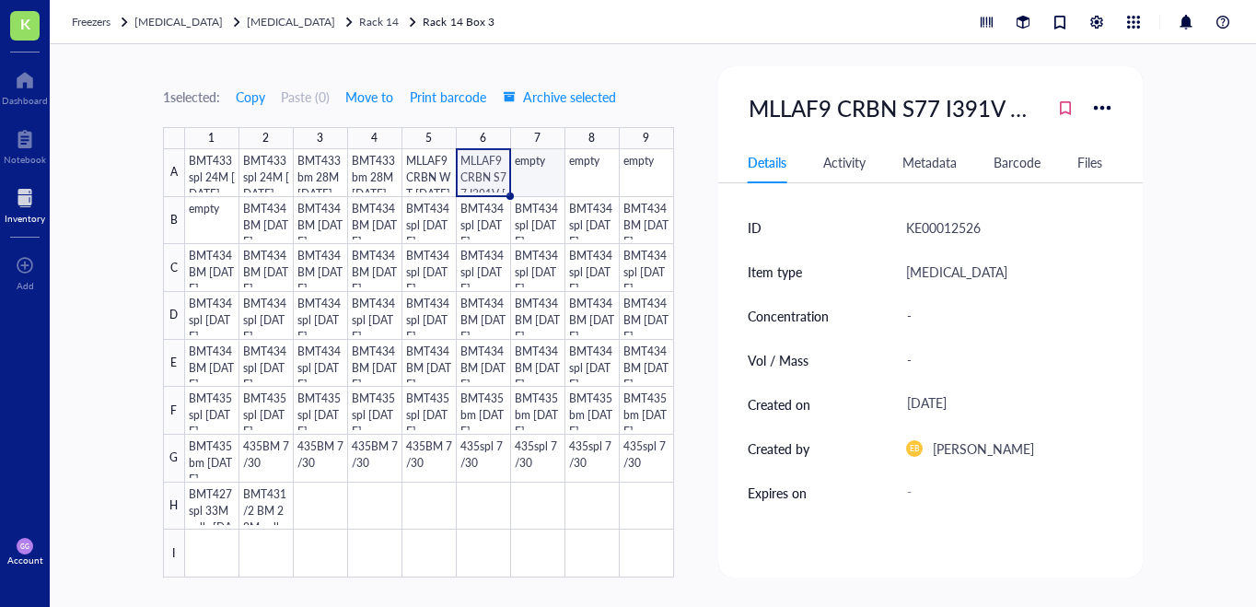
click at [542, 173] on div at bounding box center [429, 363] width 489 height 428
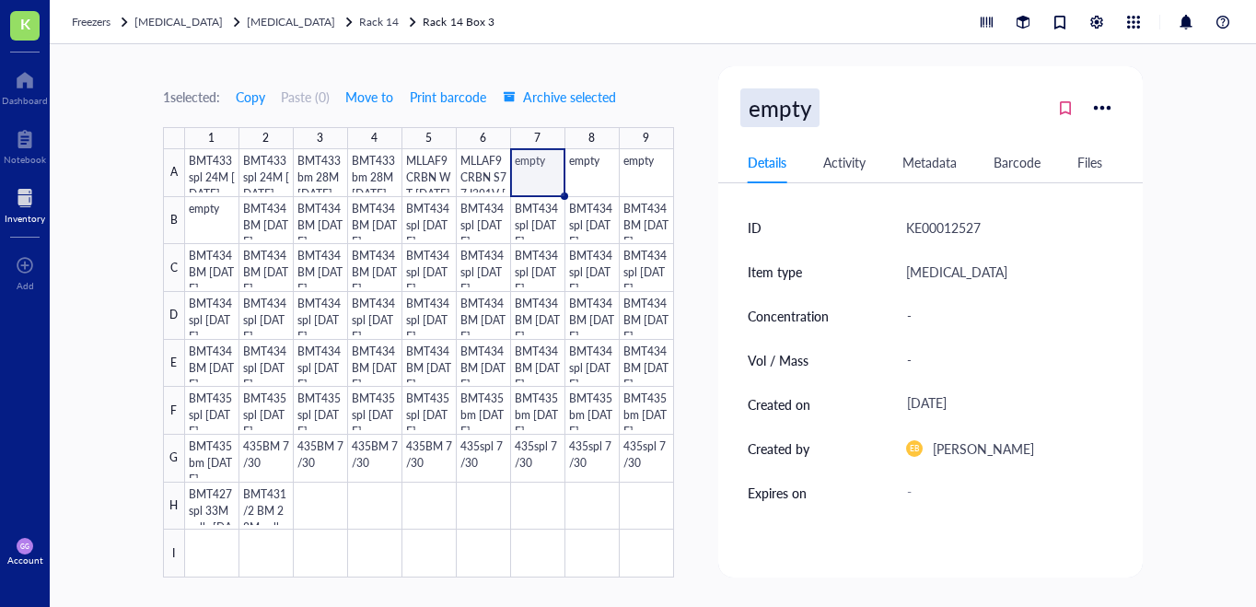
click at [771, 111] on div "empty" at bounding box center [779, 107] width 79 height 39
click at [771, 111] on input "empty" at bounding box center [786, 107] width 90 height 37
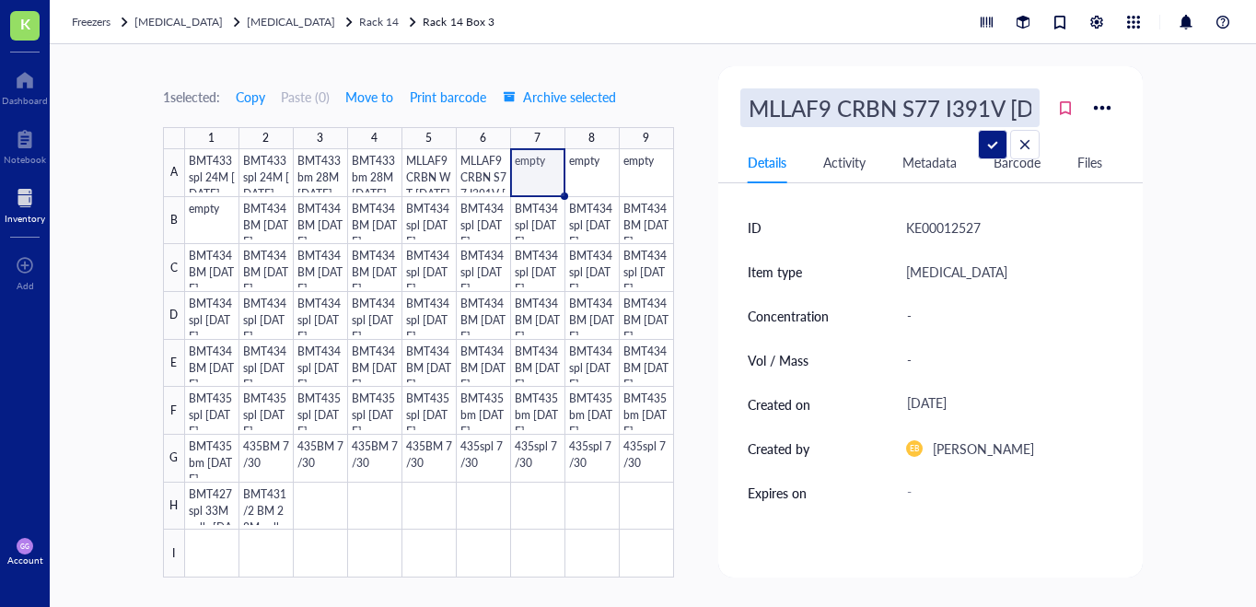
scroll to position [0, 106]
click at [807, 113] on input "MLLAF9 CRBN S77 I391V [DATE] SMP" at bounding box center [889, 107] width 297 height 37
type input "MLLAF9 CRBN 577 I391V [DATE] SMP"
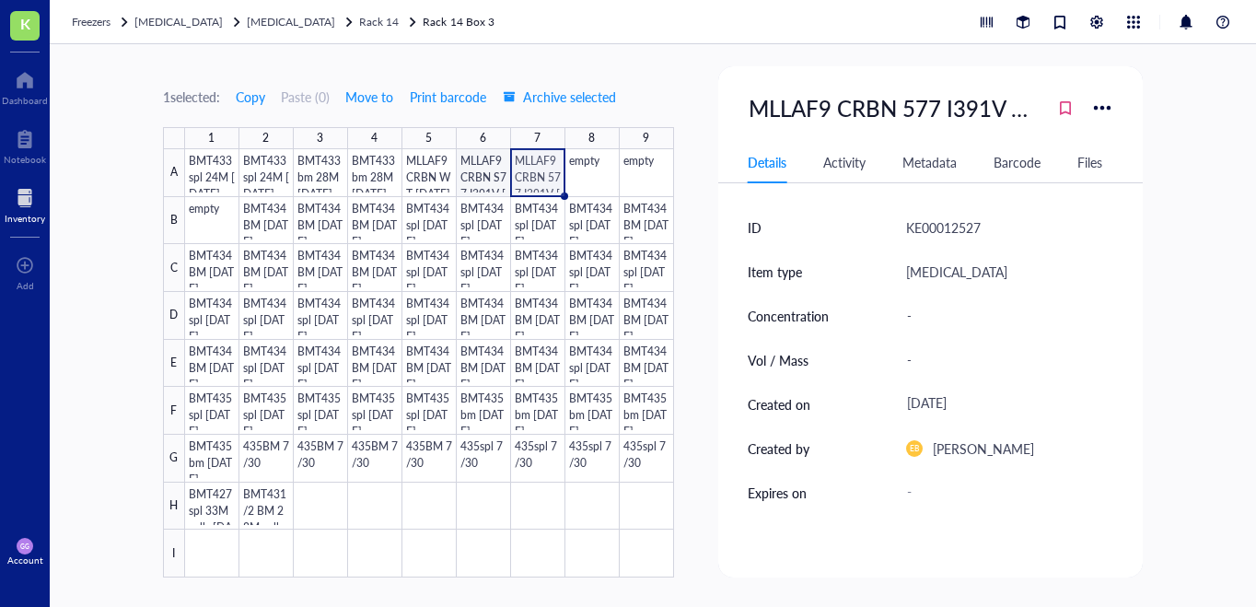
click at [493, 171] on div at bounding box center [429, 363] width 489 height 428
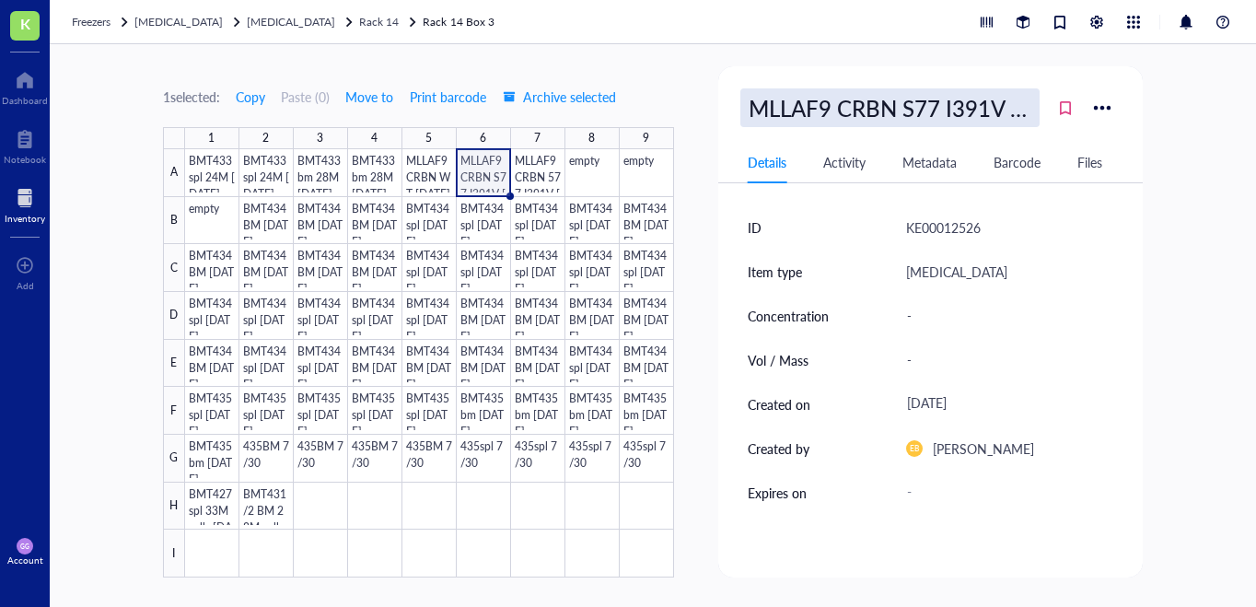
click at [909, 110] on div "MLLAF9 CRBN S77 I391V [DATE] SMP" at bounding box center [889, 107] width 299 height 39
click at [808, 104] on input "MLLAF9 CRBN S77 I391V [DATE] SMP" at bounding box center [889, 107] width 297 height 37
type input "MLLAF9 CRBN 577 I391V [DATE] SMP"
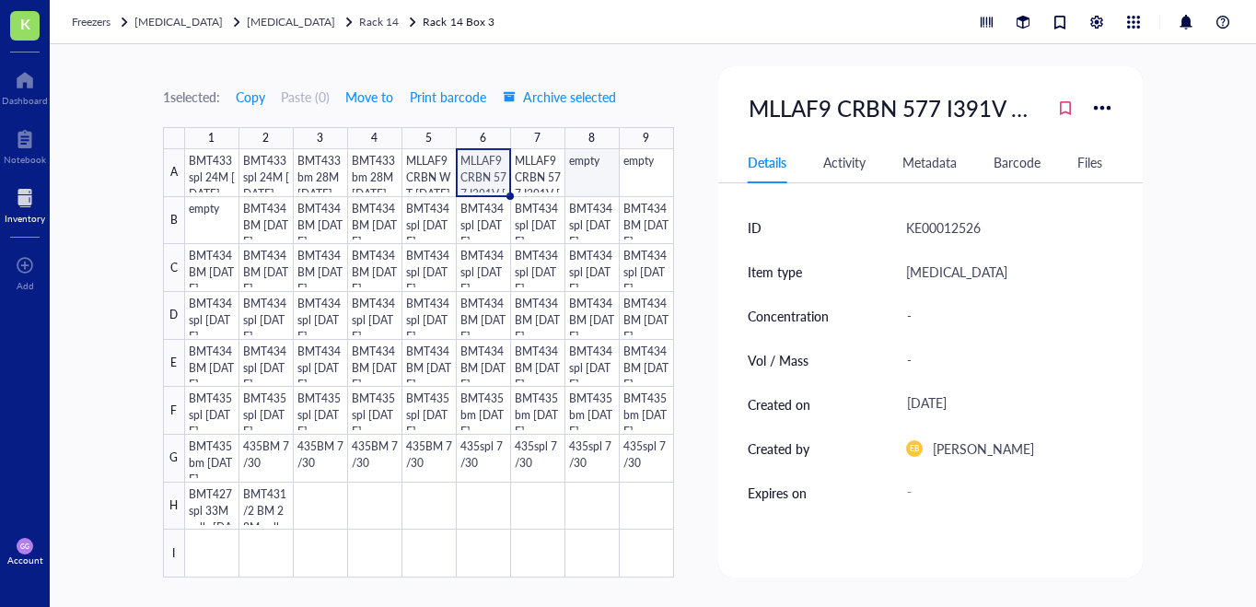
click at [593, 174] on div at bounding box center [429, 363] width 489 height 428
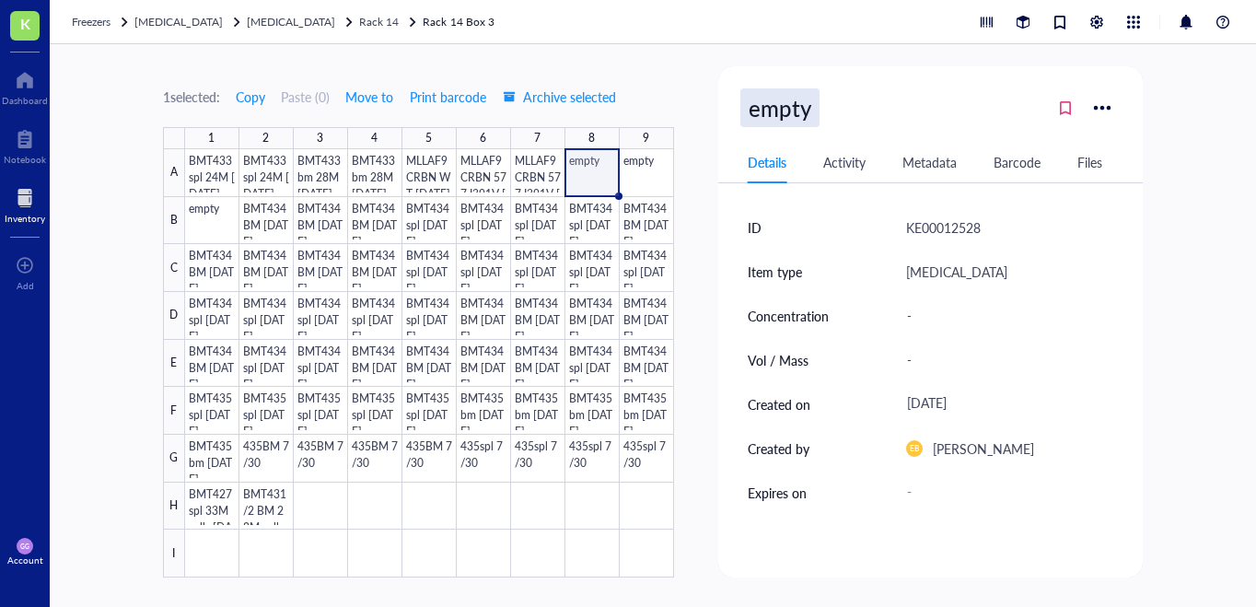
click at [801, 114] on div "empty" at bounding box center [779, 107] width 79 height 39
click at [801, 114] on input "empty" at bounding box center [786, 107] width 90 height 37
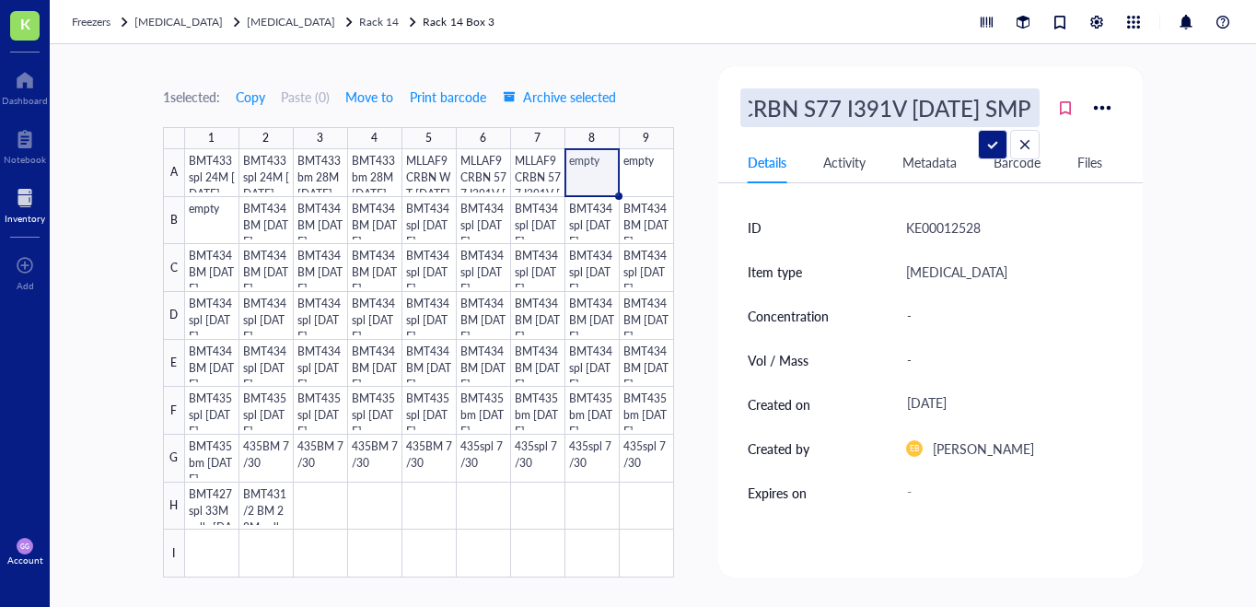
click at [807, 112] on input "MLLAF9 CRBN S77 I391V [DATE] SMP" at bounding box center [889, 107] width 297 height 37
type input "MLLAF9 CRBN 577 I391V [DATE] SMP"
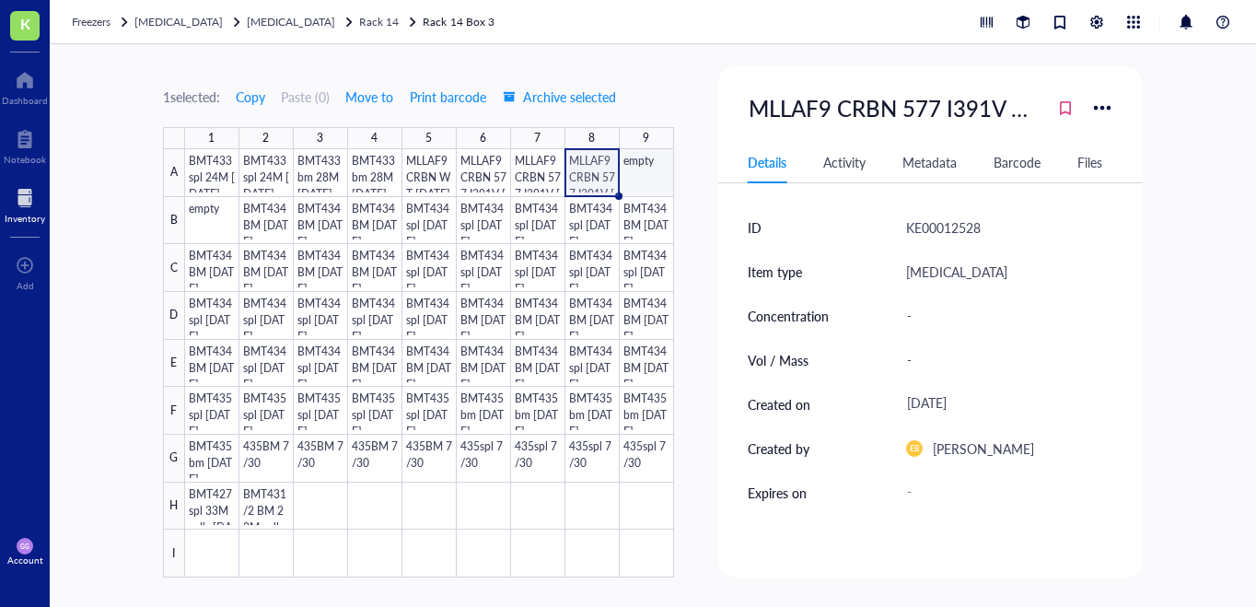
click at [648, 169] on div at bounding box center [429, 363] width 489 height 428
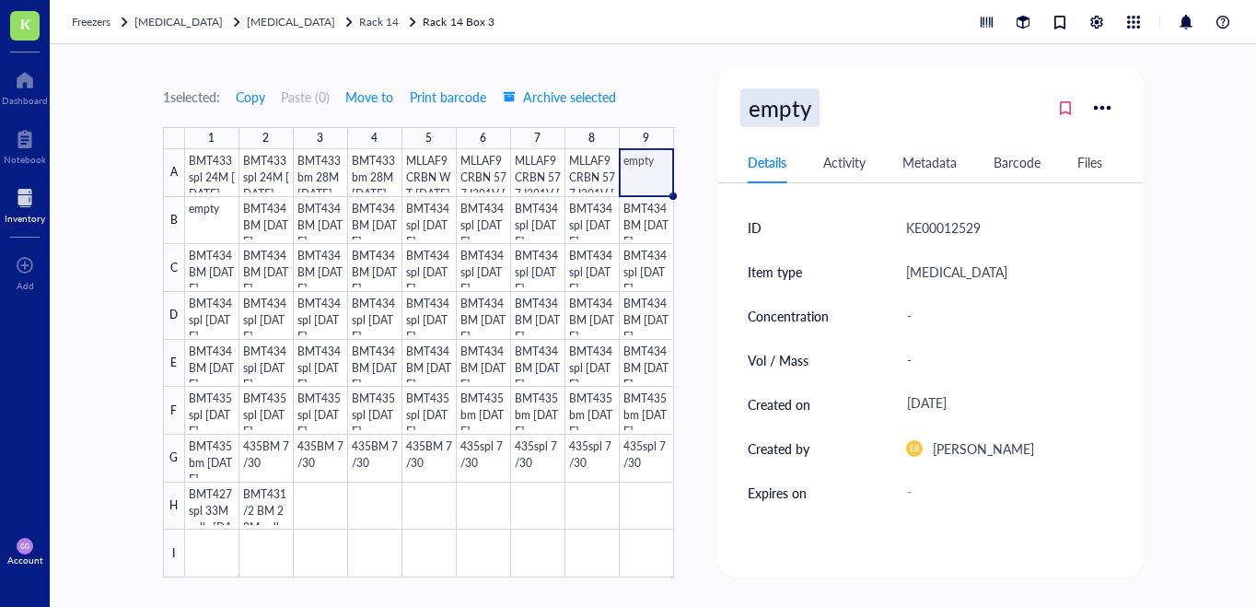
click at [771, 114] on div "empty" at bounding box center [779, 107] width 79 height 39
click at [771, 114] on input "empty" at bounding box center [786, 107] width 90 height 37
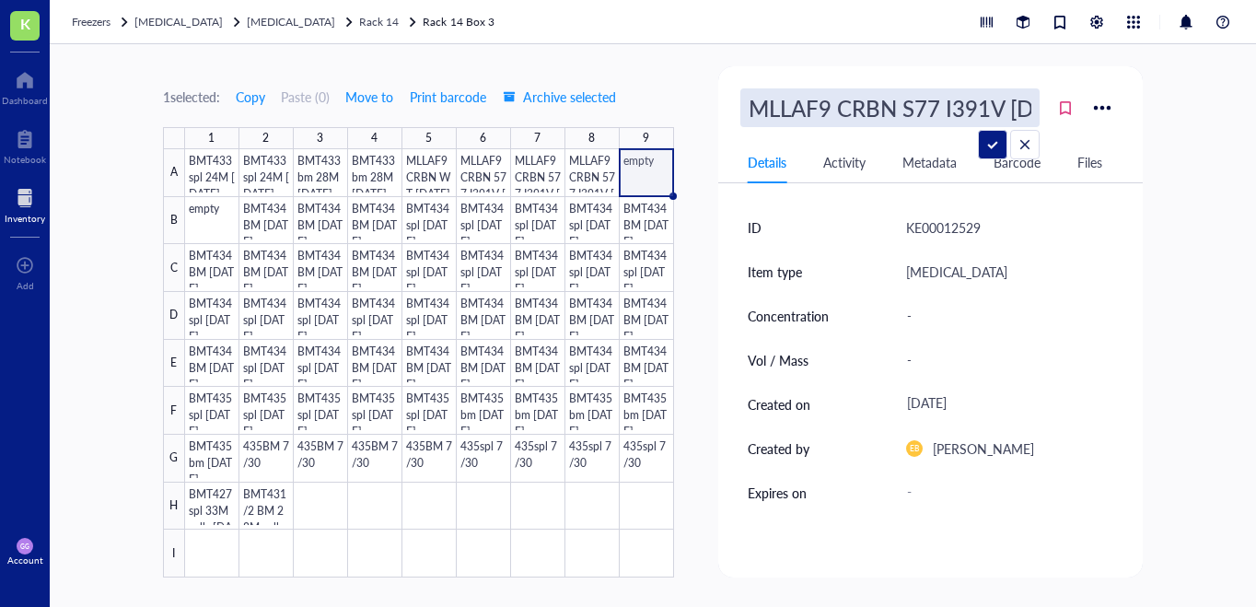
scroll to position [0, 106]
click at [807, 110] on input "MLLAF9 CRBN S77 I391V [DATE] SMP" at bounding box center [889, 107] width 297 height 37
drag, startPoint x: 834, startPoint y: 110, endPoint x: 799, endPoint y: 109, distance: 35.0
click at [799, 109] on input "MLLAF9 CRBN S77 I391V [DATE] SMP" at bounding box center [889, 107] width 297 height 37
type input "MLLAF9 CRBN DKI I81 V330E I391V [DATE] SMP"
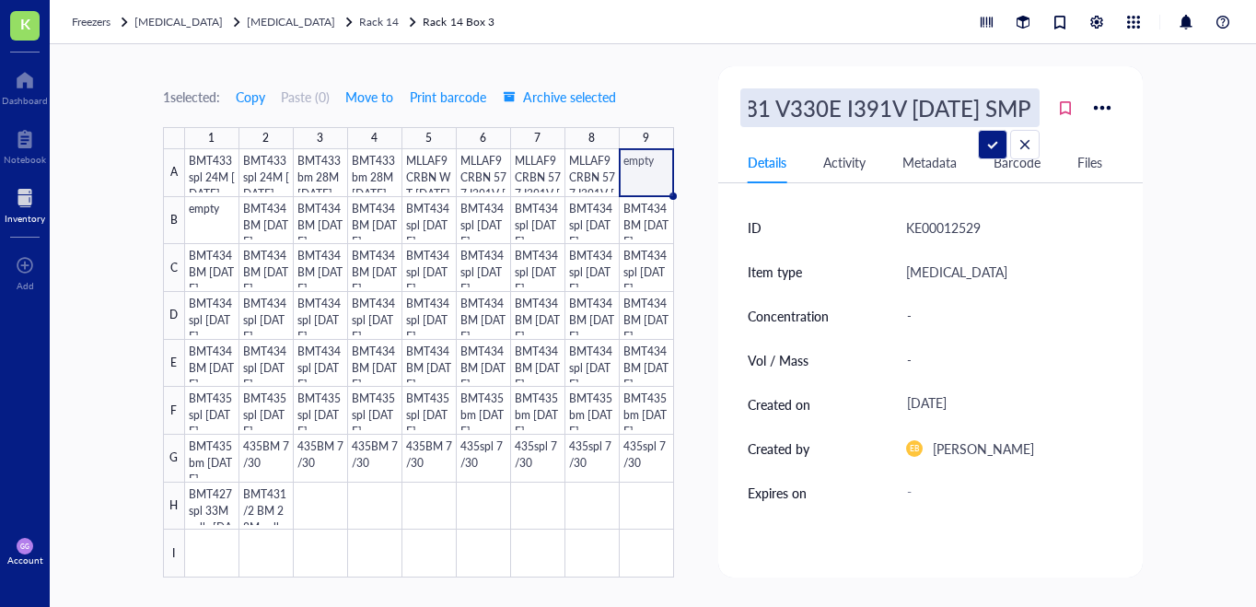
scroll to position [0, 214]
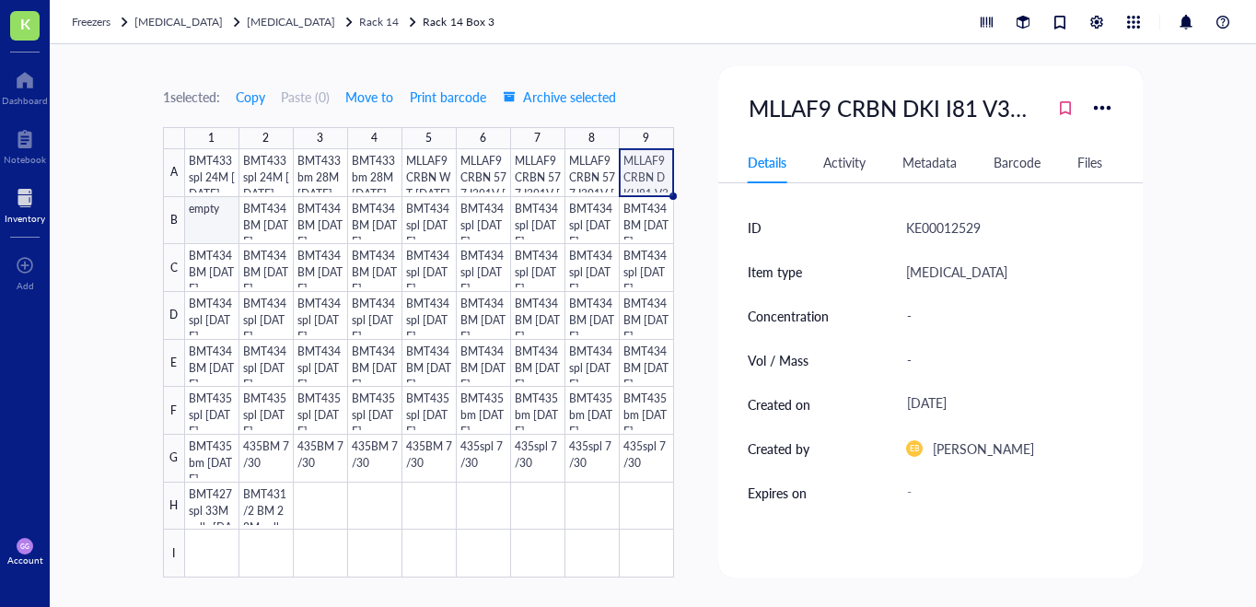
click at [207, 214] on div at bounding box center [429, 363] width 489 height 428
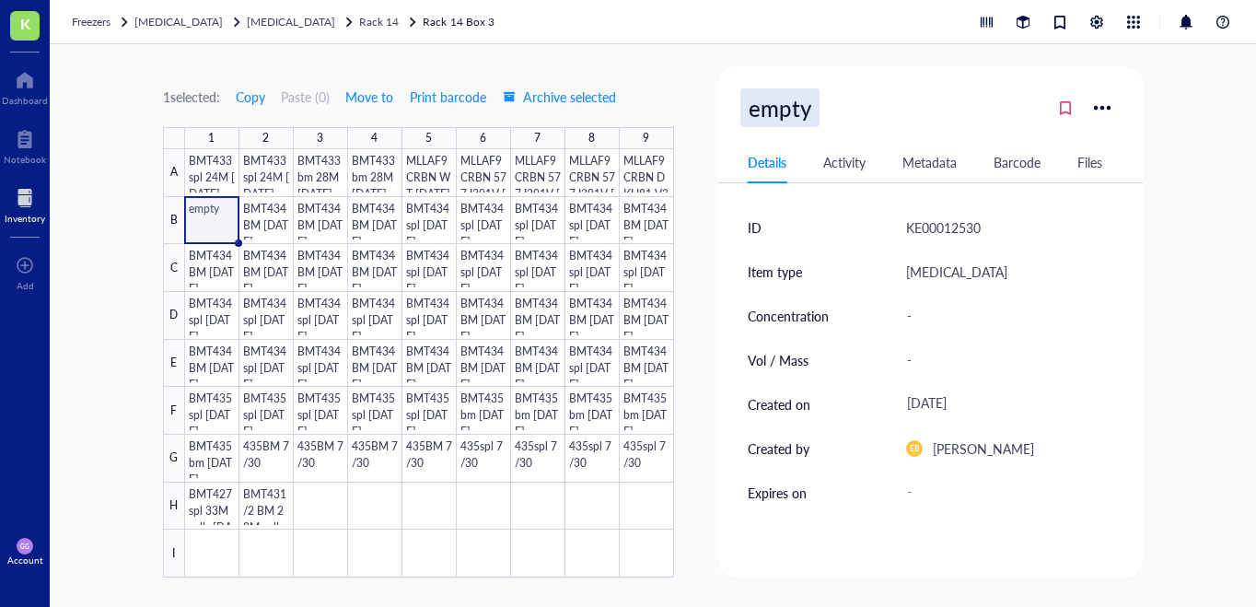
click at [804, 100] on div "empty" at bounding box center [779, 107] width 79 height 39
click at [804, 100] on input "empty" at bounding box center [786, 107] width 90 height 37
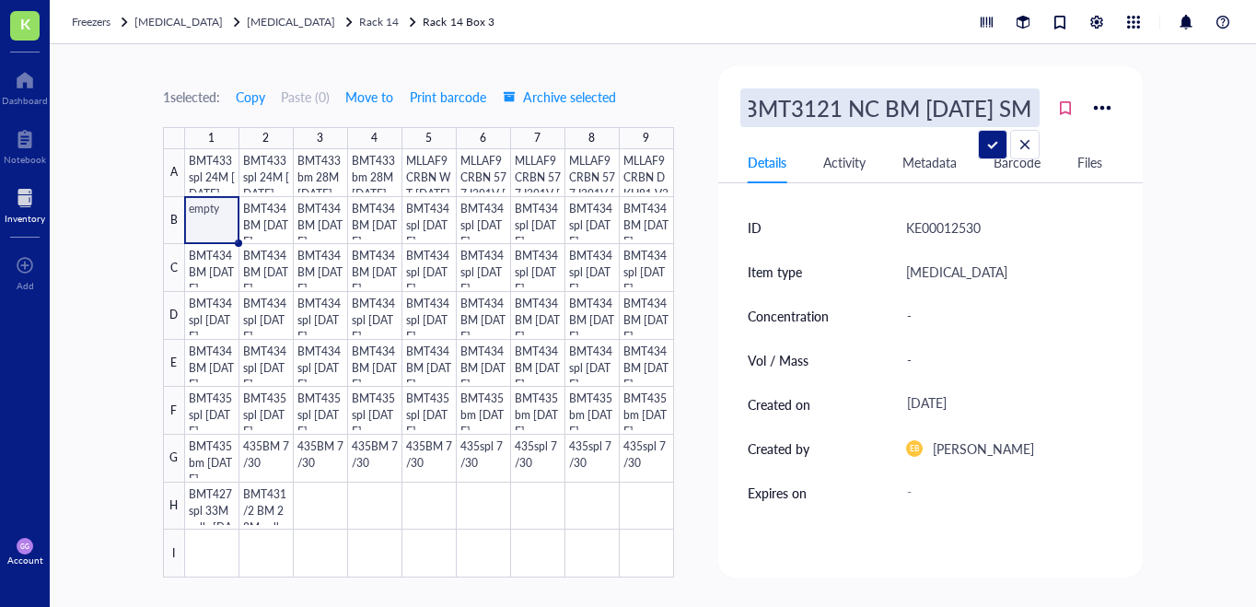
type input "BMT3121 NC BM [DATE] SMP"
click at [799, 110] on input "BMT3121 NC BM [DATE] SMP" at bounding box center [889, 107] width 297 height 37
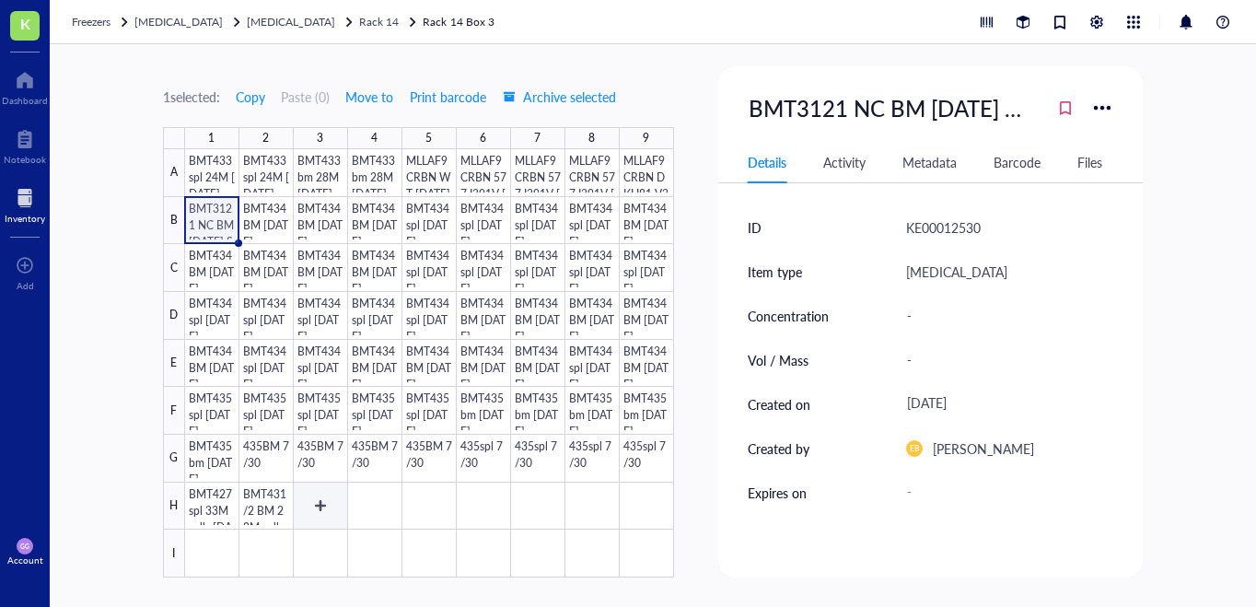
click at [321, 507] on div at bounding box center [429, 363] width 489 height 428
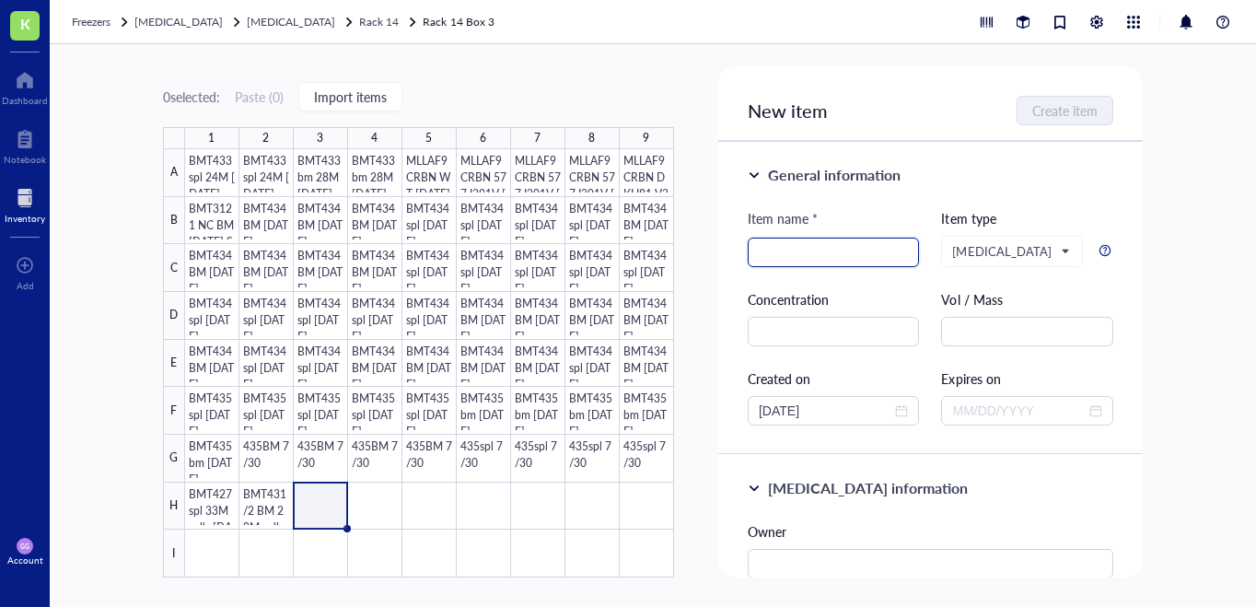
click at [773, 253] on input "search" at bounding box center [833, 252] width 150 height 28
paste input "BMT3121 NC BM [DATE] SMP"
click at [794, 255] on input "BMT3121 NC BM [DATE] SMP" at bounding box center [833, 252] width 150 height 28
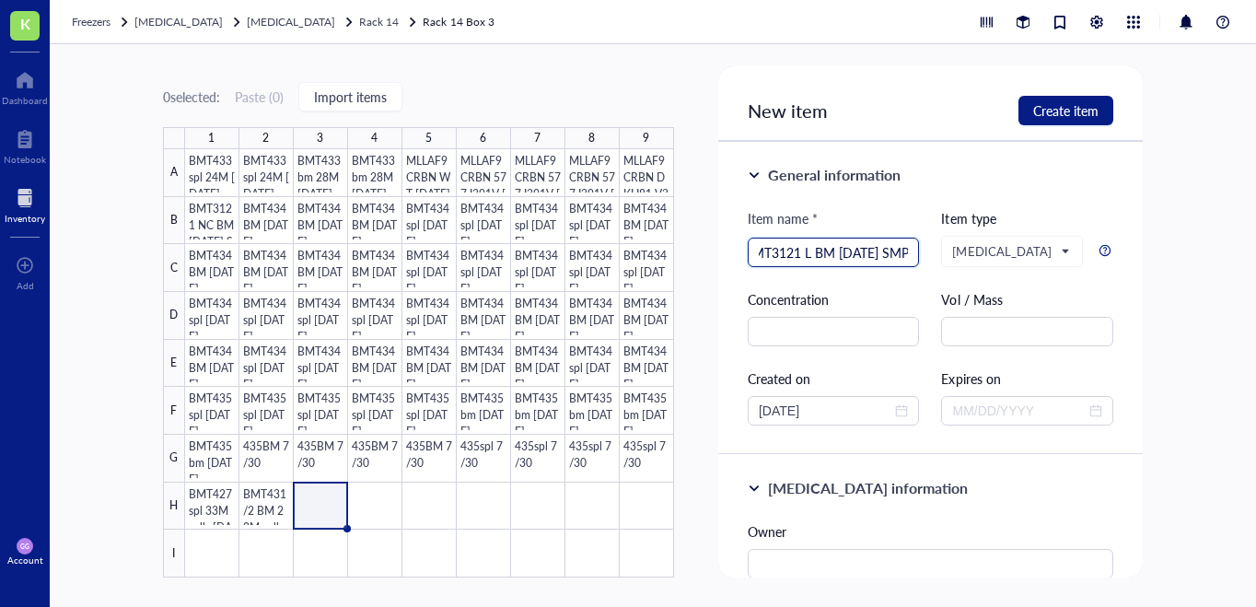
scroll to position [0, 21]
click at [863, 255] on input "BMT3121 LC BM [DATE] SMP" at bounding box center [833, 252] width 150 height 28
type input "BMT3121 LC BM [DATE] SMP"
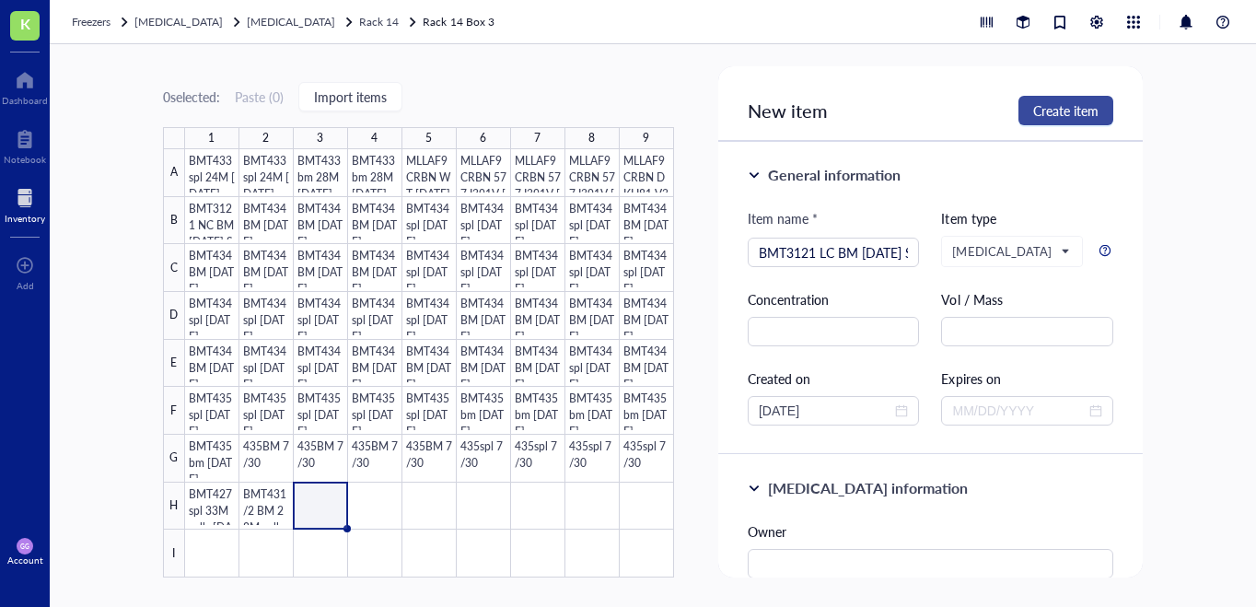
click at [1056, 113] on span "Create item" at bounding box center [1065, 110] width 65 height 15
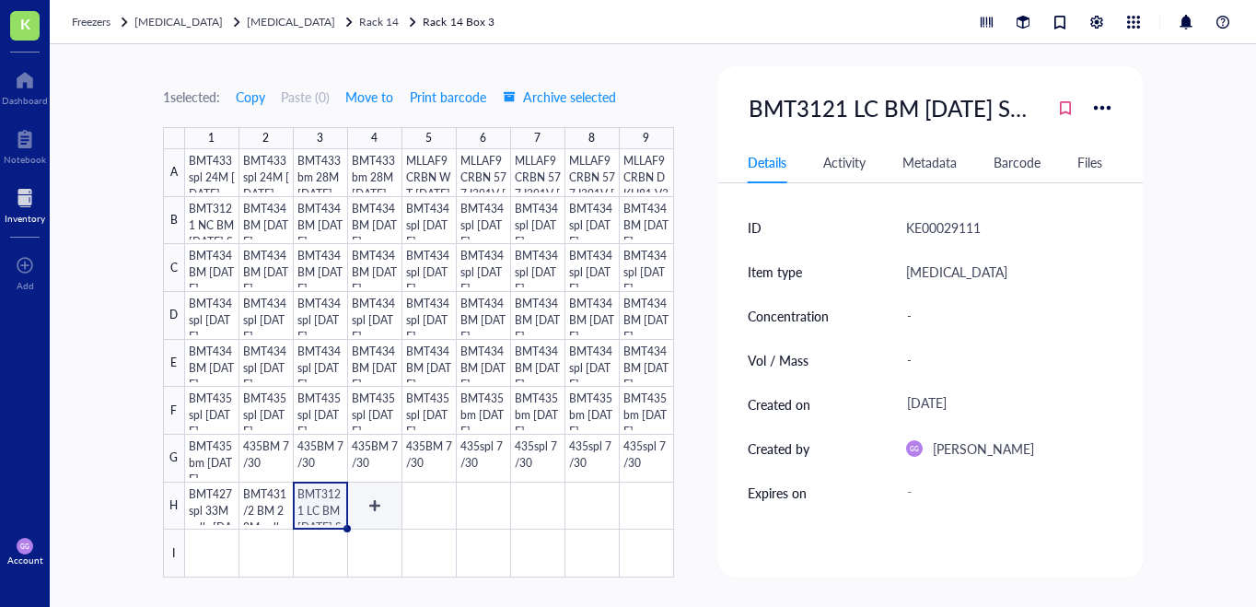
click at [369, 503] on div at bounding box center [429, 363] width 489 height 428
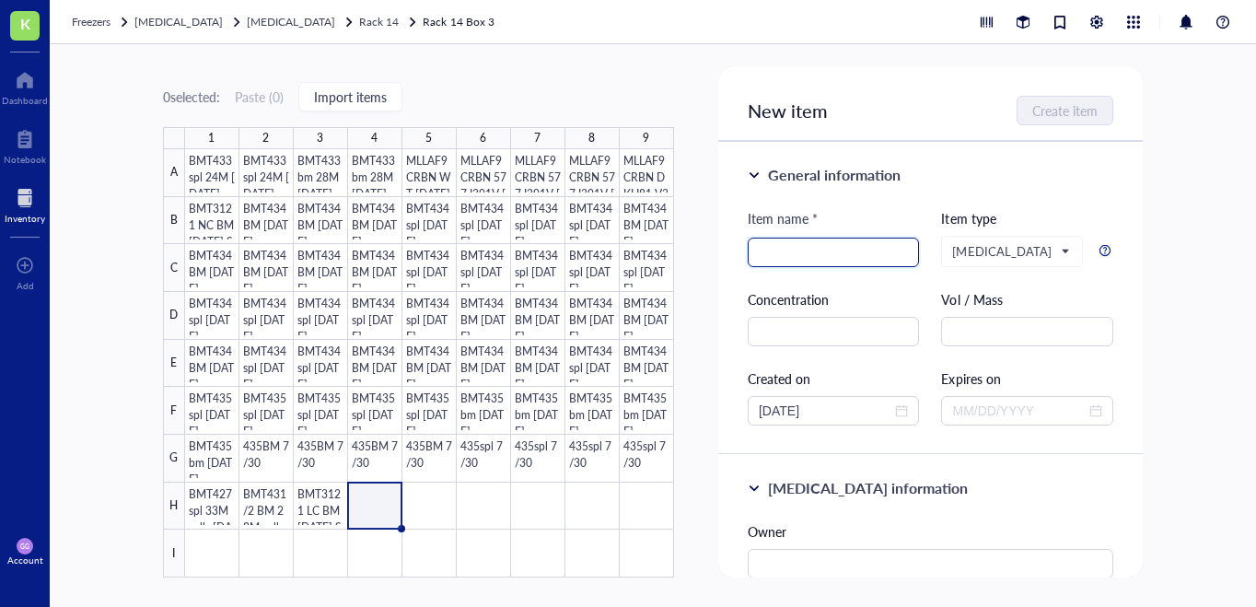
click at [768, 255] on input "search" at bounding box center [833, 252] width 150 height 28
paste input "BMT3121 NC BM [DATE] SMP"
click at [781, 256] on input "BMT3121 NC BM [DATE] SMP" at bounding box center [833, 252] width 150 height 28
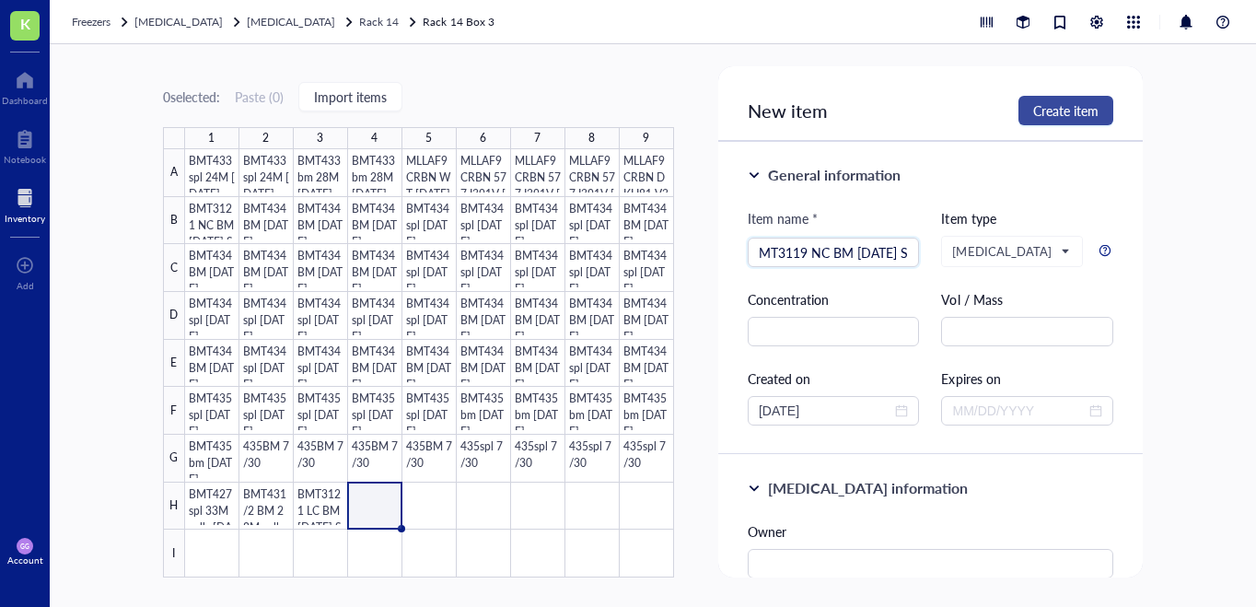
type input "BMT3119 NC BM [DATE] SMP"
click at [1058, 112] on span "Create item" at bounding box center [1065, 110] width 65 height 15
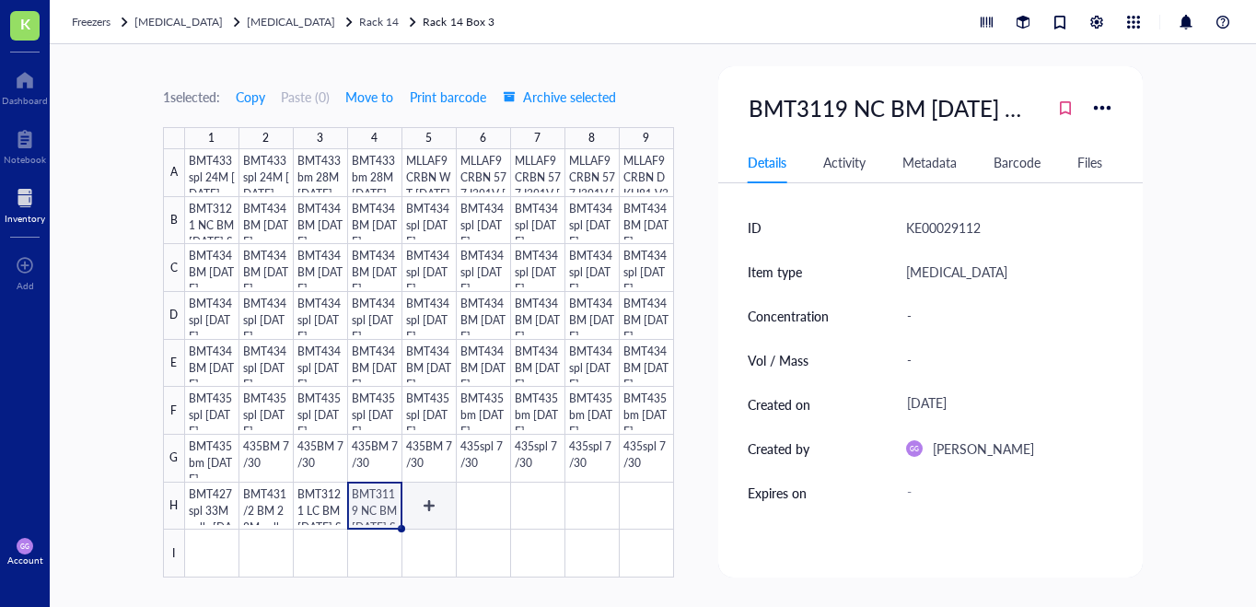
click at [425, 504] on div at bounding box center [429, 363] width 489 height 428
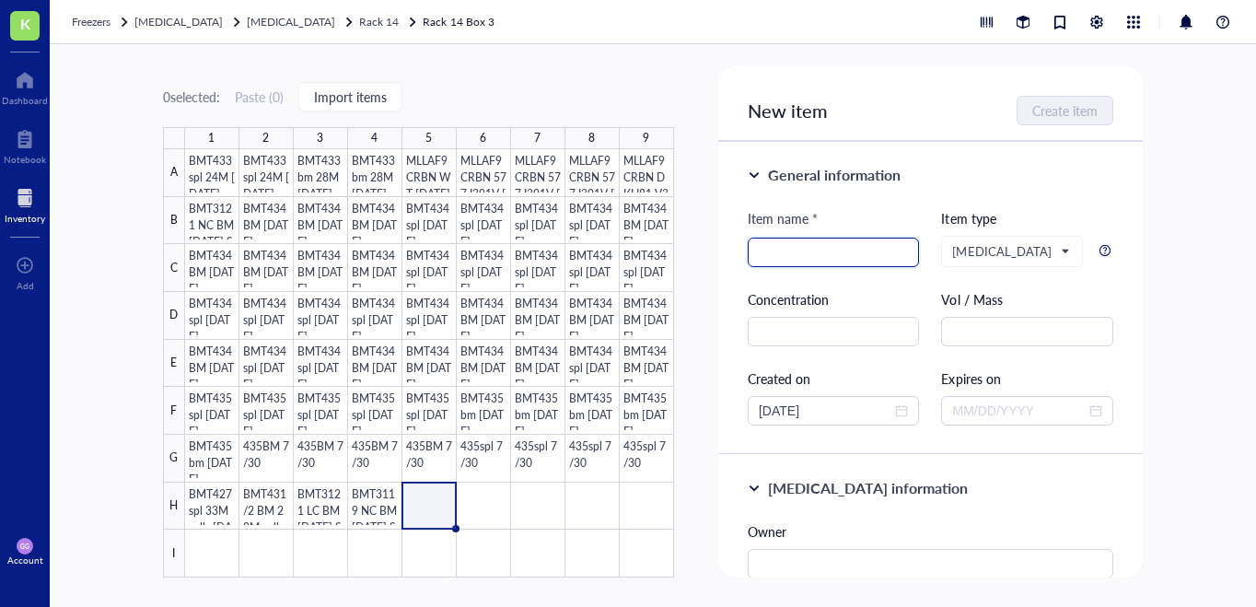
click at [764, 249] on input "search" at bounding box center [833, 252] width 150 height 28
paste input "BMT3121 NC BM [DATE] SMP"
click at [774, 253] on input "BMT3121 NC BM [DATE] SMP" at bounding box center [833, 252] width 150 height 28
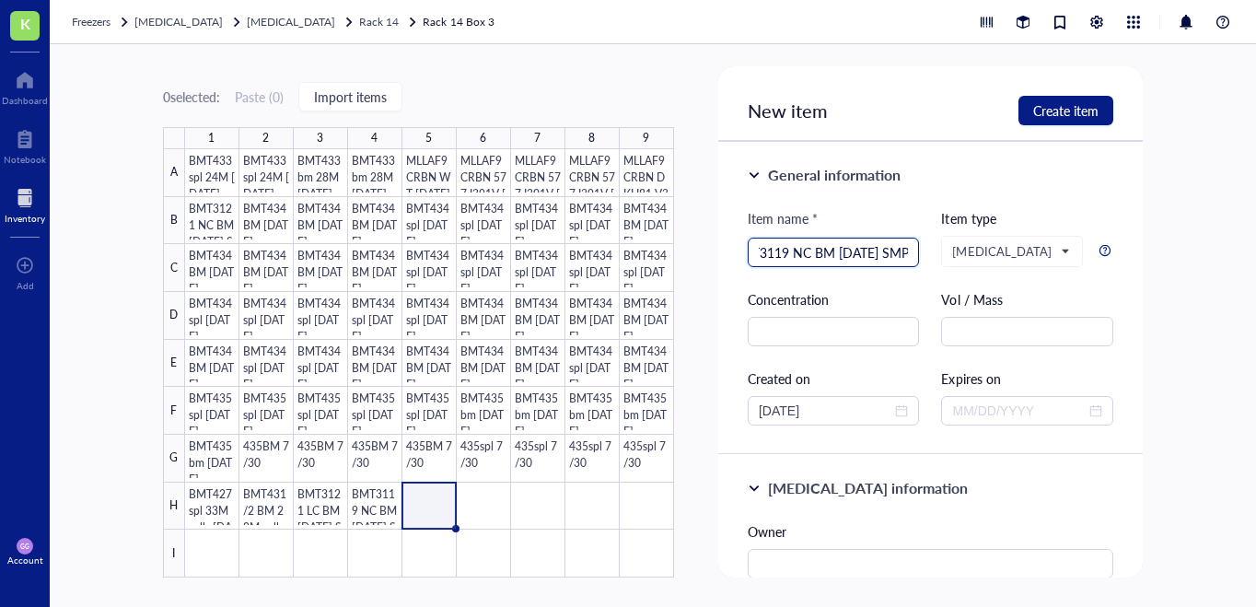
scroll to position [0, 31]
click at [798, 254] on input "BMT3119 NC BM [DATE] SMP" at bounding box center [833, 252] width 150 height 28
drag, startPoint x: 855, startPoint y: 257, endPoint x: 830, endPoint y: 257, distance: 24.9
click at [830, 257] on input "BMT3119 BC BM [DATE] SMP" at bounding box center [833, 252] width 150 height 28
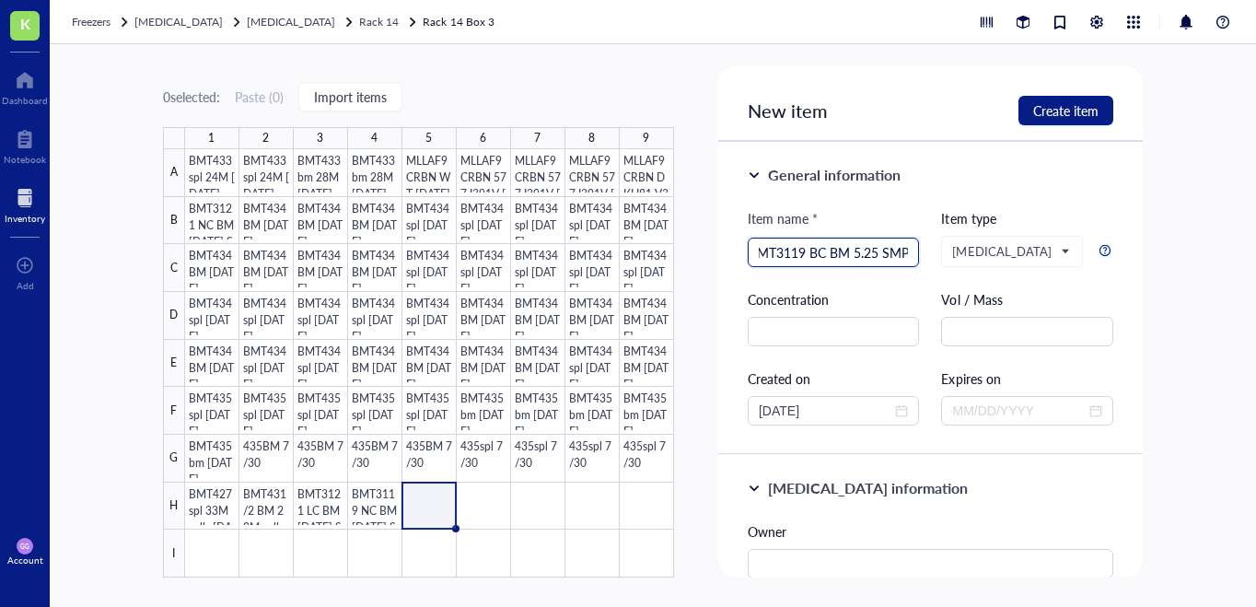
scroll to position [0, 15]
type input "BMT3119 BC BM [DATE] SMP"
click at [1048, 106] on span "Create item" at bounding box center [1065, 110] width 65 height 15
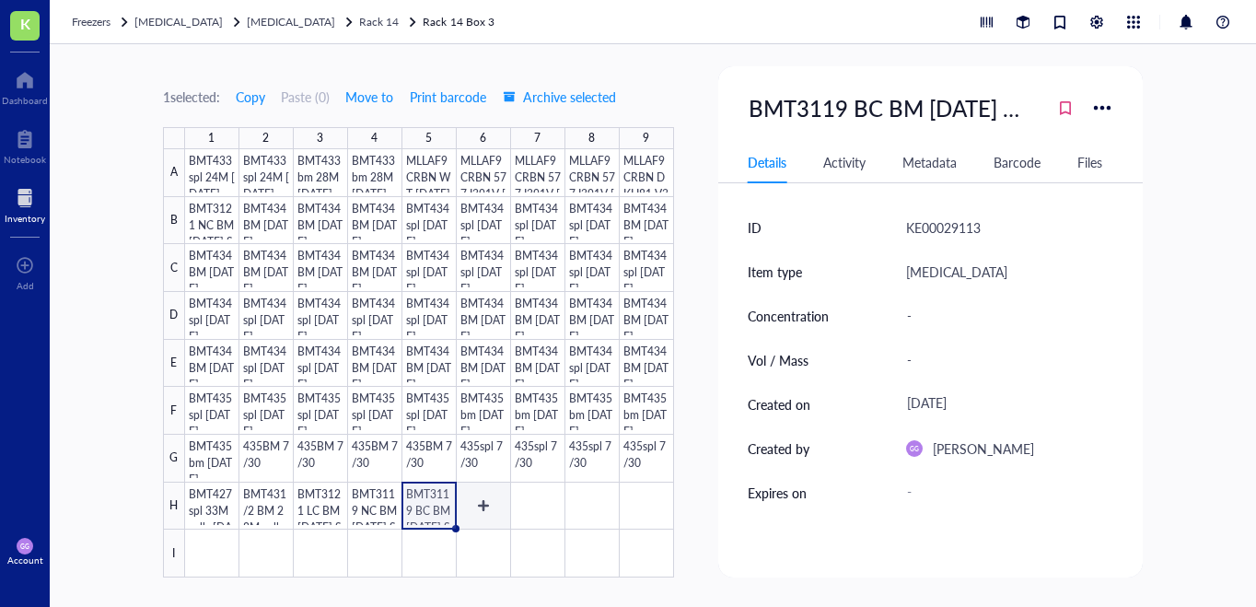
click at [480, 499] on div at bounding box center [429, 363] width 489 height 428
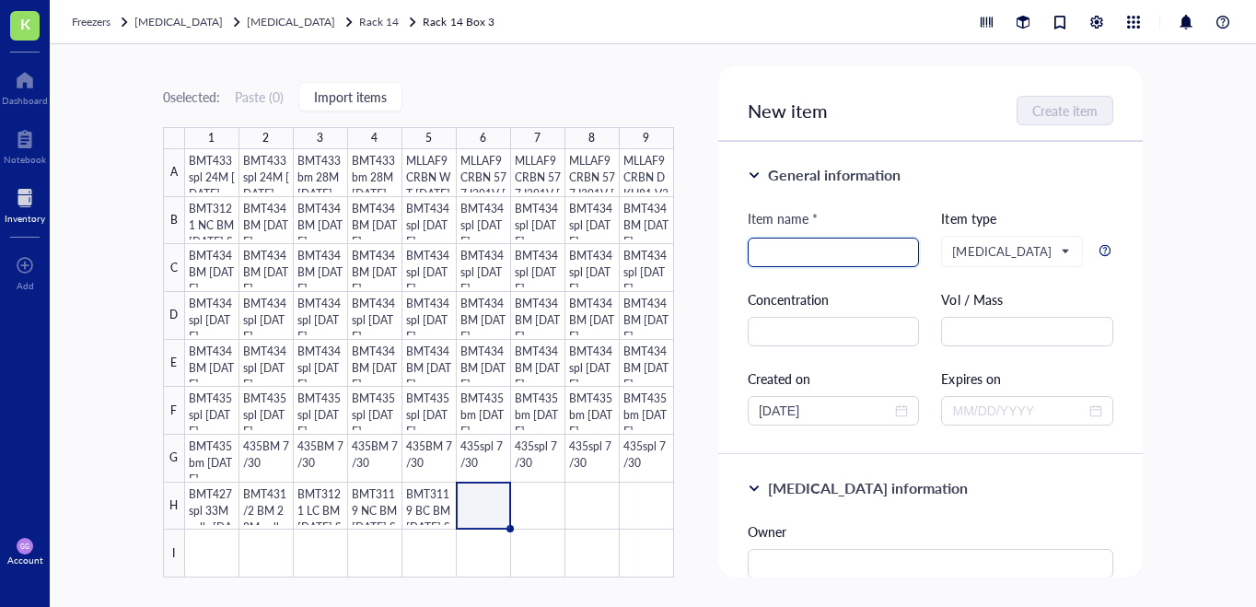
click at [776, 247] on input "search" at bounding box center [833, 252] width 150 height 28
paste input "BMT3121 NC BM [DATE] SMP"
click at [781, 252] on input "BMT3121 NC BM [DATE] SMP" at bounding box center [833, 252] width 150 height 28
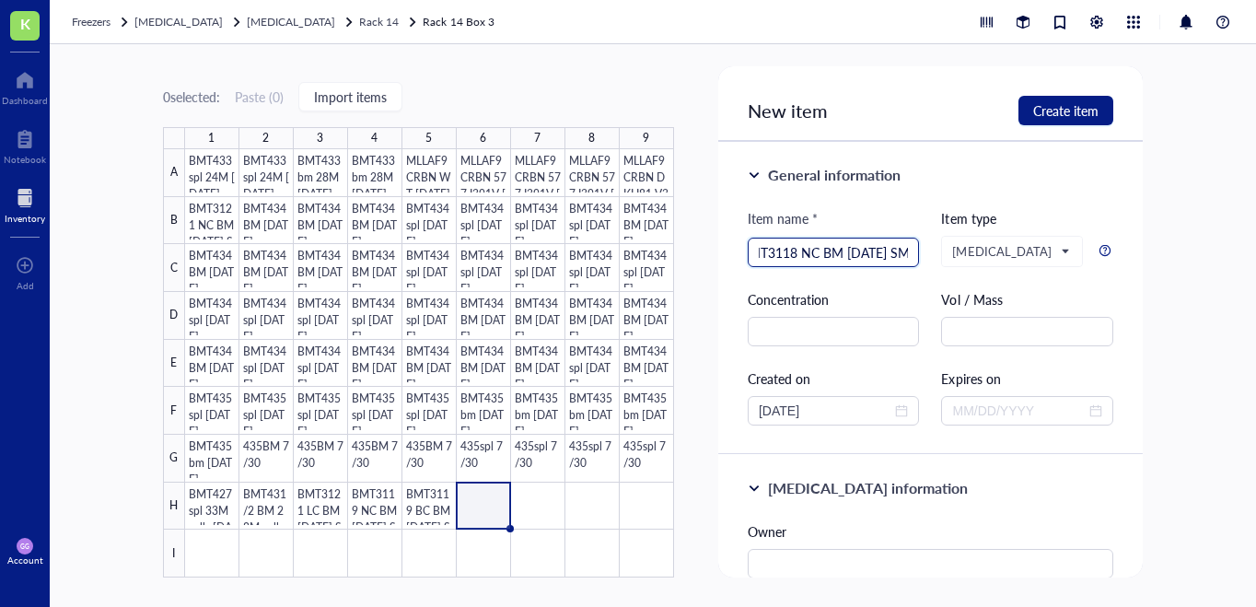
click at [811, 254] on input "BMT3118 NC BM [DATE] SMP" at bounding box center [833, 252] width 150 height 28
click at [869, 253] on input "BMT3118 RC BM [DATE] SMP" at bounding box center [833, 252] width 150 height 28
type input "BMT3118 RC BM [DATE] SMP"
click at [1055, 110] on span "Create item" at bounding box center [1065, 110] width 65 height 15
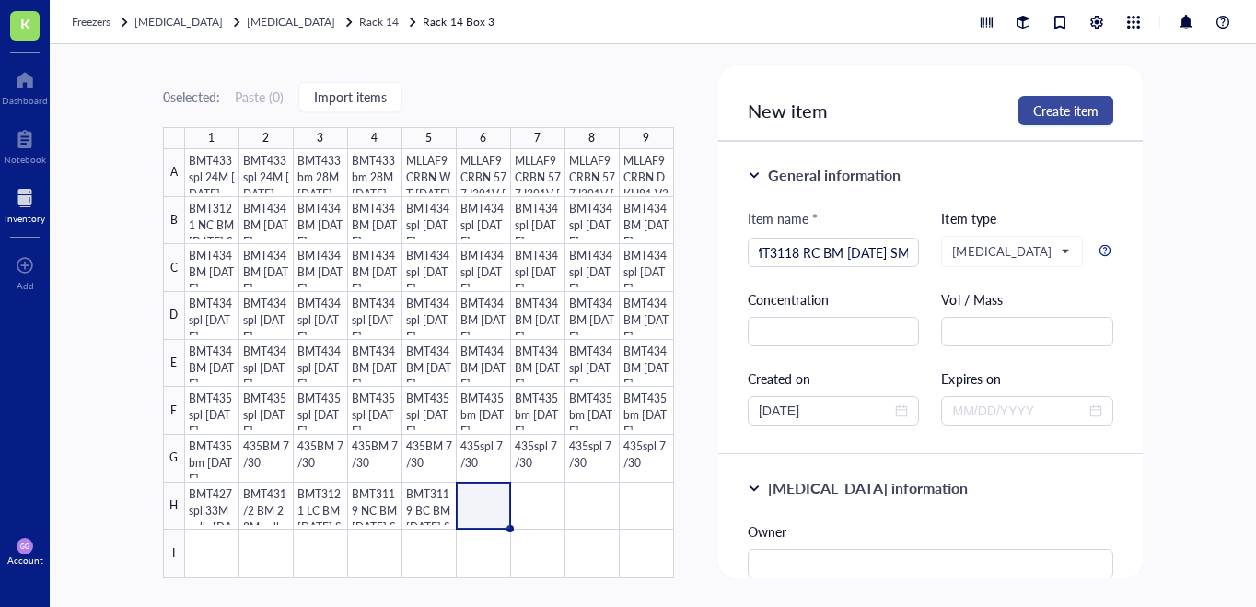
scroll to position [0, 0]
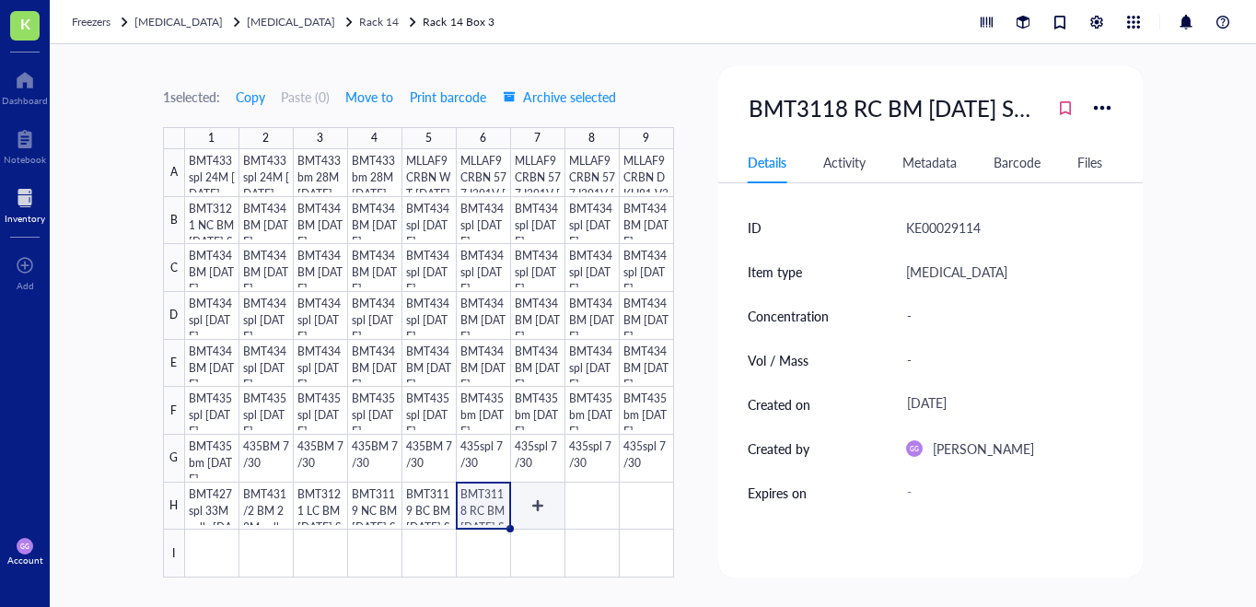
click at [537, 504] on div at bounding box center [429, 363] width 489 height 428
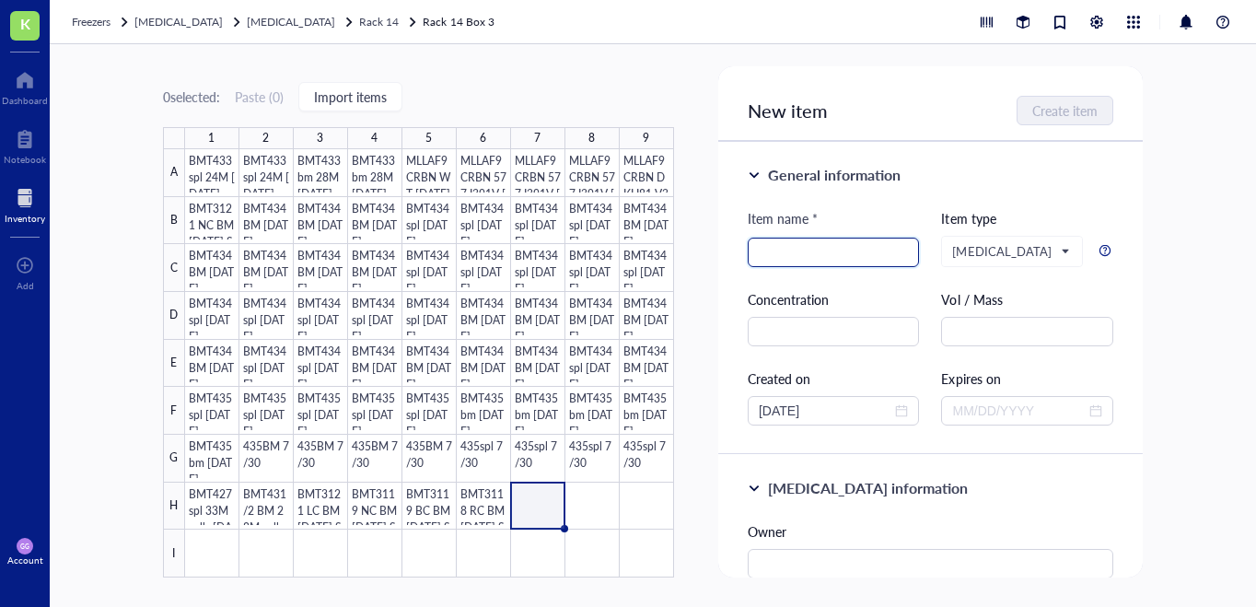
click at [777, 257] on input "search" at bounding box center [833, 252] width 150 height 28
paste input "BMT3121 NC BM [DATE] SMP"
click at [782, 255] on input "BMT3121 NC BM [DATE] SMP" at bounding box center [833, 252] width 150 height 28
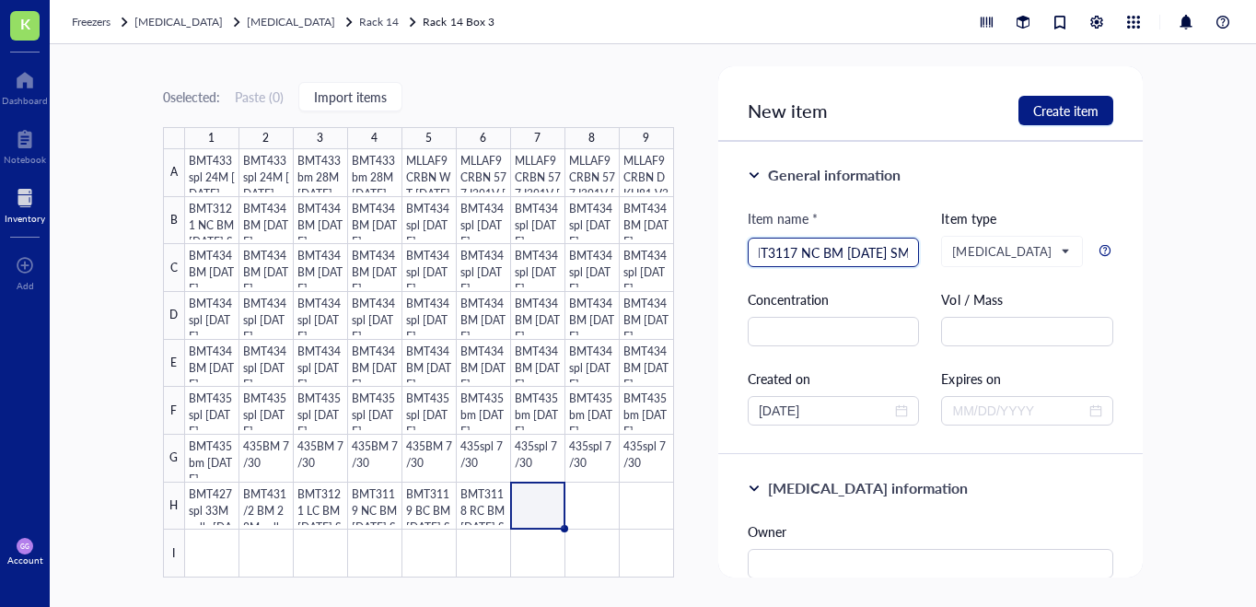
click at [803, 254] on input "BMT3117 NC BM [DATE] SMP" at bounding box center [833, 252] width 150 height 28
click at [803, 255] on input "BMT3117 NC BM [DATE] SMP" at bounding box center [833, 252] width 150 height 28
drag, startPoint x: 857, startPoint y: 253, endPoint x: 833, endPoint y: 252, distance: 24.0
click at [833, 252] on input "BMT3117 BM [DATE] SMP" at bounding box center [833, 252] width 150 height 28
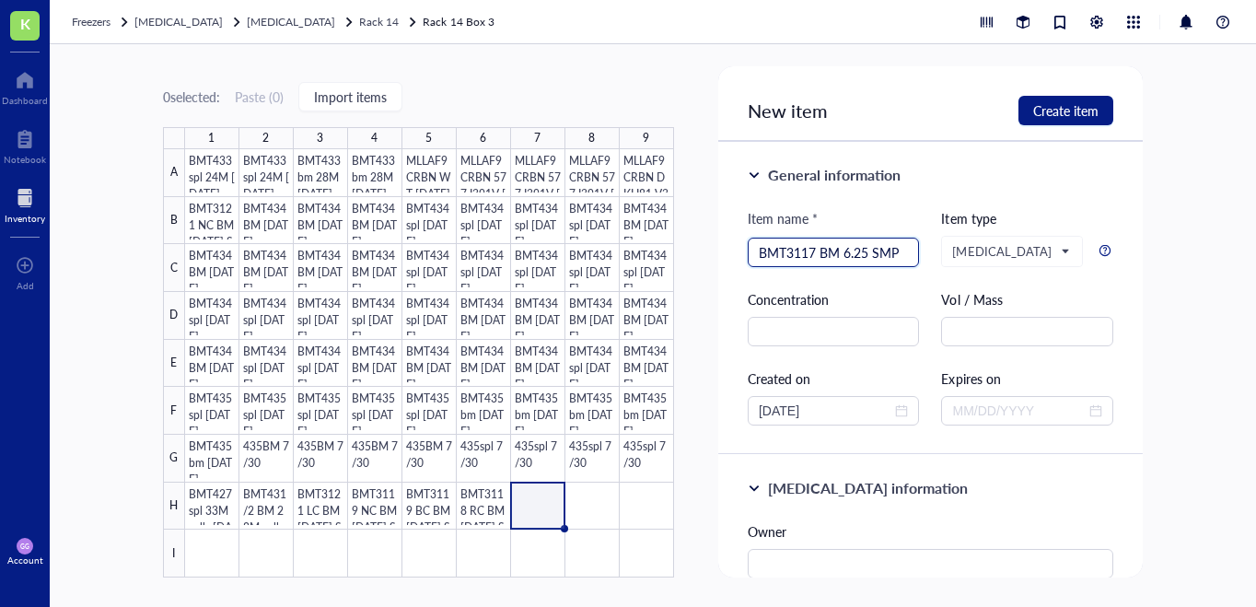
scroll to position [0, 0]
type input "BMT3117 BM [DATE] SMP"
click at [1049, 111] on span "Create item" at bounding box center [1065, 110] width 65 height 15
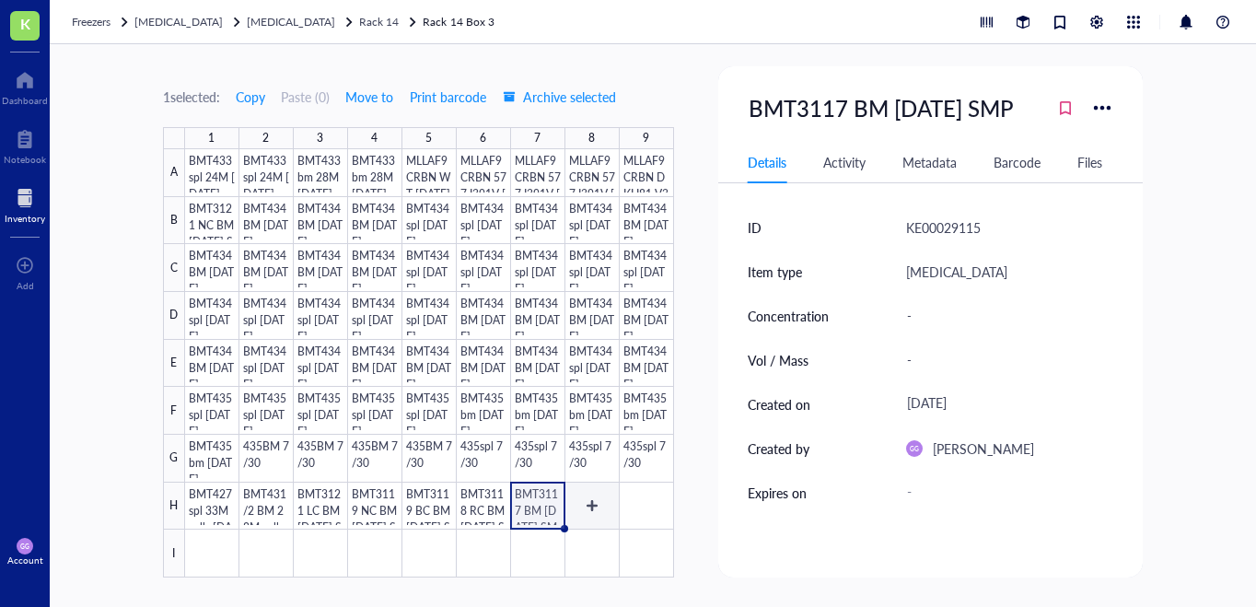
click at [590, 503] on div at bounding box center [429, 363] width 489 height 428
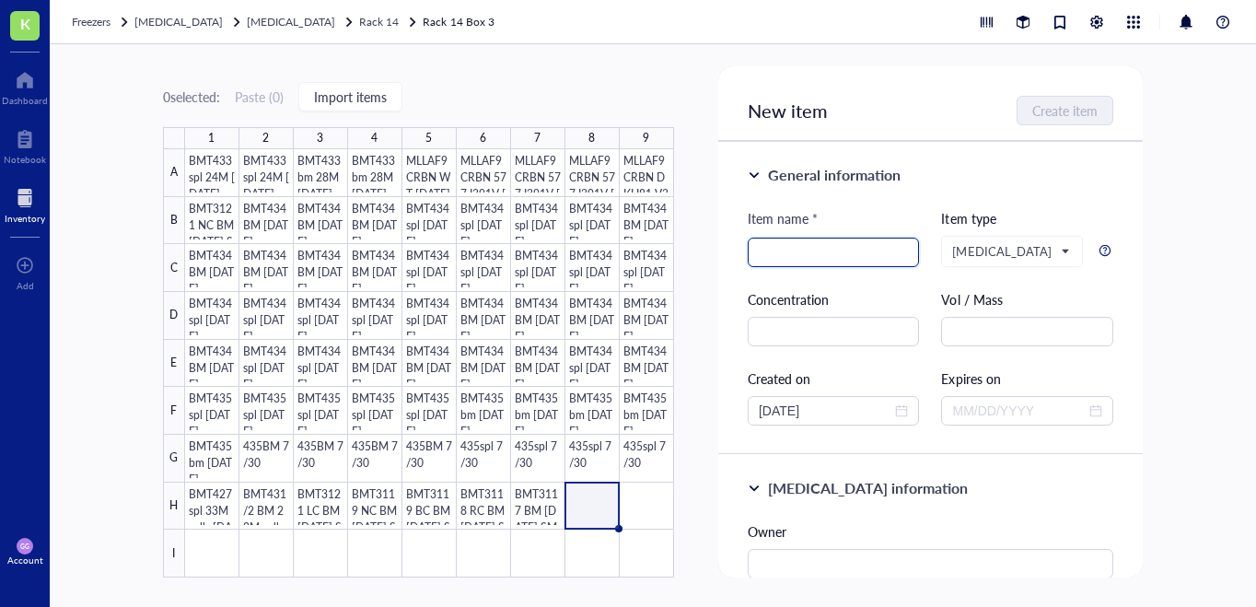
click at [772, 254] on input "search" at bounding box center [833, 252] width 150 height 28
paste input "BMT3121 NC BM [DATE] SMP"
click at [780, 252] on input "BMT3121 NC BM [DATE] SMP" at bounding box center [833, 252] width 150 height 28
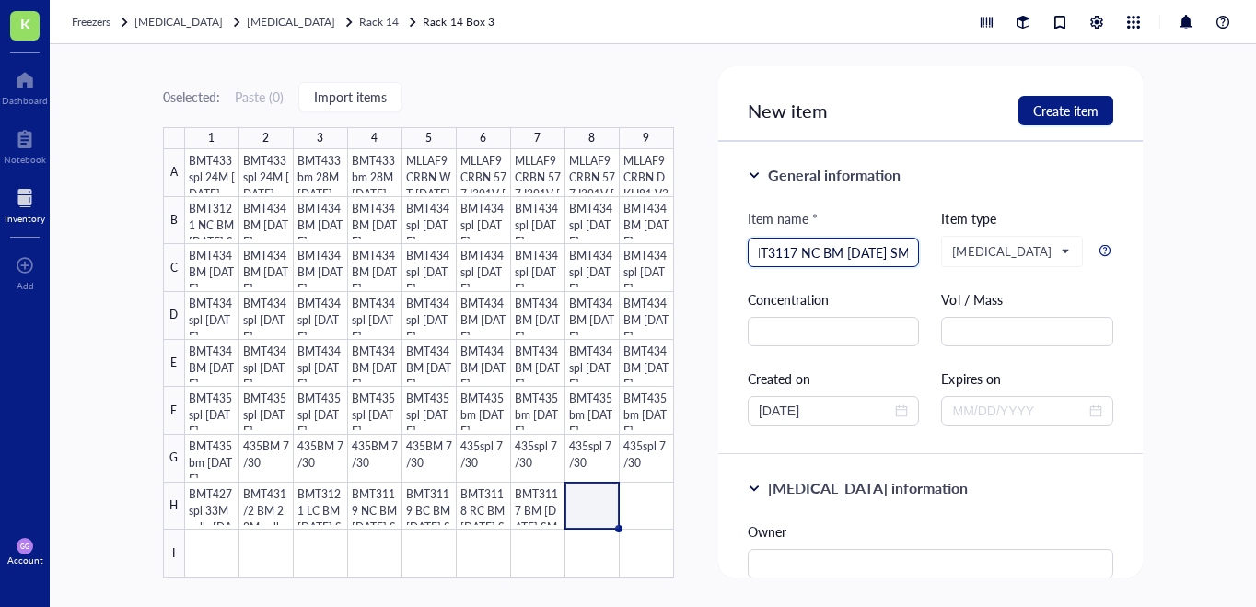
click at [811, 254] on input "BMT3117 NC BM [DATE] SMP" at bounding box center [833, 252] width 150 height 28
click at [852, 254] on input "BMT3117 BC BM [DATE] SMP" at bounding box center [833, 252] width 150 height 28
type input "BMT3117 BC BM [DATE] SMP"
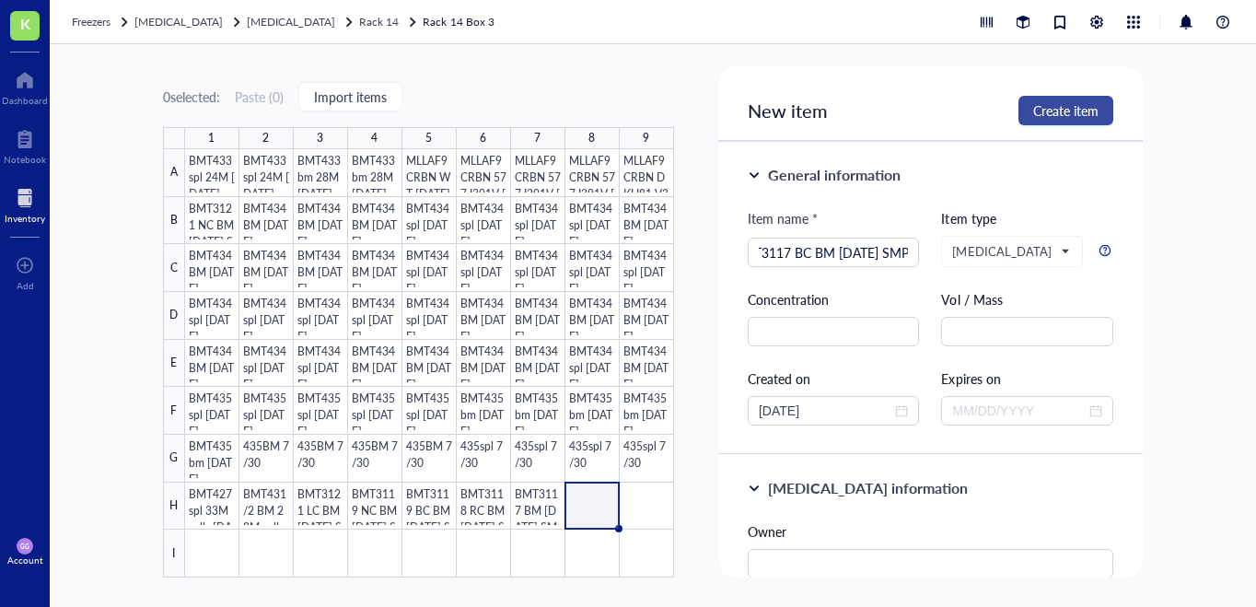
click at [1049, 112] on span "Create item" at bounding box center [1065, 110] width 65 height 15
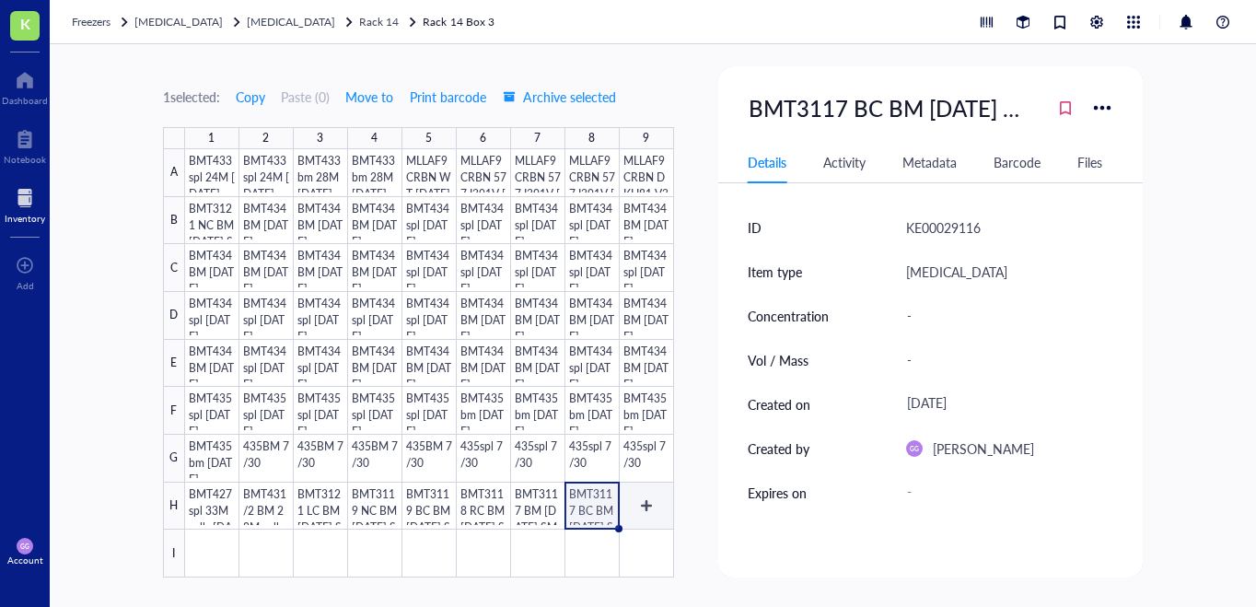
click at [643, 506] on div at bounding box center [429, 363] width 489 height 428
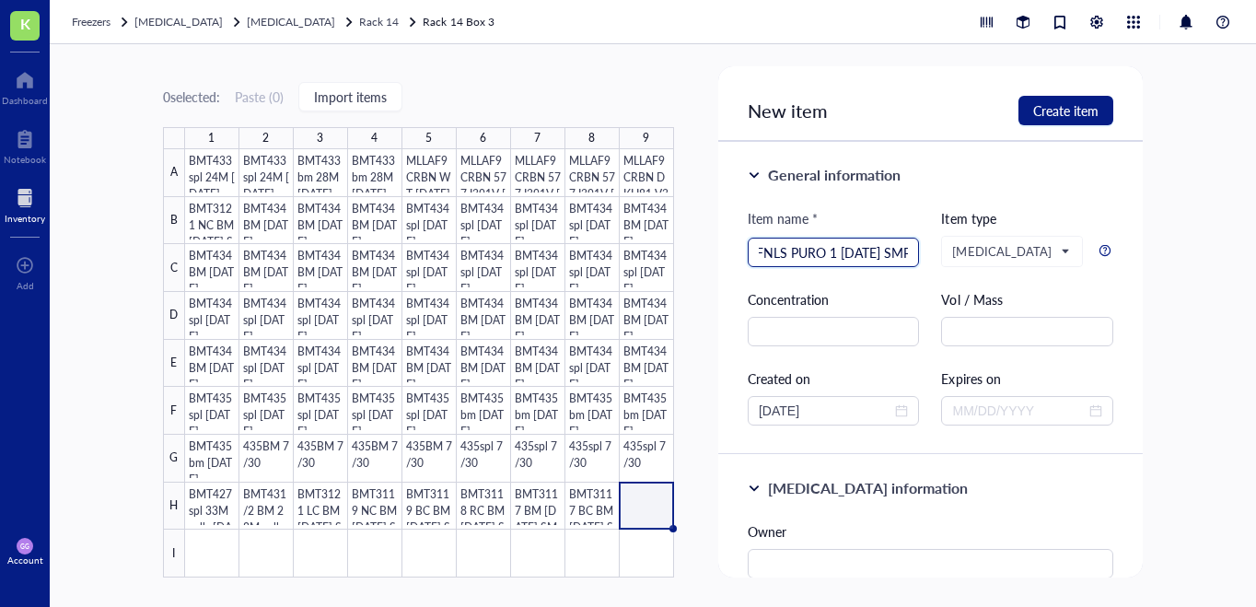
scroll to position [0, 56]
click at [812, 247] on input "JHOC5 FNLS PURO 1 [DATE] SMP" at bounding box center [833, 252] width 150 height 28
type input "JHOC5 FNLS PURO 1 [DATE] SMP"
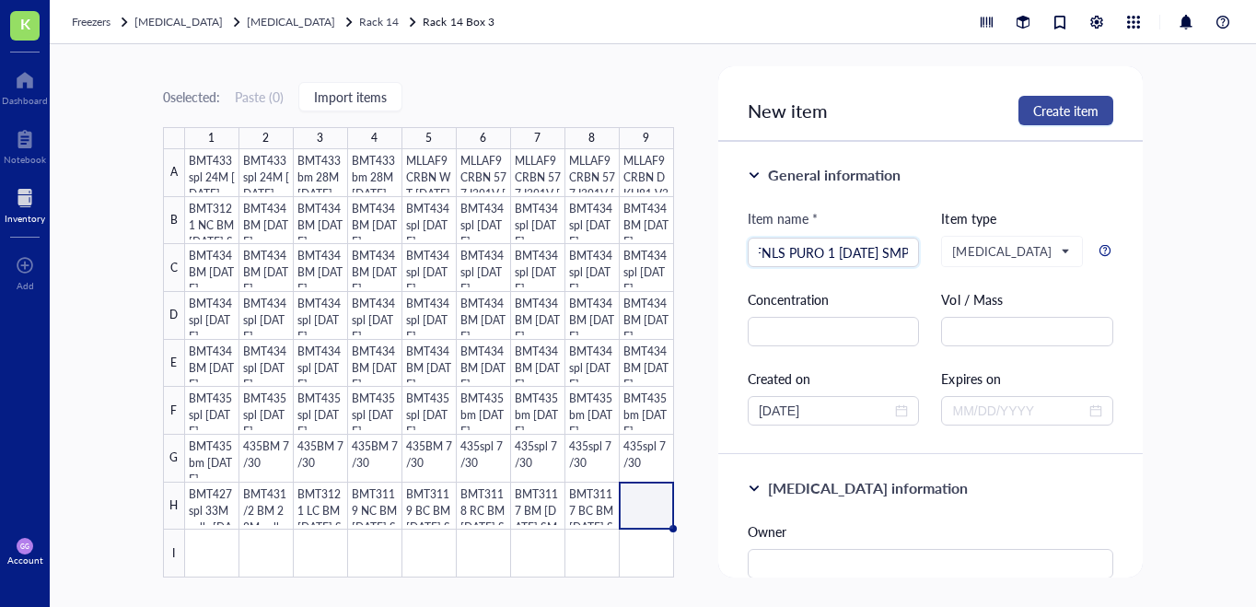
click at [1056, 117] on span "Create item" at bounding box center [1065, 110] width 65 height 15
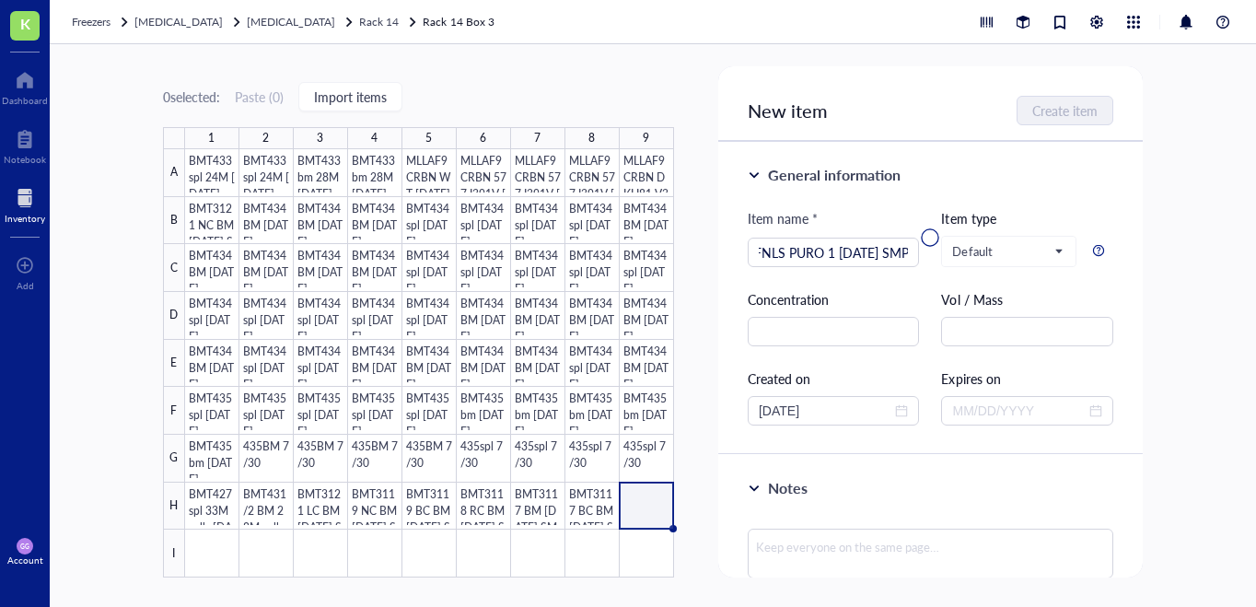
scroll to position [0, 0]
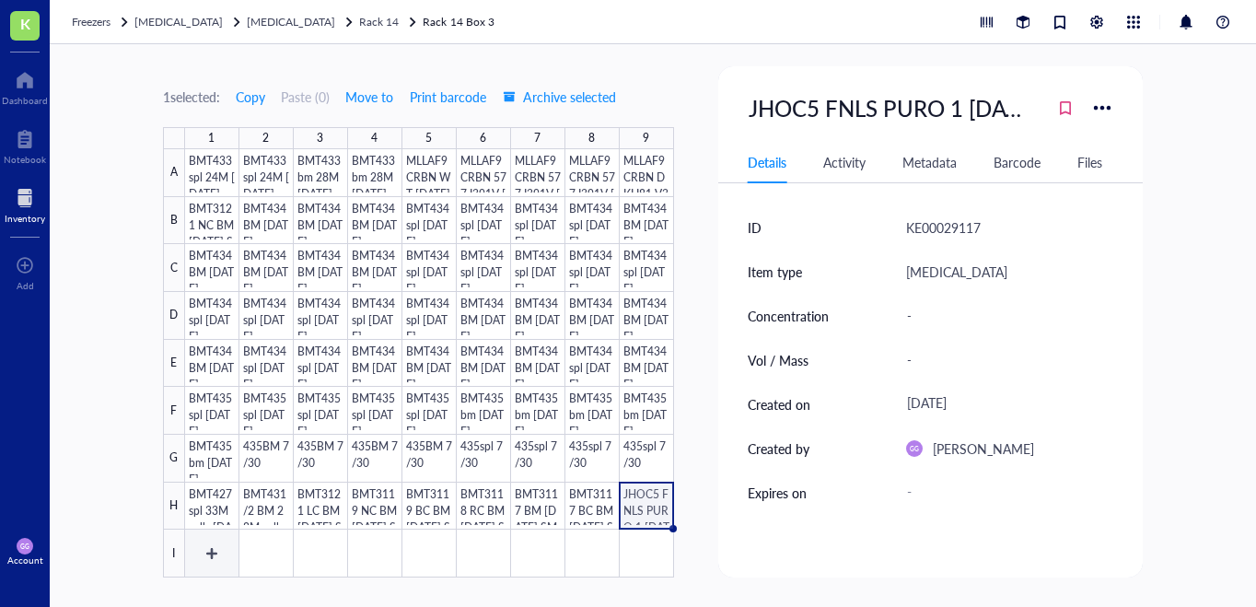
click at [217, 547] on div at bounding box center [429, 363] width 489 height 428
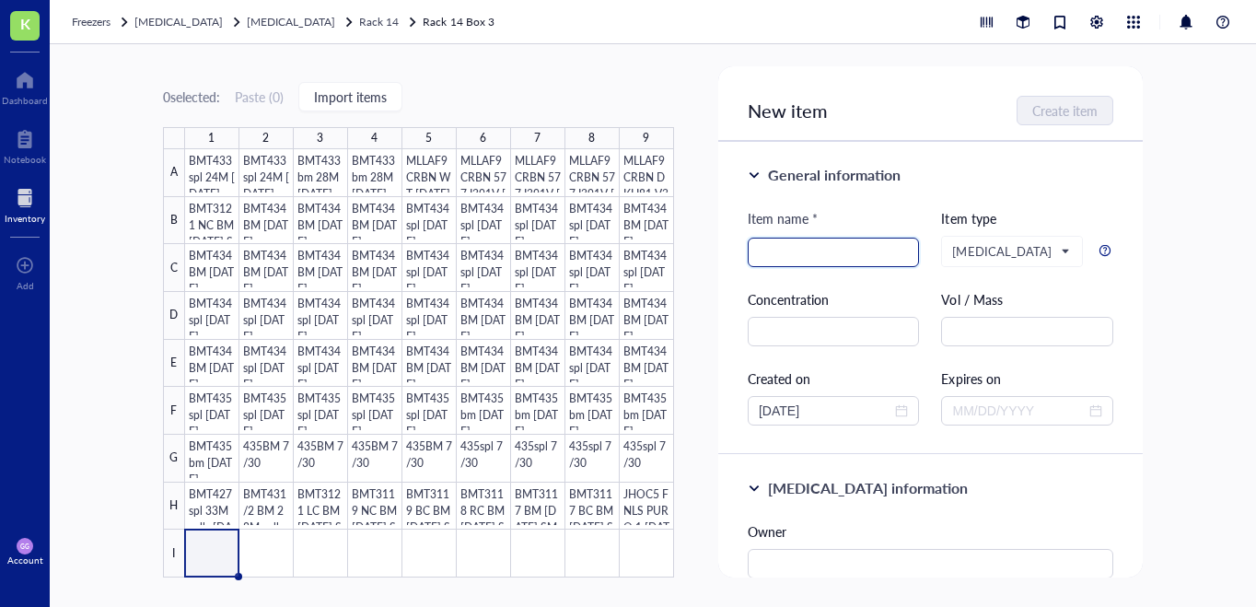
click at [783, 249] on input "search" at bounding box center [833, 252] width 150 height 28
paste input "JHOC5 FNLS PURO 1 [DATE] SMP"
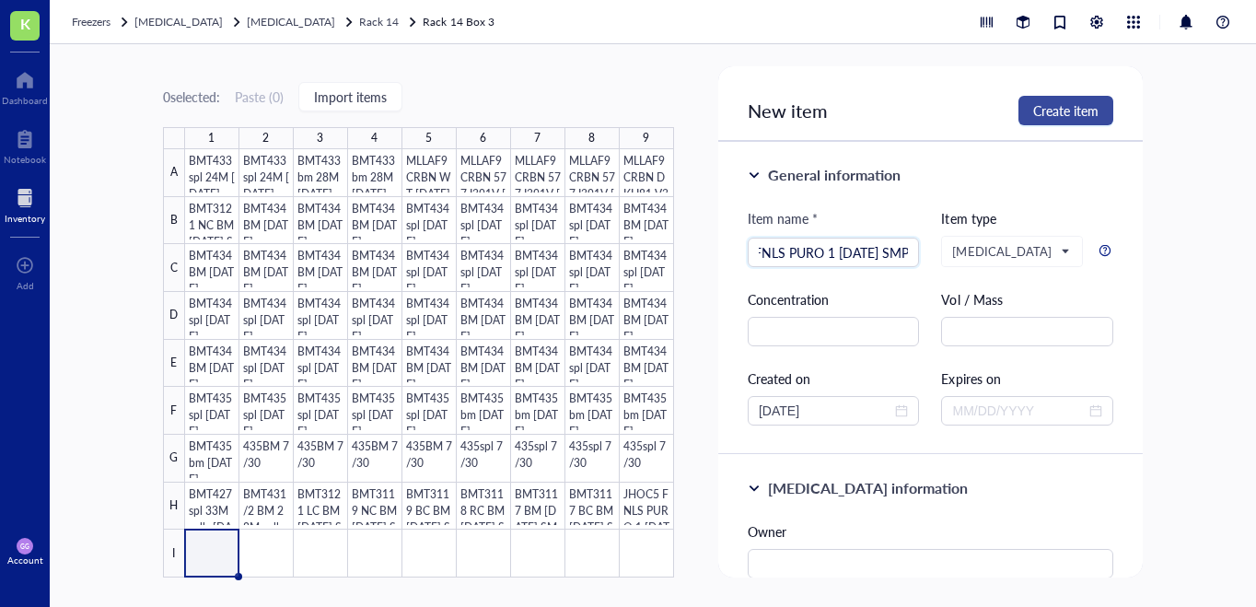
type input "JHOC5 FNLS PURO 1 [DATE] SMP"
click at [1092, 105] on span "Create item" at bounding box center [1065, 110] width 65 height 15
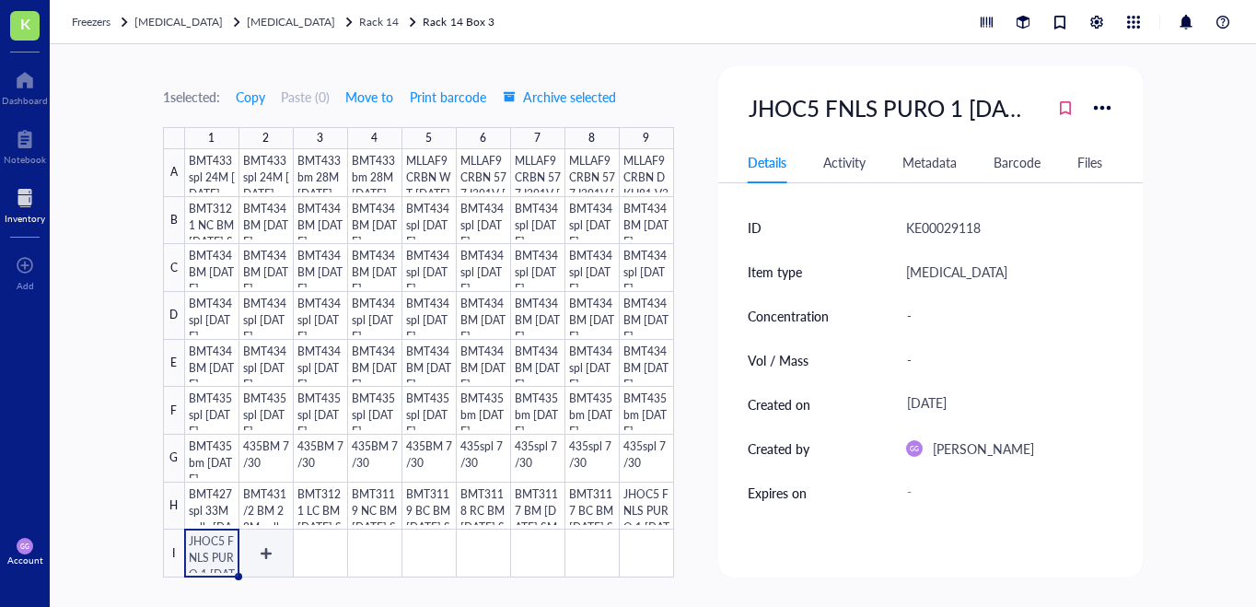
click at [267, 550] on div at bounding box center [429, 363] width 489 height 428
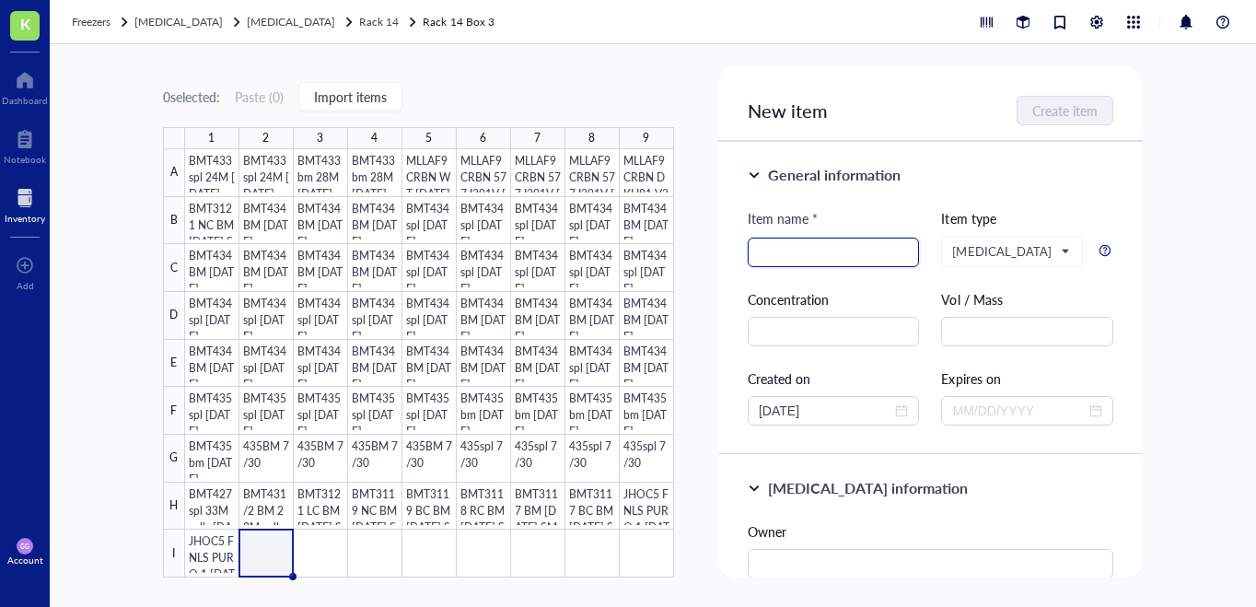
click at [767, 257] on input "search" at bounding box center [833, 252] width 150 height 28
paste input "JHOC5 FNLS PURO 1 [DATE] SMP"
click at [782, 252] on input "JHOC5 FNLS PURO 1 [DATE] SMP" at bounding box center [833, 252] width 150 height 28
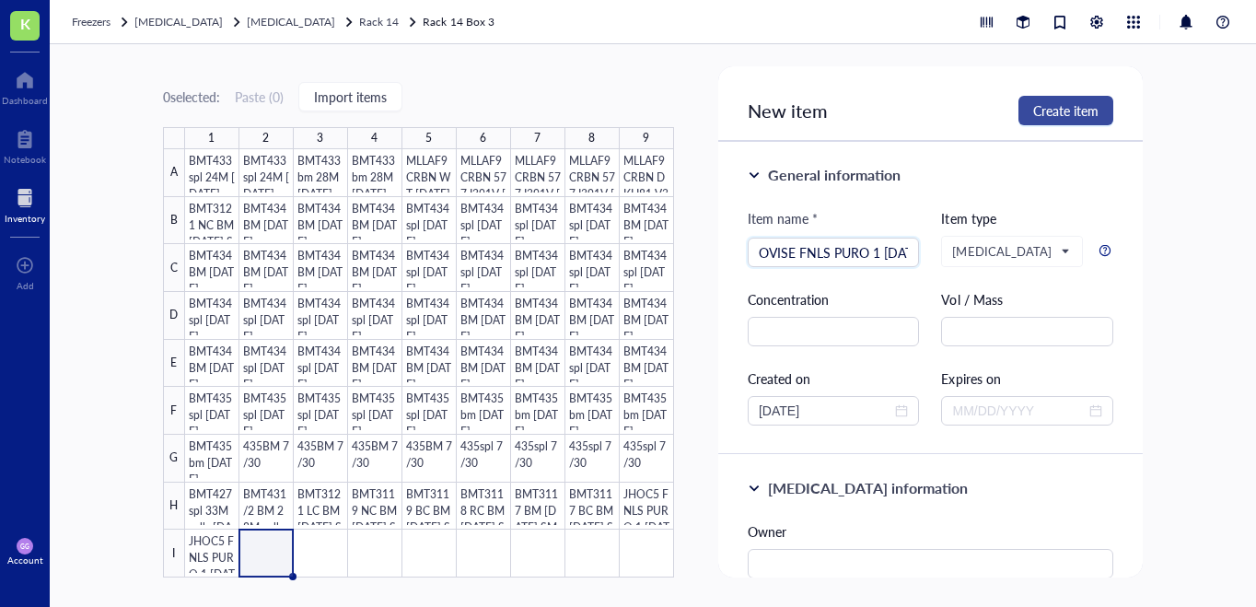
type input "OVISE FNLS PURO 1 [DATE] SMP"
click at [1059, 109] on span "Create item" at bounding box center [1065, 110] width 65 height 15
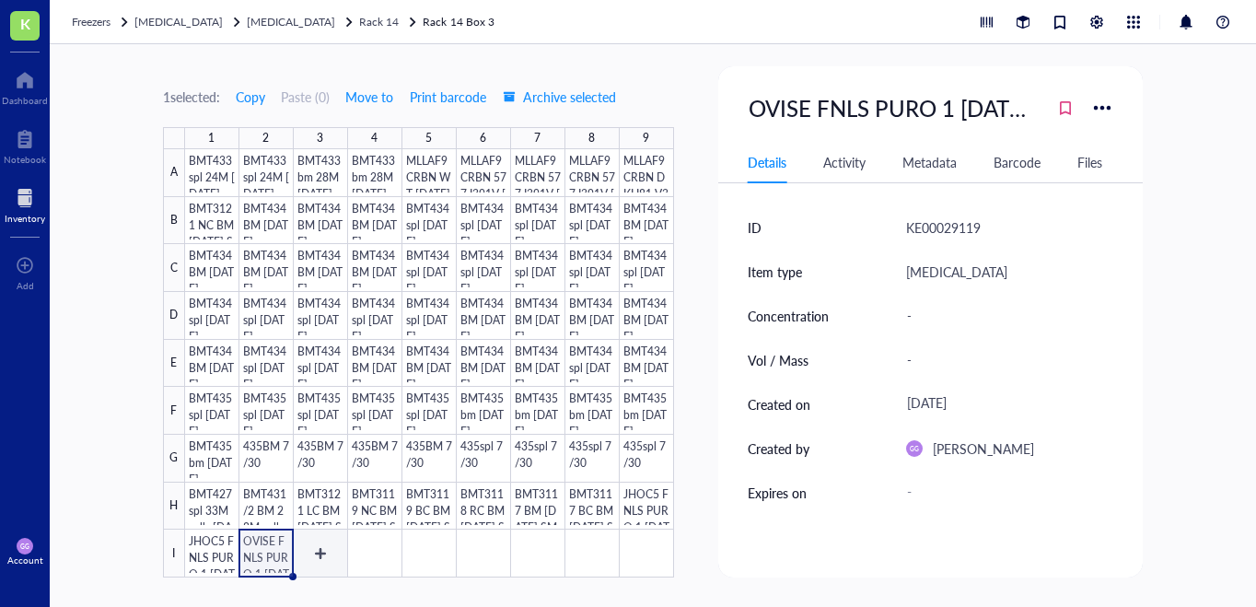
click at [320, 551] on div at bounding box center [429, 363] width 489 height 428
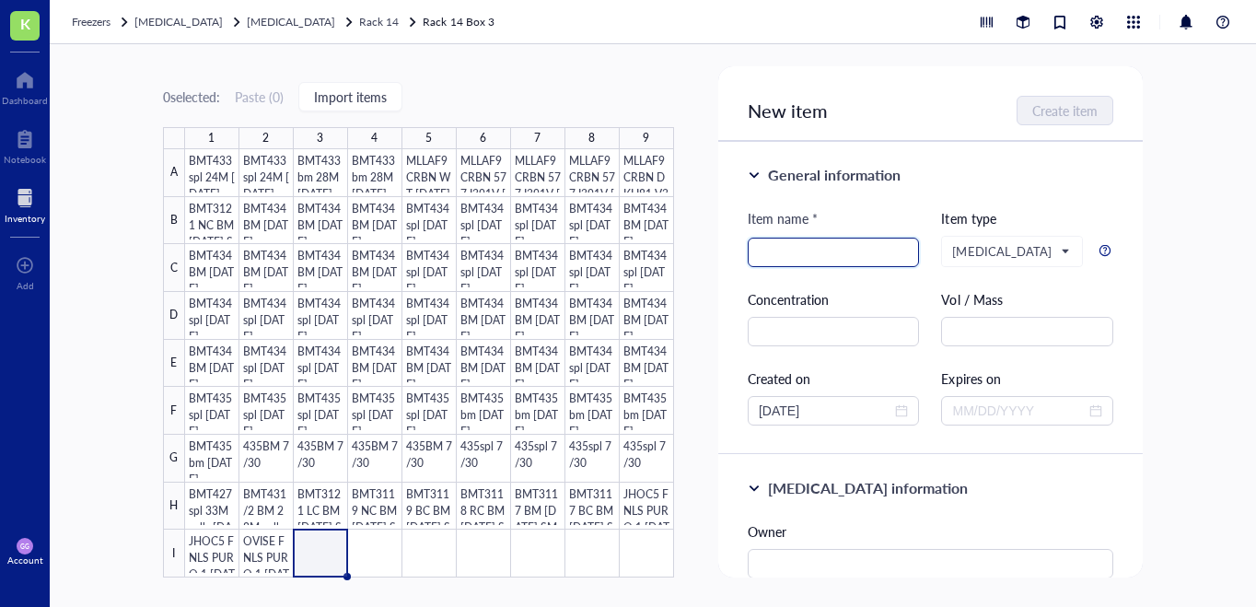
click at [765, 249] on input "search" at bounding box center [833, 252] width 150 height 28
paste input "JHOC5 FNLS PURO 1 [DATE] SMP"
click at [772, 249] on input "JHOC5 FNLS PURO 1 [DATE] SMP" at bounding box center [833, 252] width 150 height 28
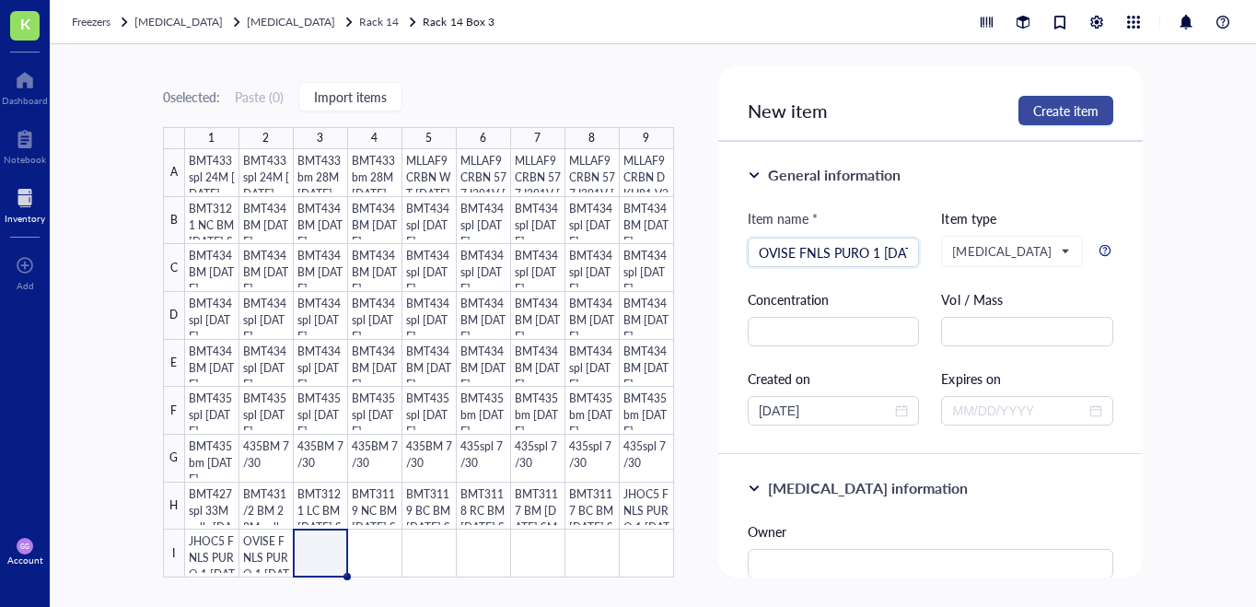
type input "OVISE FNLS PURO 1 [DATE] SMP"
click at [1075, 105] on span "Create item" at bounding box center [1065, 110] width 65 height 15
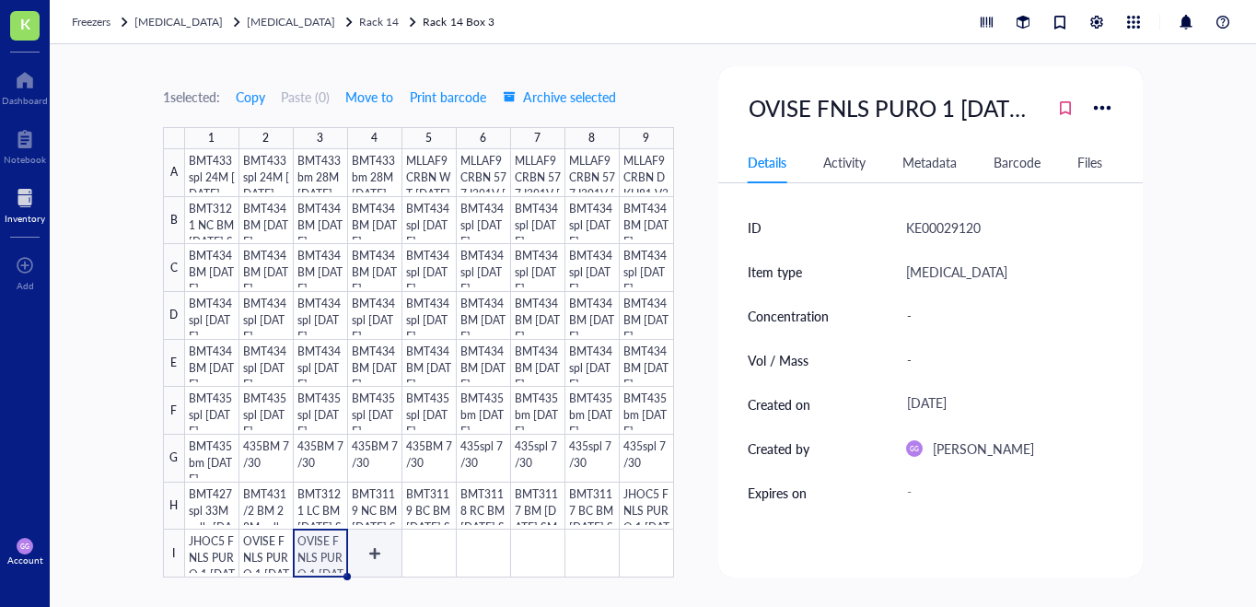
click at [377, 540] on div at bounding box center [429, 363] width 489 height 428
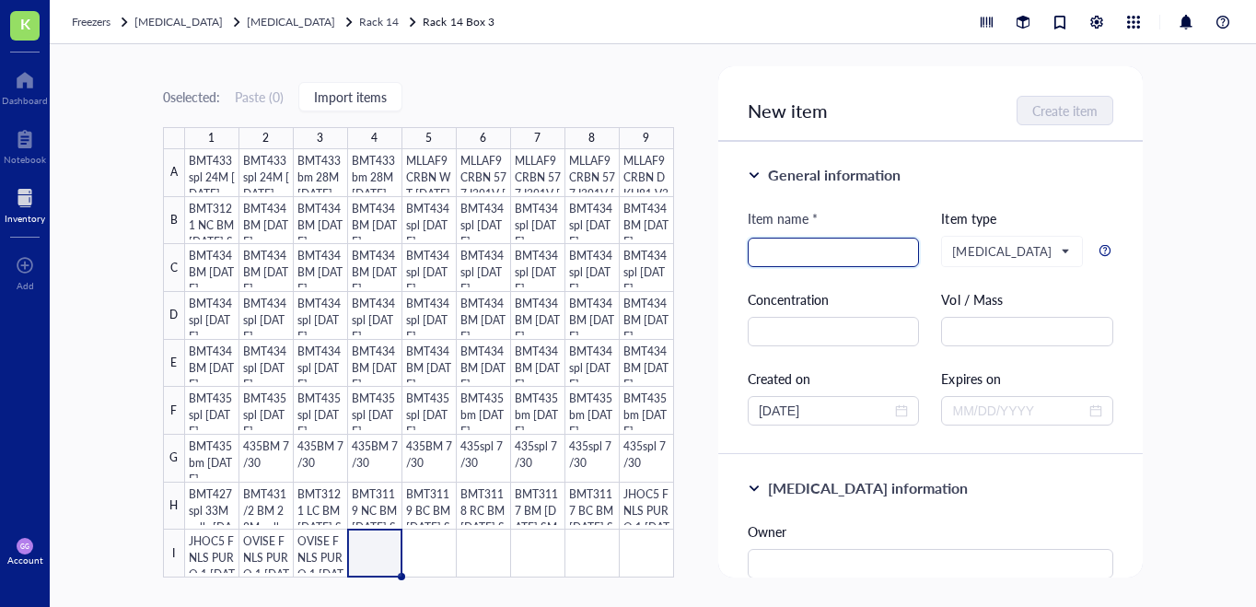
click at [770, 252] on input "search" at bounding box center [833, 252] width 150 height 28
paste input "JHOC5 FNLS PURO 1 [DATE] SMP"
click at [778, 254] on input "JHOC5 FNLS PURO 1 [DATE] SMP" at bounding box center [833, 252] width 150 height 28
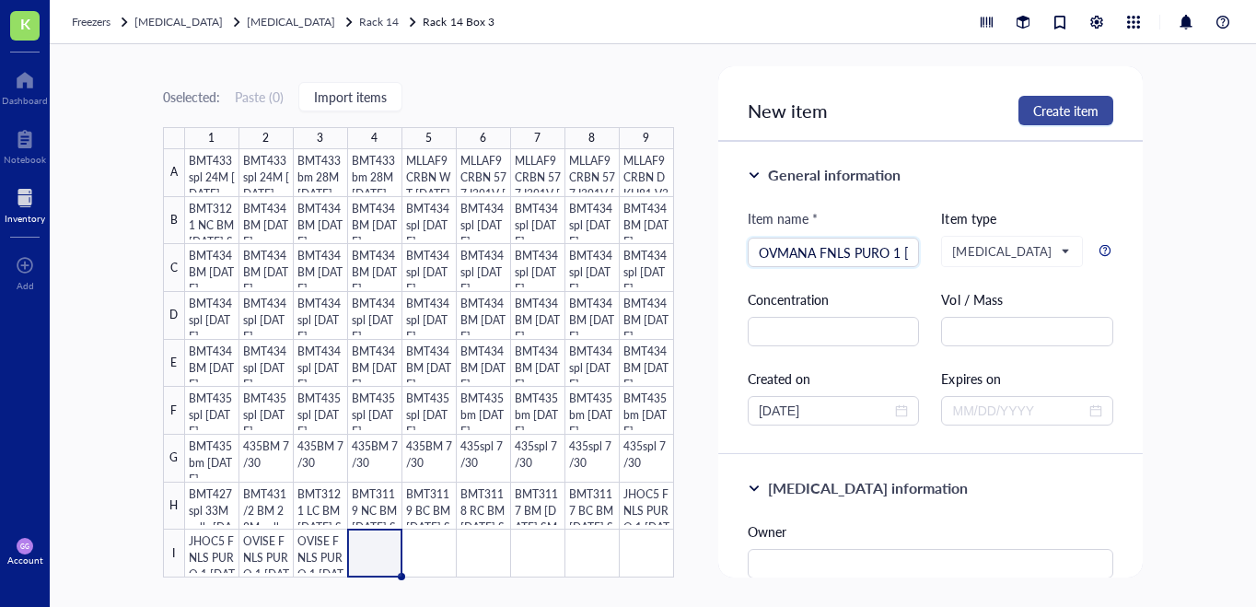
type input "OVMANA FNLS PURO 1 [DATE] SMP"
click at [1048, 111] on span "Create item" at bounding box center [1065, 110] width 65 height 15
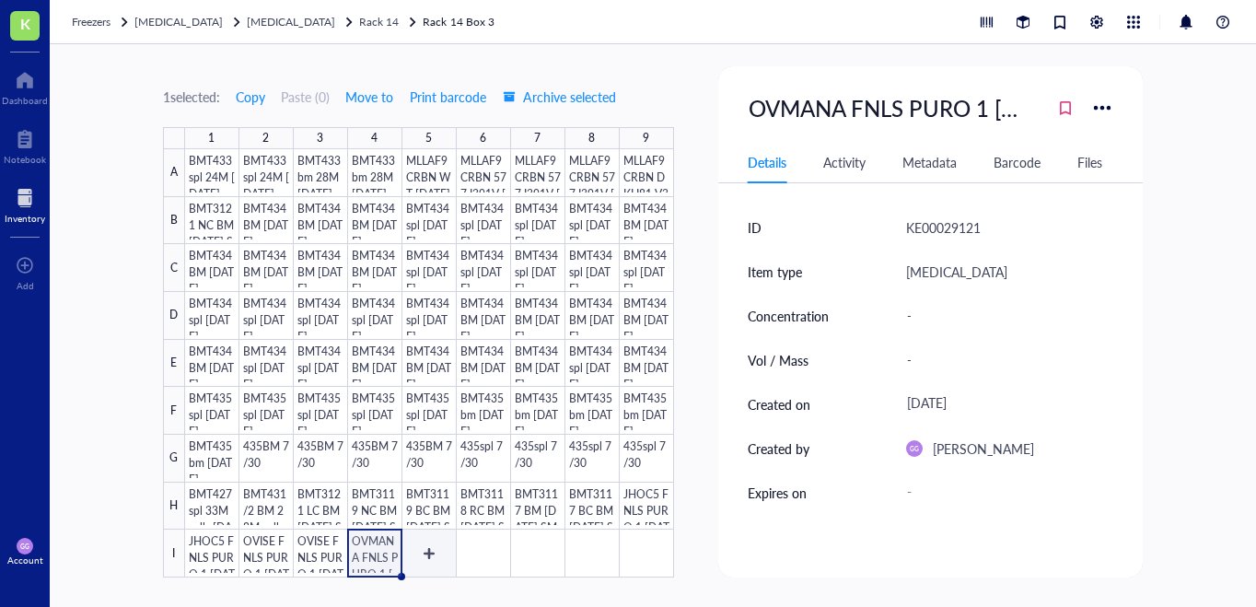
click at [425, 550] on div at bounding box center [429, 363] width 489 height 428
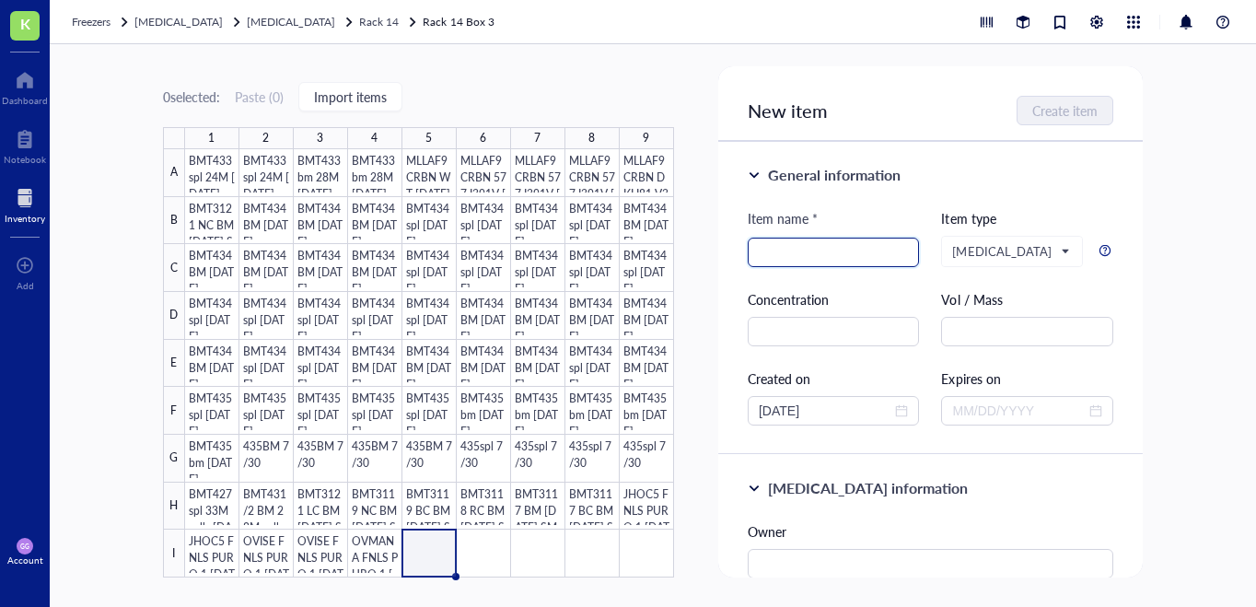
click at [765, 246] on input "search" at bounding box center [833, 252] width 150 height 28
paste input "JHOC5 FNLS PURO 1 [DATE] SMP"
click at [783, 254] on input "JHOC5 FNLS PURO 1 [DATE] SMP" at bounding box center [833, 252] width 150 height 28
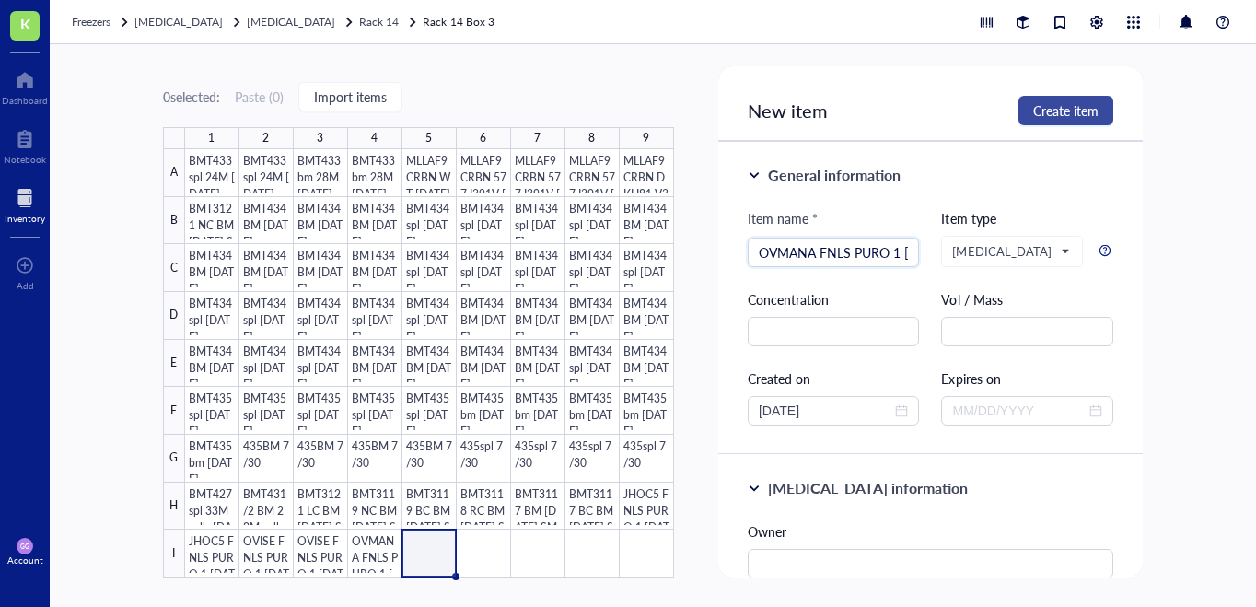
type input "OVMANA FNLS PURO 1 [DATE] SMP"
click at [1048, 106] on span "Create item" at bounding box center [1065, 110] width 65 height 15
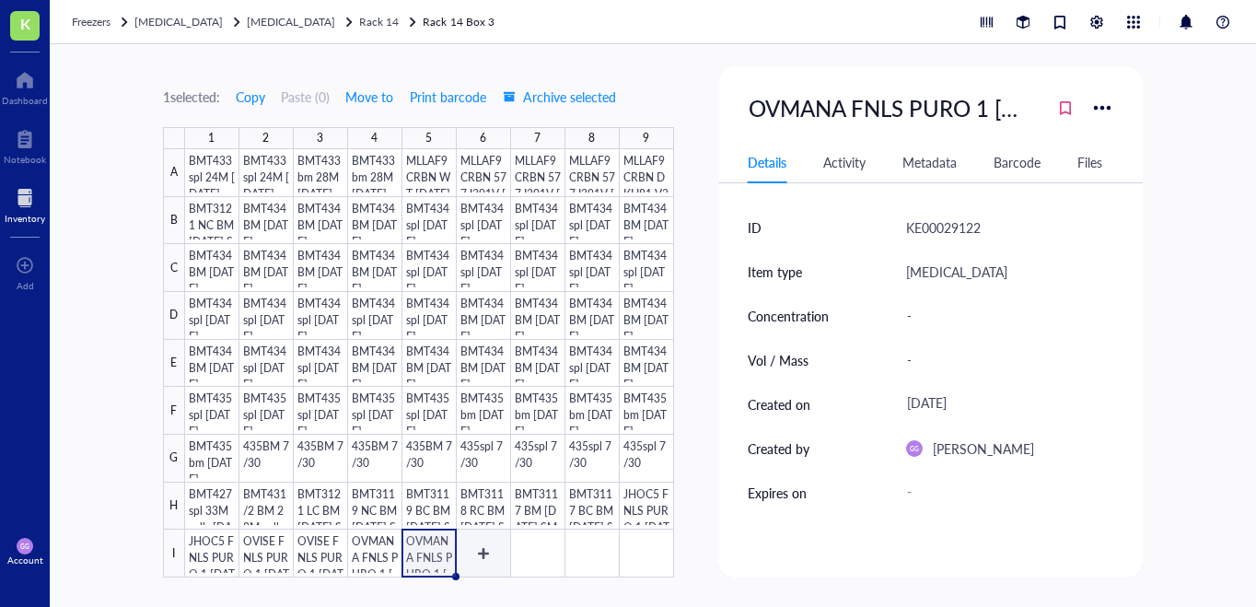
click at [482, 552] on div at bounding box center [429, 363] width 489 height 428
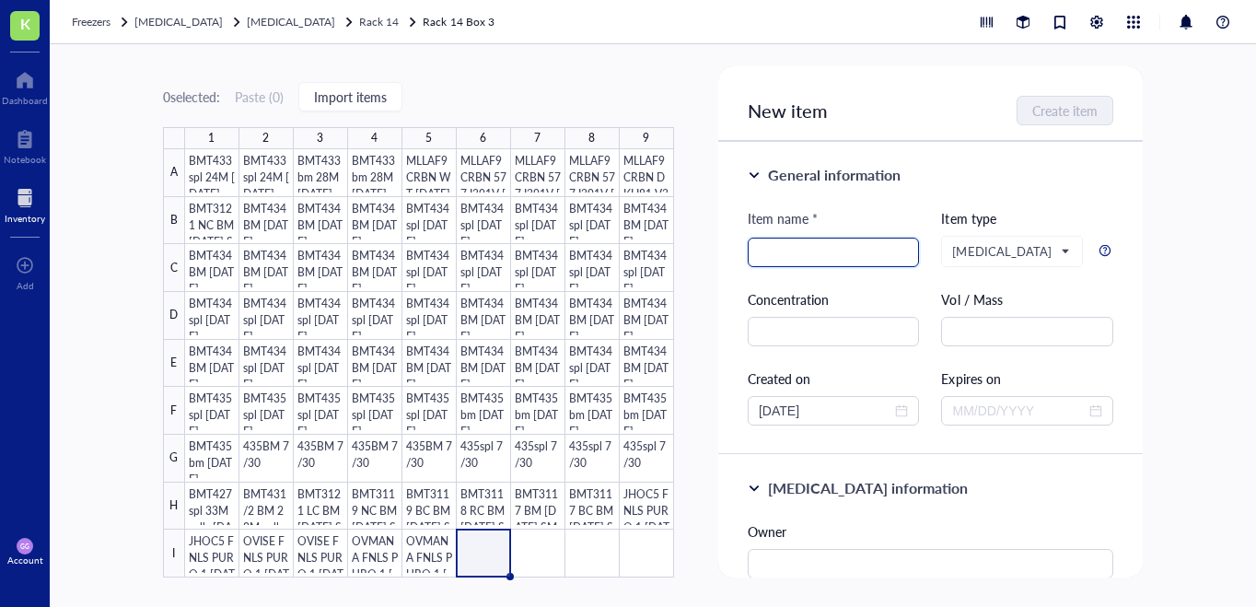
click at [770, 255] on input "search" at bounding box center [833, 252] width 150 height 28
paste input "JHOC5 FNLS PURO 1 [DATE] SMP"
click at [782, 256] on input "JHOC5 FNLS PURO 1 [DATE] SMP" at bounding box center [833, 252] width 150 height 28
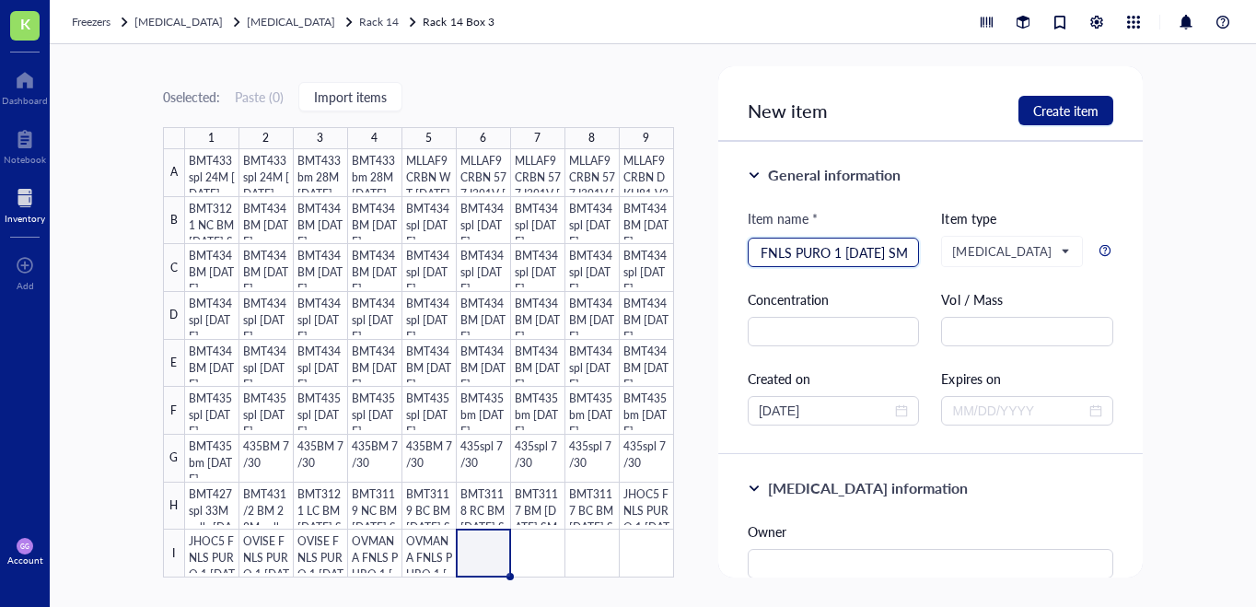
click at [840, 251] on input "OVMANA FNLS PURO 1 [DATE] SMP" at bounding box center [833, 252] width 150 height 28
type input "OVMANA FNLS PURO 3 [DATE] SMP"
click at [1060, 108] on span "Create item" at bounding box center [1065, 110] width 65 height 15
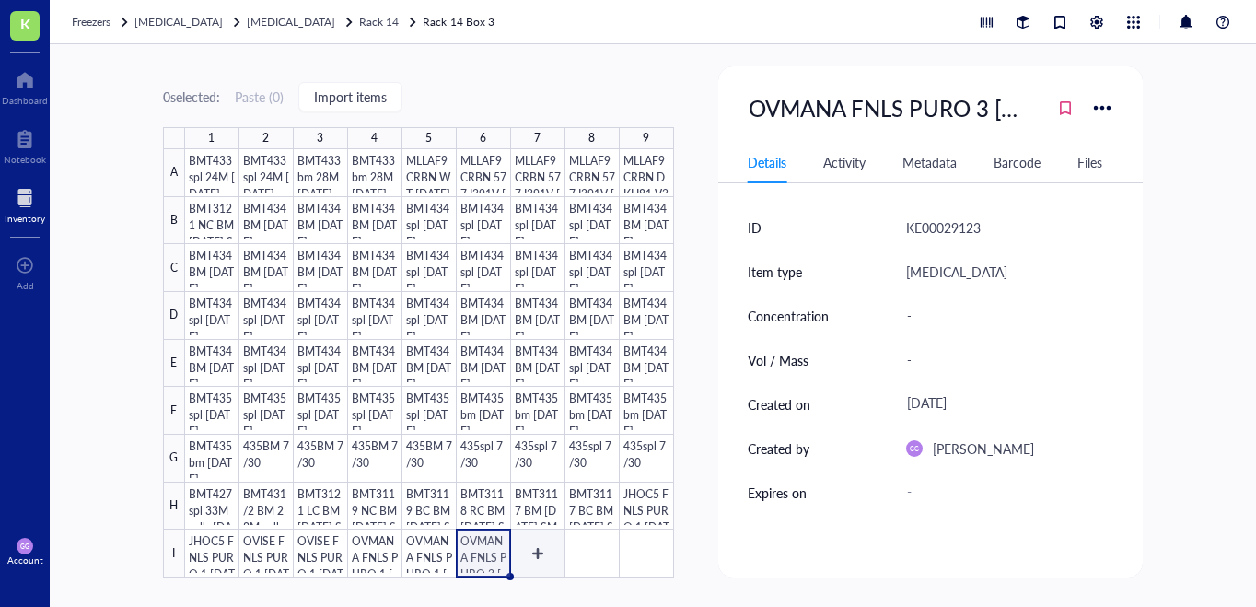
click at [526, 558] on div at bounding box center [429, 363] width 489 height 428
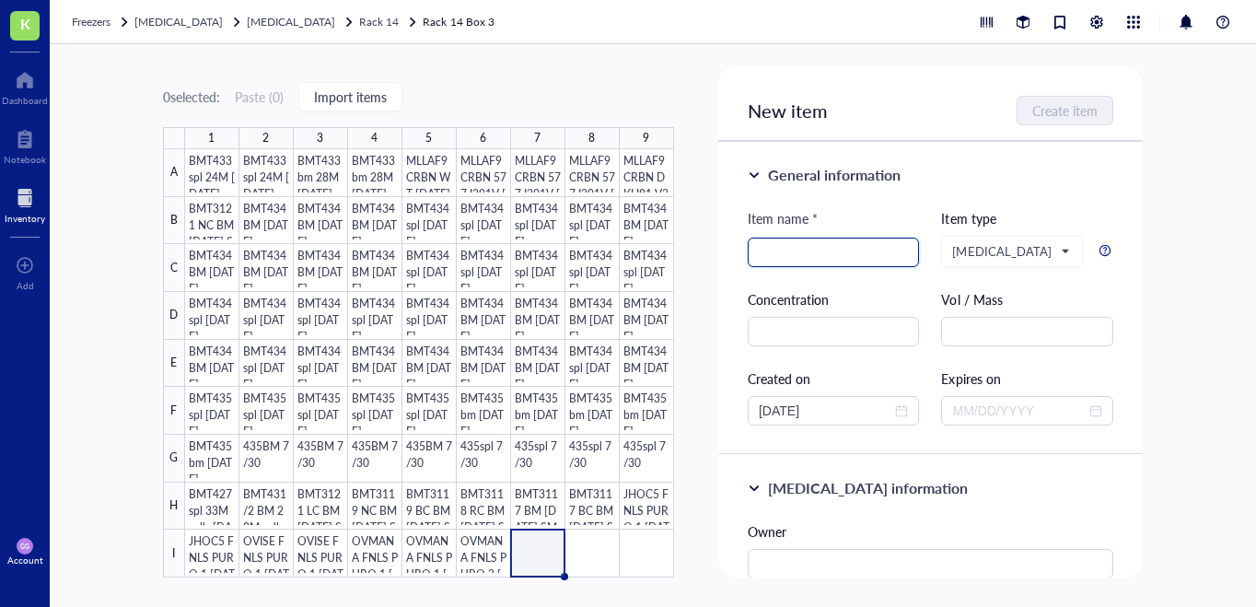
click at [765, 249] on input "search" at bounding box center [833, 252] width 150 height 28
paste input "JHOC5 FNLS PURO 1 [DATE] SMP"
click at [782, 256] on input "JHOC5 FNLS PURO 1 [DATE] SMP" at bounding box center [833, 252] width 150 height 28
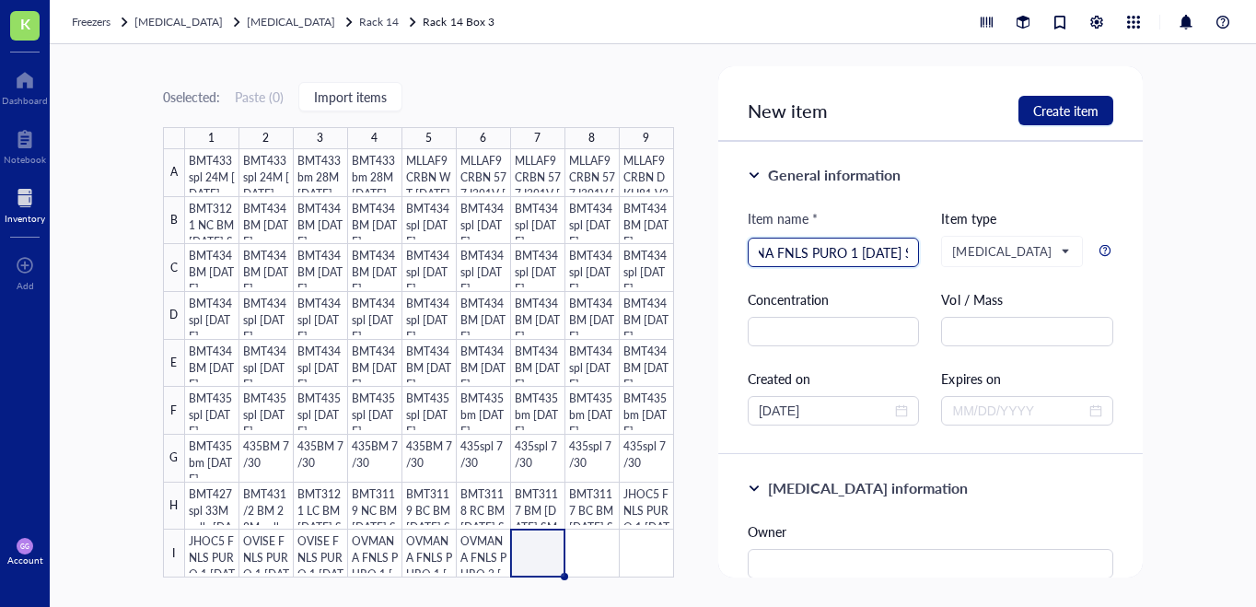
click at [856, 252] on input "OVMANA FNLS PURO 1 [DATE] SMP" at bounding box center [833, 252] width 150 height 28
type input "OVMANA FNLS PURO 3 [DATE] SMP"
click at [1040, 108] on span "Create item" at bounding box center [1065, 110] width 65 height 15
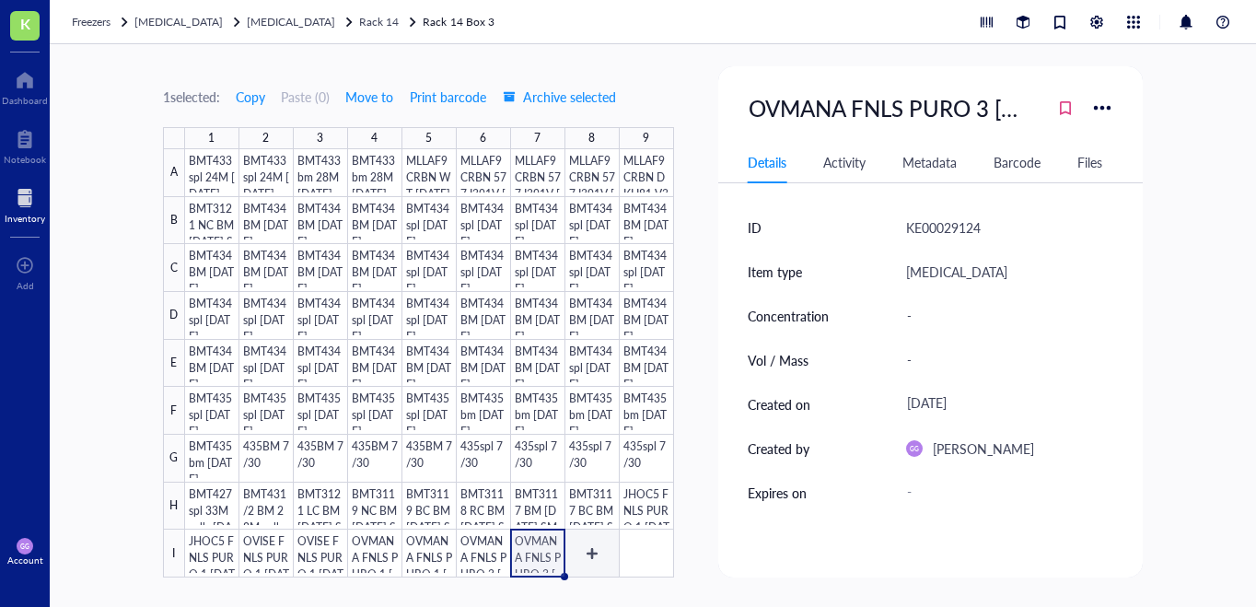
click at [588, 550] on div at bounding box center [429, 363] width 489 height 428
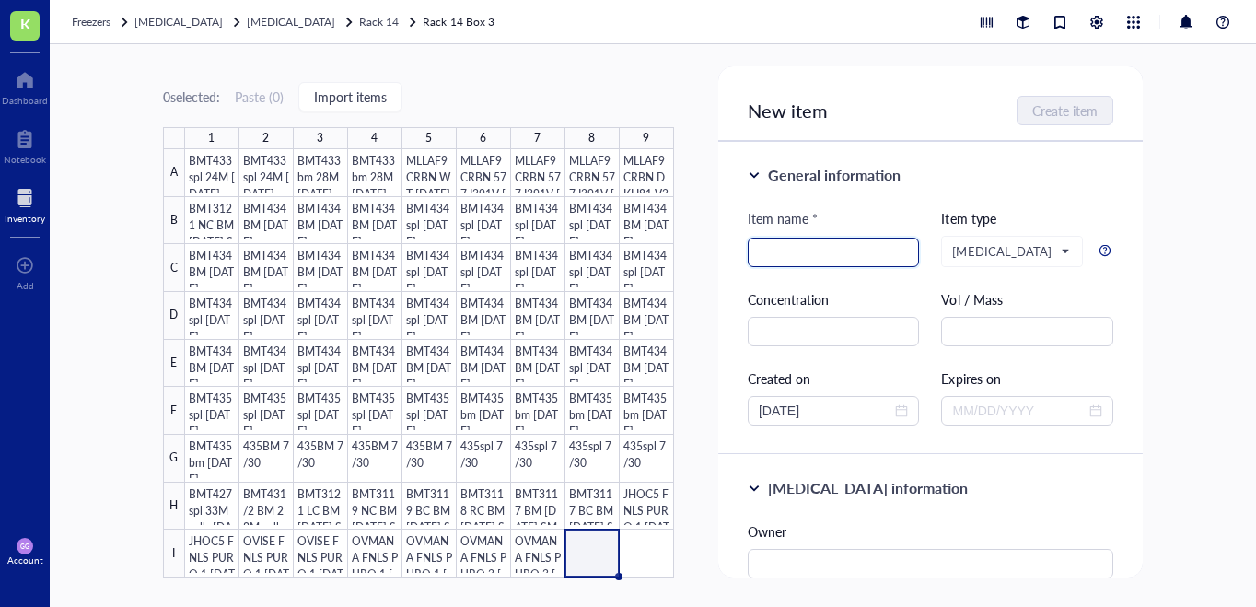
click at [796, 256] on input "search" at bounding box center [833, 252] width 150 height 28
paste input "JHOC5 FNLS PURO 1 [DATE] SMP"
type input "JHOC5 FNLS PURO 1 [DATE] SMP"
click at [826, 253] on input "JHOC5 FNLS PURO 1 [DATE] SMP" at bounding box center [833, 252] width 150 height 28
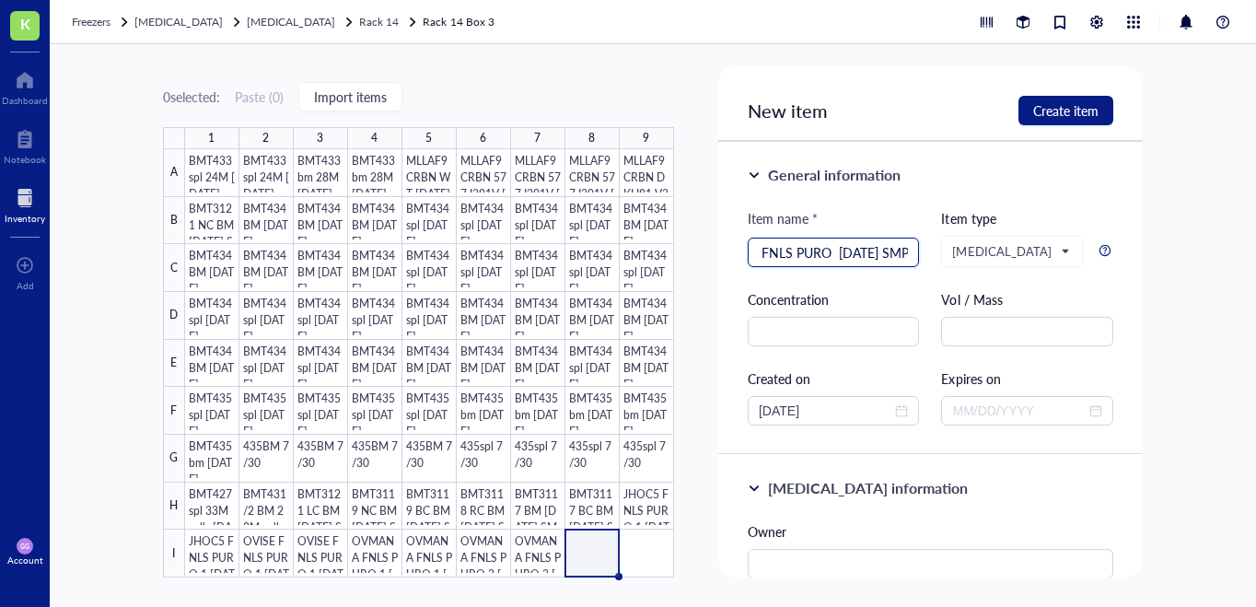
scroll to position [0, 49]
type input "JHOC5 FNLS PURO 3 [DATE] SMP"
click at [1080, 111] on span "Create item" at bounding box center [1065, 110] width 65 height 15
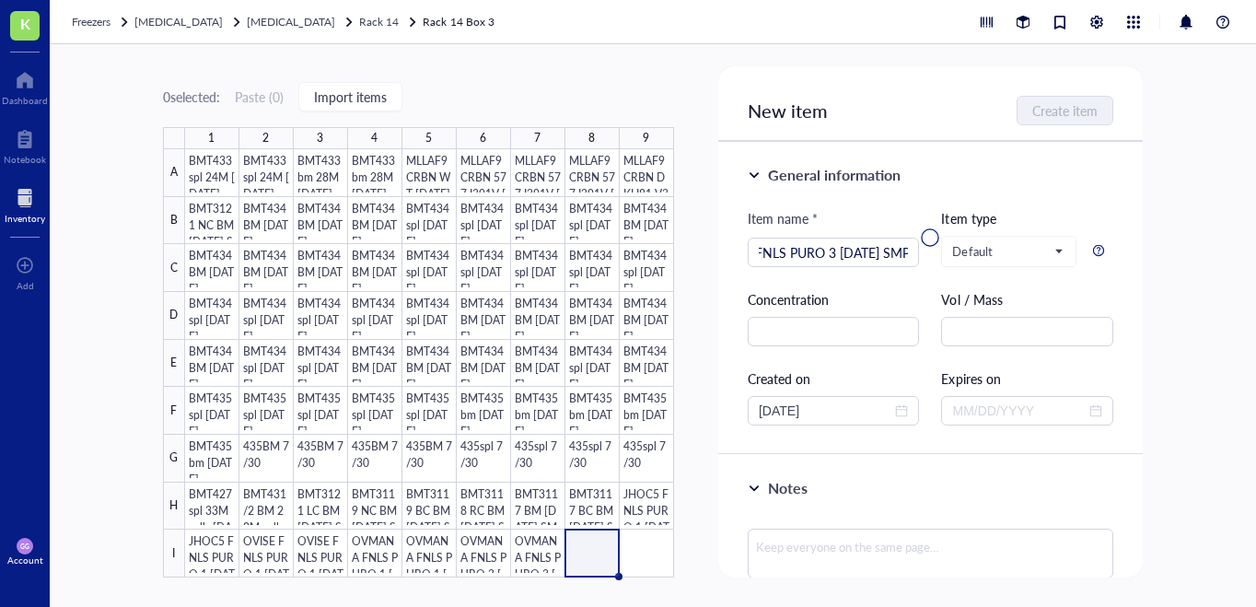
scroll to position [0, 0]
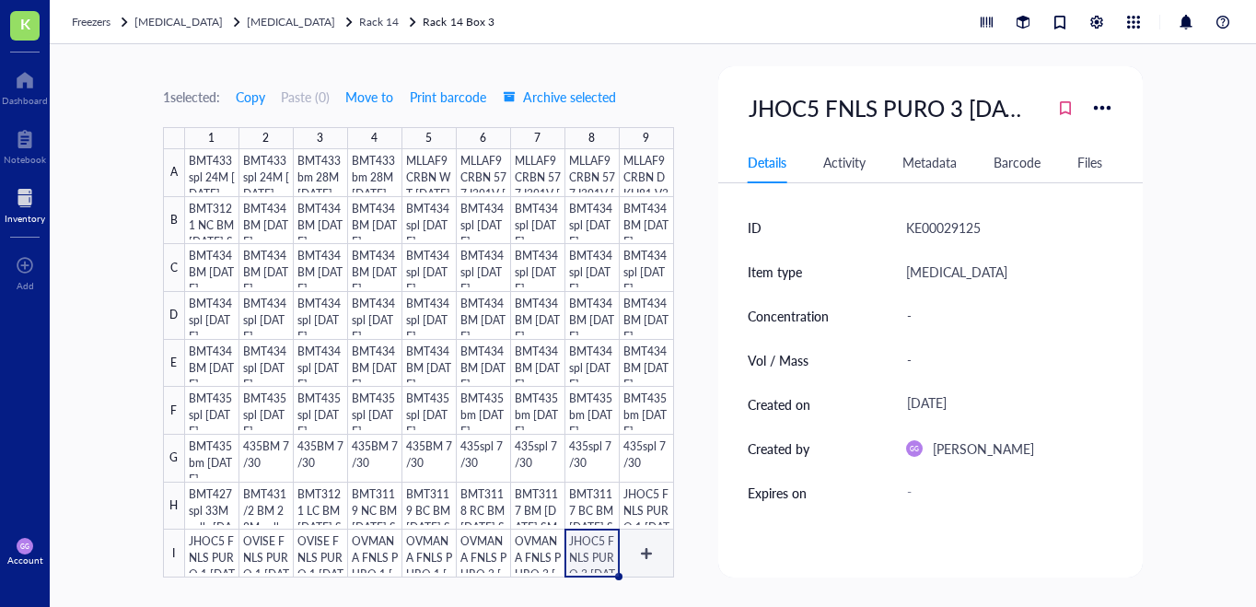
click at [641, 552] on div at bounding box center [429, 363] width 489 height 428
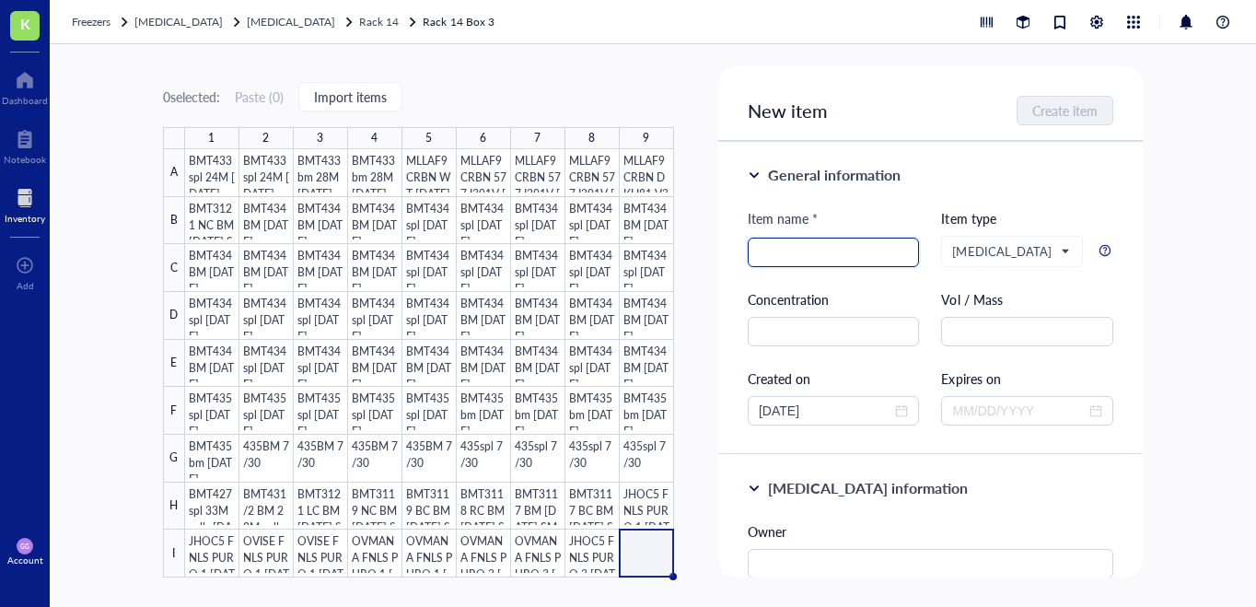
click at [797, 246] on input "search" at bounding box center [833, 252] width 150 height 28
paste input "JHOC5 FNLS PURO 1 [DATE] SMP"
click at [826, 251] on input "JHOC5 FNLS PURO 1 [DATE] SMP" at bounding box center [833, 252] width 150 height 28
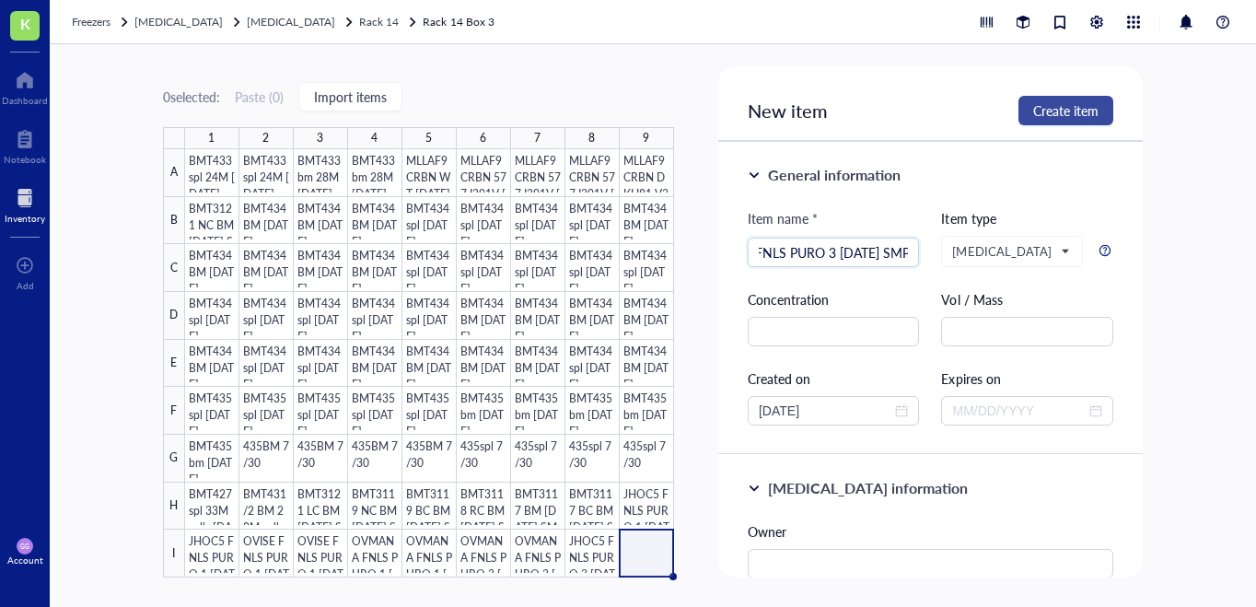
type input "JHOC5 FNLS PURO 3 6.26.25 SMP"
click at [1068, 117] on span "Create item" at bounding box center [1065, 110] width 65 height 15
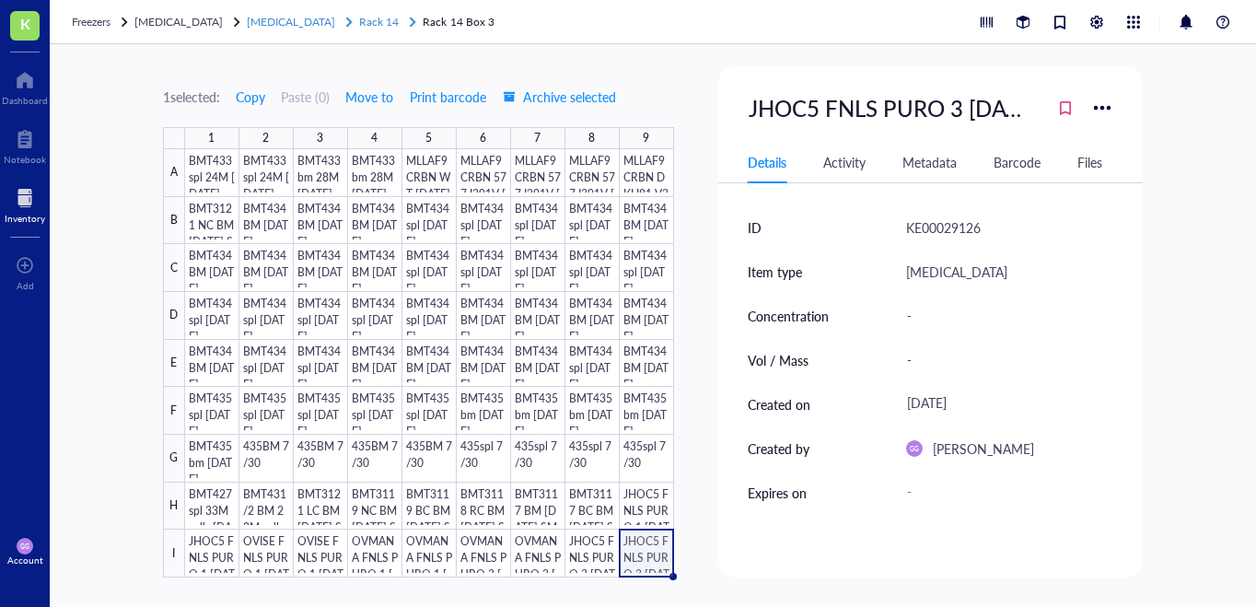
click at [359, 26] on span "Rack 14" at bounding box center [379, 22] width 40 height 16
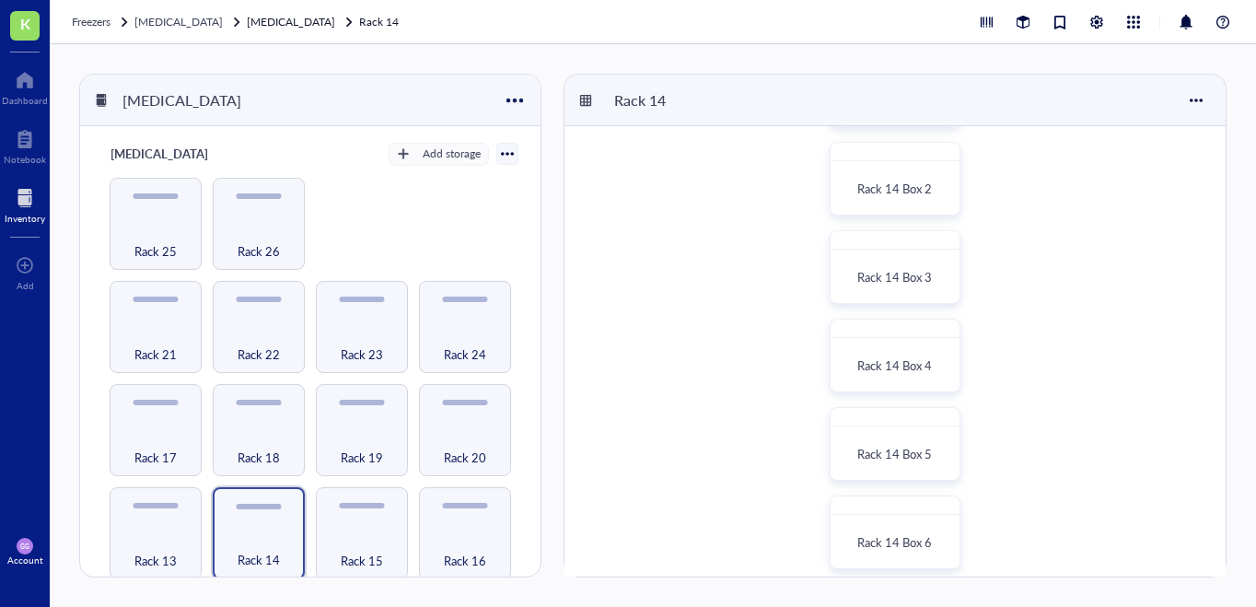
scroll to position [191, 0]
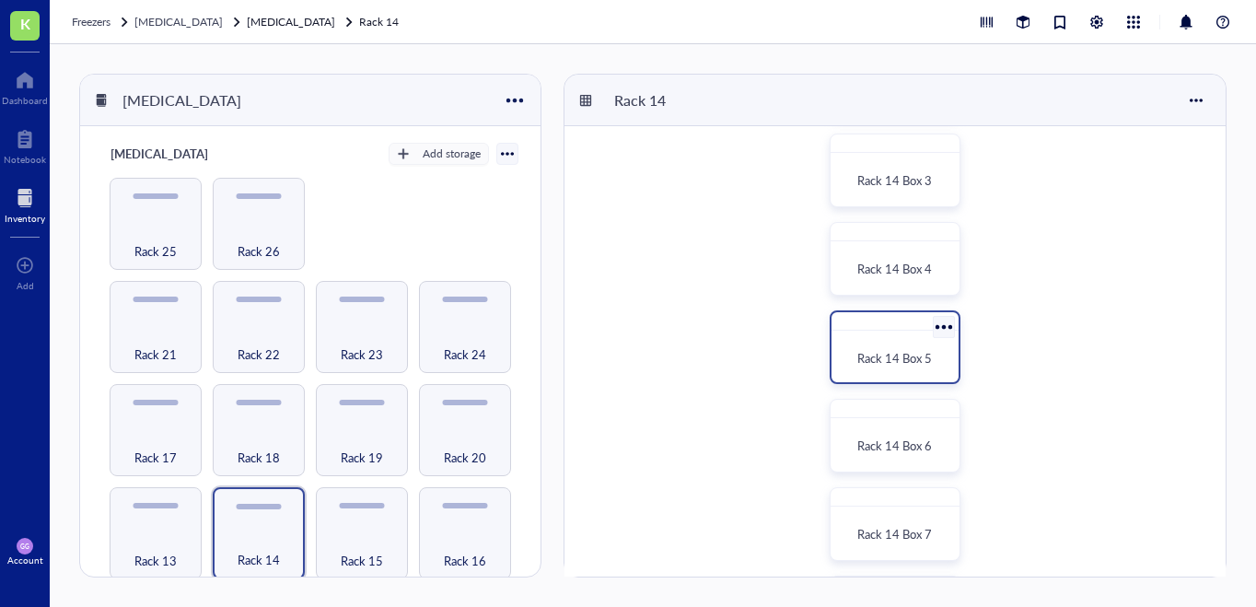
click at [909, 345] on div "Rack 14 Box 5" at bounding box center [895, 358] width 112 height 41
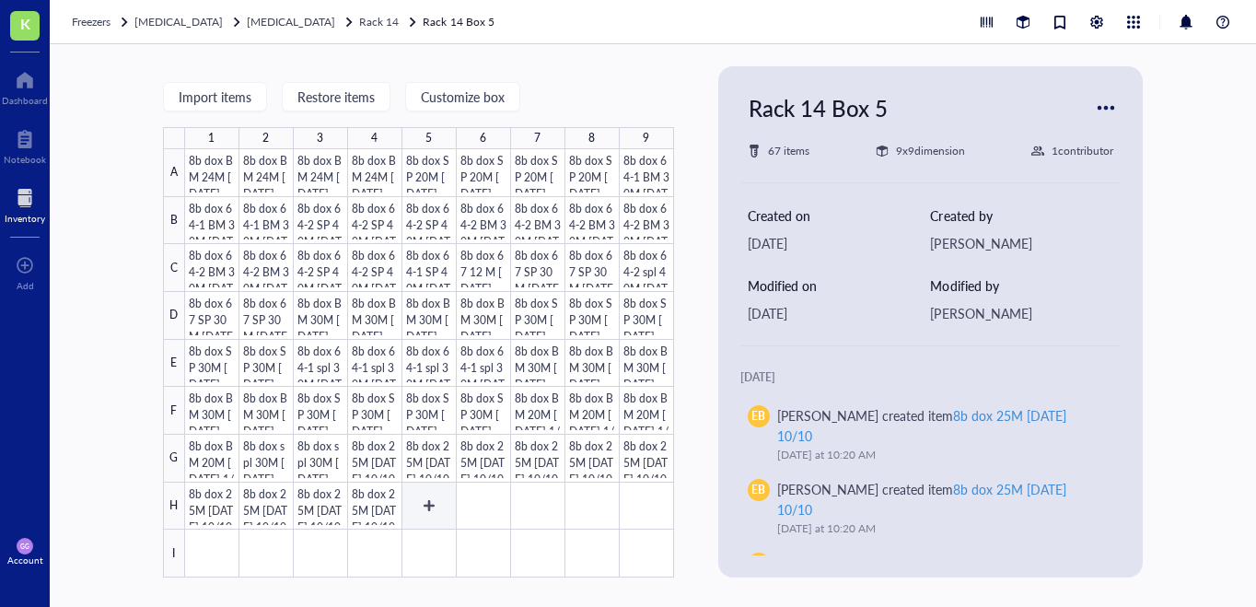
click at [423, 507] on div at bounding box center [429, 363] width 489 height 428
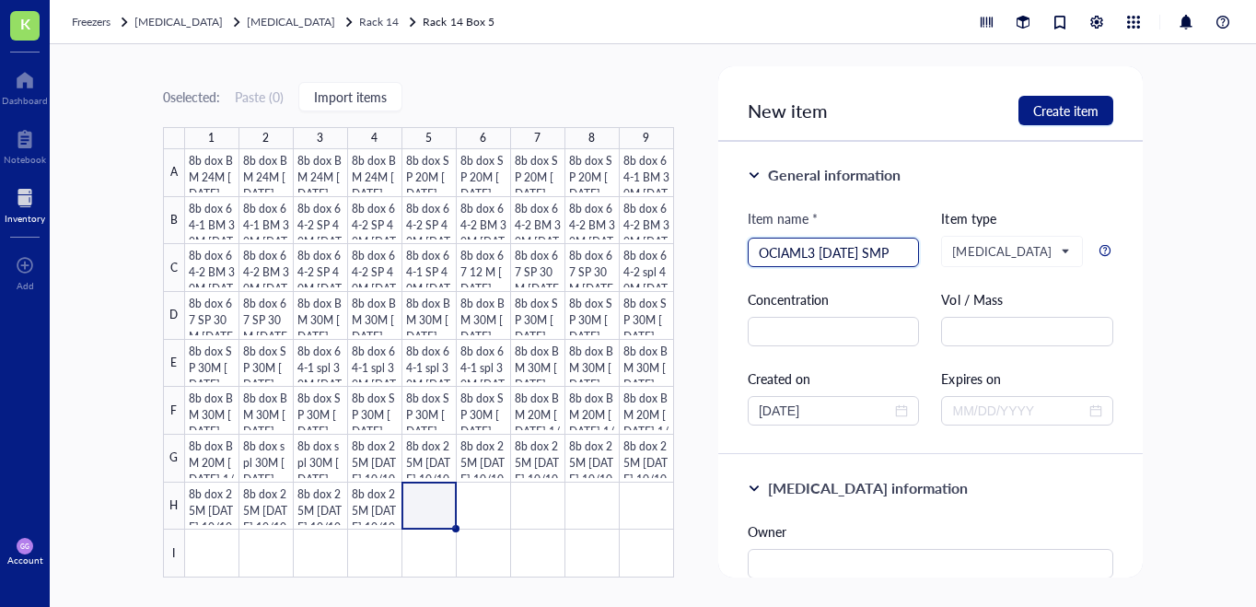
click at [794, 253] on input "OCIAML3 7.7.25 SMP" at bounding box center [833, 252] width 150 height 28
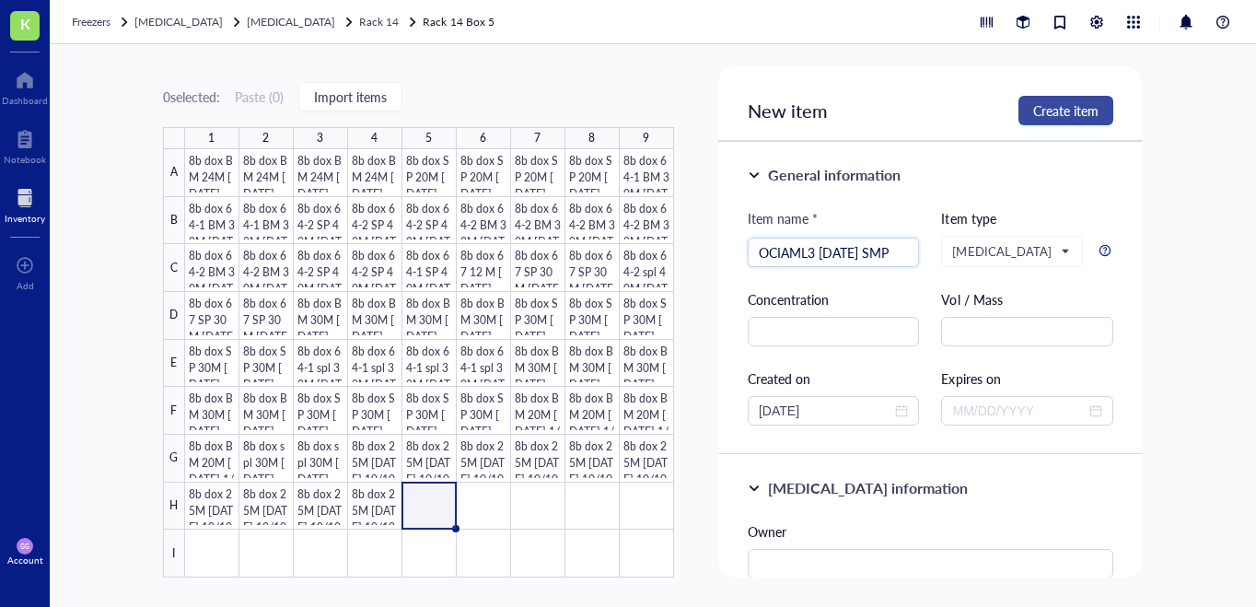
type input "OCIAML3 7.7.25 SMP"
click at [1041, 125] on div "New item Create item" at bounding box center [930, 103] width 424 height 75
click at [1044, 115] on span "Create item" at bounding box center [1065, 110] width 65 height 15
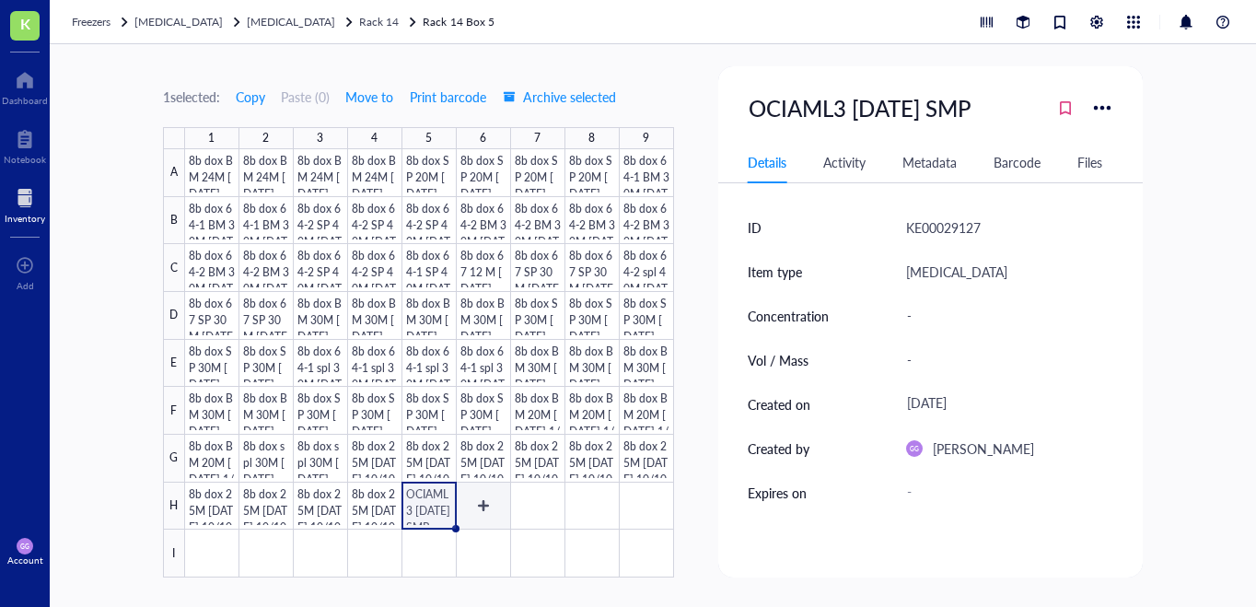
click at [479, 503] on div at bounding box center [429, 363] width 489 height 428
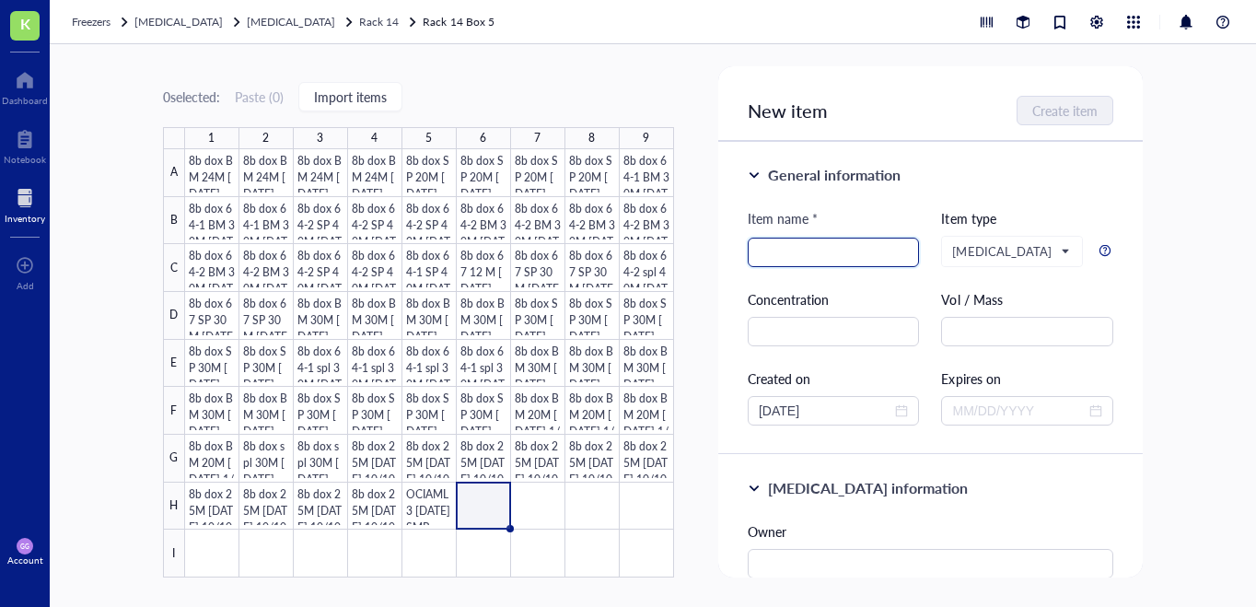
click at [778, 250] on input "search" at bounding box center [833, 252] width 150 height 28
paste input "OCIAML3 7.7.25 SMP"
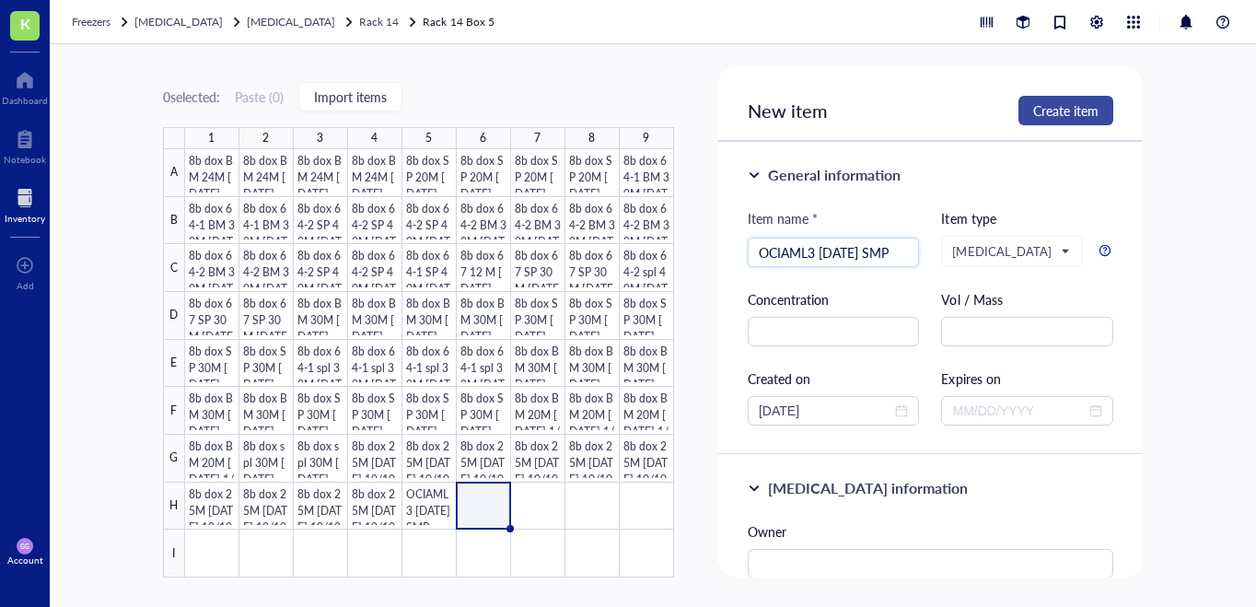
type input "OCIAML3 7.7.25 SMP"
click at [1058, 110] on span "Create item" at bounding box center [1065, 110] width 65 height 15
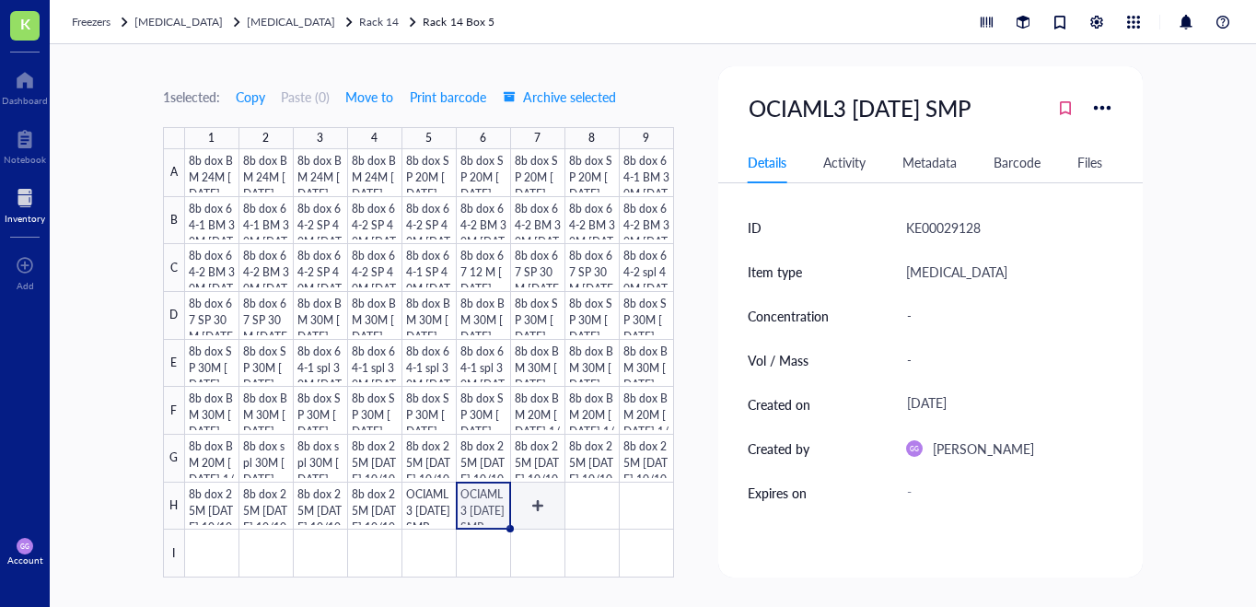
click at [536, 509] on div at bounding box center [429, 363] width 489 height 428
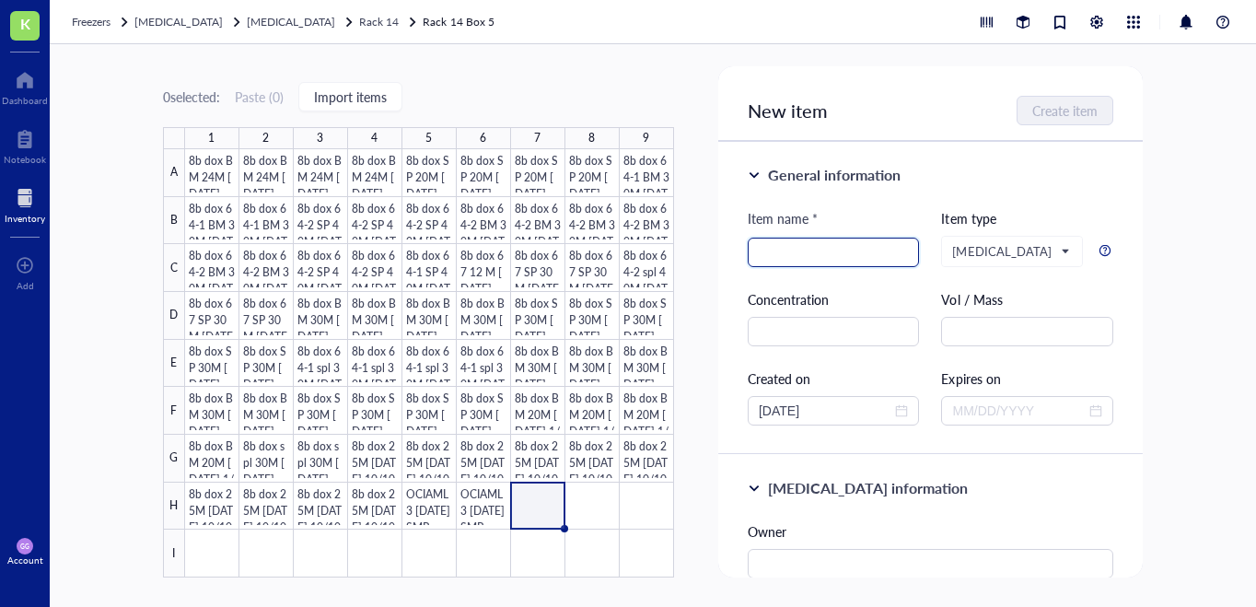
click at [807, 252] on input "search" at bounding box center [833, 252] width 150 height 28
paste input "OCIAML3 7.7.25 SMP"
click at [816, 252] on input "OCIAML3 7.7.25 SMP" at bounding box center [833, 252] width 150 height 28
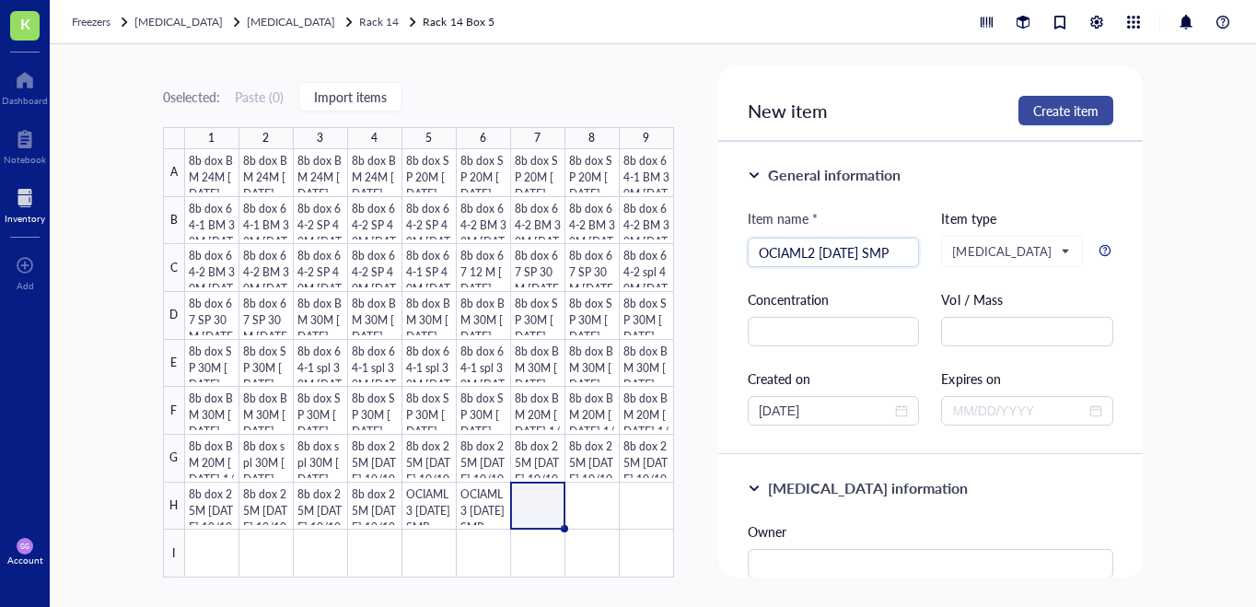
type input "OCIAML2 7.7.25 SMP"
click at [1065, 105] on span "Create item" at bounding box center [1065, 110] width 65 height 15
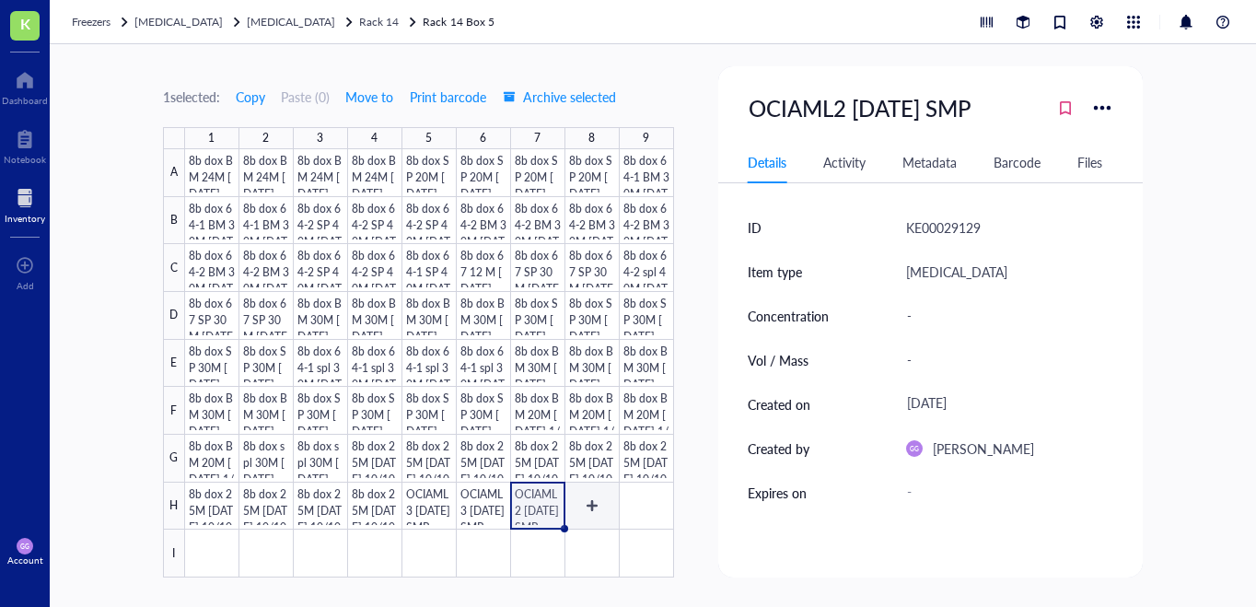
click at [592, 502] on div at bounding box center [429, 363] width 489 height 428
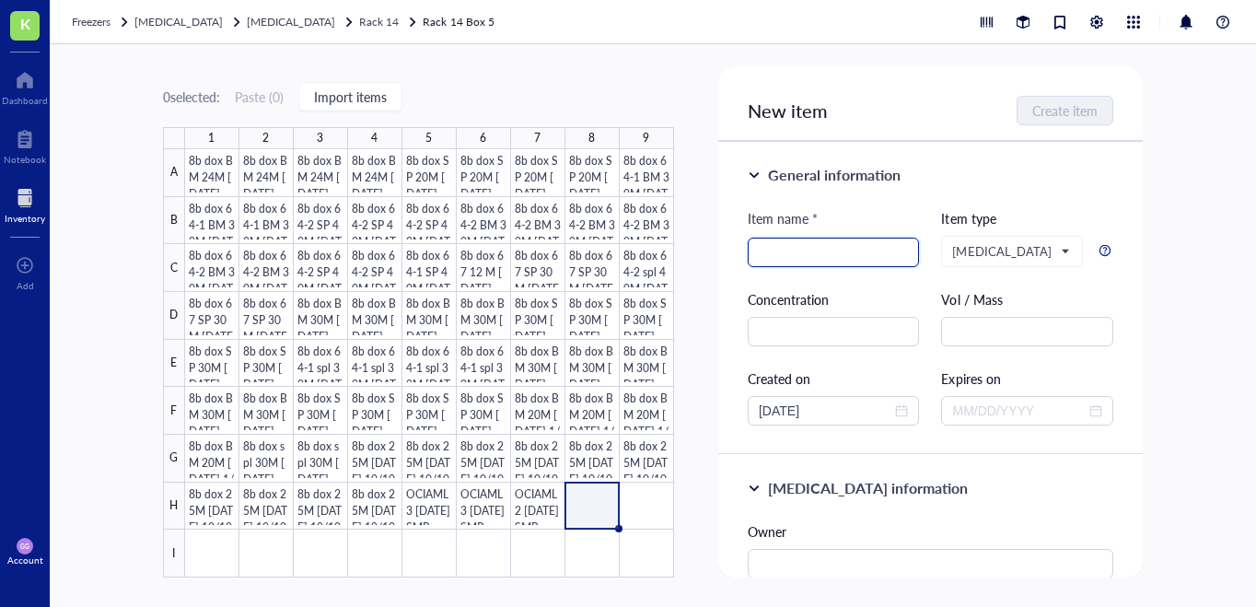
click at [793, 253] on input "search" at bounding box center [833, 252] width 150 height 28
paste input "OCIAML3 7.7.25 SMP"
click at [817, 256] on input "OCIAML3 7.7.25 SMP" at bounding box center [833, 252] width 150 height 28
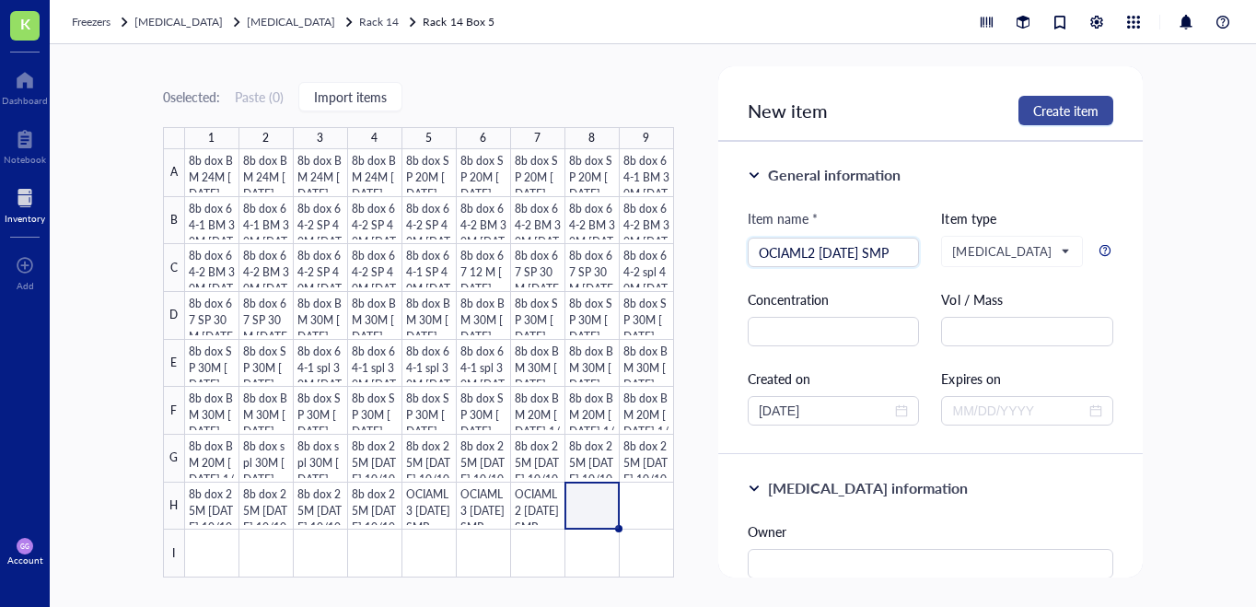
type input "OCIAML2 7.7.25 SMP"
click at [1055, 118] on span "Create item" at bounding box center [1065, 110] width 65 height 15
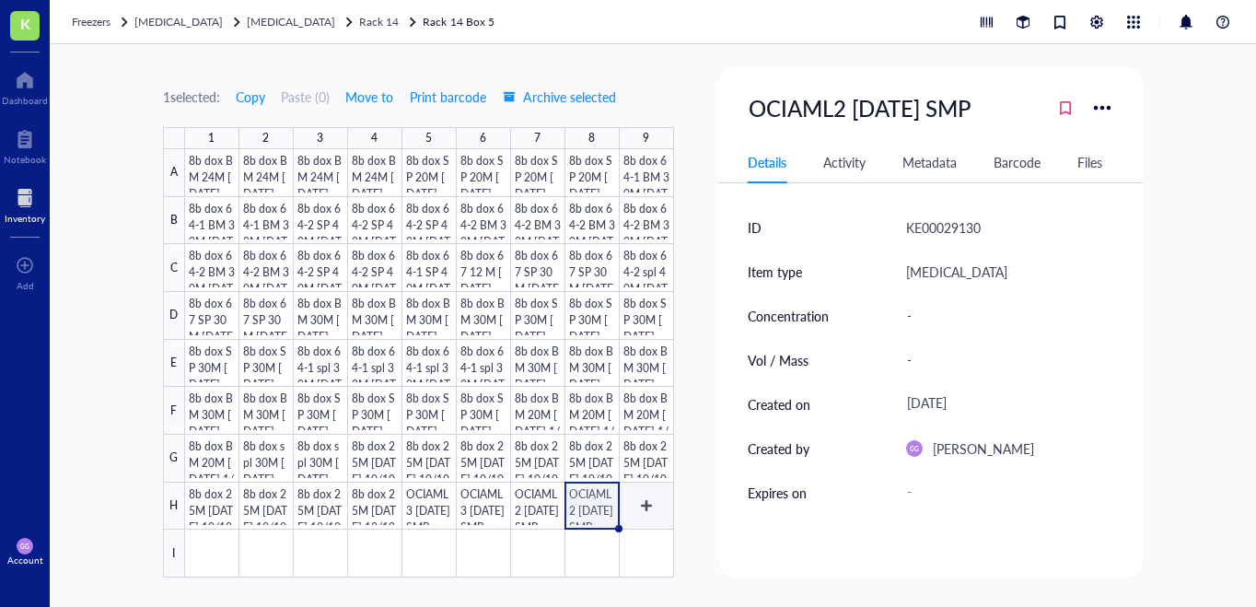
click at [640, 498] on div at bounding box center [429, 363] width 489 height 428
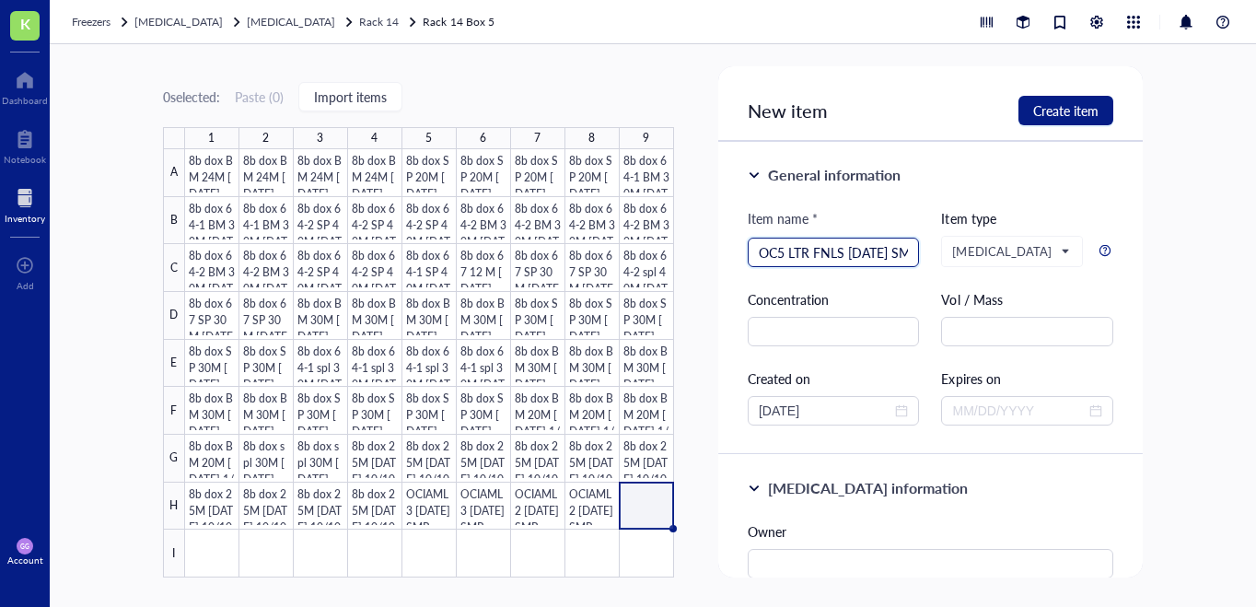
scroll to position [0, 23]
click at [774, 262] on input "JHOC5 LTR FNLS 7.7.25 SMP" at bounding box center [833, 252] width 150 height 28
type input "JHOC5 LTR FNLS 7.7.25 SMP"
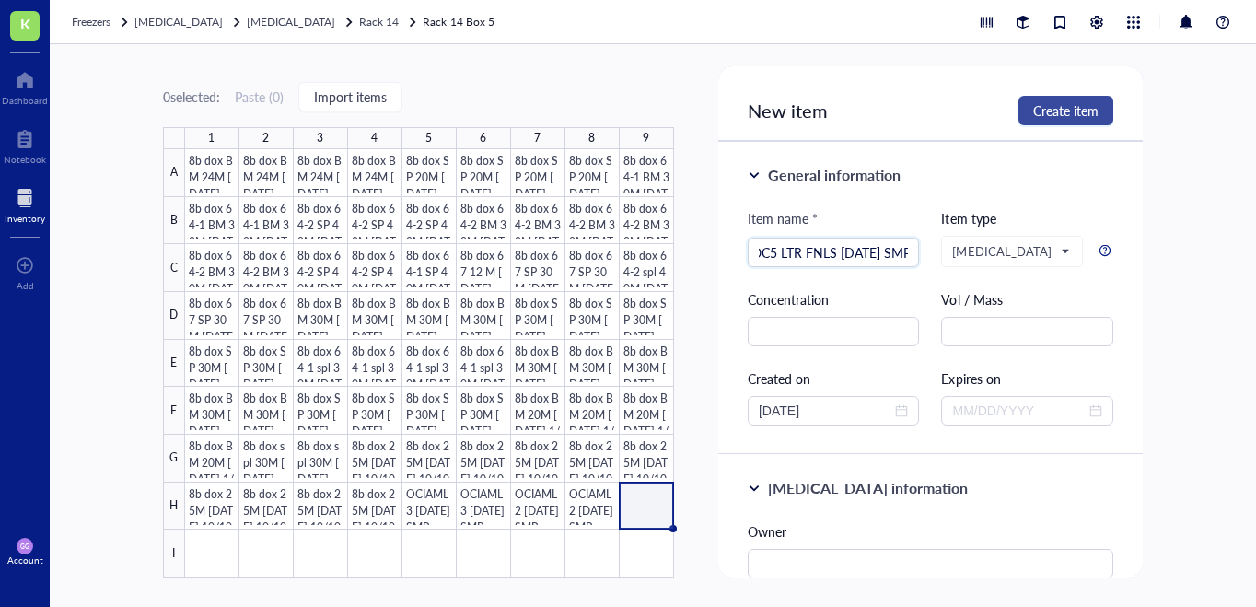
click at [1045, 115] on span "Create item" at bounding box center [1065, 110] width 65 height 15
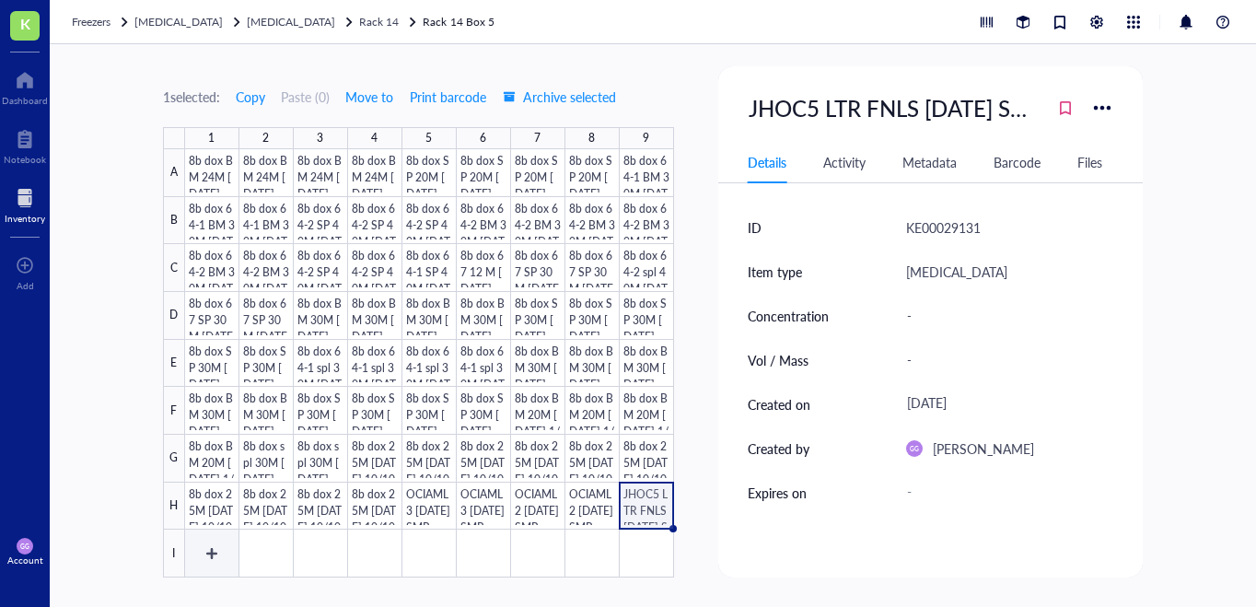
click at [211, 550] on div at bounding box center [429, 363] width 489 height 428
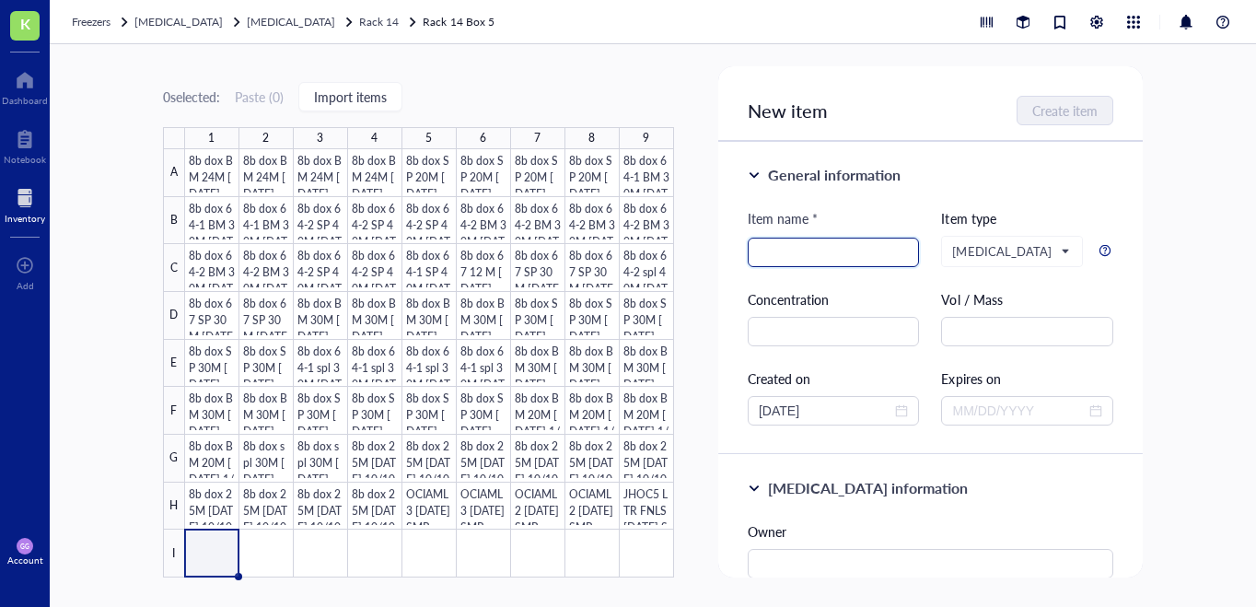
click at [773, 250] on input "search" at bounding box center [833, 252] width 150 height 28
paste input "JHOC5 LTR FNLS 7.7.25 SMP"
click at [790, 254] on input "JHOC5 LTR FNLS 7.7.25 SMP" at bounding box center [833, 252] width 150 height 28
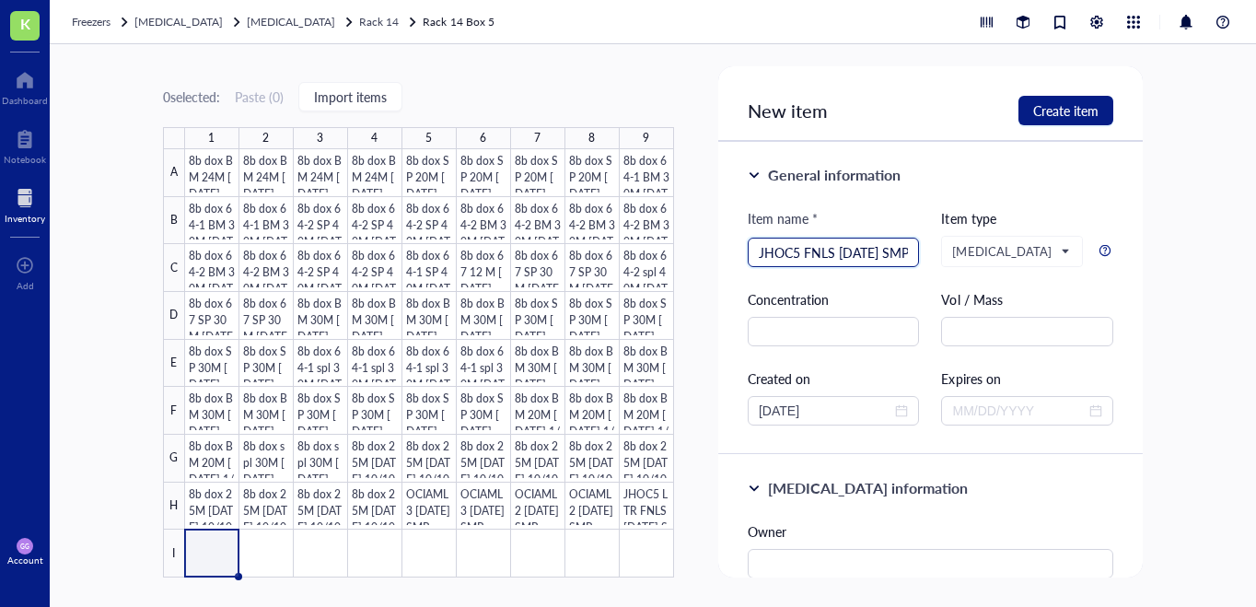
scroll to position [0, 0]
click at [834, 252] on input "JHOC5 FNLS 7.7.25 SMP" at bounding box center [833, 252] width 150 height 28
click at [834, 252] on input "JHOC5 FNLS 304 7.7.25 SMP" at bounding box center [833, 252] width 150 height 28
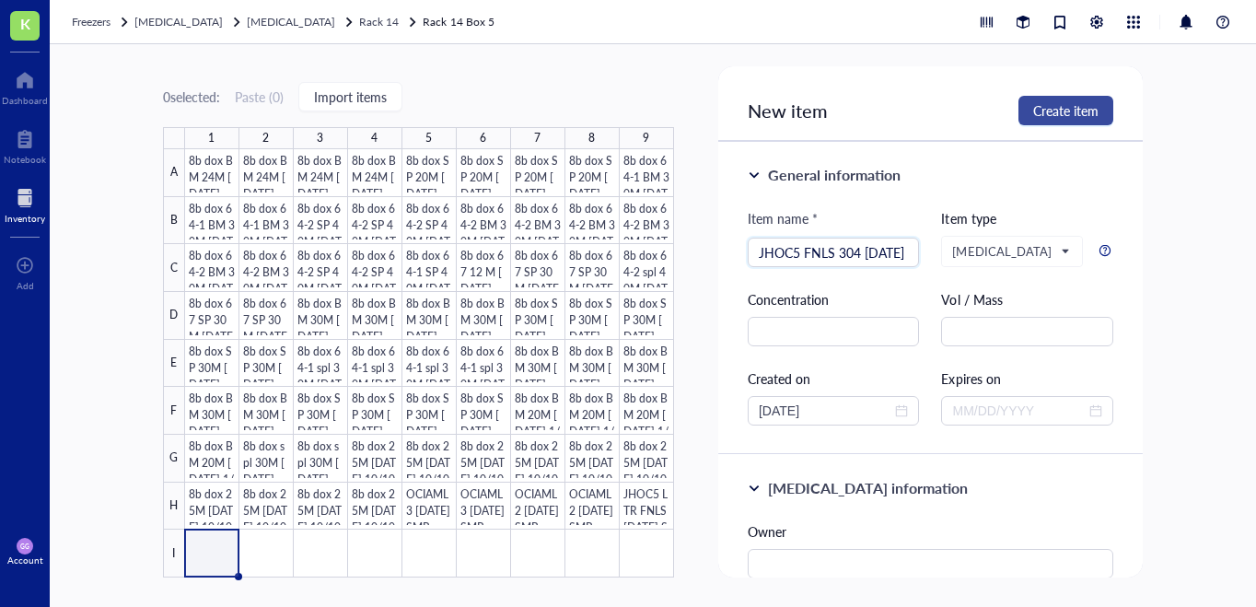
type input "JHOC5 FNLS 304 7.7.25 SMP"
click at [1045, 113] on span "Create item" at bounding box center [1065, 110] width 65 height 15
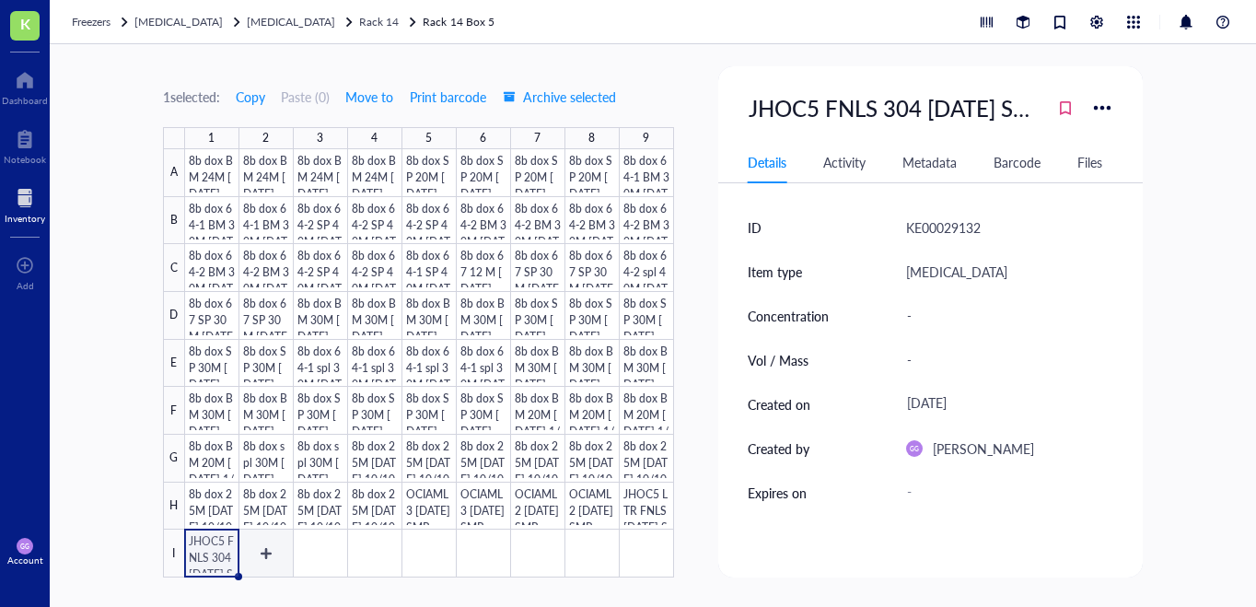
click at [271, 550] on div at bounding box center [429, 363] width 489 height 428
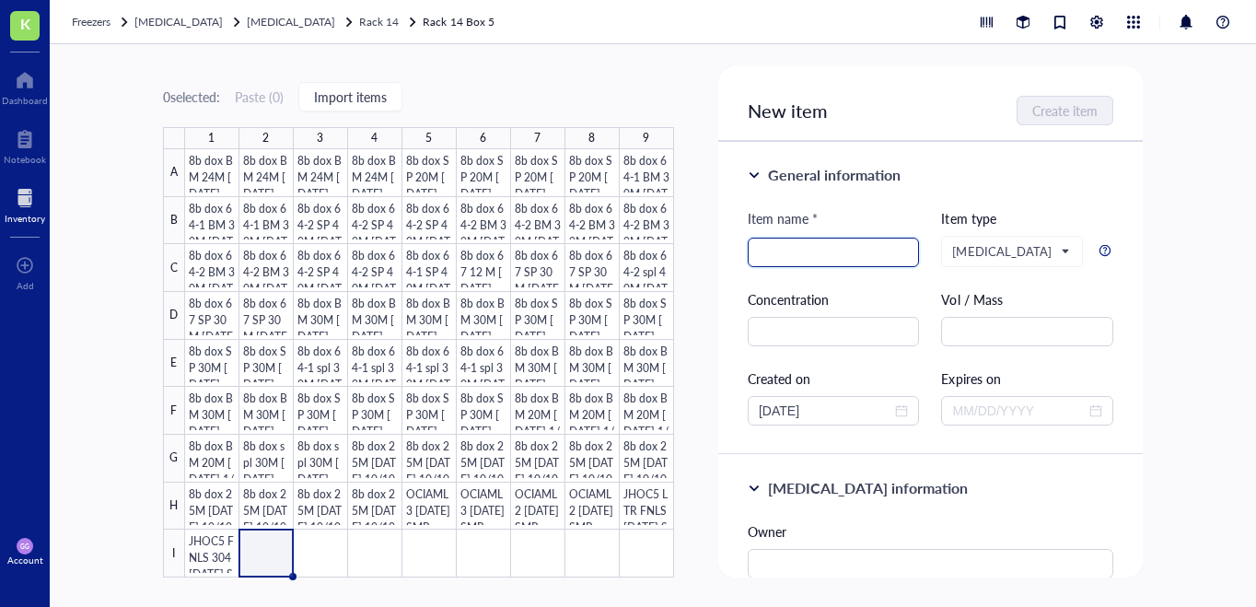
click at [757, 253] on div at bounding box center [833, 251] width 172 height 29
paste input "JHOC5 FNLS 304 7.7.25 SMP"
click at [823, 257] on input "JHOC5 FNLS 304 7.7.25 SMP" at bounding box center [833, 252] width 150 height 28
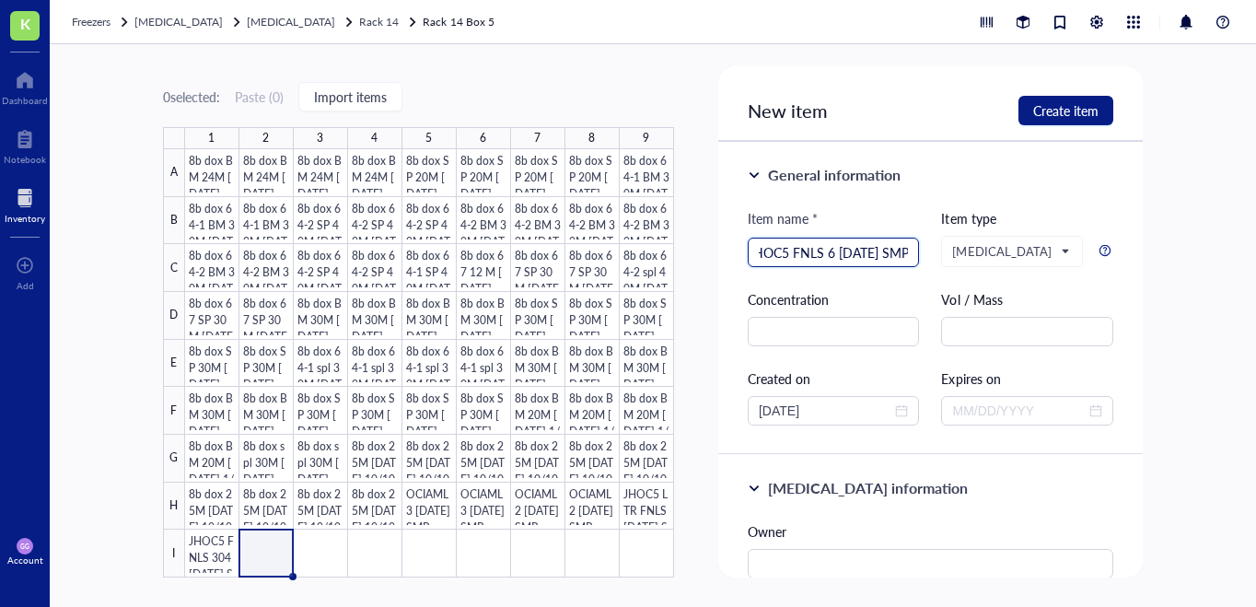
scroll to position [0, 9]
type input "JHOC5 FNLS 60 7.7.25 SMP"
click at [1057, 110] on span "Create item" at bounding box center [1065, 110] width 65 height 15
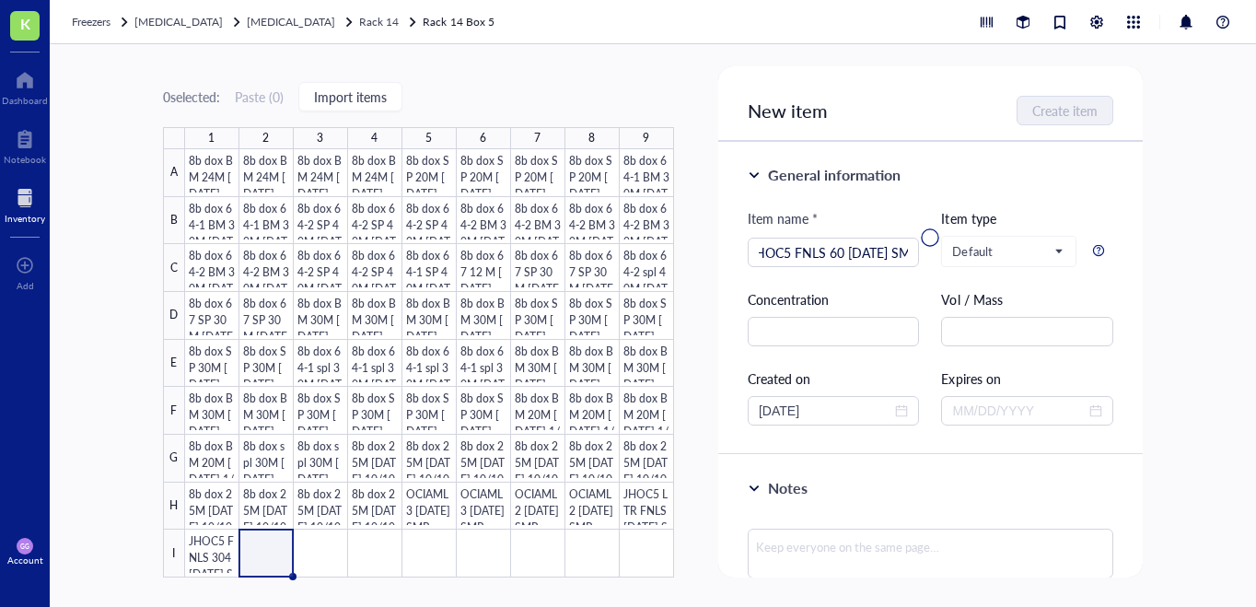
scroll to position [0, 0]
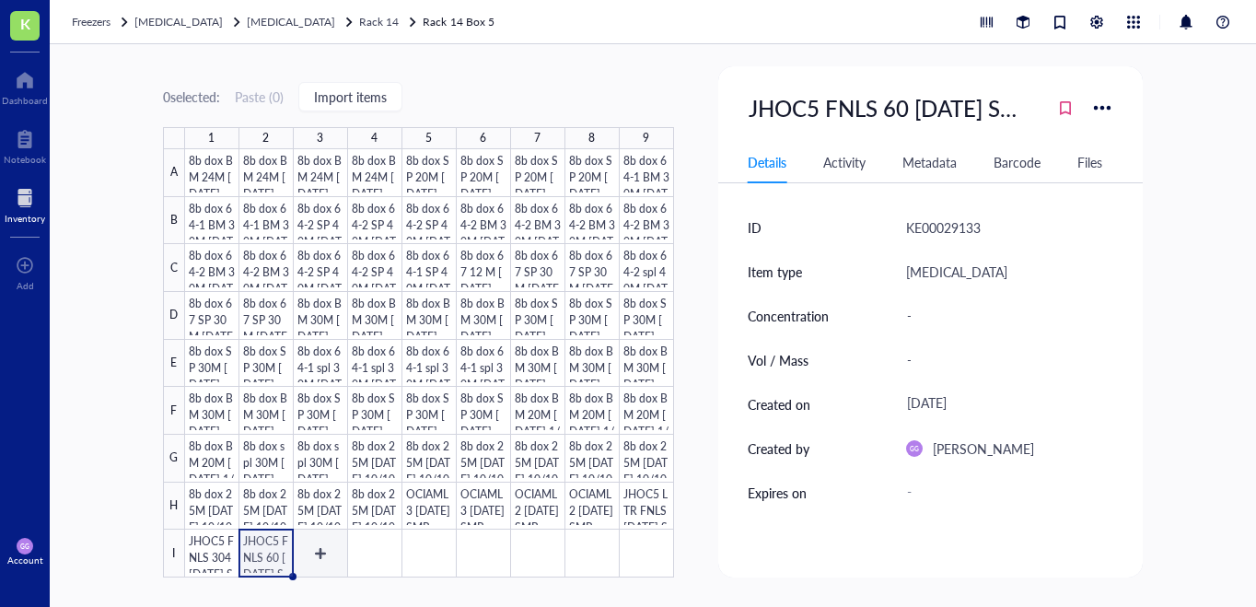
click at [319, 551] on div at bounding box center [429, 363] width 489 height 428
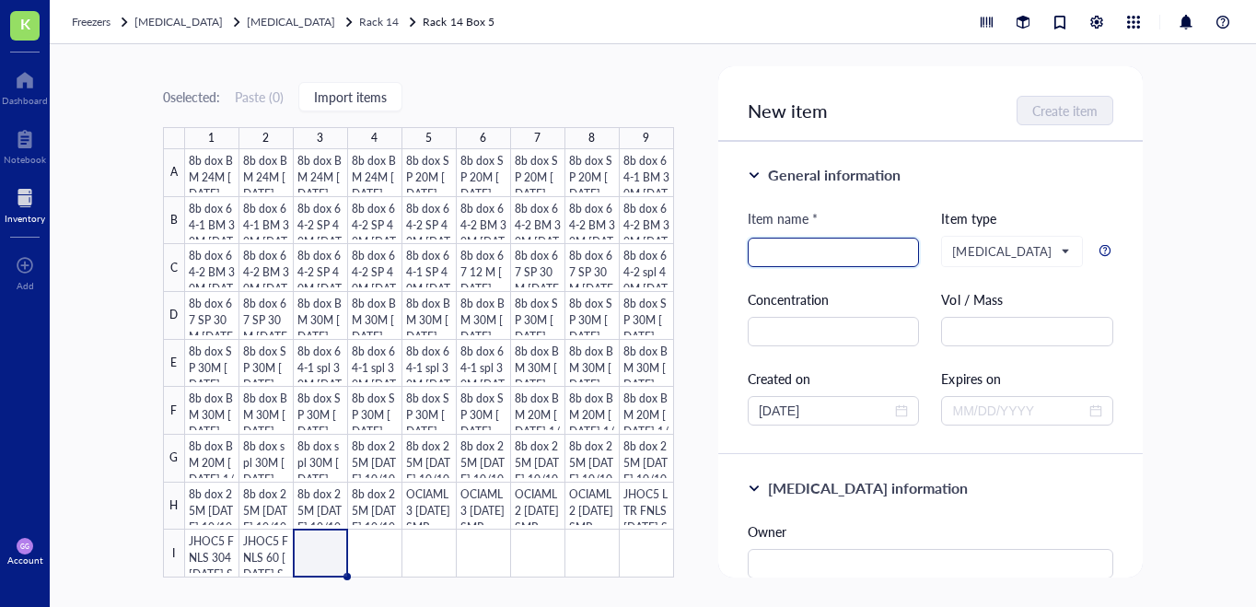
click at [768, 252] on input "search" at bounding box center [833, 252] width 150 height 28
paste input "JHOC5 FNLS 304 7.7.25 SMP"
click at [821, 257] on input "JHOC5 FNLS 304 7.7.25 SMP" at bounding box center [833, 252] width 150 height 28
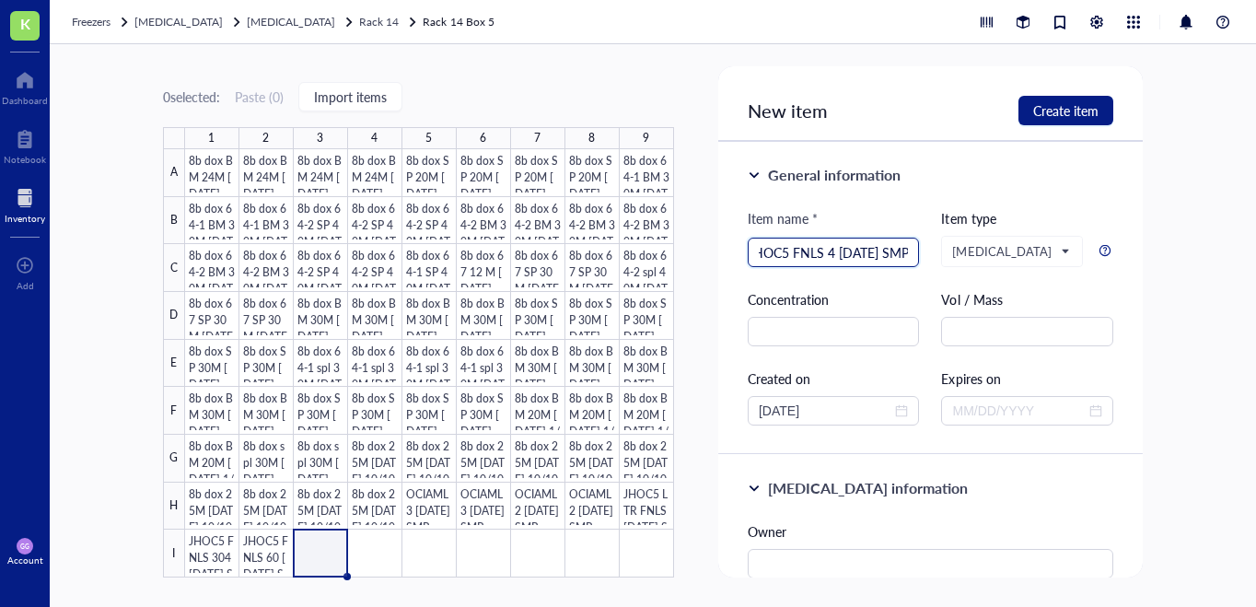
scroll to position [0, 9]
type input "JHOC5 FNLS 44 7.7.25 SMP"
click at [1054, 110] on span "Create item" at bounding box center [1065, 110] width 65 height 15
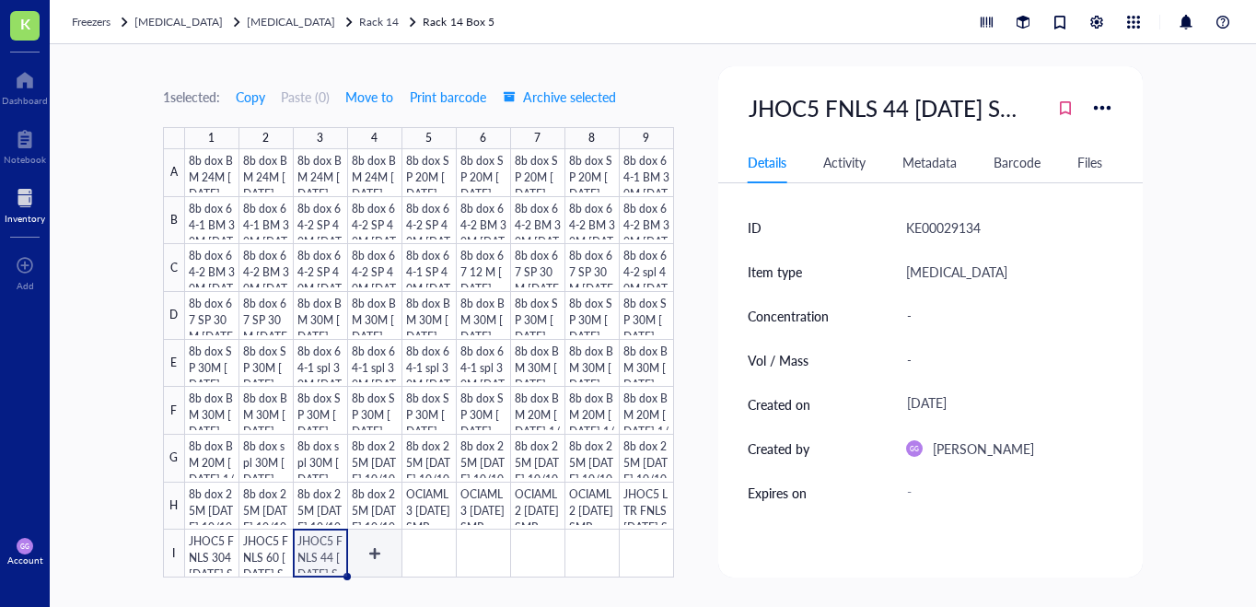
click at [377, 547] on div at bounding box center [429, 363] width 489 height 428
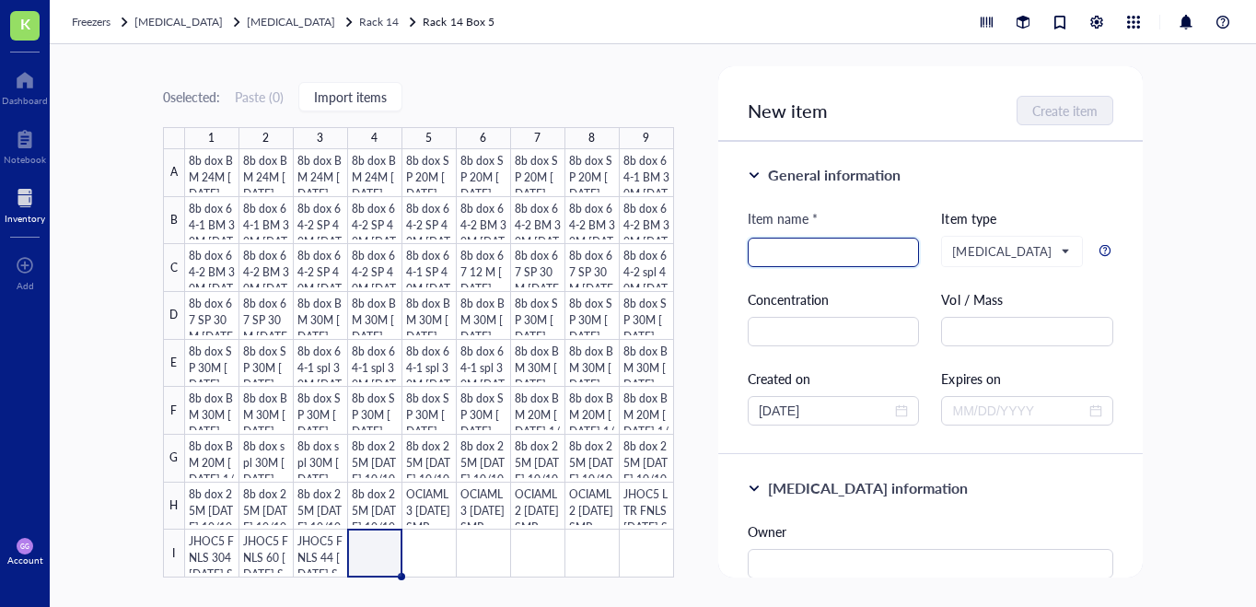
click at [844, 249] on input "search" at bounding box center [833, 252] width 150 height 28
paste input "JHOC5 FNLS 304 7.7.25 SMP"
click at [858, 255] on input "JHOC5 FNLS 304 7.7.25 SMP" at bounding box center [833, 252] width 150 height 28
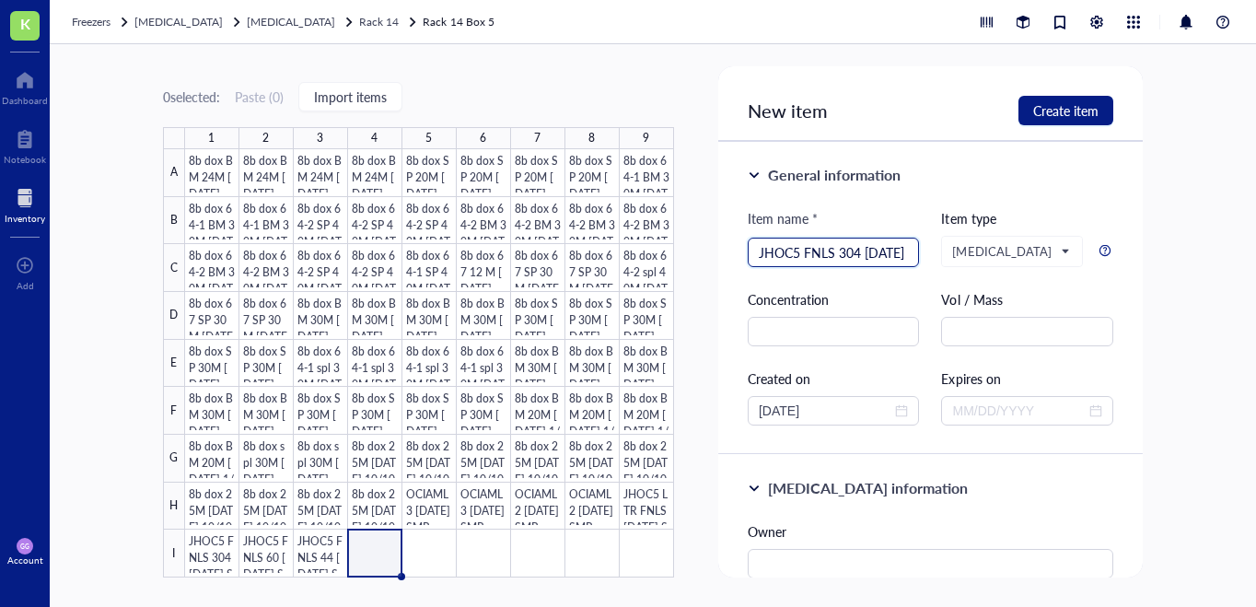
click at [788, 249] on input "JHOC5 FNLS 304 7.29.25 SMP" at bounding box center [833, 252] width 150 height 28
click at [861, 256] on input "TOV21G FNLS 304 7.29.25 SMP" at bounding box center [833, 252] width 150 height 28
click at [861, 256] on input "TOV21G FNLS 60 BULK 7.29.25 SMP" at bounding box center [833, 252] width 150 height 28
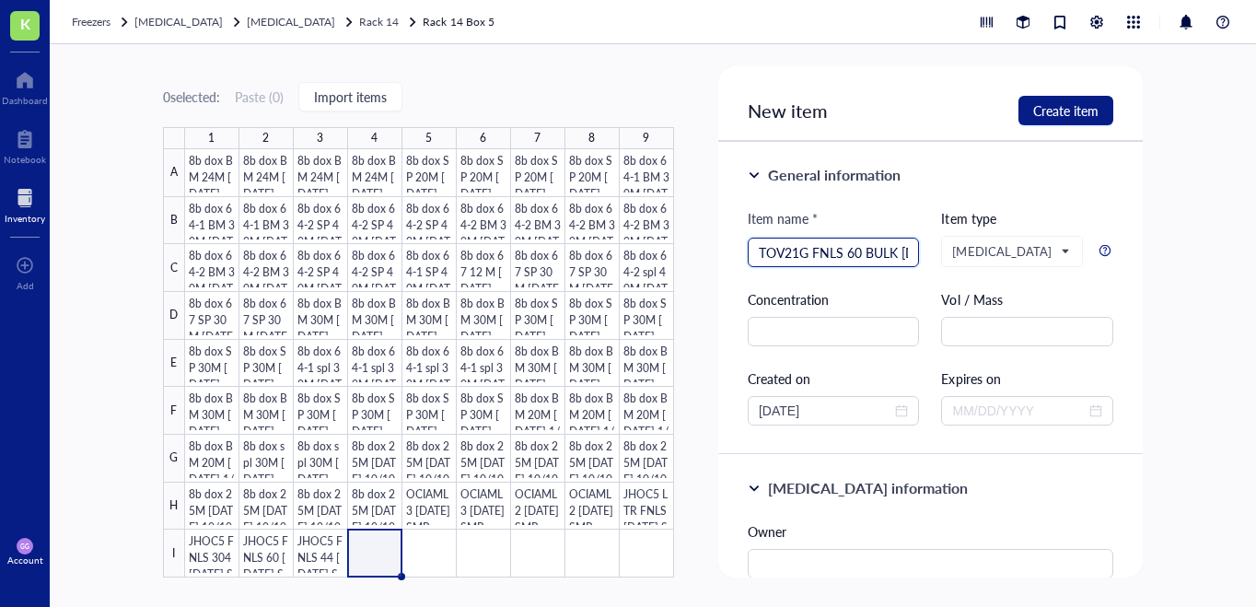
click at [861, 256] on input "TOV21G FNLS 60 BULK 7.29.25 SMP" at bounding box center [833, 252] width 150 height 28
type input "TOV21G FNLS 60 BULK 7.29.25 SMP"
click at [1083, 112] on span "Create item" at bounding box center [1065, 110] width 65 height 15
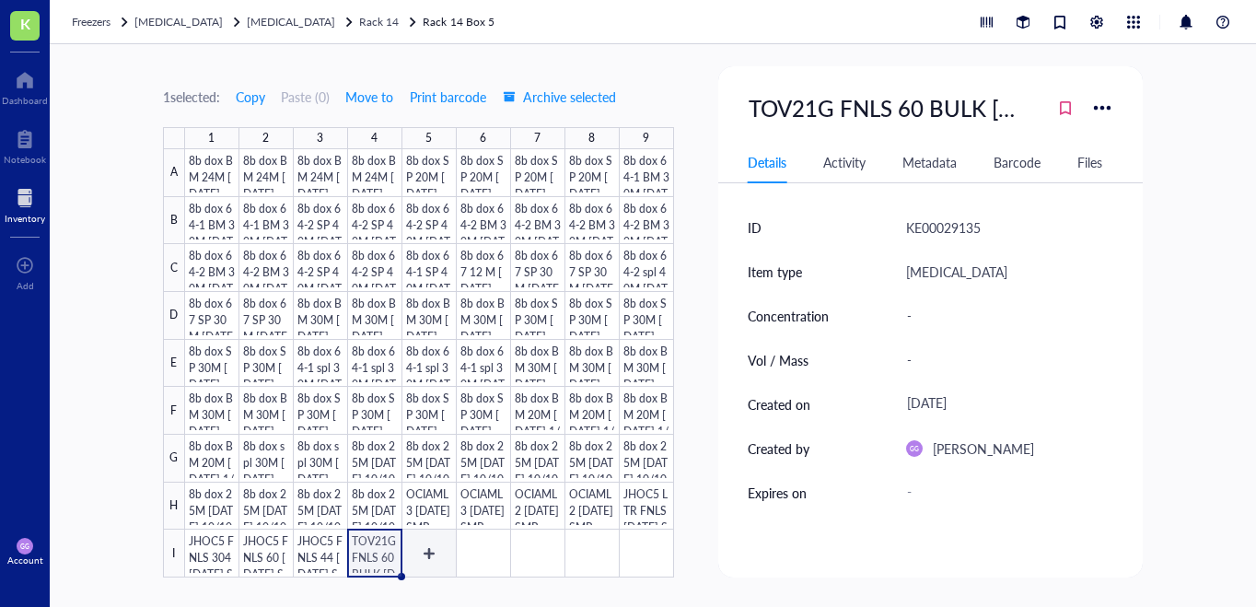
click at [427, 548] on div at bounding box center [429, 363] width 489 height 428
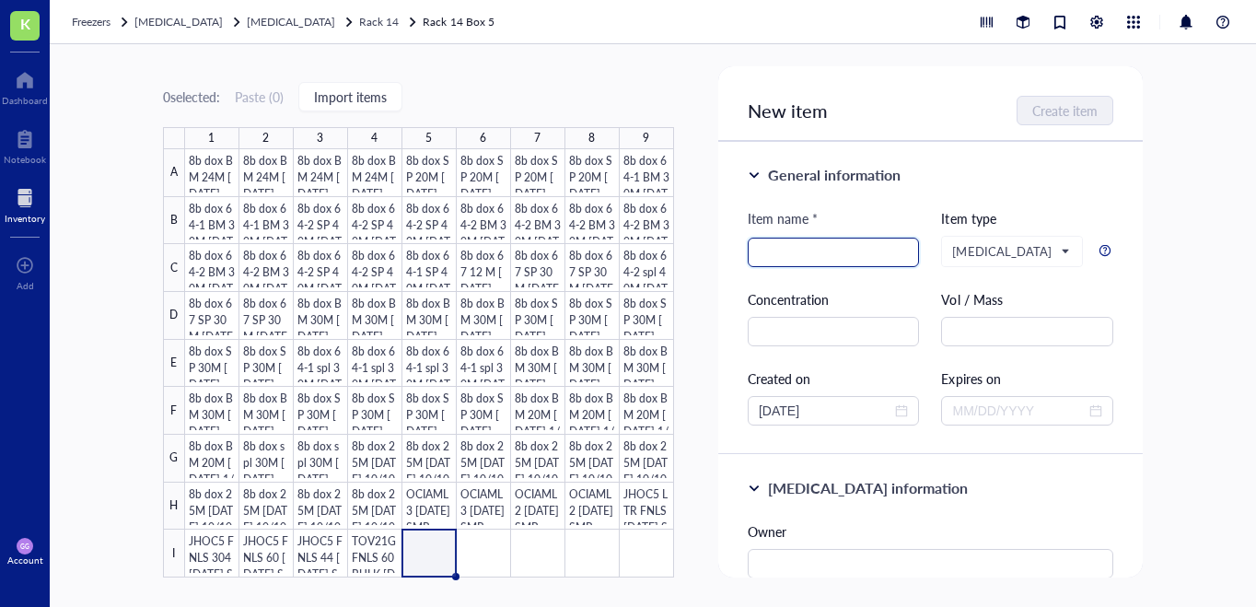
click at [779, 254] on input "search" at bounding box center [833, 252] width 150 height 28
paste input "TOV21G FNLS 60 BULK 7.29.25 SMP"
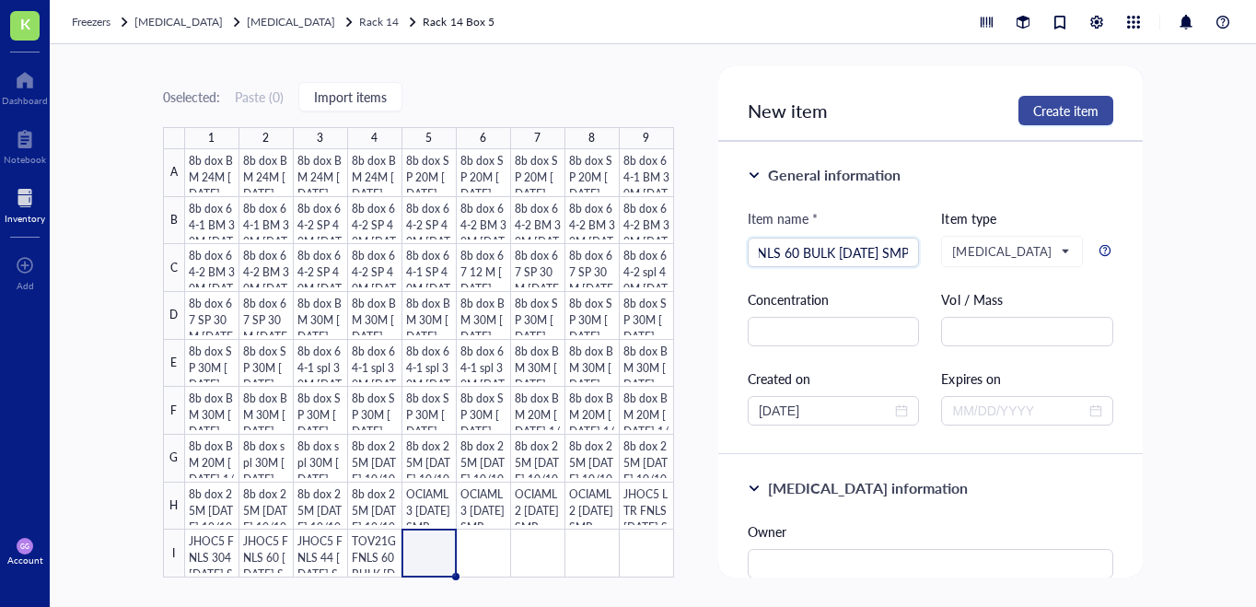
type input "TOV21G FNLS 60 BULK 7.29.25 SMP"
click at [1041, 110] on span "Create item" at bounding box center [1065, 110] width 65 height 15
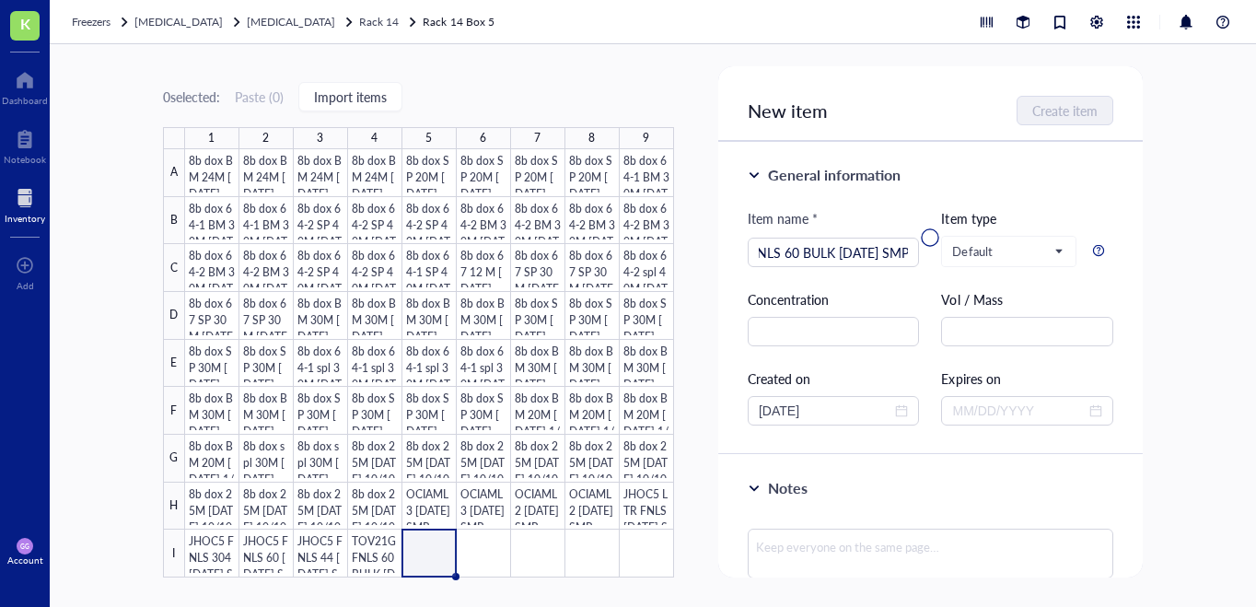
scroll to position [0, 0]
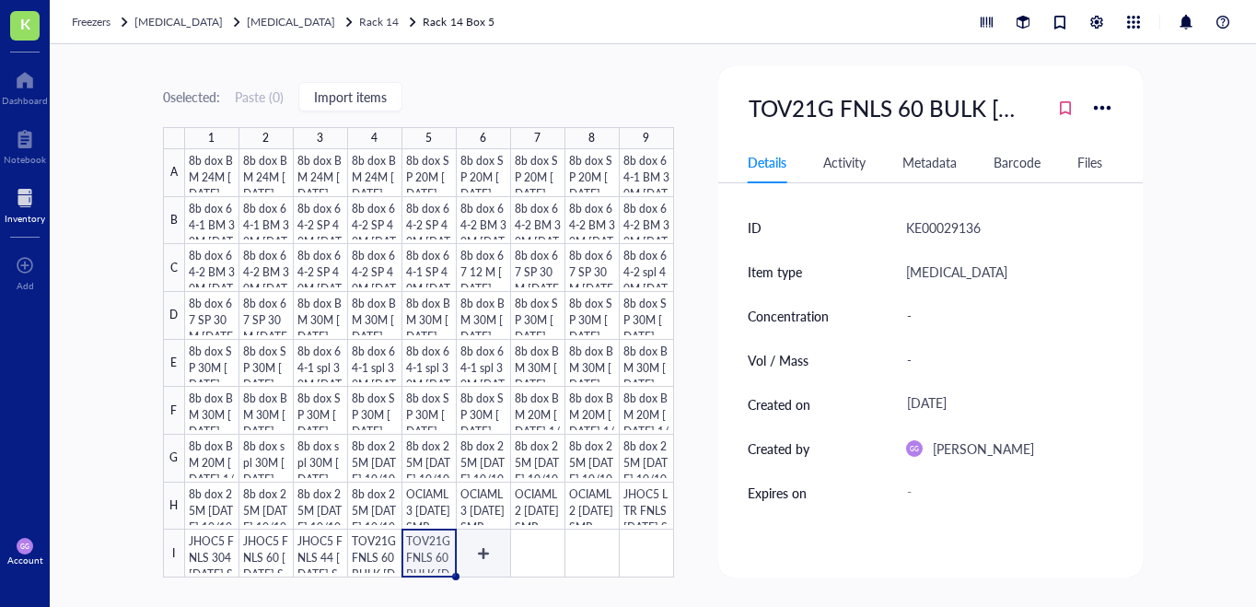
click at [480, 555] on div at bounding box center [429, 363] width 489 height 428
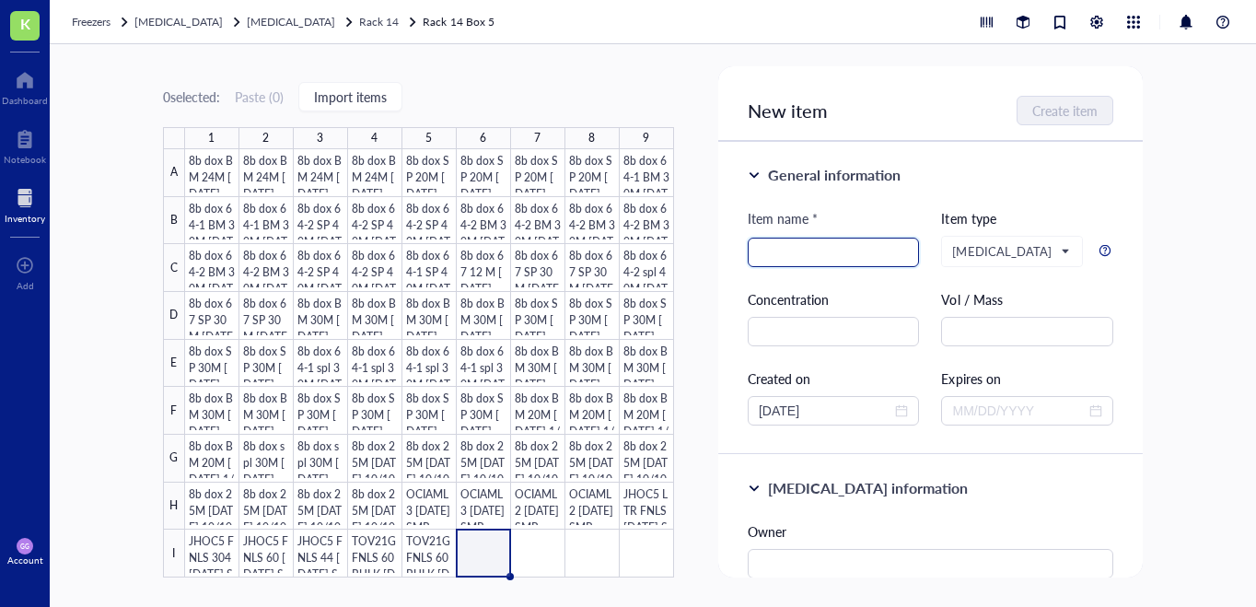
click at [763, 251] on input "search" at bounding box center [833, 252] width 150 height 28
paste input "TOV21G FNLS 60 BULK 7.29.25 SMP"
click at [783, 254] on input "TOV21G FNLS 60 BULK 7.29.25 SMP" at bounding box center [833, 252] width 150 height 28
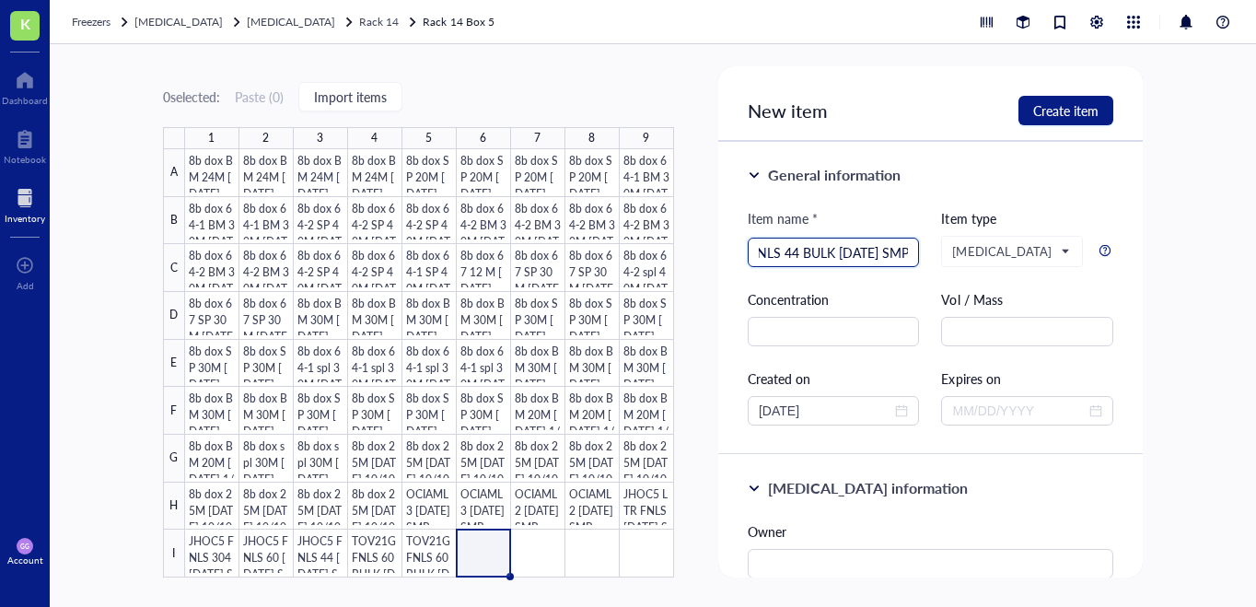
scroll to position [0, 62]
type input "TOV21G FNLS 44 BULK 7.29.25 SMP"
click at [1059, 113] on span "Create item" at bounding box center [1065, 110] width 65 height 15
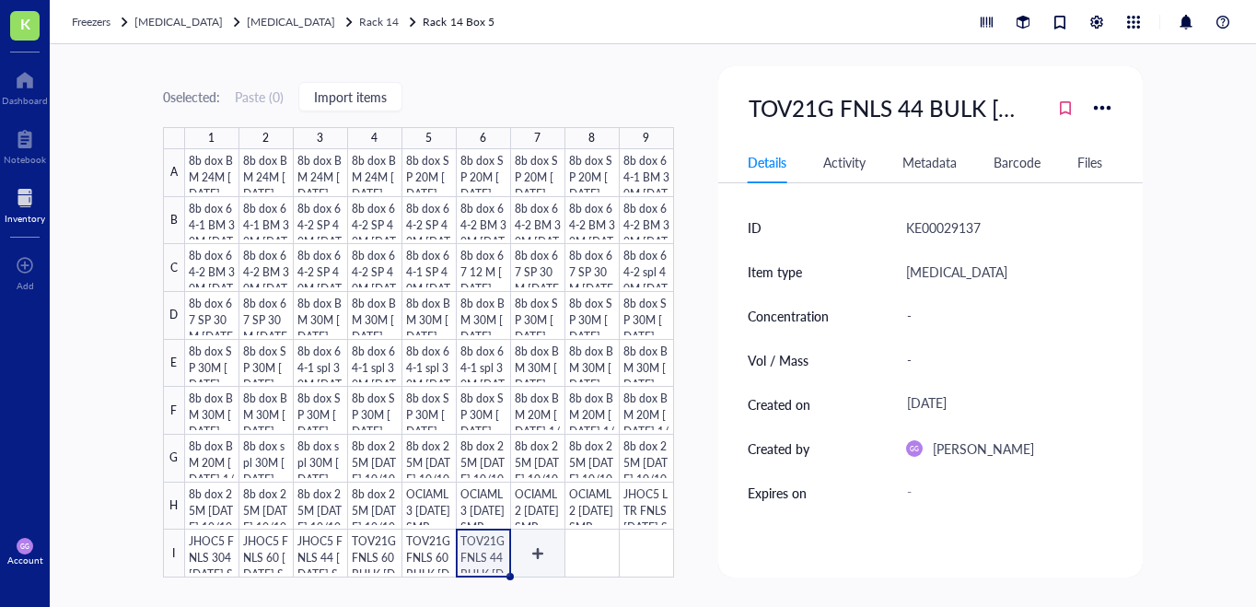
click at [538, 552] on div at bounding box center [429, 363] width 489 height 428
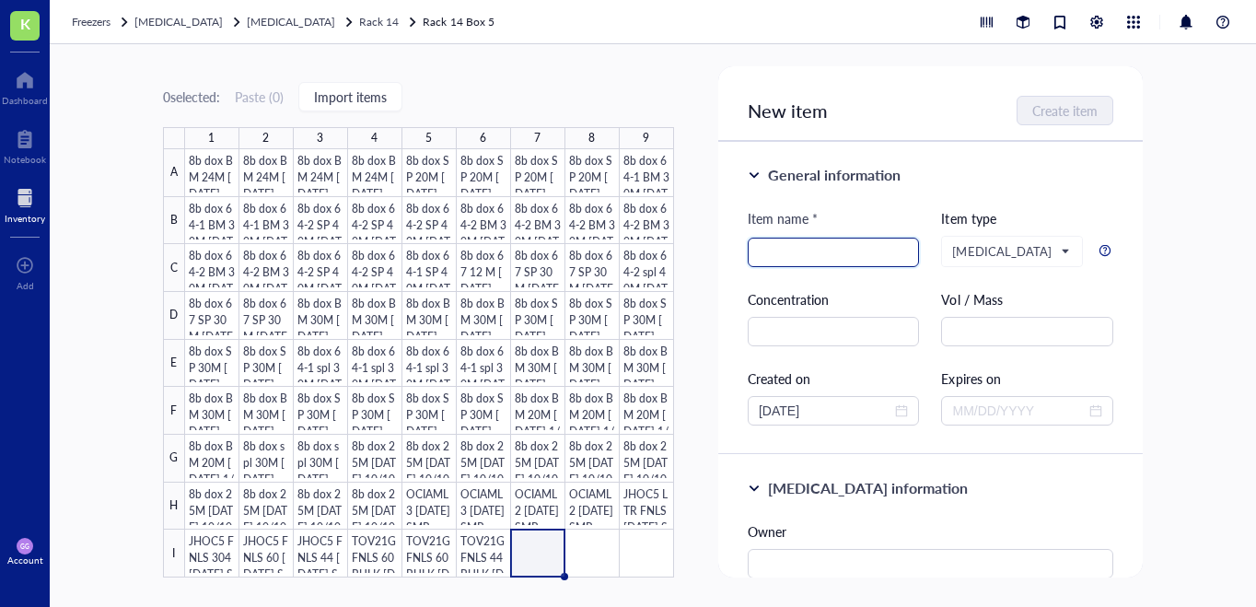
click at [768, 246] on input "search" at bounding box center [833, 252] width 150 height 28
paste input "TOV21G FNLS 60 BULK 7.29.25 SMP"
click at [781, 255] on input "TOV21G FNLS 60 BULK 7.29.25 SMP" at bounding box center [833, 252] width 150 height 28
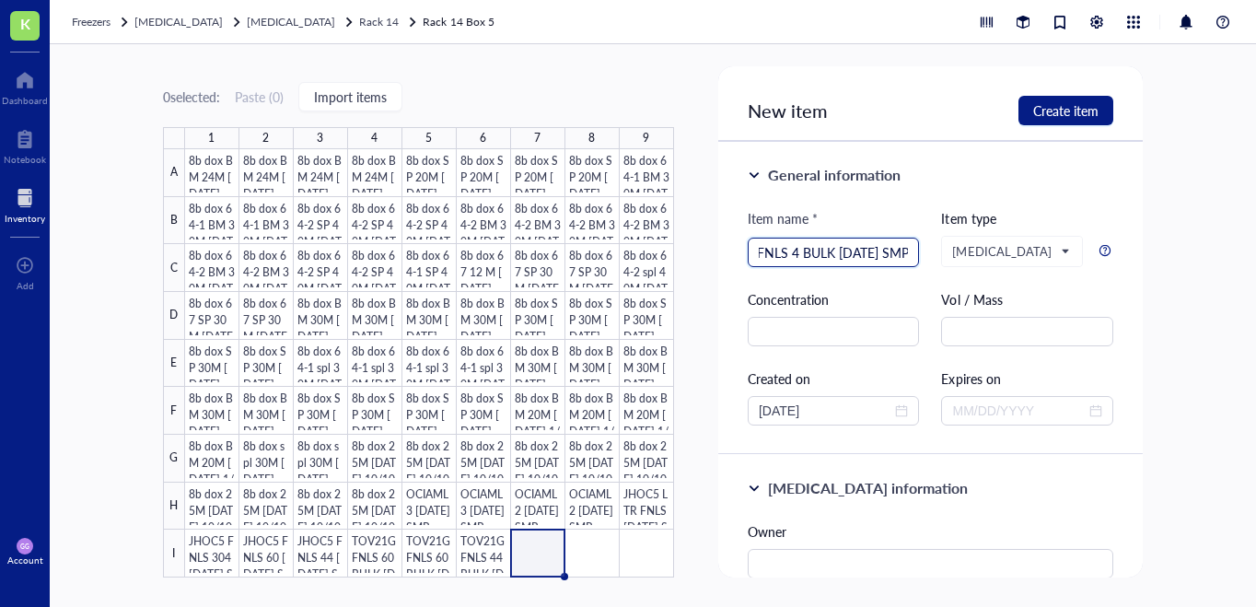
scroll to position [0, 62]
type input "TOV21G FNLS 44 BULK 7.29.25 SMP"
click at [1071, 118] on span "Create item" at bounding box center [1065, 110] width 65 height 15
